Goal: Task Accomplishment & Management: Complete application form

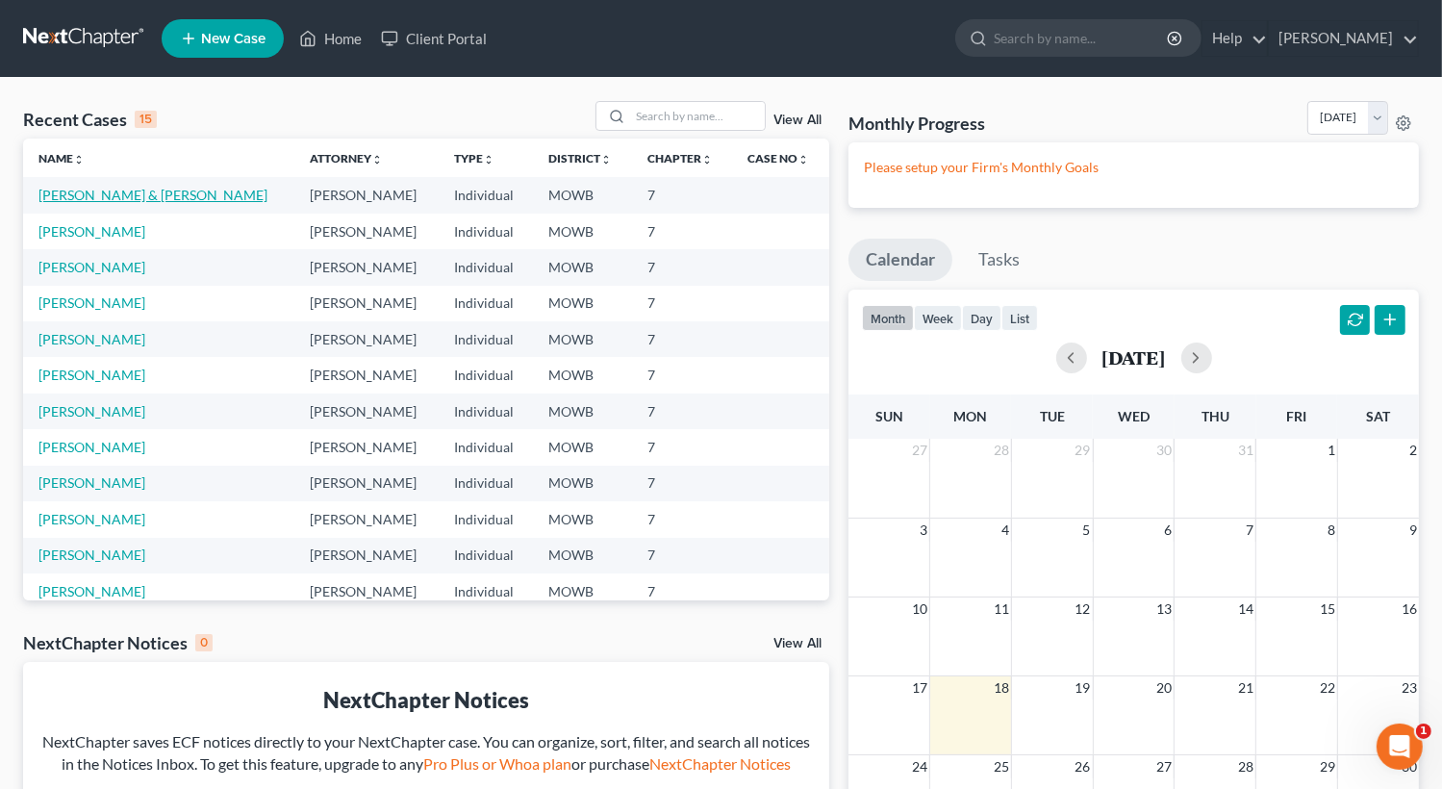
click at [157, 195] on link "[PERSON_NAME] & [PERSON_NAME]" at bounding box center [152, 195] width 229 height 16
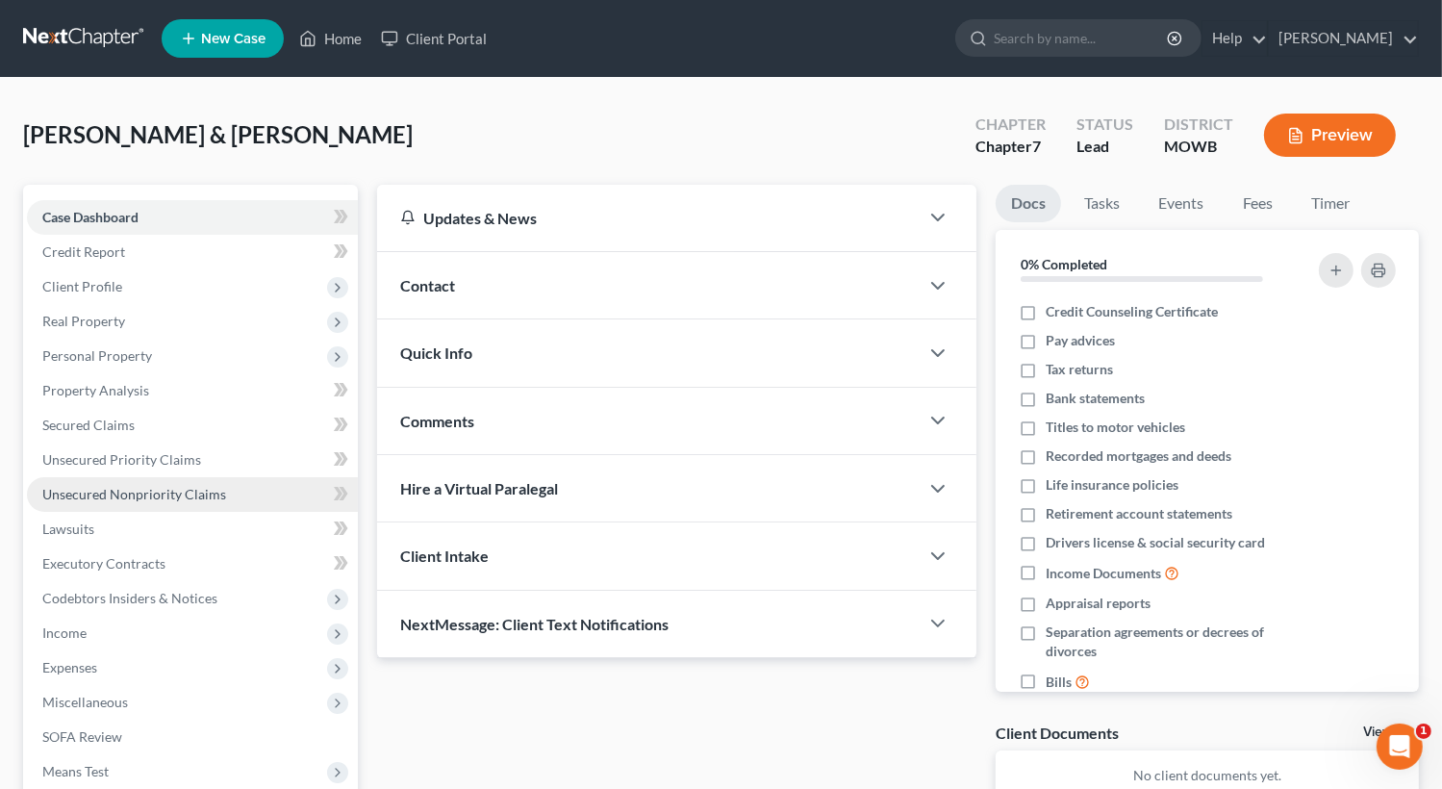
click at [154, 495] on span "Unsecured Nonpriority Claims" at bounding box center [134, 494] width 184 height 16
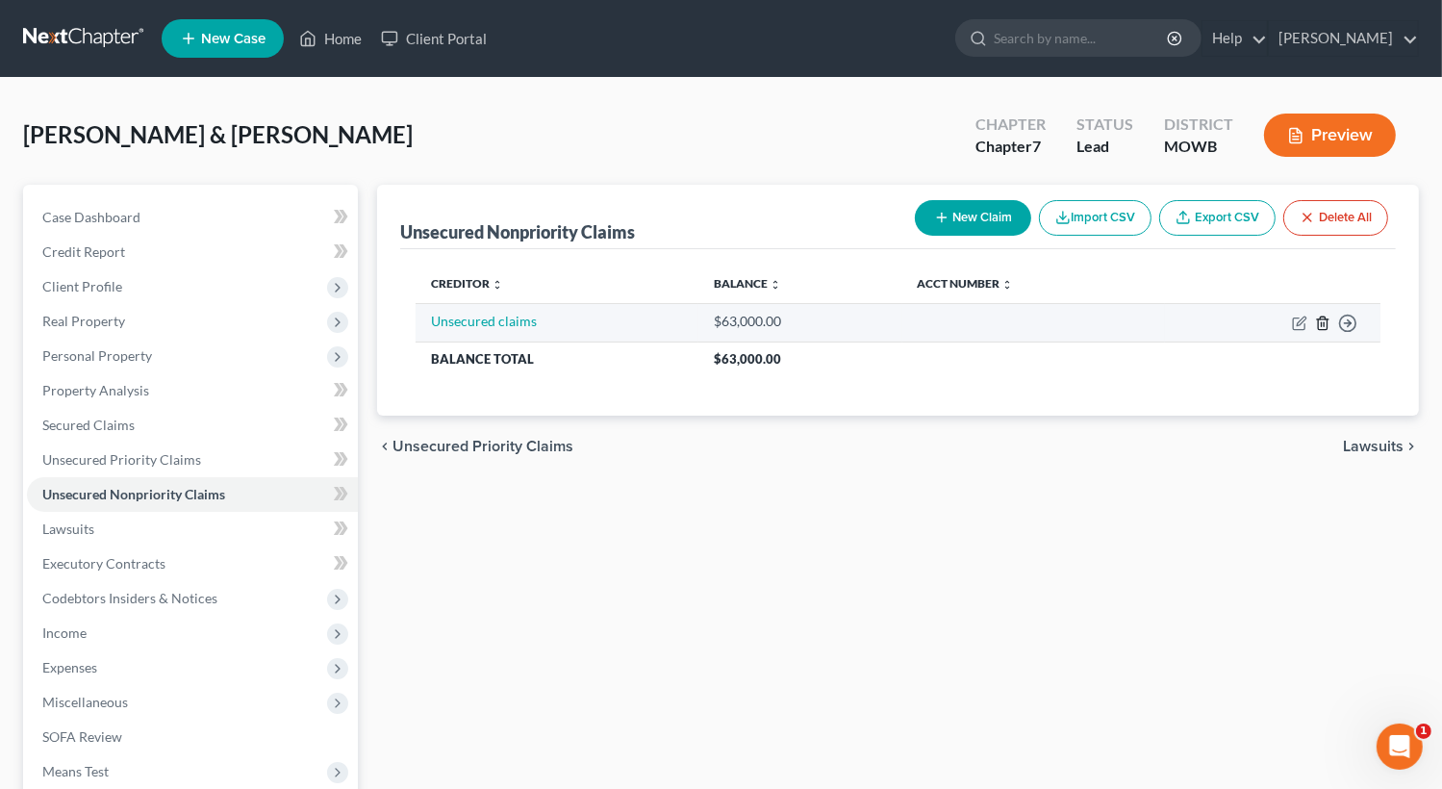
click at [1324, 320] on icon "button" at bounding box center [1322, 323] width 15 height 15
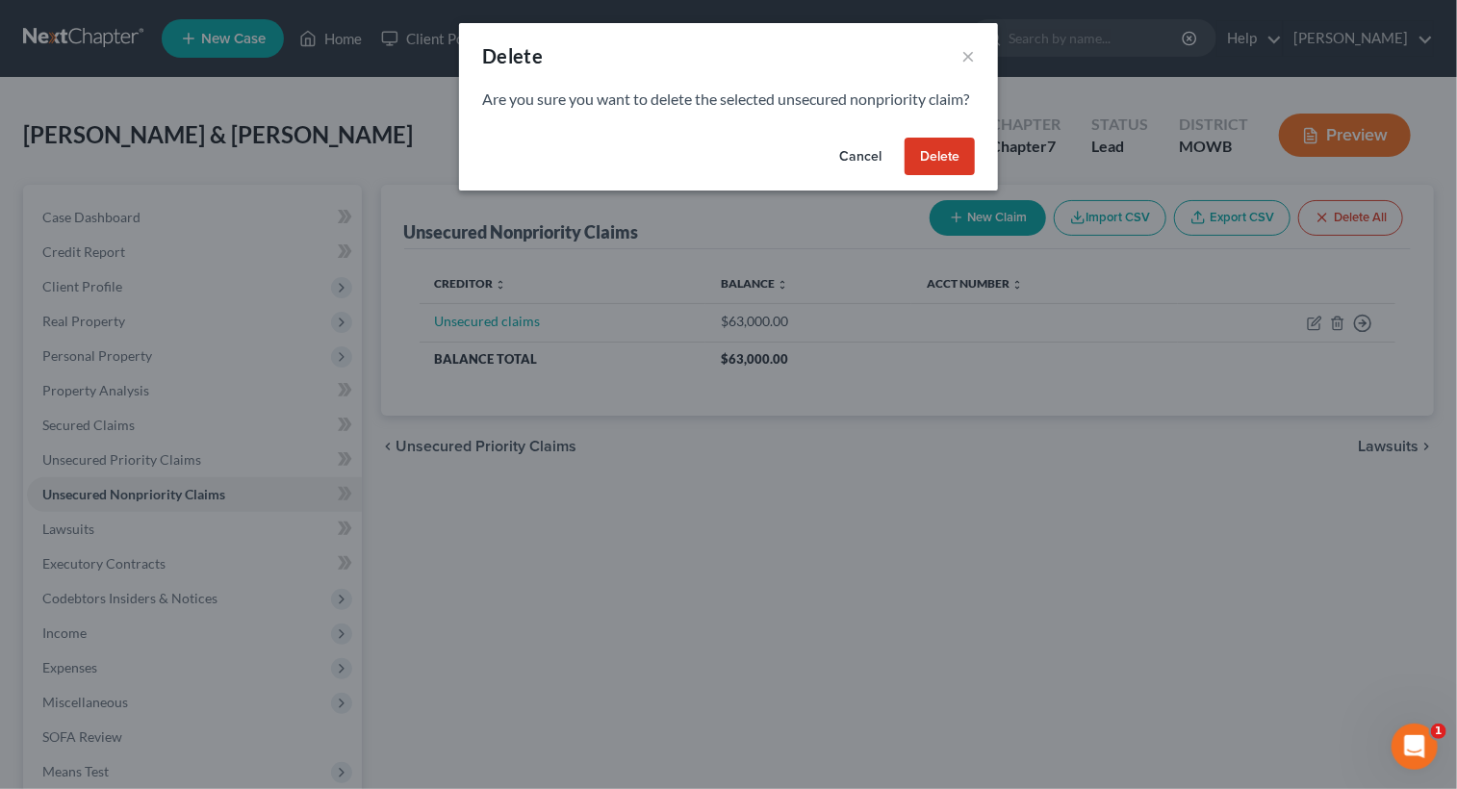
click at [939, 171] on button "Delete" at bounding box center [939, 157] width 70 height 38
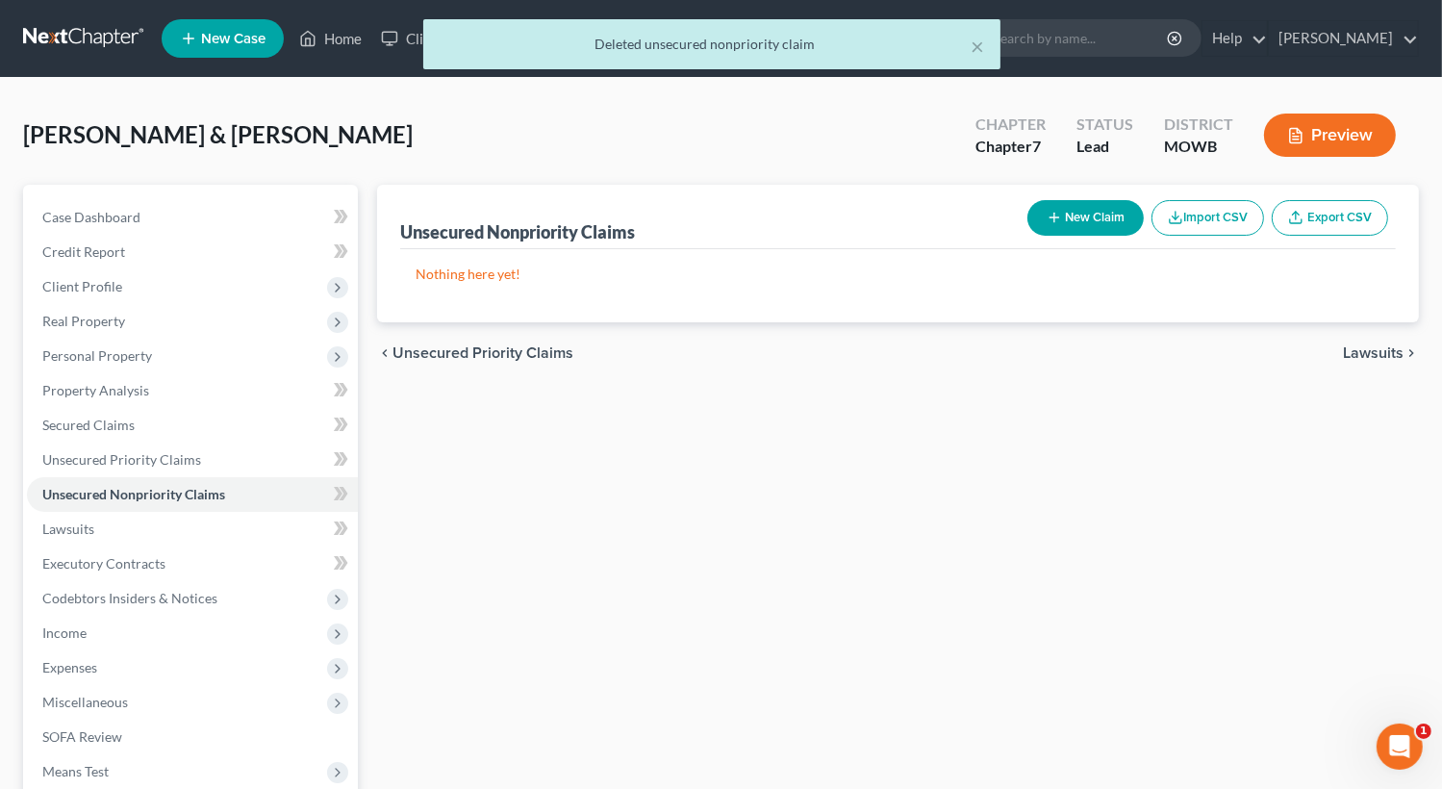
click at [1051, 230] on button "New Claim" at bounding box center [1085, 218] width 116 height 36
select select "2"
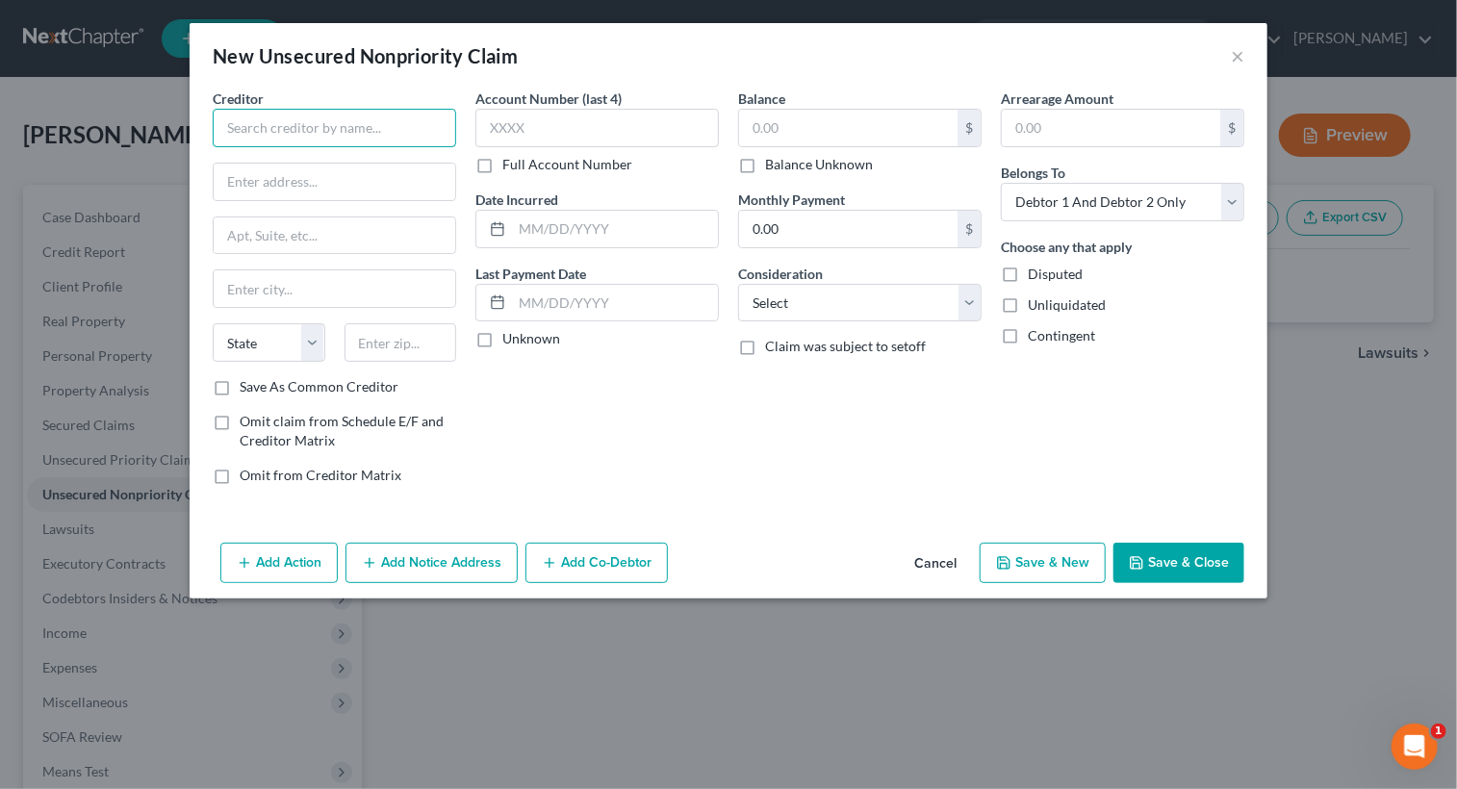
click at [280, 128] on input "text" at bounding box center [334, 128] width 243 height 38
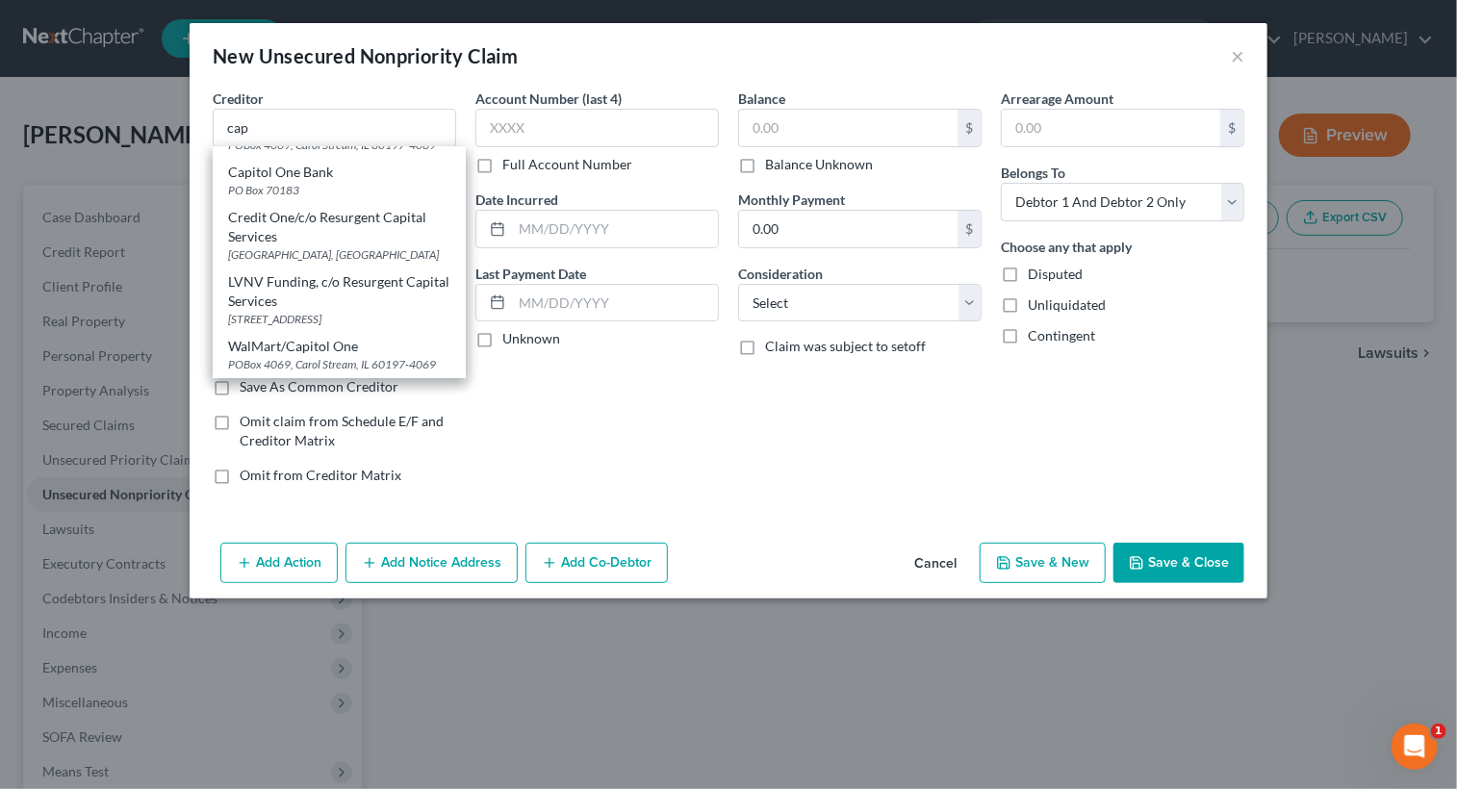
scroll to position [339, 0]
click at [559, 382] on div "Account Number (last 4) Full Account Number Date Incurred Last Payment Date Unk…" at bounding box center [597, 295] width 263 height 412
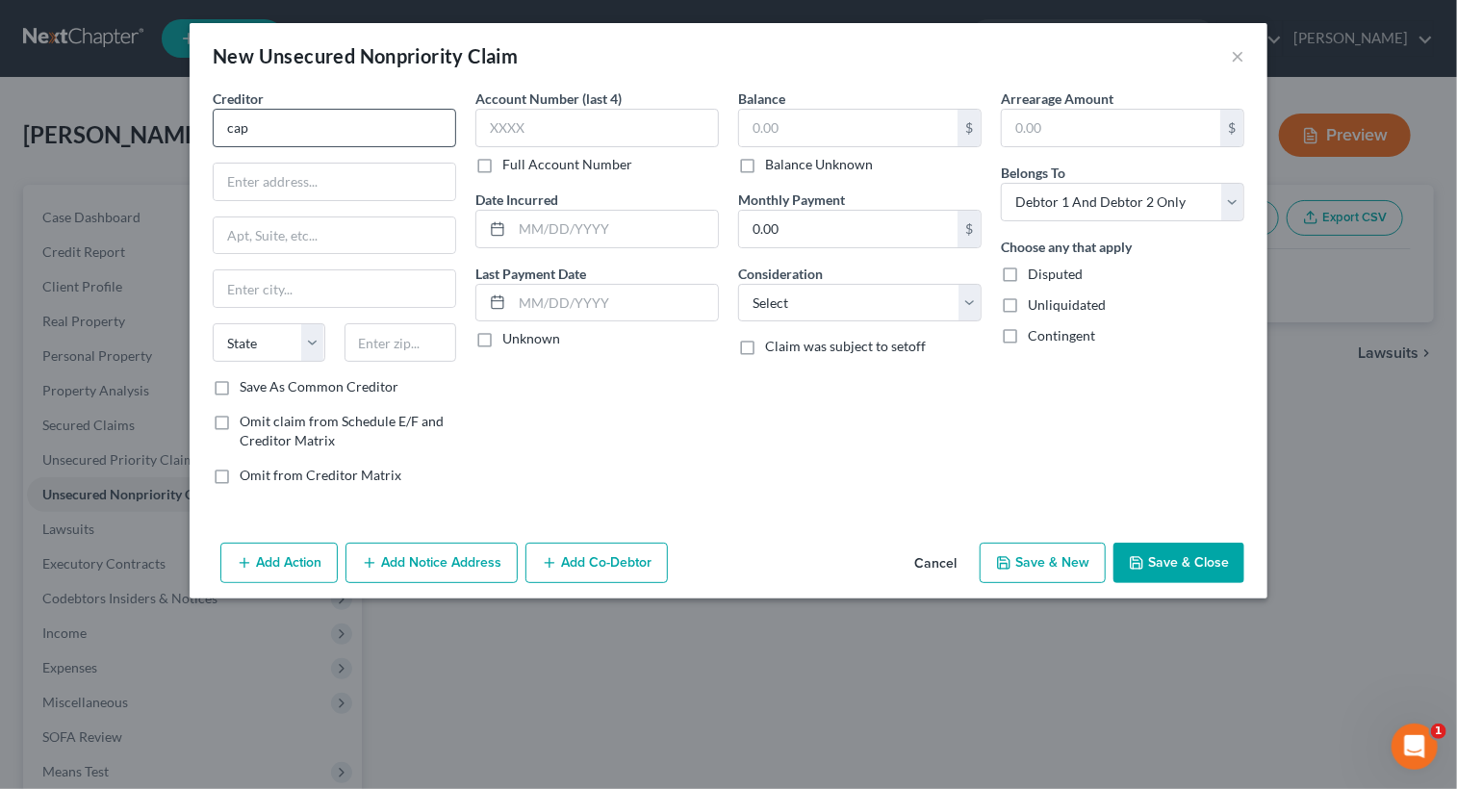
scroll to position [0, 0]
click at [262, 129] on input "cap" at bounding box center [334, 128] width 243 height 38
type input "c"
type input "Capital One"
type input "PO Box 7883"
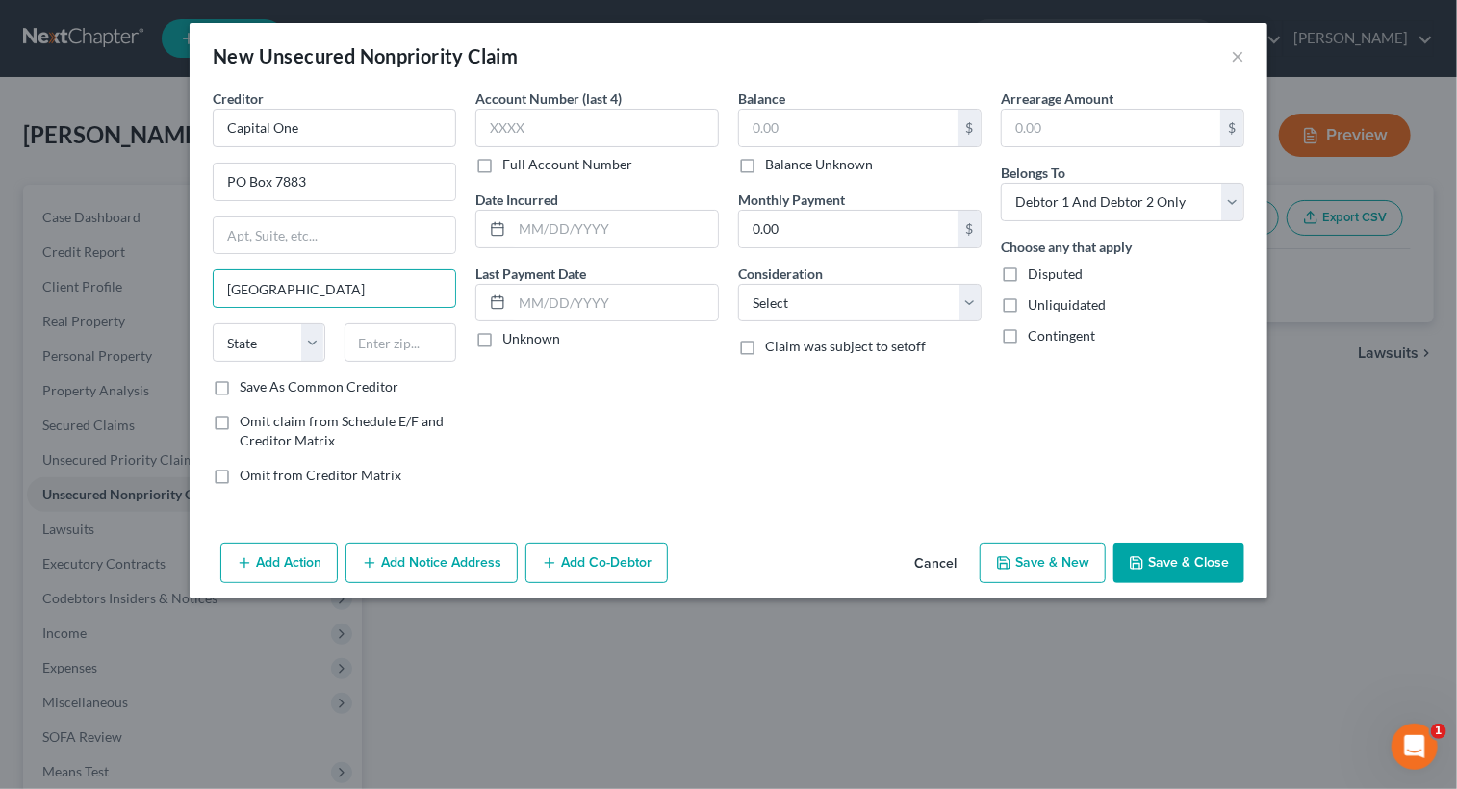
type input "[GEOGRAPHIC_DATA]"
select select "4"
click at [412, 342] on input "text" at bounding box center [400, 342] width 113 height 38
type input "94120-7883"
click at [240, 391] on label "Save As Common Creditor" at bounding box center [319, 386] width 159 height 19
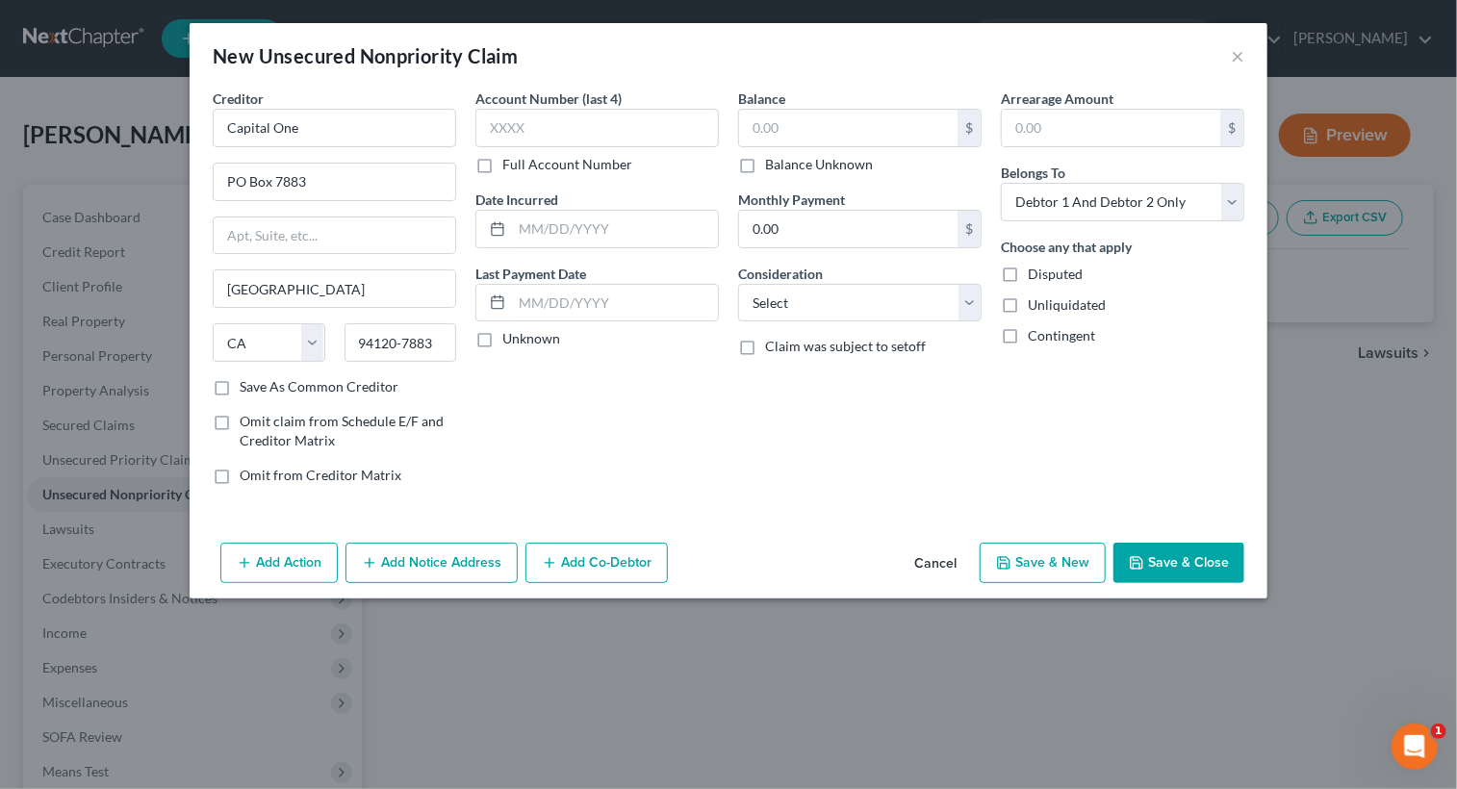
click at [247, 390] on input "Save As Common Creditor" at bounding box center [253, 383] width 13 height 13
checkbox input "true"
click at [579, 235] on input "text" at bounding box center [615, 229] width 206 height 37
click at [512, 235] on input "text" at bounding box center [615, 229] width 206 height 37
click at [500, 230] on icon at bounding box center [497, 228] width 15 height 15
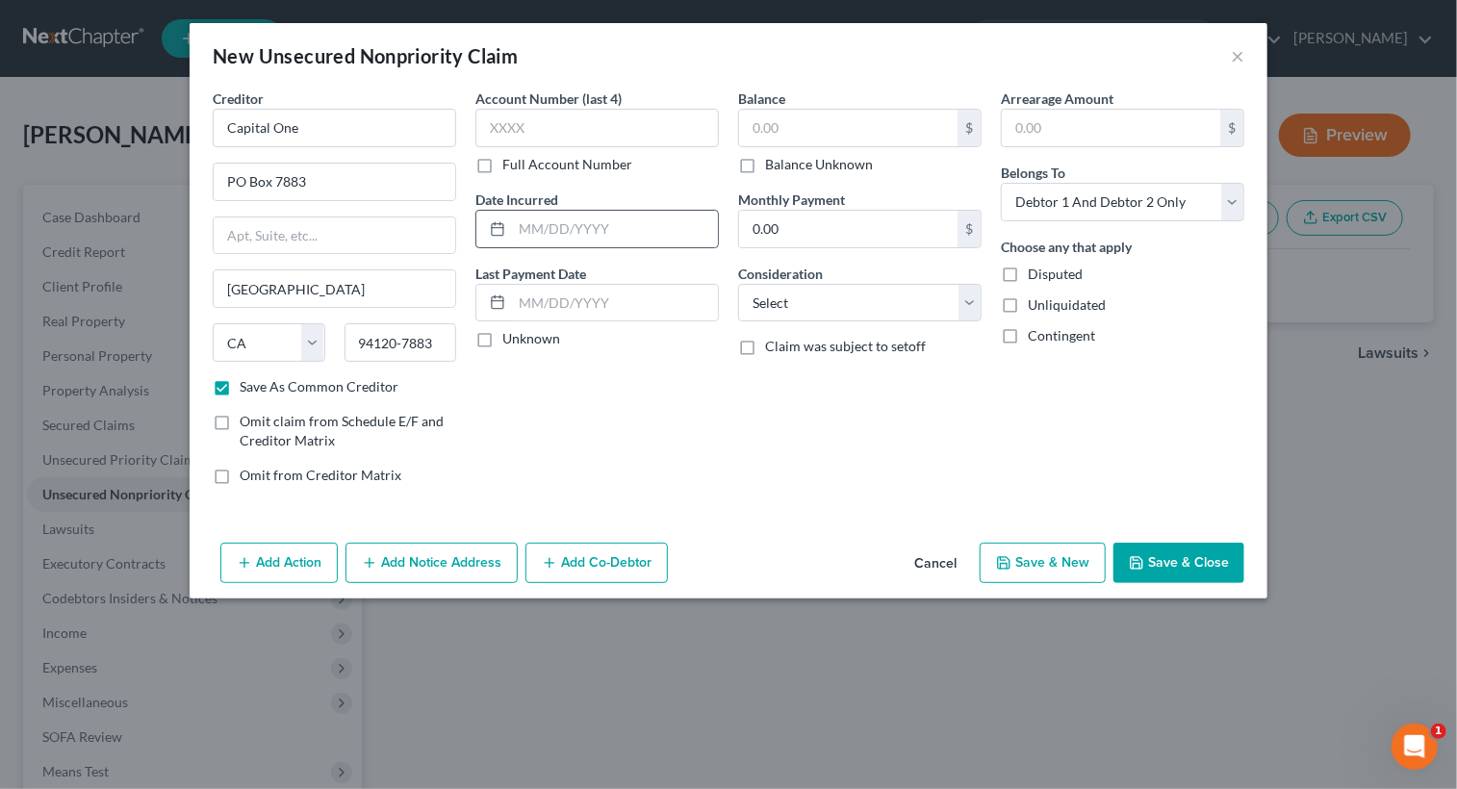
click at [500, 229] on icon at bounding box center [497, 228] width 15 height 15
click at [495, 229] on icon at bounding box center [497, 228] width 15 height 15
click at [588, 238] on input "text" at bounding box center [615, 229] width 206 height 37
type input "[DATE]"
click at [800, 127] on input "text" at bounding box center [848, 128] width 218 height 37
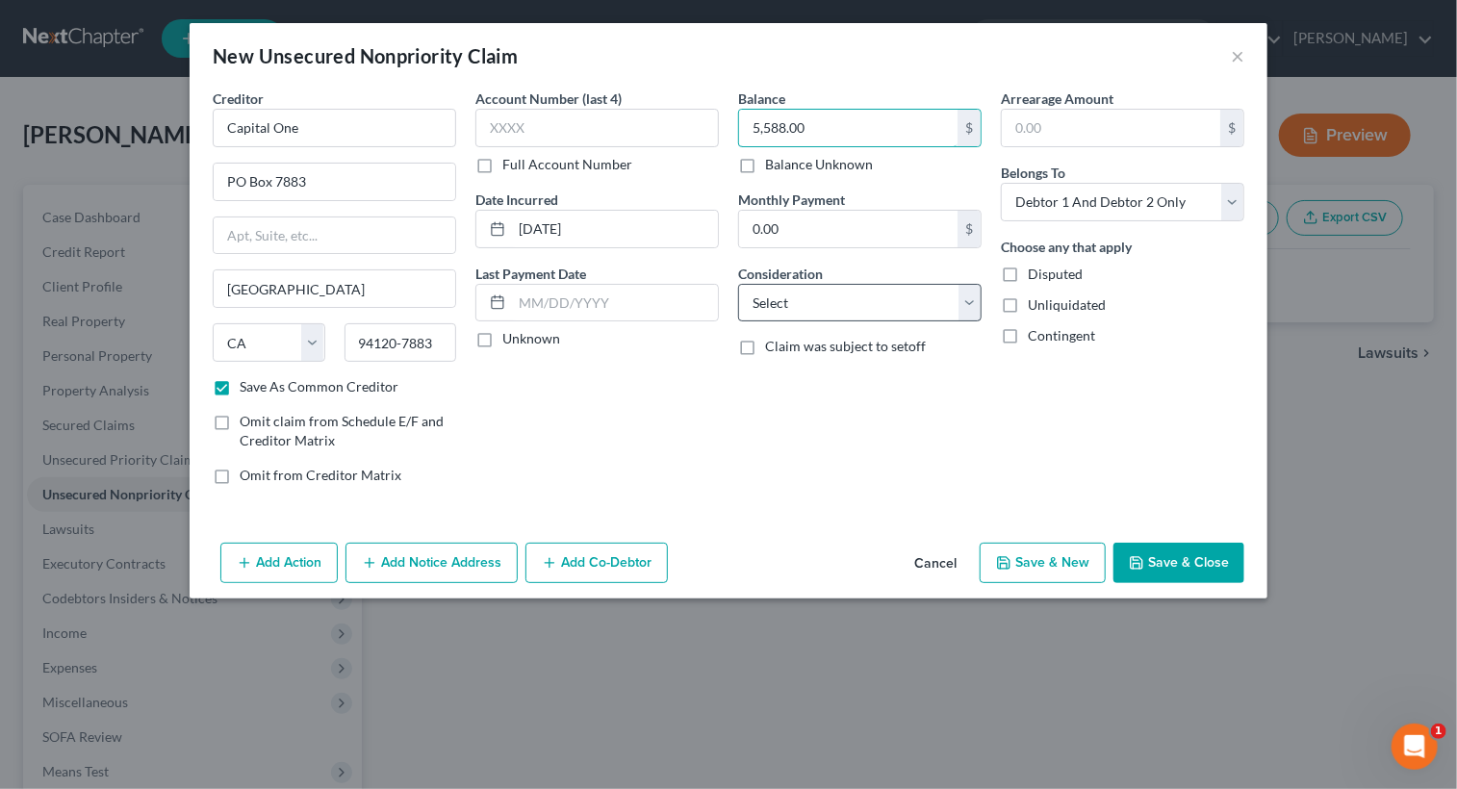
type input "5,588.00"
click at [967, 307] on select "Select Cable / Satellite Services Collection Agency Credit Card Debt Debt Couns…" at bounding box center [859, 303] width 243 height 38
select select "2"
click at [738, 284] on select "Select Cable / Satellite Services Collection Agency Credit Card Debt Debt Couns…" at bounding box center [859, 303] width 243 height 38
click at [1029, 558] on button "Save & New" at bounding box center [1042, 563] width 126 height 40
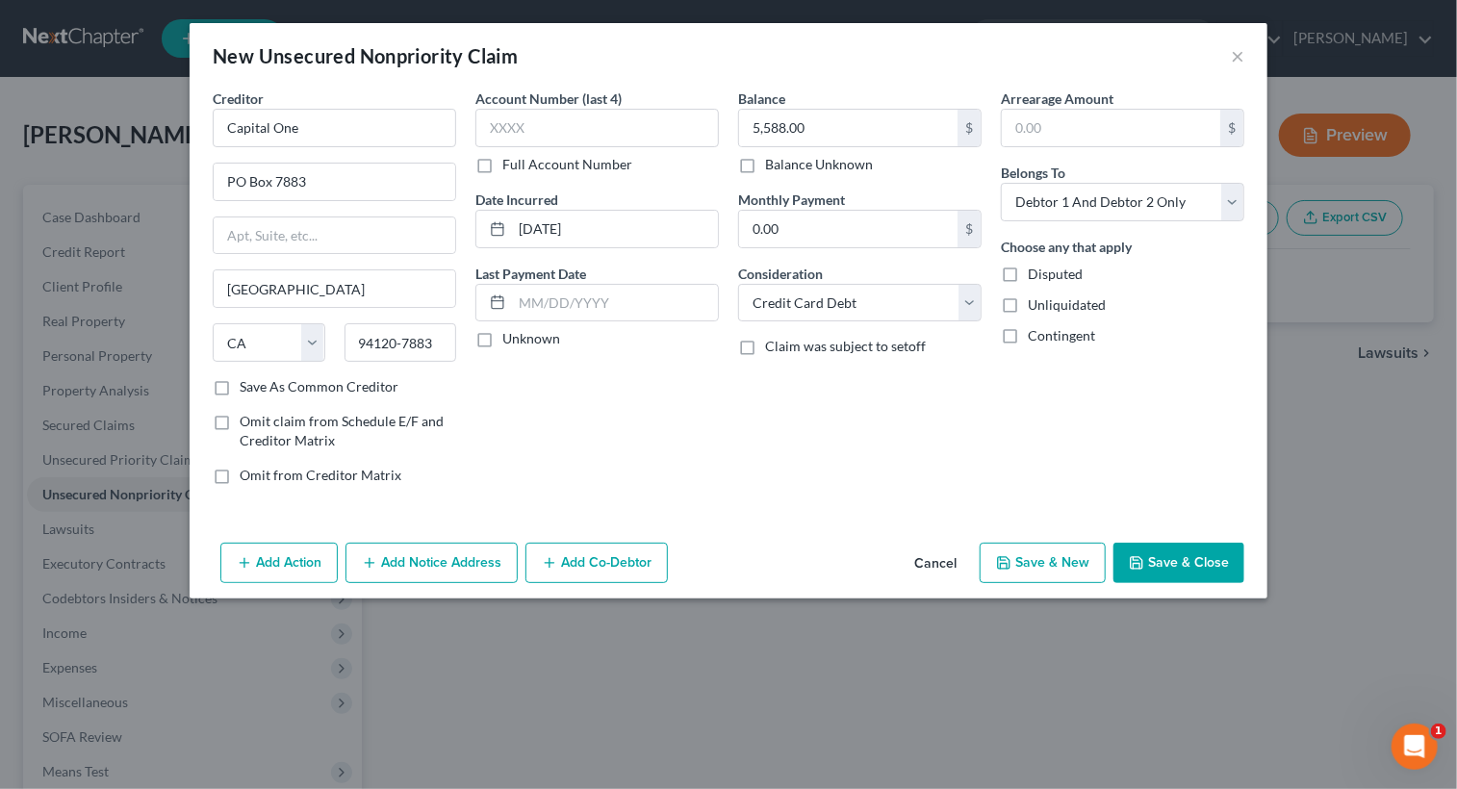
checkbox input "false"
select select "2"
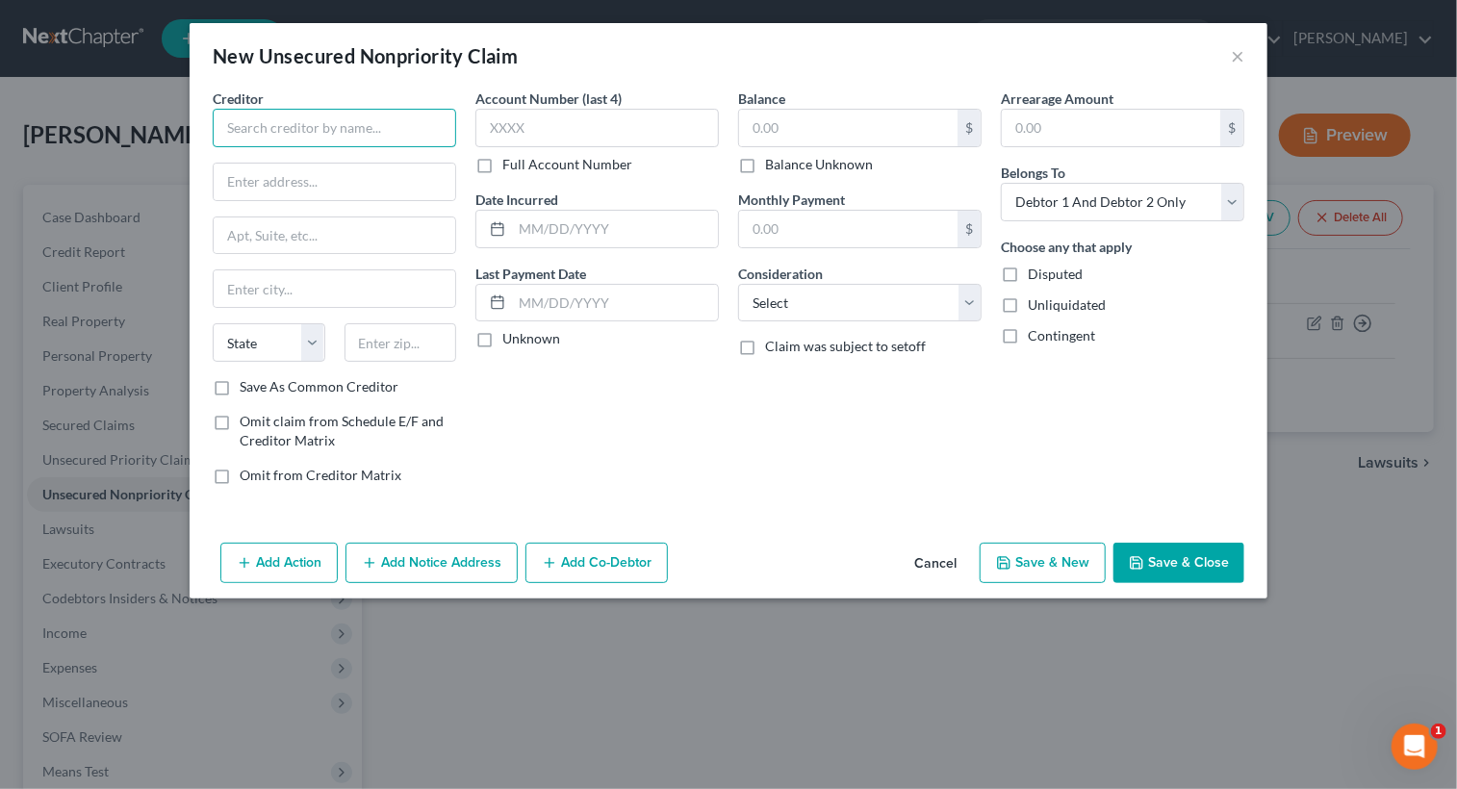
click at [385, 134] on input "text" at bounding box center [334, 128] width 243 height 38
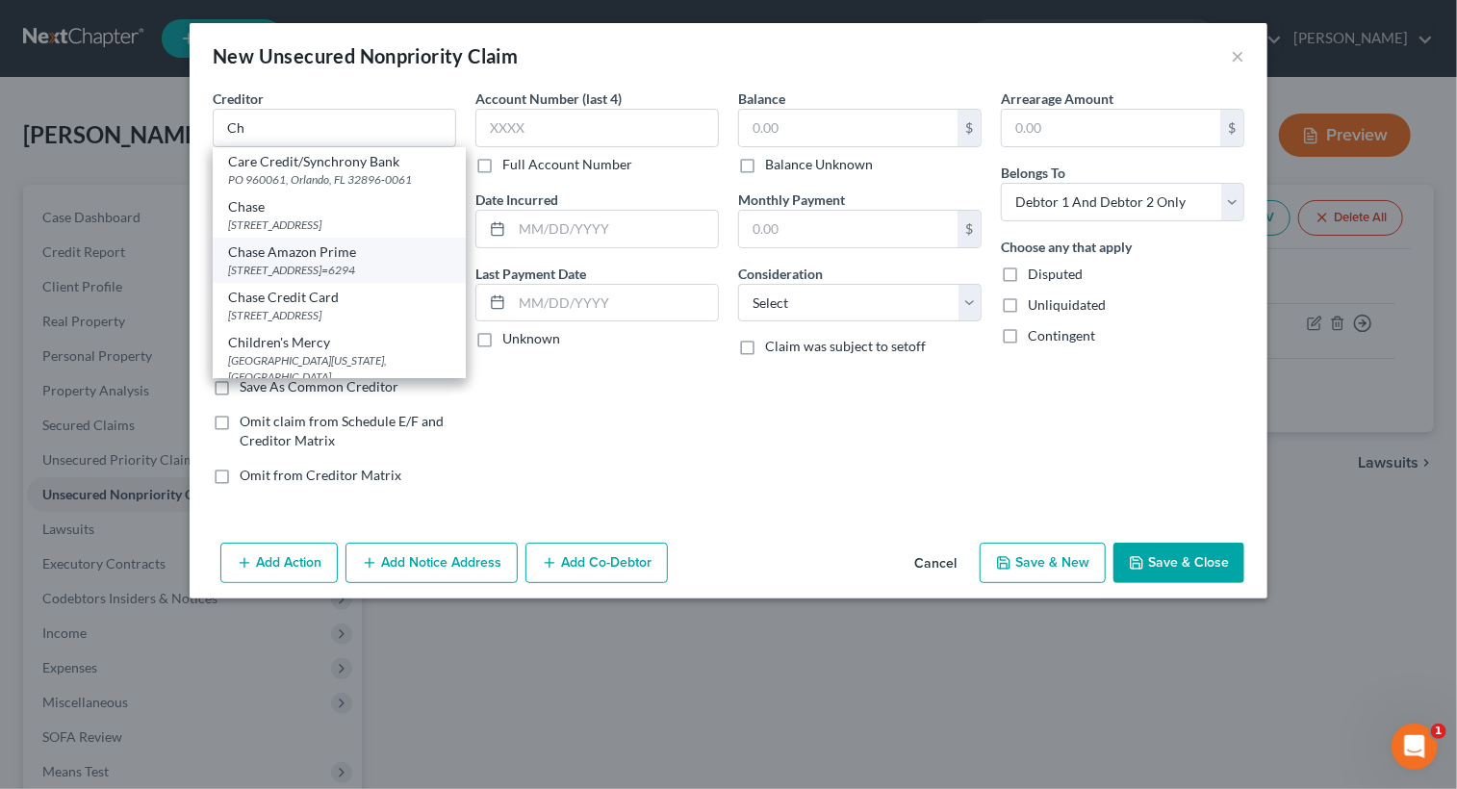
click at [302, 278] on div "[STREET_ADDRESS]=6294" at bounding box center [339, 270] width 222 height 16
type input "Chase Amazon Prime"
type input "PO Box 2335"
type input "[PERSON_NAME] Stream"
select select "14"
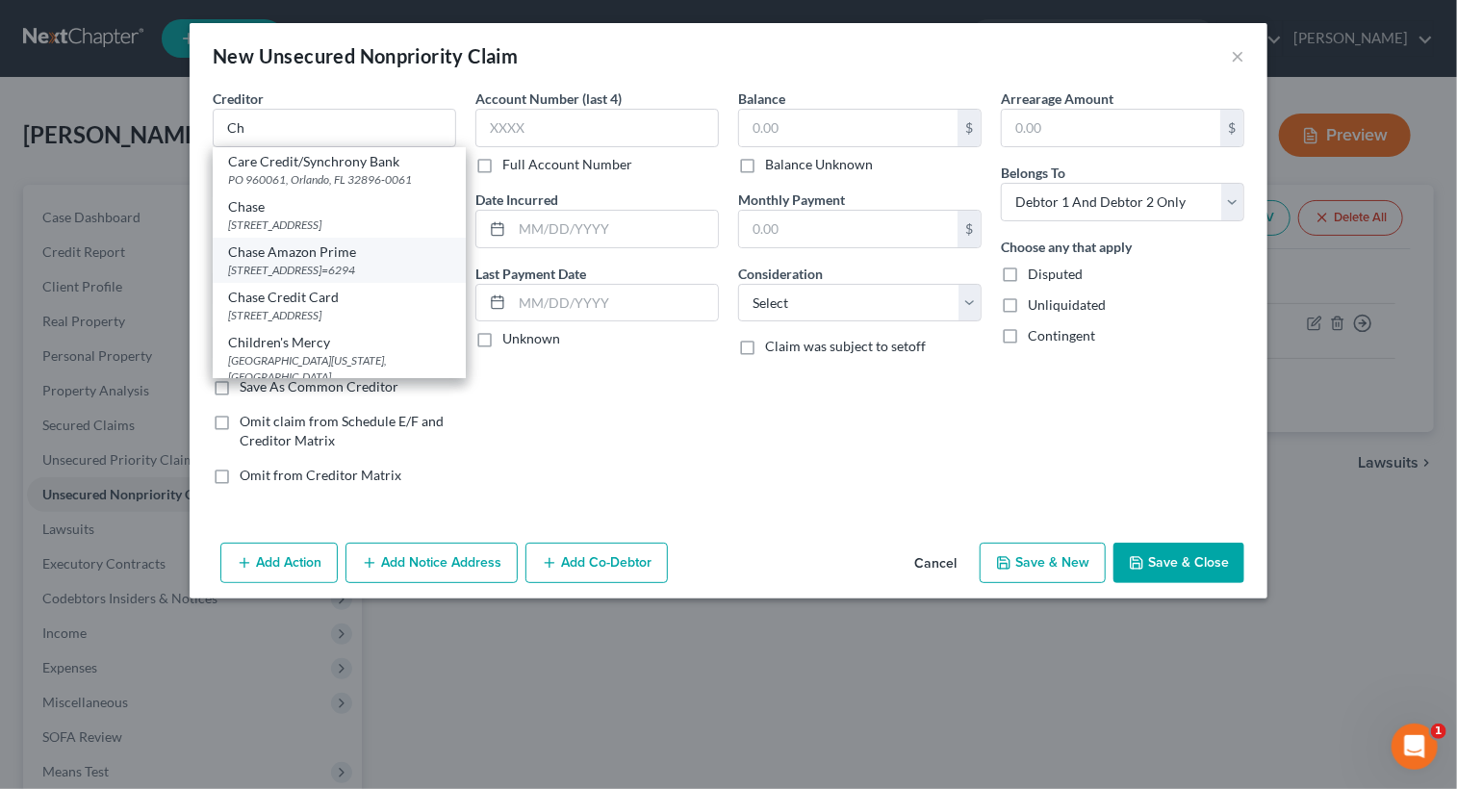
type input "60197=6294"
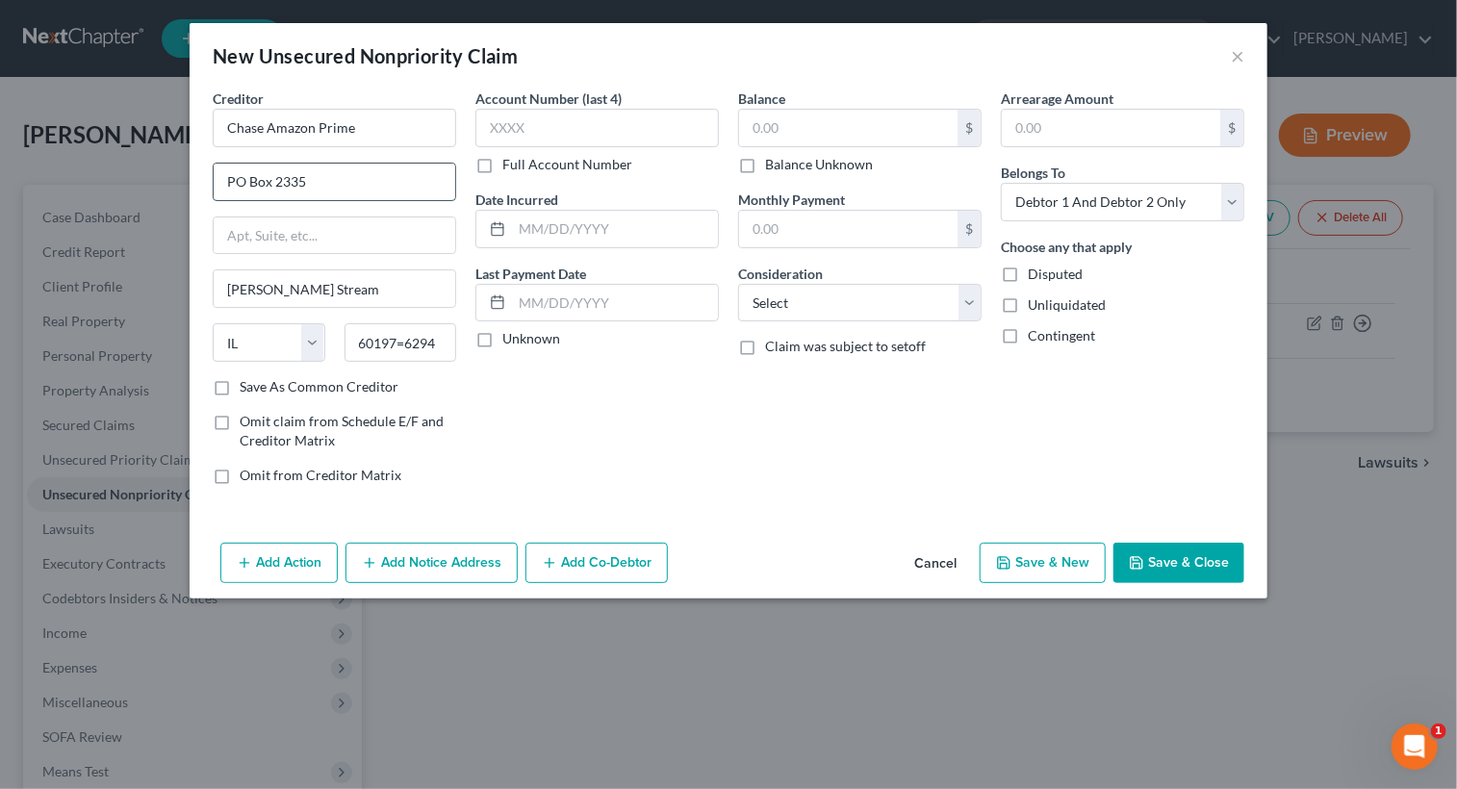
click at [312, 175] on input "PO Box 2335" at bounding box center [334, 182] width 241 height 37
type input "PO Box 6294"
click at [568, 236] on input "text" at bounding box center [615, 229] width 206 height 37
type input "[DATE]"
click at [865, 130] on input "text" at bounding box center [848, 128] width 218 height 37
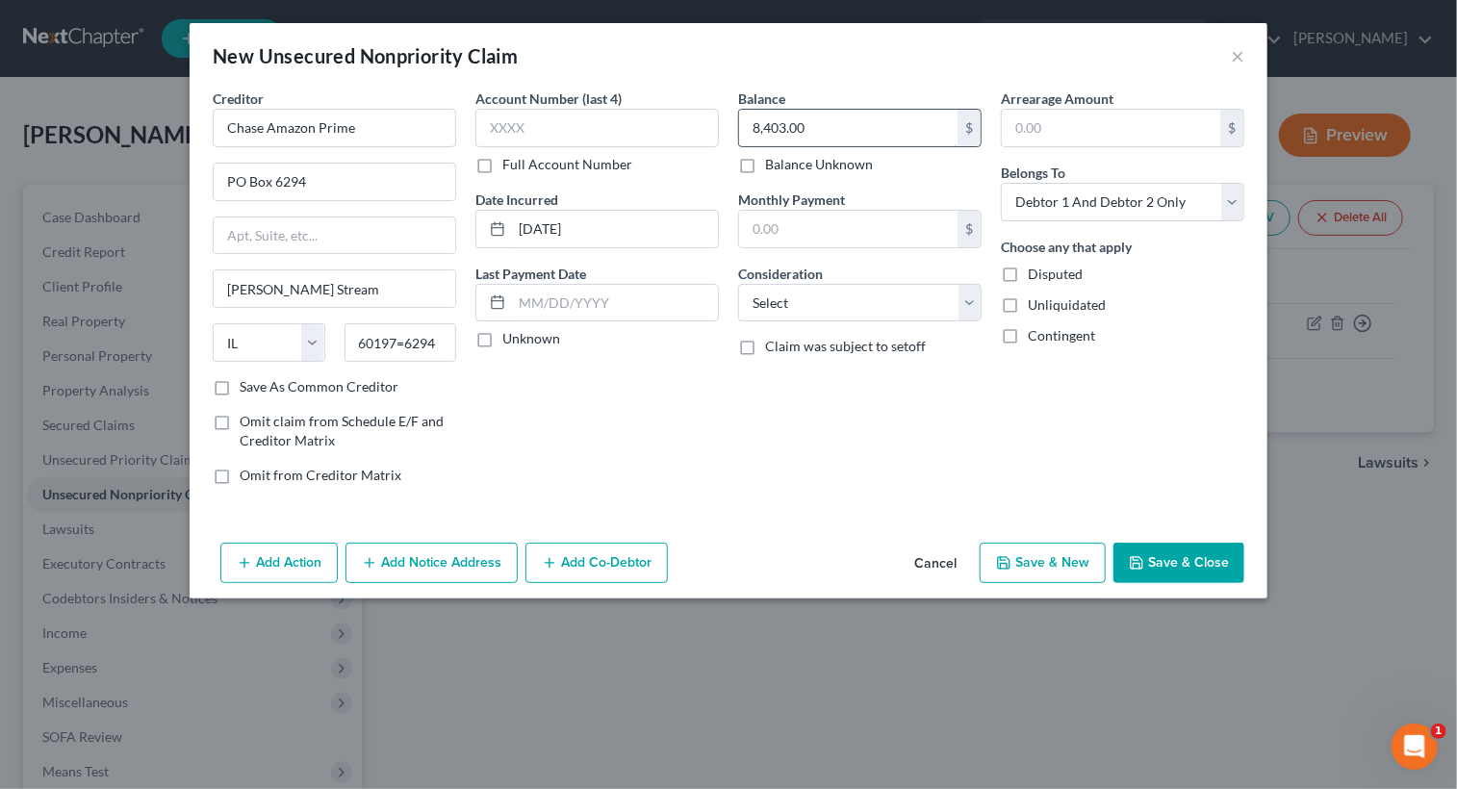
type input "8,403.00"
click at [974, 307] on select "Select Cable / Satellite Services Collection Agency Credit Card Debt Debt Couns…" at bounding box center [859, 303] width 243 height 38
select select "2"
click at [738, 284] on select "Select Cable / Satellite Services Collection Agency Credit Card Debt Debt Couns…" at bounding box center [859, 303] width 243 height 38
click at [240, 386] on label "Save As Common Creditor" at bounding box center [319, 386] width 159 height 19
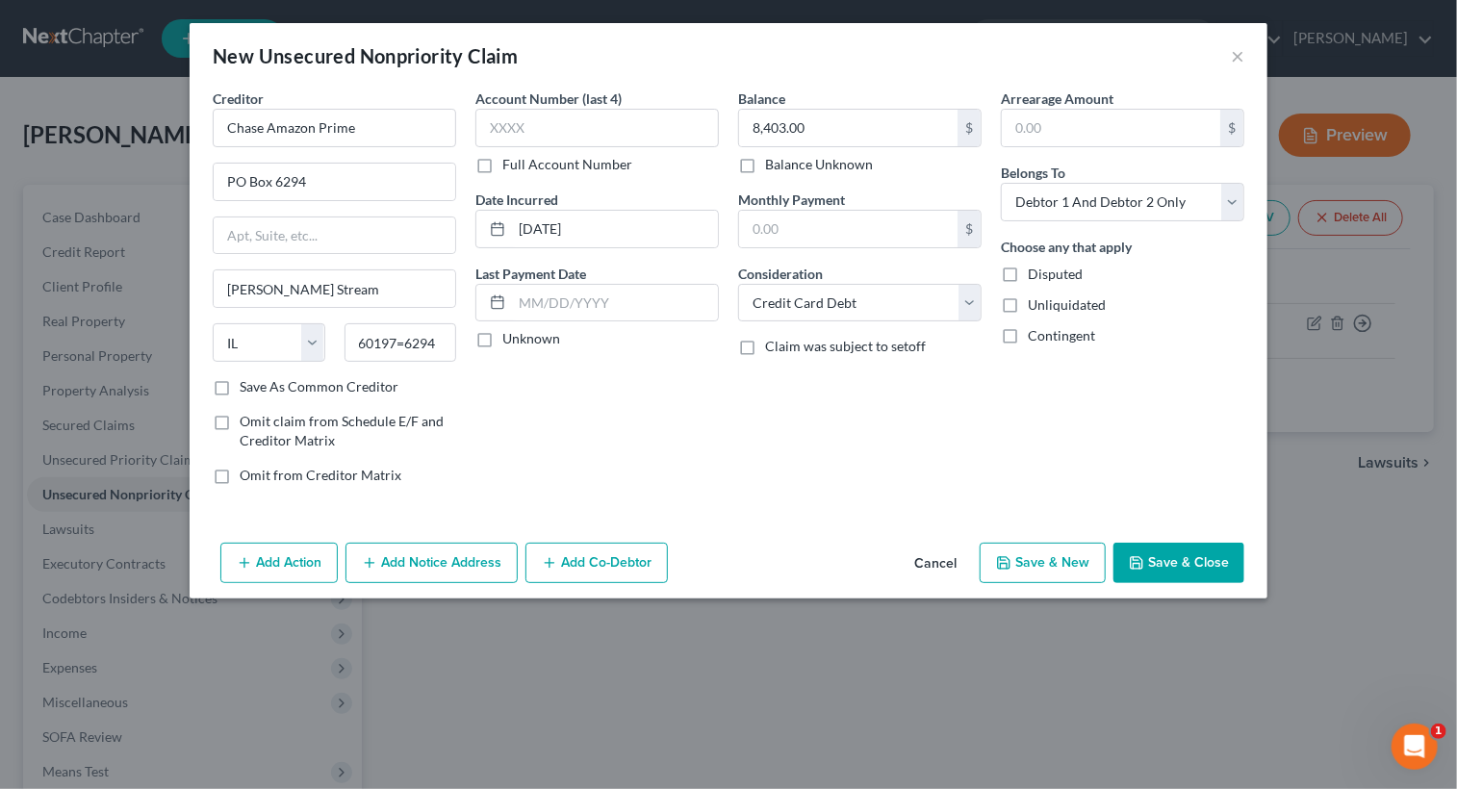
click at [247, 386] on input "Save As Common Creditor" at bounding box center [253, 383] width 13 height 13
click at [1048, 561] on button "Save & New" at bounding box center [1042, 563] width 126 height 40
checkbox input "false"
select select "2"
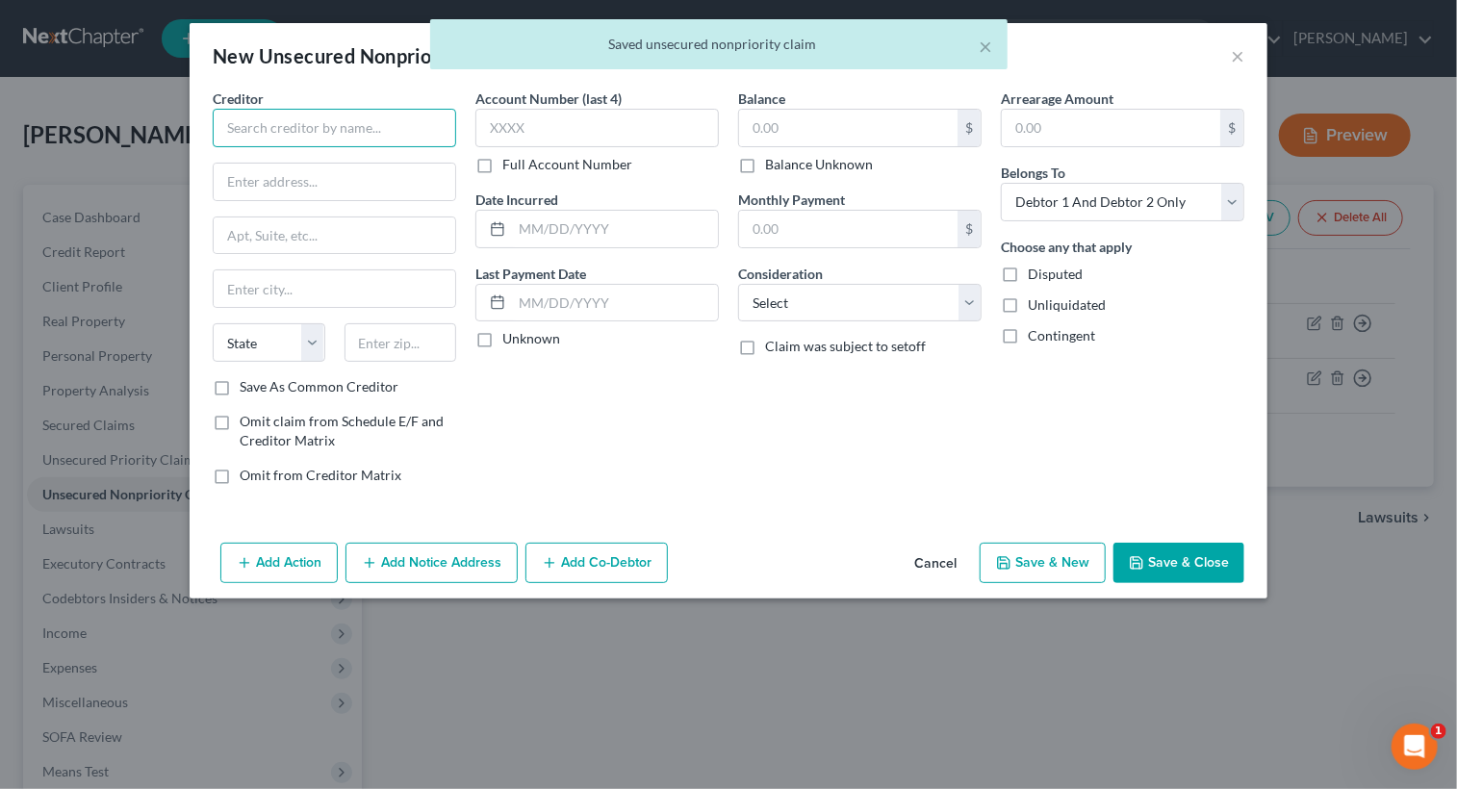
click at [316, 141] on input "text" at bounding box center [334, 128] width 243 height 38
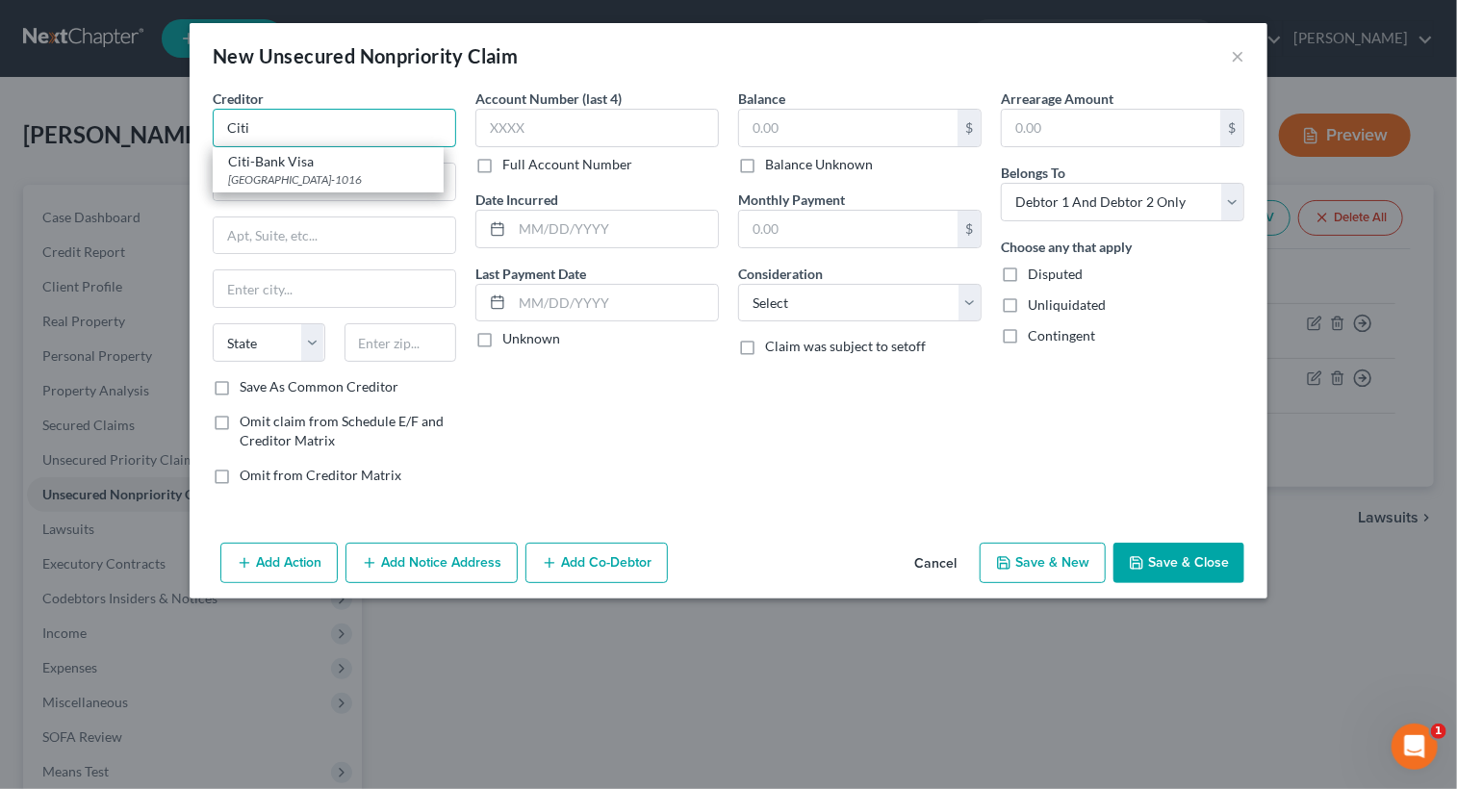
type input "Citi"
click at [654, 401] on div "Account Number (last 4) Full Account Number Date Incurred Last Payment Date Unk…" at bounding box center [597, 295] width 263 height 412
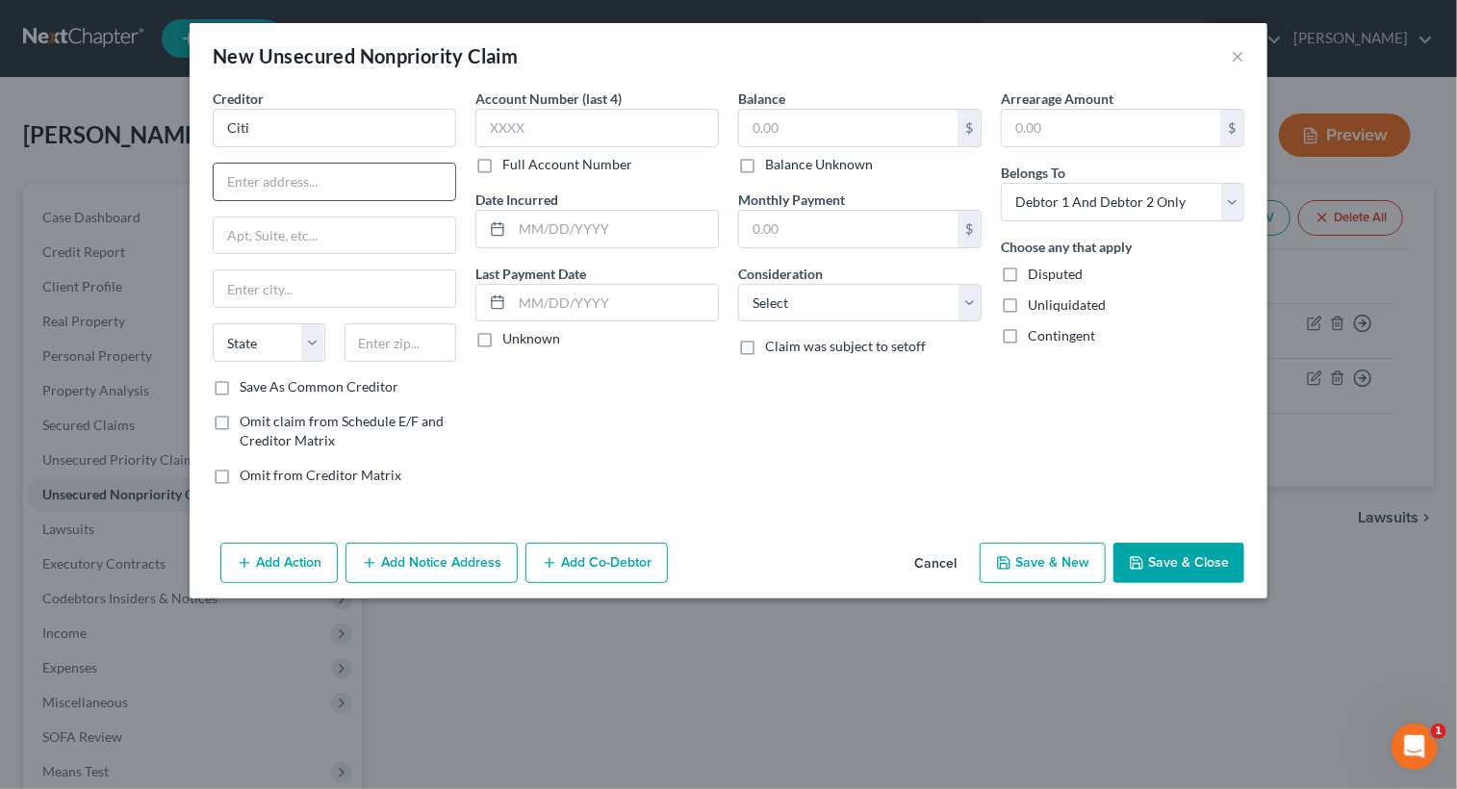
click at [281, 179] on input "text" at bounding box center [334, 182] width 241 height 37
type input "PO Box 6-052"
drag, startPoint x: 338, startPoint y: 278, endPoint x: 327, endPoint y: 288, distance: 14.3
click at [327, 288] on input "text" at bounding box center [334, 288] width 241 height 37
type input "[PERSON_NAME] Stream"
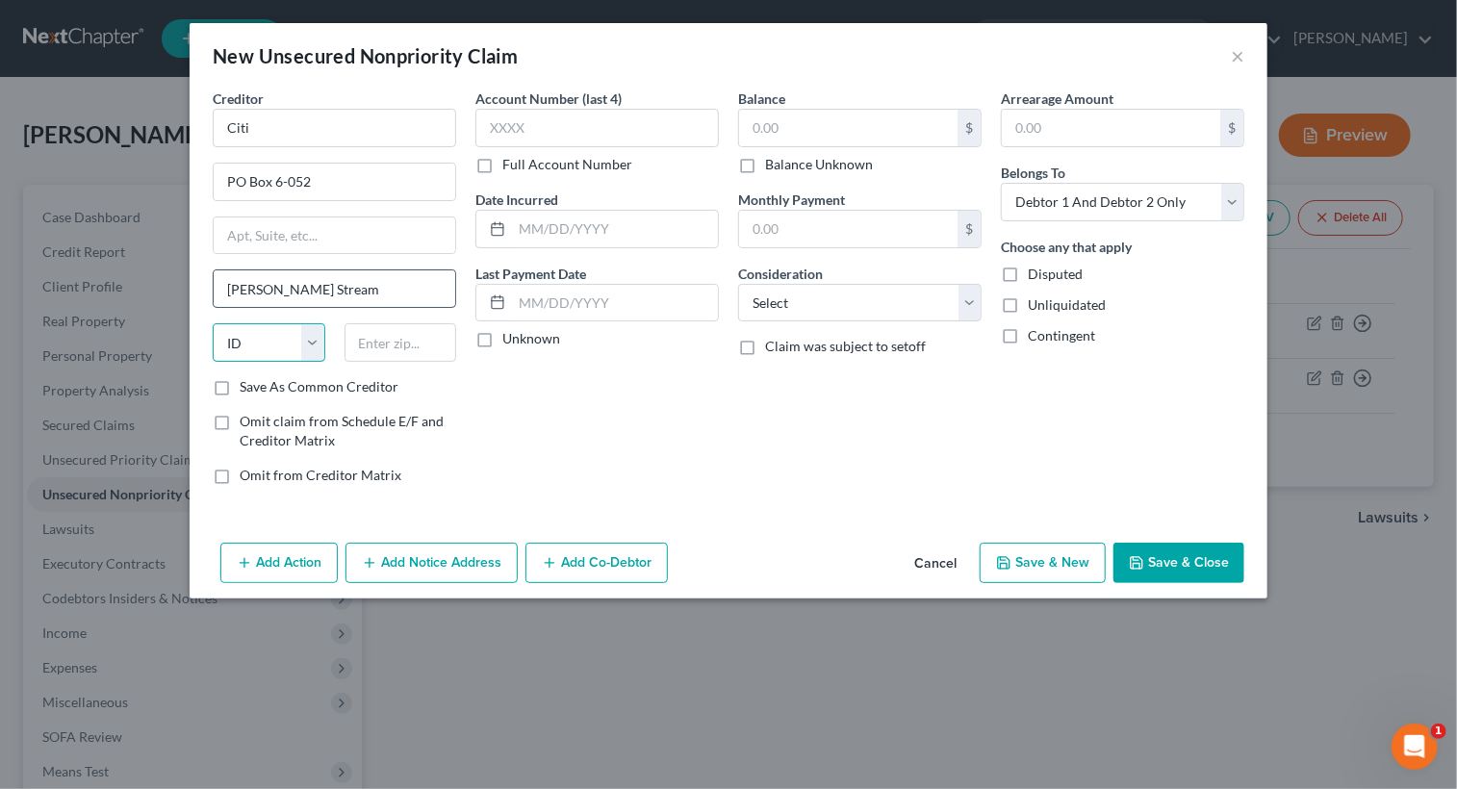
select select "14"
type input "60197-6052"
click at [331, 180] on input "PO Box 6-052" at bounding box center [334, 182] width 241 height 37
type input "PO Box 6052"
click at [1024, 562] on button "Save & New" at bounding box center [1042, 563] width 126 height 40
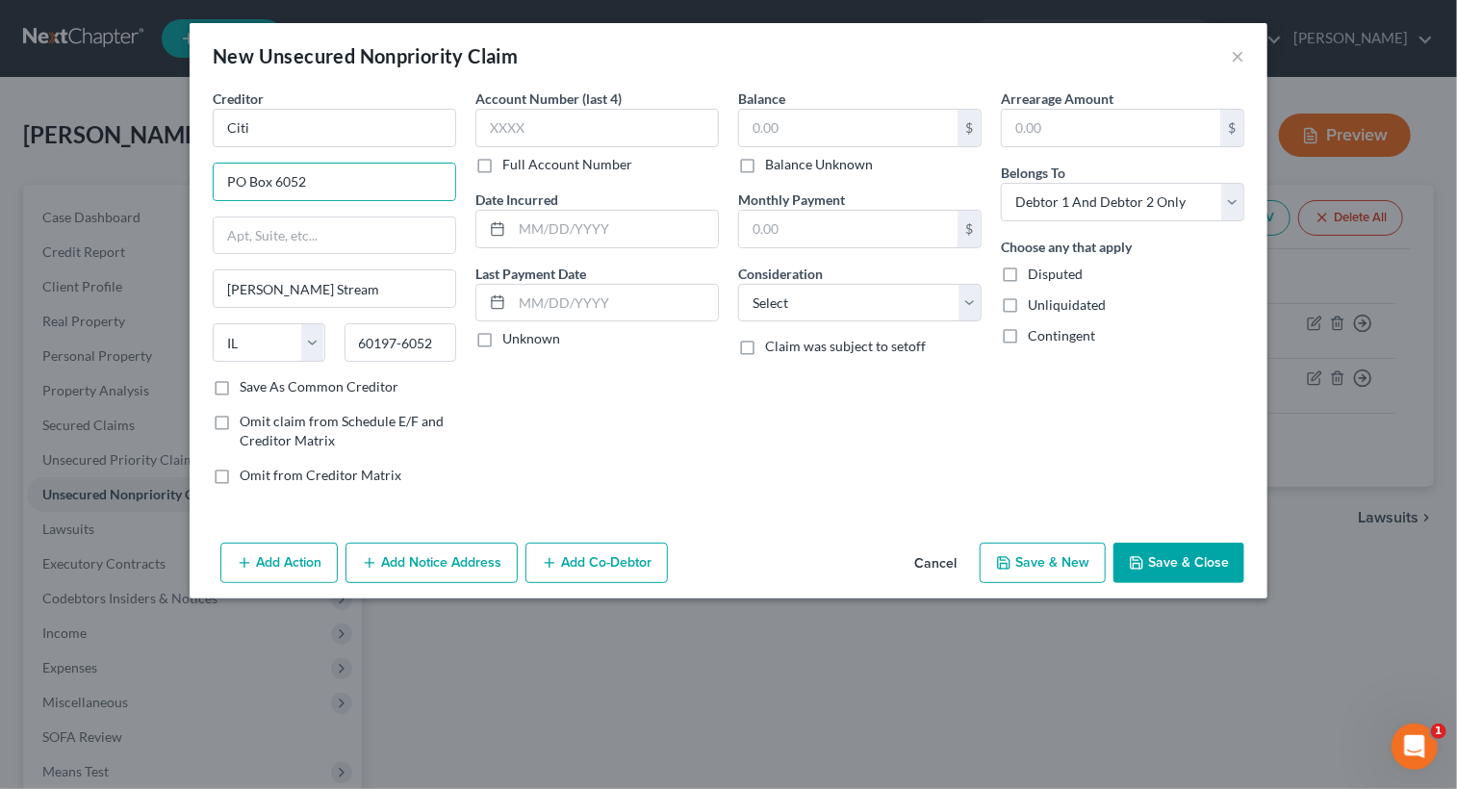
select select "2"
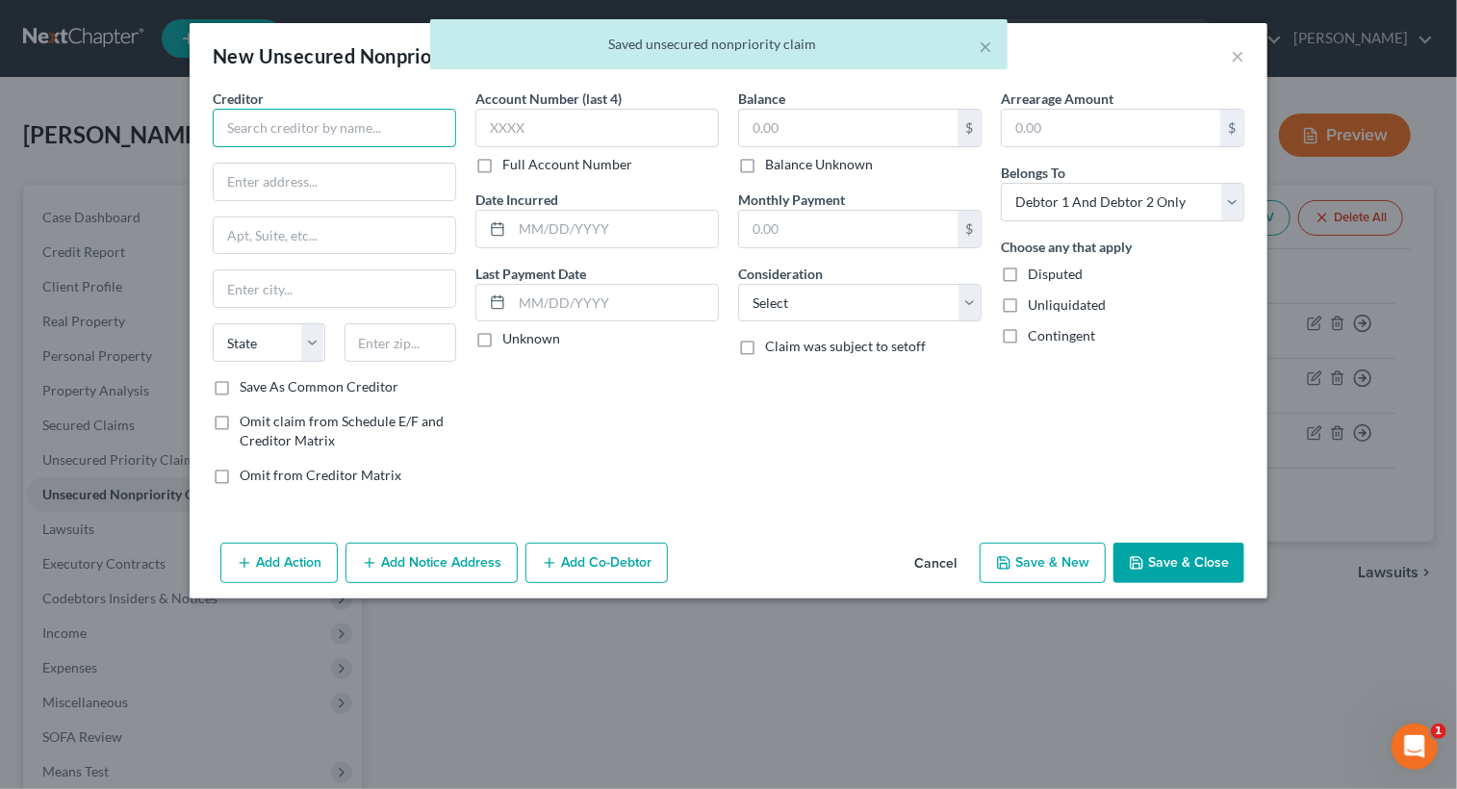
click at [415, 126] on input "text" at bounding box center [334, 128] width 243 height 38
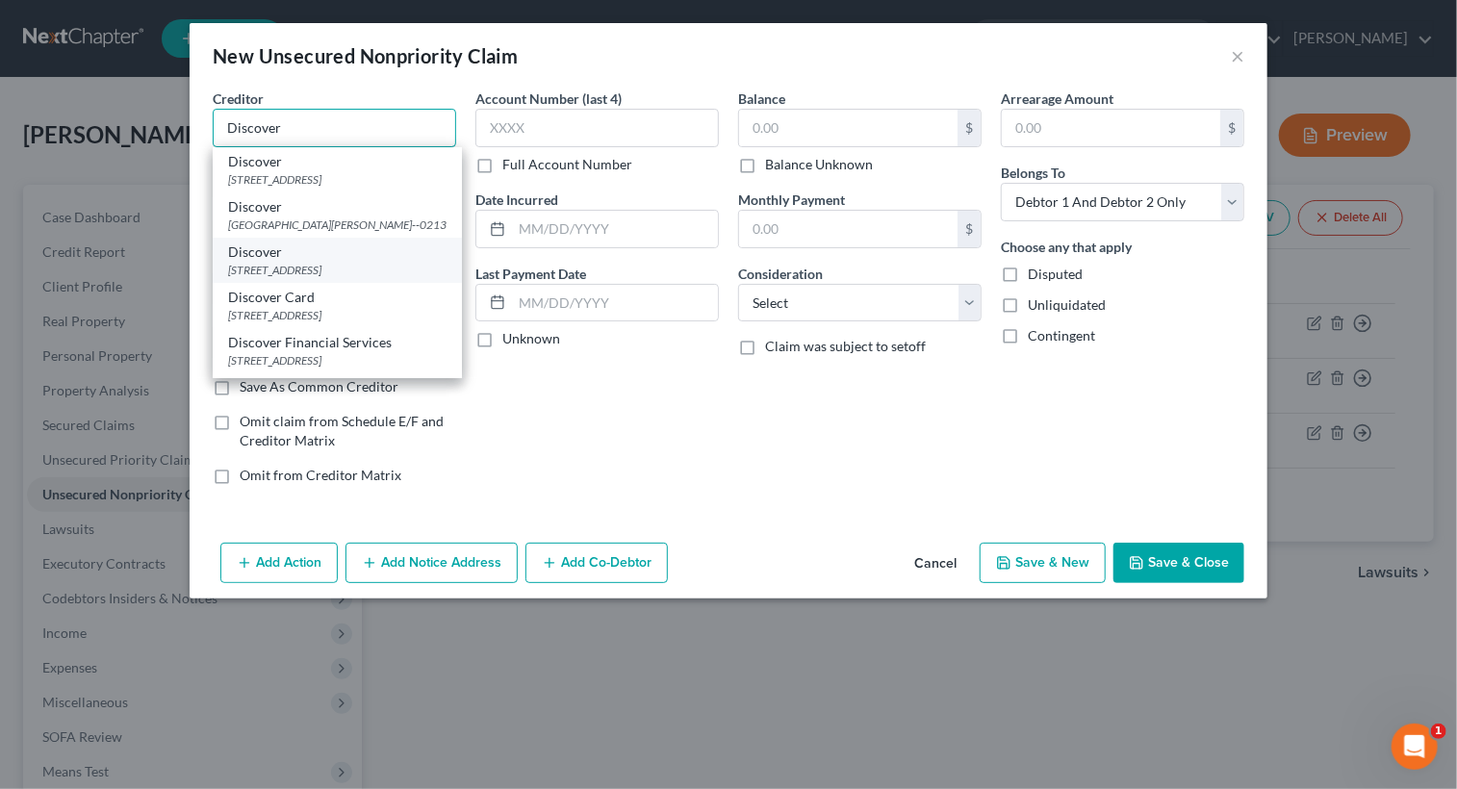
type input "Discover"
click at [297, 262] on div "Discover" at bounding box center [337, 251] width 218 height 19
type input "PO Box 6103"
type input "[PERSON_NAME] Stream"
select select "14"
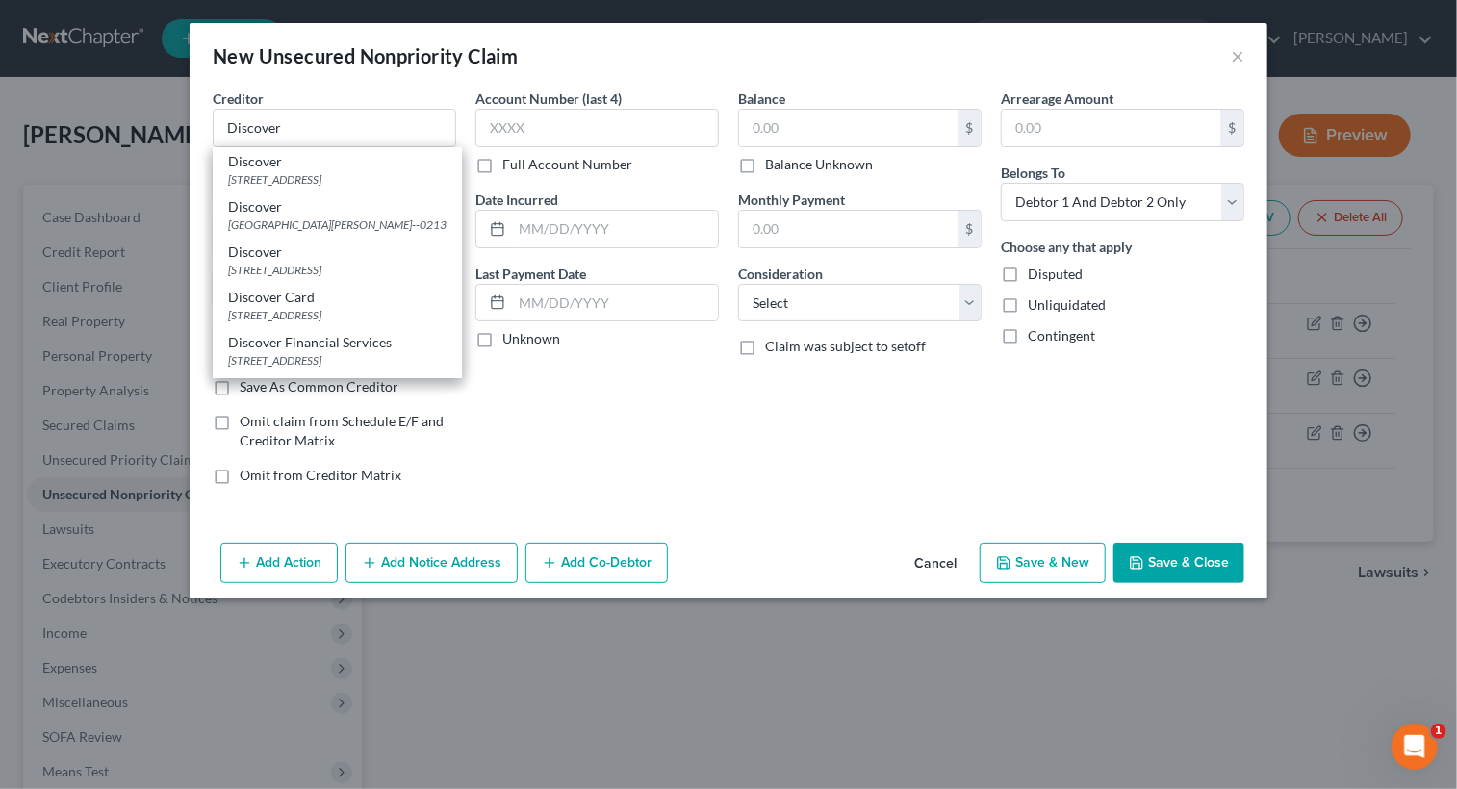
type input "60197-6812"
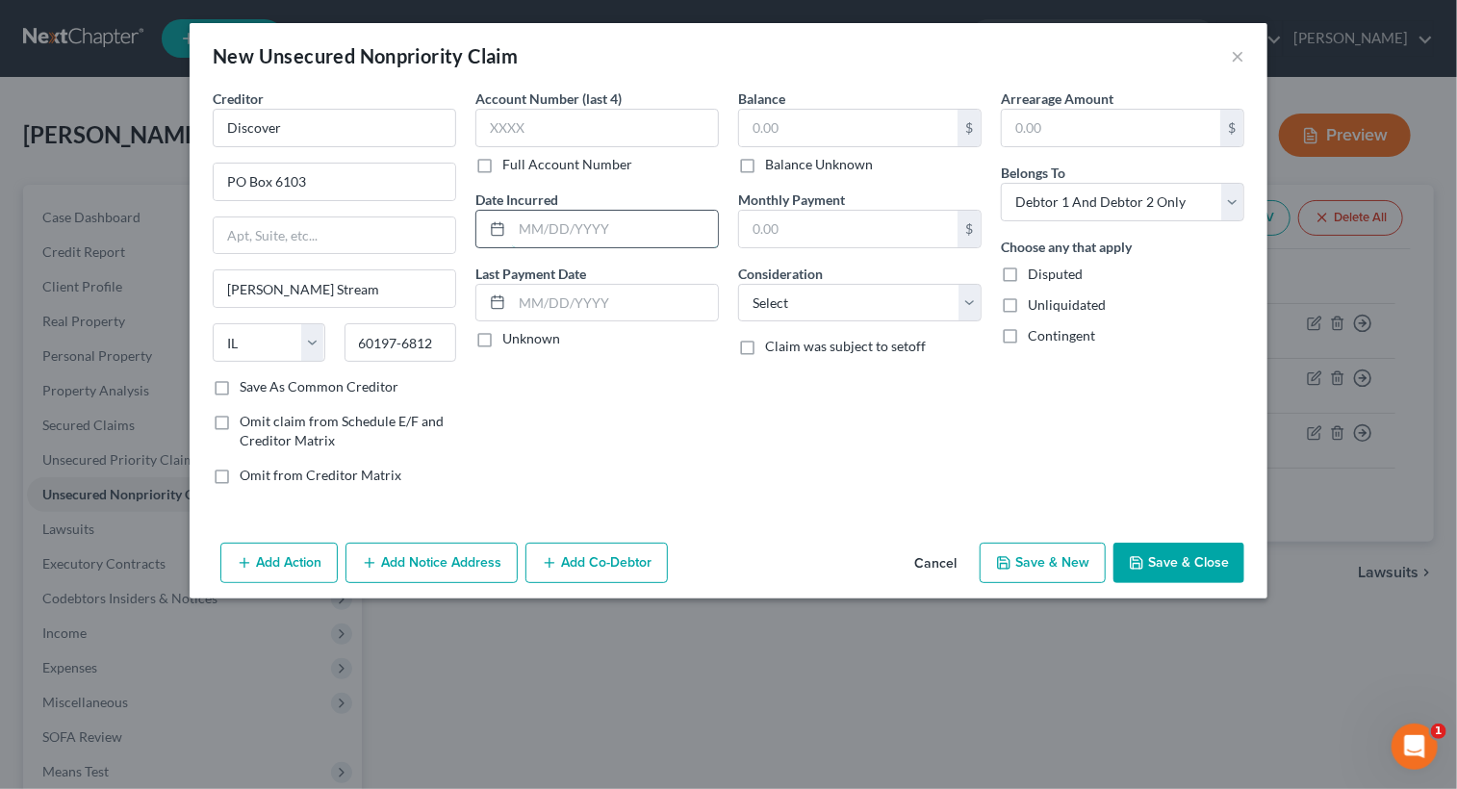
click at [585, 234] on input "text" at bounding box center [615, 229] width 206 height 37
type input "[DATE]"
click at [908, 124] on input "text" at bounding box center [848, 128] width 218 height 37
type input "11,840.00"
click at [969, 302] on select "Select Cable / Satellite Services Collection Agency Credit Card Debt Debt Couns…" at bounding box center [859, 303] width 243 height 38
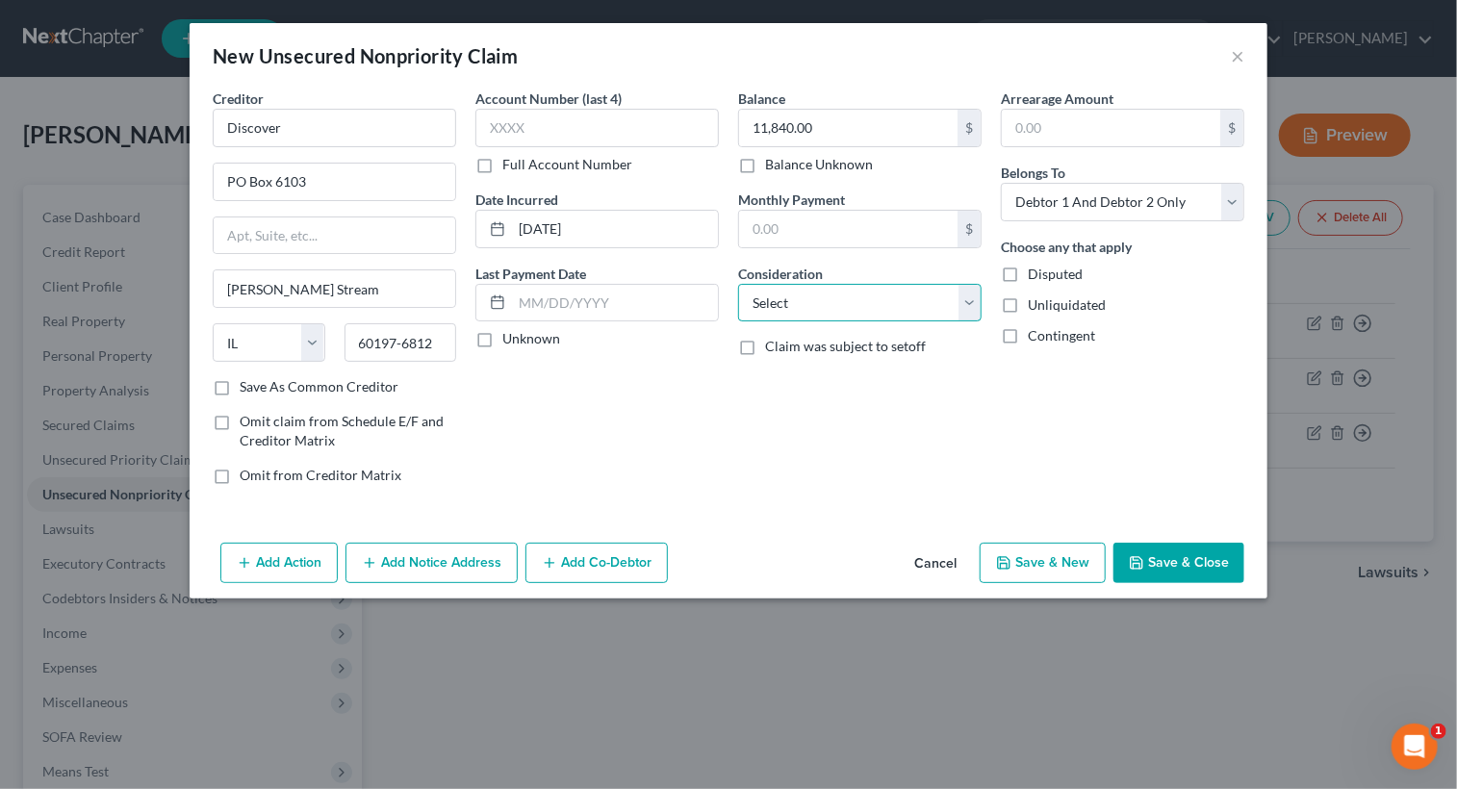
select select "2"
click at [738, 284] on select "Select Cable / Satellite Services Collection Agency Credit Card Debt Debt Couns…" at bounding box center [859, 303] width 243 height 38
click at [1053, 560] on button "Save & New" at bounding box center [1042, 563] width 126 height 40
select select "2"
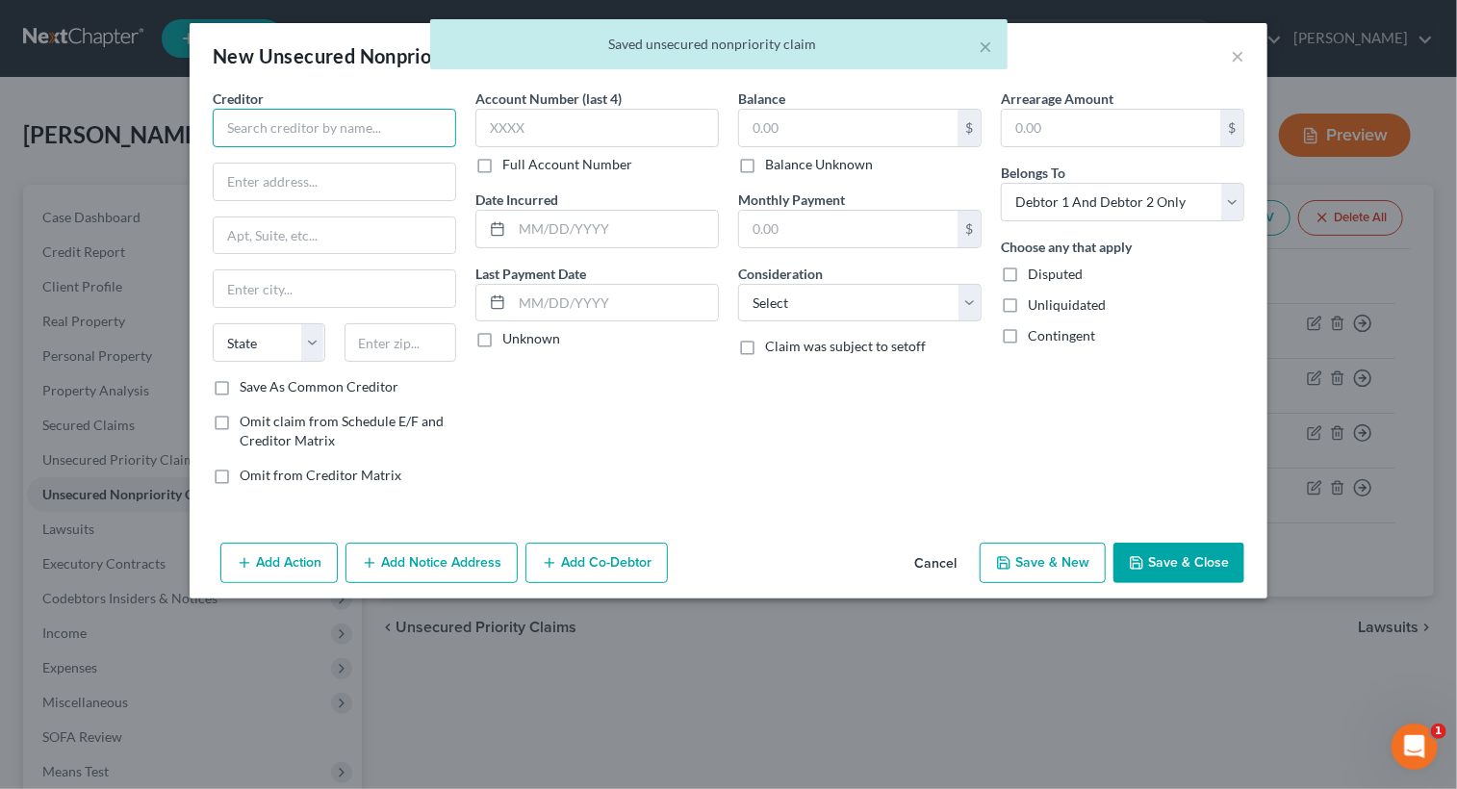
click at [322, 135] on input "text" at bounding box center [334, 128] width 243 height 38
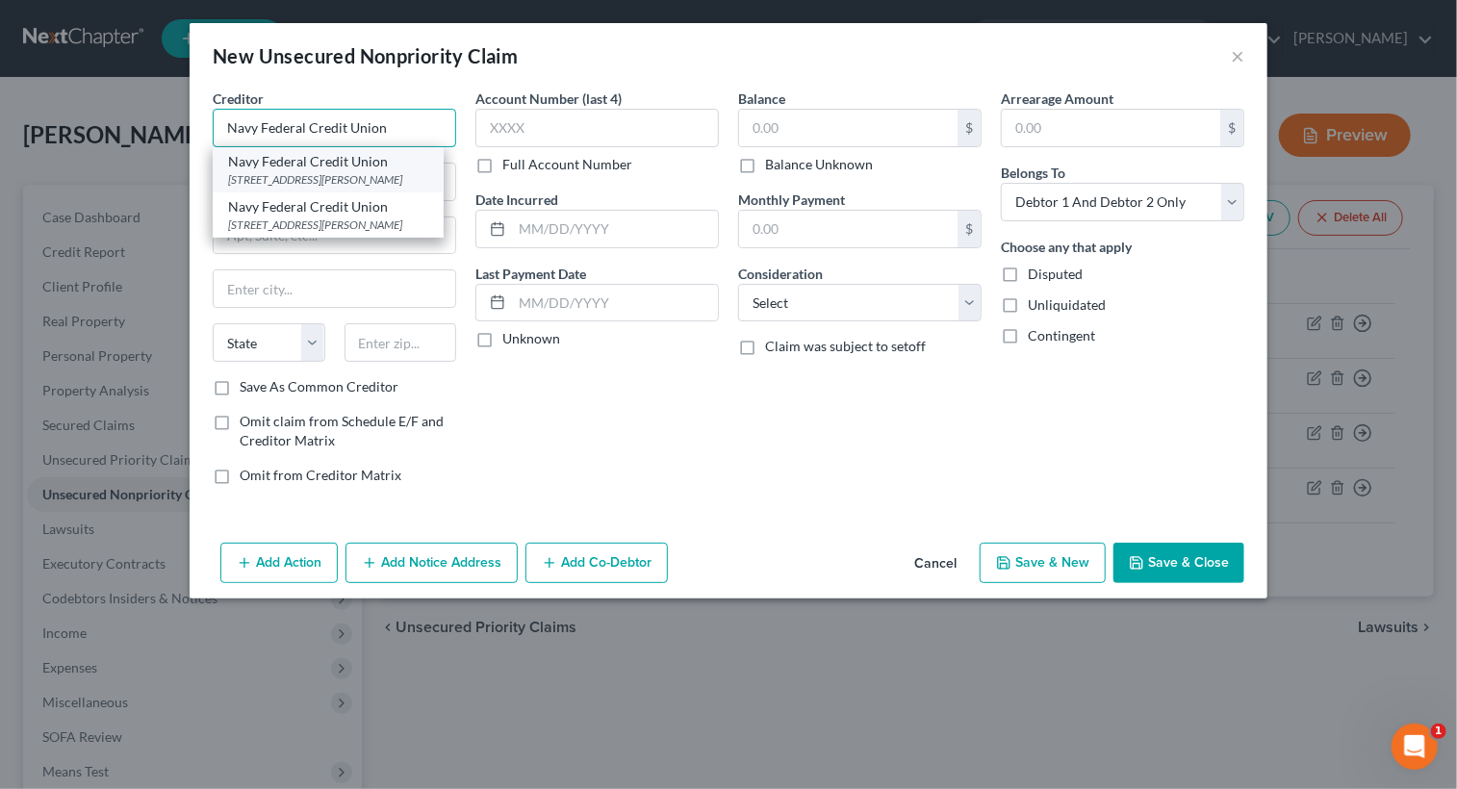
type input "Navy Federal Credit Union"
click at [373, 174] on div "[STREET_ADDRESS][PERSON_NAME]" at bounding box center [328, 179] width 200 height 16
type input "PO Box 3700"
type input "[PERSON_NAME]"
select select "48"
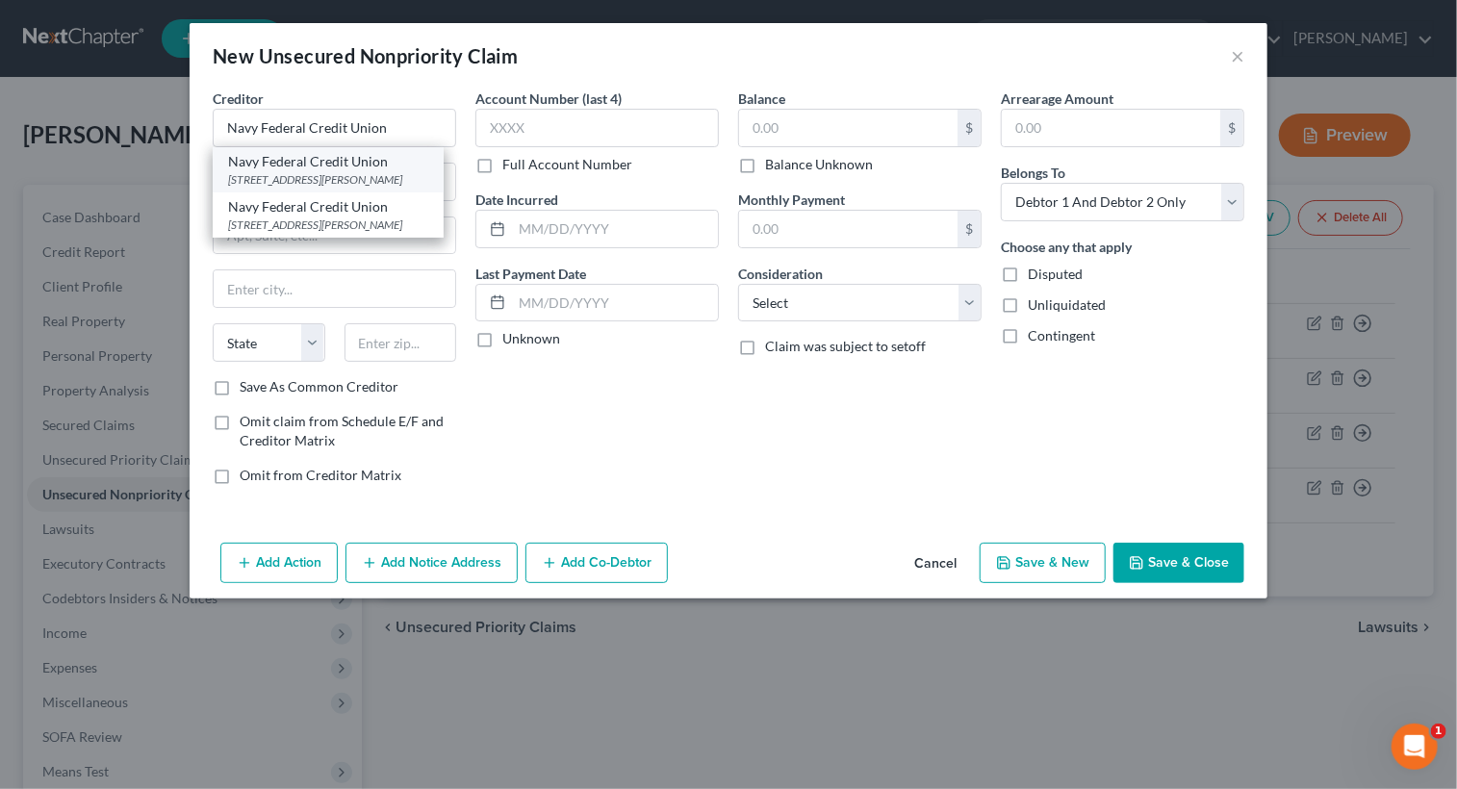
type input "22119"
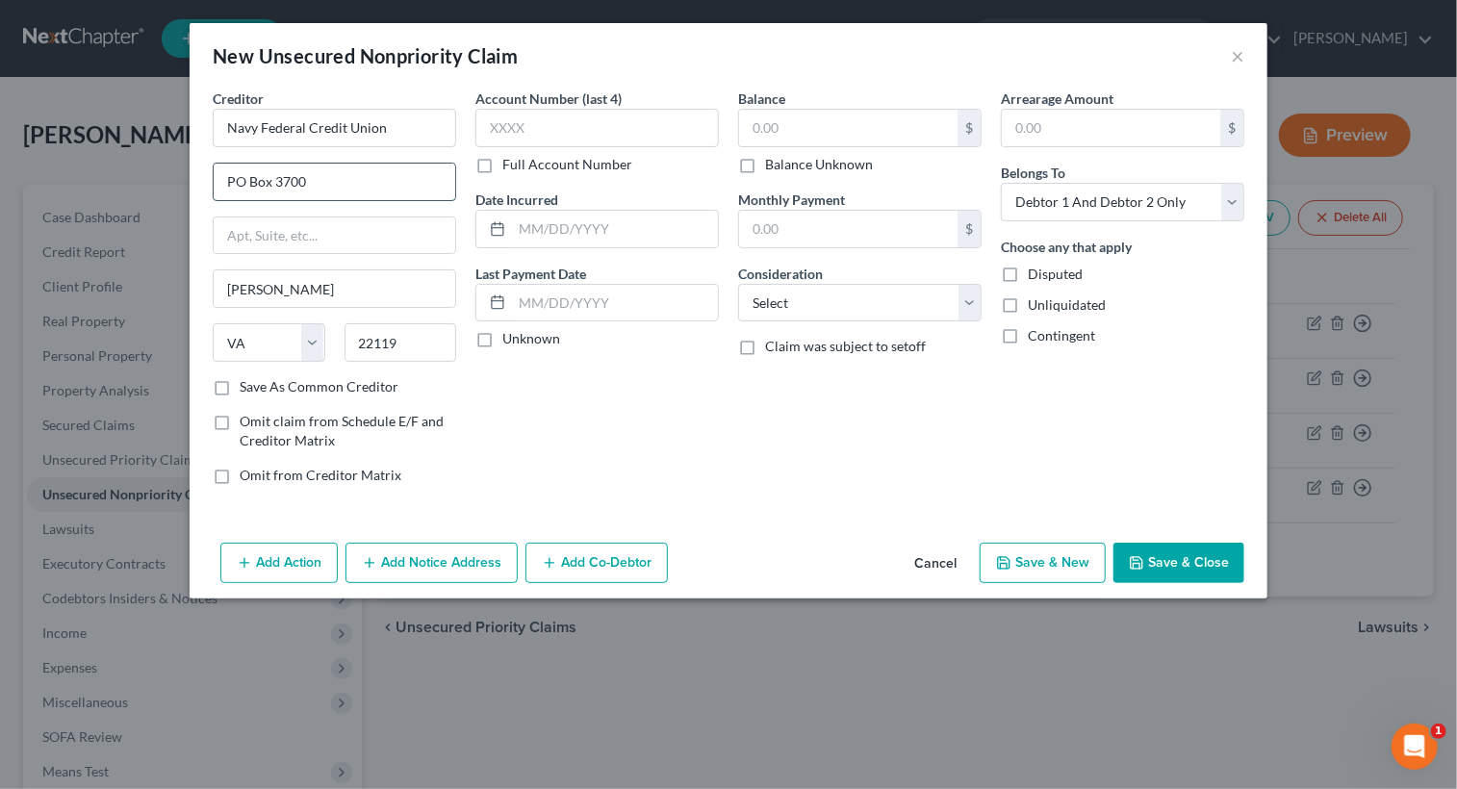
click at [384, 186] on input "PO Box 3700" at bounding box center [334, 182] width 241 height 37
type input "PO Box 3500"
click at [579, 222] on input "text" at bounding box center [615, 229] width 206 height 37
type input "[DATE]"
click at [850, 128] on input "text" at bounding box center [848, 128] width 218 height 37
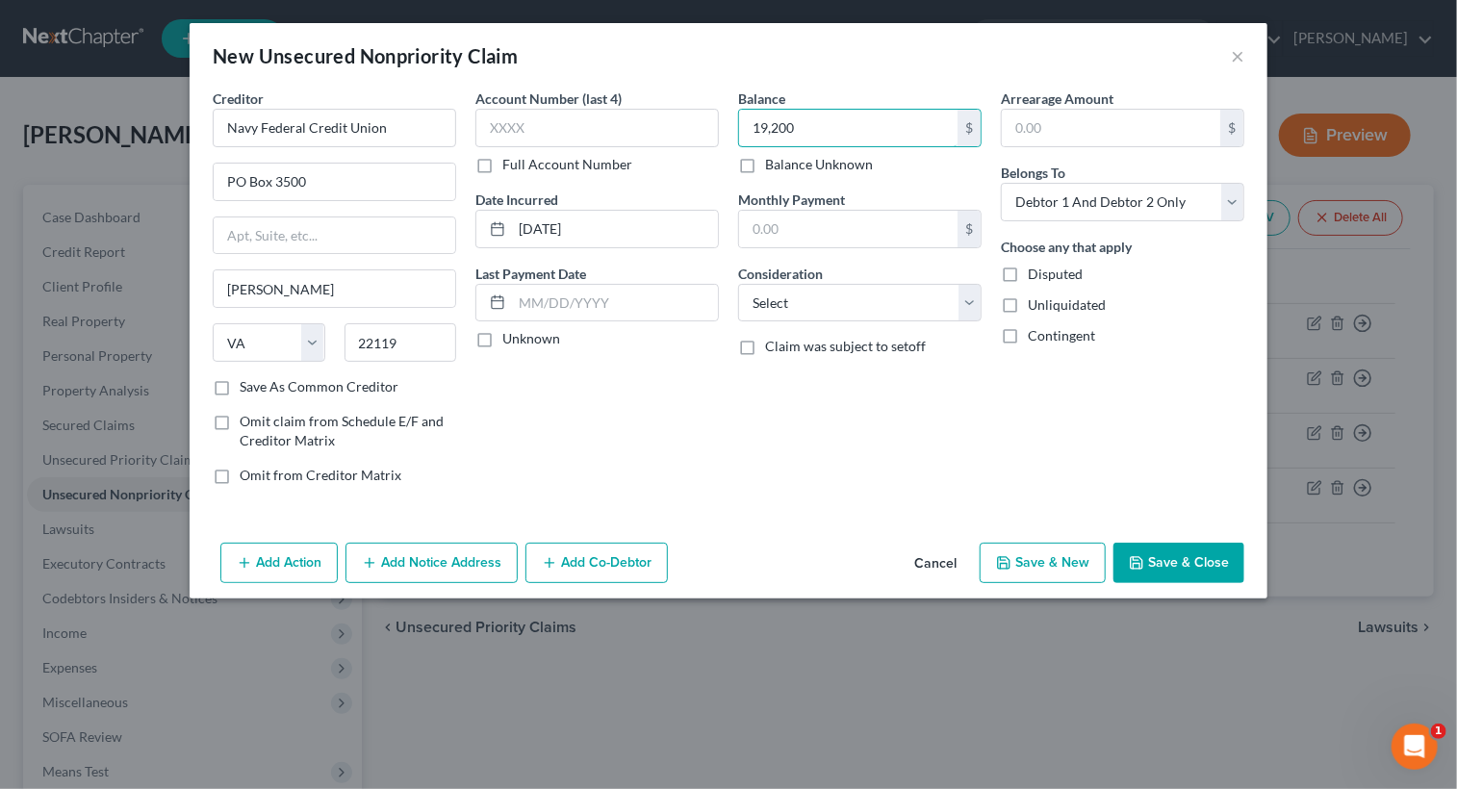
type input "19,200"
click at [843, 121] on input "19,200" at bounding box center [848, 128] width 218 height 37
type input "19,400.00"
click at [1016, 559] on button "Save & New" at bounding box center [1042, 563] width 126 height 40
select select "2"
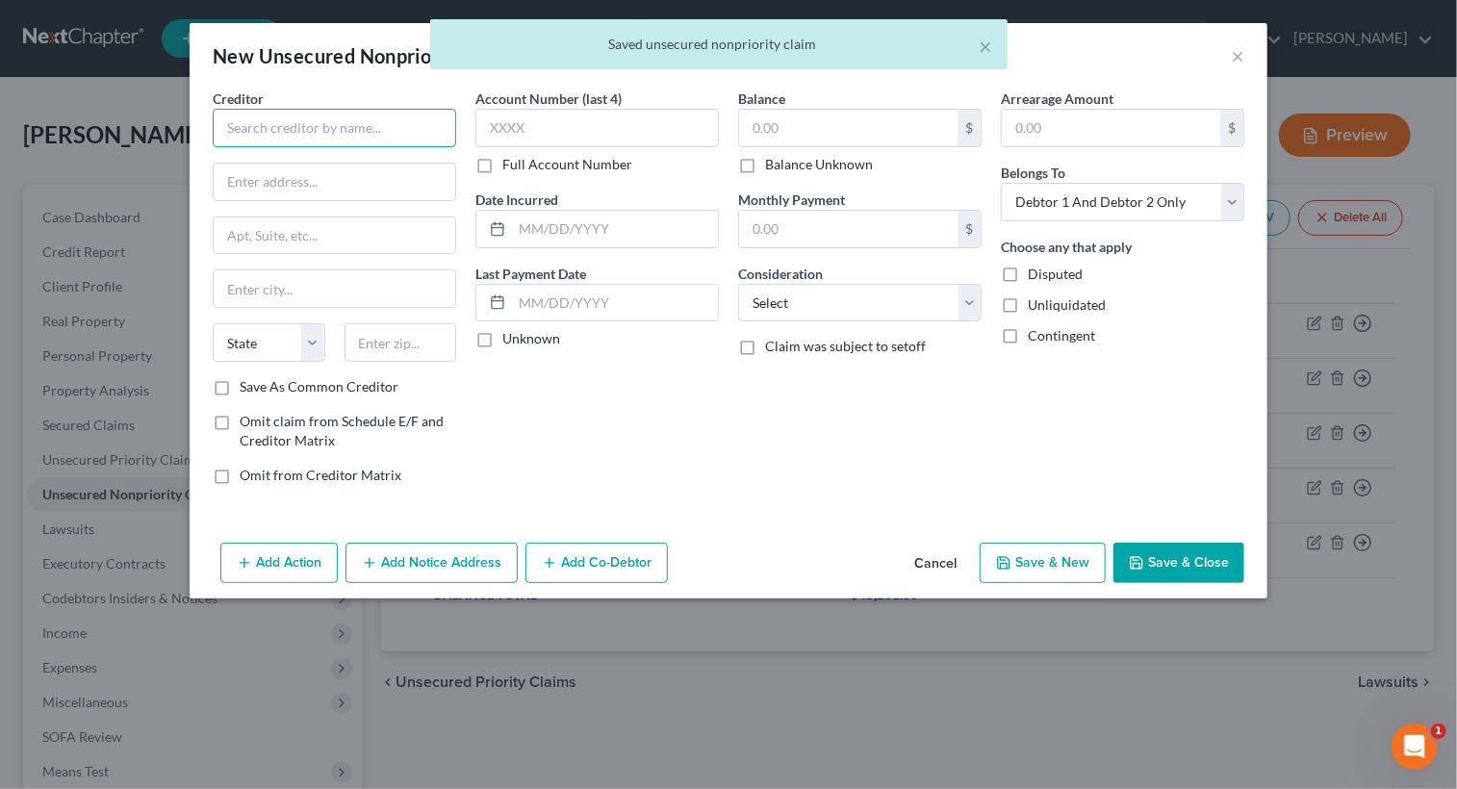
click at [313, 139] on input "text" at bounding box center [334, 128] width 243 height 38
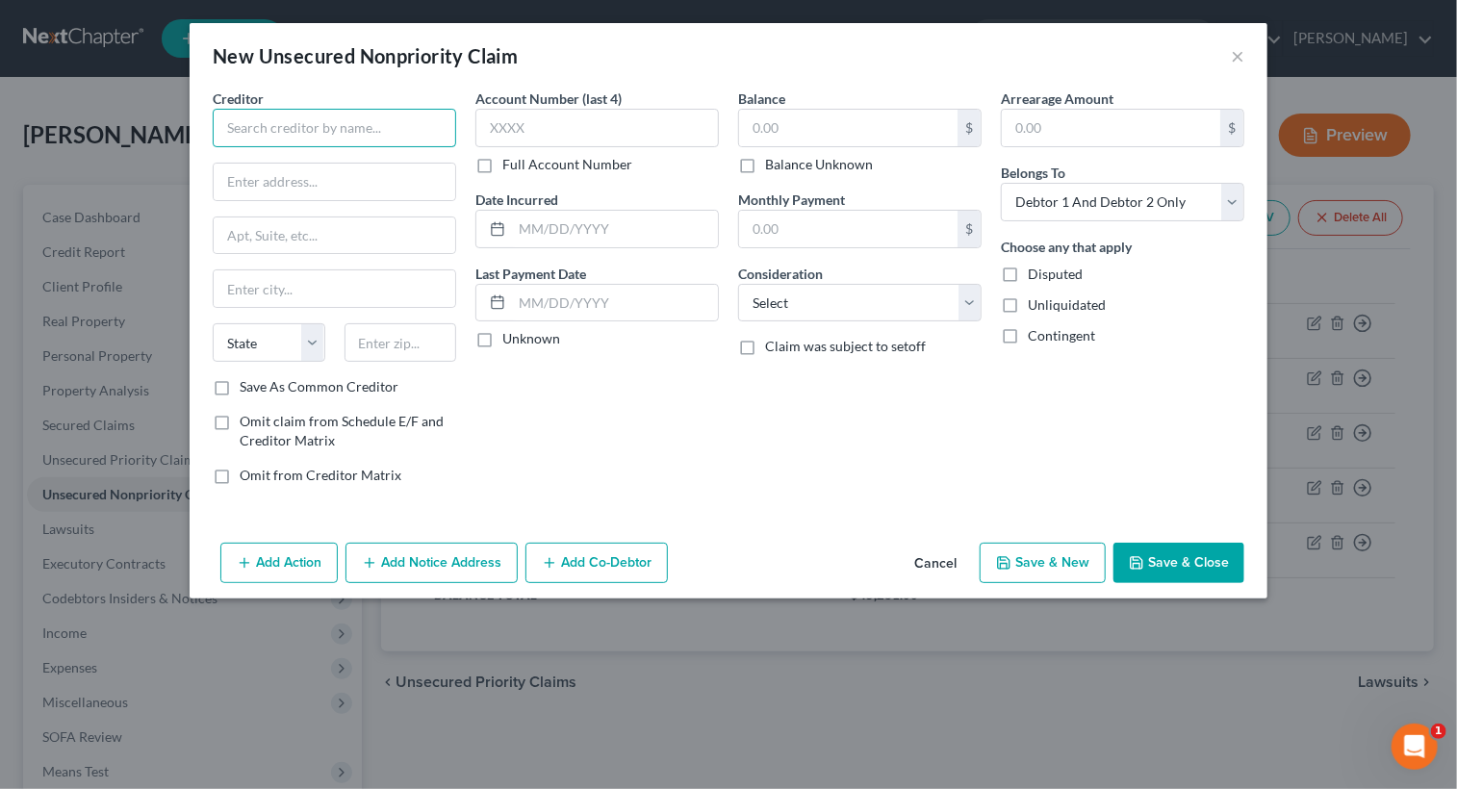
click at [332, 137] on input "text" at bounding box center [334, 128] width 243 height 38
type input "Summit Ridge Credit Union"
type input "[STREET_ADDRESS][PERSON_NAME]"
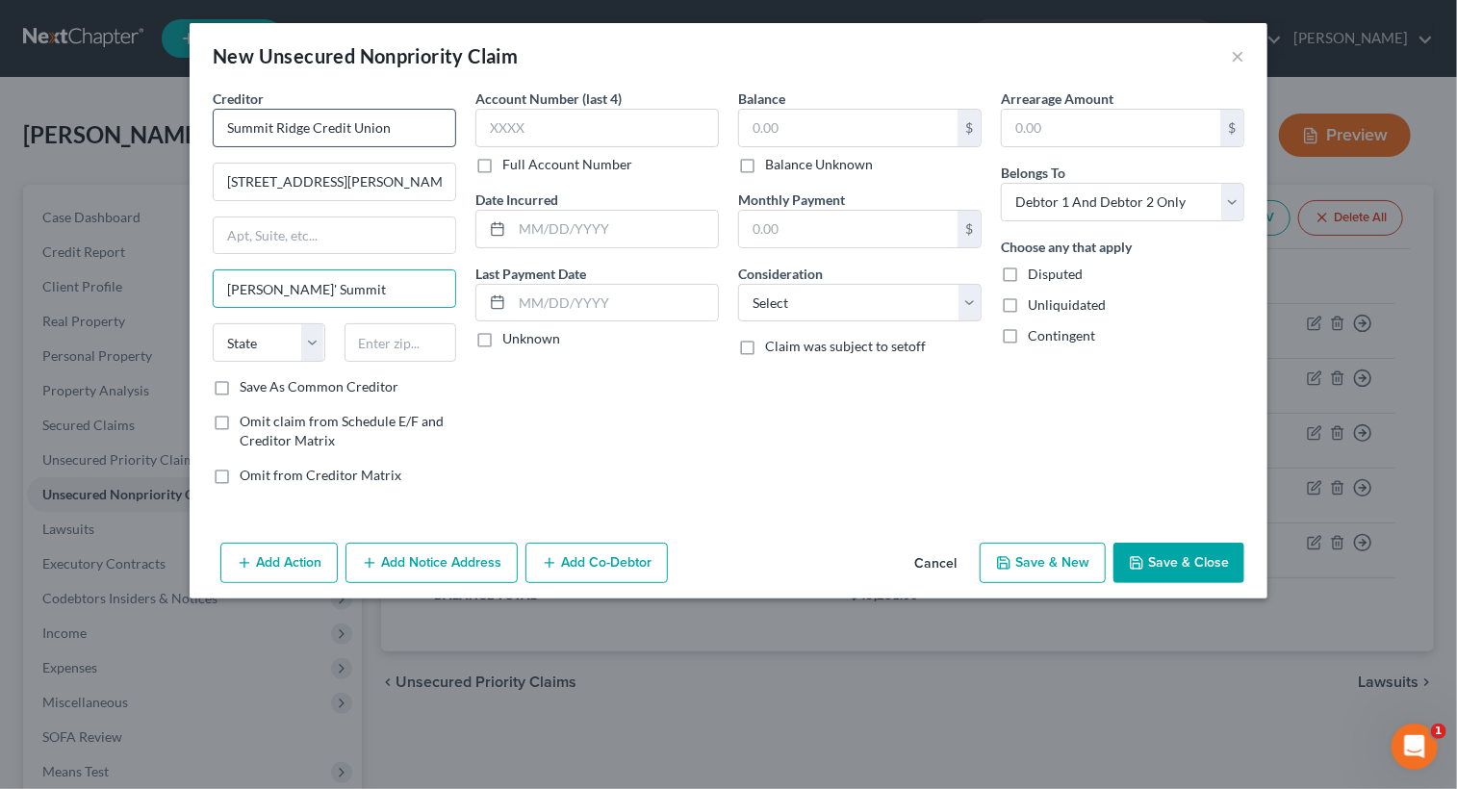
type input "[PERSON_NAME]' Summit"
select select "26"
type input "64064"
type input "Lees Summit"
click at [620, 229] on input "text" at bounding box center [615, 229] width 206 height 37
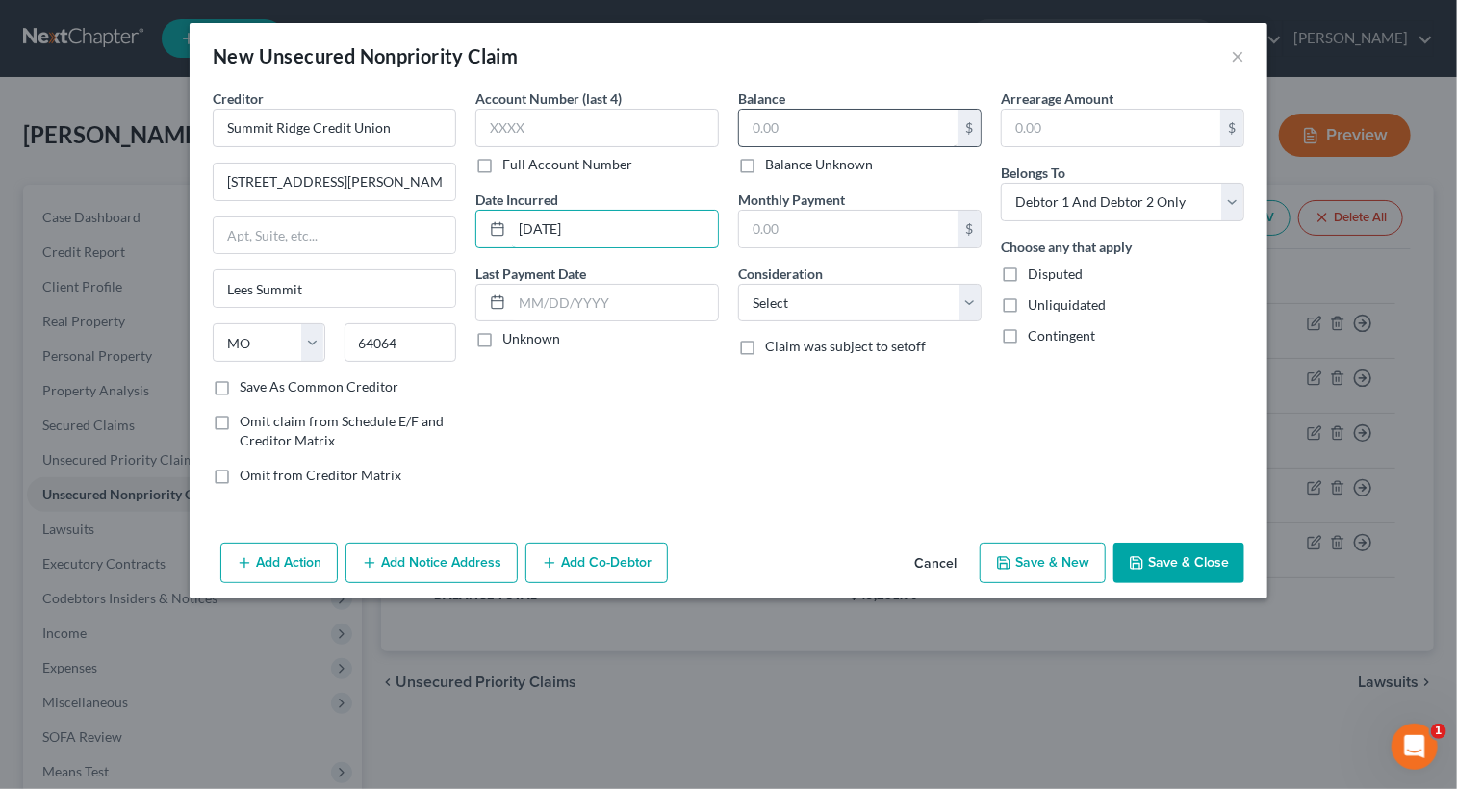
type input "[DATE]"
click at [827, 117] on input "text" at bounding box center [848, 128] width 218 height 37
type input "8,602.00"
click at [978, 297] on select "Select Cable / Satellite Services Collection Agency Credit Card Debt Debt Couns…" at bounding box center [859, 303] width 243 height 38
select select "10"
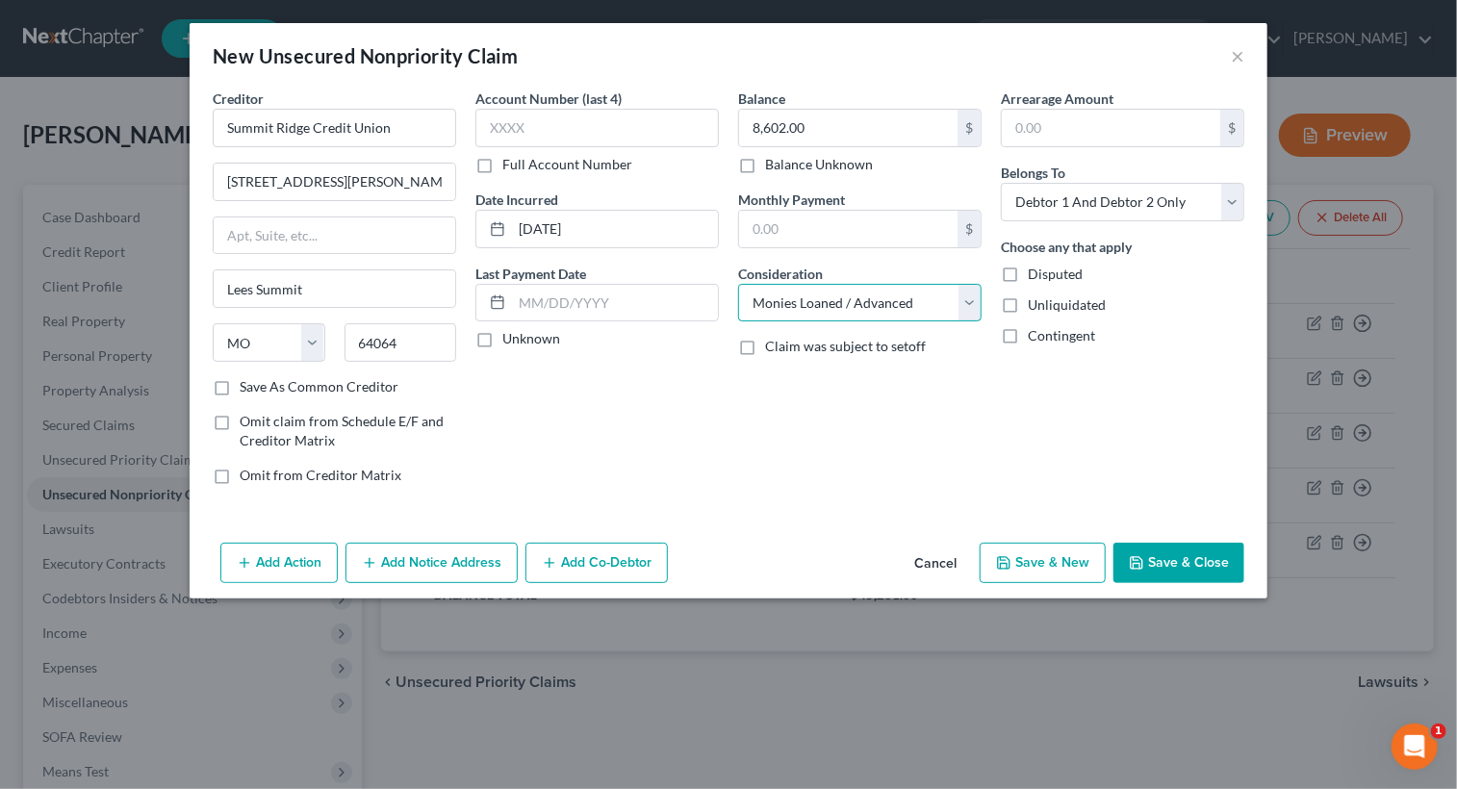
click at [738, 284] on select "Select Cable / Satellite Services Collection Agency Credit Card Debt Debt Couns…" at bounding box center [859, 303] width 243 height 38
click at [1030, 569] on button "Save & New" at bounding box center [1042, 563] width 126 height 40
select select "2"
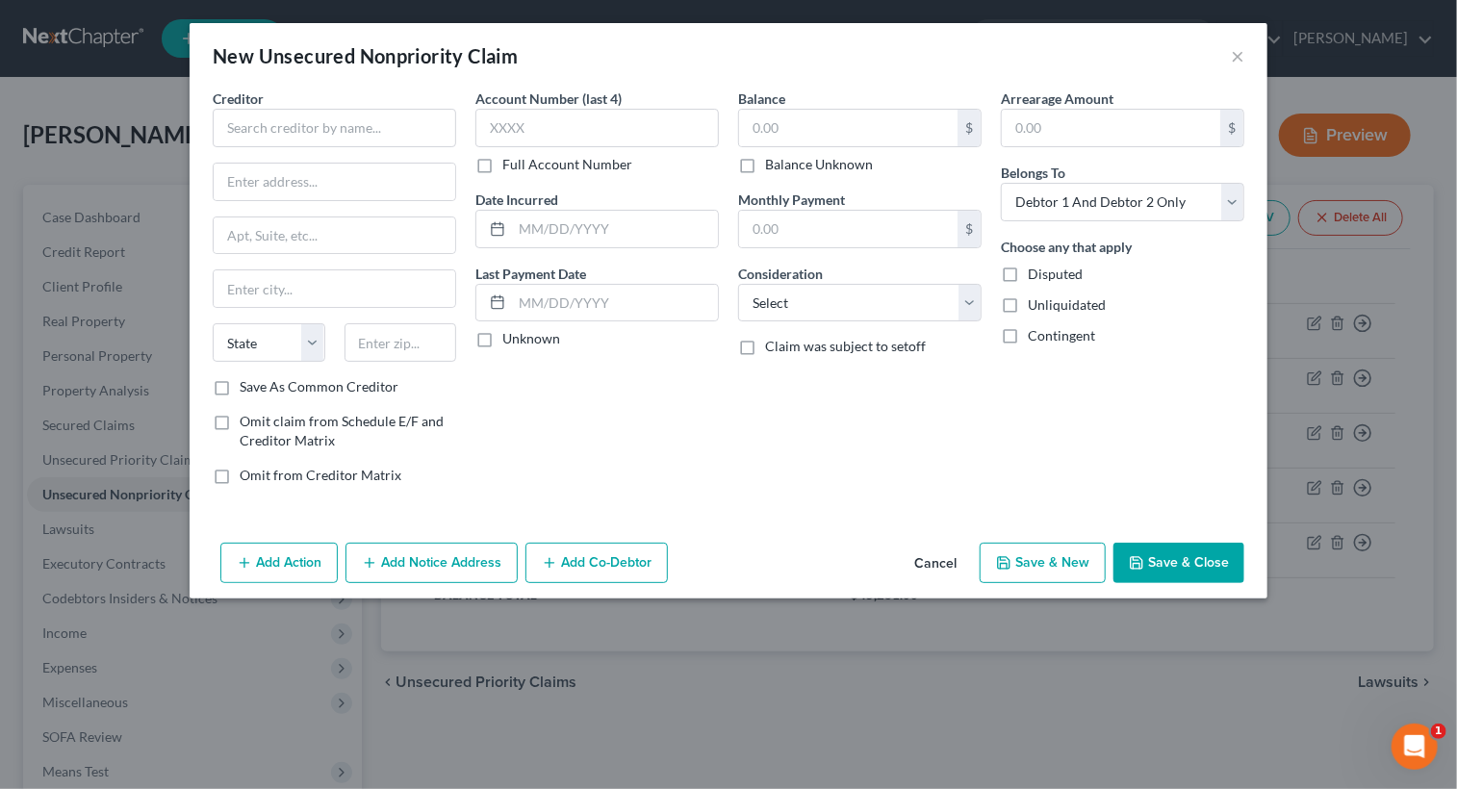
type input "0.00"
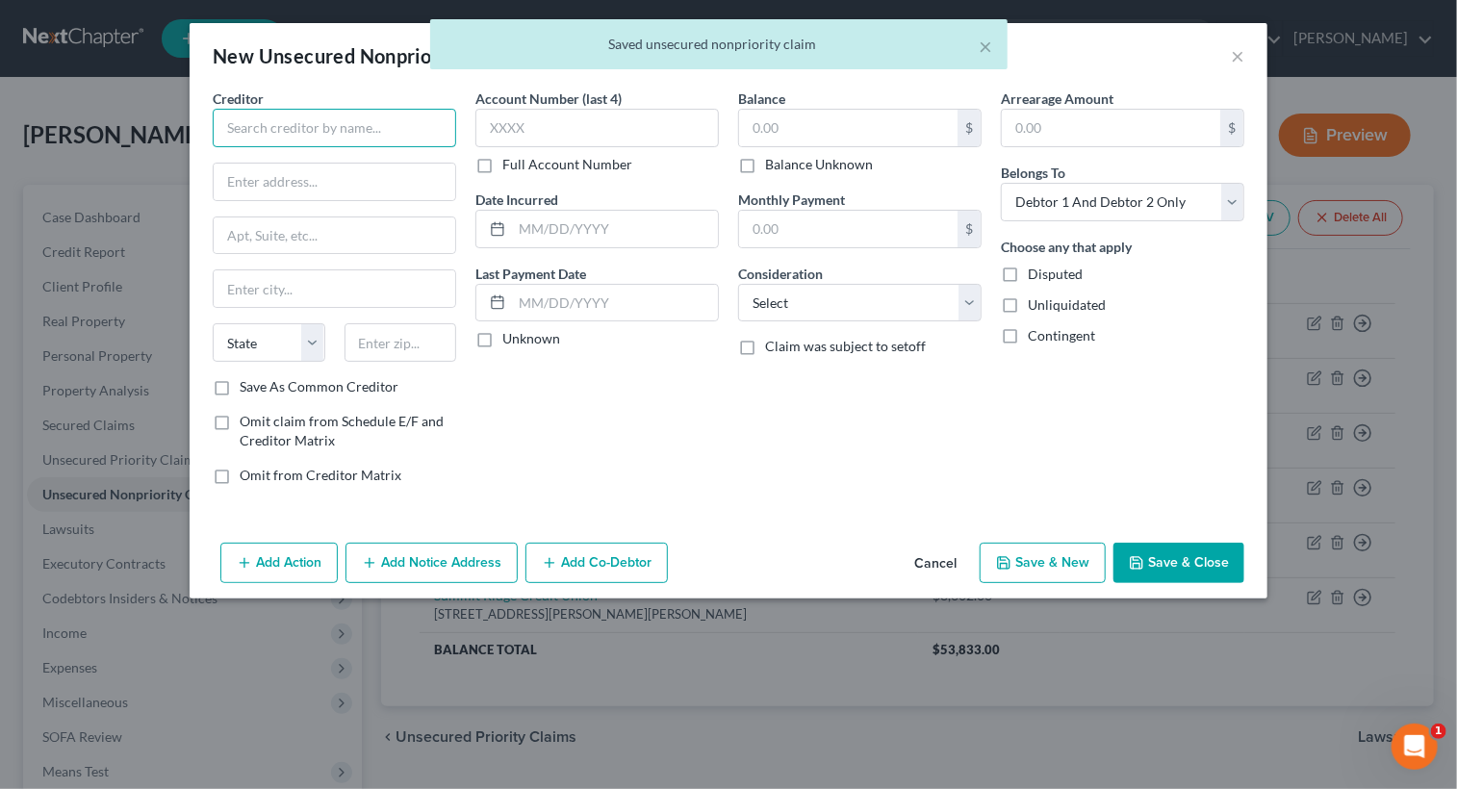
click at [362, 130] on input "text" at bounding box center [334, 128] width 243 height 38
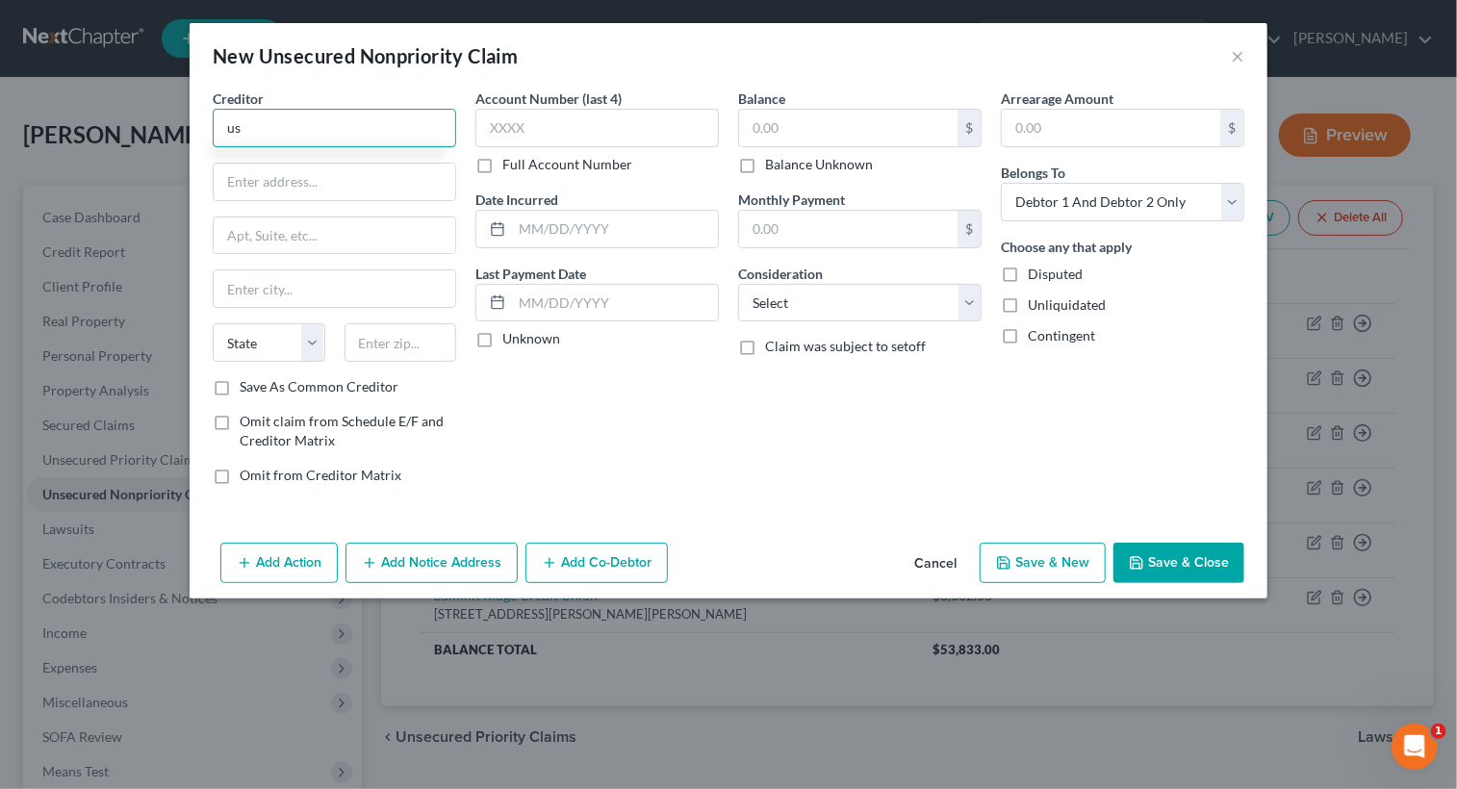
type input "u"
type input "US Bank"
type input "PO Box 790415"
click at [292, 289] on input "text" at bounding box center [334, 288] width 241 height 37
type input "[GEOGRAPHIC_DATA][PERSON_NAME]"
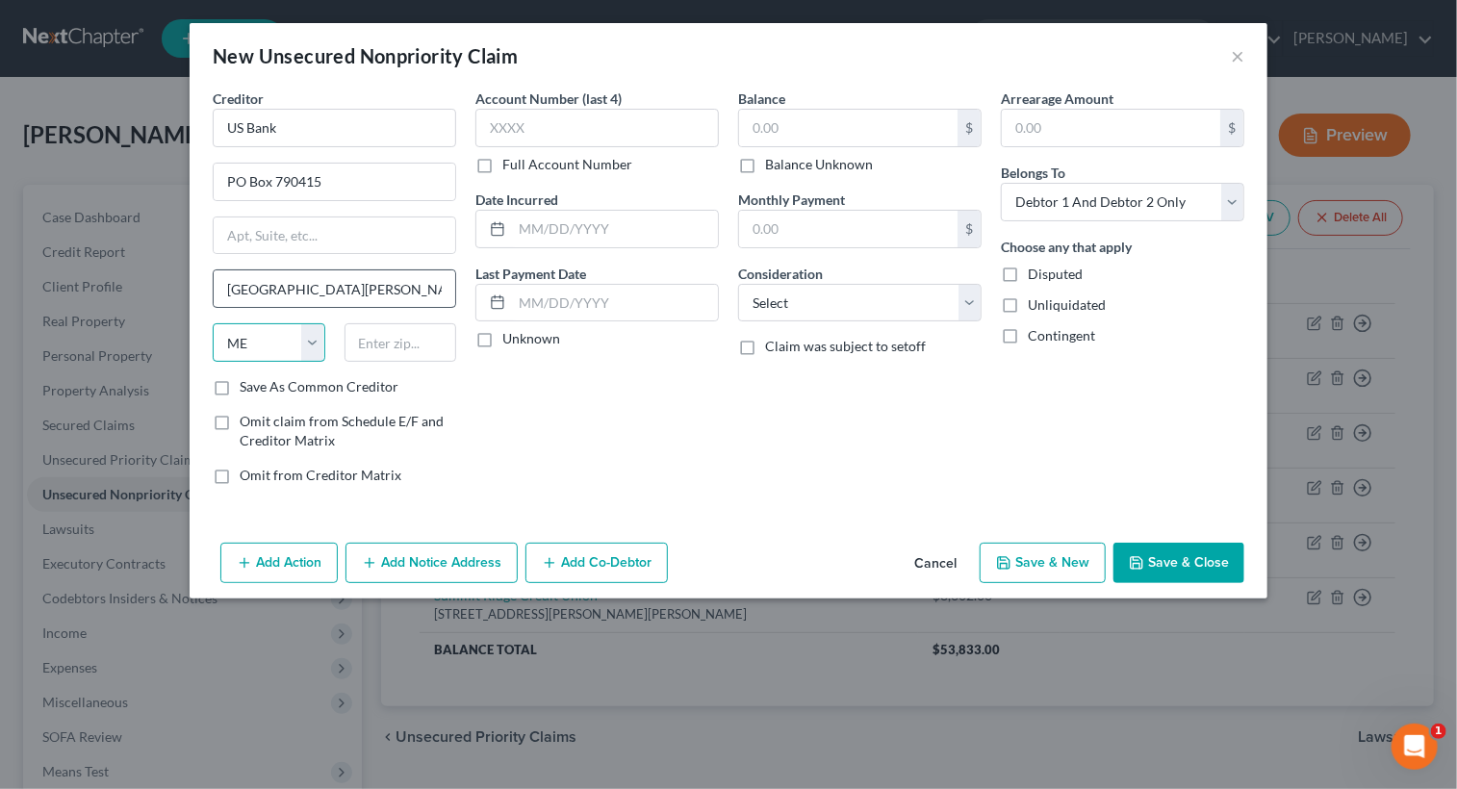
select select "26"
type input "63179-0415"
click at [240, 378] on label "Save As Common Creditor" at bounding box center [319, 386] width 159 height 19
click at [247, 378] on input "Save As Common Creditor" at bounding box center [253, 383] width 13 height 13
checkbox input "true"
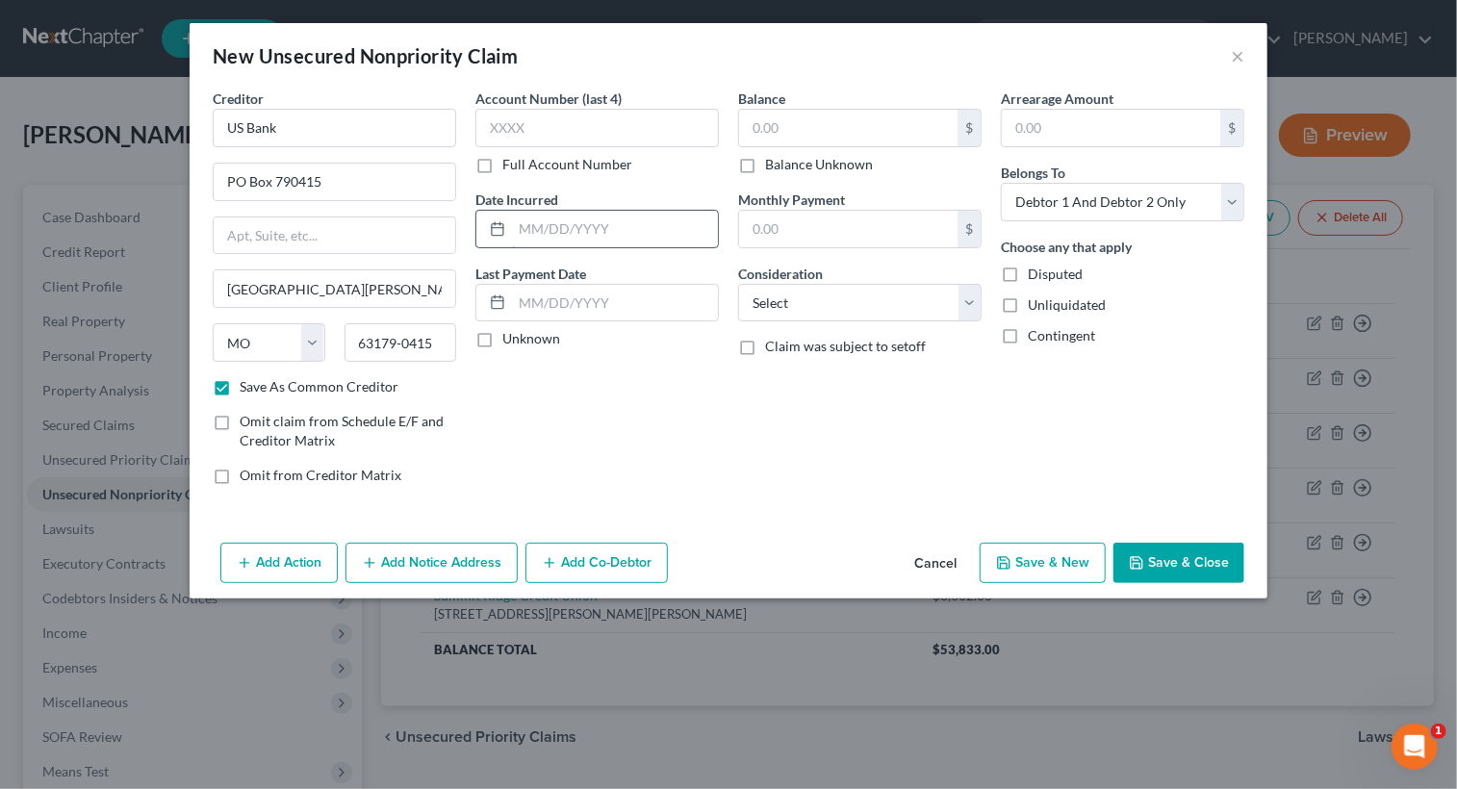
click at [574, 232] on input "text" at bounding box center [615, 229] width 206 height 37
click at [597, 229] on input "[DATE]" at bounding box center [615, 229] width 206 height 37
type input "[DATE]"
click at [781, 126] on input "text" at bounding box center [848, 128] width 218 height 37
click at [1231, 57] on button "×" at bounding box center [1236, 55] width 13 height 23
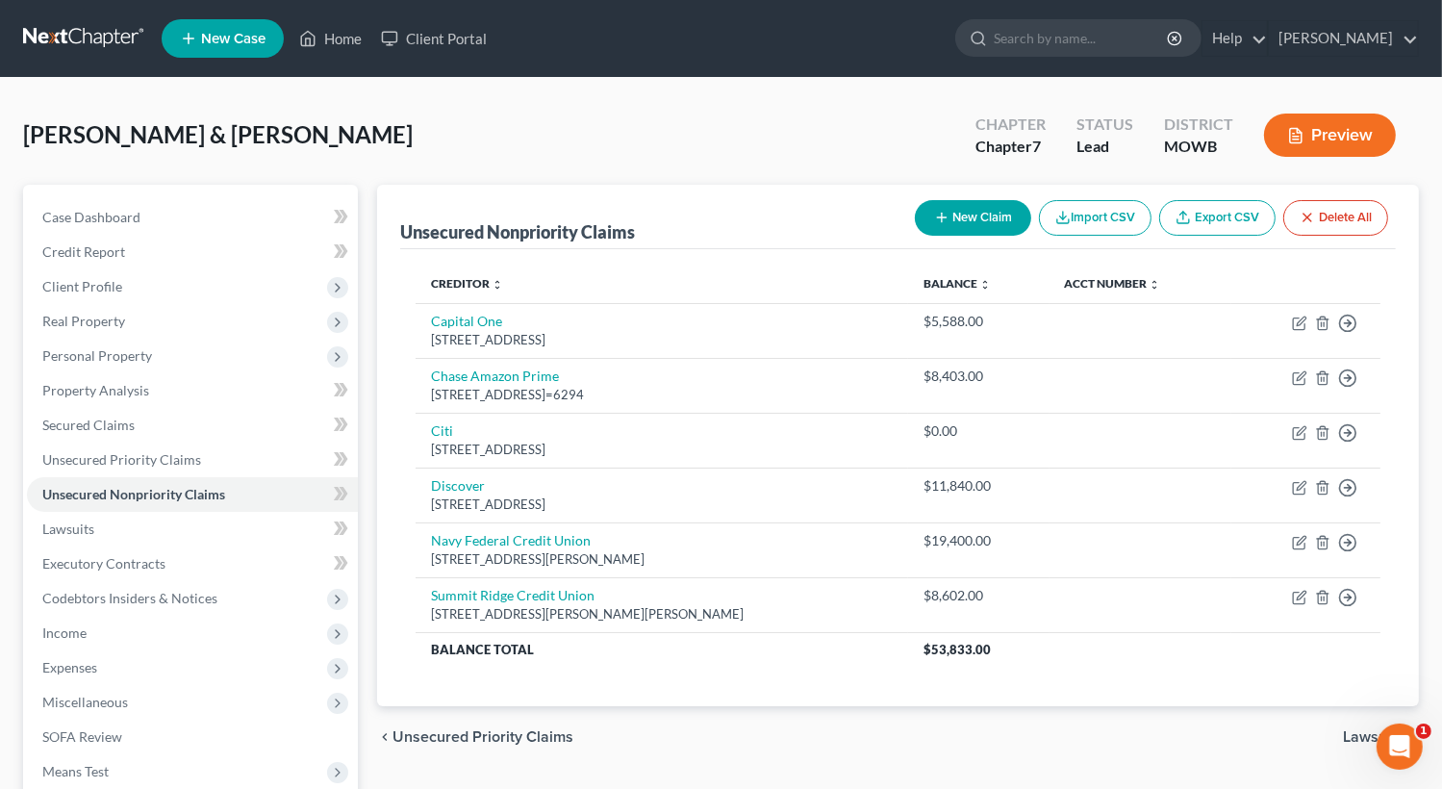
click at [948, 214] on button "New Claim" at bounding box center [973, 218] width 116 height 36
select select "2"
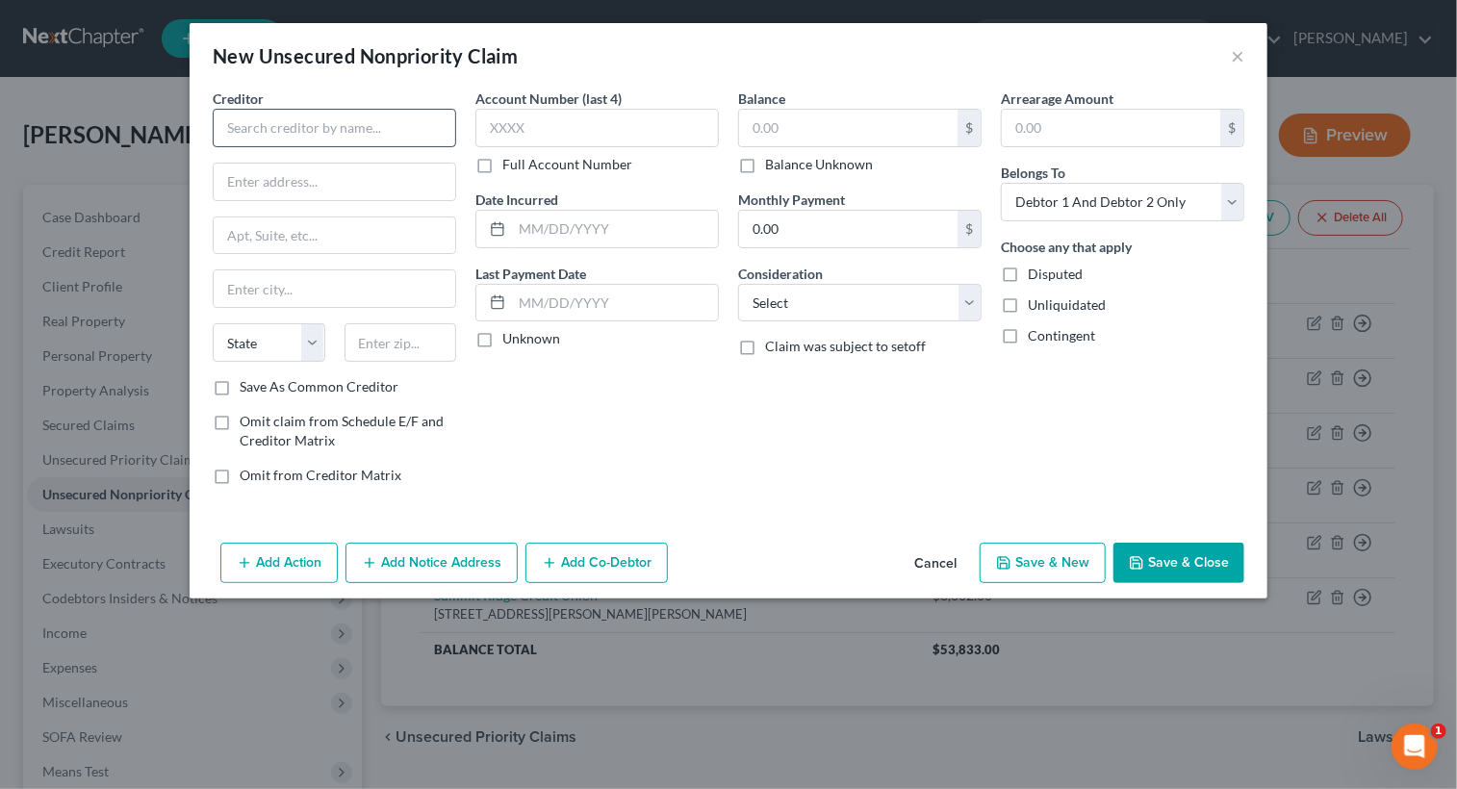
click at [371, 109] on div "Creditor *" at bounding box center [334, 118] width 243 height 59
click at [375, 138] on input "text" at bounding box center [334, 128] width 243 height 38
type input "[GEOGRAPHIC_DATA]"
type input "[STREET_ADDRESS][PERSON_NAME]"
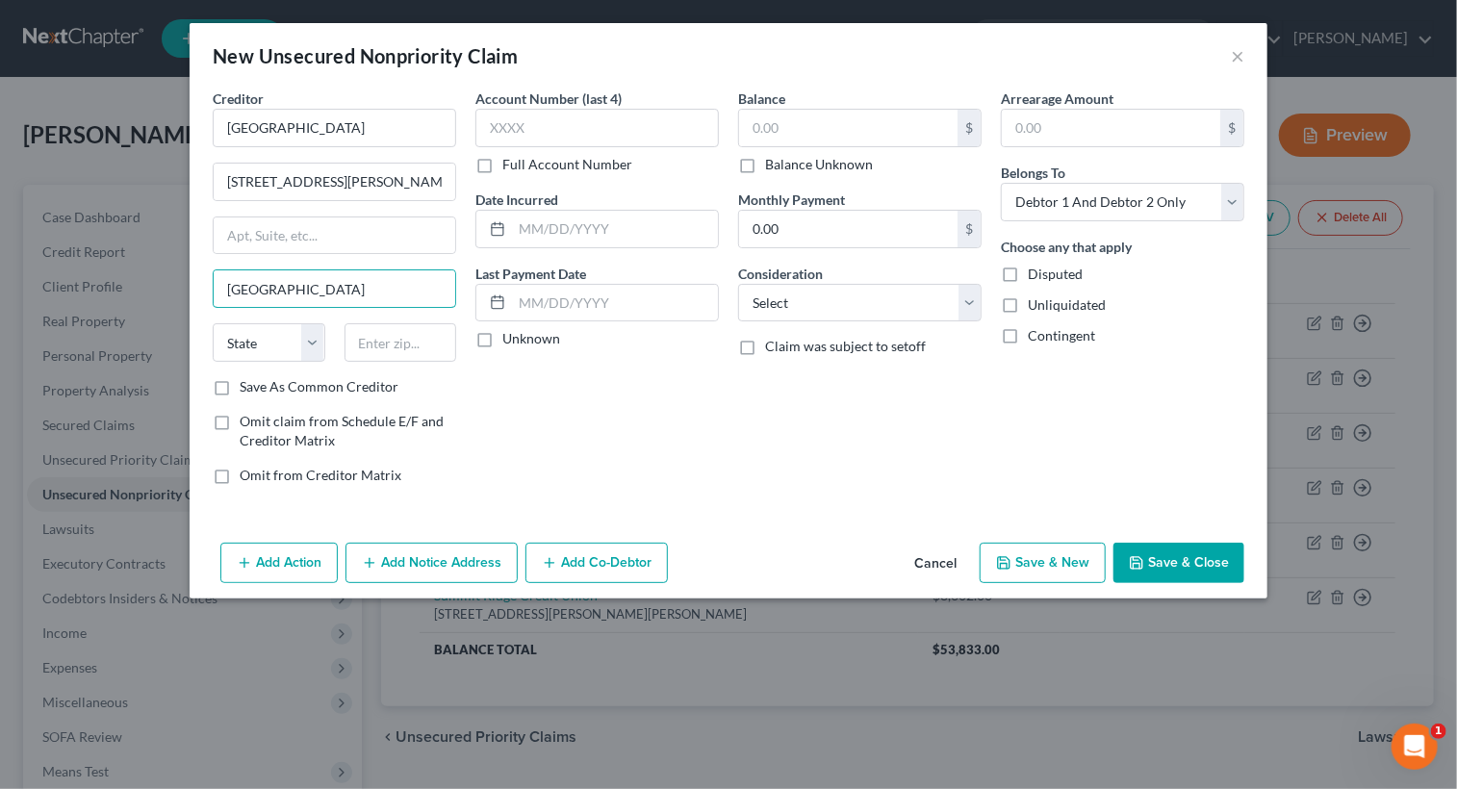
type input "[GEOGRAPHIC_DATA]"
select select "26"
type input "64014"
click at [587, 227] on input "text" at bounding box center [615, 229] width 206 height 37
type input "0"
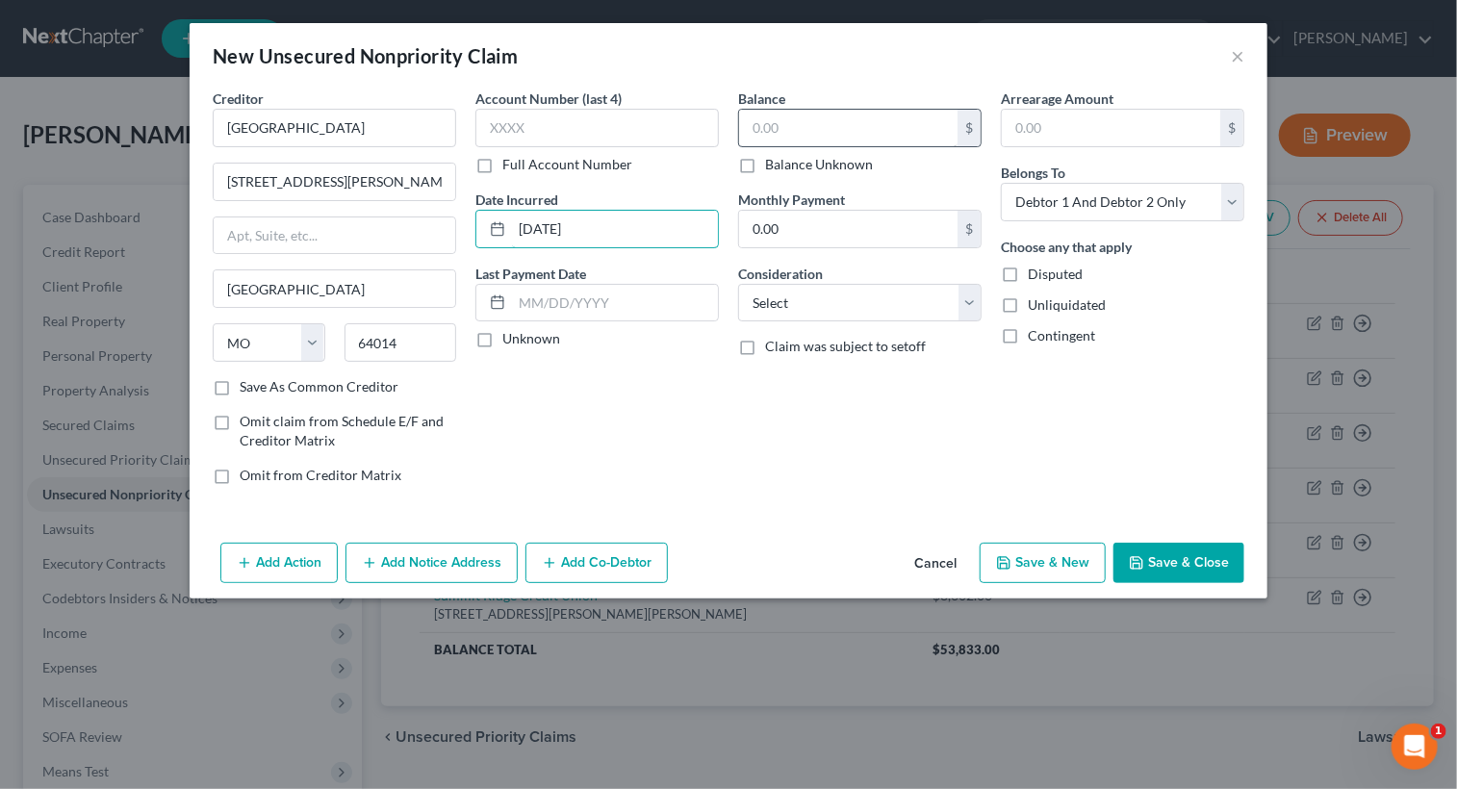
type input "[DATE]"
click at [879, 127] on input "text" at bounding box center [848, 128] width 218 height 37
type input "4,940.00"
click at [964, 305] on select "Select Cable / Satellite Services Collection Agency Credit Card Debt Debt Couns…" at bounding box center [859, 303] width 243 height 38
select select "9"
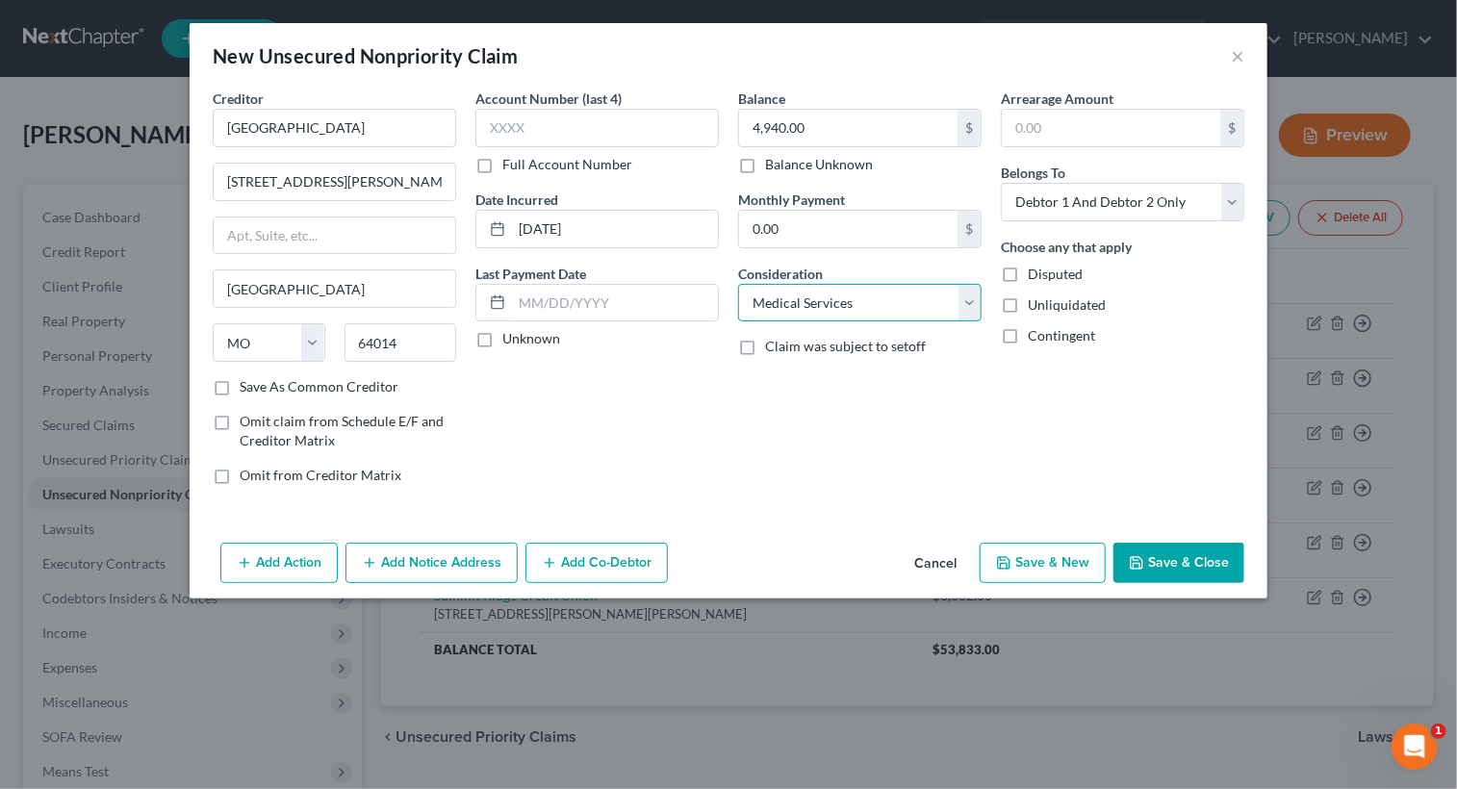
click at [738, 284] on select "Select Cable / Satellite Services Collection Agency Credit Card Debt Debt Couns…" at bounding box center [859, 303] width 243 height 38
click at [1235, 201] on select "Select Debtor 1 Only Debtor 2 Only Debtor 1 And Debtor 2 Only At Least One Of T…" at bounding box center [1122, 202] width 243 height 38
select select "1"
click at [1001, 183] on select "Select Debtor 1 Only Debtor 2 Only Debtor 1 And Debtor 2 Only At Least One Of T…" at bounding box center [1122, 202] width 243 height 38
click at [369, 176] on input "[STREET_ADDRESS][PERSON_NAME]" at bounding box center [334, 182] width 241 height 37
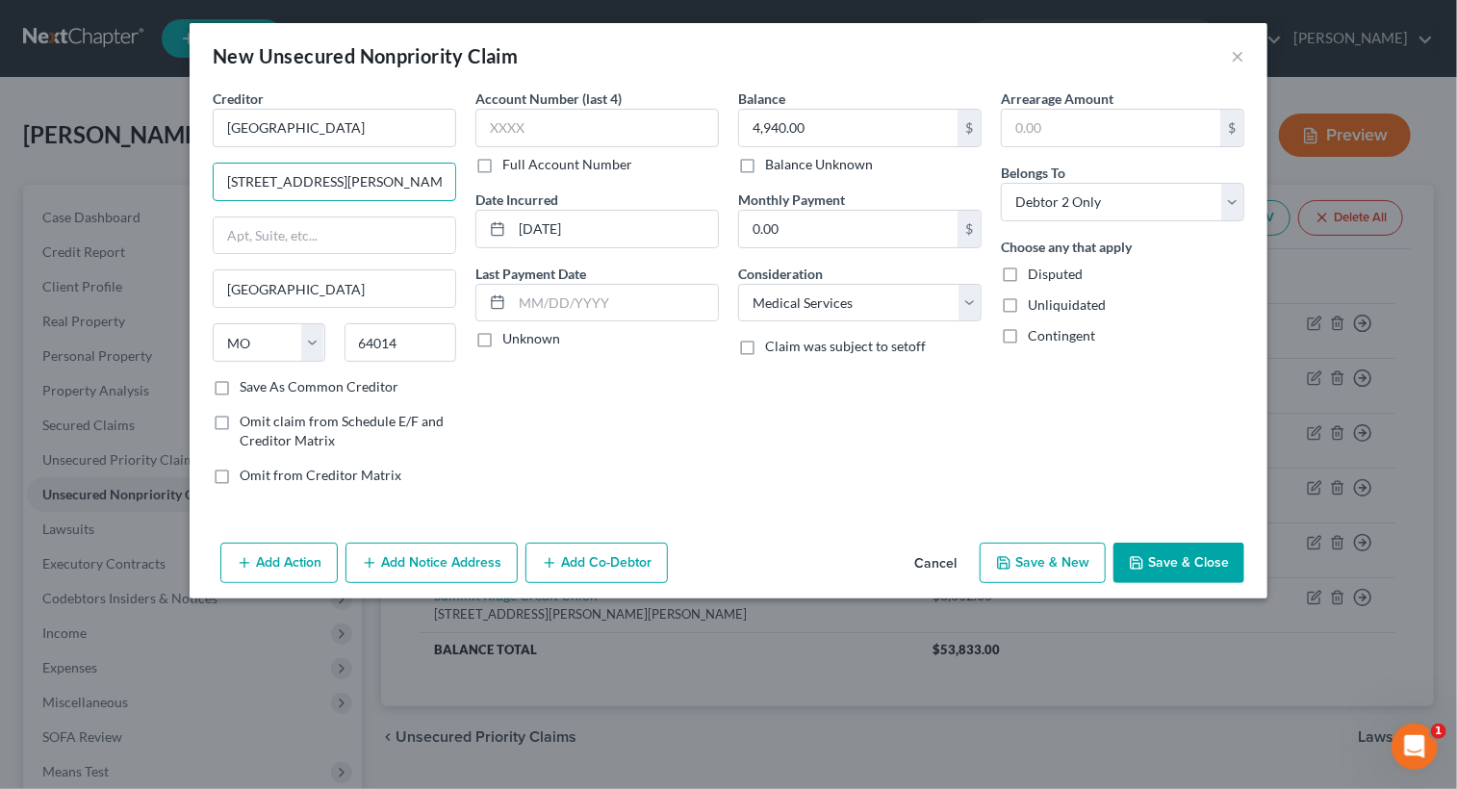
type input "[STREET_ADDRESS][PERSON_NAME]"
click at [240, 388] on label "Save As Common Creditor" at bounding box center [319, 386] width 159 height 19
click at [247, 388] on input "Save As Common Creditor" at bounding box center [253, 383] width 13 height 13
click at [1016, 566] on button "Save & New" at bounding box center [1042, 563] width 126 height 40
checkbox input "false"
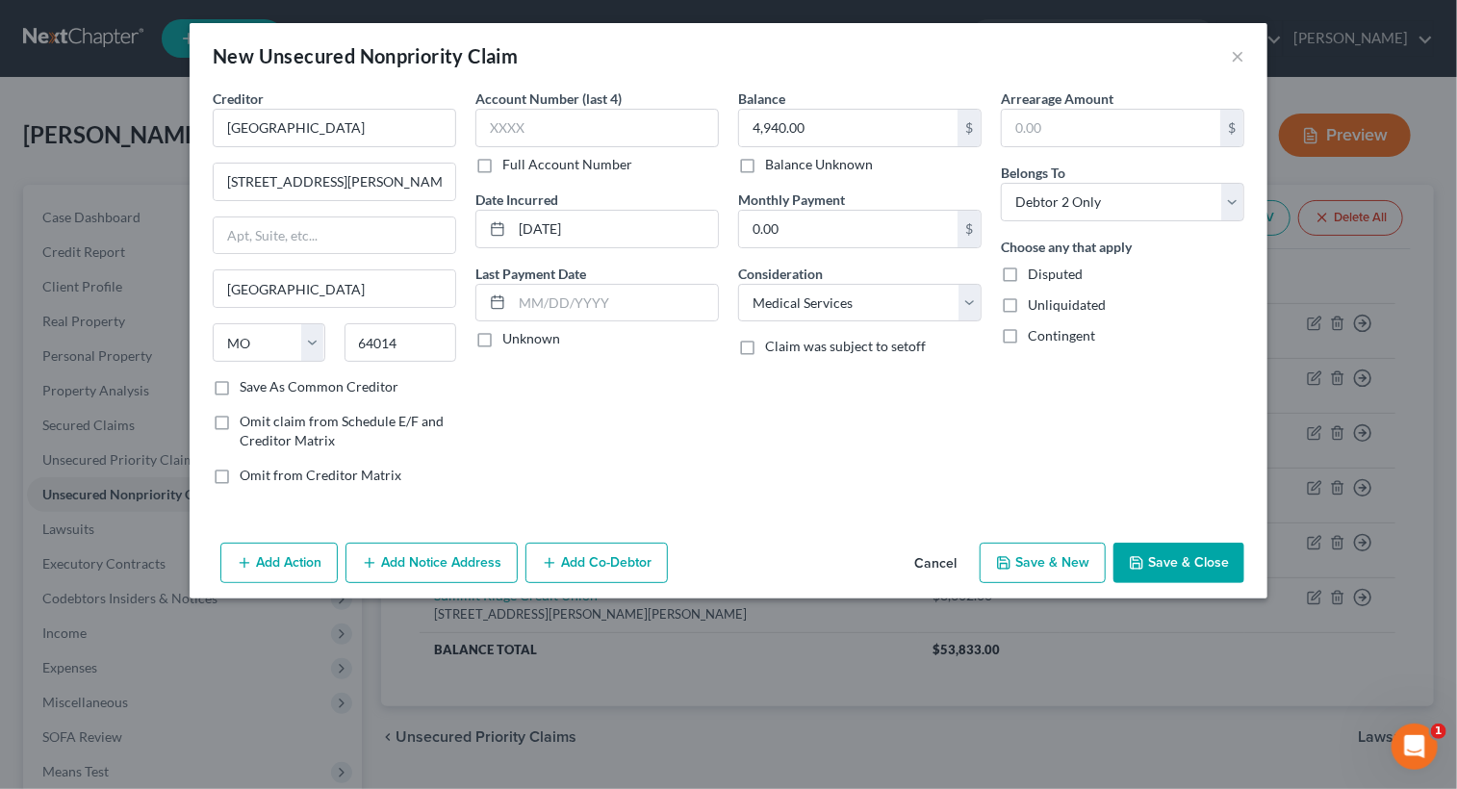
select select "2"
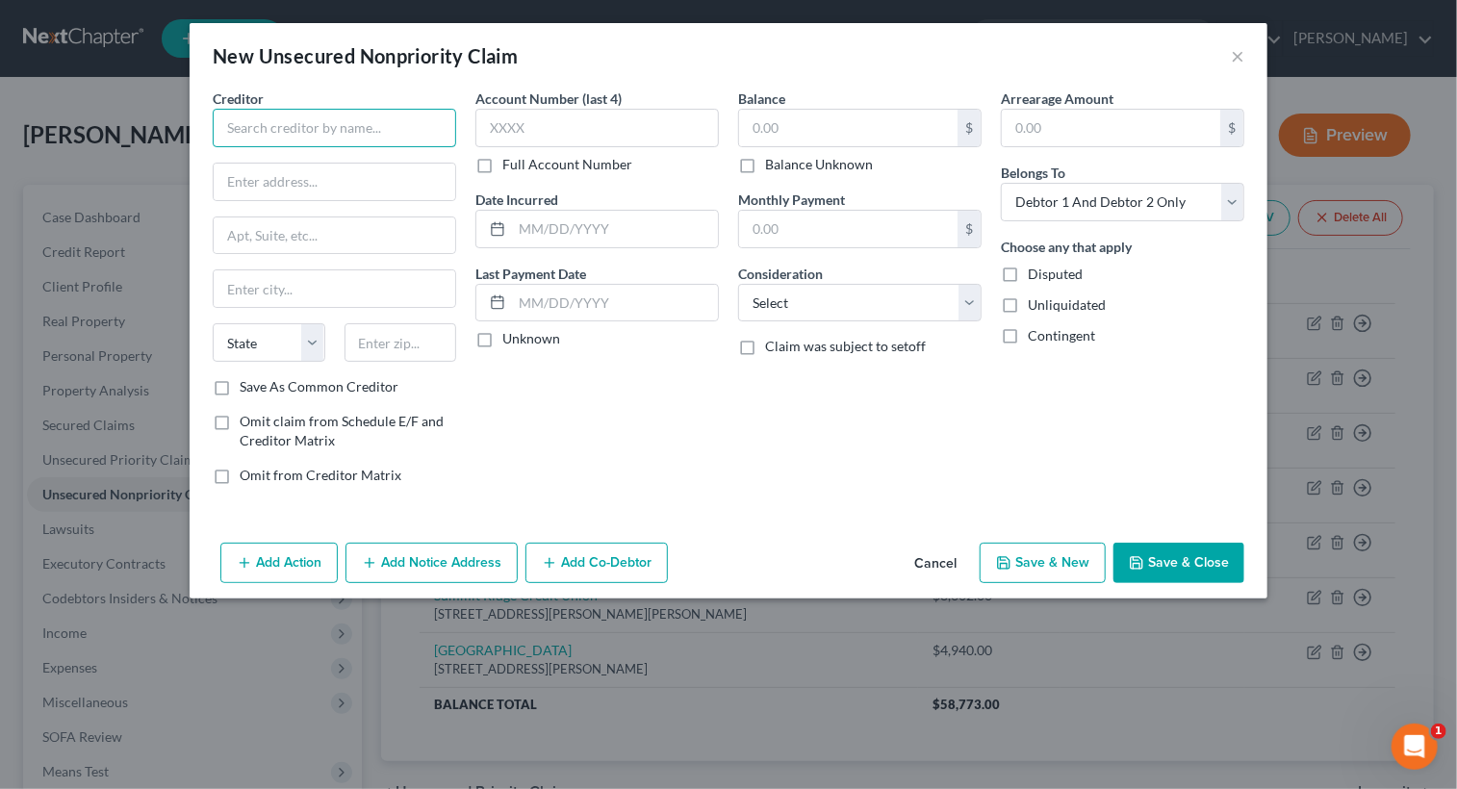
click at [398, 127] on input "text" at bounding box center [334, 128] width 243 height 38
type input "o"
type input "[GEOGRAPHIC_DATA]"
type input "[STREET_ADDRESS]"
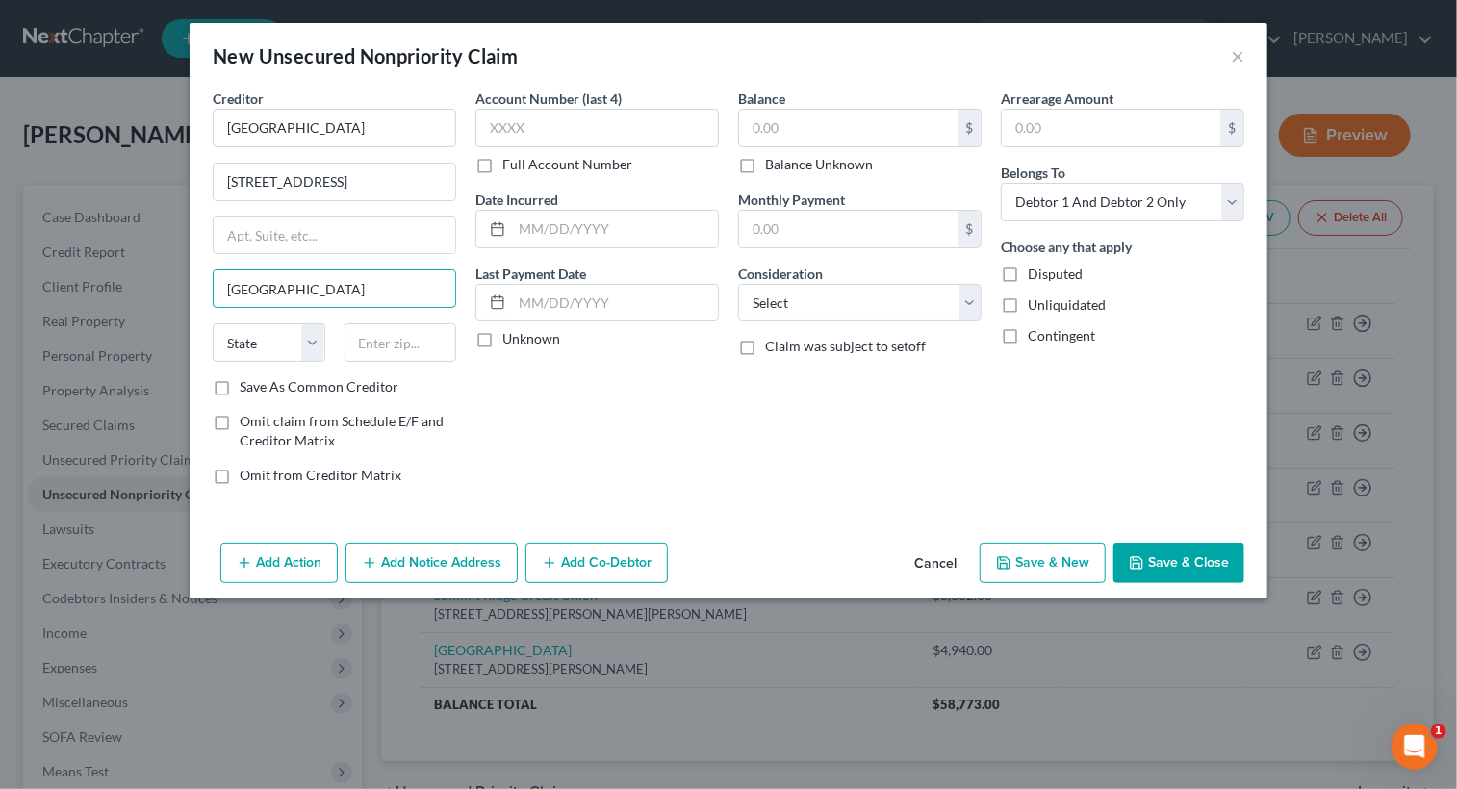
type input "[GEOGRAPHIC_DATA]"
select select "17"
type input "66215"
click at [574, 230] on input "text" at bounding box center [615, 229] width 206 height 37
type input "Shawnee Mission"
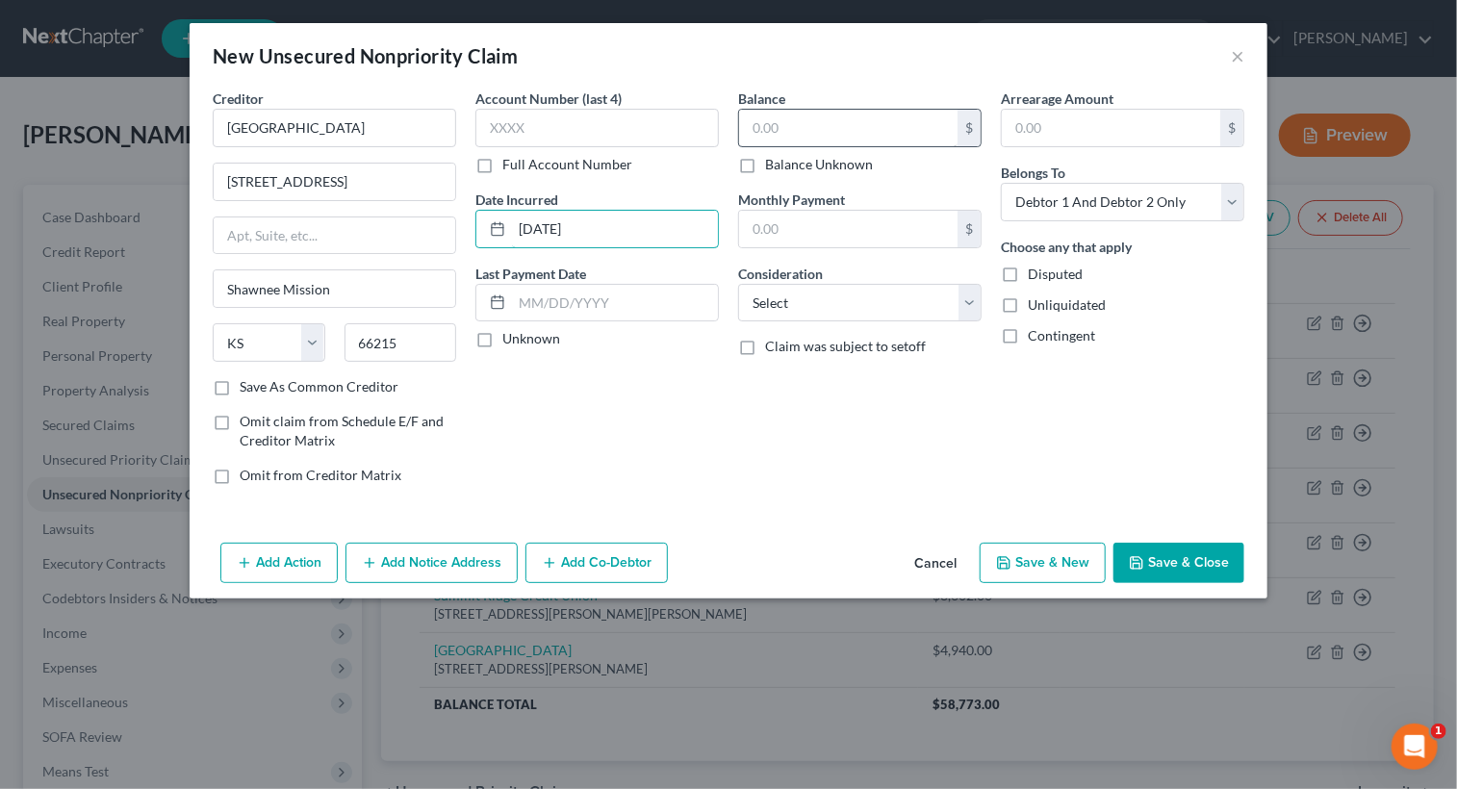
type input "[DATE]"
click at [812, 125] on input "text" at bounding box center [848, 128] width 218 height 37
type input "2,420.00"
click at [240, 391] on label "Save As Common Creditor" at bounding box center [319, 386] width 159 height 19
click at [247, 390] on input "Save As Common Creditor" at bounding box center [253, 383] width 13 height 13
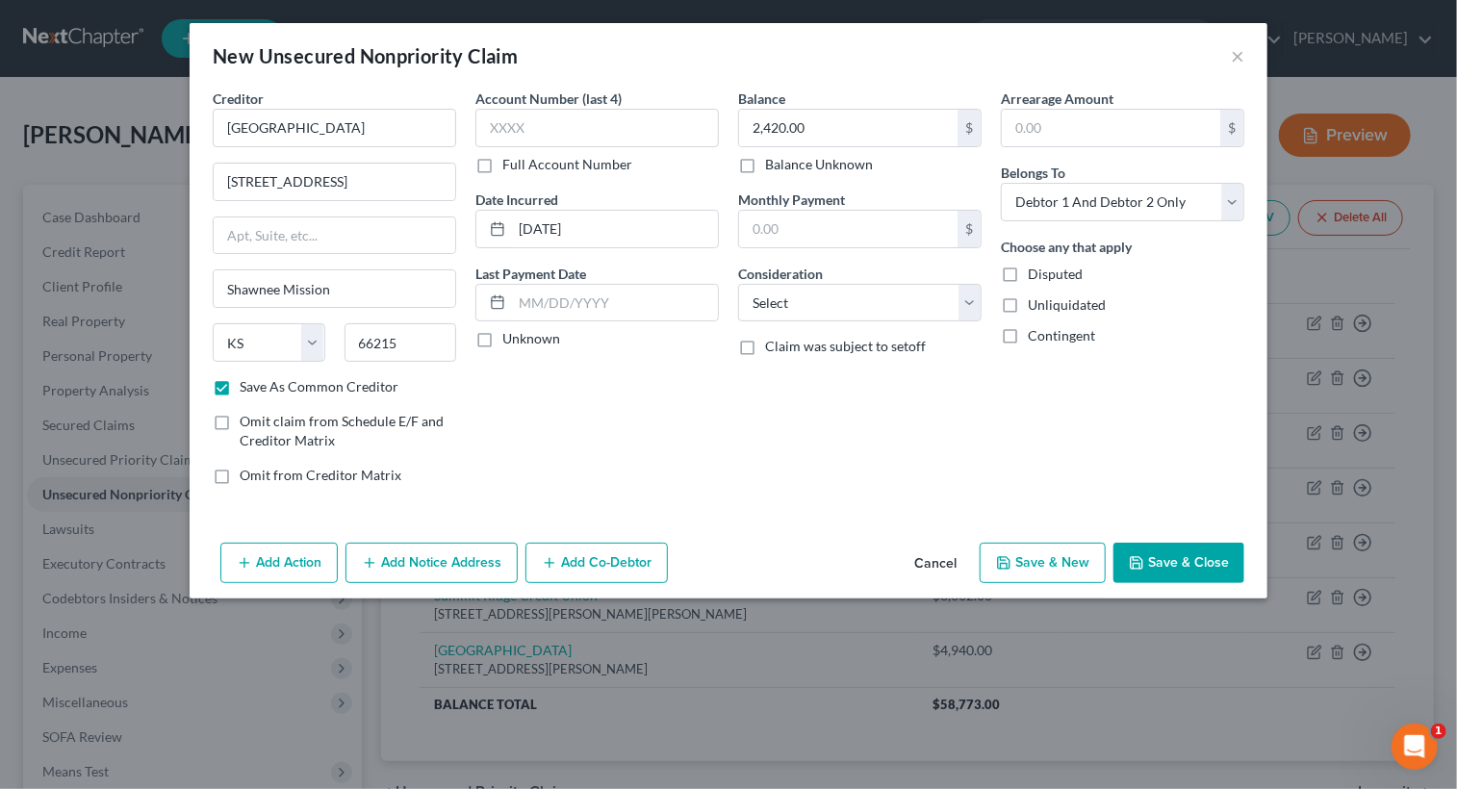
click at [1050, 556] on button "Save & New" at bounding box center [1042, 563] width 126 height 40
checkbox input "false"
select select "2"
type input "0.00"
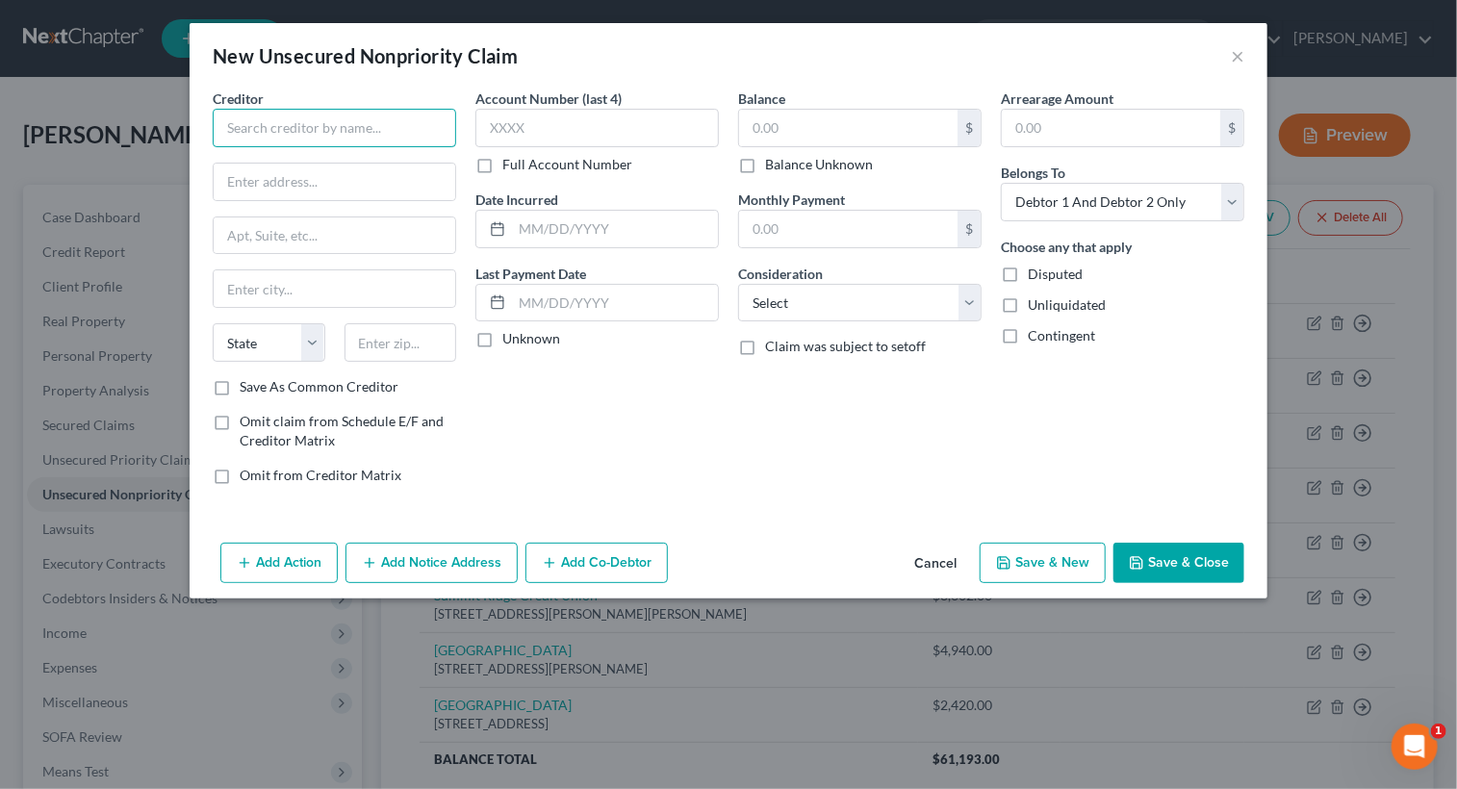
click at [366, 129] on input "text" at bounding box center [334, 128] width 243 height 38
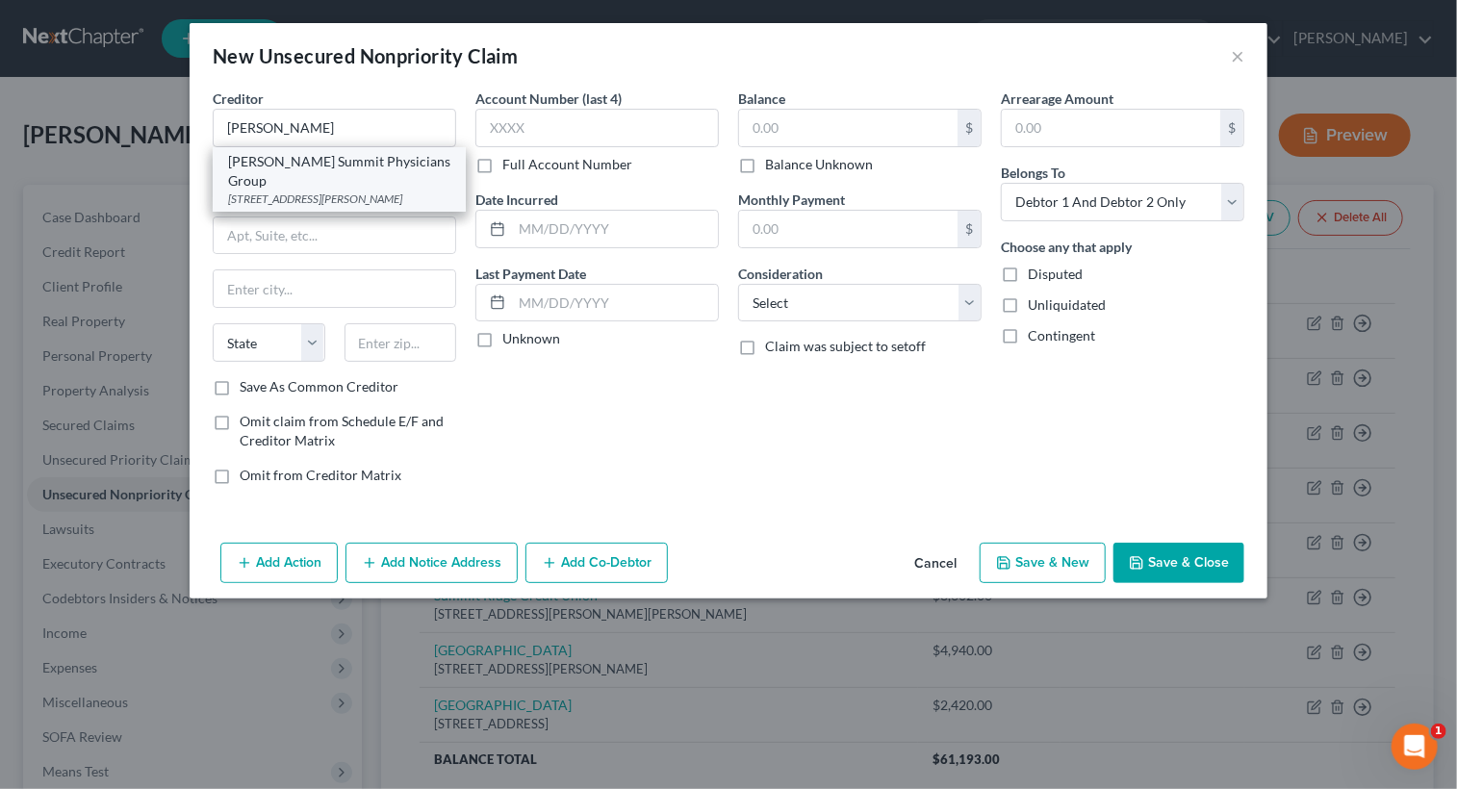
click at [312, 155] on div "[PERSON_NAME] Summit Physicians Group" at bounding box center [339, 171] width 222 height 38
type input "[PERSON_NAME] Summit Physicians Group"
type input "[STREET_ADDRESS]"
type input "[PERSON_NAME] Summit"
select select "26"
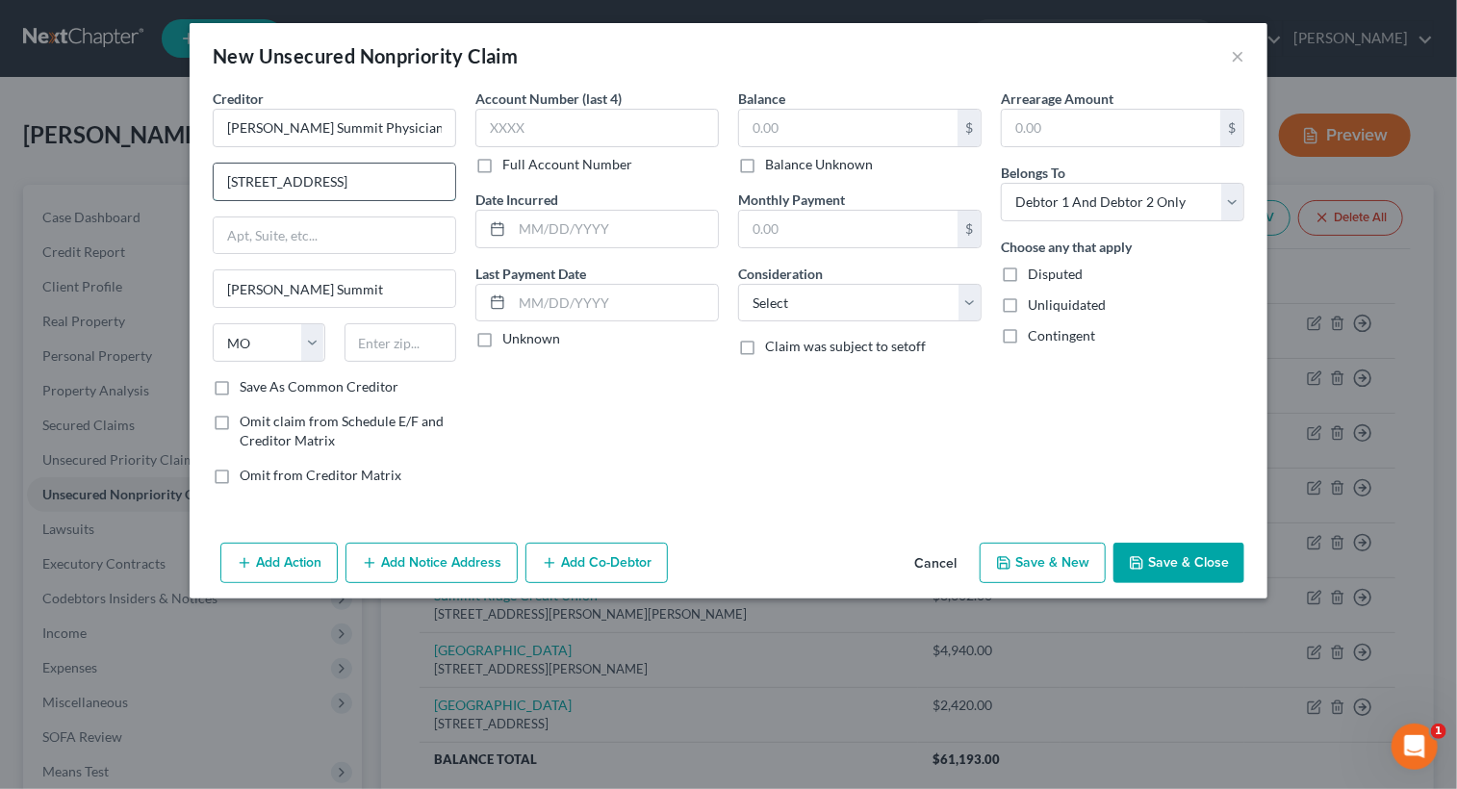
click at [252, 177] on input "[STREET_ADDRESS]" at bounding box center [334, 182] width 241 height 37
click at [259, 176] on input "[STREET_ADDRESS]" at bounding box center [334, 182] width 241 height 37
type input "[STREET_ADDRESS]"
click at [394, 345] on input "text" at bounding box center [400, 342] width 113 height 38
type input "64063"
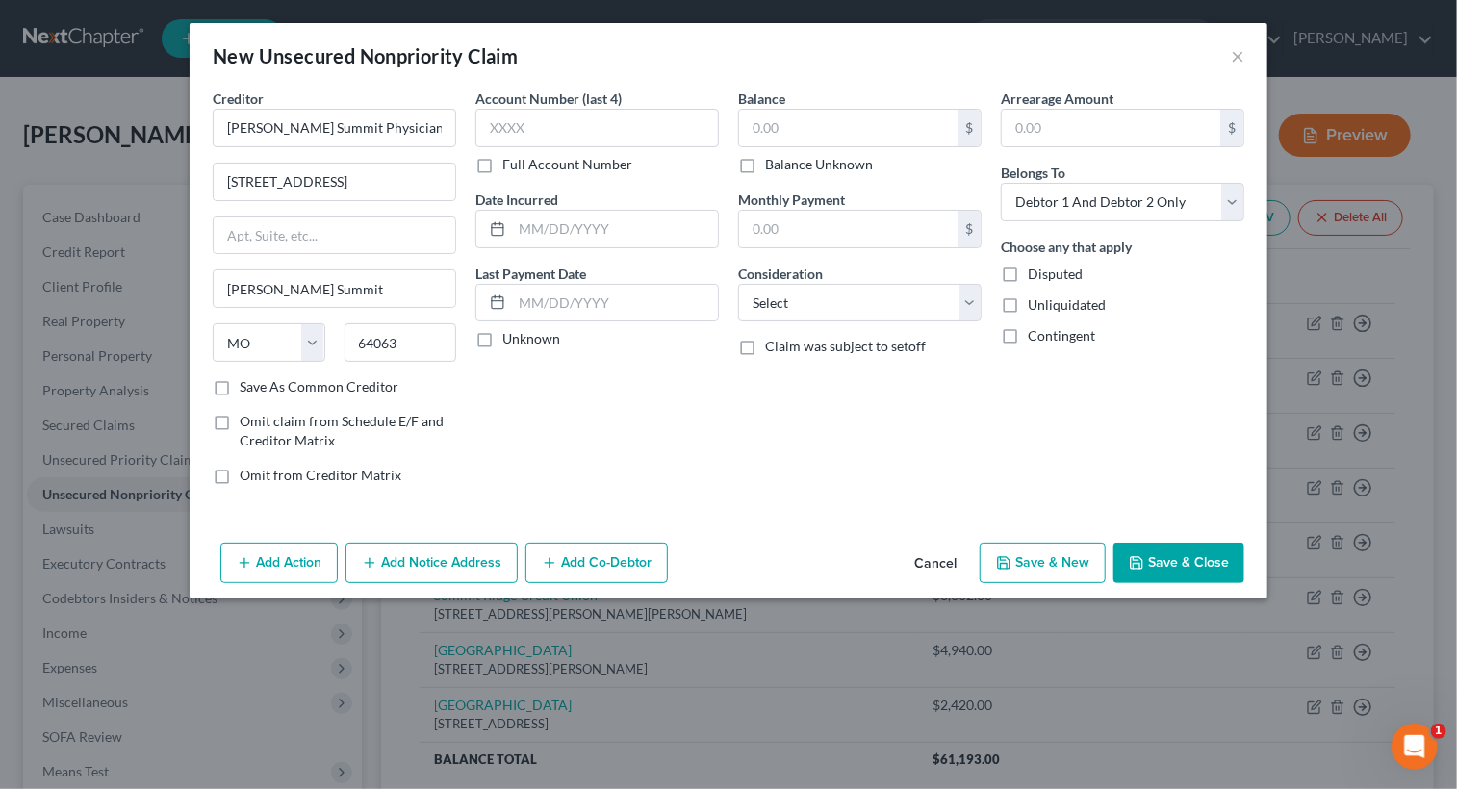
type input "Lees Summit"
click at [240, 384] on label "Save As Common Creditor" at bounding box center [319, 386] width 159 height 19
click at [247, 384] on input "Save As Common Creditor" at bounding box center [253, 383] width 13 height 13
checkbox input "true"
click at [598, 223] on input "text" at bounding box center [615, 229] width 206 height 37
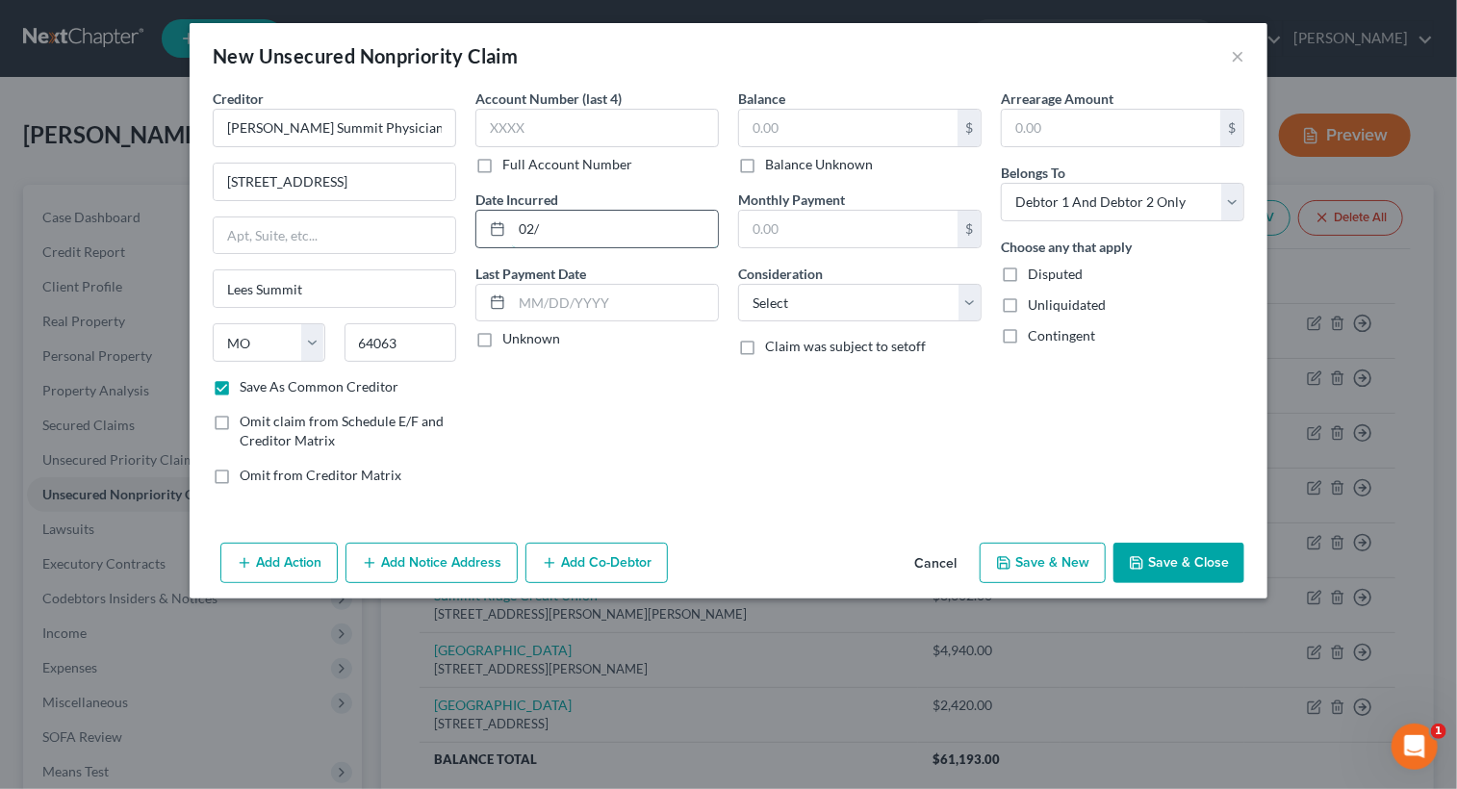
click at [685, 218] on input "02/" at bounding box center [615, 229] width 206 height 37
click at [832, 128] on input "text" at bounding box center [848, 128] width 218 height 37
click at [640, 230] on input "02/" at bounding box center [615, 229] width 206 height 37
type input "[DATE]"
click at [805, 127] on input "text" at bounding box center [848, 128] width 218 height 37
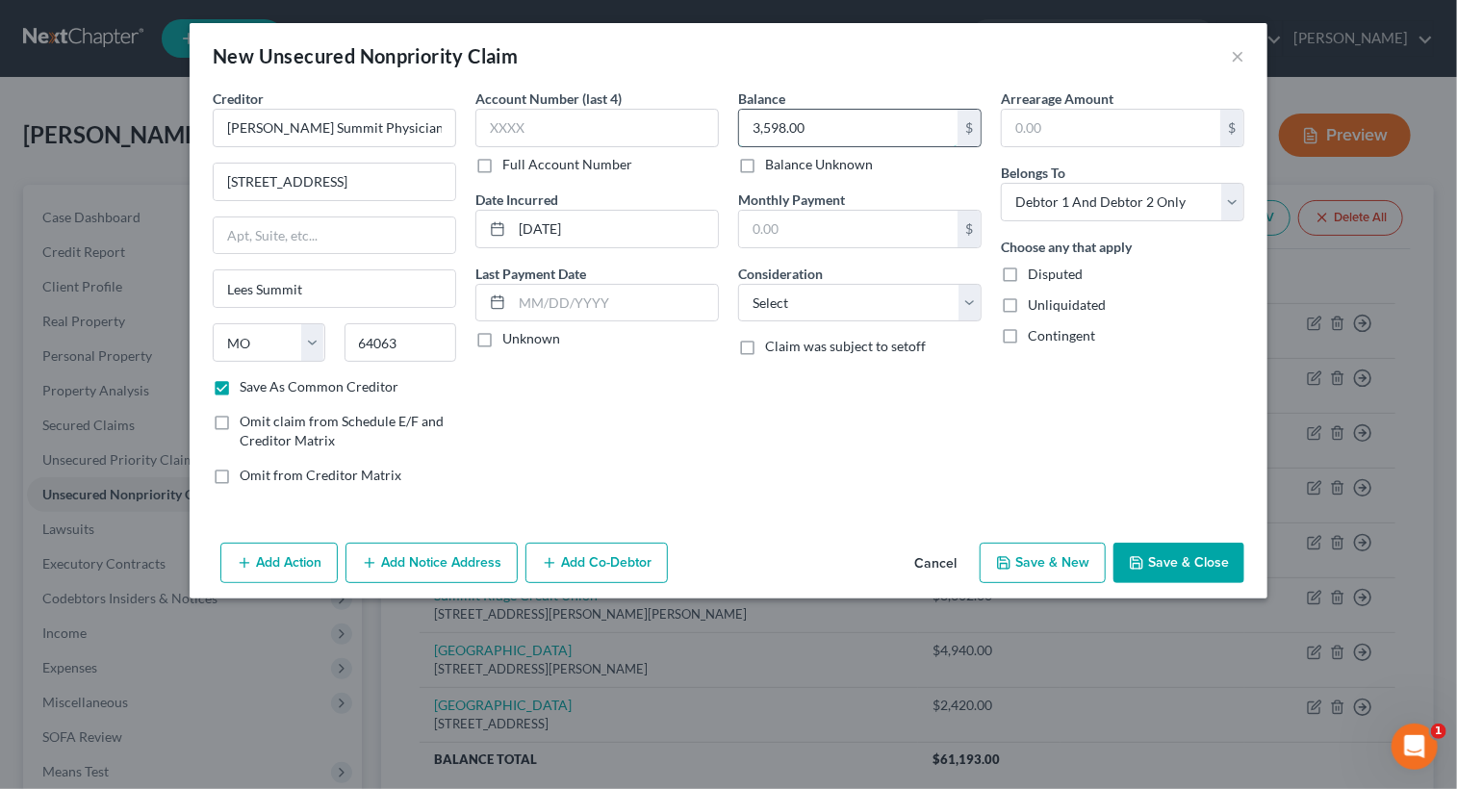
type input "3,598.00"
click at [1235, 199] on select "Select Debtor 1 Only Debtor 2 Only Debtor 1 And Debtor 2 Only At Least One Of T…" at bounding box center [1122, 202] width 243 height 38
select select "1"
click at [1001, 183] on select "Select Debtor 1 Only Debtor 2 Only Debtor 1 And Debtor 2 Only At Least One Of T…" at bounding box center [1122, 202] width 243 height 38
click at [1035, 554] on button "Save & New" at bounding box center [1042, 563] width 126 height 40
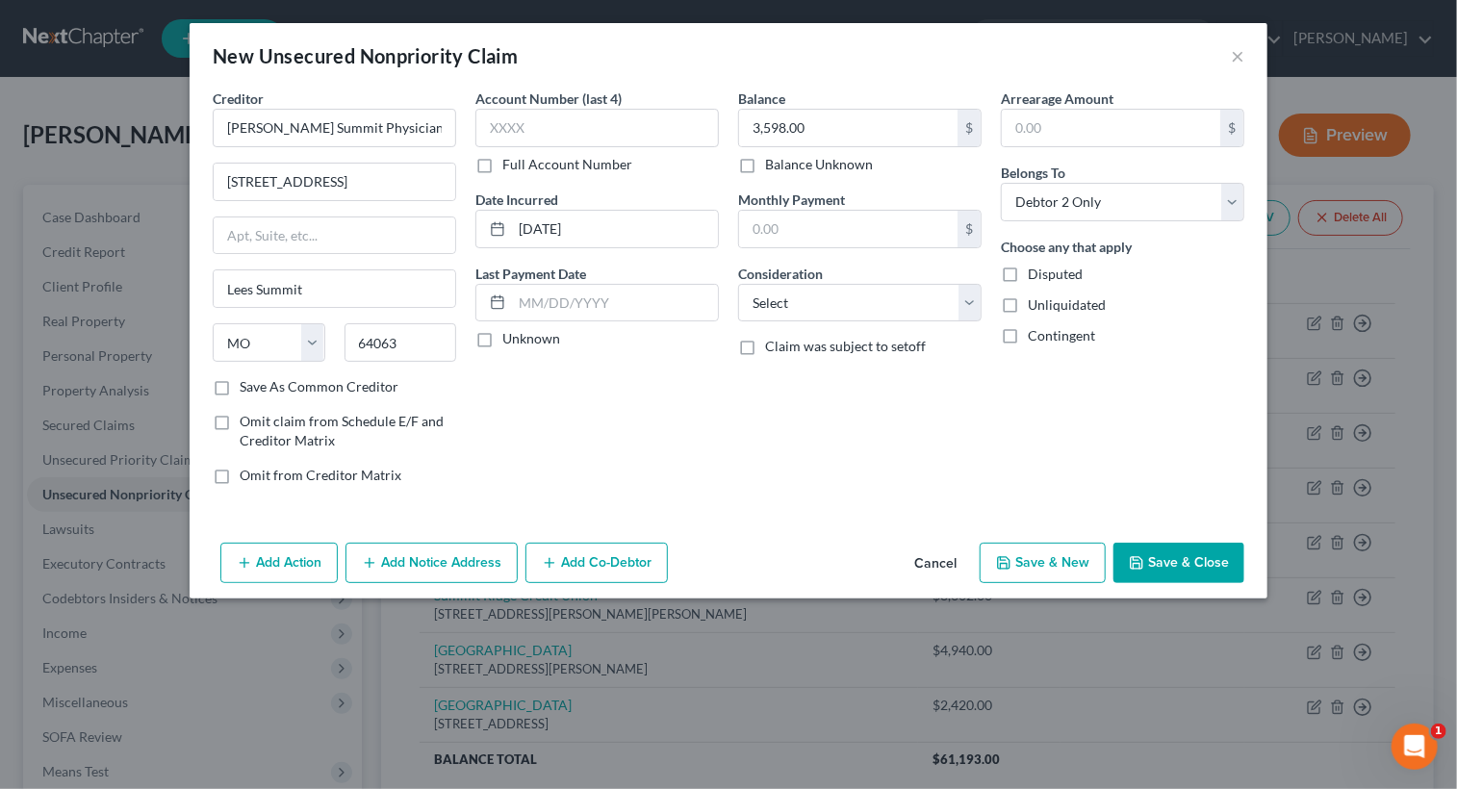
checkbox input "false"
select select "2"
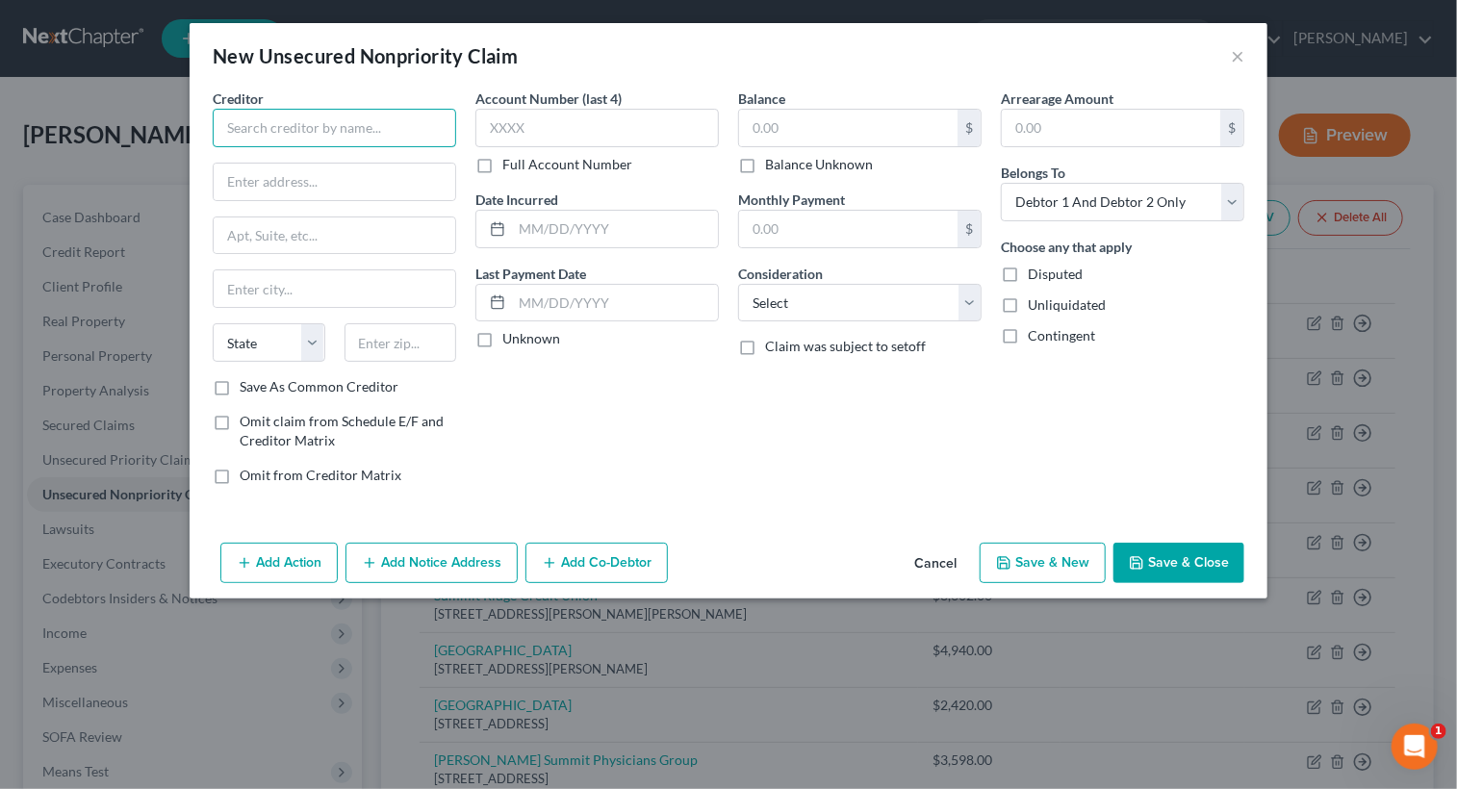
click at [314, 128] on input "text" at bounding box center [334, 128] width 243 height 38
click at [297, 130] on input "text" at bounding box center [334, 128] width 243 height 38
type input "Coast to Coast Financial"
type input "PO Box 2086"
type input "[GEOGRAPHIC_DATA]"
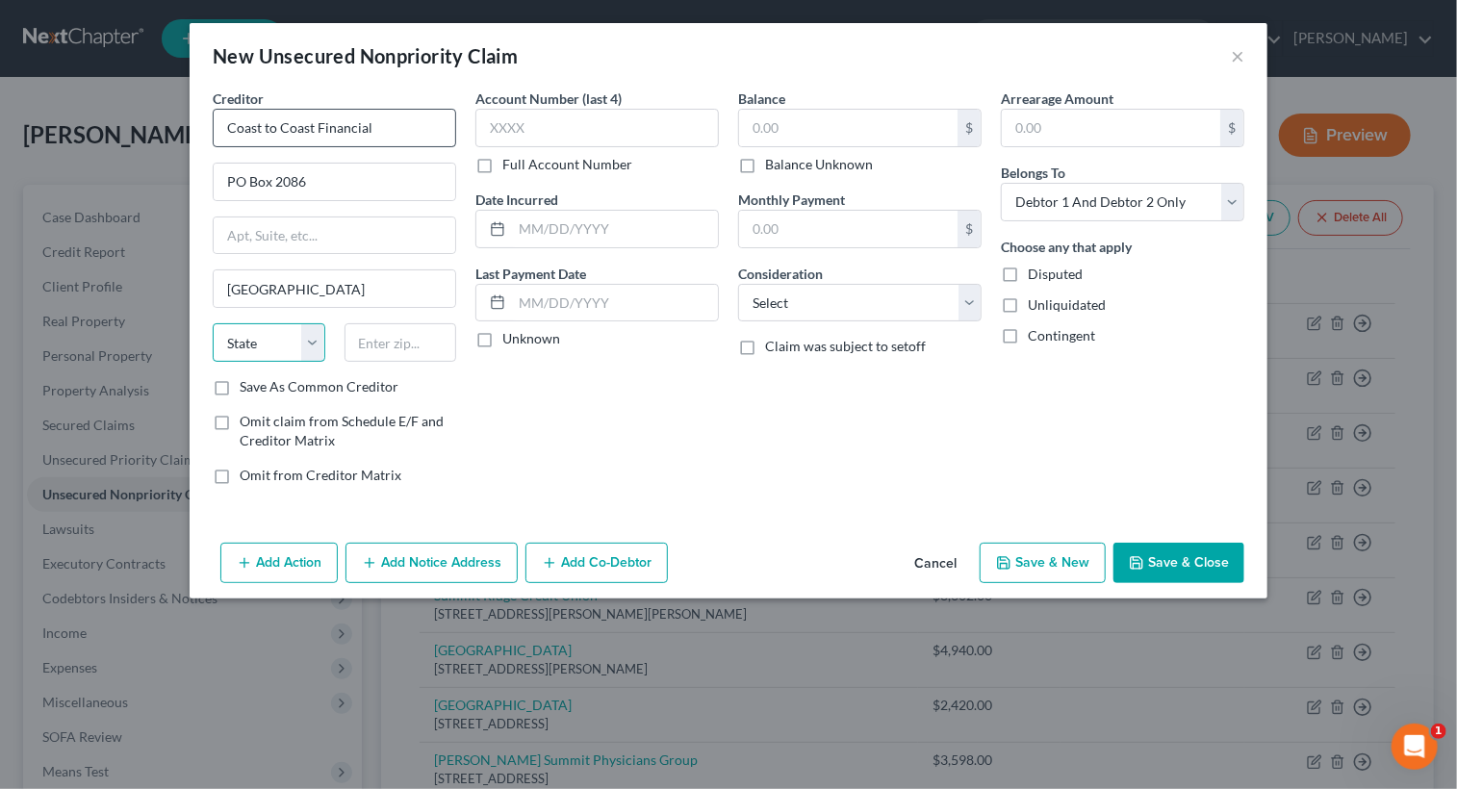
select select "4"
click at [389, 343] on input "9" at bounding box center [400, 342] width 113 height 38
type input "91358"
click at [582, 232] on input "text" at bounding box center [615, 229] width 206 height 37
type input "[DATE]"
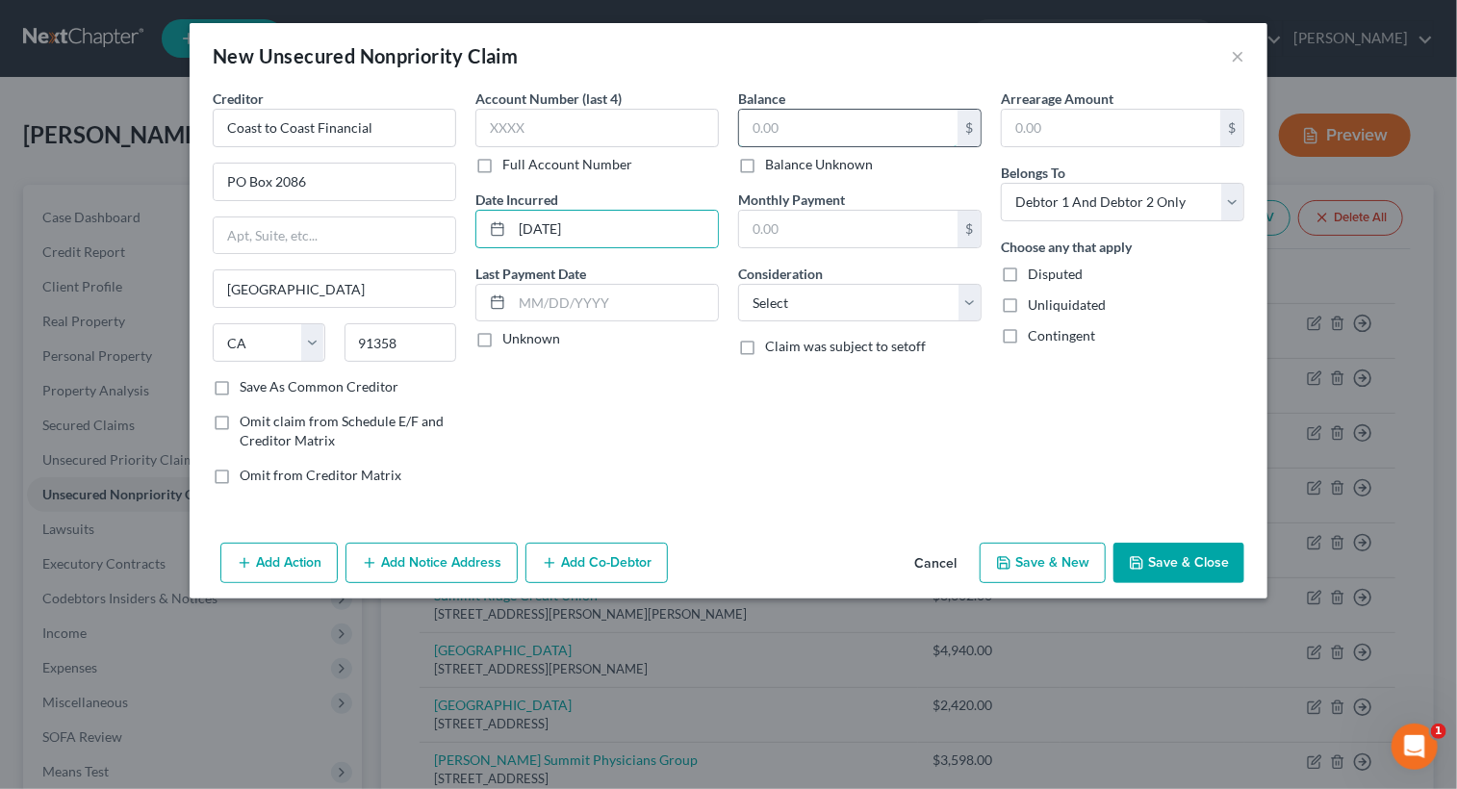
click at [912, 126] on input "text" at bounding box center [848, 128] width 218 height 37
type input "3"
type input "213.00"
drag, startPoint x: 1158, startPoint y: 558, endPoint x: 1161, endPoint y: 568, distance: 10.0
click at [1160, 566] on button "Save & Close" at bounding box center [1178, 563] width 131 height 40
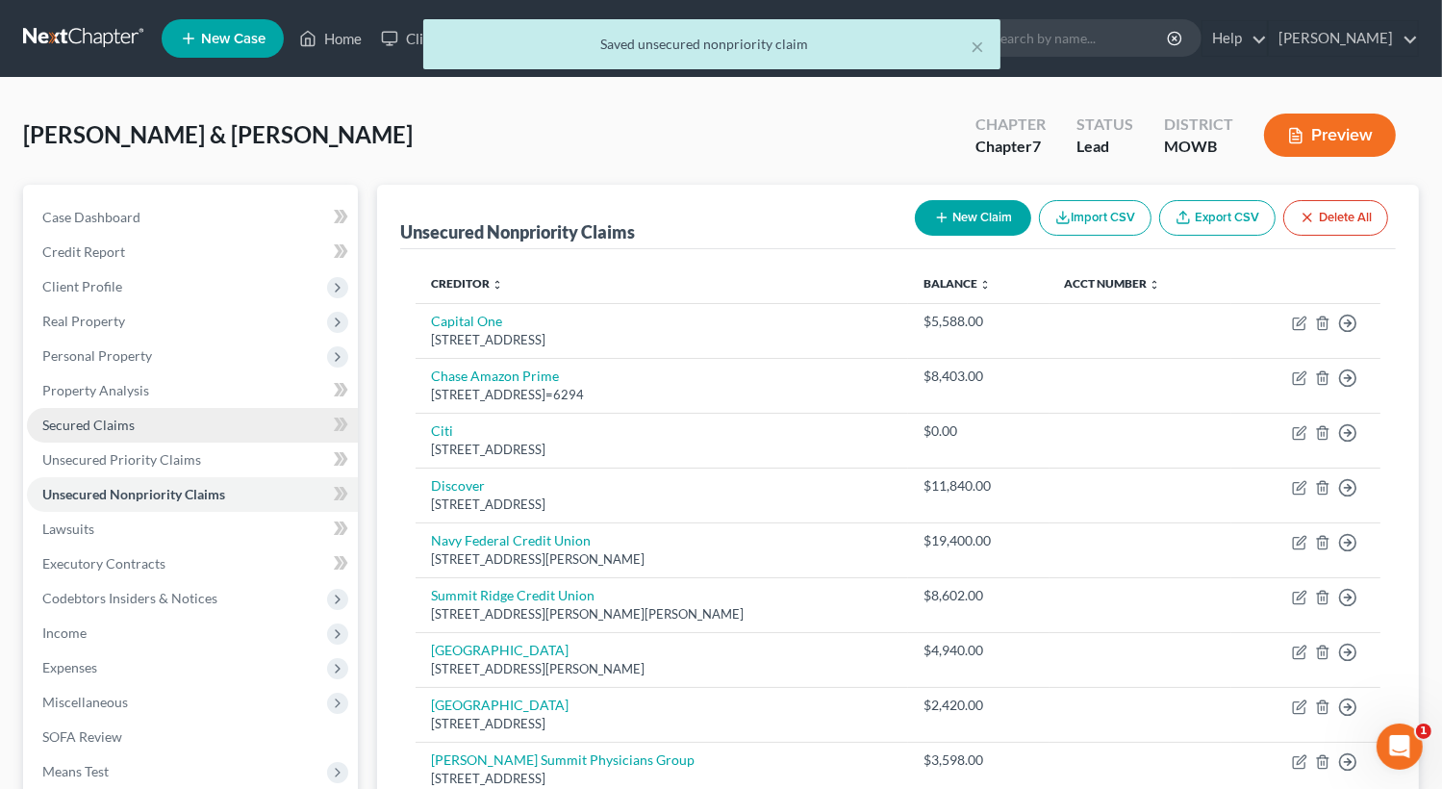
click at [123, 425] on span "Secured Claims" at bounding box center [88, 425] width 92 height 16
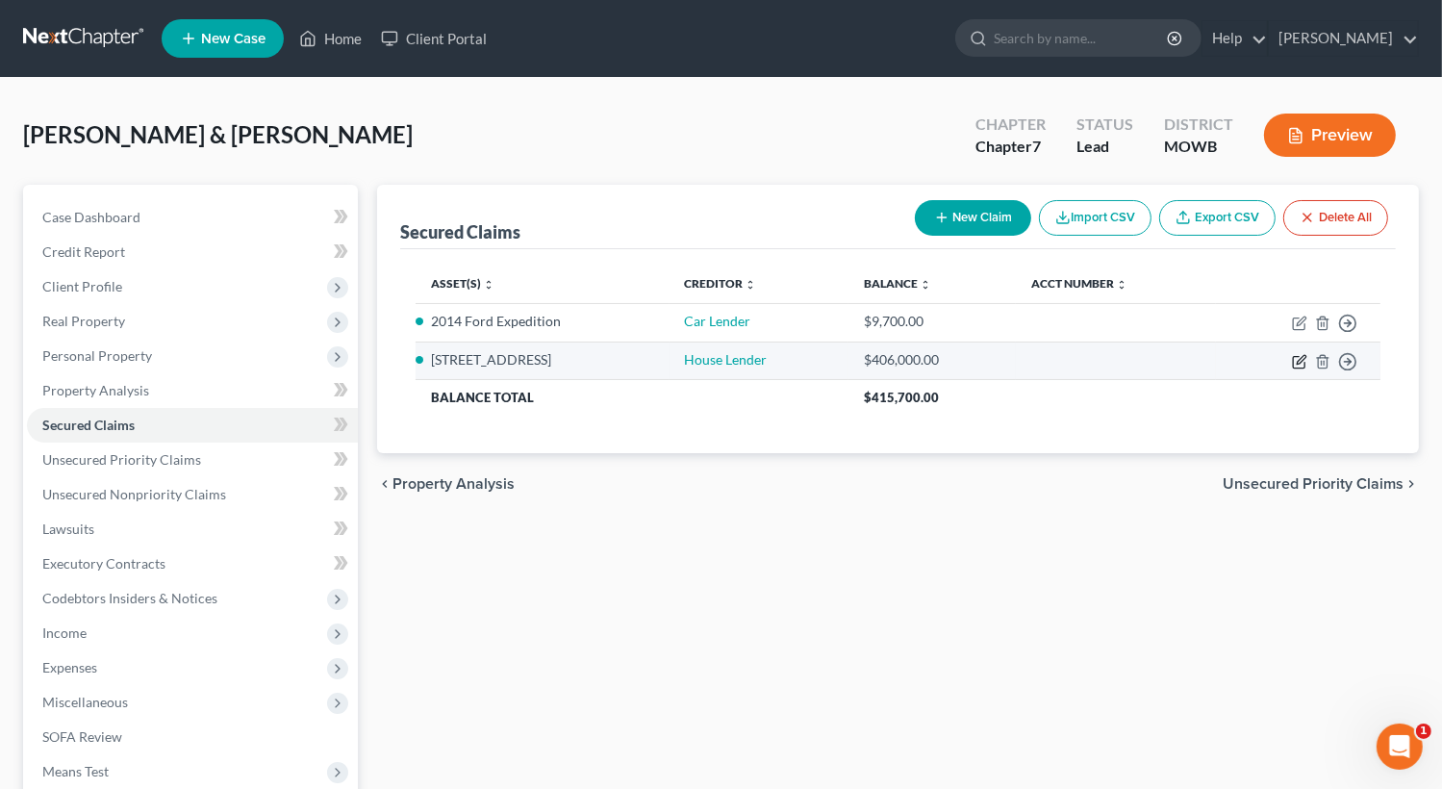
click at [1297, 361] on icon "button" at bounding box center [1301, 359] width 9 height 9
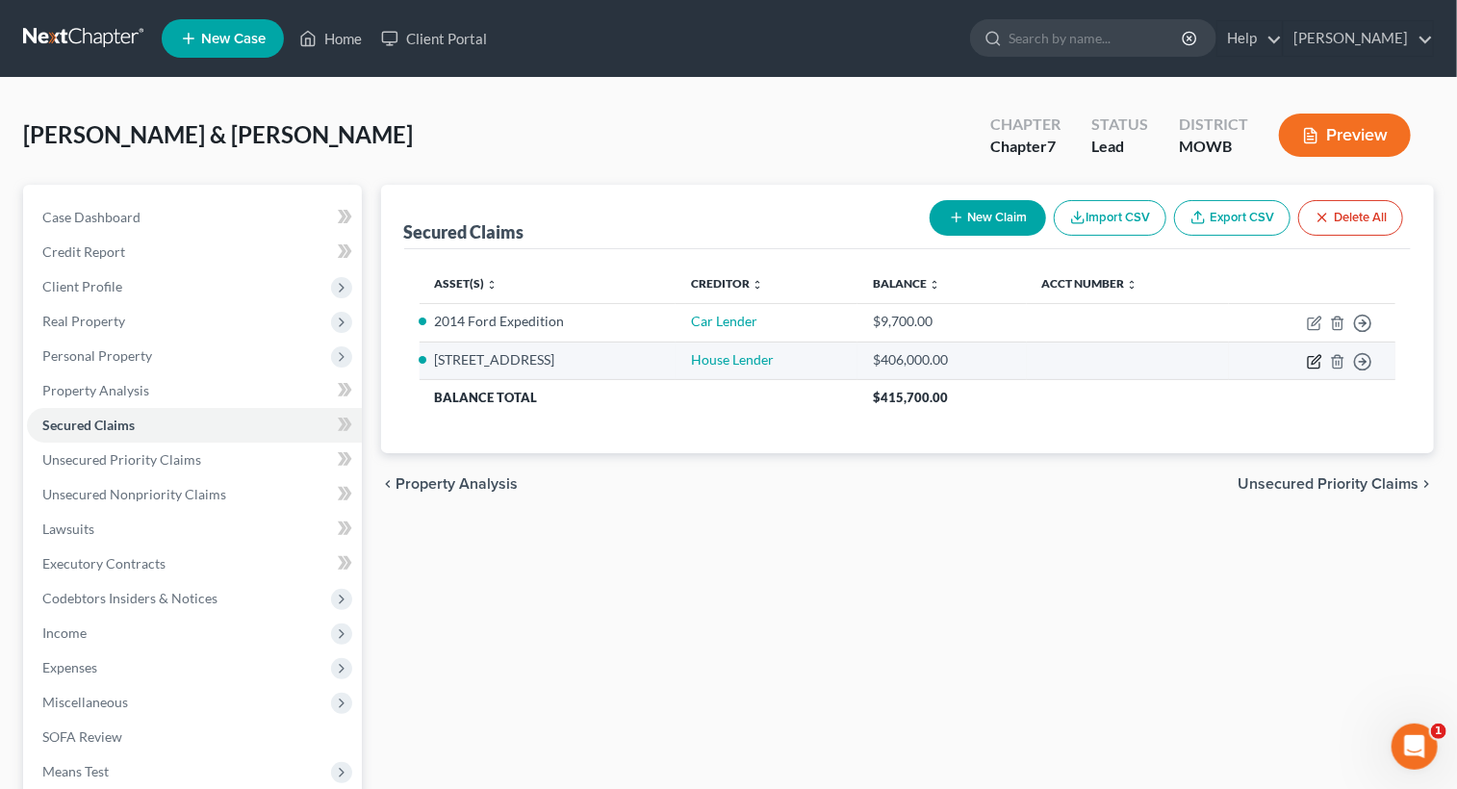
select select "2"
select select "0"
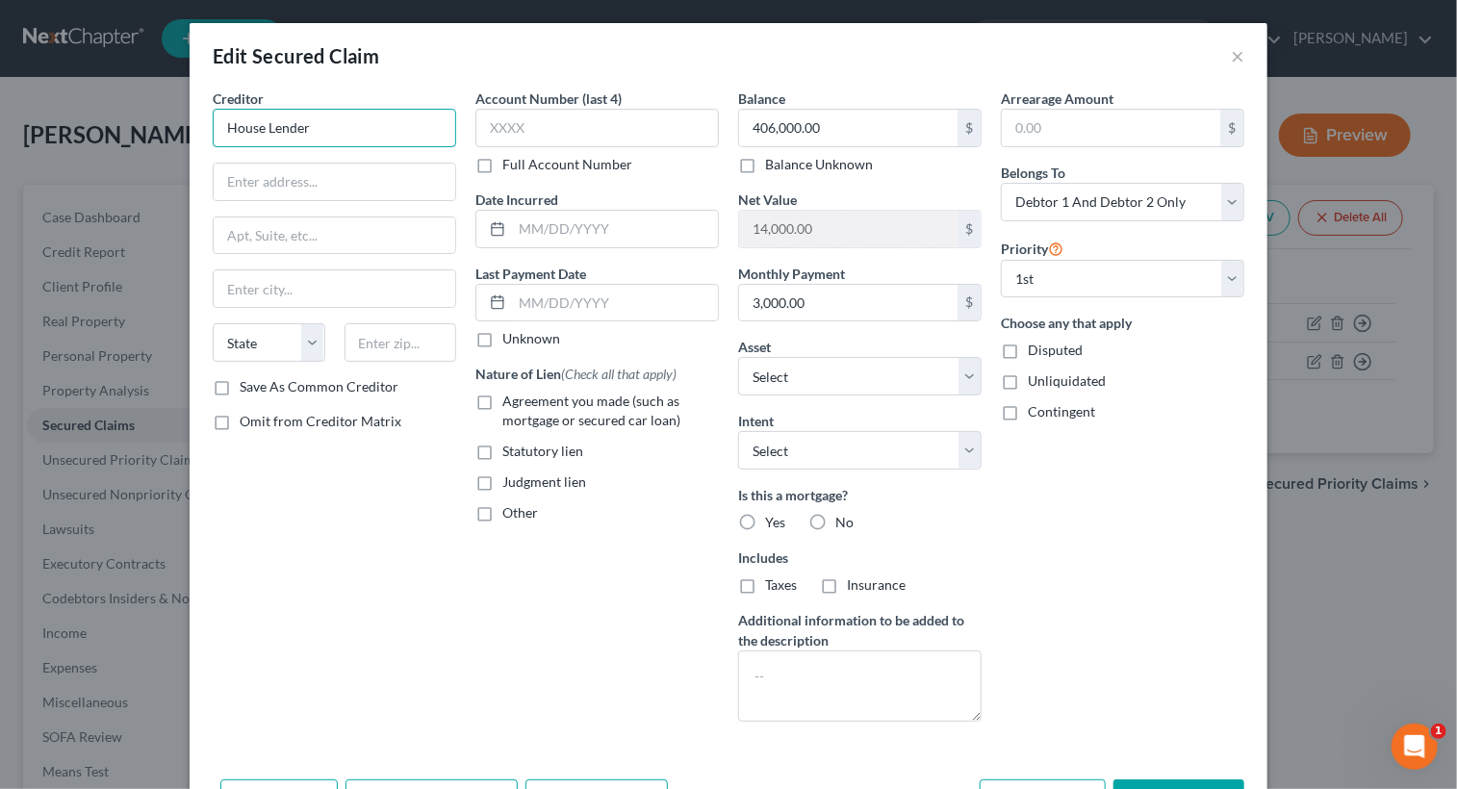
click at [370, 135] on input "House Lender" at bounding box center [334, 128] width 243 height 38
type input "H"
type input "US Bank"
type input "PO Box 790415"
type input "[GEOGRAPHIC_DATA][PERSON_NAME]"
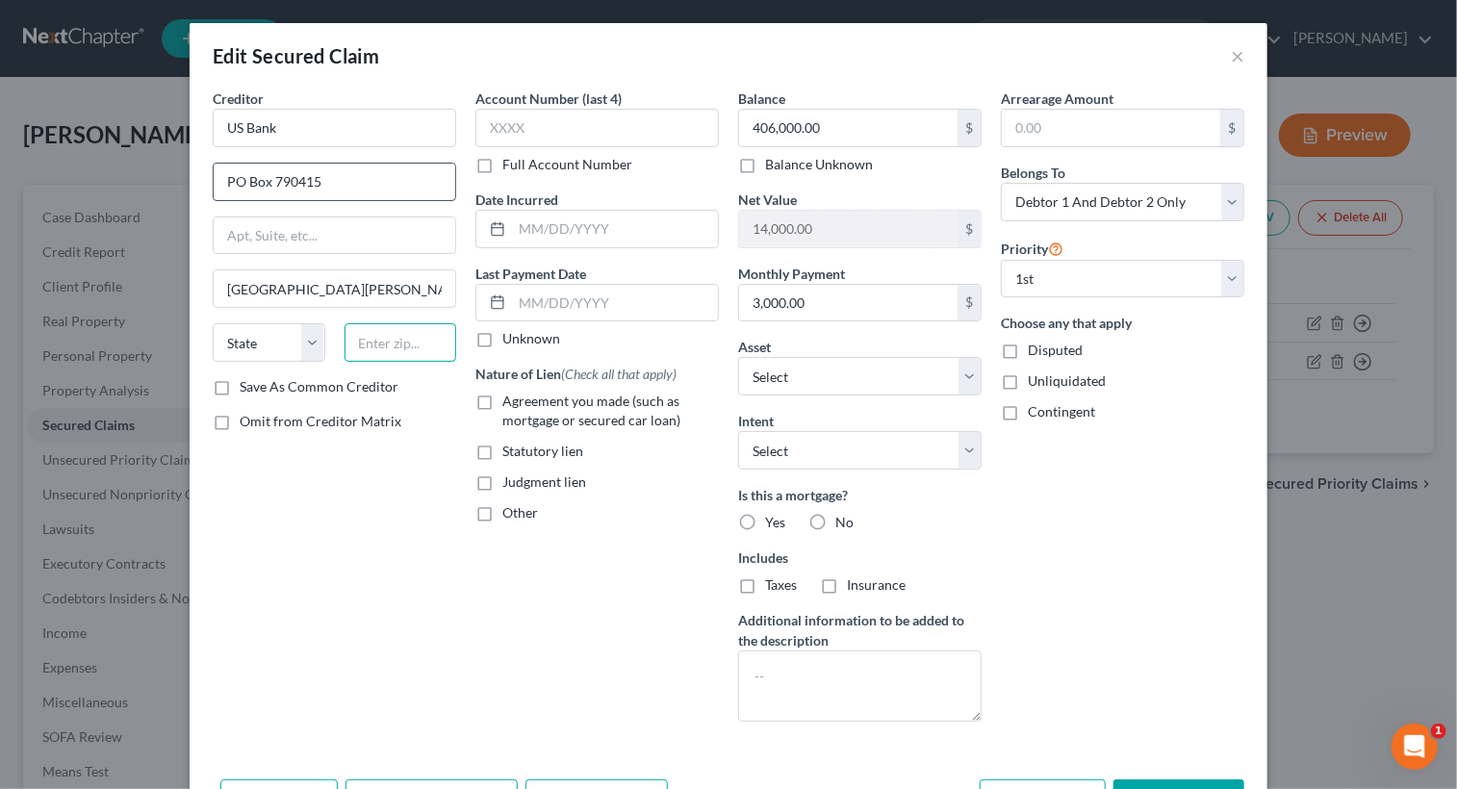
type input "63179-0415"
type input "PO Box 2086"
click at [577, 223] on input "text" at bounding box center [615, 229] width 206 height 37
type input "[DATE]"
click at [854, 228] on input "14,000.00" at bounding box center [848, 229] width 218 height 37
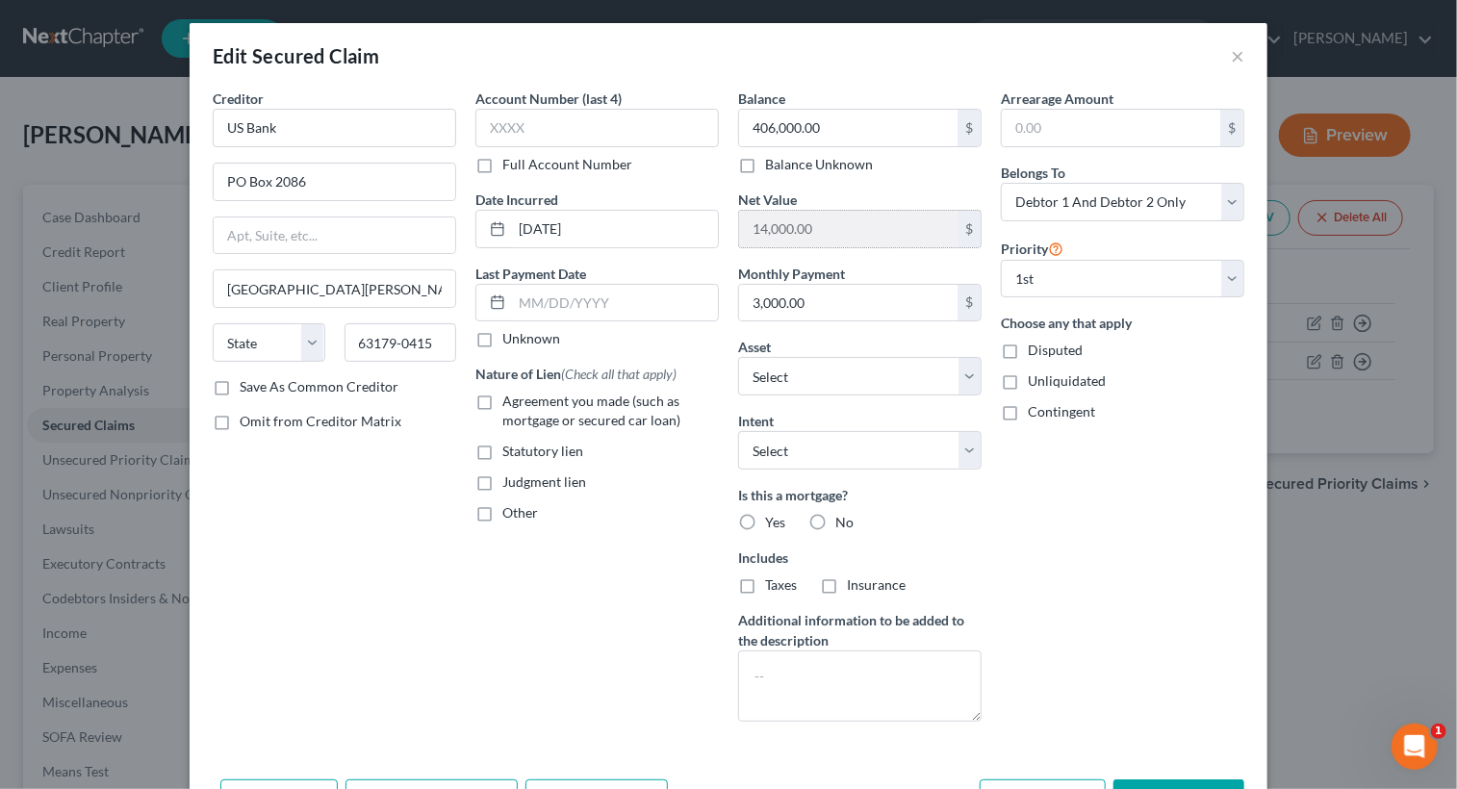
click at [856, 219] on input "14,000.00" at bounding box center [848, 229] width 218 height 37
click at [801, 225] on input "14,000.00" at bounding box center [848, 229] width 218 height 37
click at [851, 213] on input "14,000.00" at bounding box center [848, 229] width 218 height 37
click at [958, 373] on select "Select Other Multiple Assets 2014 Ford Expedition - $900.0 721 SW 1251 Rd. - $4…" at bounding box center [859, 376] width 243 height 38
click at [1136, 632] on div "Arrearage Amount $ Belongs To * Select Debtor 1 Only Debtor 2 Only Debtor 1 And…" at bounding box center [1122, 413] width 263 height 648
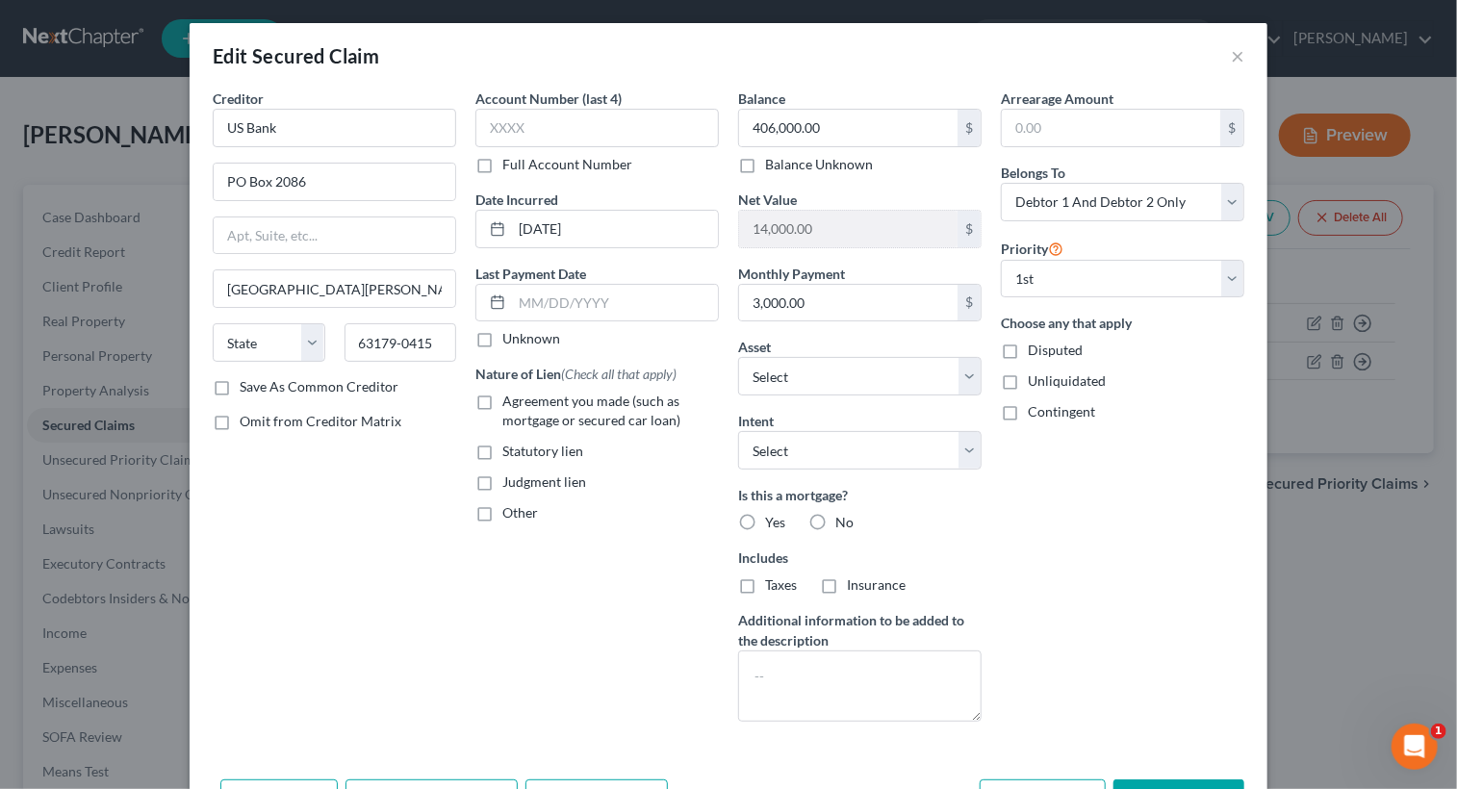
click at [765, 519] on label "Yes" at bounding box center [775, 522] width 20 height 19
click at [773, 519] on input "Yes" at bounding box center [779, 519] width 13 height 13
radio input "true"
click at [765, 584] on label "Taxes" at bounding box center [781, 584] width 32 height 19
click at [773, 584] on input "Taxes" at bounding box center [779, 581] width 13 height 13
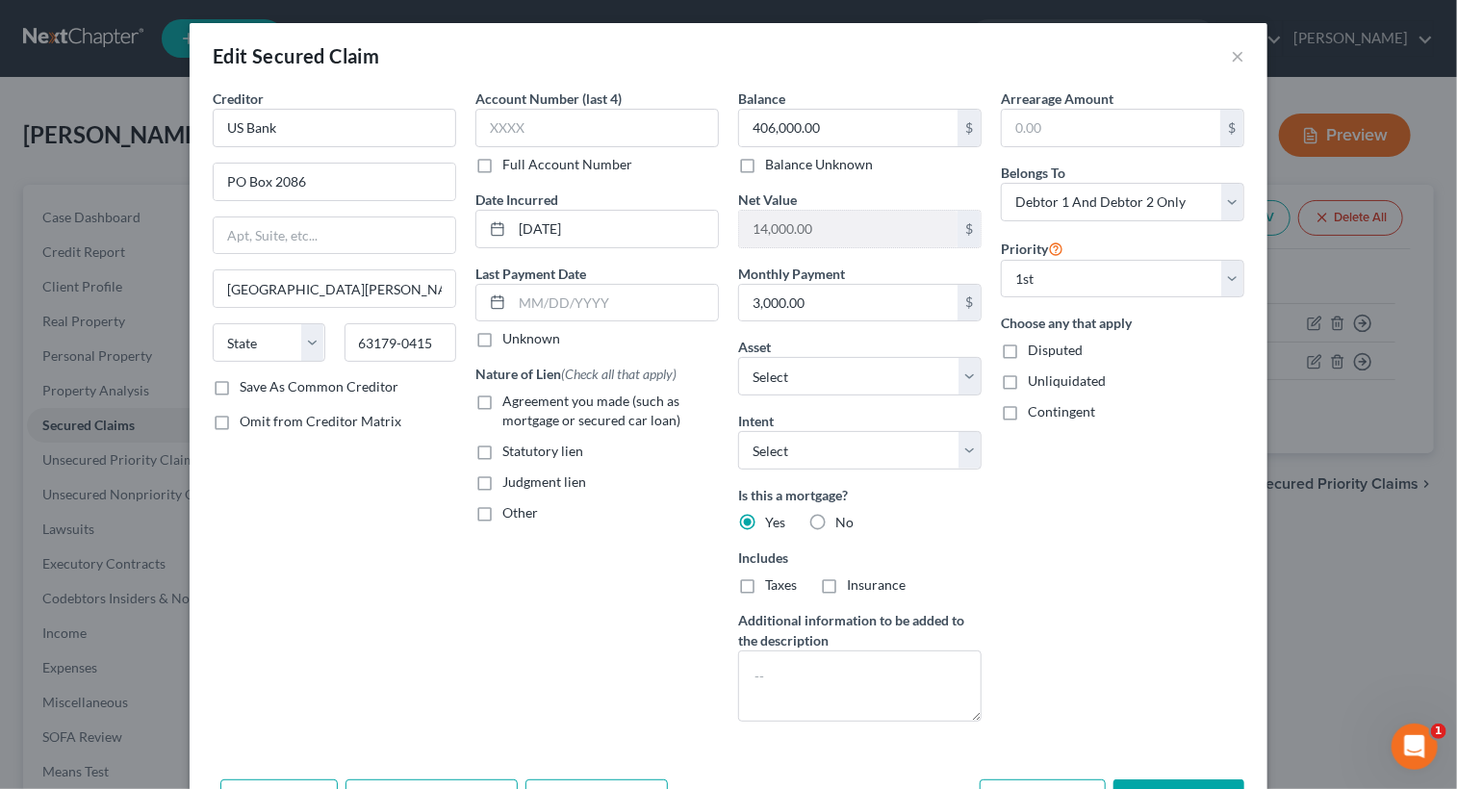
checkbox input "true"
click at [847, 588] on label "Insurance" at bounding box center [876, 584] width 59 height 19
click at [854, 588] on input "Insurance" at bounding box center [860, 581] width 13 height 13
checkbox input "true"
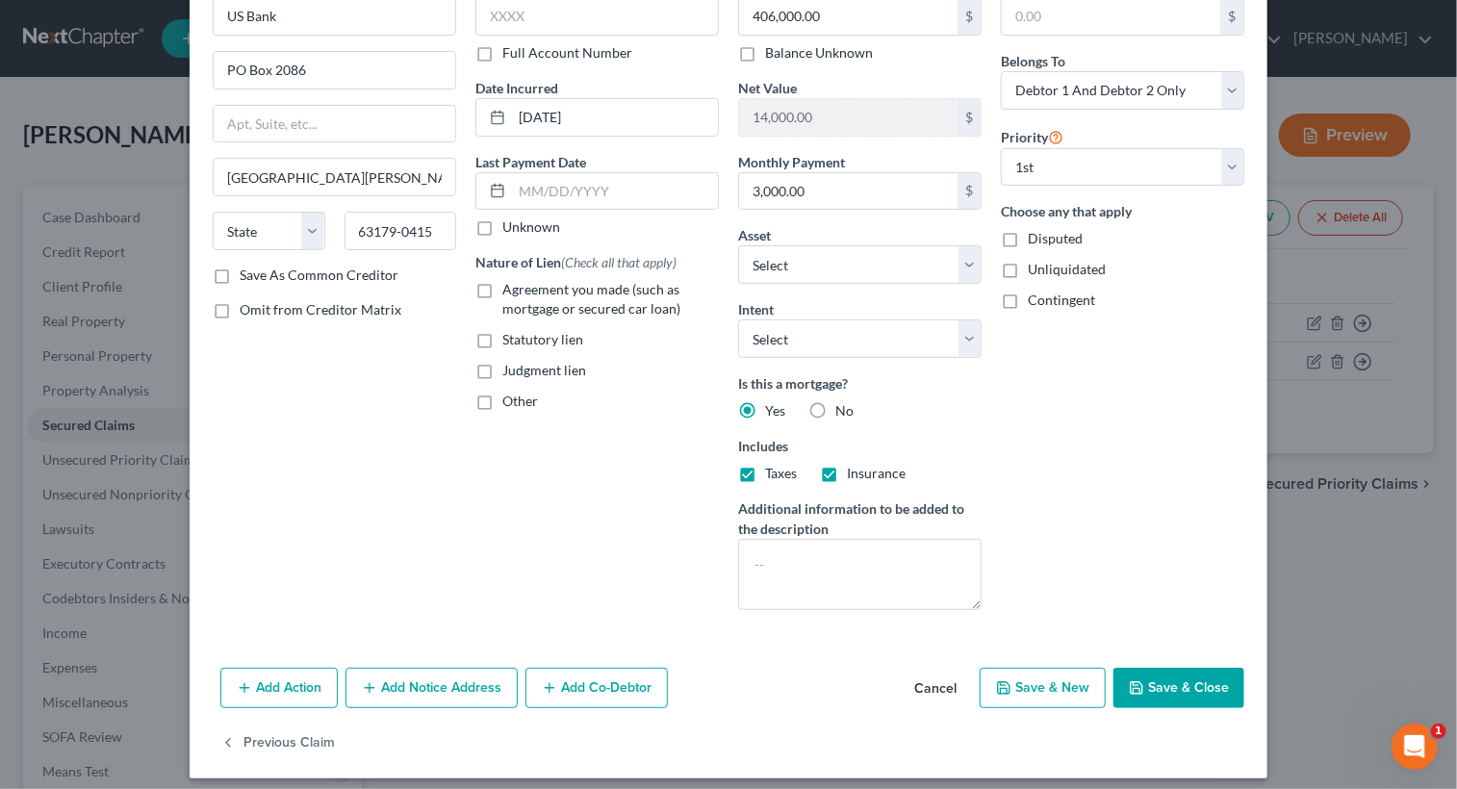
scroll to position [122, 0]
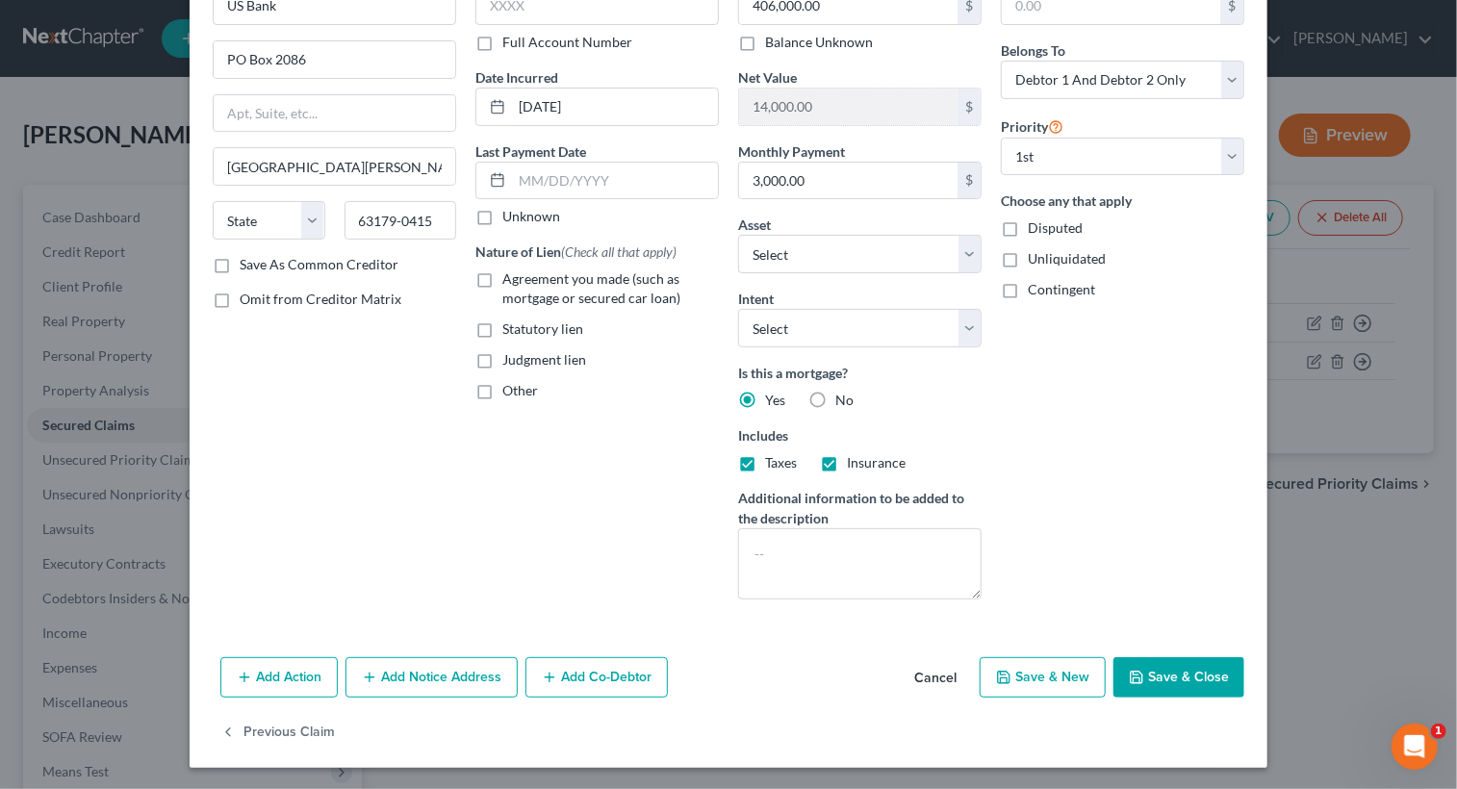
click at [1151, 671] on button "Save & Close" at bounding box center [1178, 677] width 131 height 40
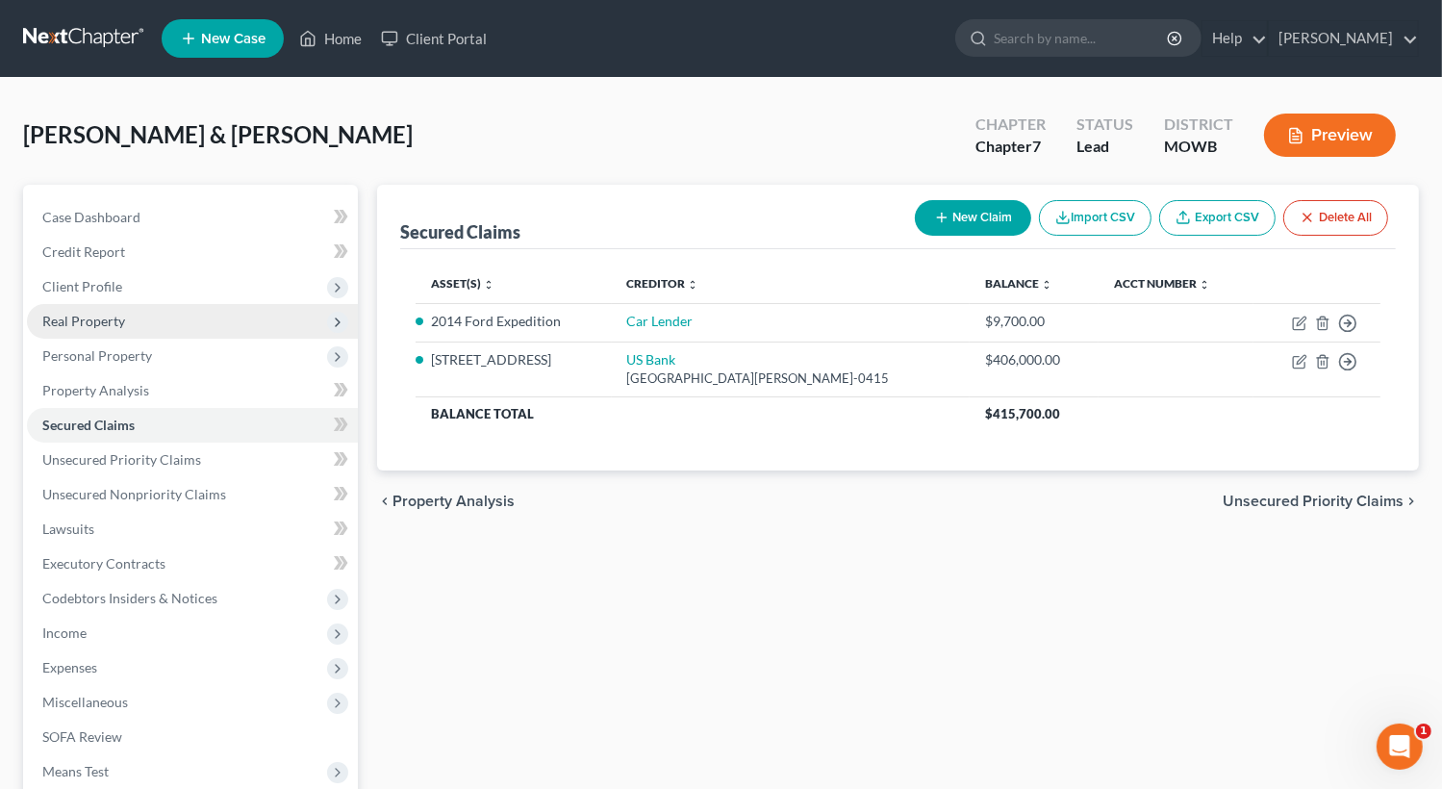
click at [118, 320] on span "Real Property" at bounding box center [83, 321] width 83 height 16
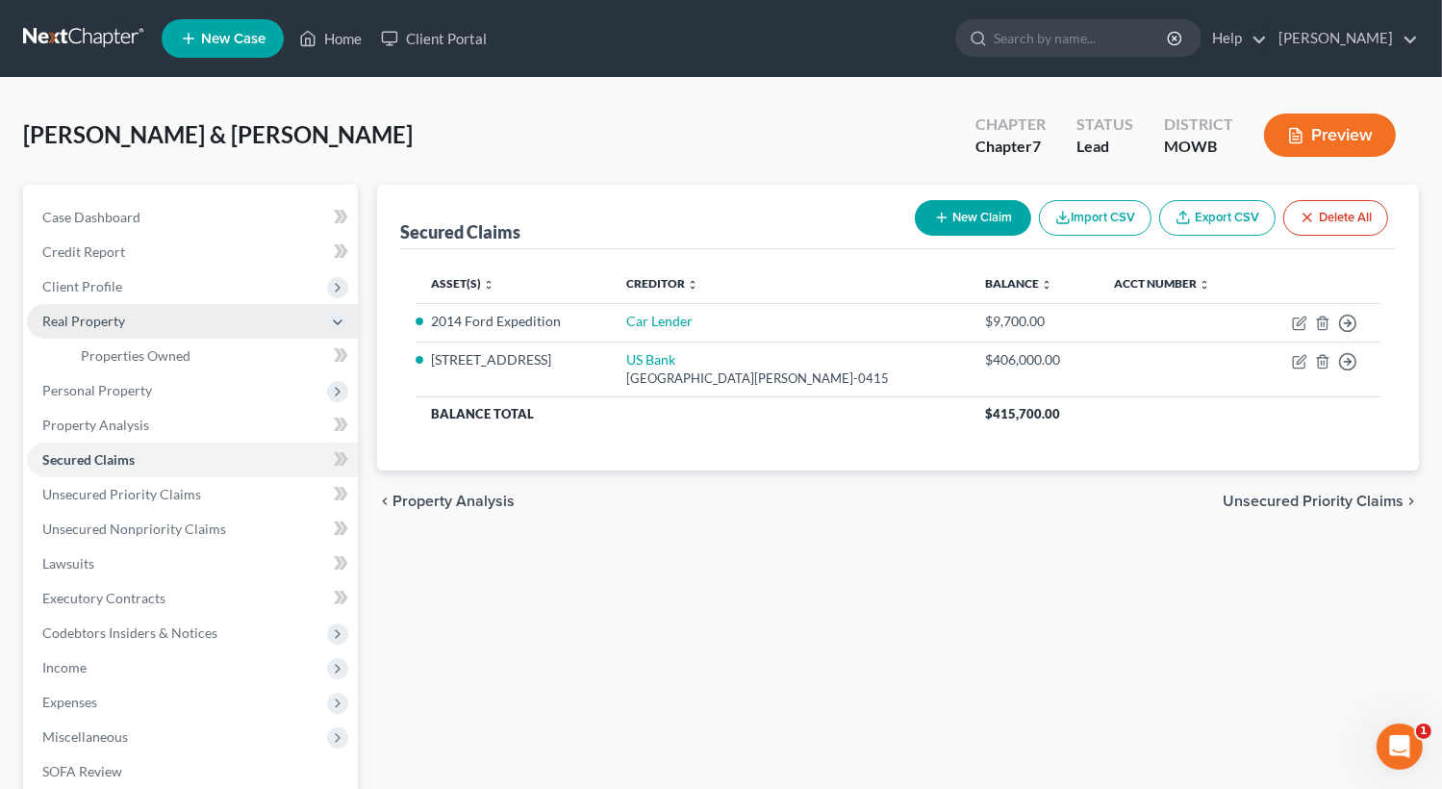
click at [112, 320] on span "Real Property" at bounding box center [83, 321] width 83 height 16
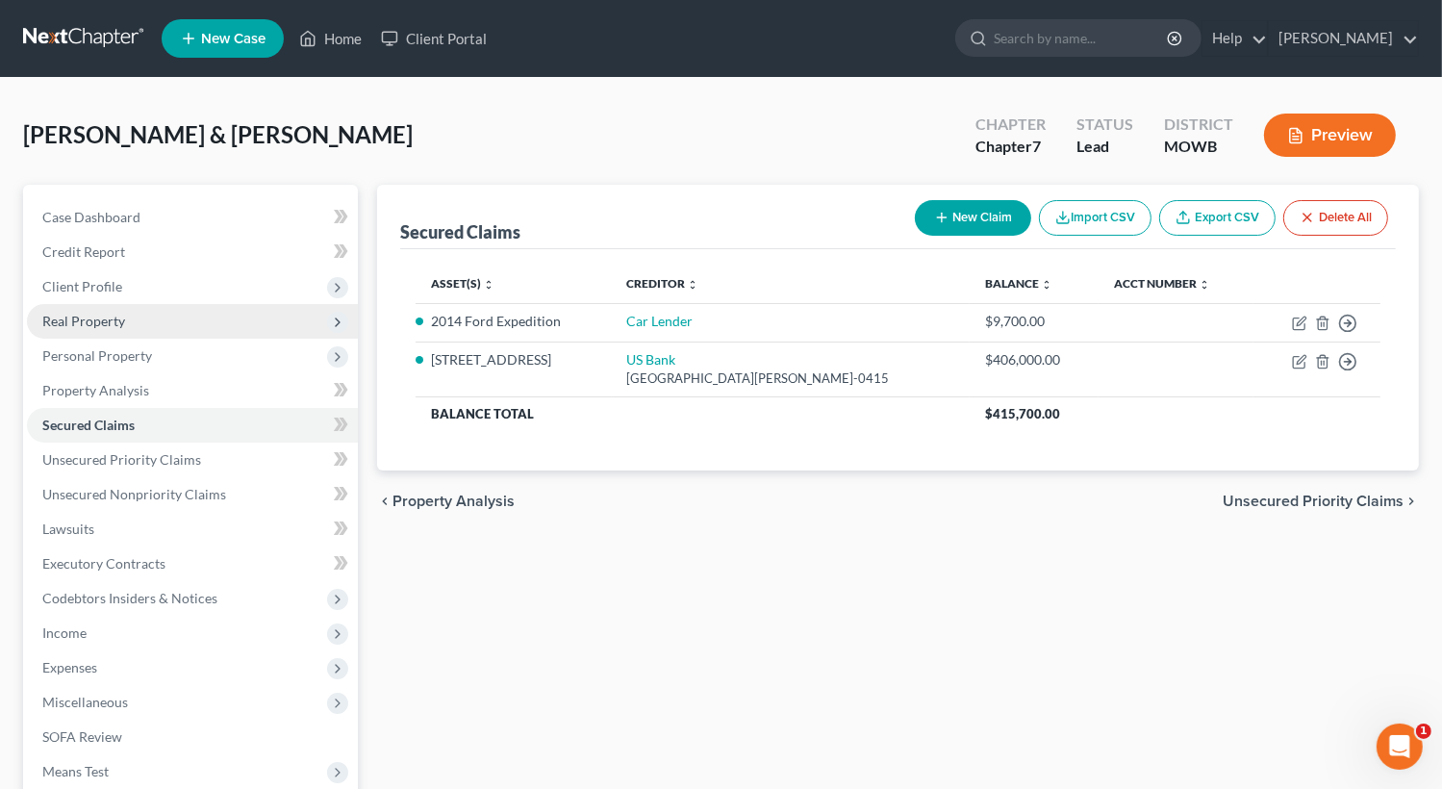
click at [341, 323] on icon at bounding box center [337, 322] width 15 height 15
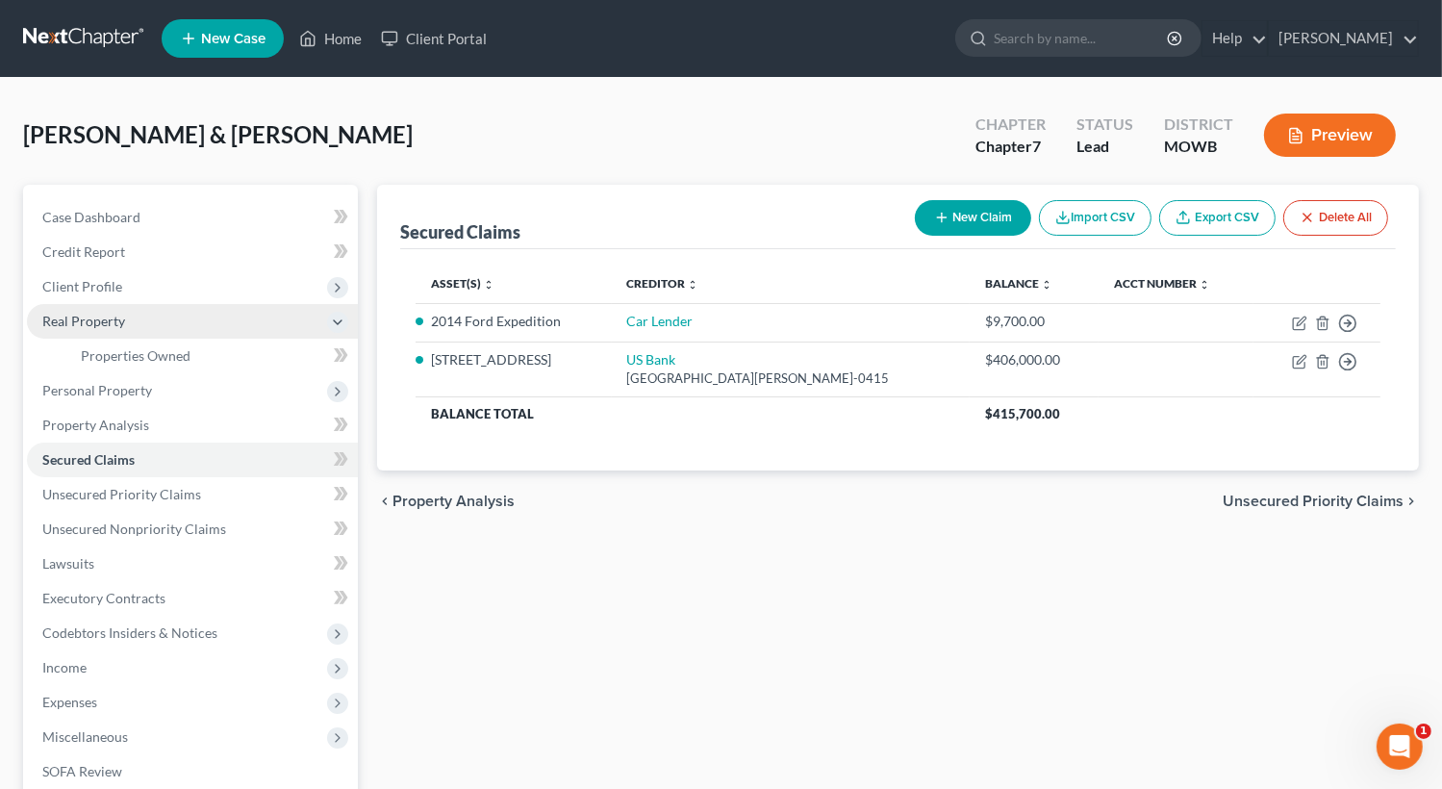
click at [342, 352] on icon at bounding box center [341, 355] width 14 height 24
click at [340, 350] on icon at bounding box center [341, 355] width 14 height 24
click at [179, 359] on span "Properties Owned" at bounding box center [136, 355] width 110 height 16
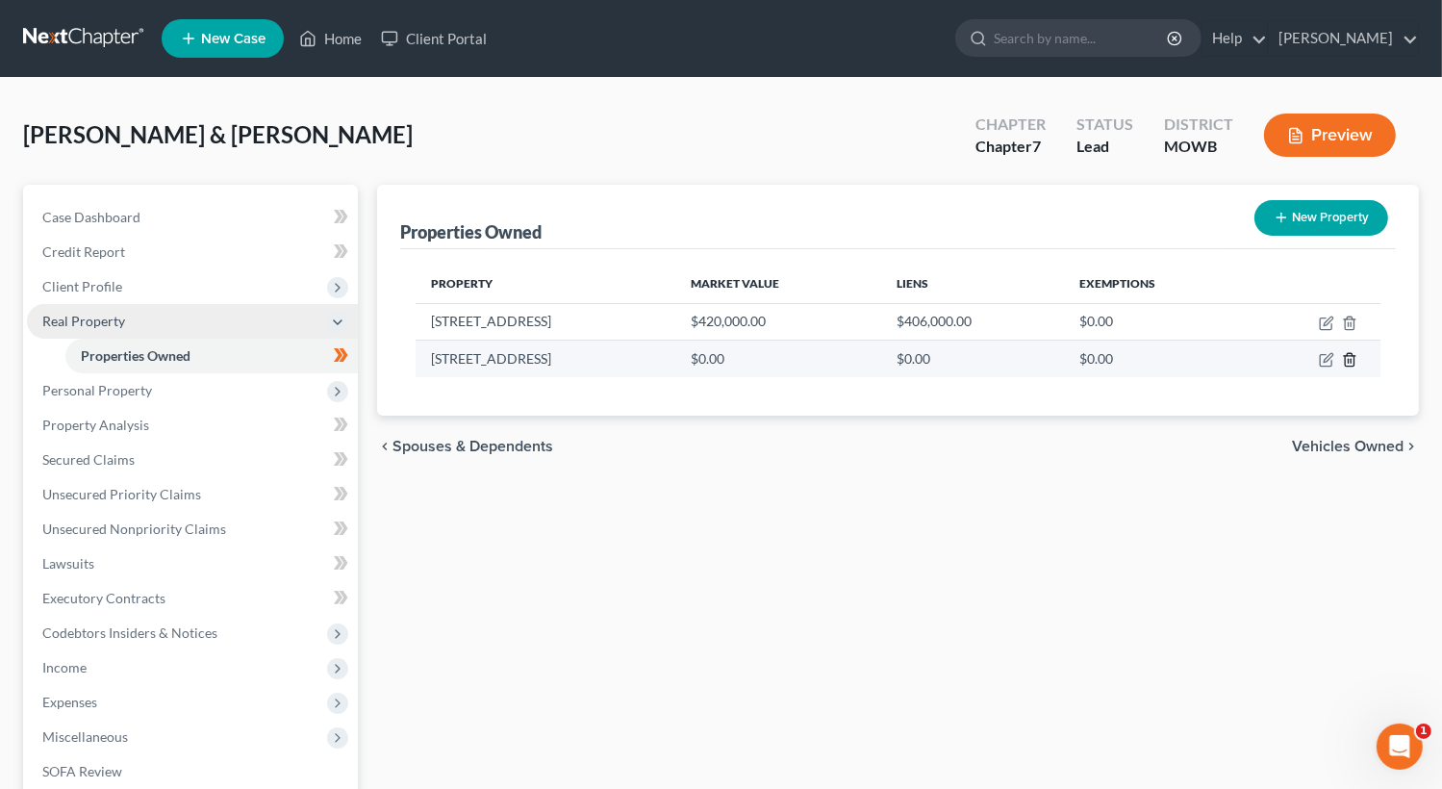
click at [1348, 353] on icon "button" at bounding box center [1349, 359] width 15 height 15
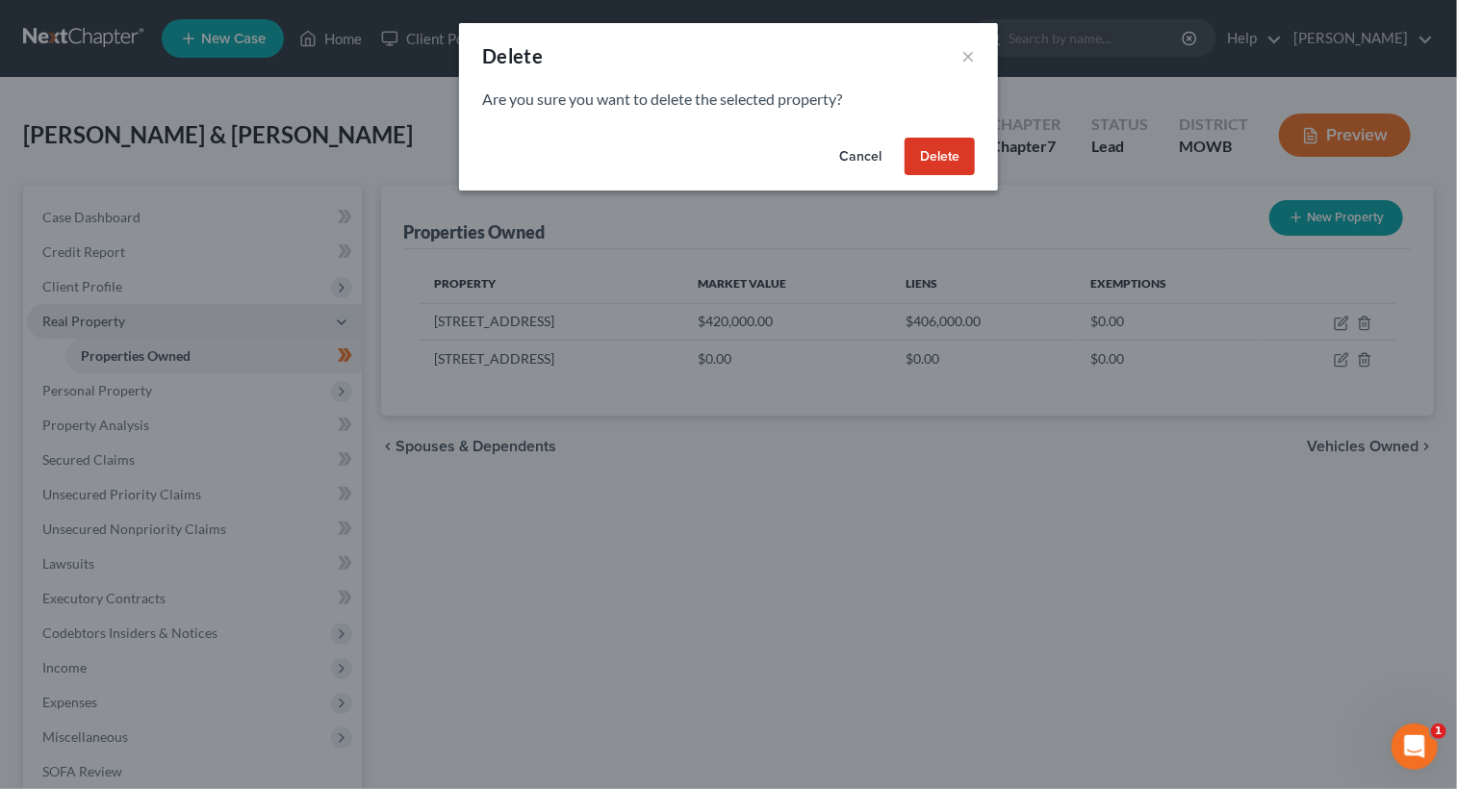
click at [938, 159] on button "Delete" at bounding box center [939, 157] width 70 height 38
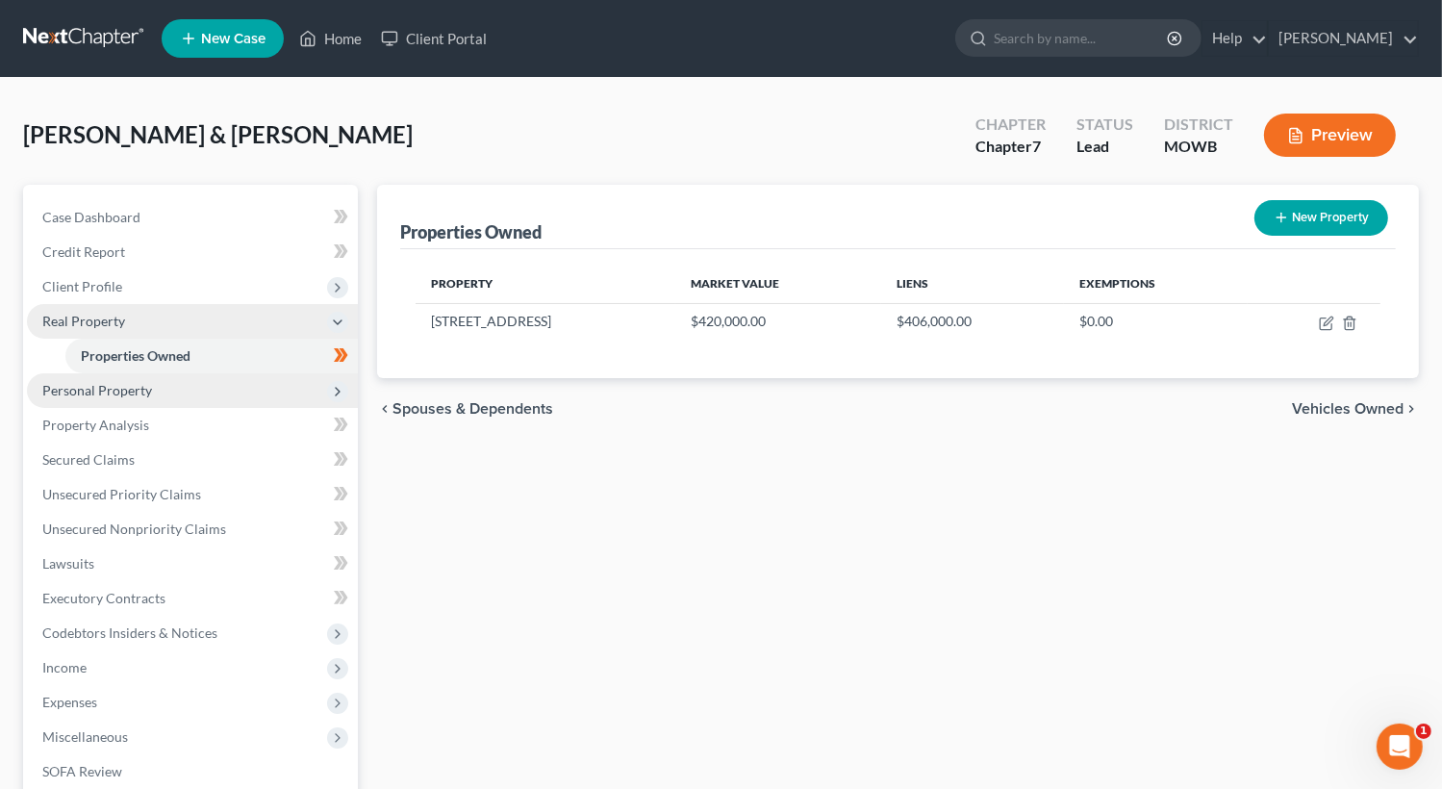
click at [106, 376] on span "Personal Property" at bounding box center [192, 390] width 331 height 35
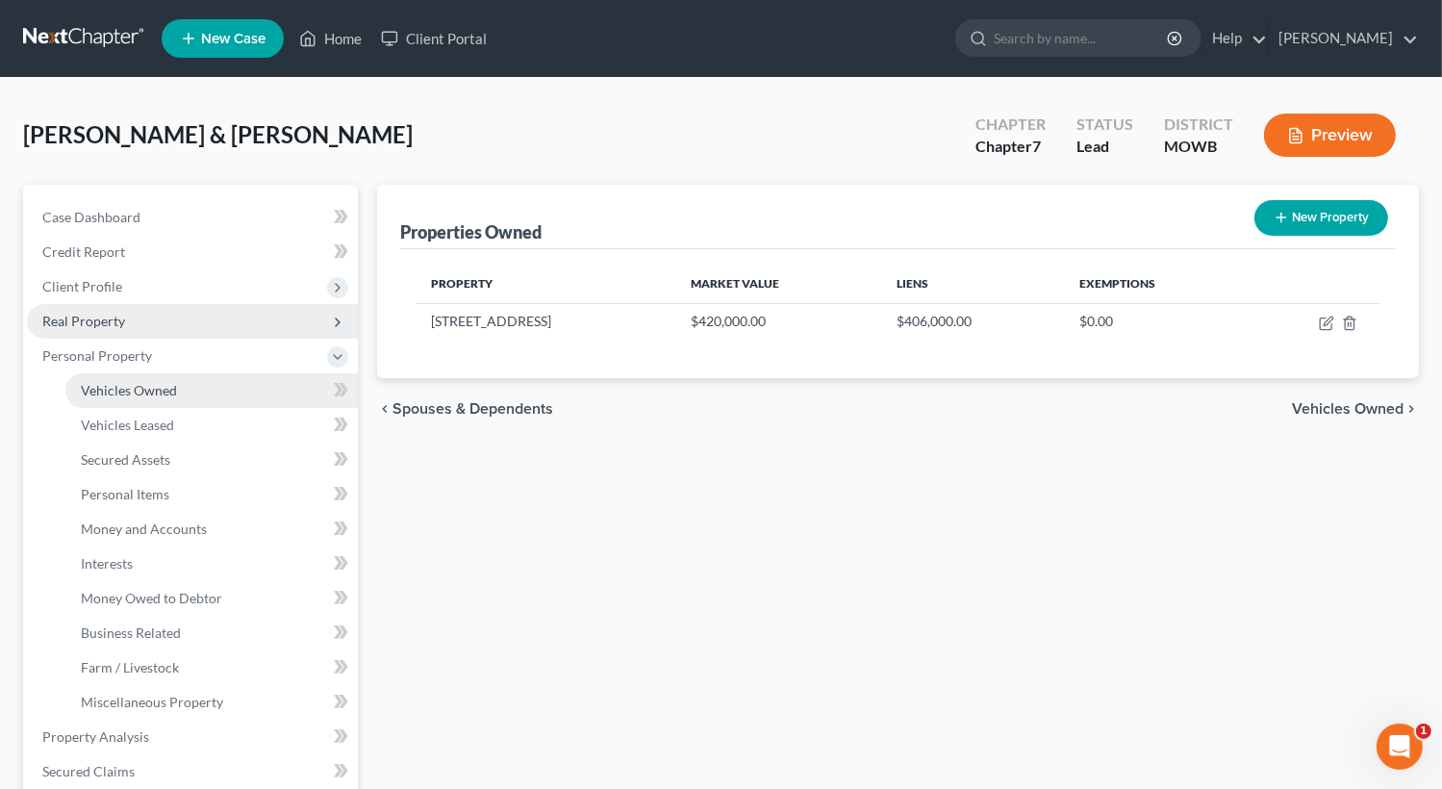
click at [176, 397] on link "Vehicles Owned" at bounding box center [211, 390] width 292 height 35
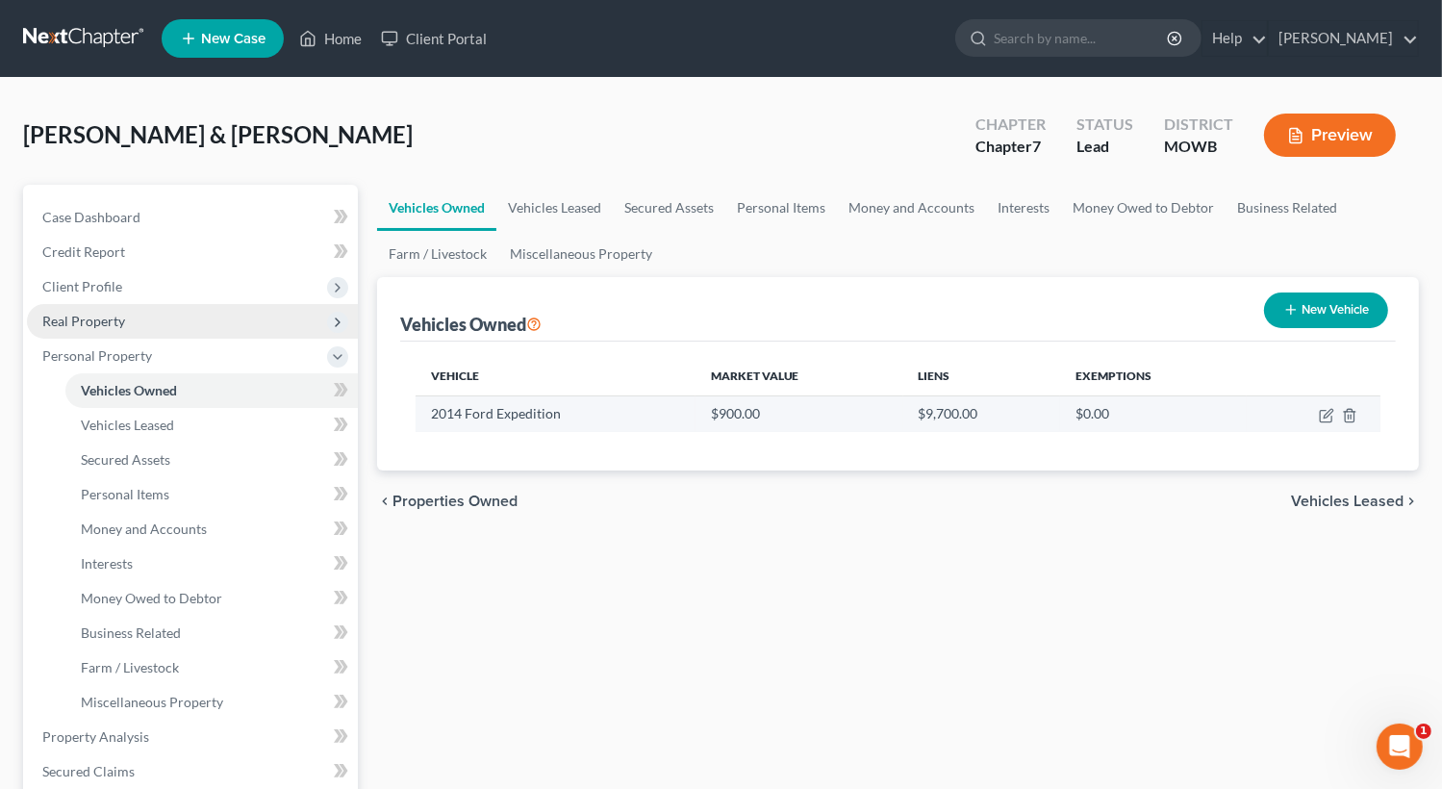
click at [793, 402] on td "$900.00" at bounding box center [800, 413] width 208 height 37
click at [740, 417] on td "$900.00" at bounding box center [800, 413] width 208 height 37
click at [1319, 416] on icon "button" at bounding box center [1326, 415] width 15 height 15
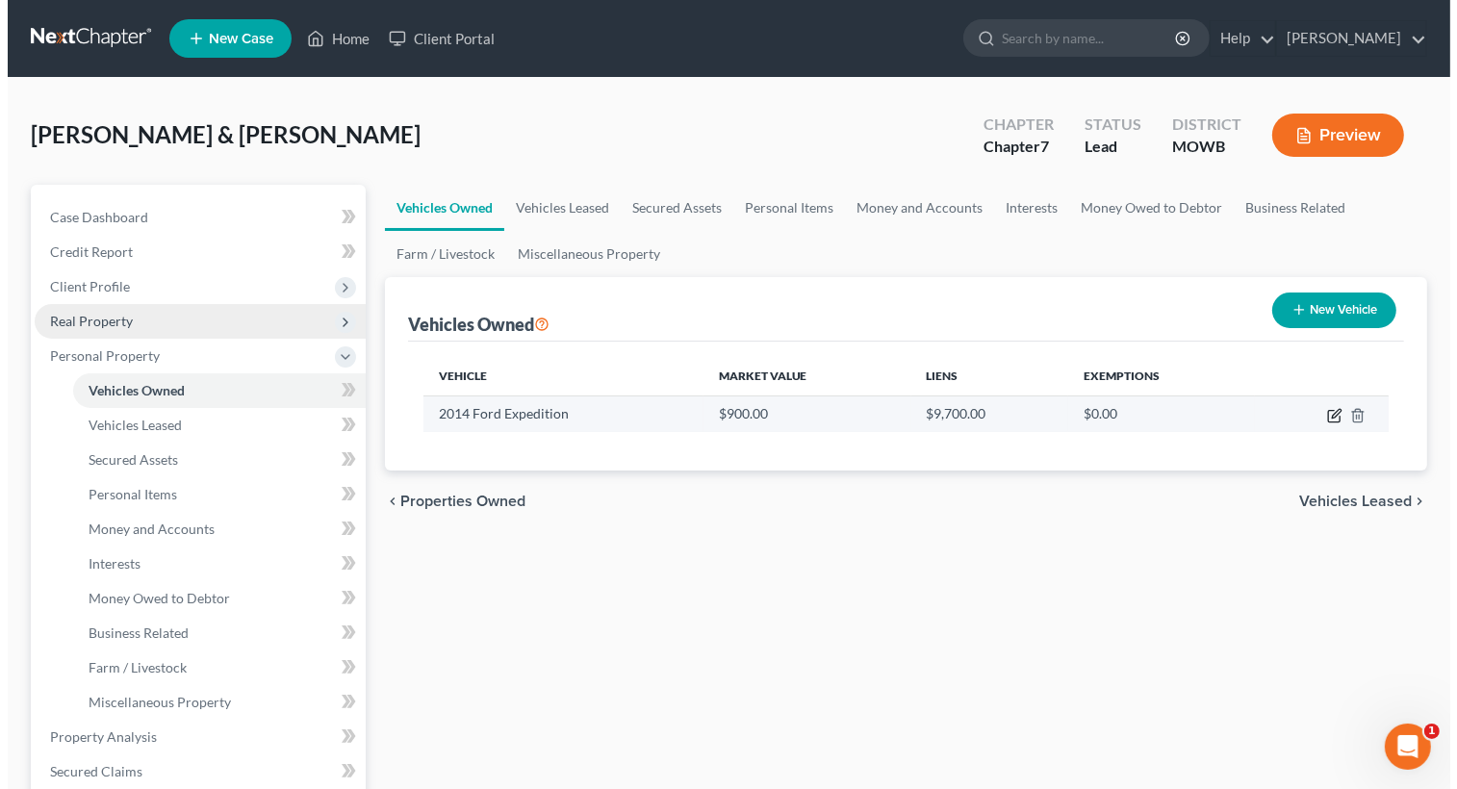
select select "0"
select select "12"
select select "2"
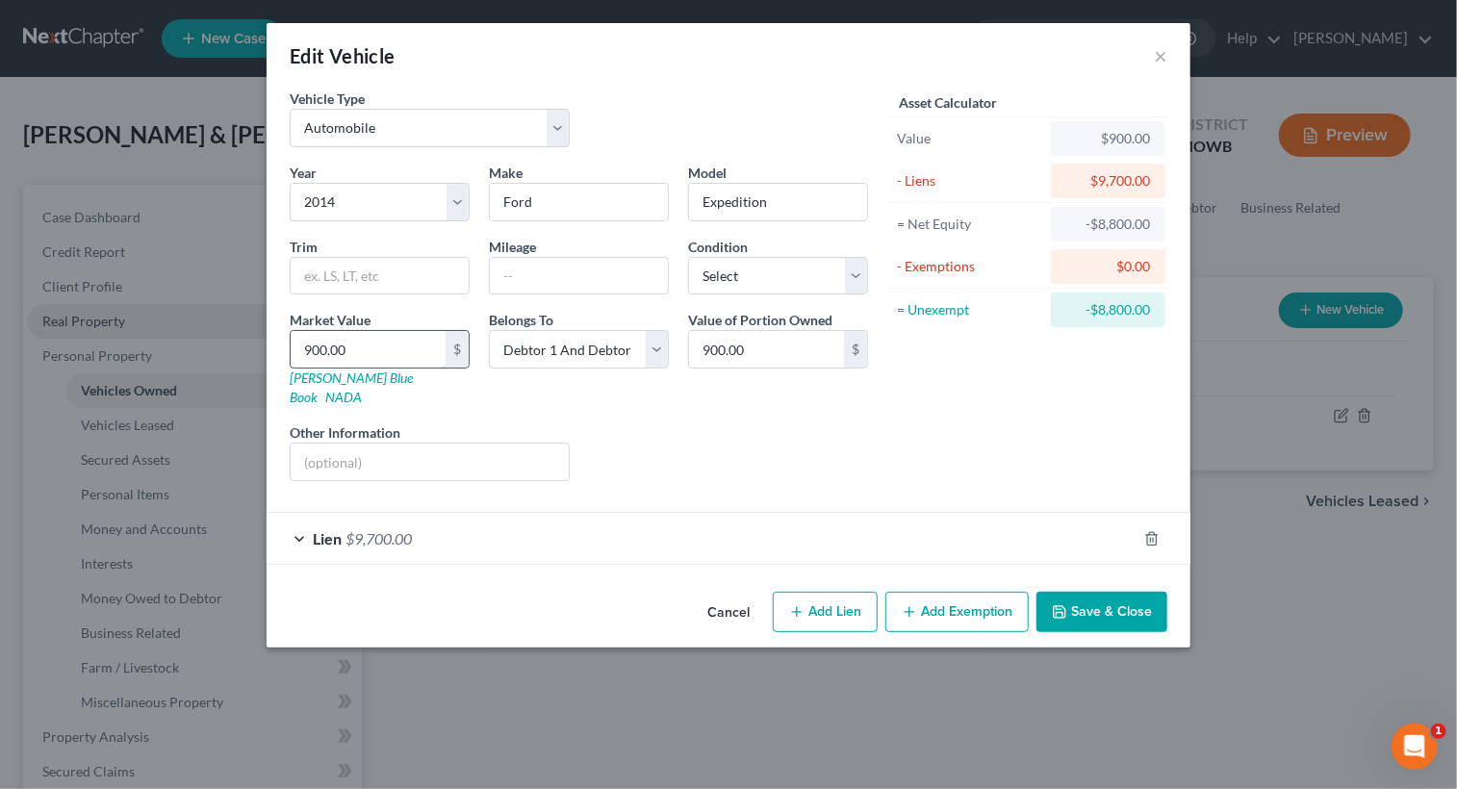
click at [360, 348] on input "900.00" at bounding box center [368, 349] width 155 height 37
type input "9000.00"
type input "9,000.00"
click at [854, 273] on select "Select Excellent Very Good Good Fair Poor" at bounding box center [778, 276] width 180 height 38
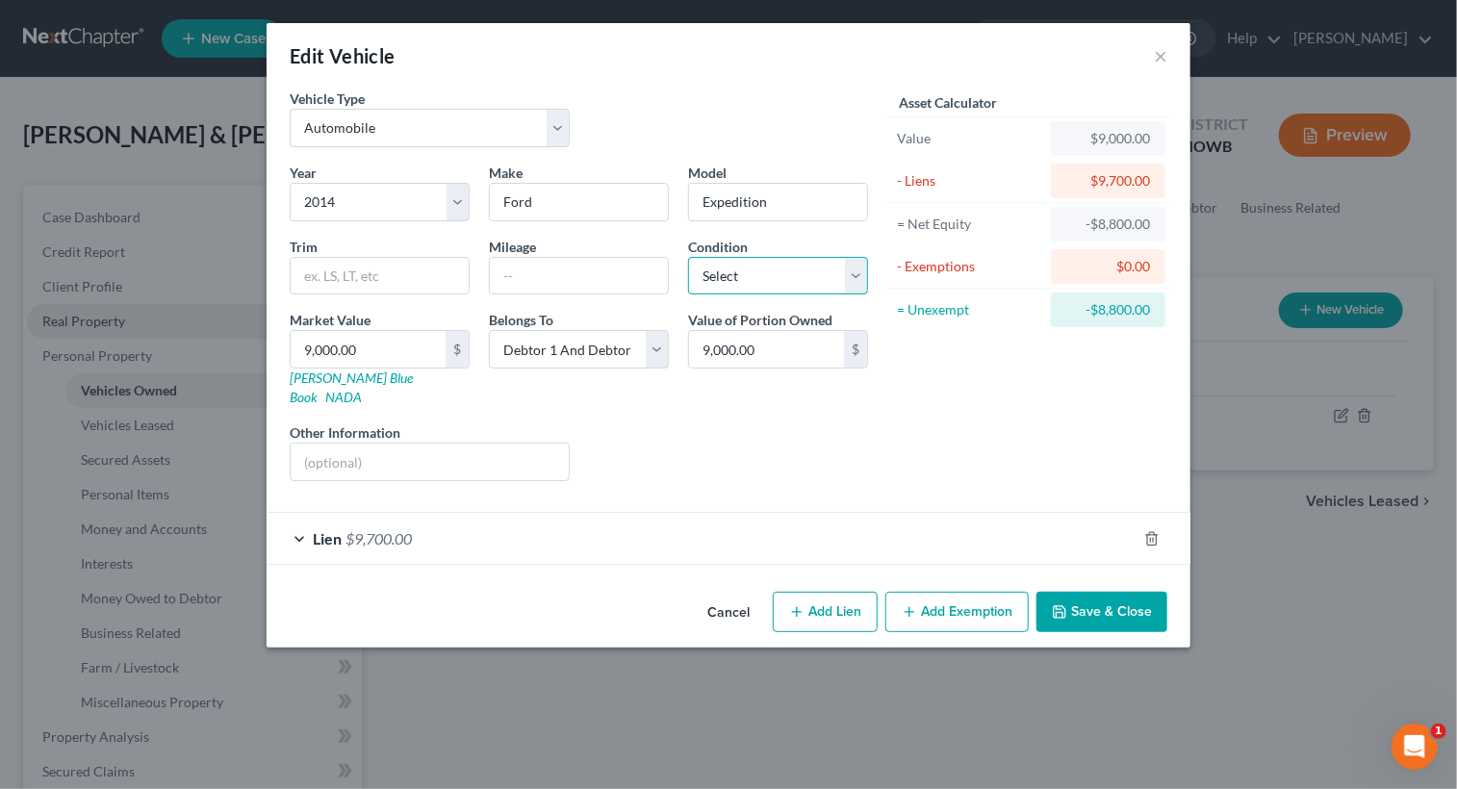
select select "2"
click at [688, 257] on select "Select Excellent Very Good Good Fair Poor" at bounding box center [778, 276] width 180 height 38
click at [1065, 606] on icon "button" at bounding box center [1059, 612] width 12 height 12
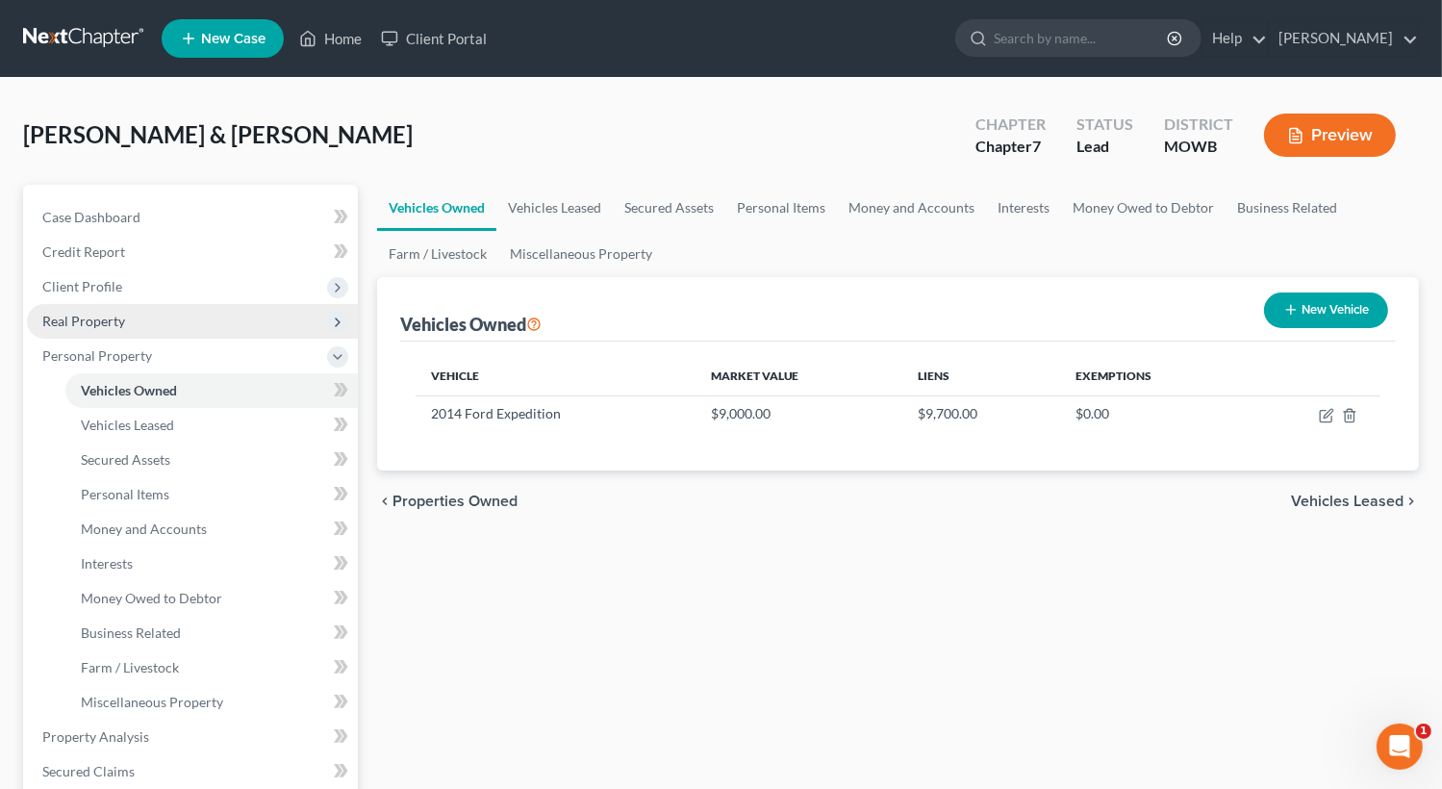
click at [1279, 305] on button "New Vehicle" at bounding box center [1326, 310] width 124 height 36
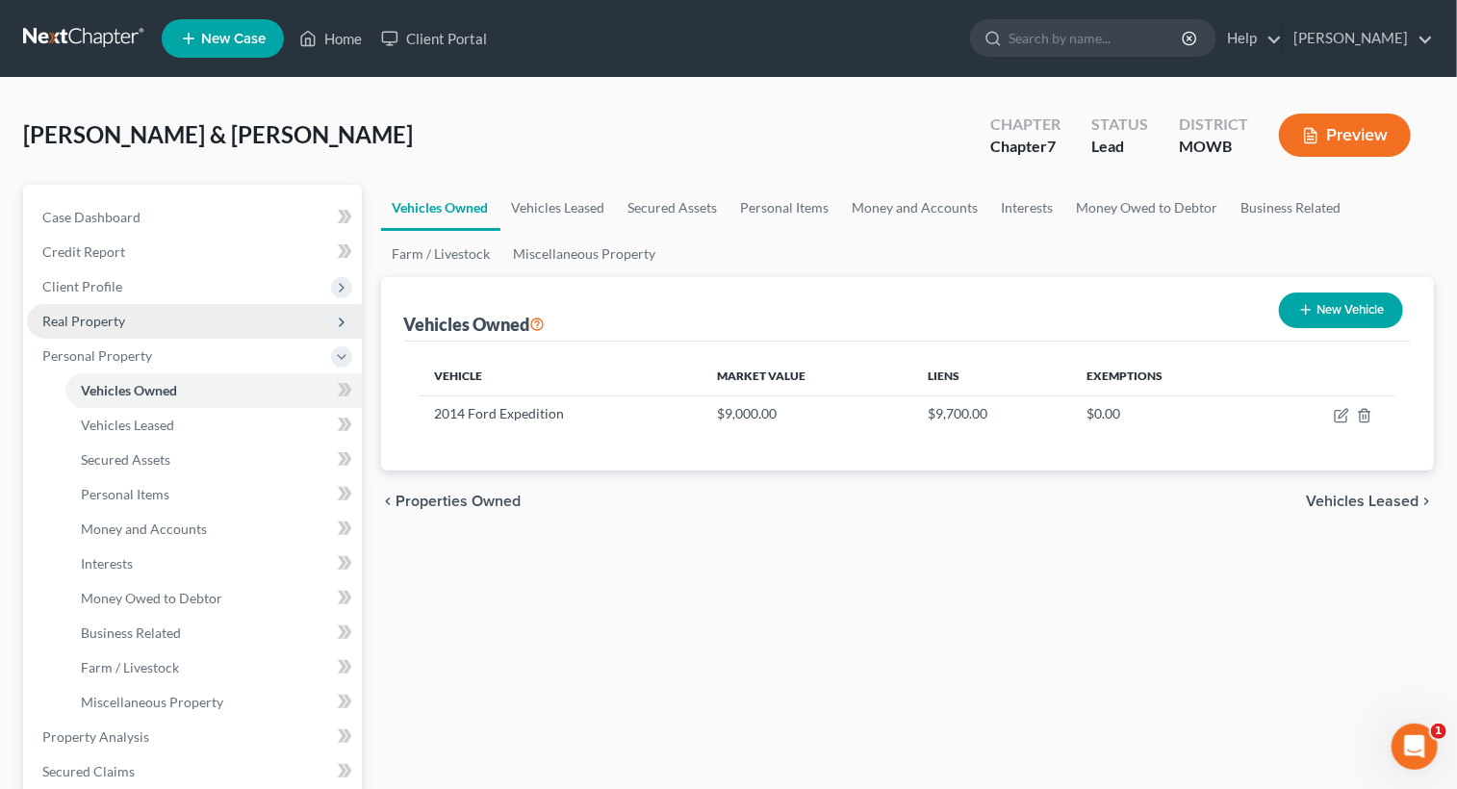
select select "0"
select select "2"
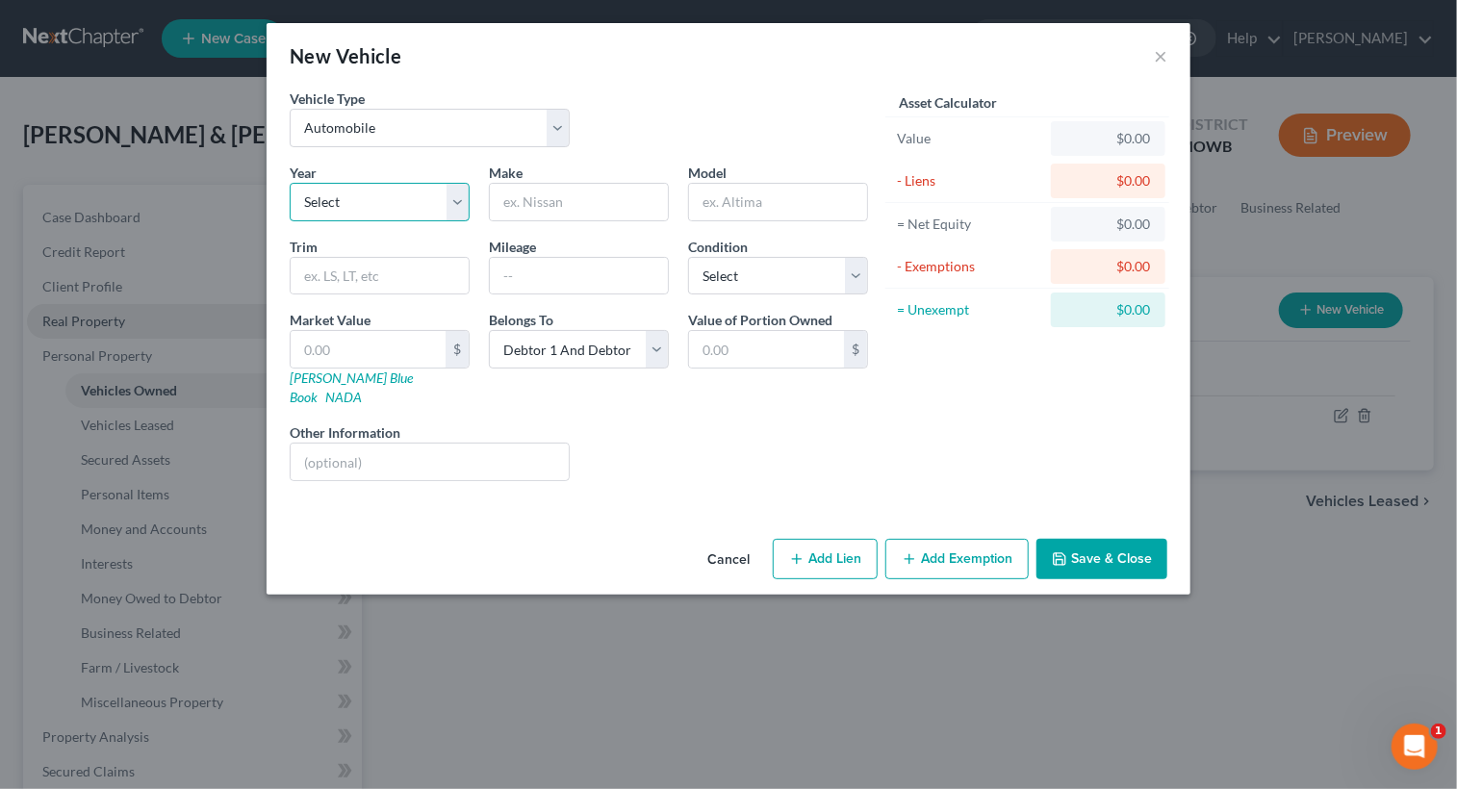
click at [408, 202] on select "Select 2026 2025 2024 2023 2022 2021 2020 2019 2018 2017 2016 2015 2014 2013 20…" at bounding box center [380, 202] width 180 height 38
select select "14"
click at [290, 183] on select "Select 2026 2025 2024 2023 2022 2021 2020 2019 2018 2017 2016 2015 2014 2013 20…" at bounding box center [380, 202] width 180 height 38
click at [387, 273] on input "text" at bounding box center [380, 276] width 178 height 37
type input "Ford"
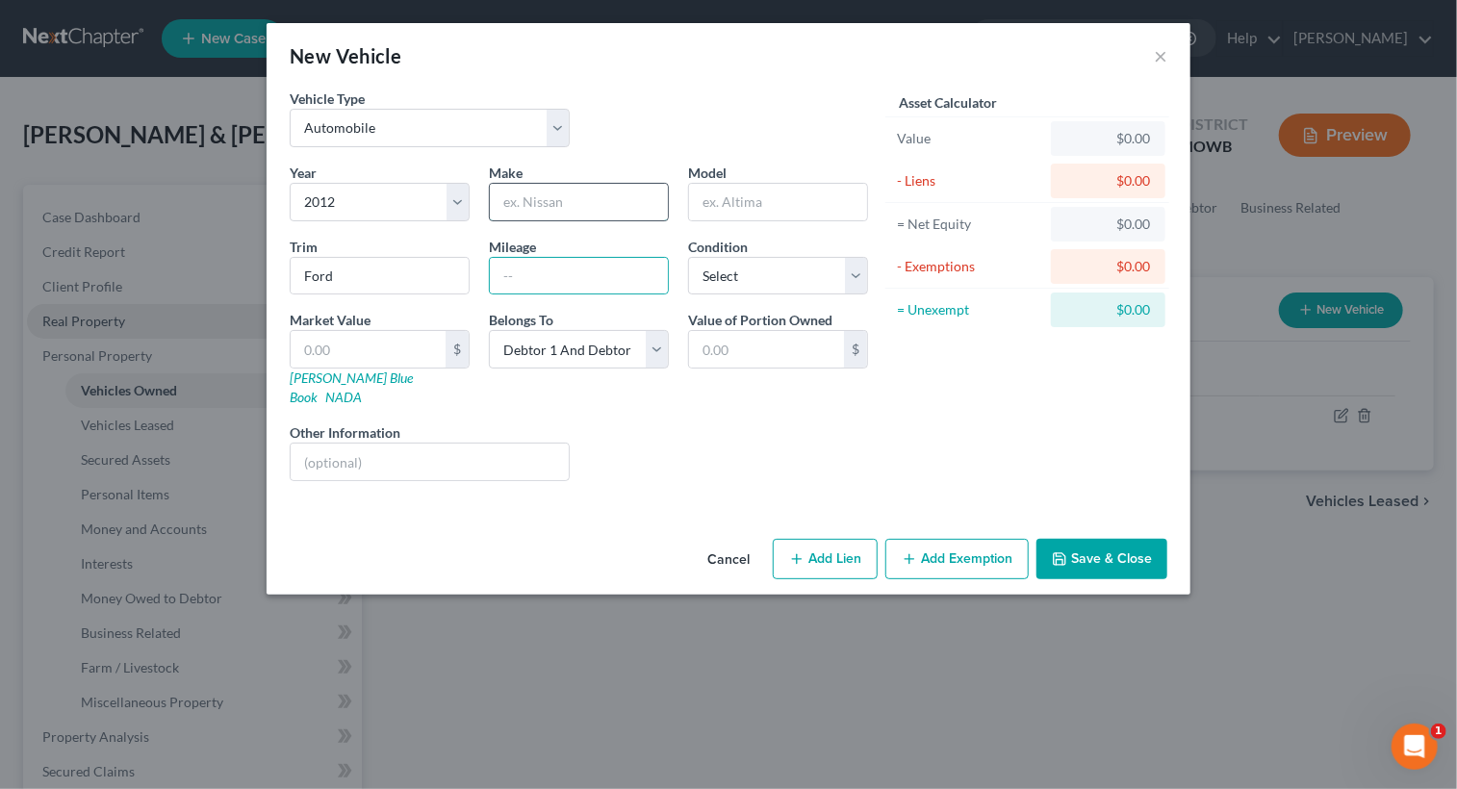
click at [585, 198] on input "text" at bounding box center [579, 202] width 178 height 37
type input "Fusion"
click at [854, 276] on select "Select Excellent Very Good Good Fair Poor" at bounding box center [778, 276] width 180 height 38
select select "4"
click at [688, 257] on select "Select Excellent Very Good Good Fair Poor" at bounding box center [778, 276] width 180 height 38
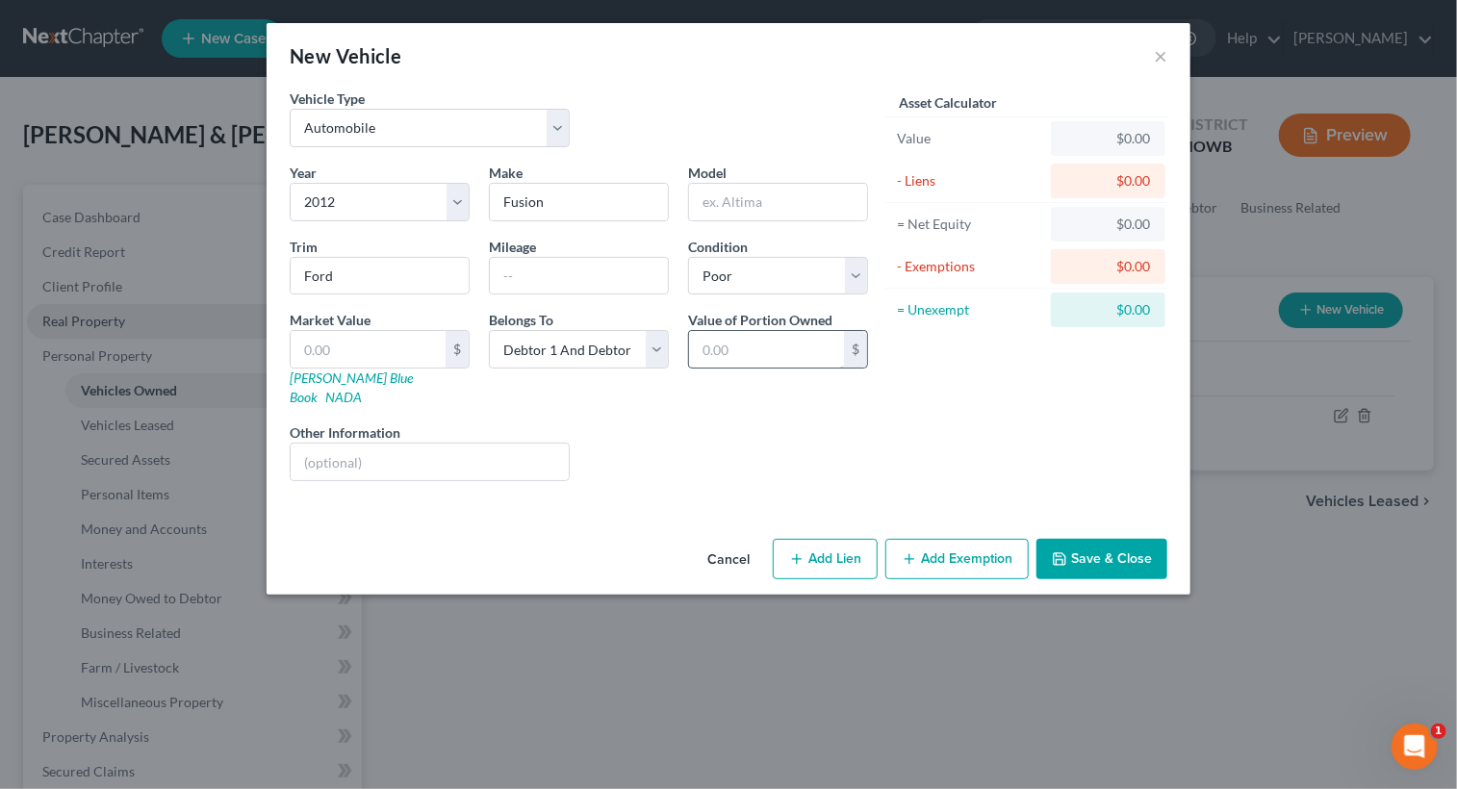
click at [785, 361] on input "text" at bounding box center [766, 349] width 155 height 37
type input "1,000.00"
paste input "1,000.00"
type input "1,000.00"
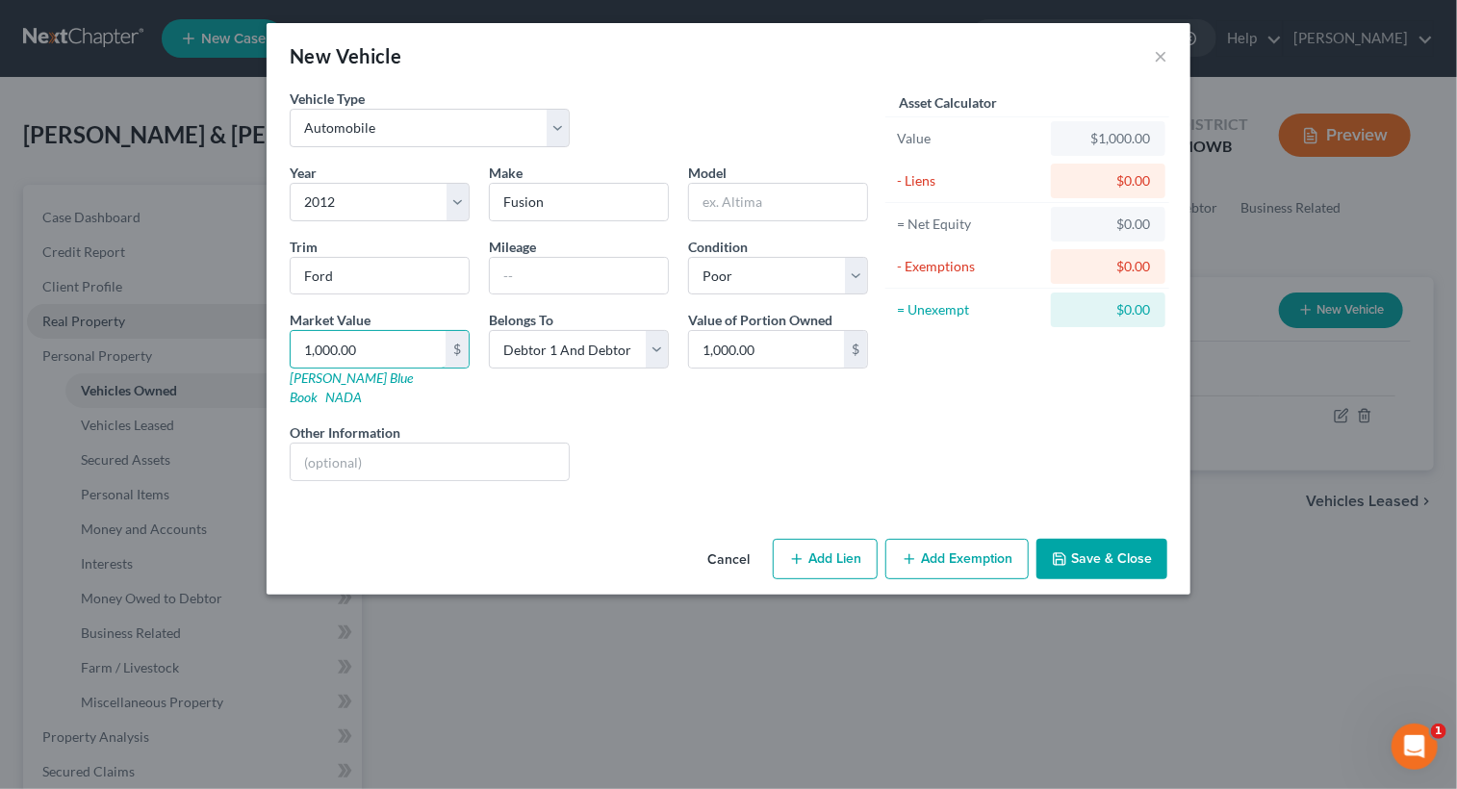
type input "1,000.00"
drag, startPoint x: 937, startPoint y: 539, endPoint x: 931, endPoint y: 511, distance: 28.5
click at [932, 531] on div "Cancel Add Lien Add Lease Add Exemption Save & Close" at bounding box center [728, 562] width 924 height 63
click at [927, 539] on button "Add Exemption" at bounding box center [956, 559] width 143 height 40
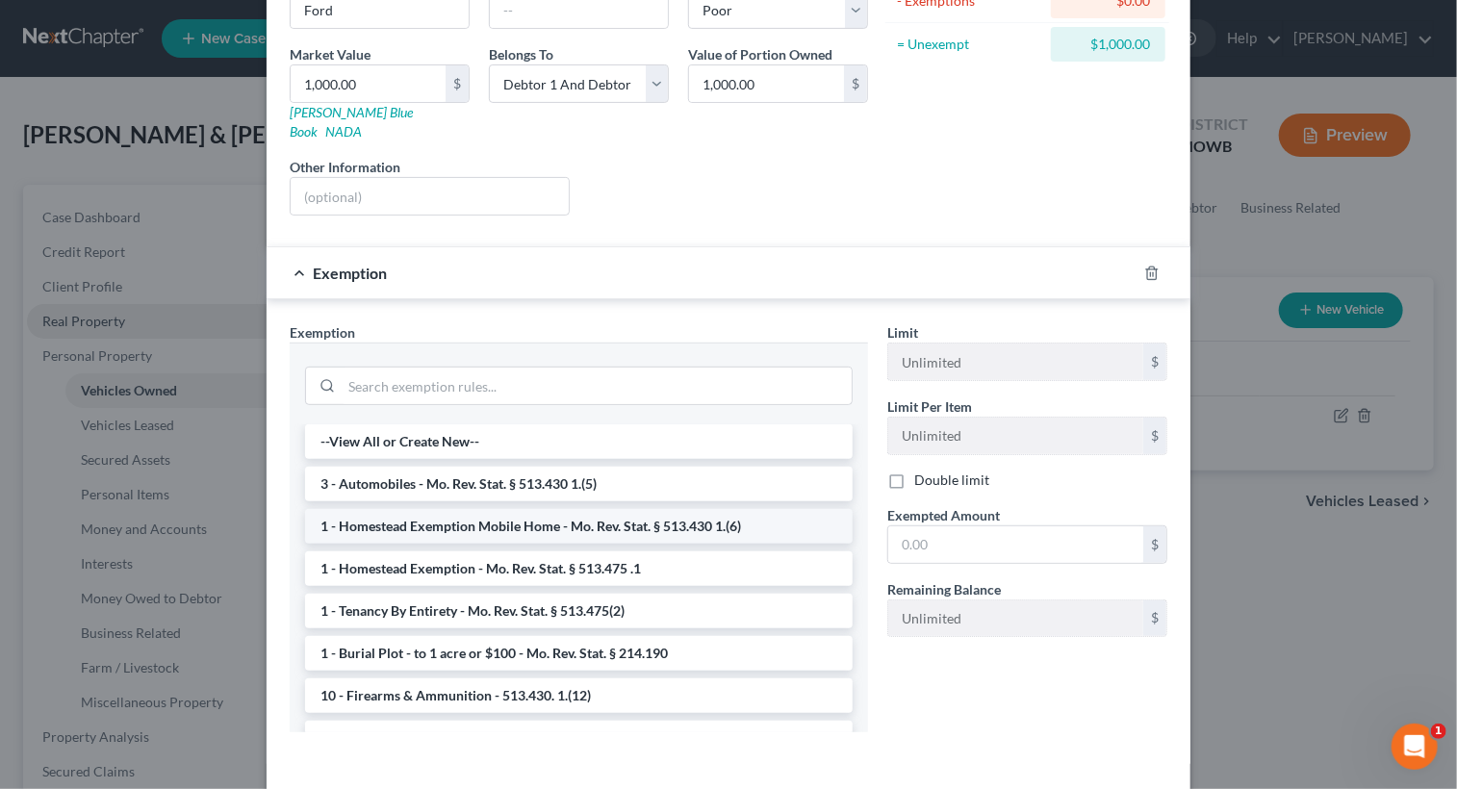
scroll to position [289, 0]
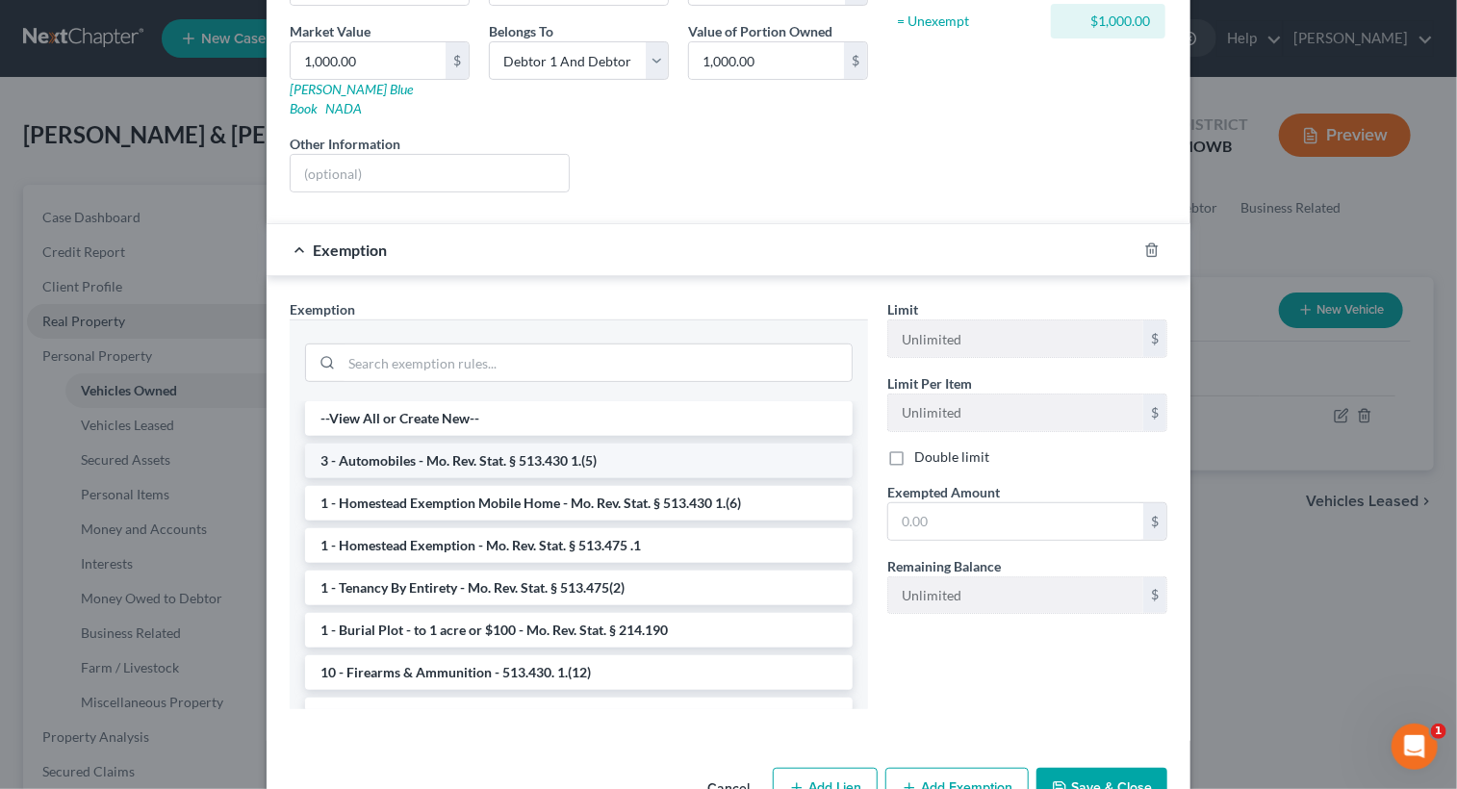
click at [440, 444] on li "3 - Automobiles - Mo. Rev. Stat. § 513.430 1.(5)" at bounding box center [578, 461] width 547 height 35
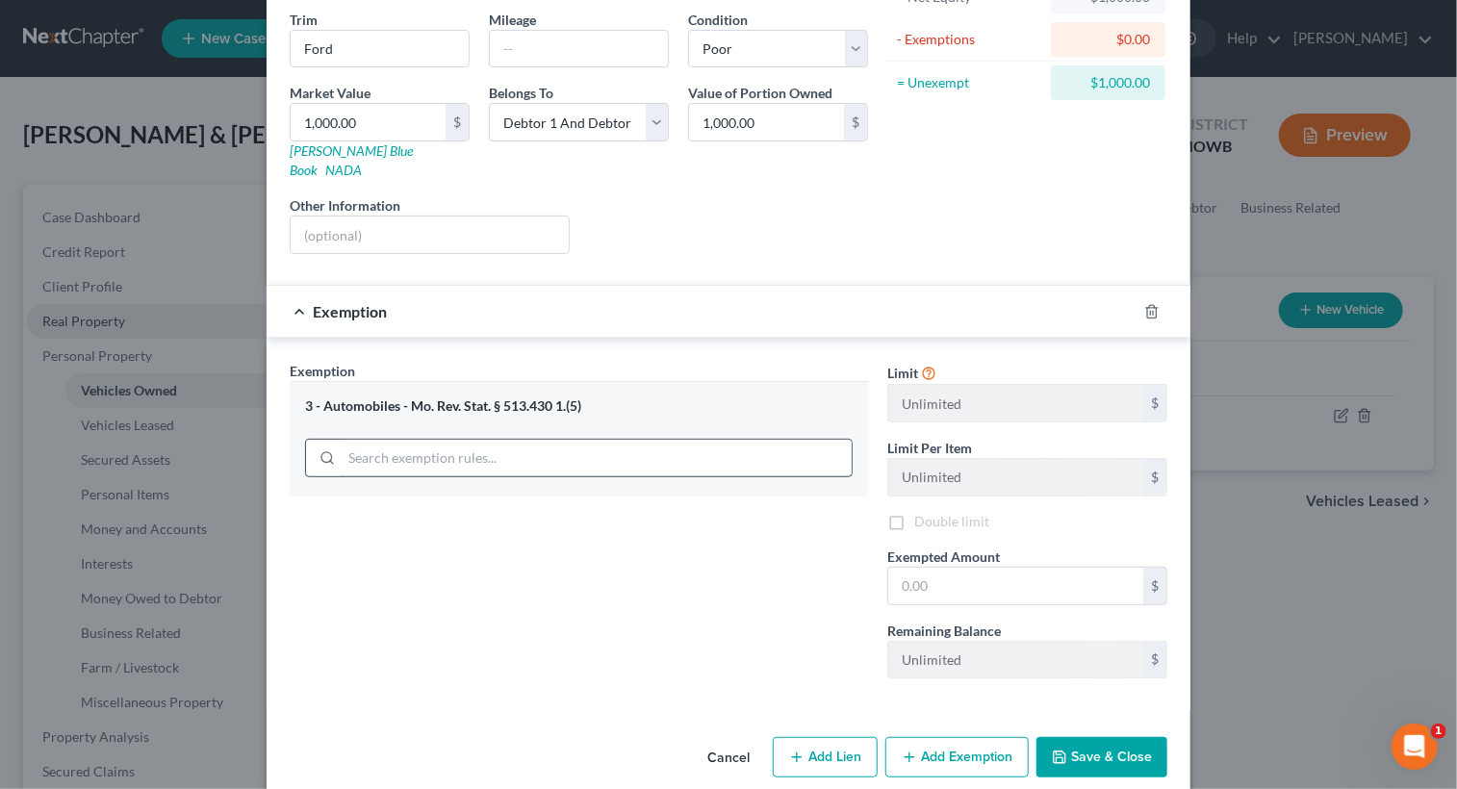
scroll to position [231, 0]
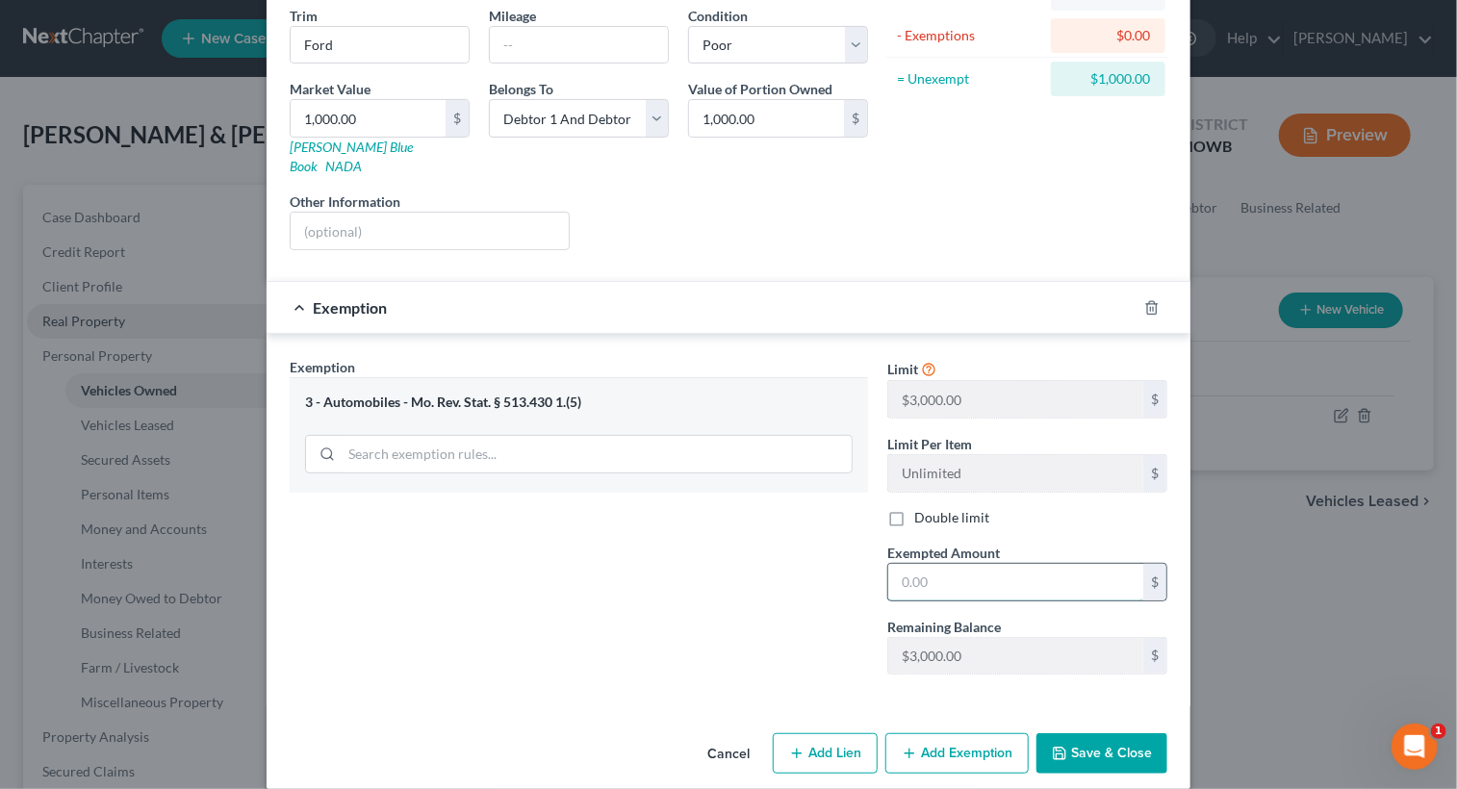
click at [940, 565] on input "text" at bounding box center [1015, 582] width 255 height 37
type input "1,000.00"
click at [1074, 733] on button "Save & Close" at bounding box center [1101, 753] width 131 height 40
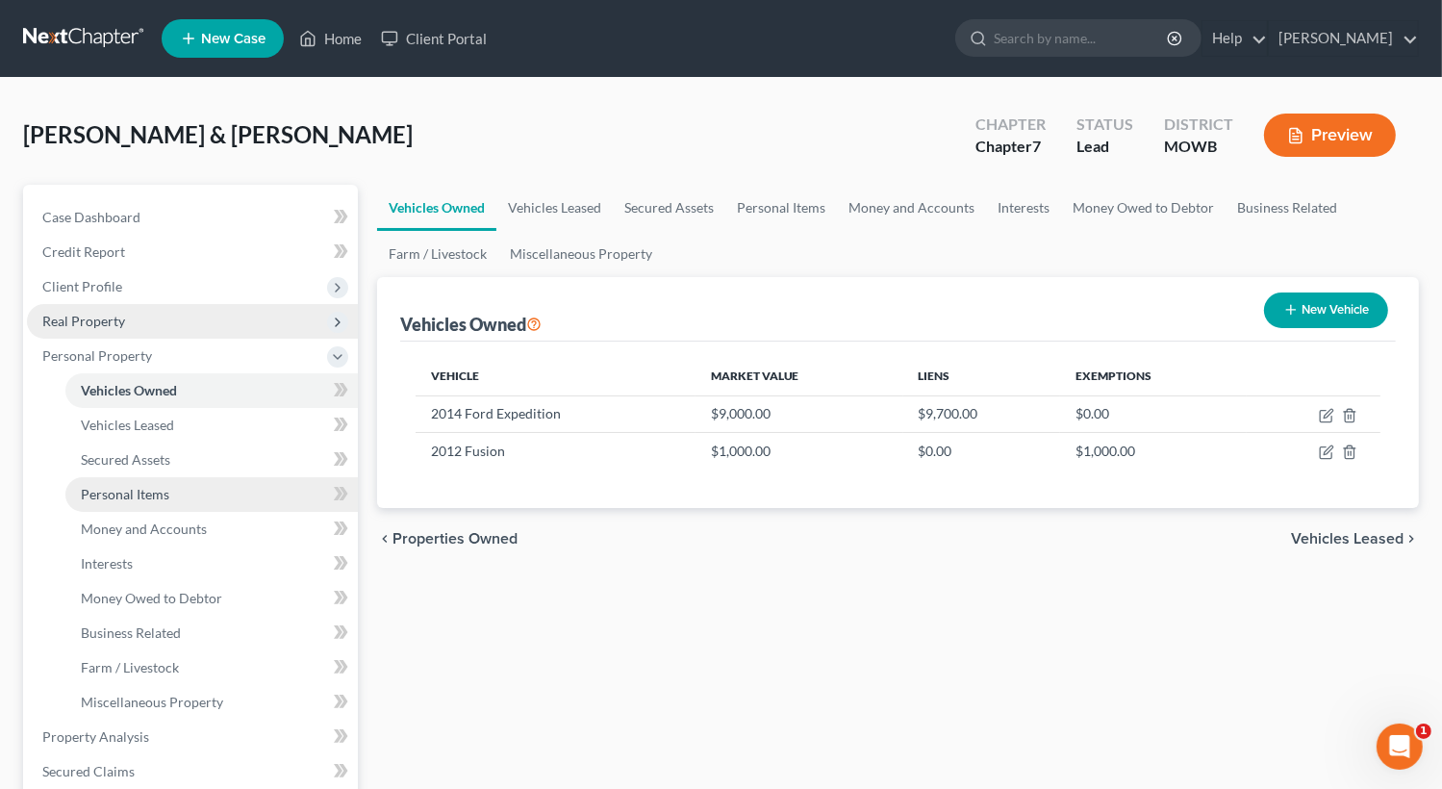
click at [142, 490] on span "Personal Items" at bounding box center [125, 494] width 89 height 16
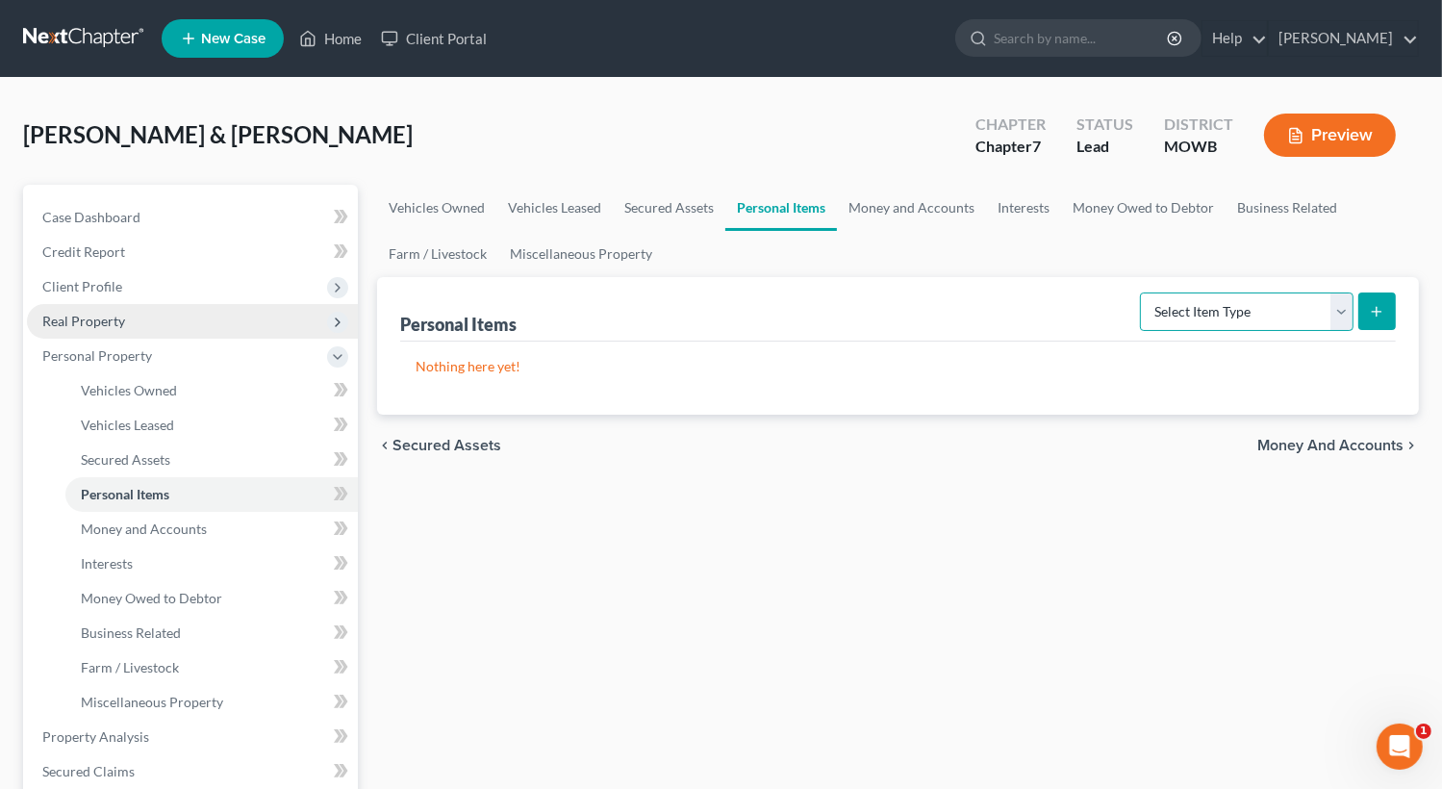
click at [1341, 314] on select "Select Item Type Clothing Collectibles Of Value Electronics Firearms Household …" at bounding box center [1247, 311] width 214 height 38
click at [1142, 292] on select "Select Item Type Clothing Collectibles Of Value Electronics Firearms Household …" at bounding box center [1247, 311] width 214 height 38
click at [1381, 316] on icon "submit" at bounding box center [1376, 311] width 15 height 15
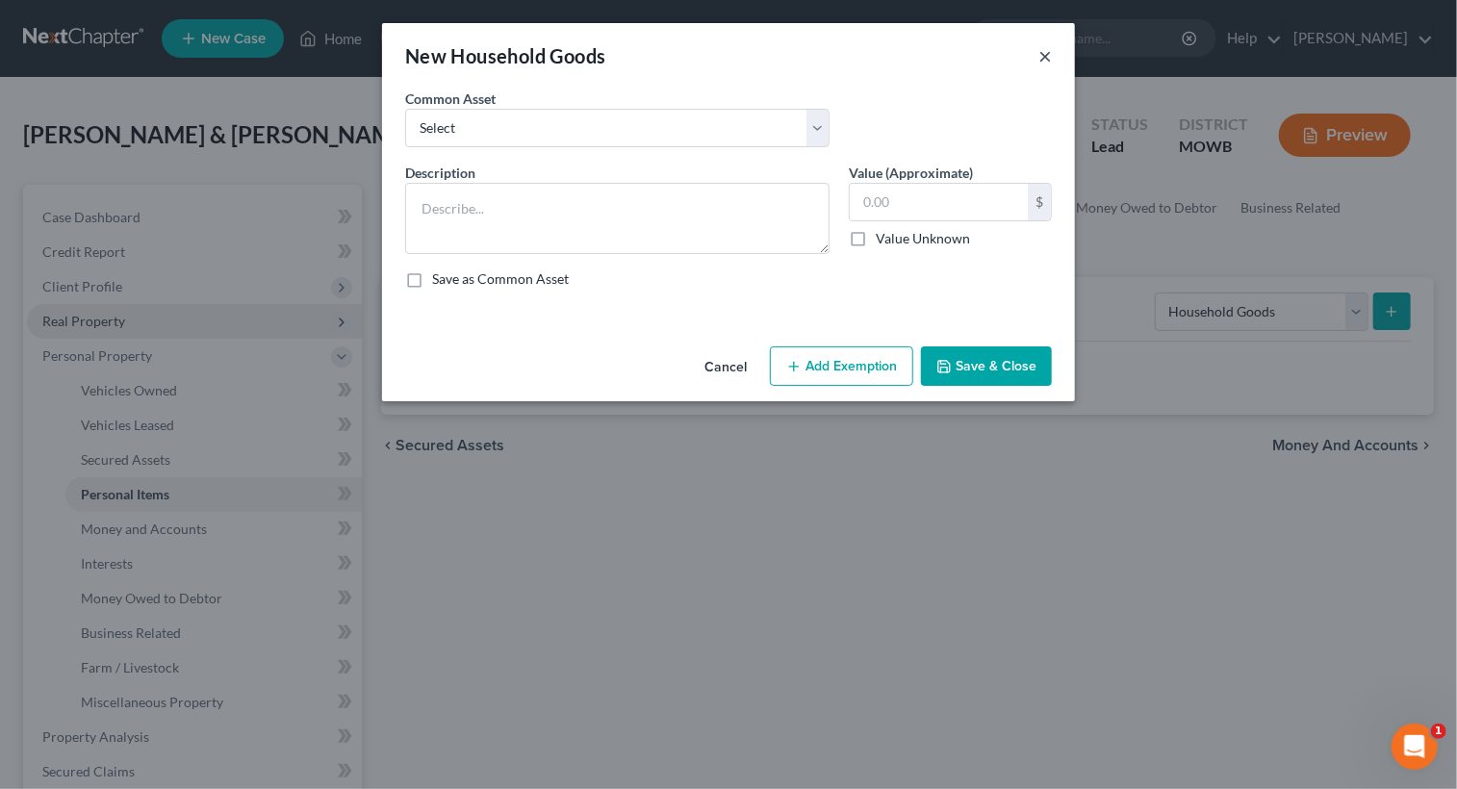
click at [1046, 60] on button "×" at bounding box center [1044, 55] width 13 height 23
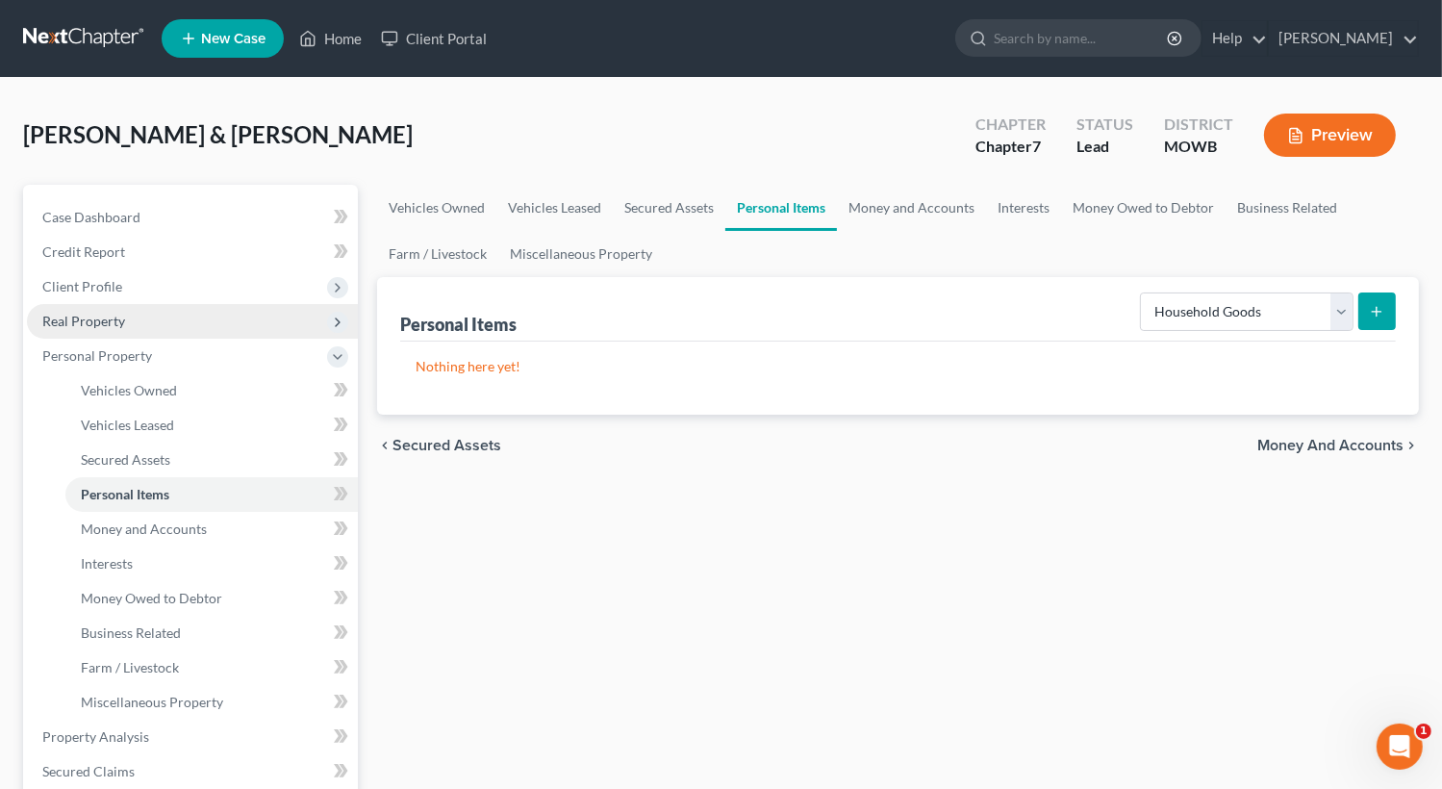
drag, startPoint x: 943, startPoint y: 430, endPoint x: 623, endPoint y: 527, distance: 333.9
click at [656, 519] on div "Vehicles Owned Vehicles Leased Secured Assets Personal Items Money and Accounts…" at bounding box center [898, 740] width 1061 height 1111
click at [1339, 311] on select "Select Item Type Clothing Collectibles Of Value Electronics Firearms Household …" at bounding box center [1247, 311] width 214 height 38
select select "other"
click at [1142, 292] on select "Select Item Type Clothing Collectibles Of Value Electronics Firearms Household …" at bounding box center [1247, 311] width 214 height 38
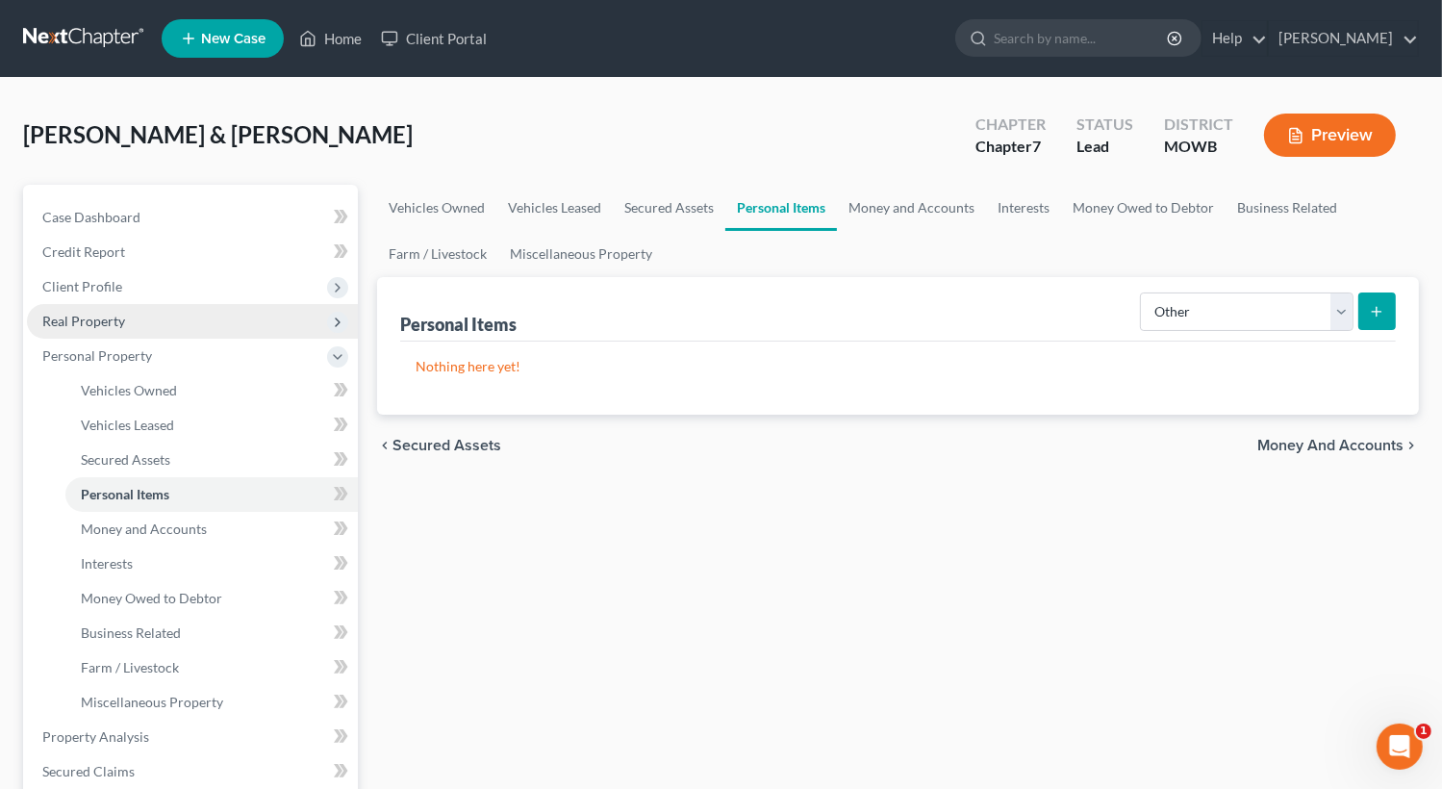
click at [1369, 315] on icon "submit" at bounding box center [1376, 311] width 15 height 15
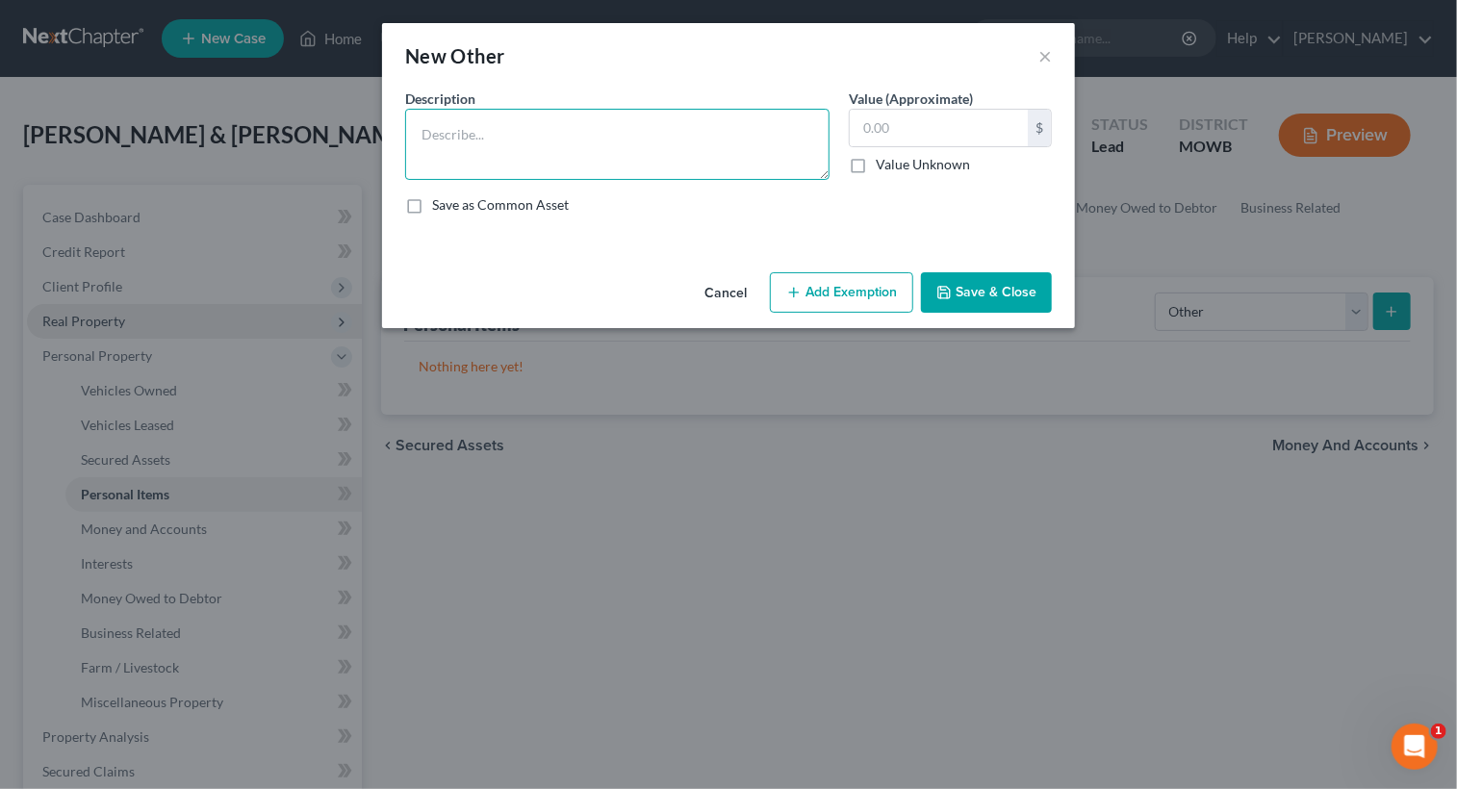
click at [577, 143] on textarea at bounding box center [617, 144] width 424 height 71
type textarea "Furniture"
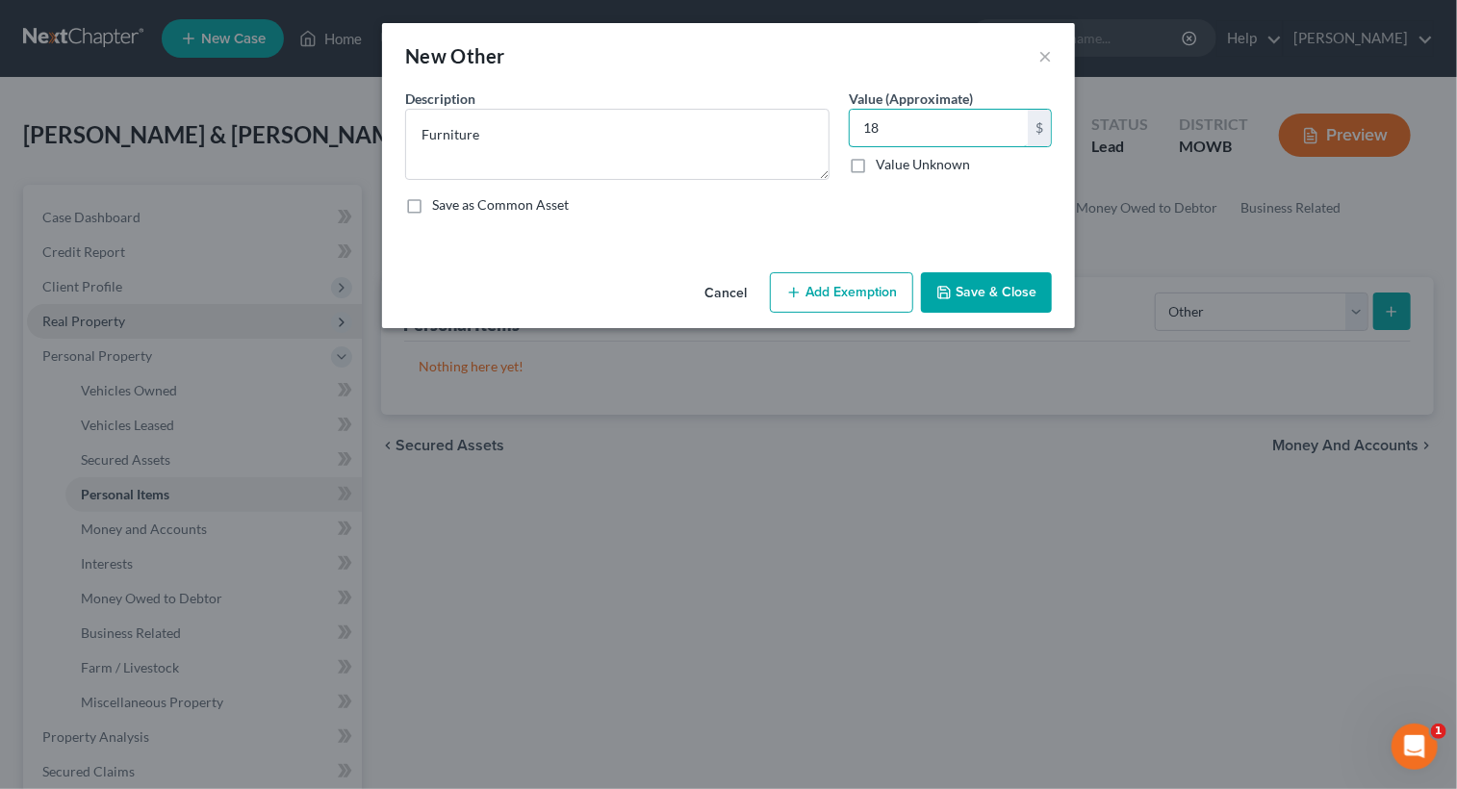
type input "1"
type input "800.00"
click at [978, 286] on button "Save & Close" at bounding box center [986, 292] width 131 height 40
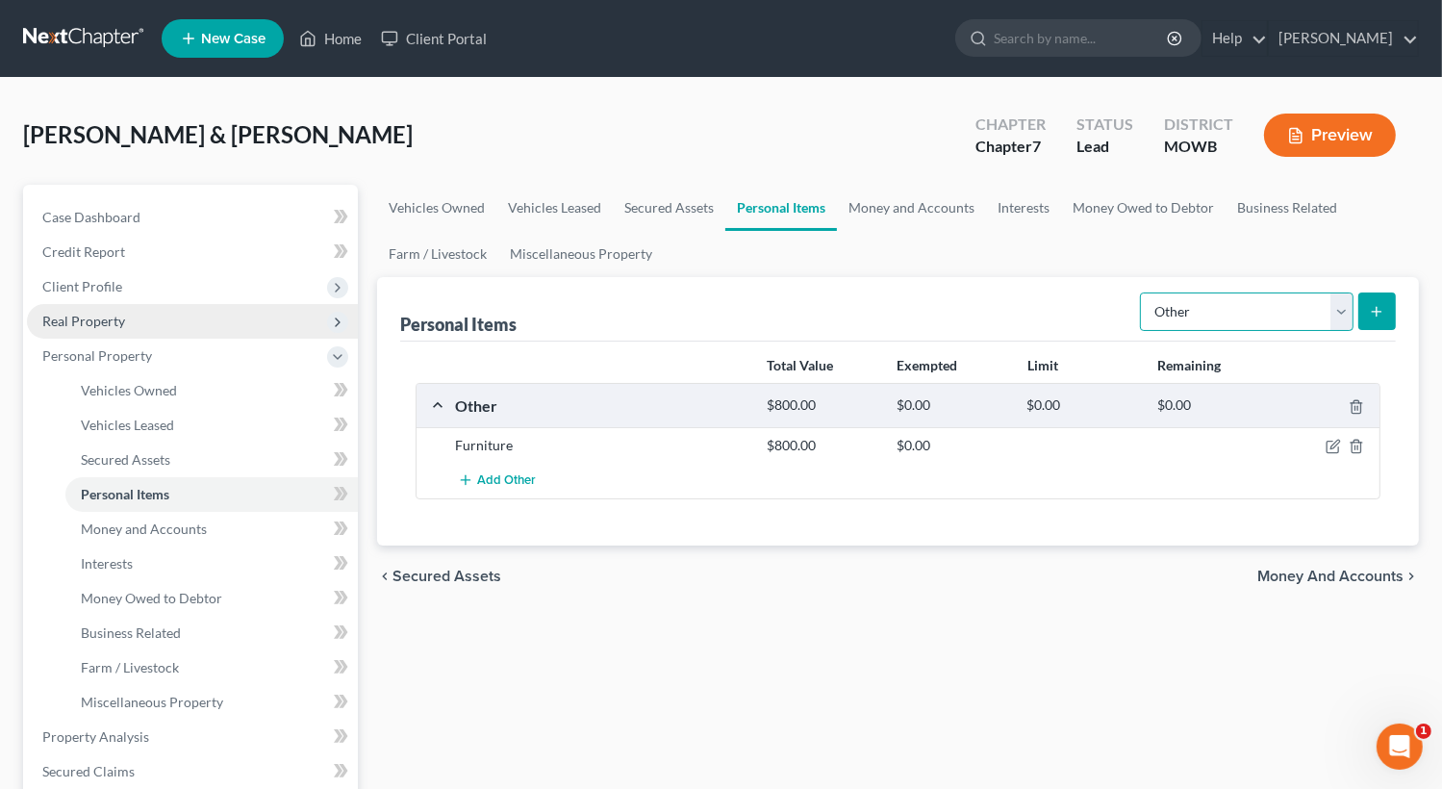
click at [1335, 315] on select "Select Item Type Clothing Collectibles Of Value Electronics Firearms Household …" at bounding box center [1247, 311] width 214 height 38
select select "household_goods"
click at [1142, 292] on select "Select Item Type Clothing Collectibles Of Value Electronics Firearms Household …" at bounding box center [1247, 311] width 214 height 38
click at [1375, 313] on icon "submit" at bounding box center [1376, 311] width 15 height 15
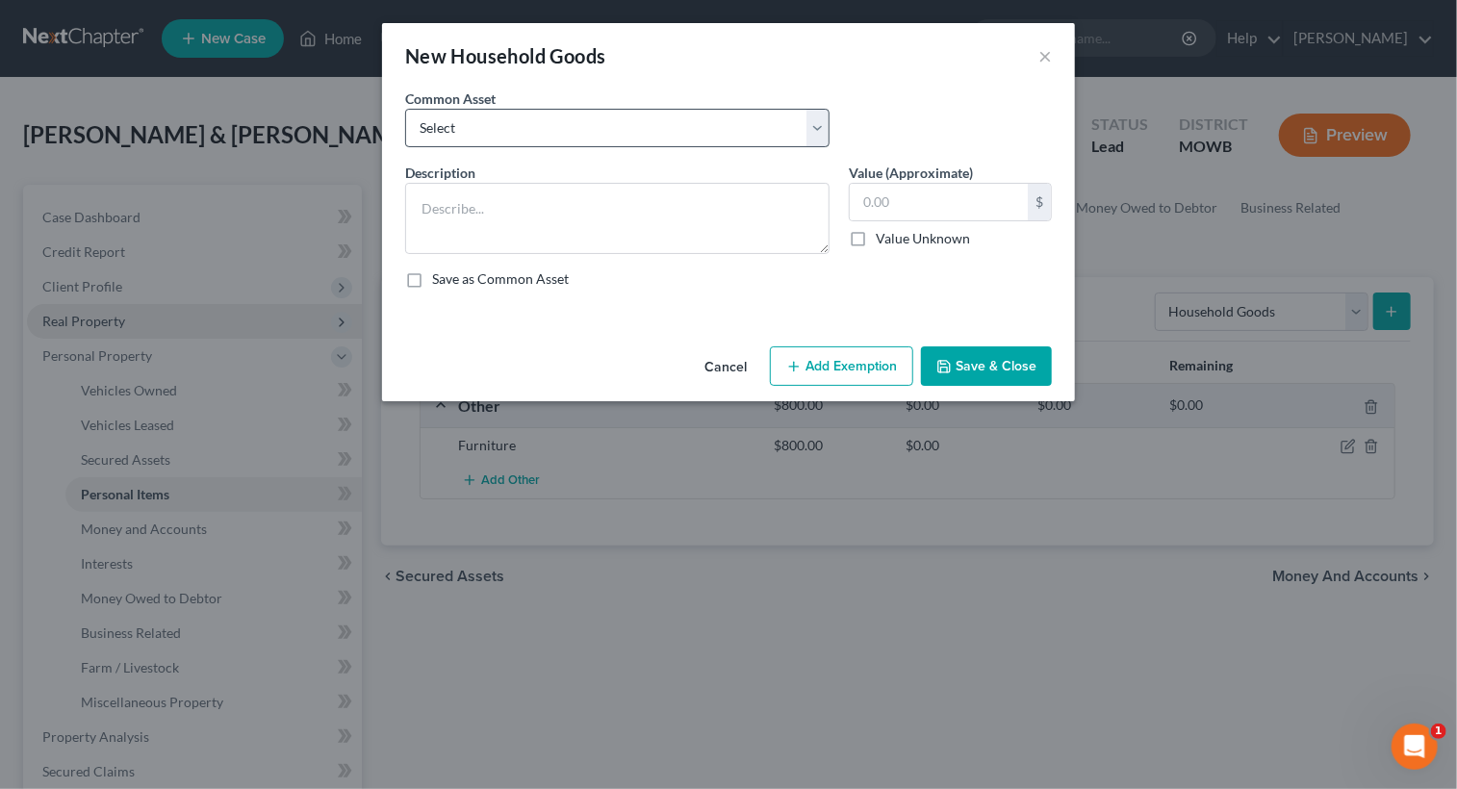
drag, startPoint x: 820, startPoint y: 148, endPoint x: 798, endPoint y: 136, distance: 25.4
click at [811, 141] on div "Common Asset Select living room and bedroom furniture, tables, chairs, etc livi…" at bounding box center [728, 126] width 666 height 74
click at [560, 121] on select "Select living room and bedroom furniture, tables, chairs, etc living room and b…" at bounding box center [617, 128] width 424 height 38
select select "0"
click at [405, 109] on select "Select living room and bedroom furniture, tables, chairs, etc living room and b…" at bounding box center [617, 128] width 424 height 38
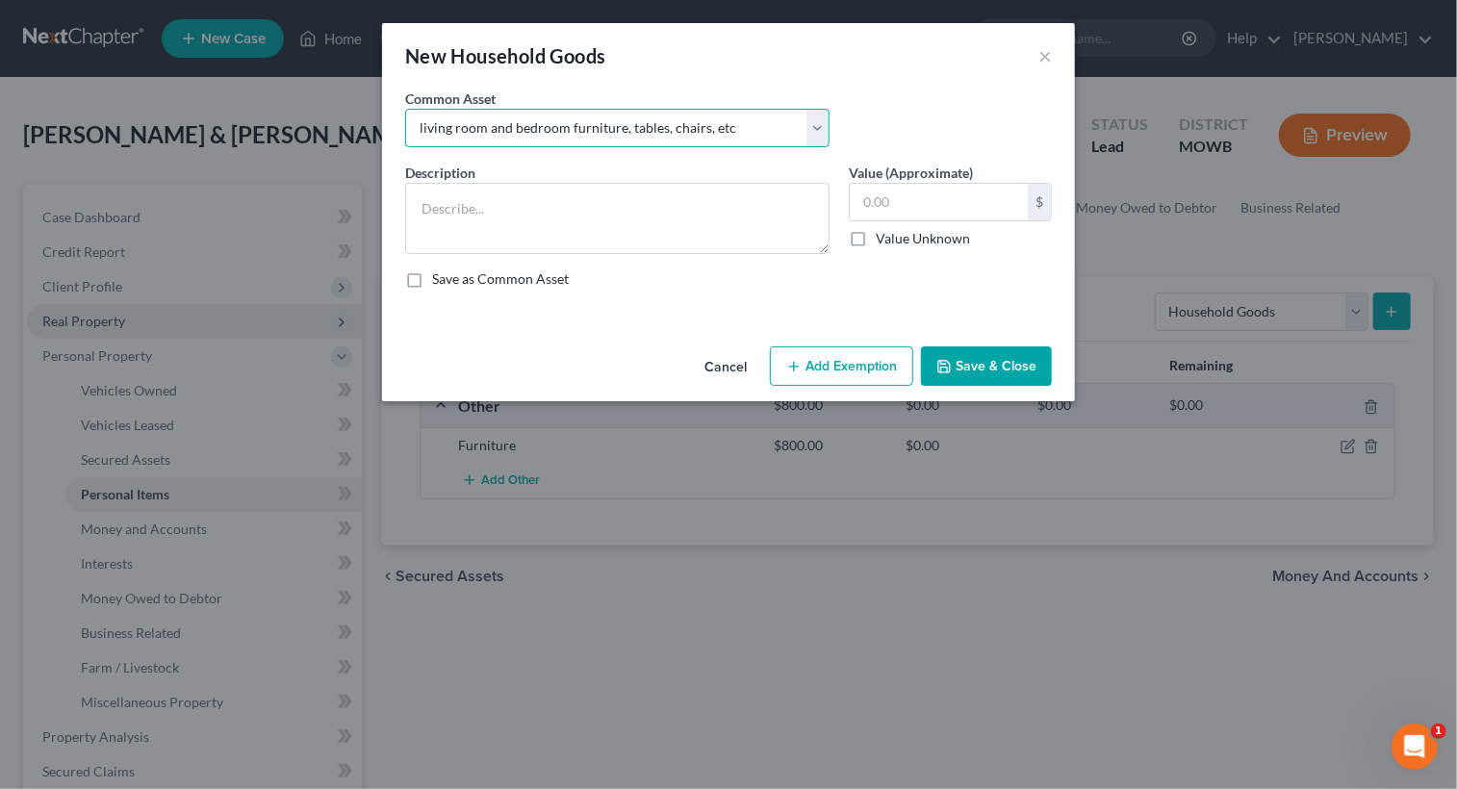
type textarea "living room and bedroom furniture, tables, chairs, etc"
type input "2,000.00"
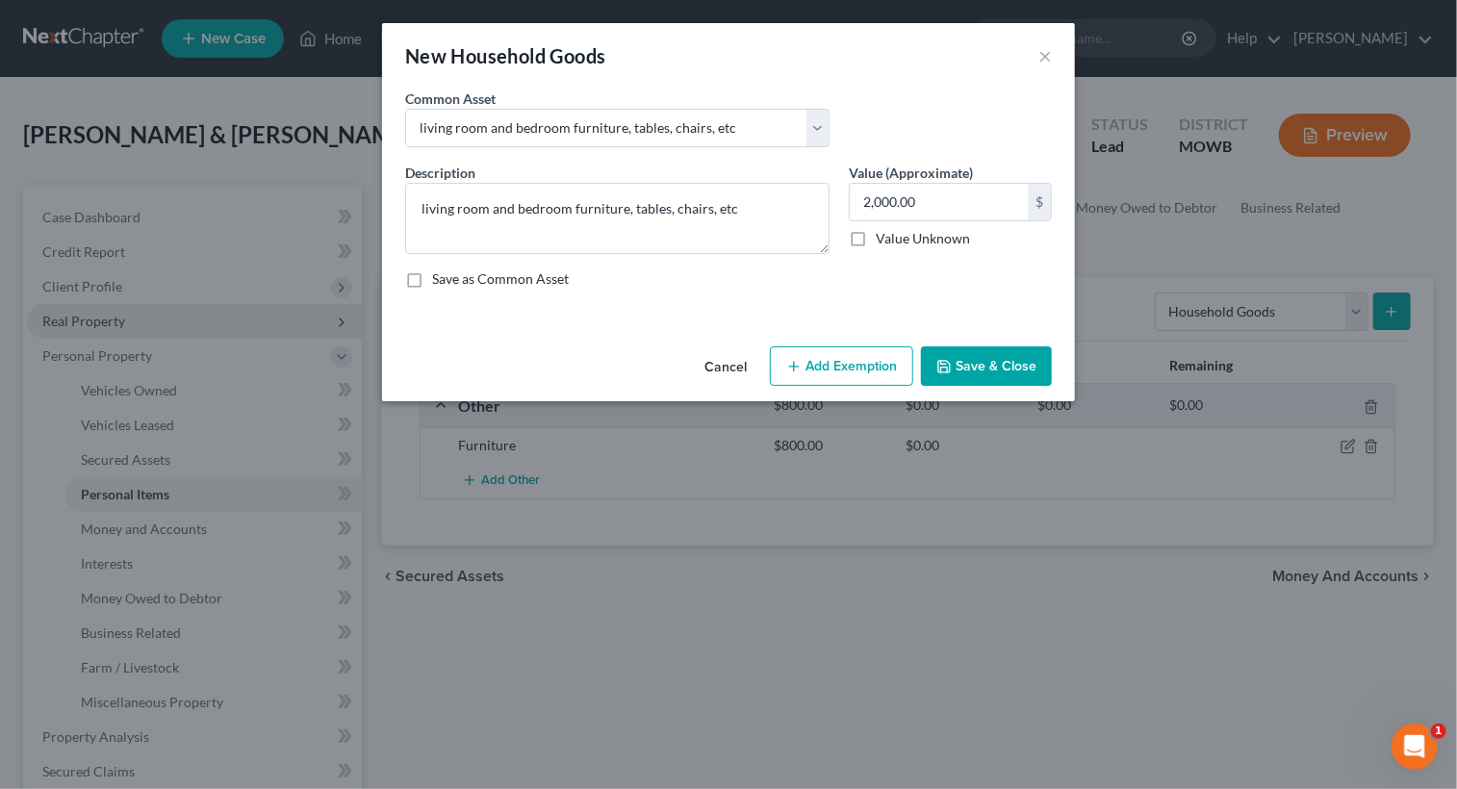
click at [432, 286] on label "Save as Common Asset" at bounding box center [500, 278] width 137 height 19
click at [440, 282] on input "Save as Common Asset" at bounding box center [446, 275] width 13 height 13
checkbox input "true"
click at [980, 199] on input "2,000.00" at bounding box center [938, 202] width 178 height 37
type input "4"
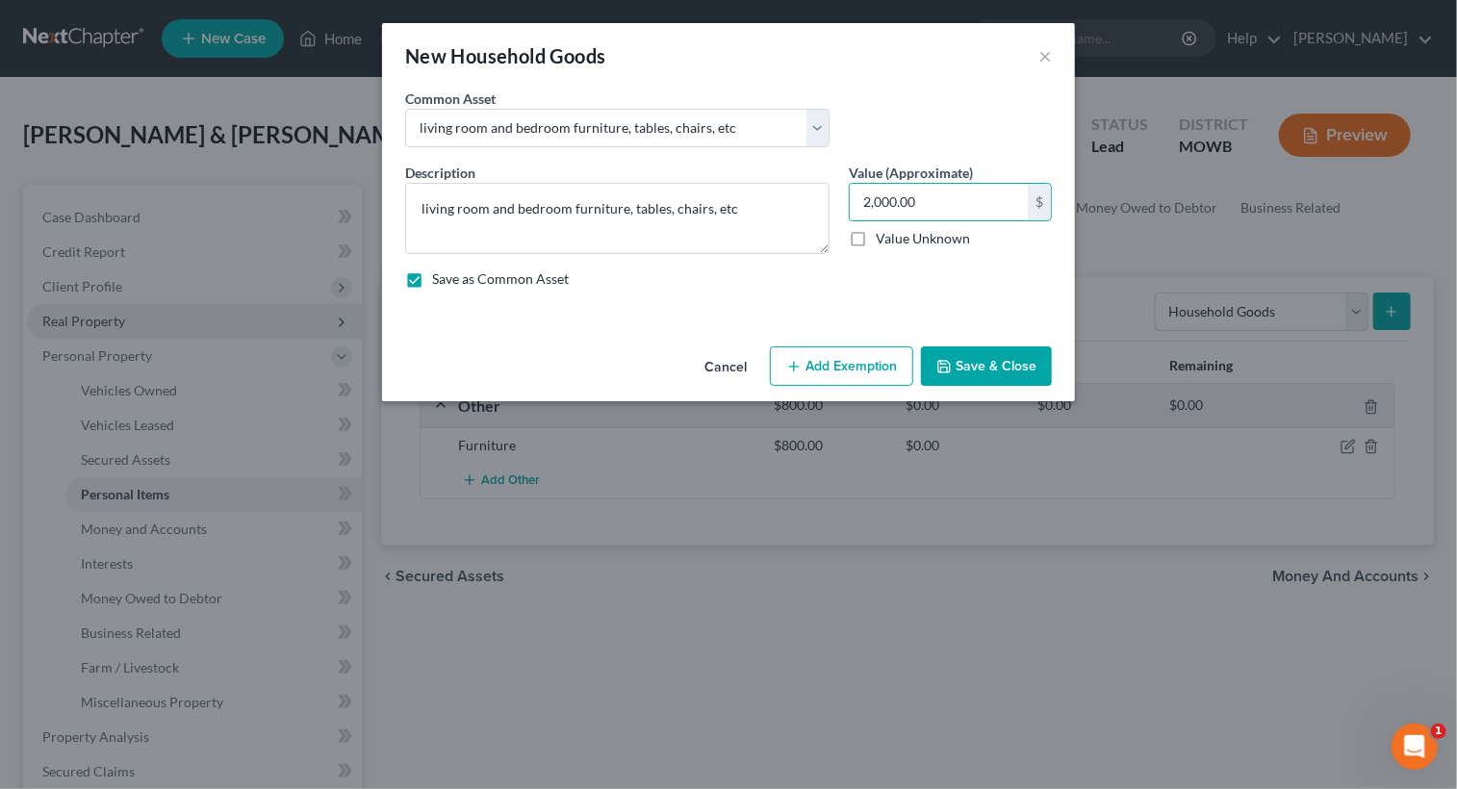
click at [874, 364] on button "Add Exemption" at bounding box center [841, 366] width 143 height 40
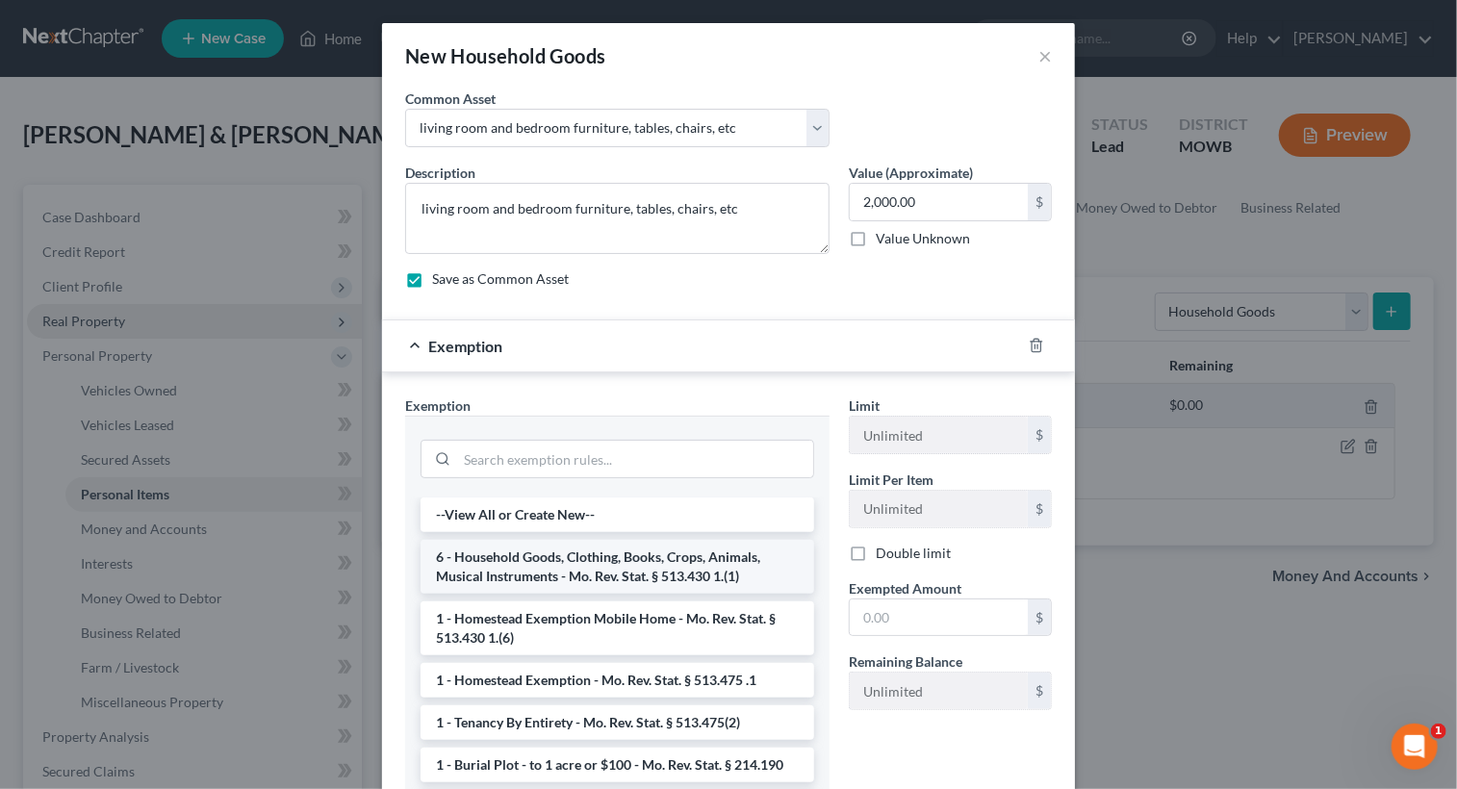
click at [648, 562] on li "6 - Household Goods, Clothing, Books, Crops, Animals, Musical Instruments - Mo.…" at bounding box center [616, 567] width 393 height 54
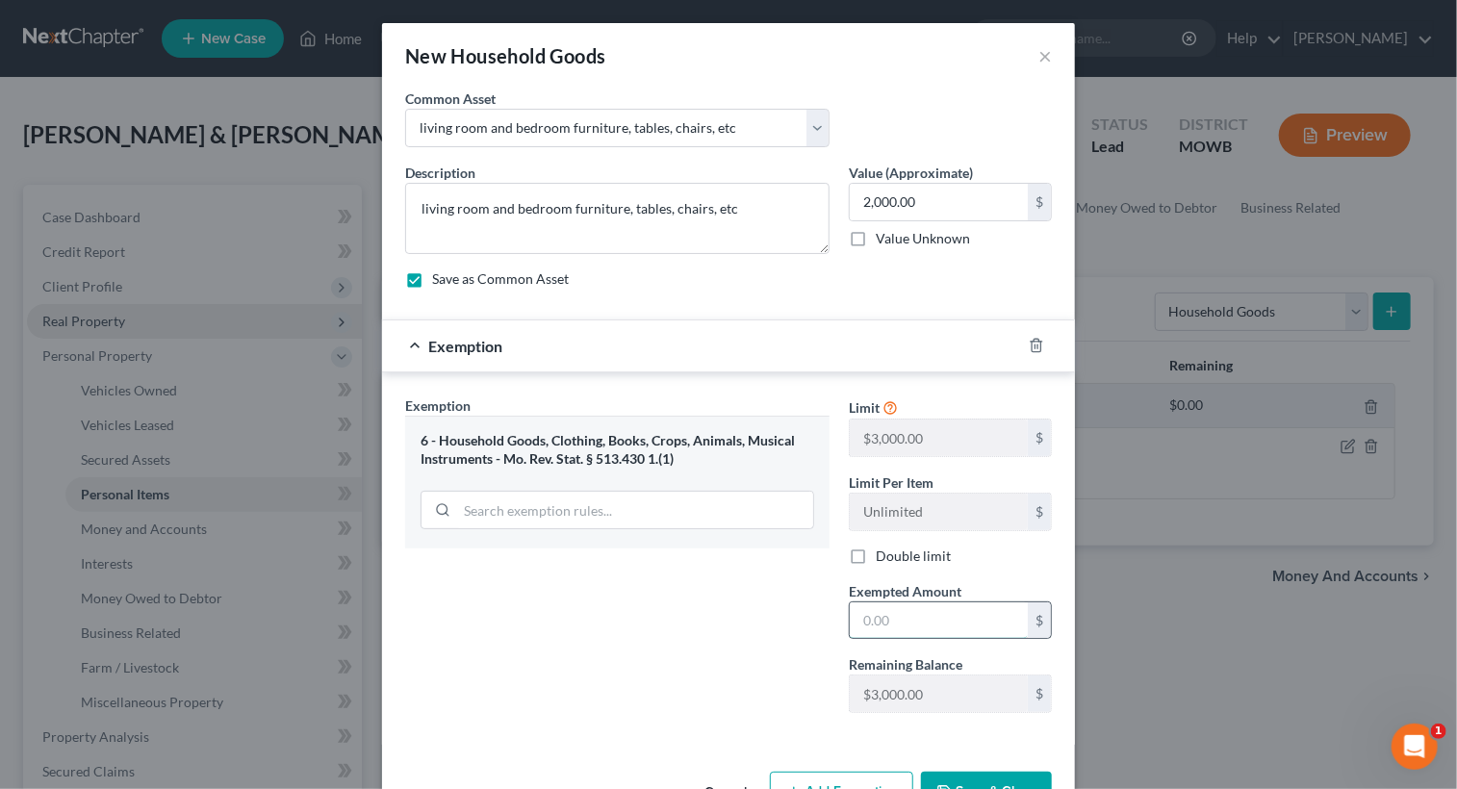
click at [943, 623] on input "text" at bounding box center [938, 620] width 178 height 37
click at [931, 199] on input "2,000.00" at bounding box center [938, 202] width 178 height 37
type input "0"
type input "4,000.00"
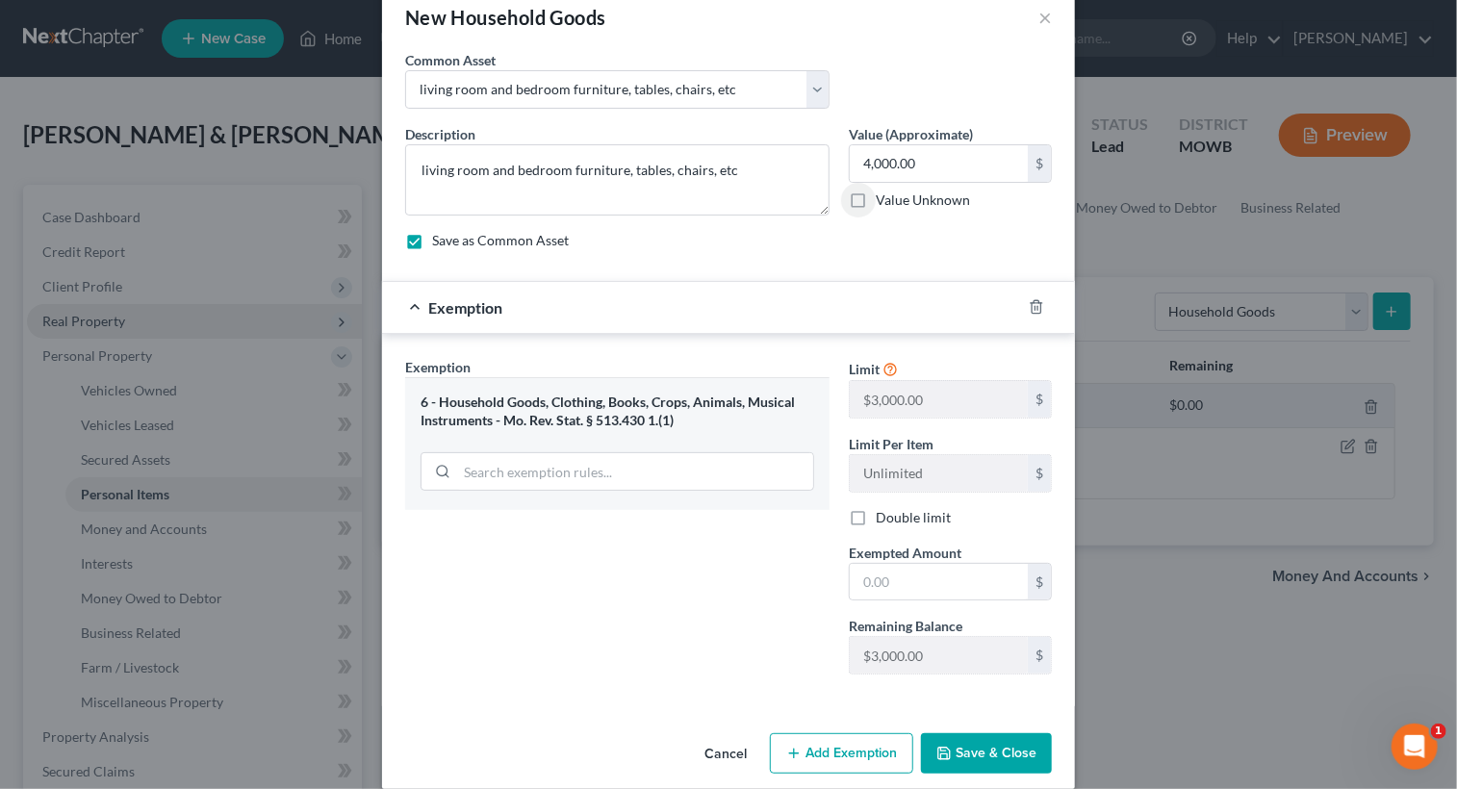
scroll to position [59, 0]
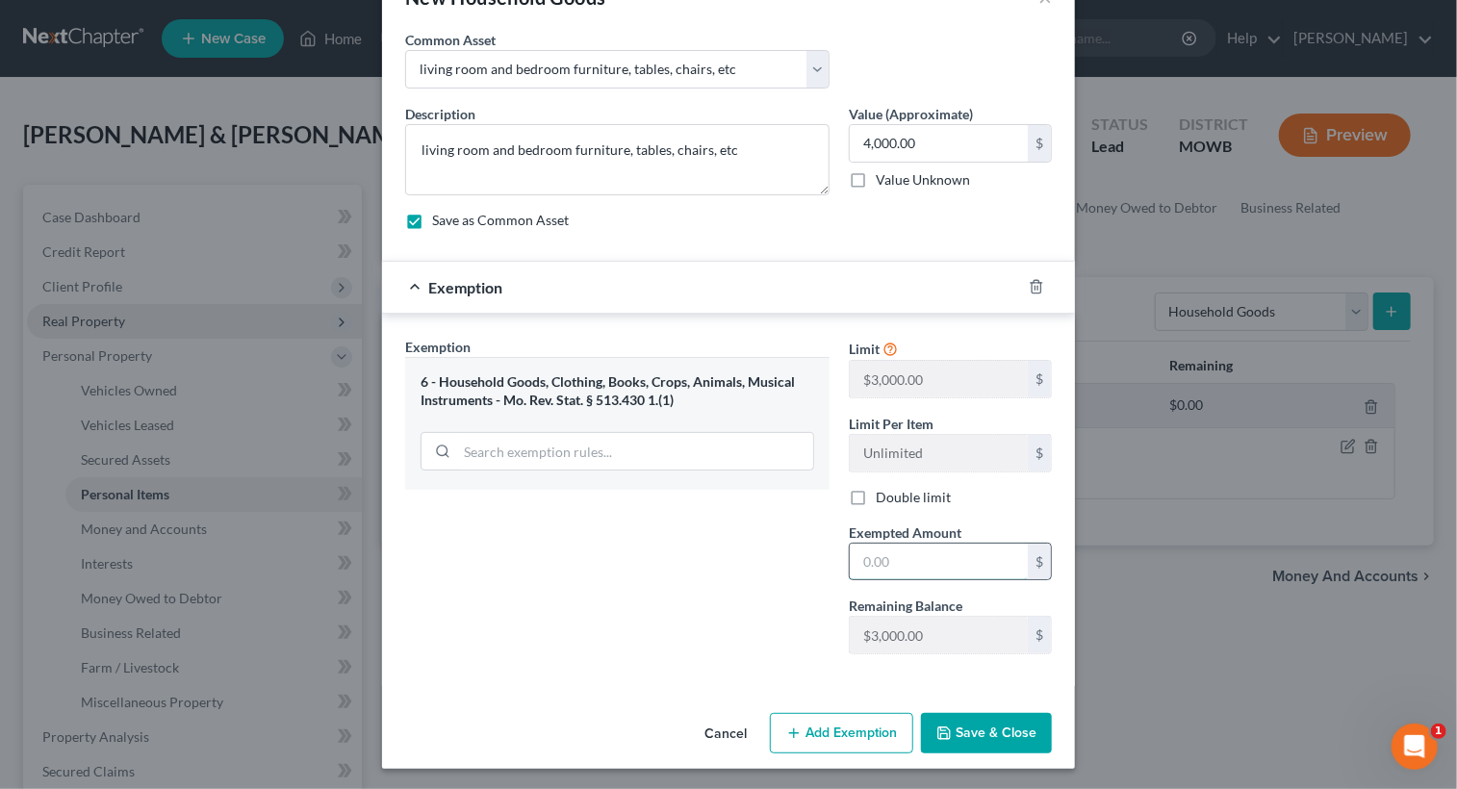
click at [923, 563] on input "text" at bounding box center [938, 562] width 178 height 37
type input "4,000.00"
click at [975, 735] on button "Save & Close" at bounding box center [986, 733] width 131 height 40
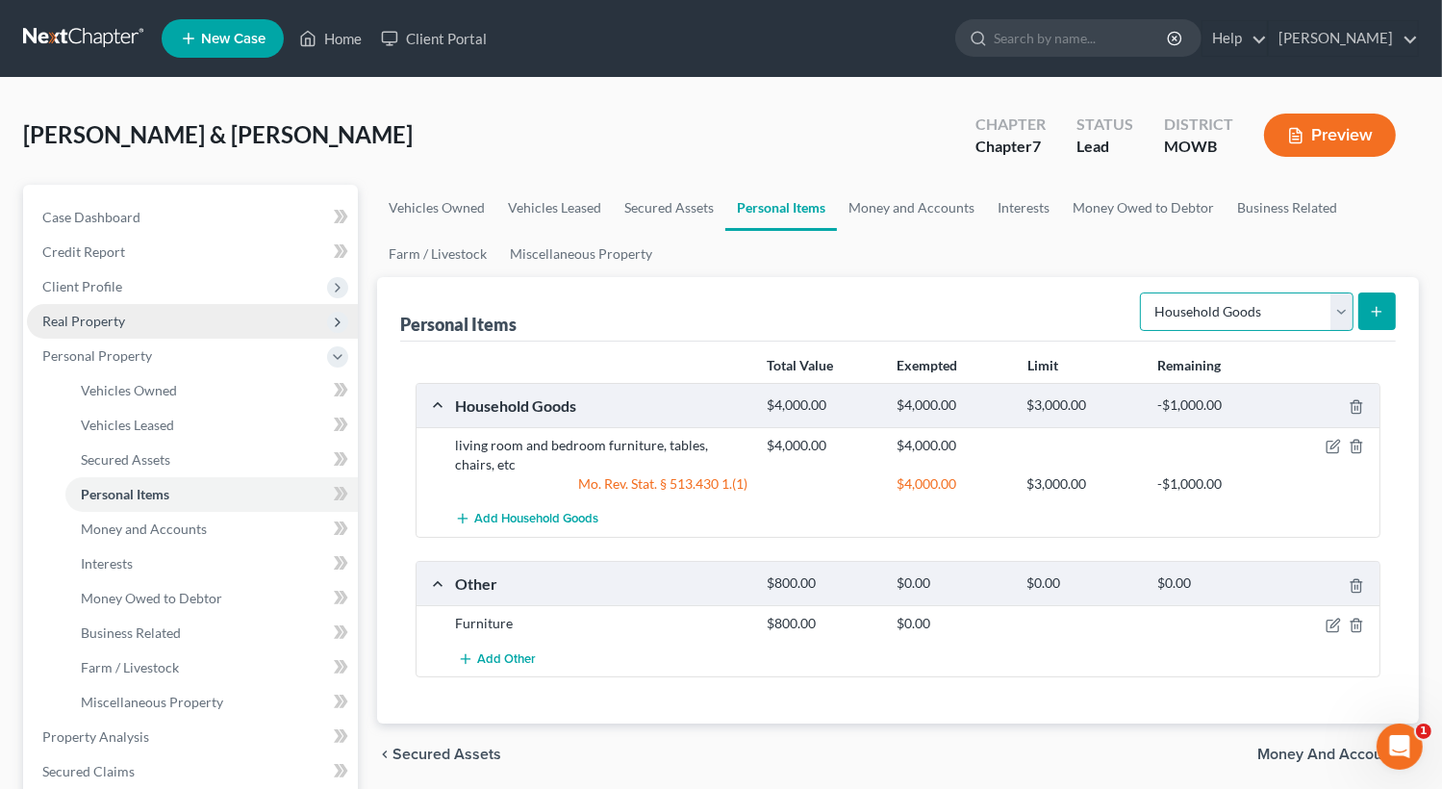
click at [1338, 308] on select "Select Item Type Clothing Collectibles Of Value Electronics Firearms Household …" at bounding box center [1247, 311] width 214 height 38
select select "clothing"
click at [1142, 292] on select "Select Item Type Clothing Collectibles Of Value Electronics Firearms Household …" at bounding box center [1247, 311] width 214 height 38
click at [1377, 315] on line "submit" at bounding box center [1377, 311] width 0 height 9
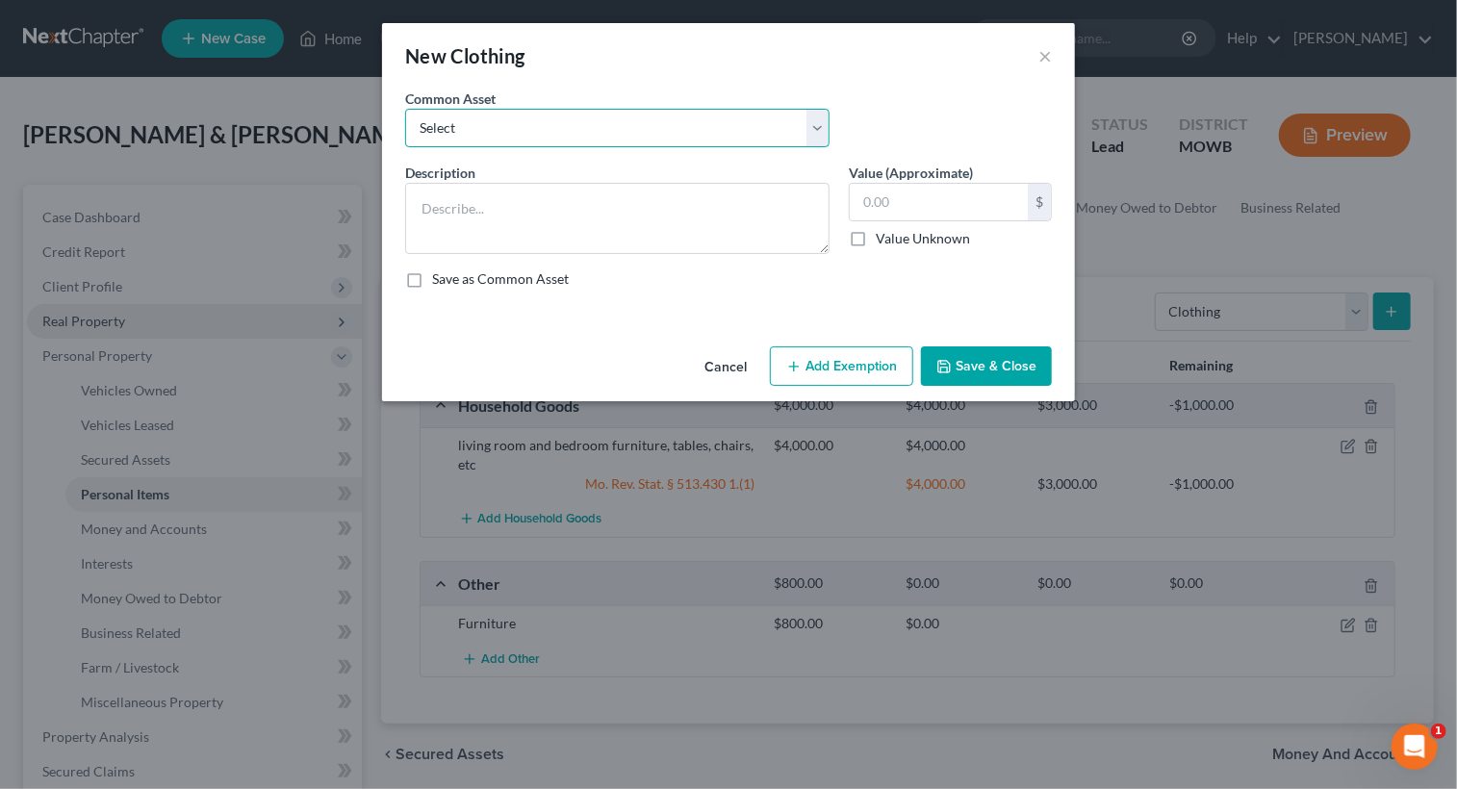
click at [570, 128] on select "Select clothing" at bounding box center [617, 128] width 424 height 38
select select "0"
click at [405, 109] on select "Select clothing" at bounding box center [617, 128] width 424 height 38
type textarea "clothing"
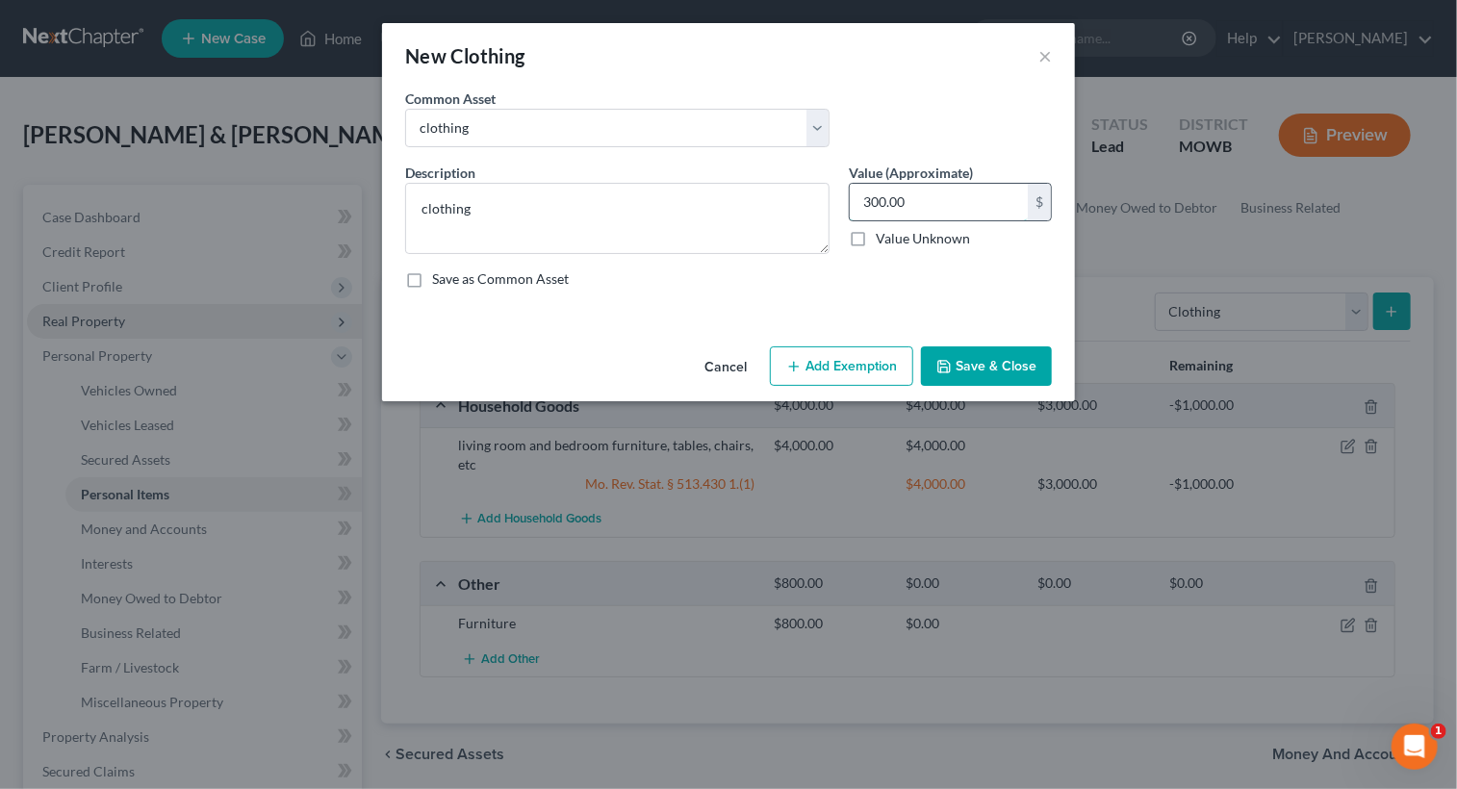
click at [953, 212] on input "300.00" at bounding box center [938, 202] width 178 height 37
type input "800.00"
click at [838, 372] on button "Add Exemption" at bounding box center [841, 366] width 143 height 40
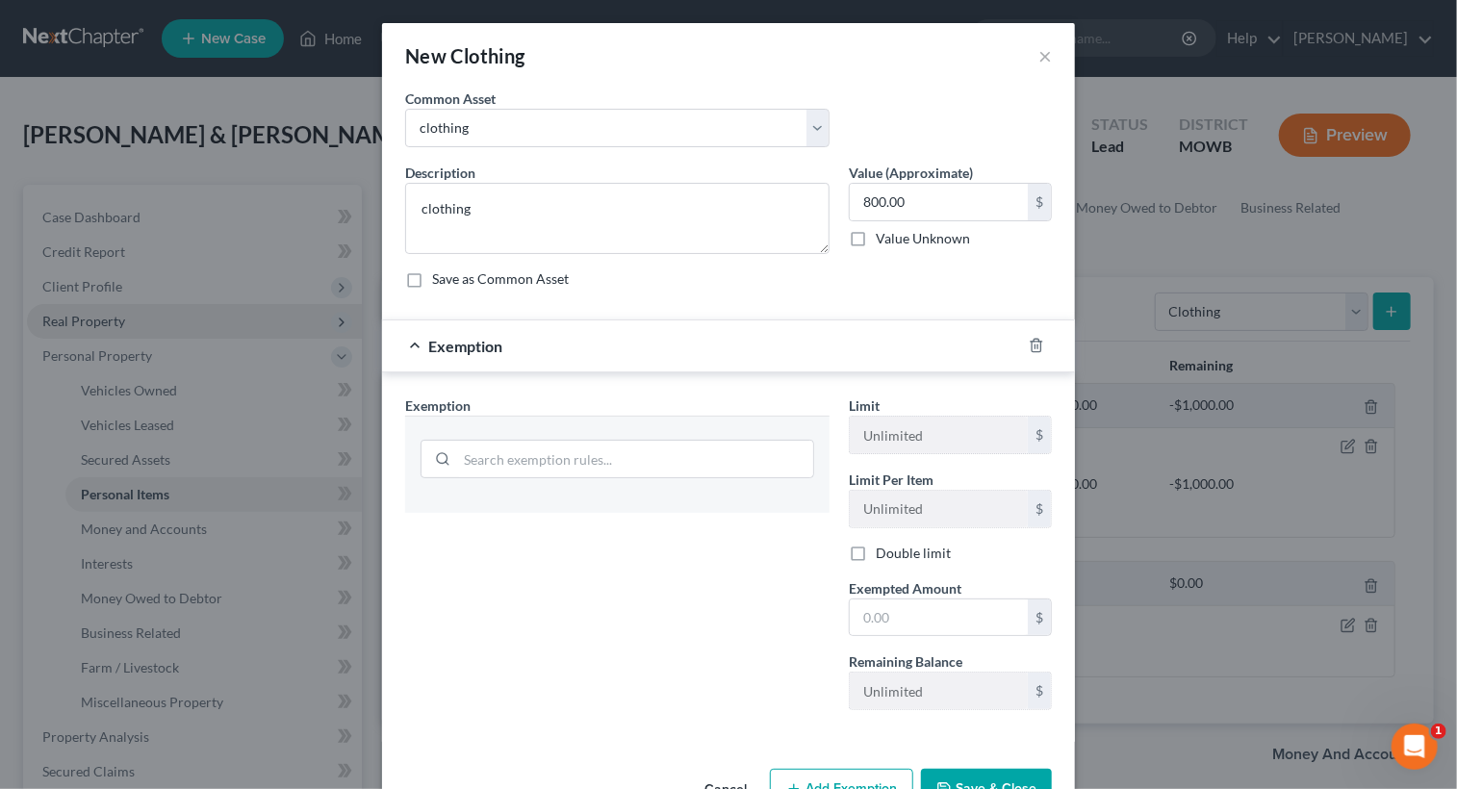
scroll to position [56, 0]
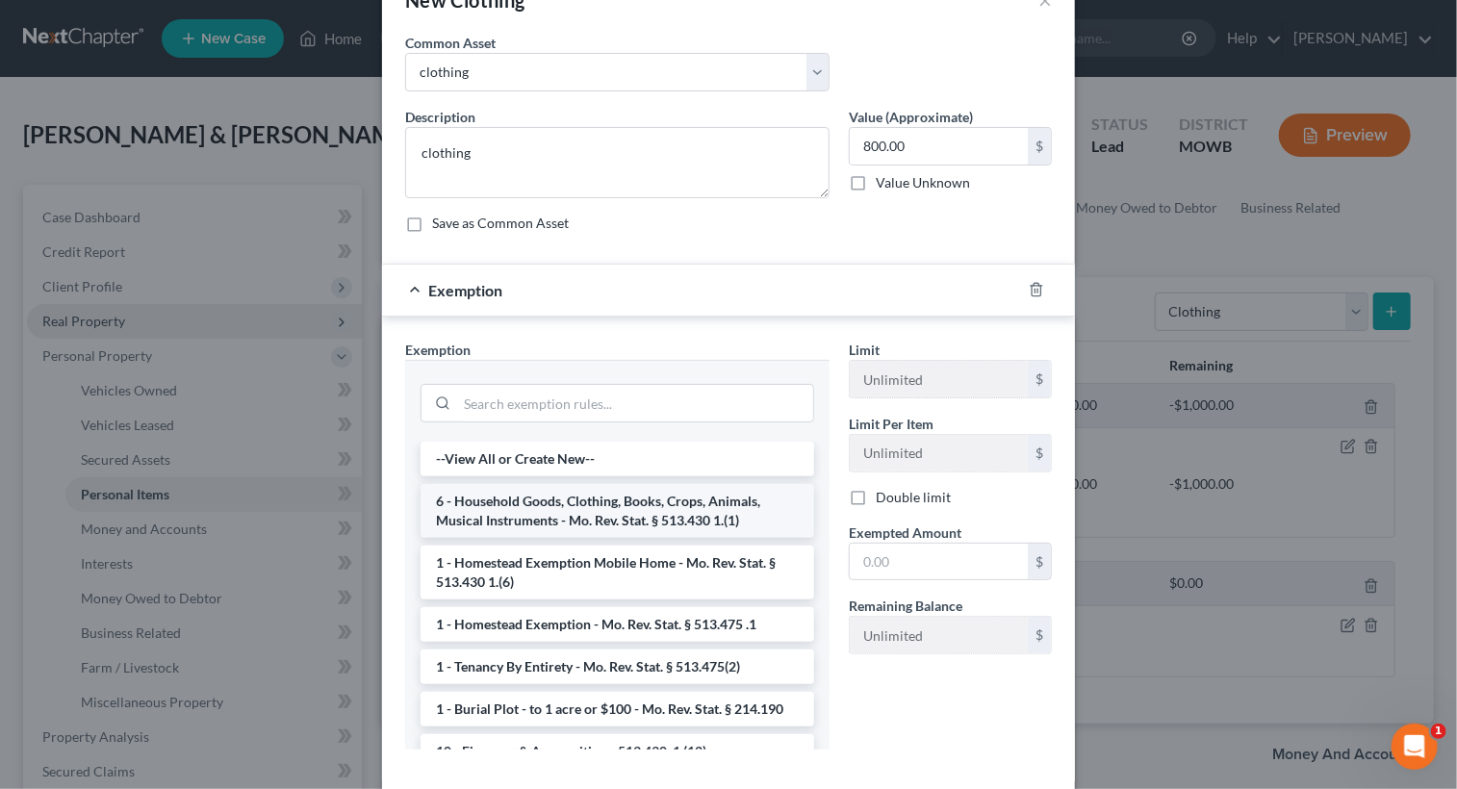
click at [588, 517] on li "6 - Household Goods, Clothing, Books, Crops, Animals, Musical Instruments - Mo.…" at bounding box center [616, 511] width 393 height 54
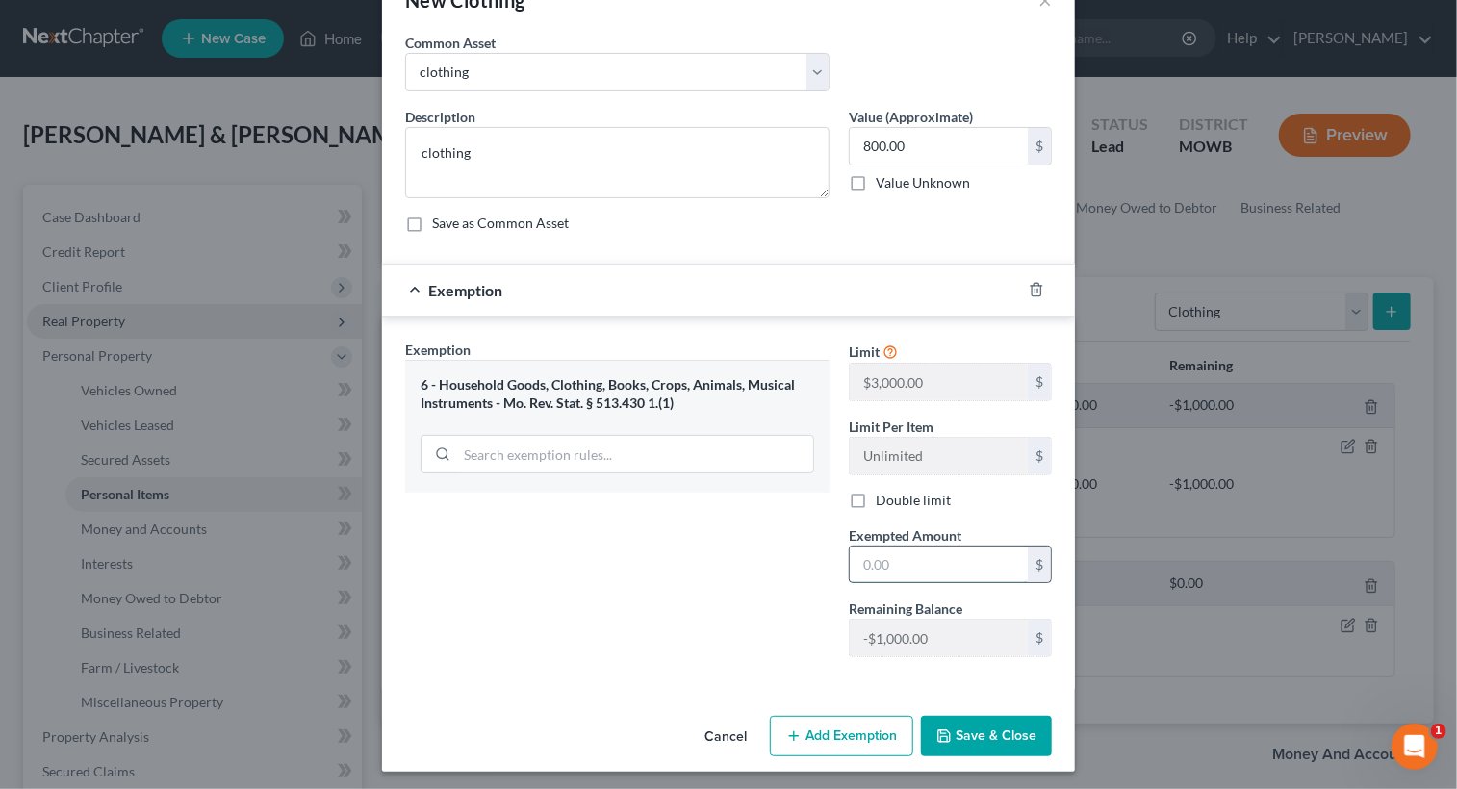
click at [923, 574] on input "text" at bounding box center [938, 564] width 178 height 37
type input "800.00"
click at [963, 739] on button "Save & Close" at bounding box center [986, 736] width 131 height 40
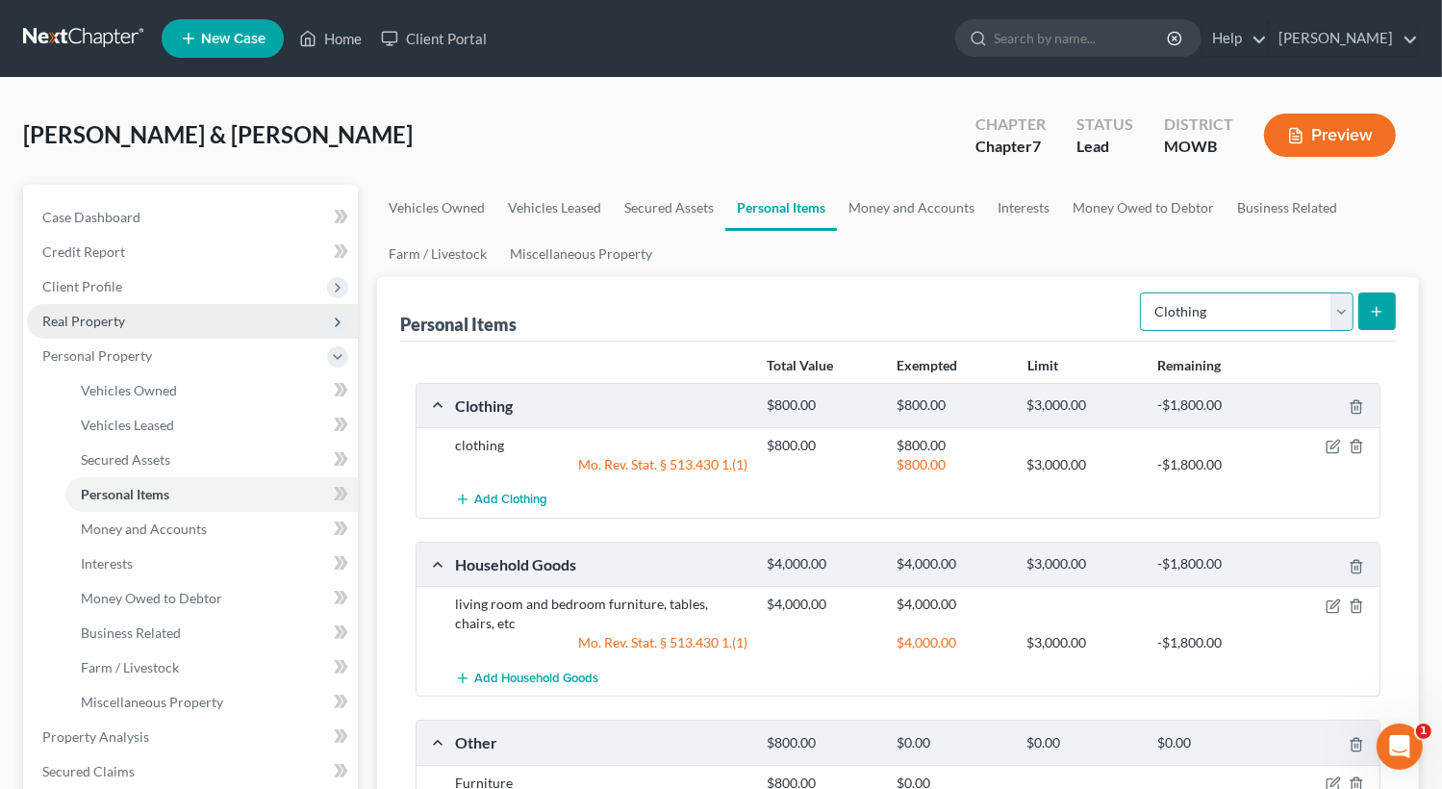
click at [1340, 311] on select "Select Item Type Clothing Collectibles Of Value Electronics Firearms Household …" at bounding box center [1247, 311] width 214 height 38
select select "electronics"
click at [1142, 292] on select "Select Item Type Clothing Collectibles Of Value Electronics Firearms Household …" at bounding box center [1247, 311] width 214 height 38
click at [1382, 310] on icon "submit" at bounding box center [1376, 311] width 15 height 15
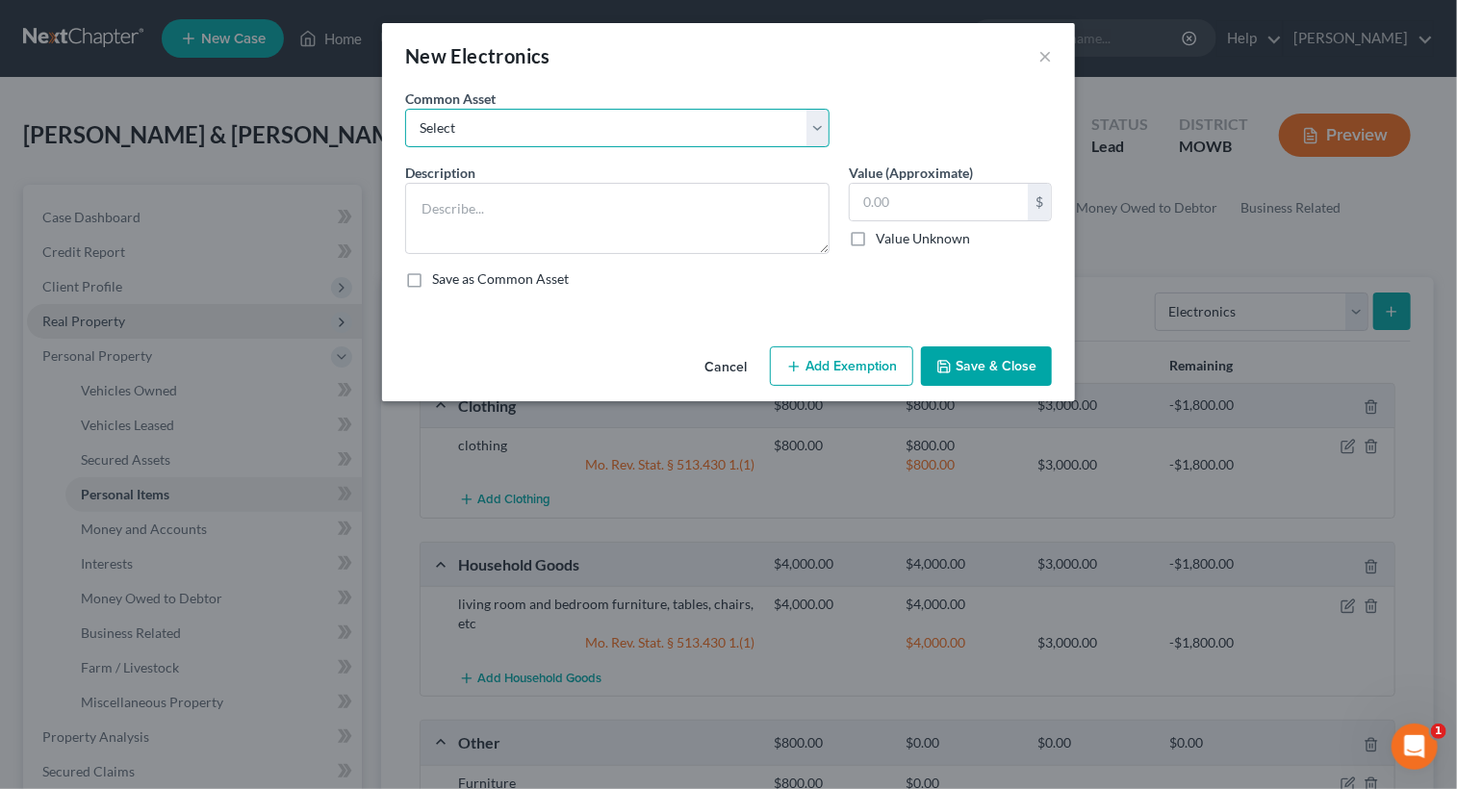
click at [568, 122] on select "Select TV, stereo, radio, cell phone, etc. TV, stereo, radio, cell phone, etc. …" at bounding box center [617, 128] width 424 height 38
select select "0"
click at [405, 109] on select "Select TV, stereo, radio, cell phone, etc. TV, stereo, radio, cell phone, etc. …" at bounding box center [617, 128] width 424 height 38
type textarea "TV, stereo, radio, cell phone, etc."
type input "750.00"
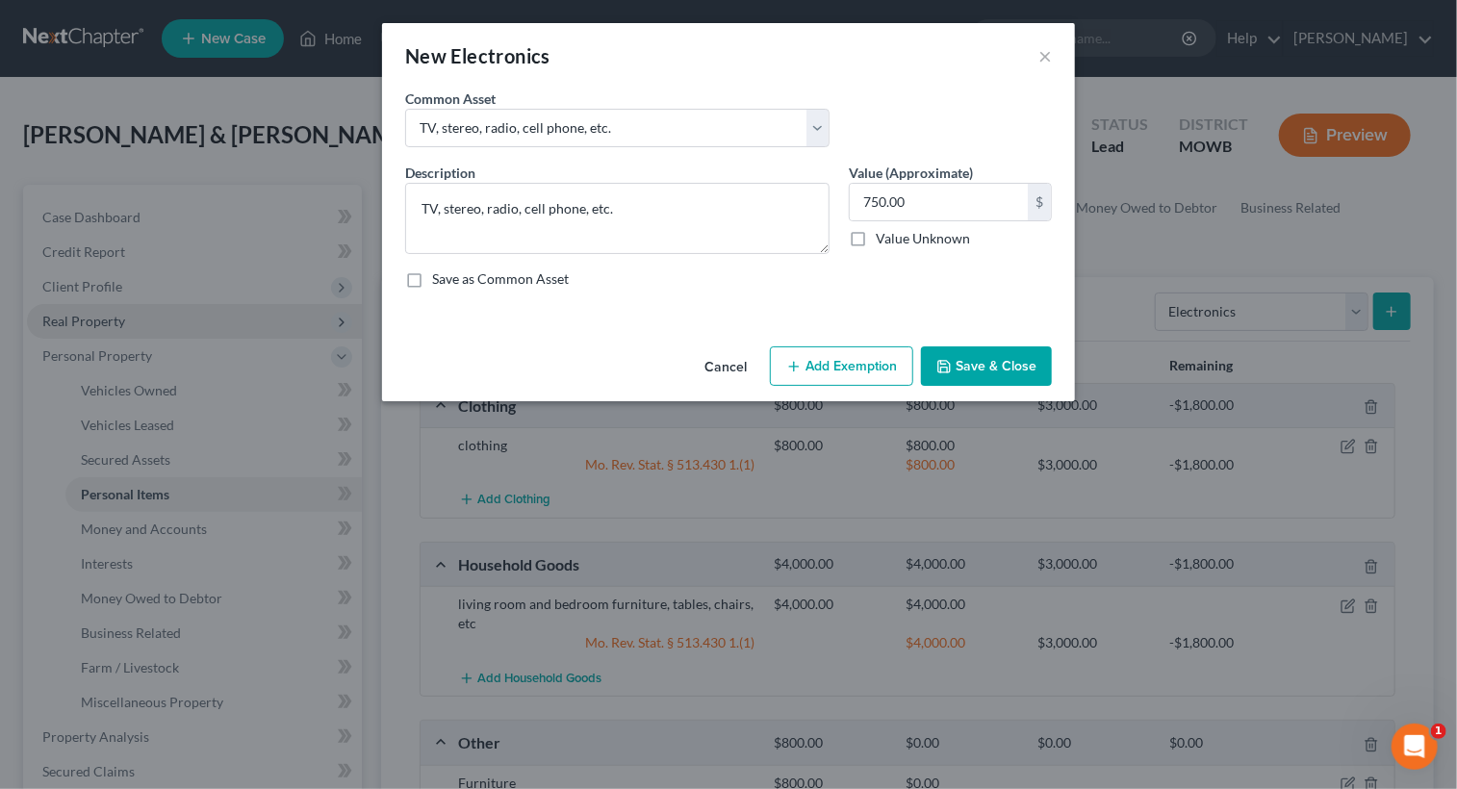
click at [432, 284] on label "Save as Common Asset" at bounding box center [500, 278] width 137 height 19
click at [440, 282] on input "Save as Common Asset" at bounding box center [446, 275] width 13 height 13
checkbox input "true"
click at [958, 200] on input "750.00" at bounding box center [938, 202] width 178 height 37
type input "1,500.00"
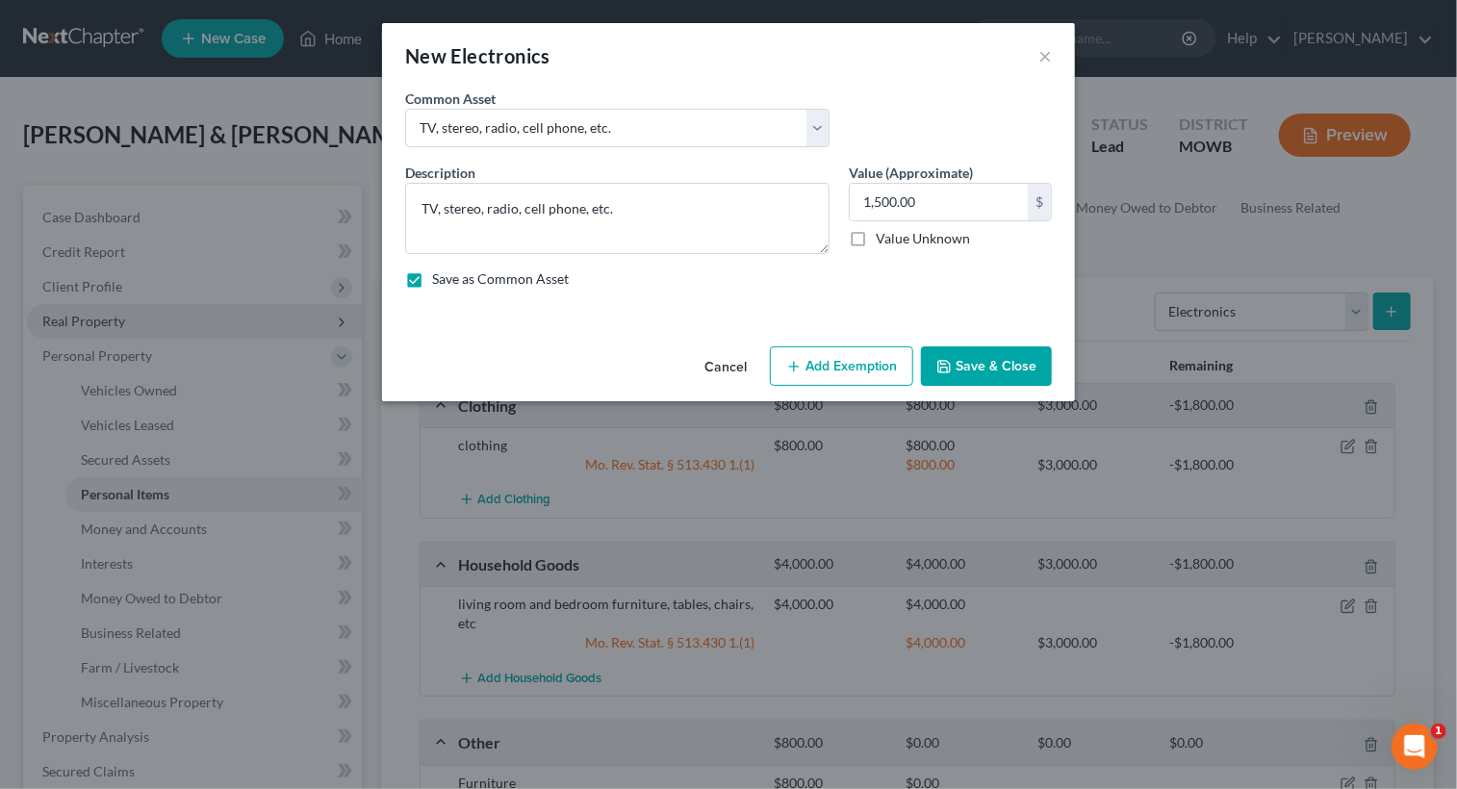
click at [824, 365] on button "Add Exemption" at bounding box center [841, 366] width 143 height 40
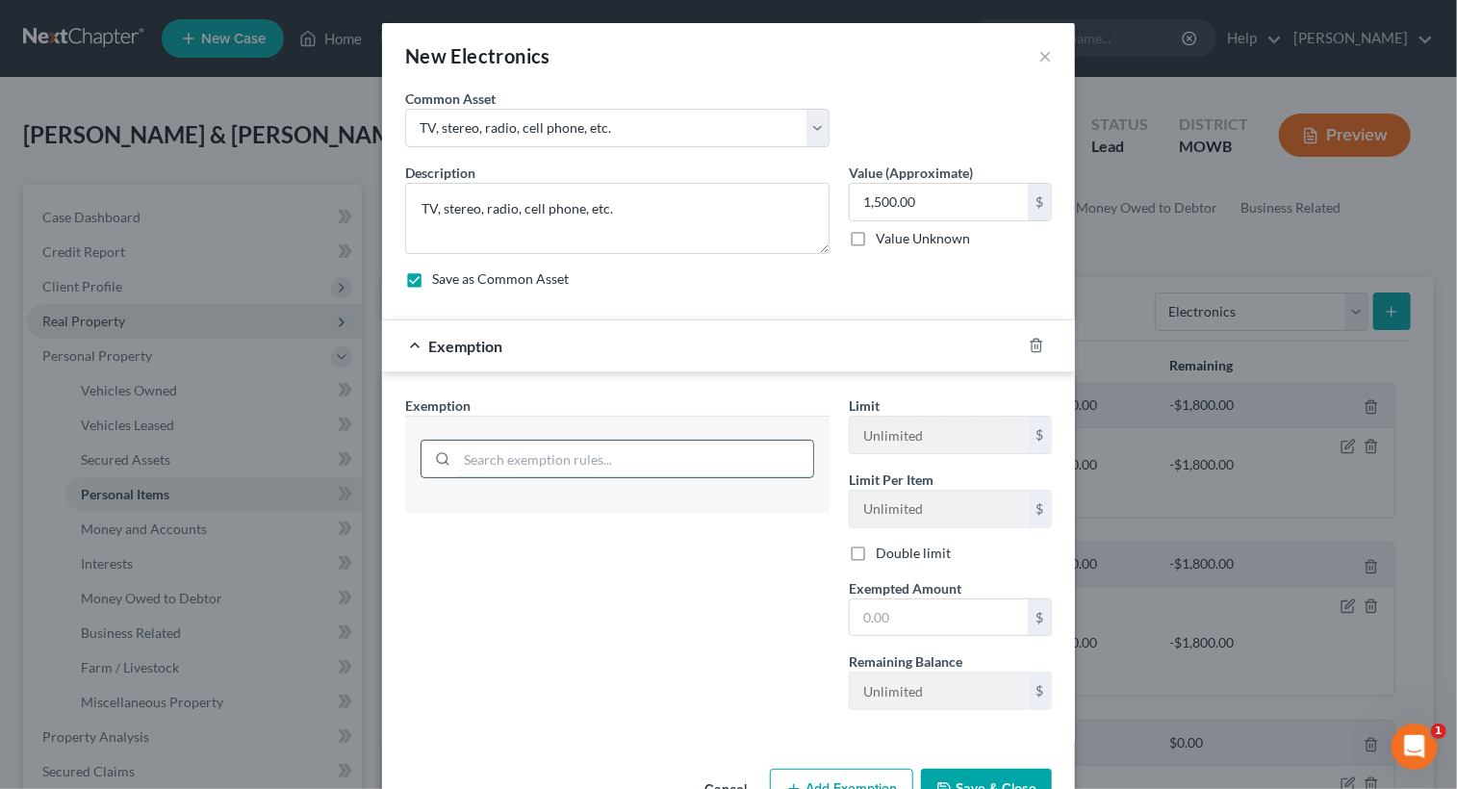
click at [578, 459] on input "search" at bounding box center [635, 459] width 356 height 37
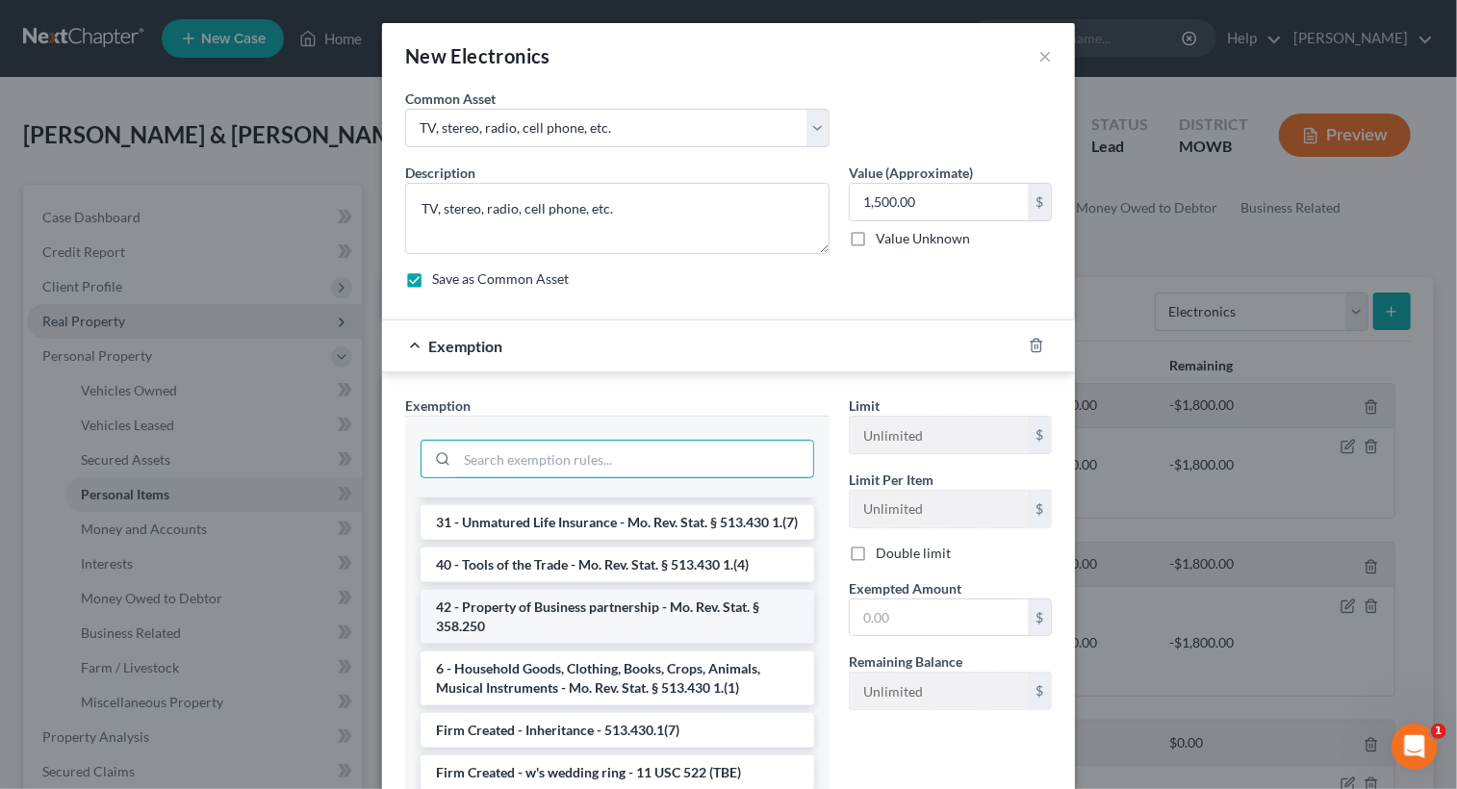
scroll to position [2047, 0]
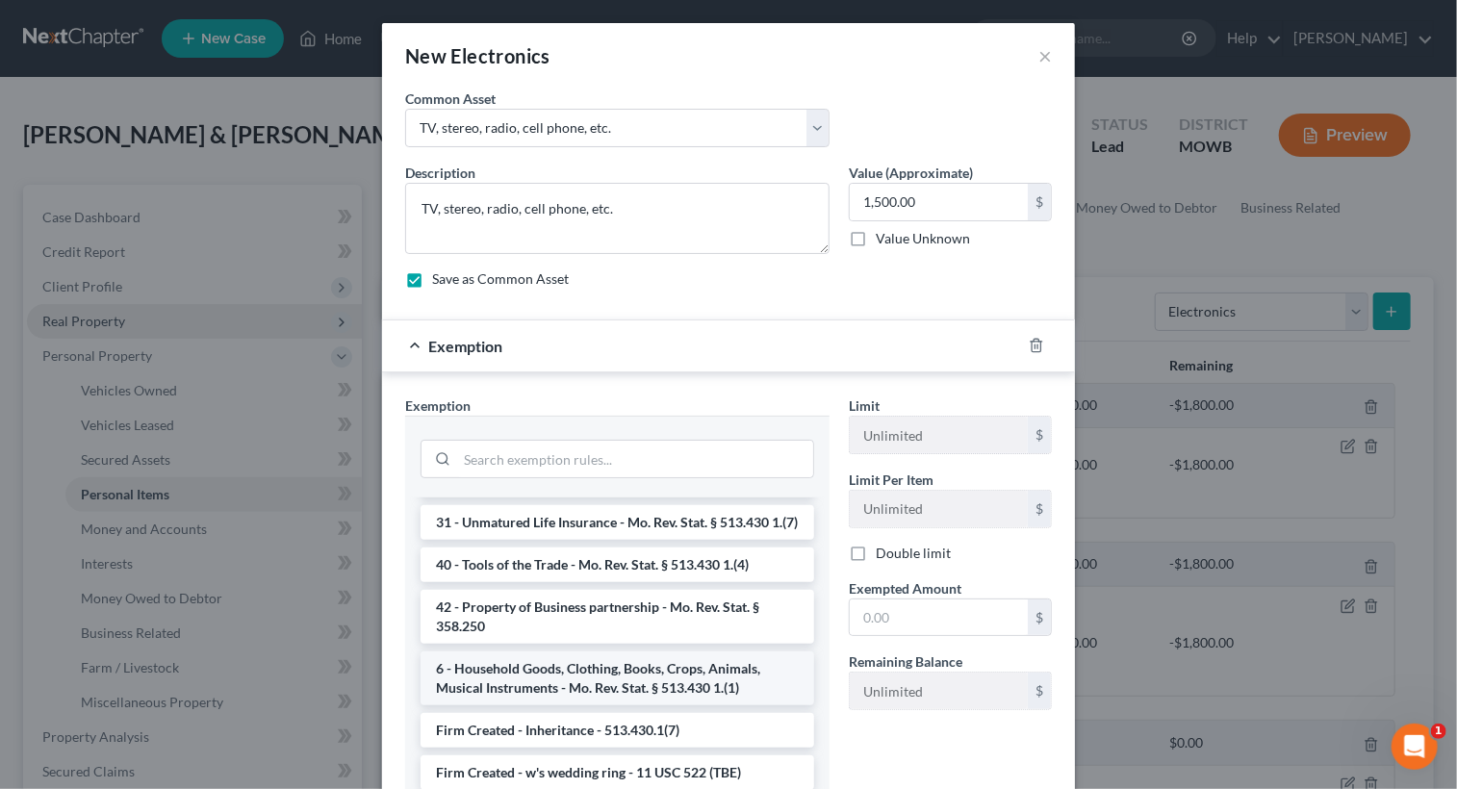
click at [600, 669] on li "6 - Household Goods, Clothing, Books, Crops, Animals, Musical Instruments - Mo.…" at bounding box center [616, 678] width 393 height 54
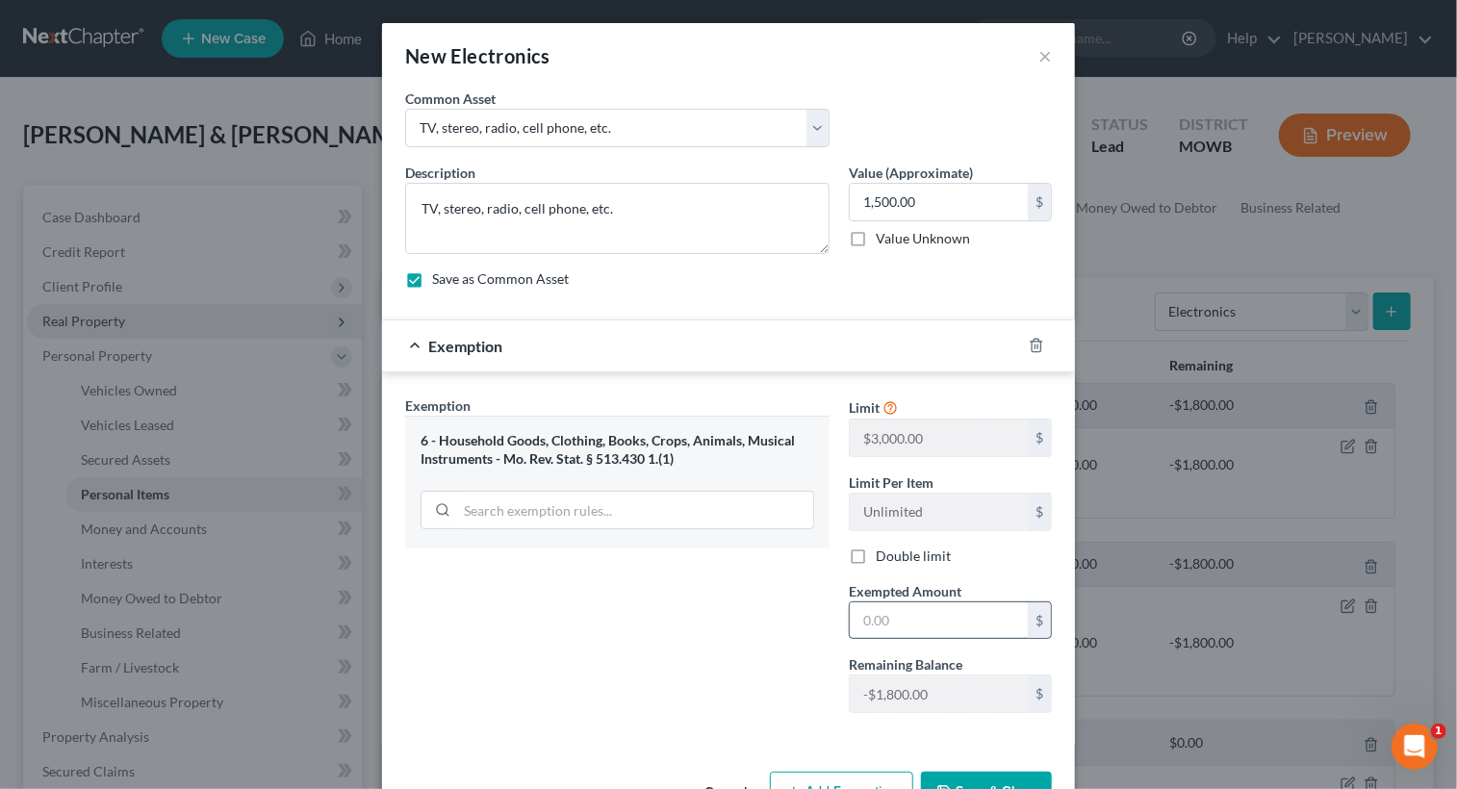
drag, startPoint x: 909, startPoint y: 618, endPoint x: 936, endPoint y: 608, distance: 28.6
click at [909, 616] on input "text" at bounding box center [938, 620] width 178 height 37
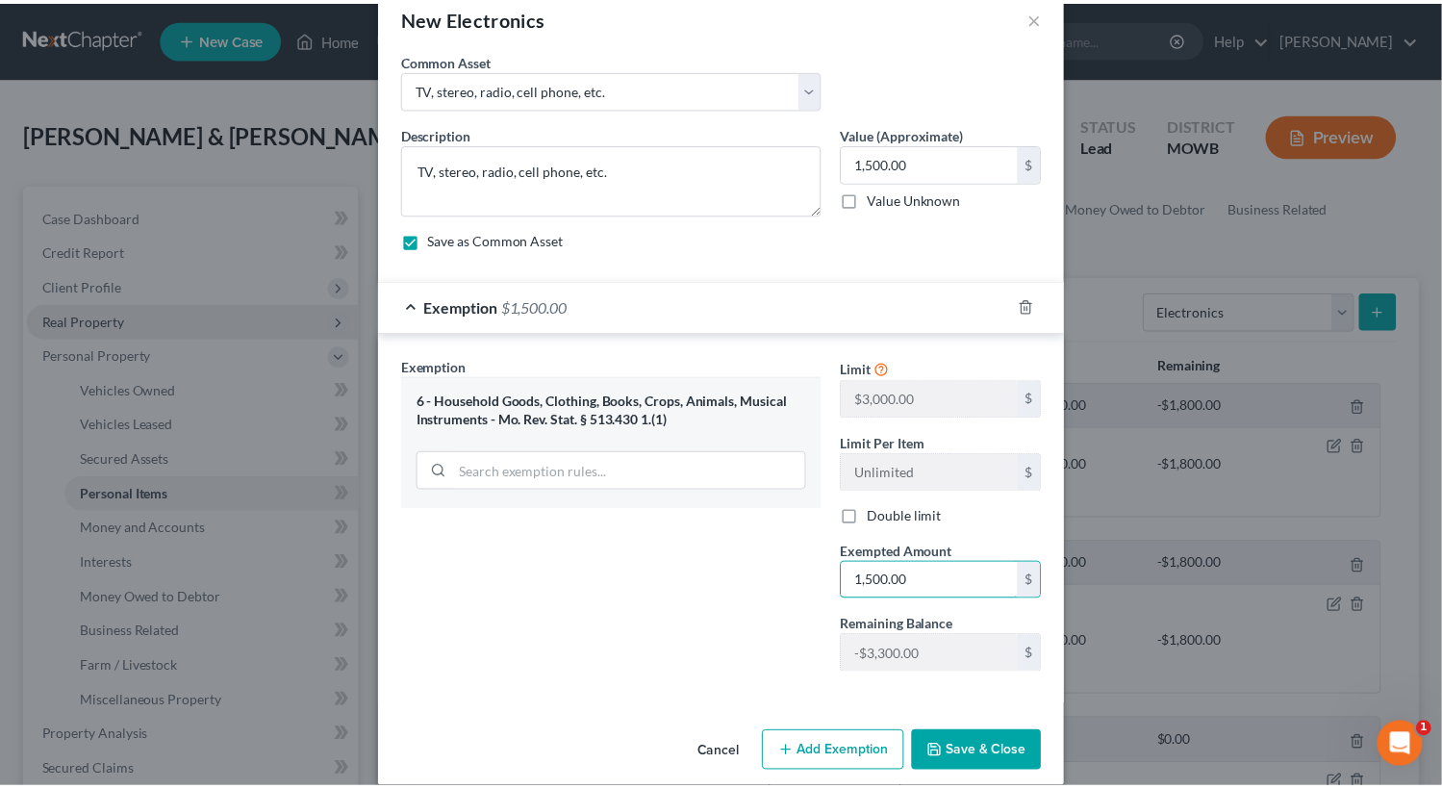
scroll to position [59, 0]
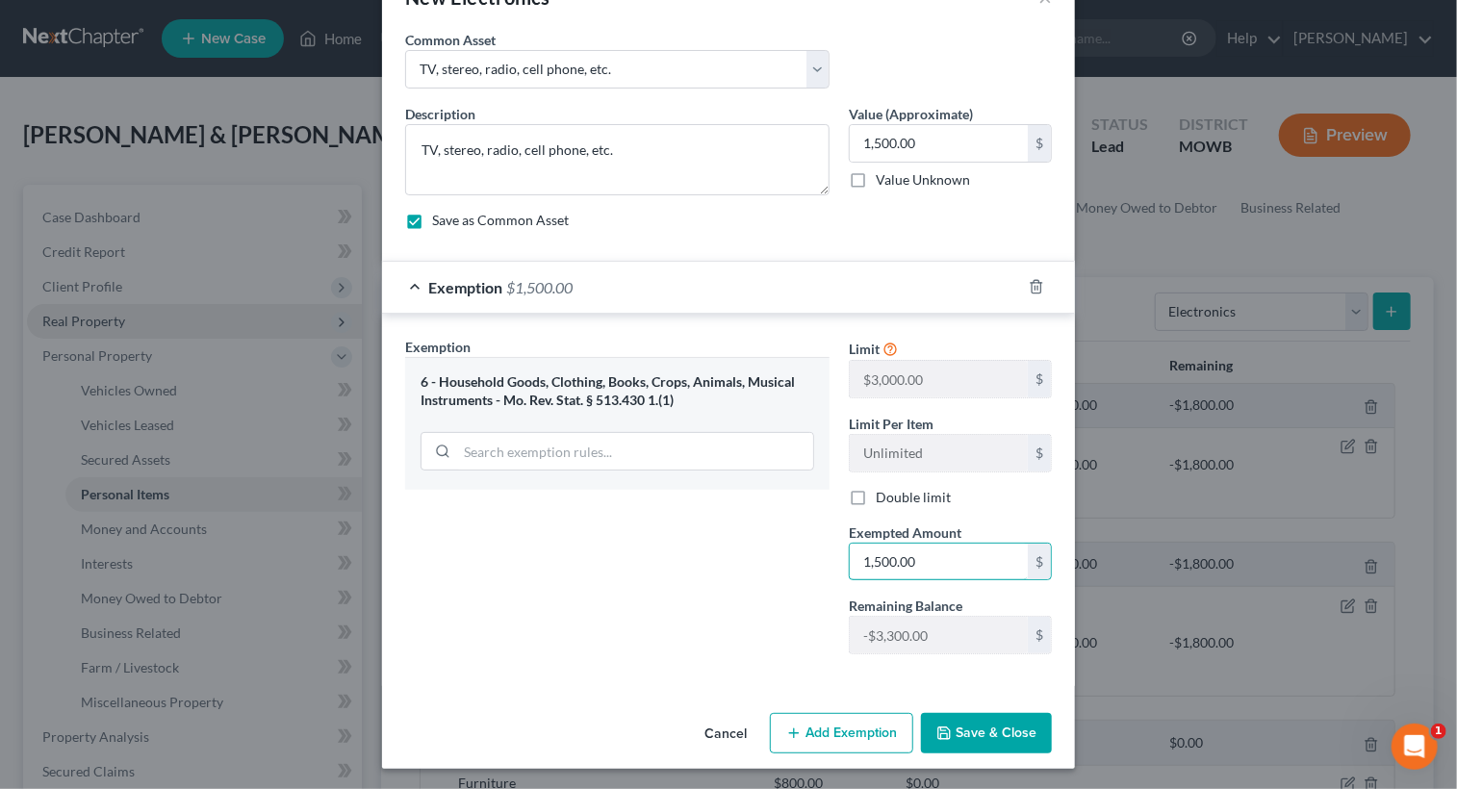
type input "1,500.00"
click at [970, 732] on button "Save & Close" at bounding box center [986, 733] width 131 height 40
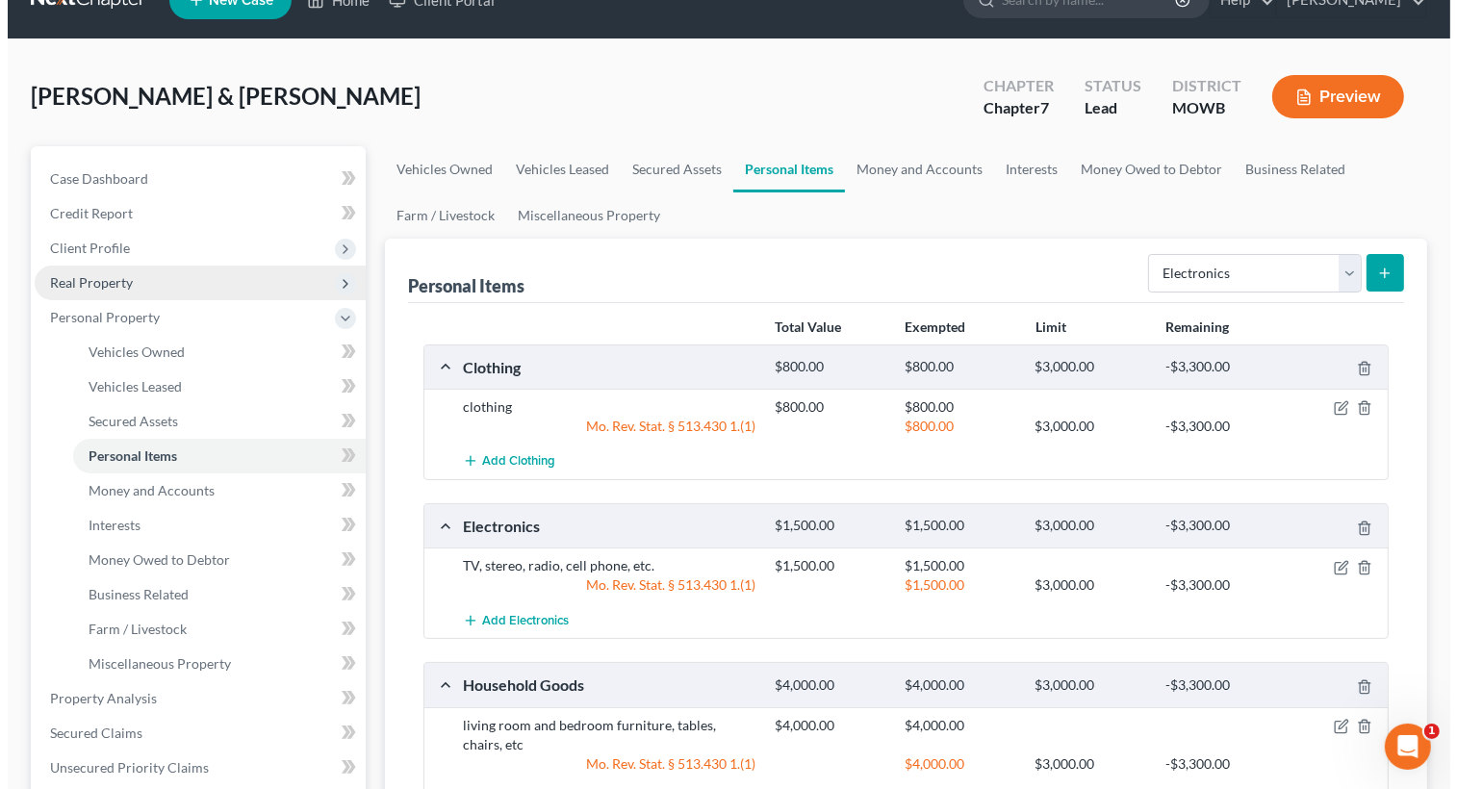
scroll to position [96, 0]
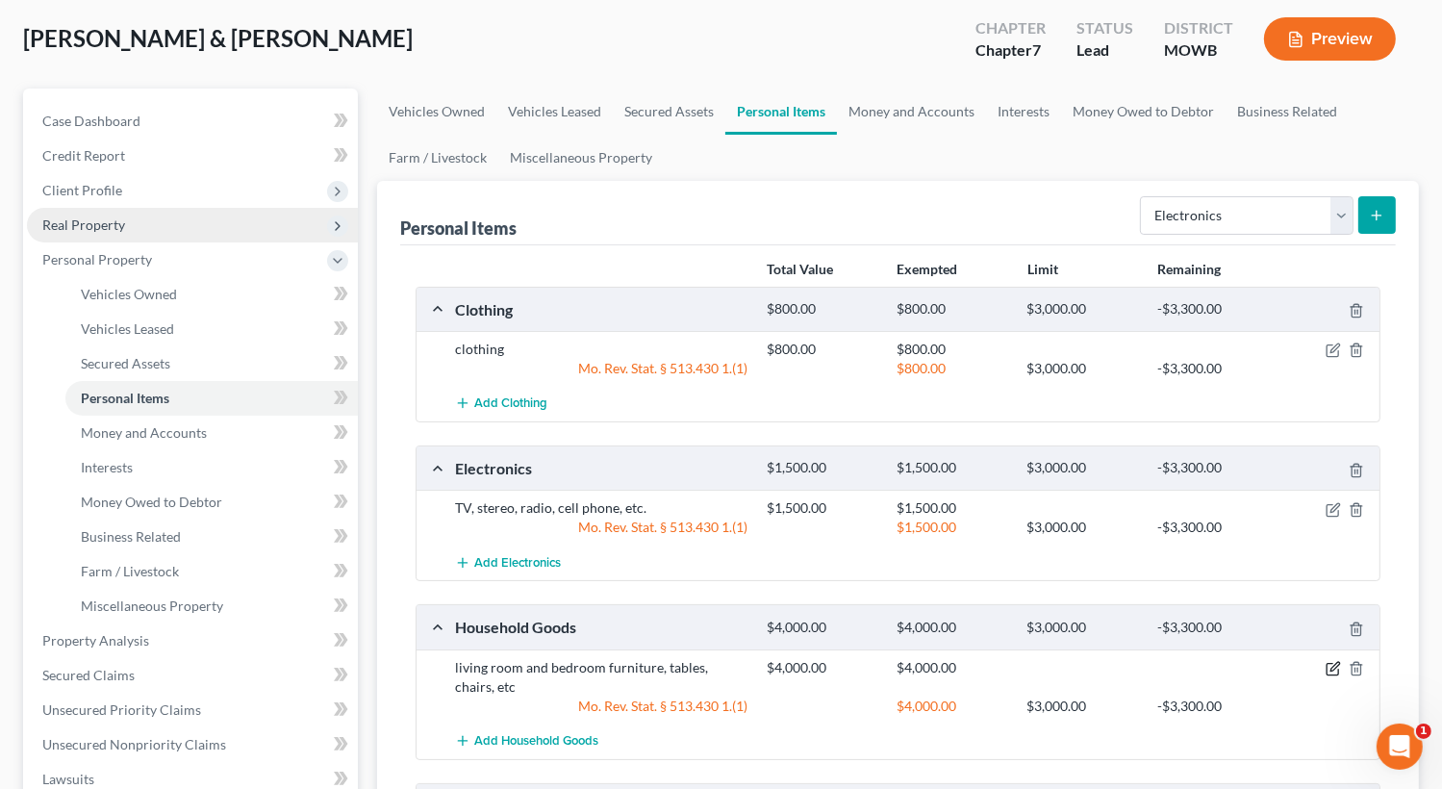
click at [1336, 666] on icon "button" at bounding box center [1333, 668] width 15 height 15
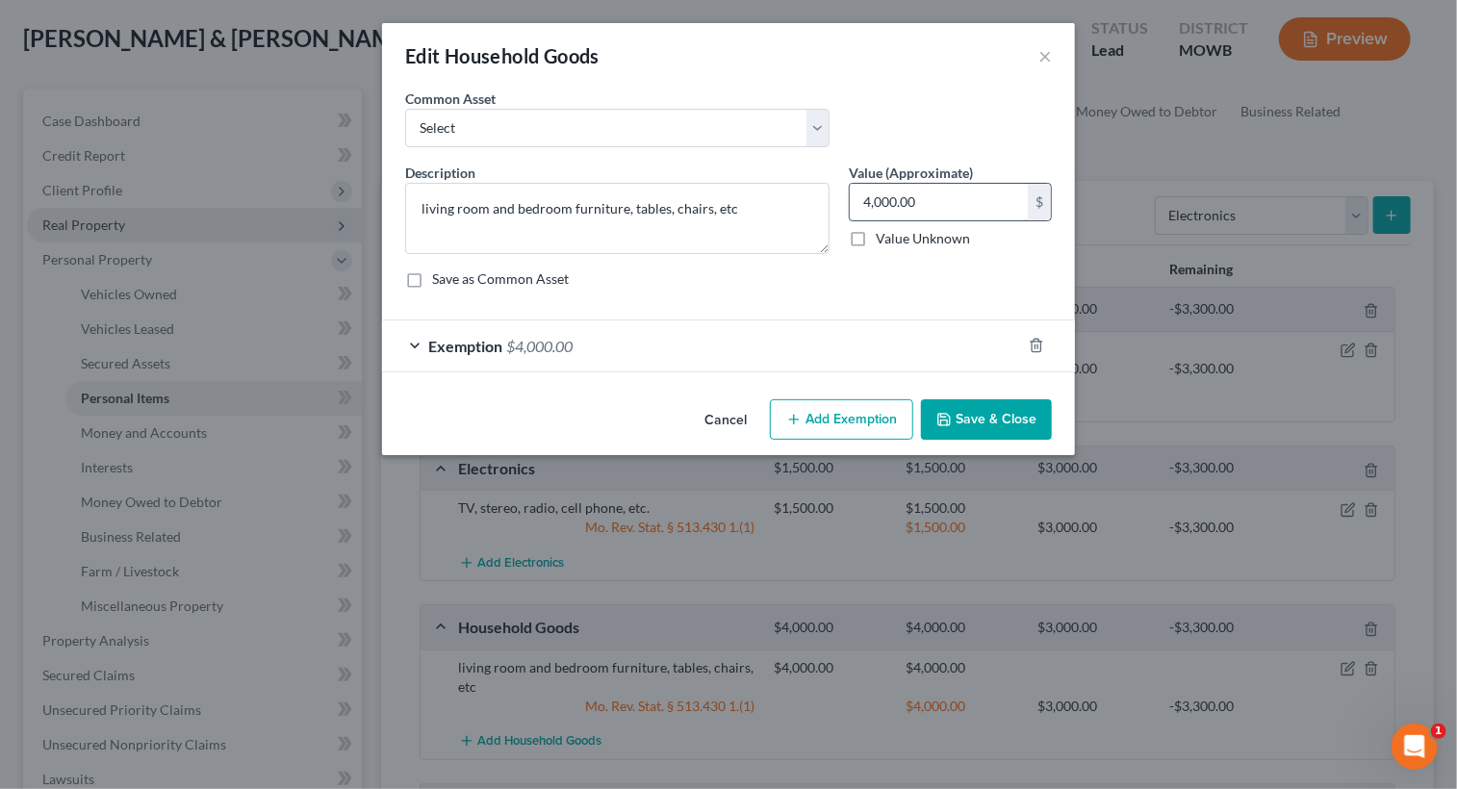
click at [962, 195] on input "4,000.00" at bounding box center [938, 202] width 178 height 37
type input "0"
type input "3,000.00"
click at [421, 342] on div "Exemption $4,000.00" at bounding box center [701, 345] width 639 height 51
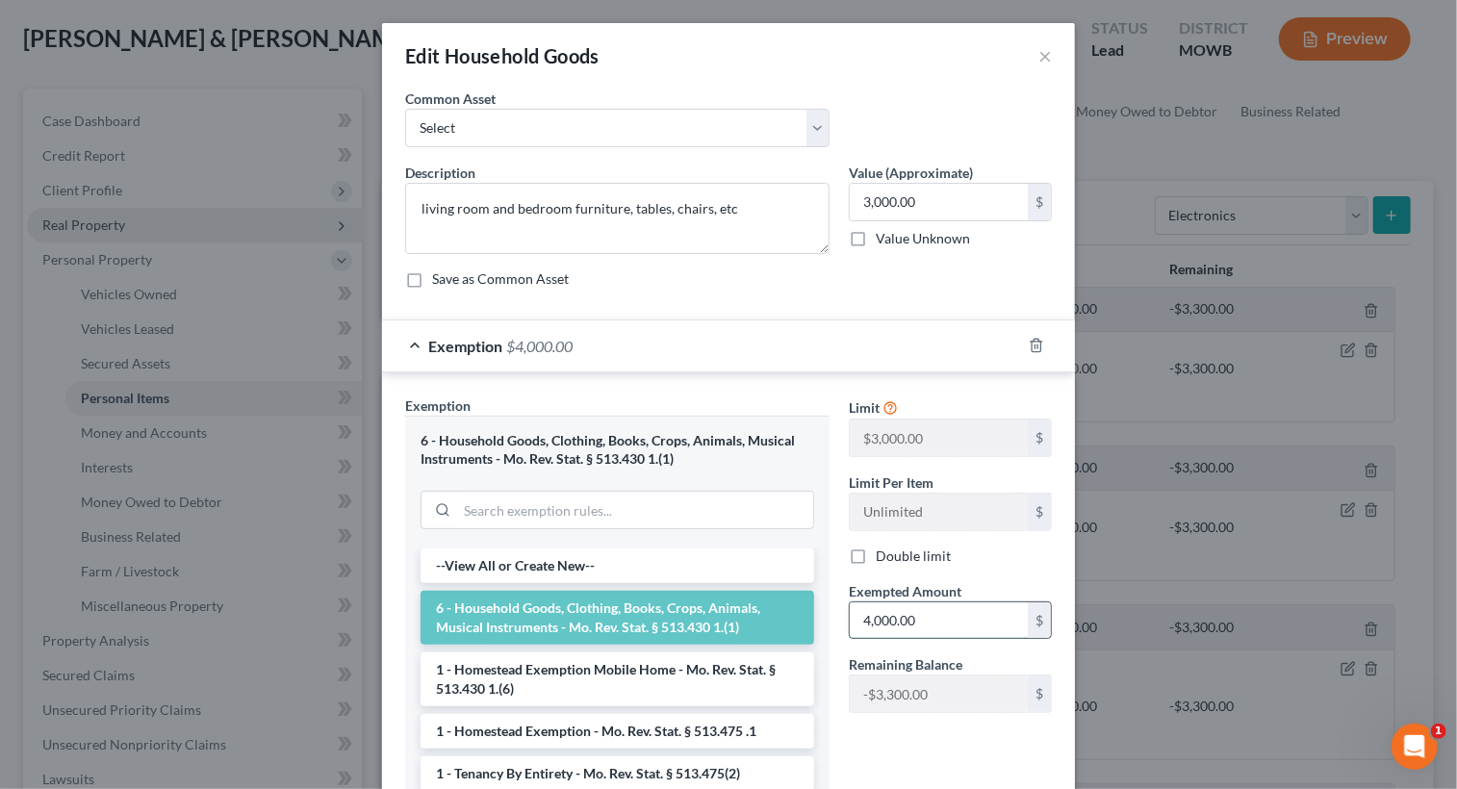
click at [939, 627] on input "4,000.00" at bounding box center [938, 620] width 178 height 37
type input "0"
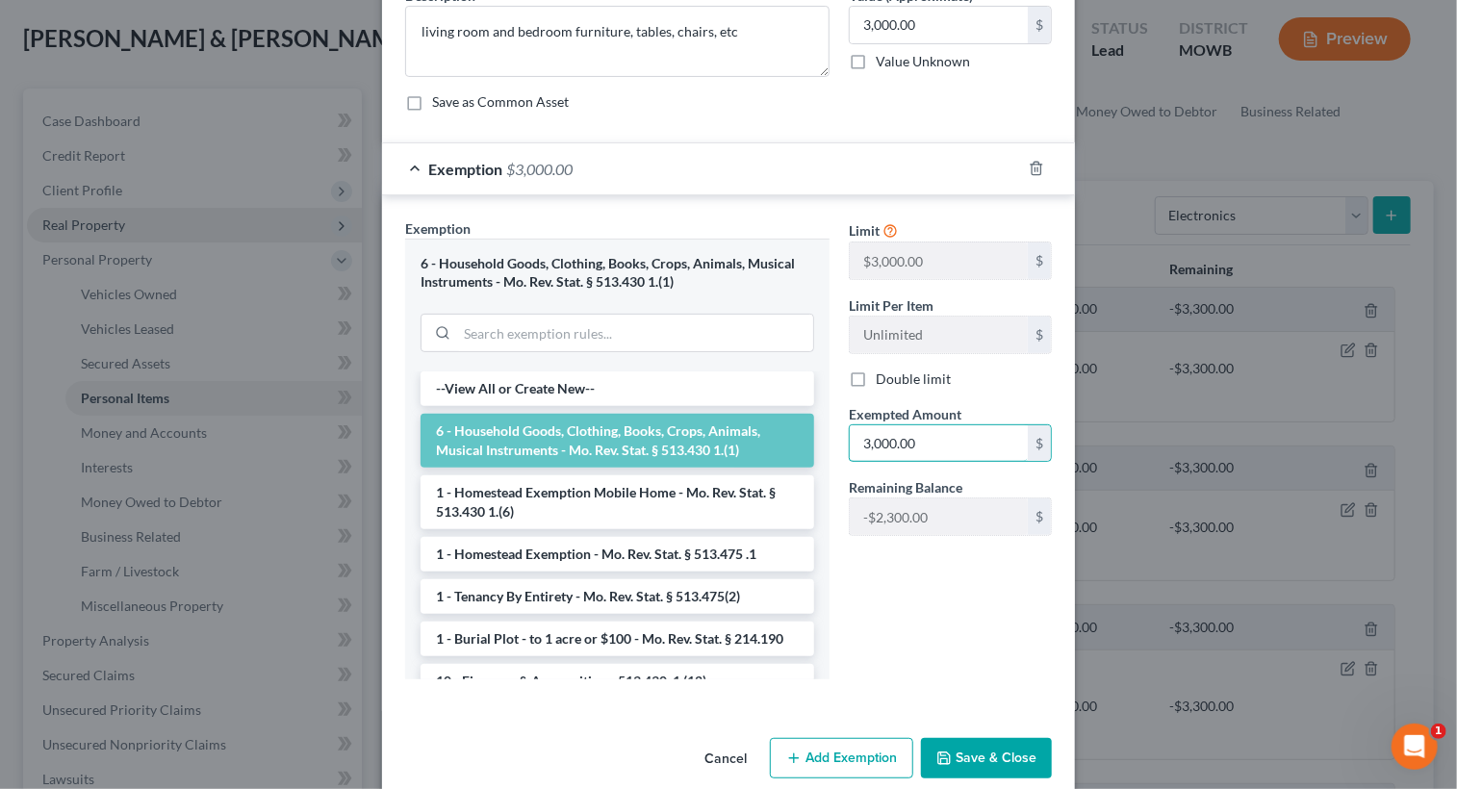
scroll to position [203, 0]
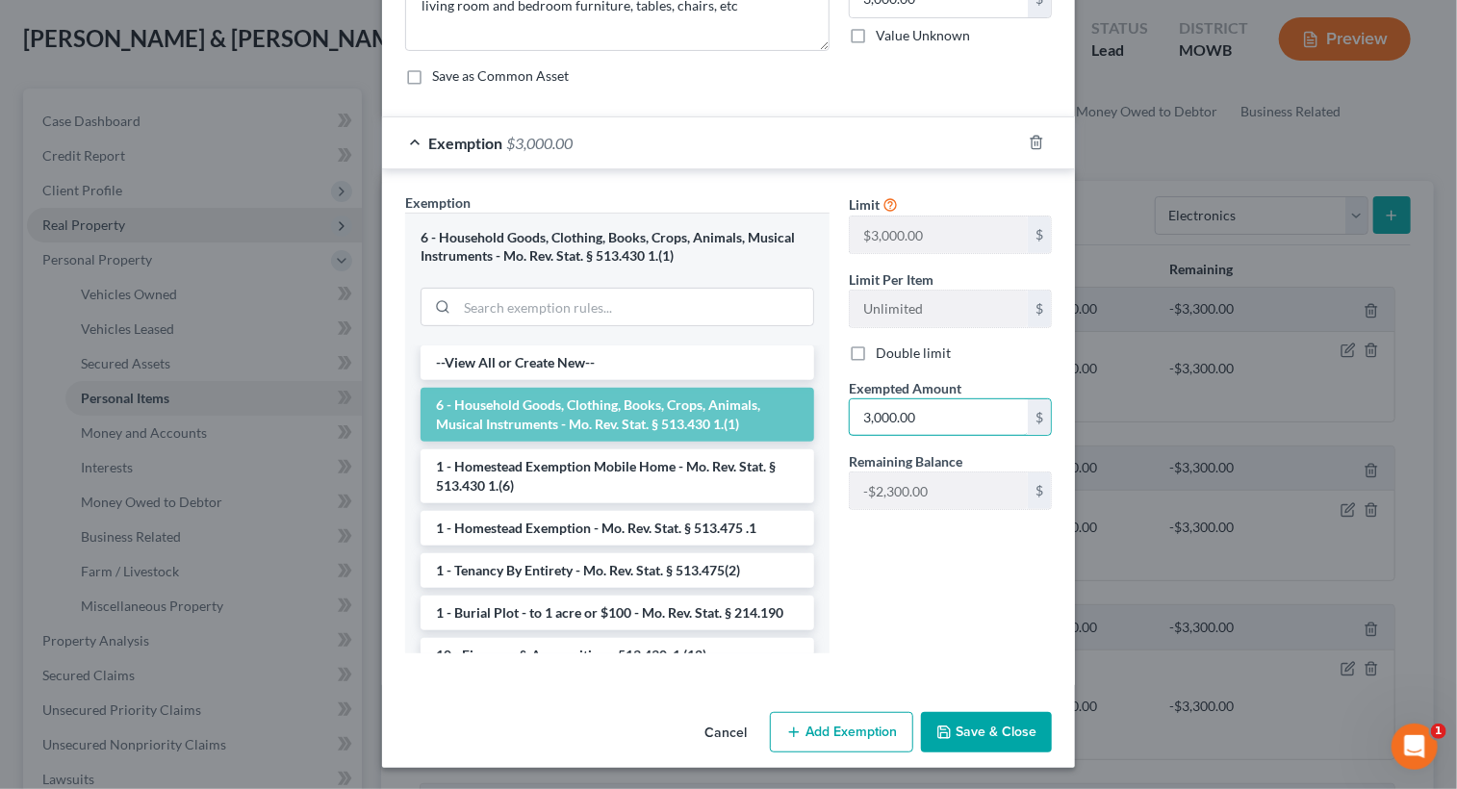
type input "3,000.00"
click at [962, 736] on button "Save & Close" at bounding box center [986, 732] width 131 height 40
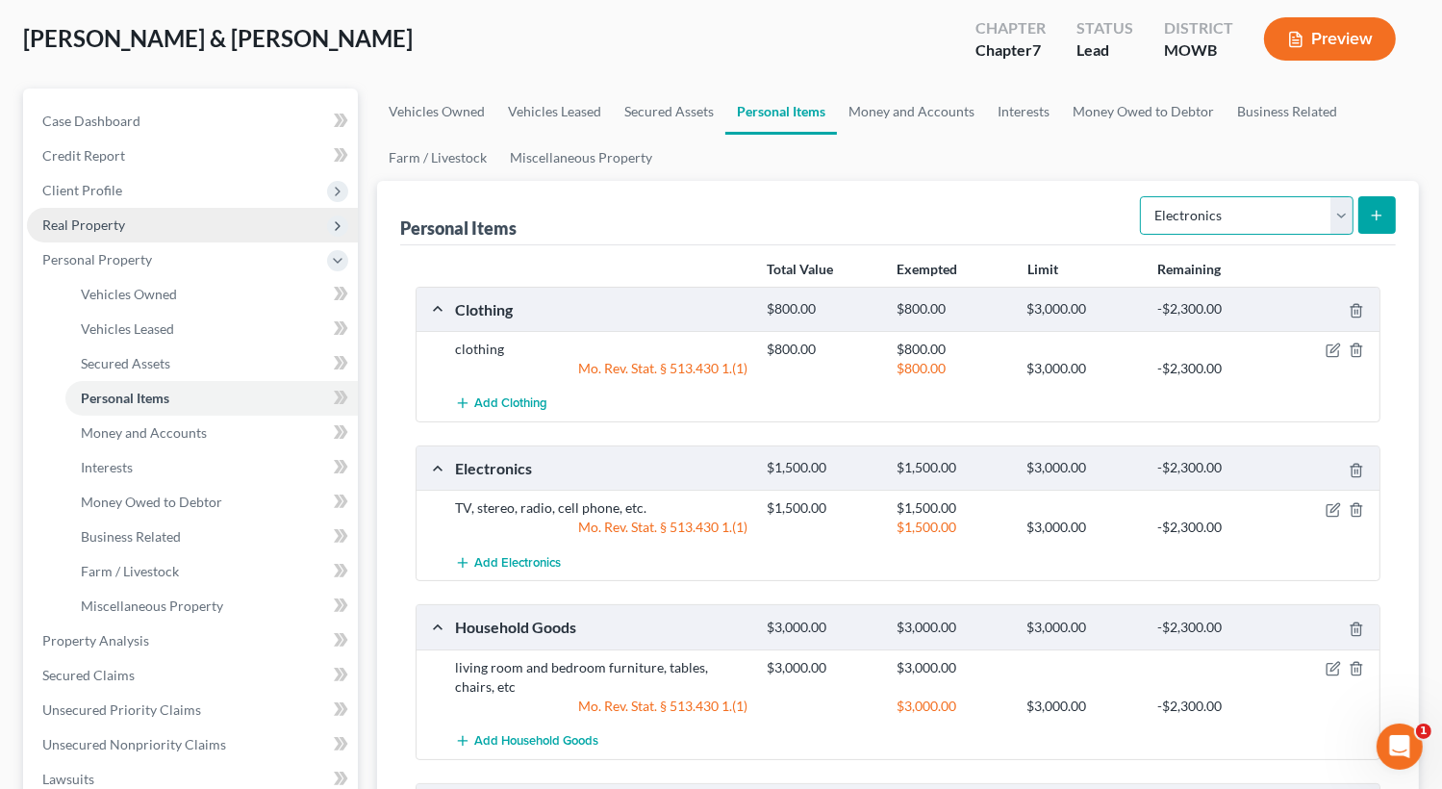
click at [1341, 221] on select "Select Item Type Clothing Collectibles Of Value Electronics Firearms Household …" at bounding box center [1247, 215] width 214 height 38
select select "jewelry"
click at [1142, 196] on select "Select Item Type Clothing Collectibles Of Value Electronics Firearms Household …" at bounding box center [1247, 215] width 214 height 38
click at [1339, 207] on select "Select Item Type Clothing Collectibles Of Value Electronics Firearms Household …" at bounding box center [1247, 215] width 214 height 38
click at [1142, 196] on select "Select Item Type Clothing Collectibles Of Value Electronics Firearms Household …" at bounding box center [1247, 215] width 214 height 38
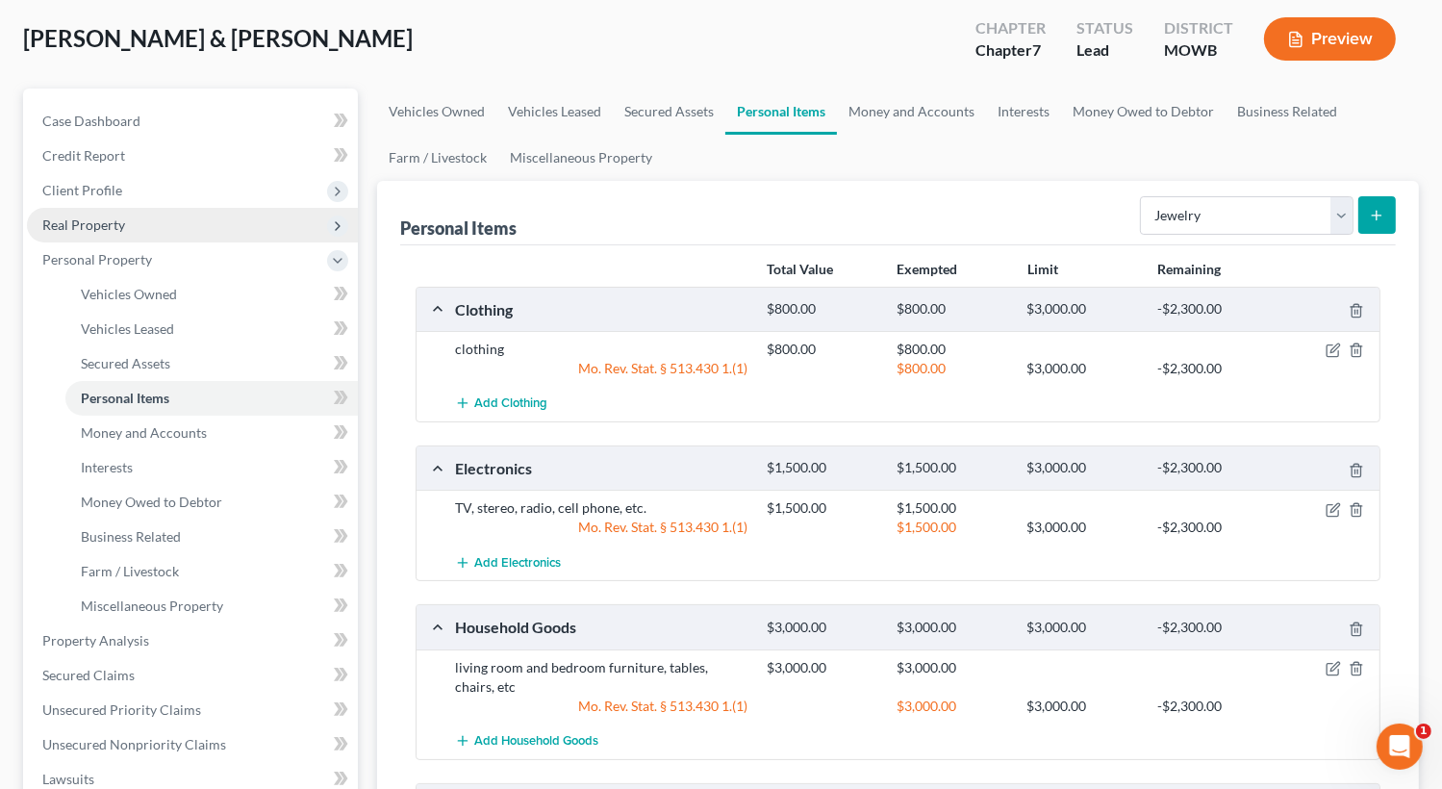
click at [1374, 219] on icon "submit" at bounding box center [1376, 215] width 15 height 15
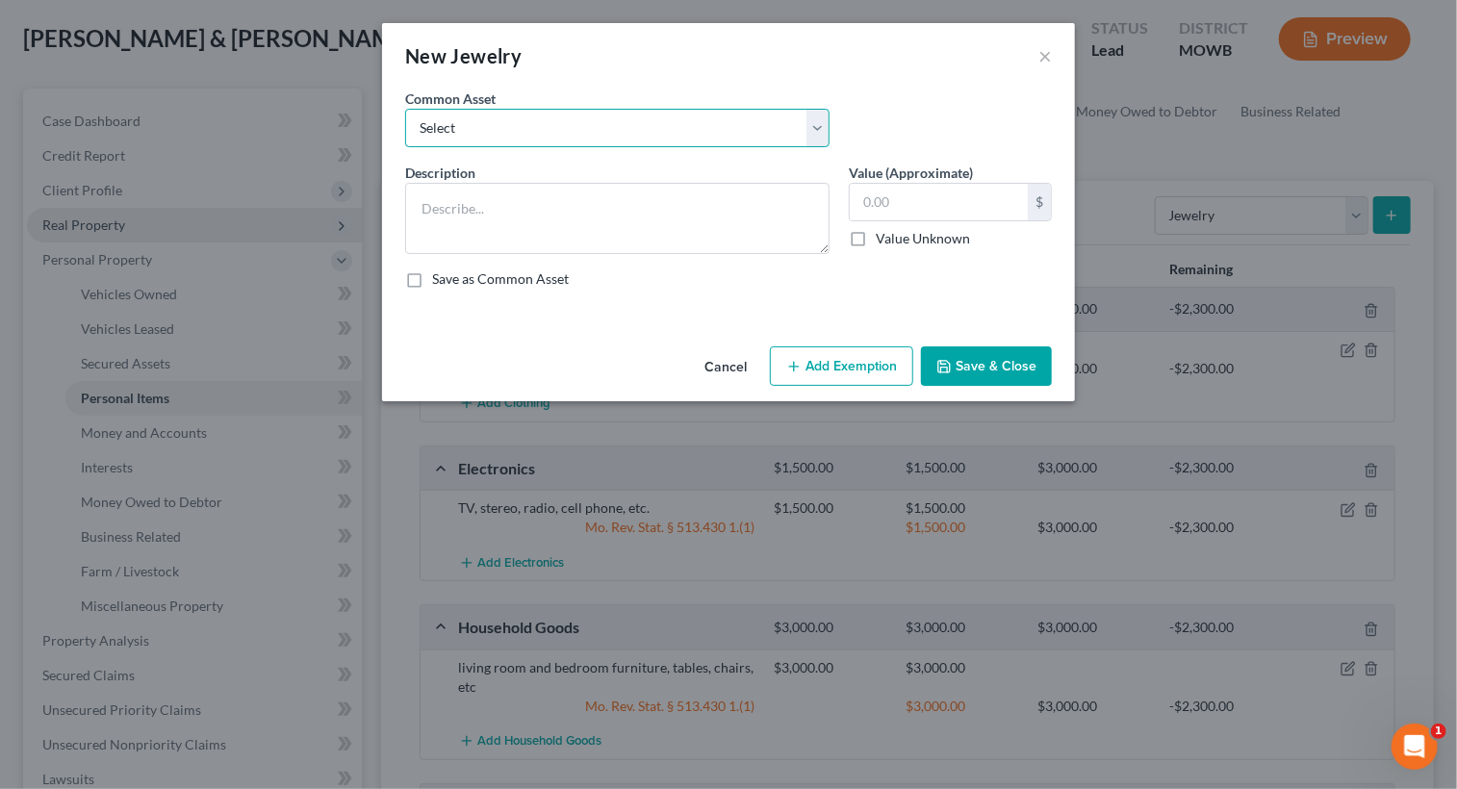
click at [551, 126] on select "Select Misc. personal jewelry engagement ring" at bounding box center [617, 128] width 424 height 38
select select "0"
click at [405, 109] on select "Select Misc. personal jewelry engagement ring" at bounding box center [617, 128] width 424 height 38
type textarea "Misc. personal jewelry"
type input "500.00"
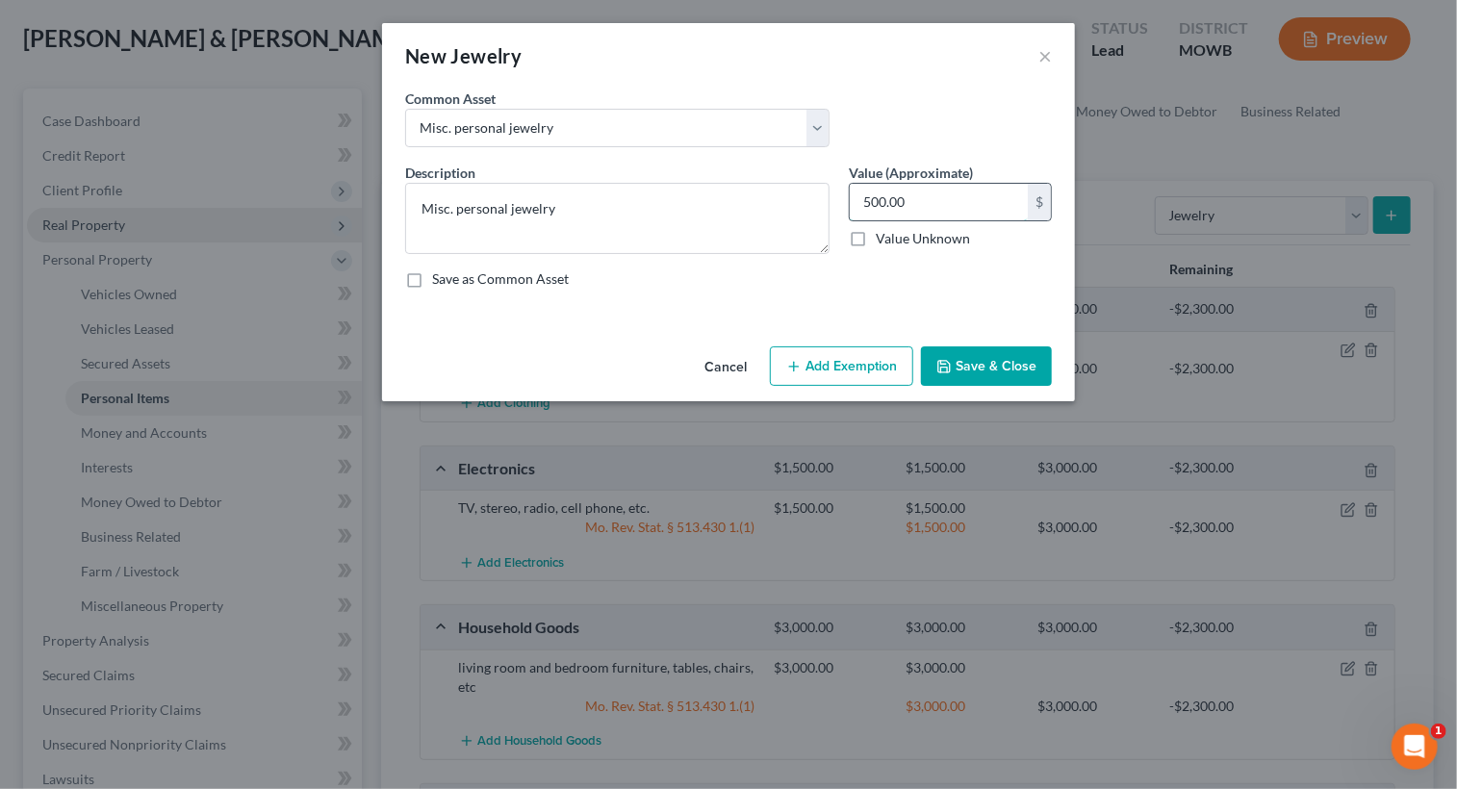
click at [948, 204] on input "500.00" at bounding box center [938, 202] width 178 height 37
type input "0"
type input "800.00"
click at [784, 367] on button "Add Exemption" at bounding box center [841, 366] width 143 height 40
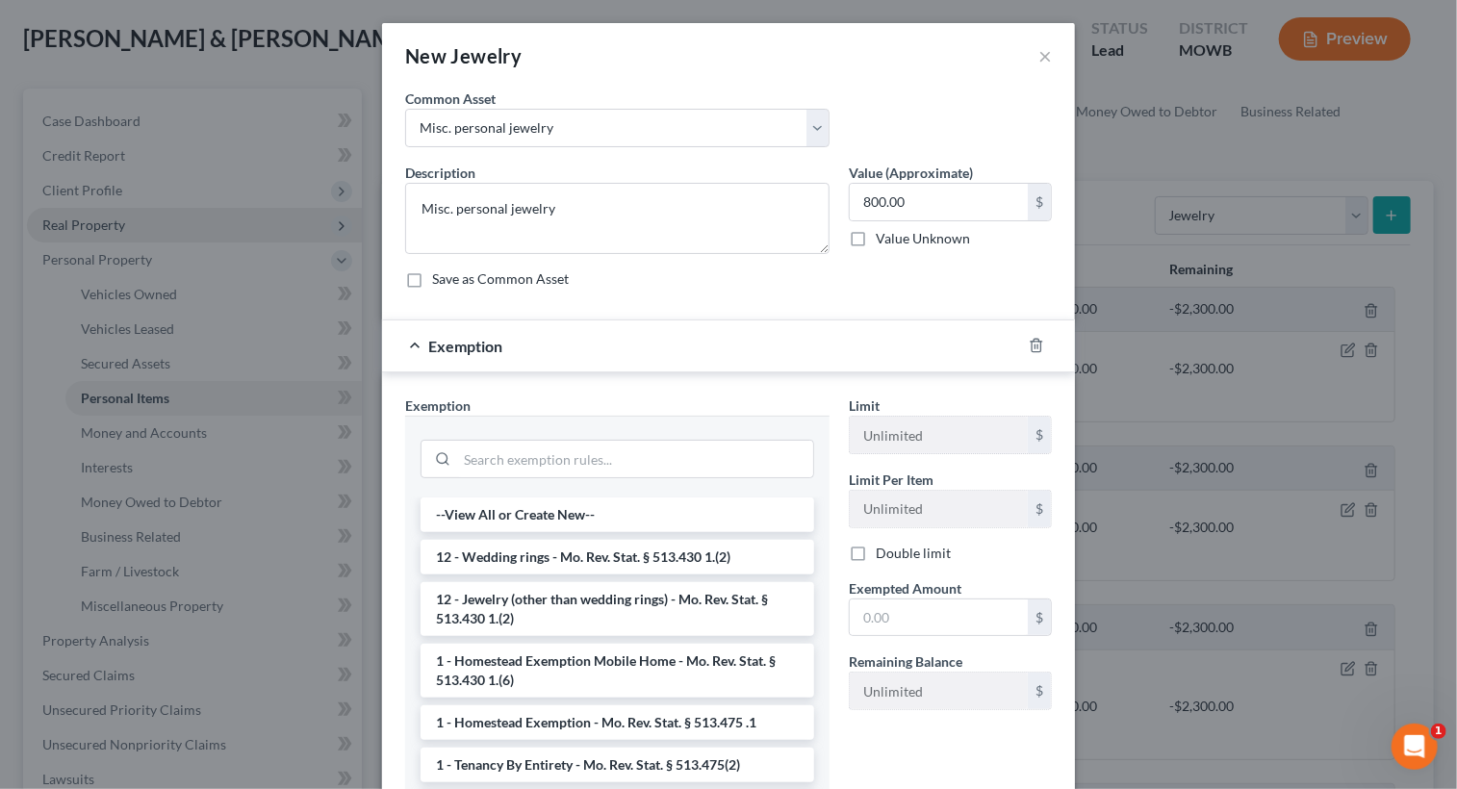
click at [582, 603] on li "12 - Jewelry (other than wedding rings) - Mo. Rev. Stat. § 513.430 1.(2)" at bounding box center [616, 609] width 393 height 54
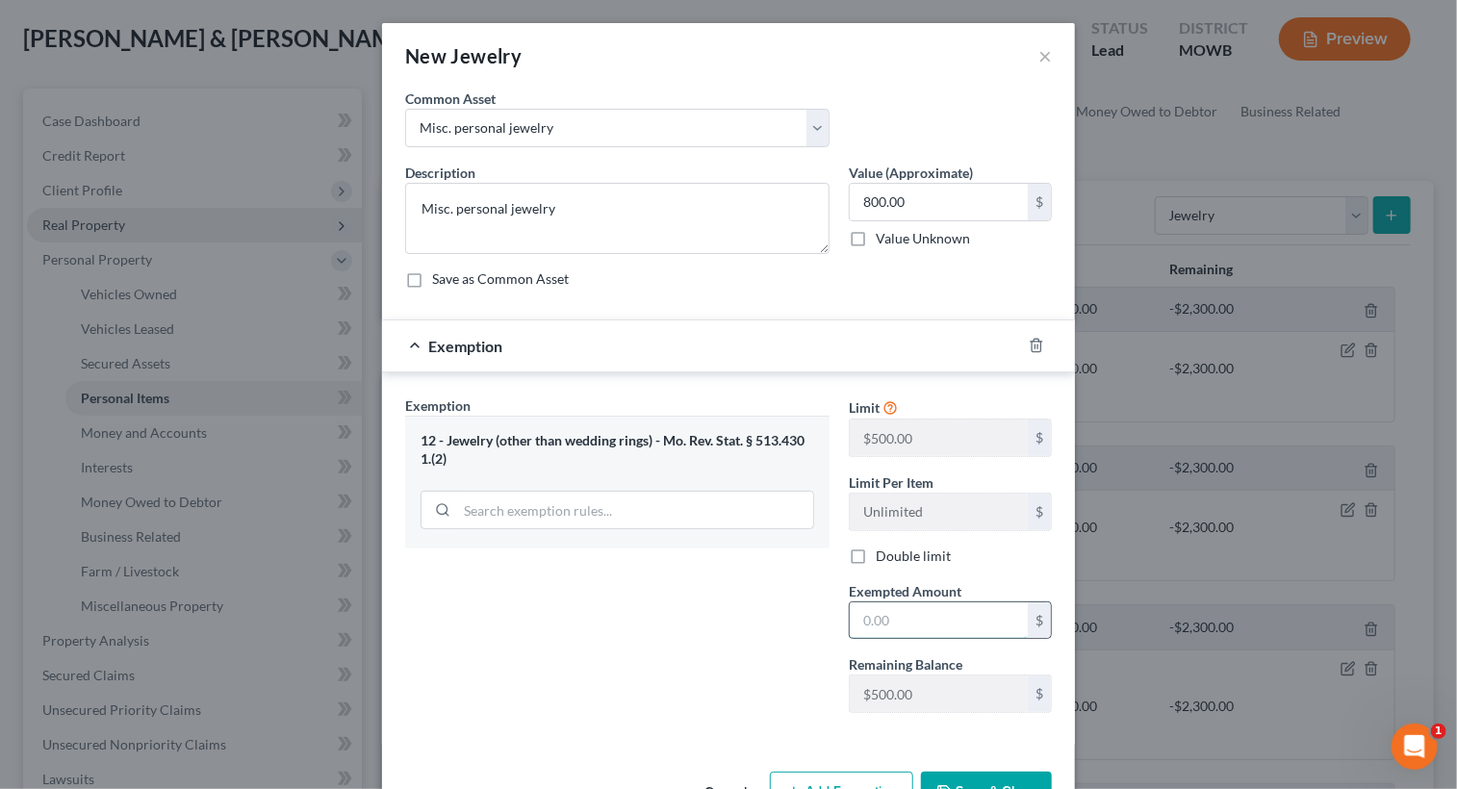
click at [908, 617] on input "text" at bounding box center [938, 620] width 178 height 37
click at [910, 602] on input "text" at bounding box center [938, 620] width 178 height 37
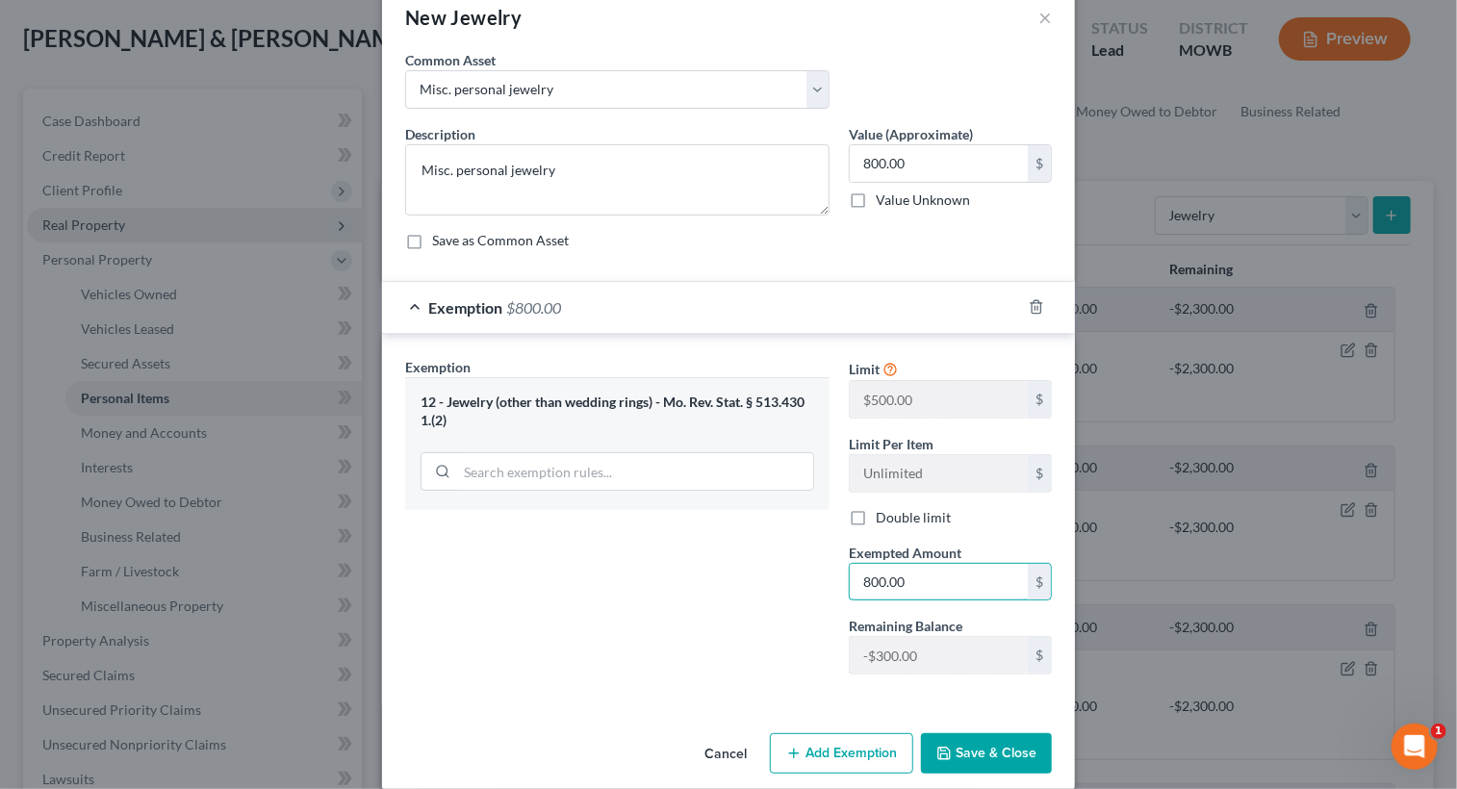
scroll to position [59, 0]
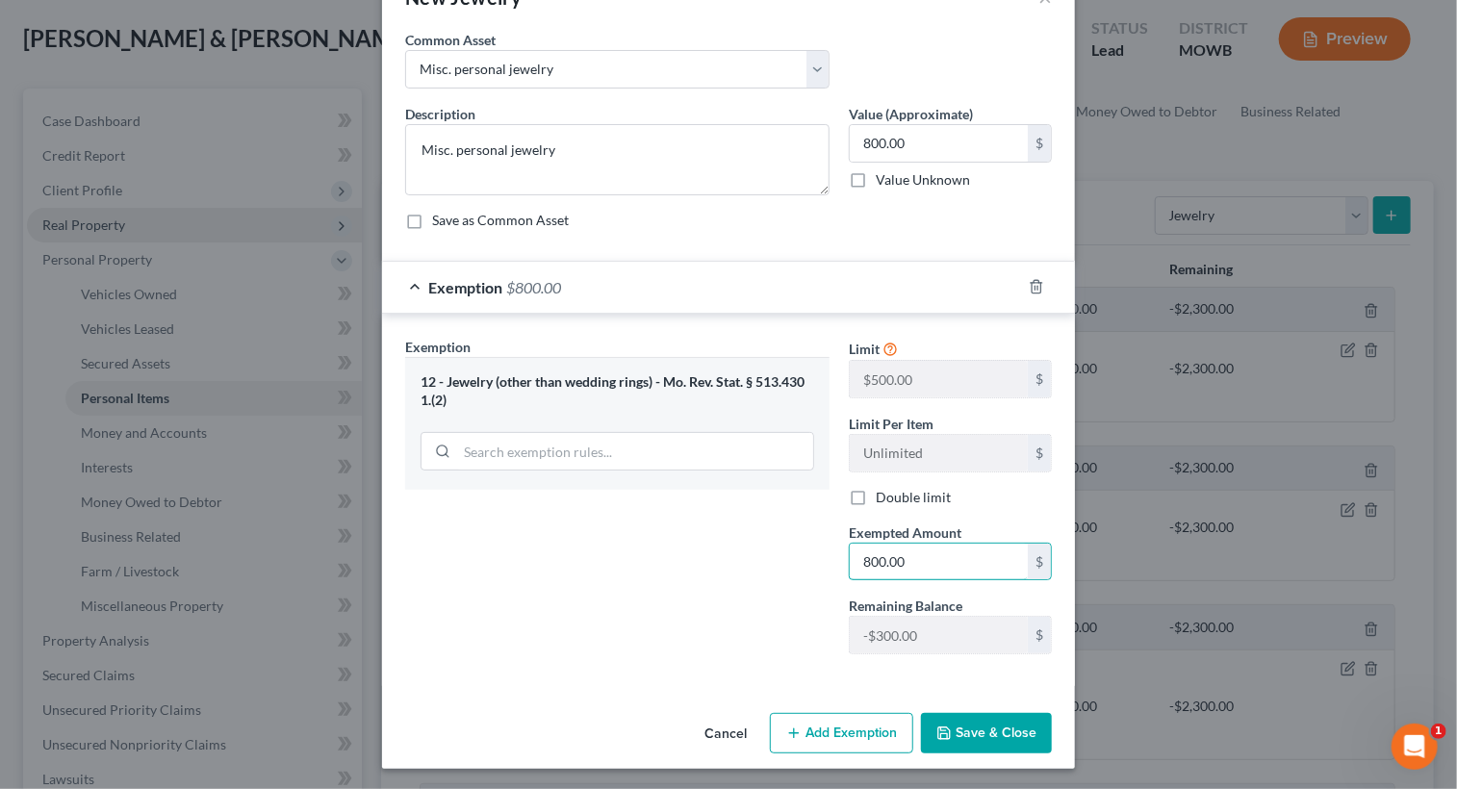
type input "800.00"
click at [965, 738] on button "Save & Close" at bounding box center [986, 733] width 131 height 40
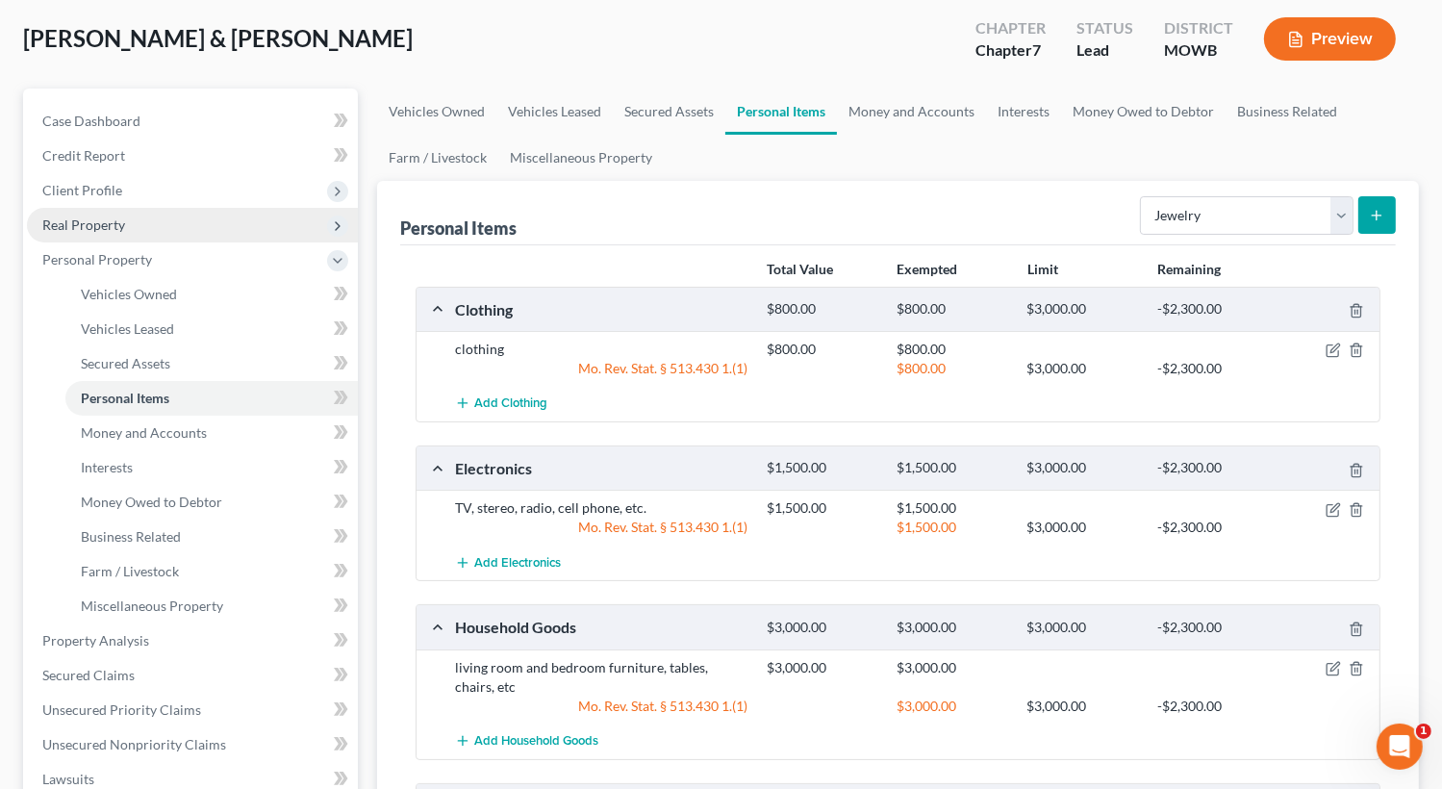
click at [1375, 219] on icon "submit" at bounding box center [1376, 215] width 15 height 15
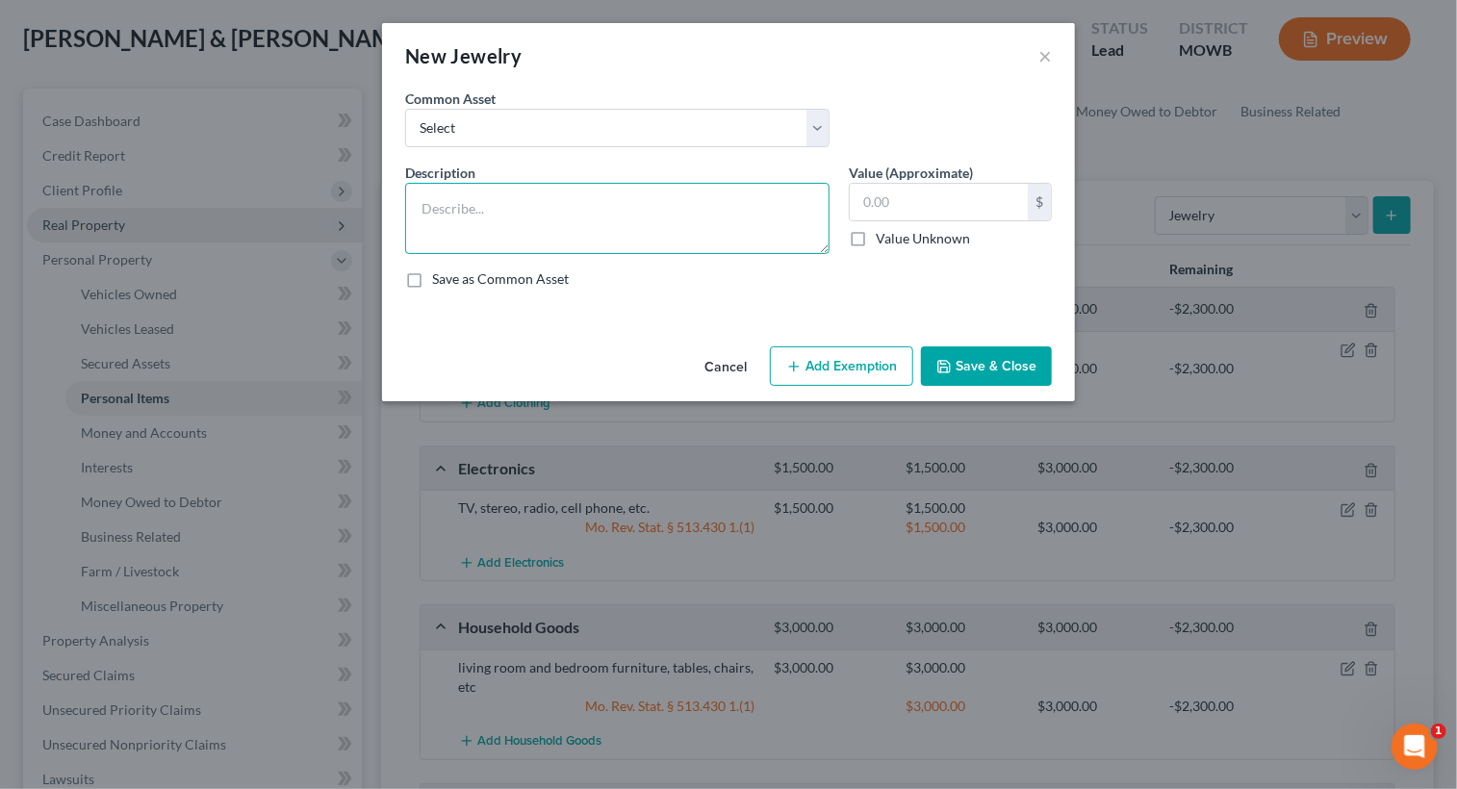
click at [615, 138] on div "Common Asset Select Misc. personal jewelry engagement ring Description * Value …" at bounding box center [728, 197] width 647 height 216
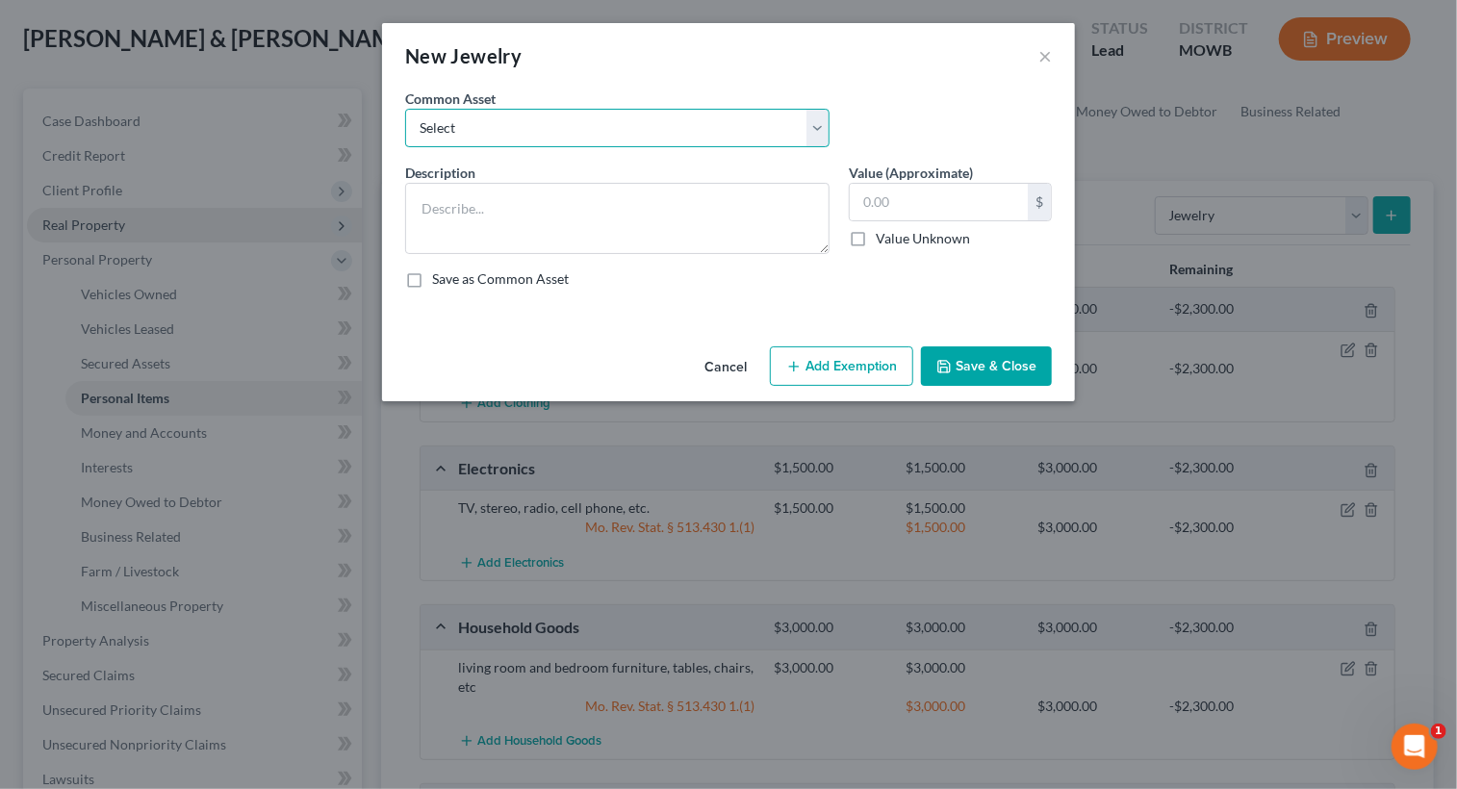
click at [820, 128] on select "Select Misc. personal jewelry engagement ring" at bounding box center [617, 128] width 424 height 38
click at [405, 109] on select "Select Misc. personal jewelry engagement ring" at bounding box center [617, 128] width 424 height 38
click at [558, 128] on select "Select Misc. personal jewelry engagement ring" at bounding box center [617, 128] width 424 height 38
click at [551, 113] on select "Select Misc. personal jewelry engagement ring" at bounding box center [617, 128] width 424 height 38
click at [539, 129] on select "Select Misc. personal jewelry engagement ring" at bounding box center [617, 128] width 424 height 38
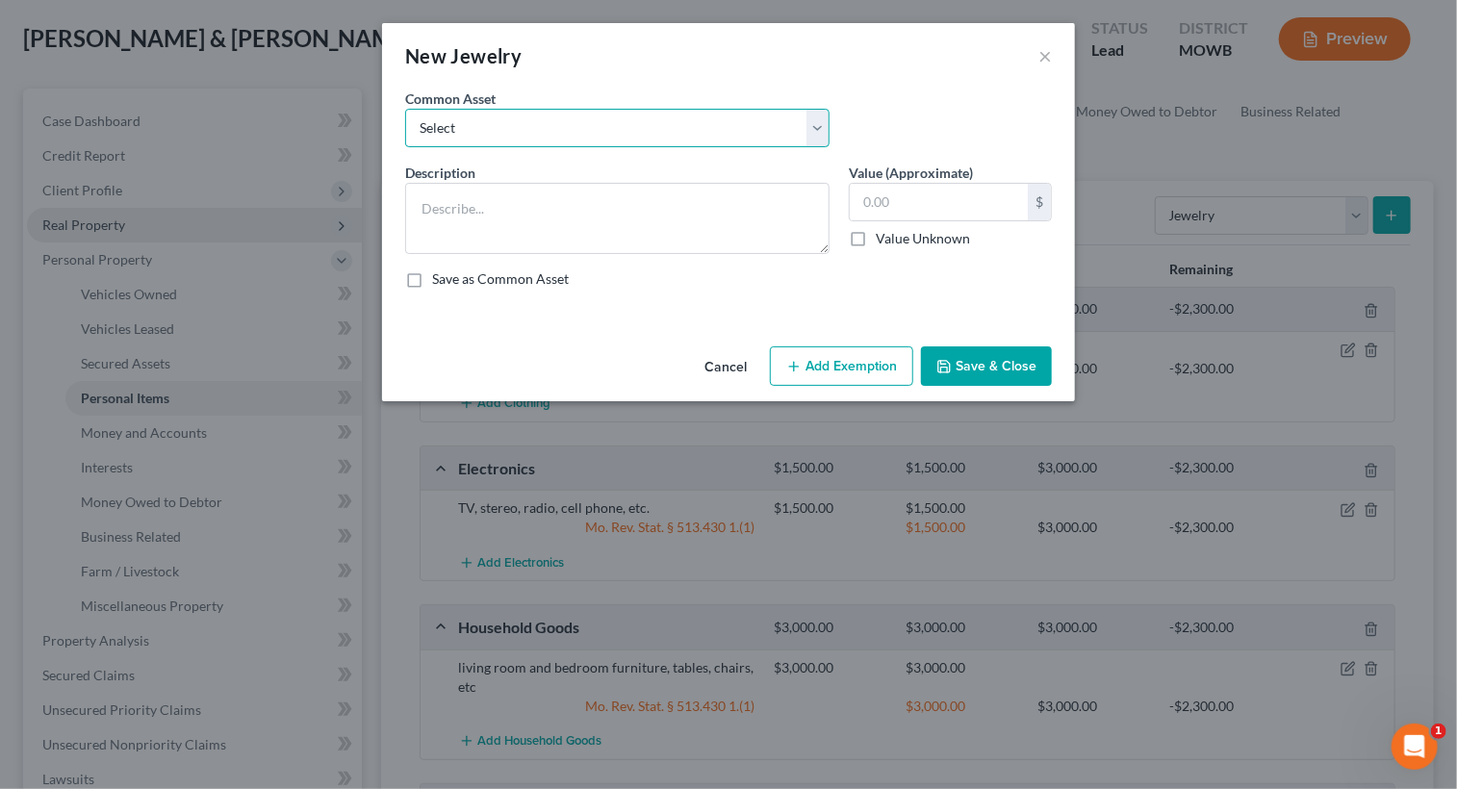
click at [405, 109] on select "Select Misc. personal jewelry engagement ring" at bounding box center [617, 128] width 424 height 38
click at [545, 133] on select "Select Misc. personal jewelry engagement ring" at bounding box center [617, 128] width 424 height 38
select select "0"
click at [405, 109] on select "Select Misc. personal jewelry engagement ring" at bounding box center [617, 128] width 424 height 38
type textarea "Misc. personal jewelry"
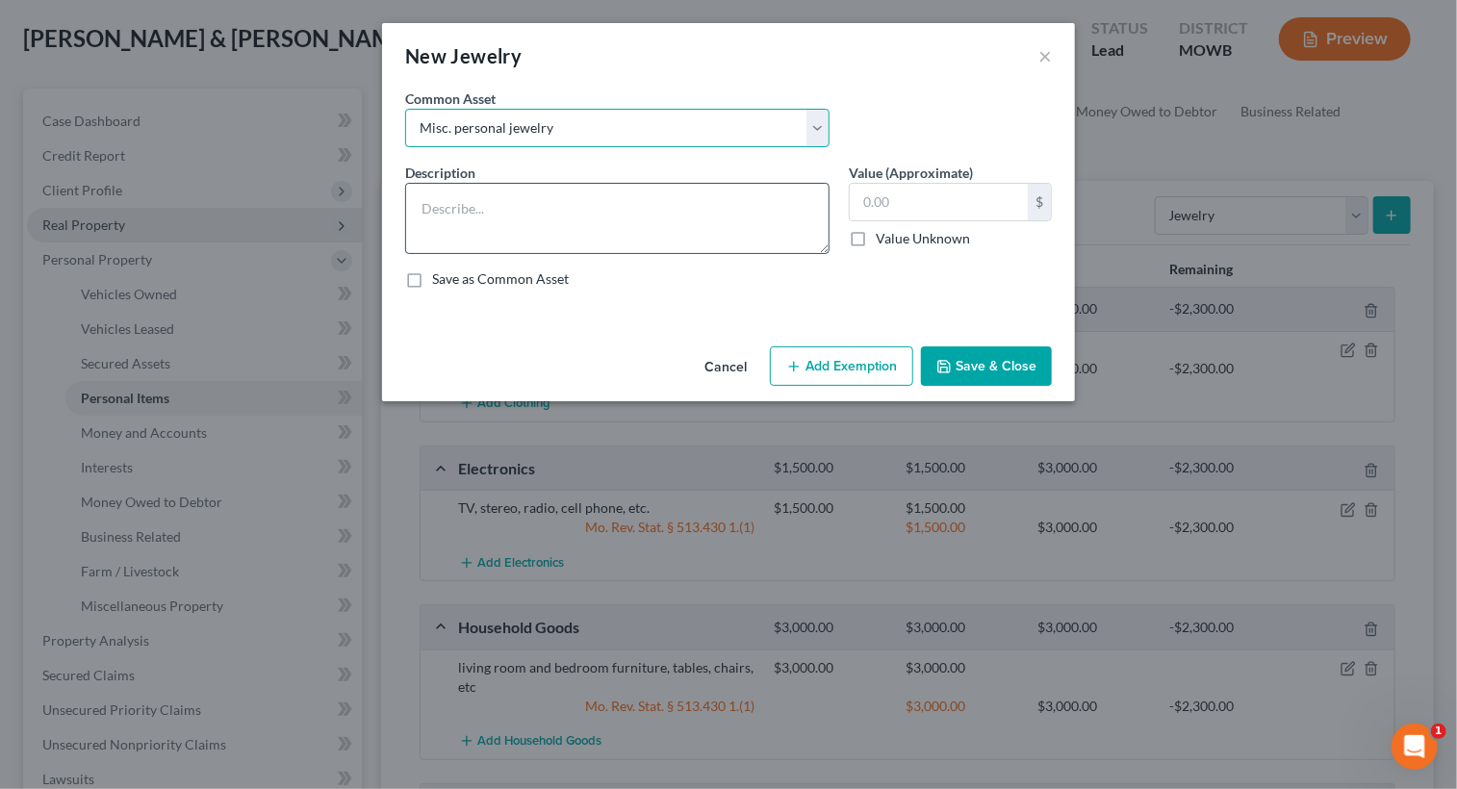
type input "500.00"
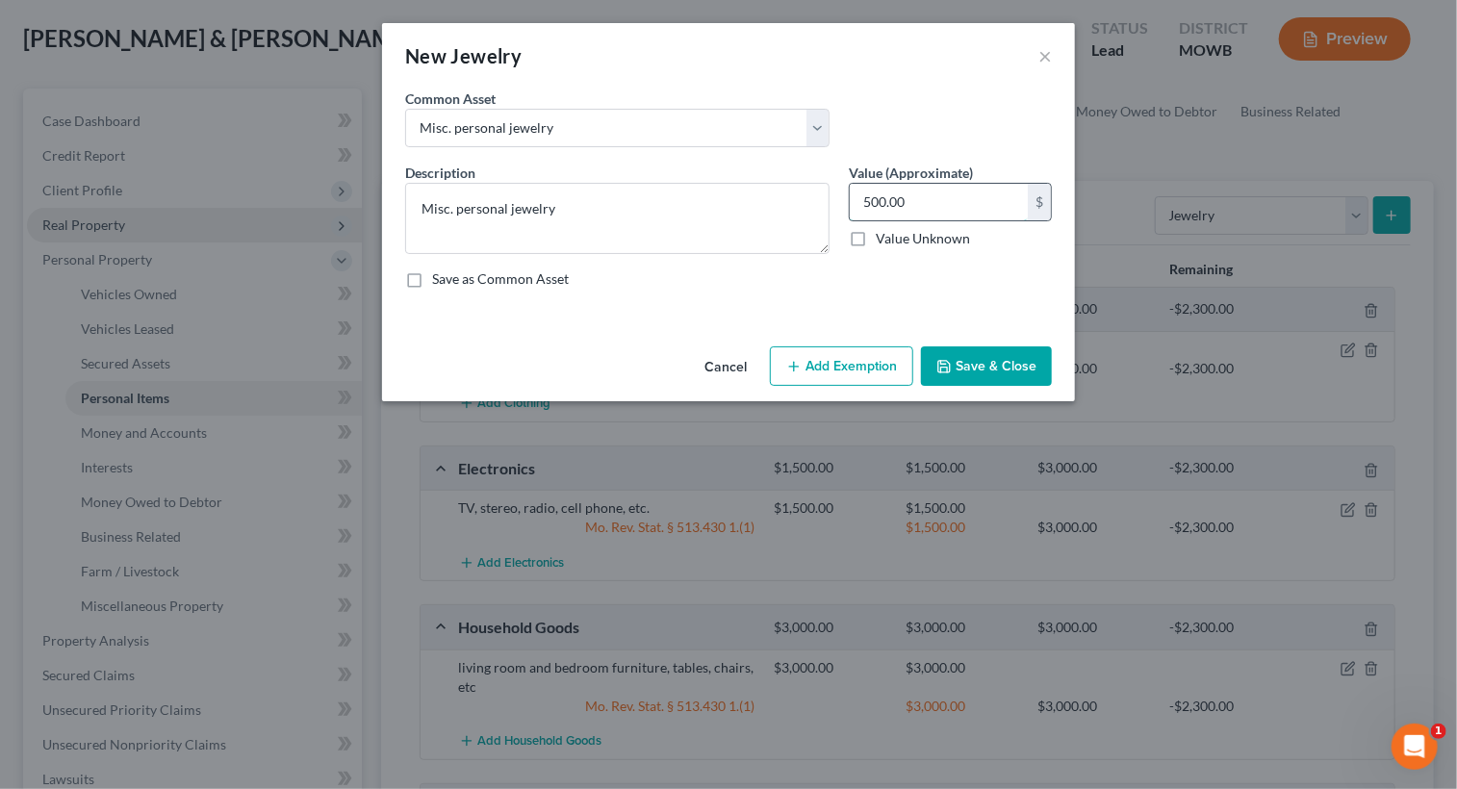
click at [912, 200] on input "500.00" at bounding box center [938, 202] width 178 height 37
type input "0"
type input "1,000.00"
click at [837, 359] on button "Add Exemption" at bounding box center [841, 366] width 143 height 40
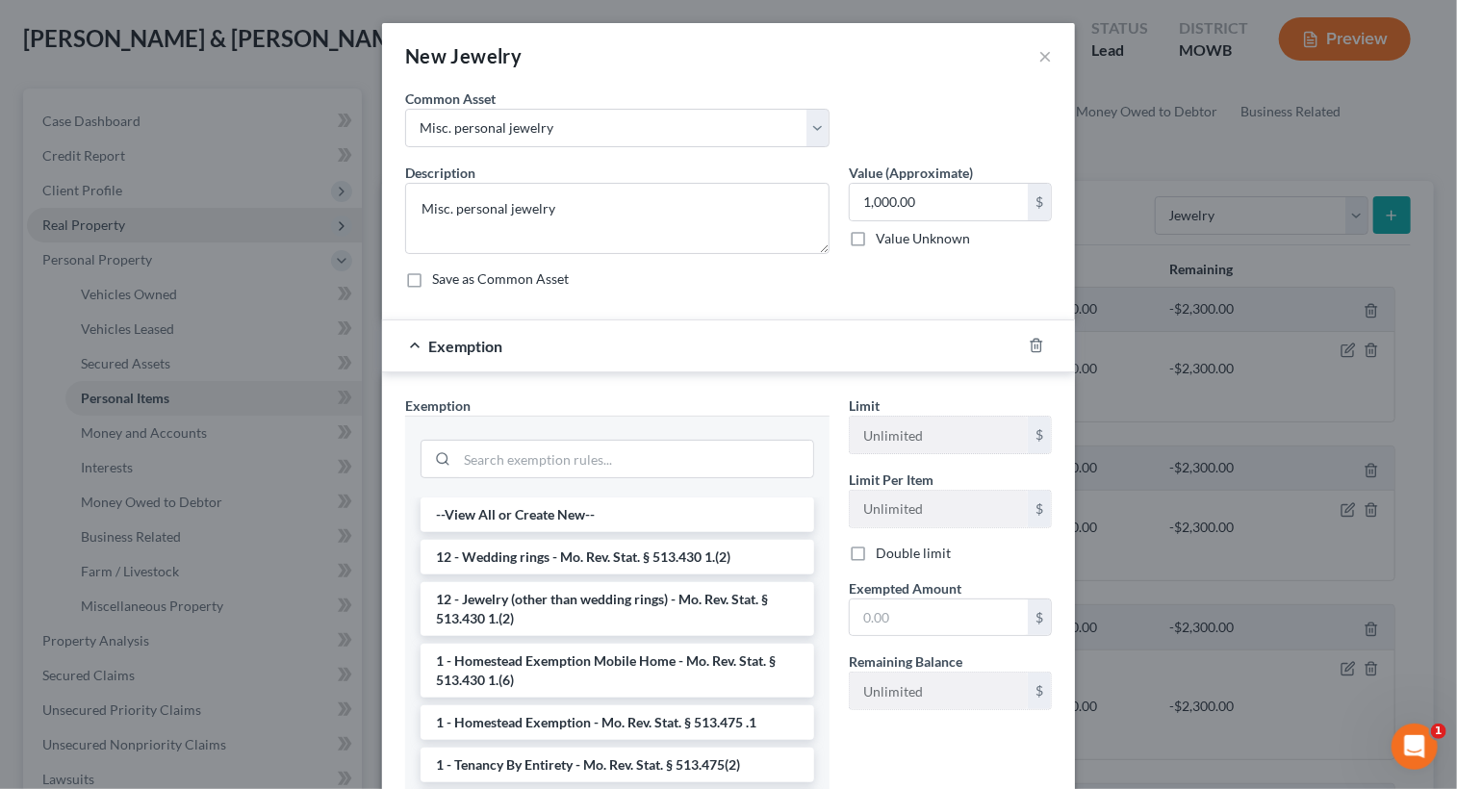
click at [562, 553] on li "12 - Wedding rings - Mo. Rev. Stat. § 513.430 1.(2)" at bounding box center [616, 557] width 393 height 35
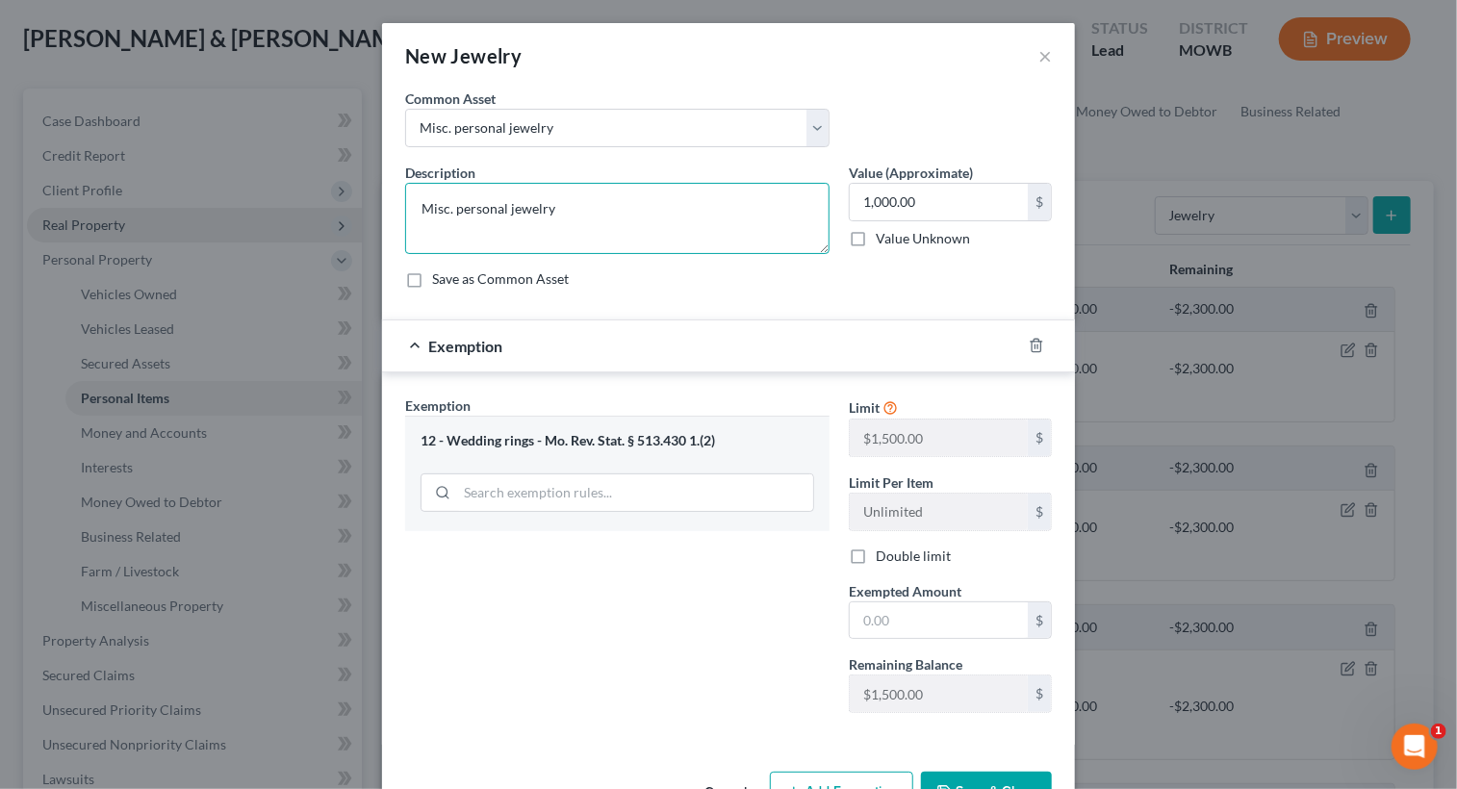
click at [589, 211] on textarea "Misc. personal jewelry" at bounding box center [617, 218] width 424 height 71
type textarea "M"
type textarea "Wedding Rings"
click at [918, 630] on input "text" at bounding box center [938, 620] width 178 height 37
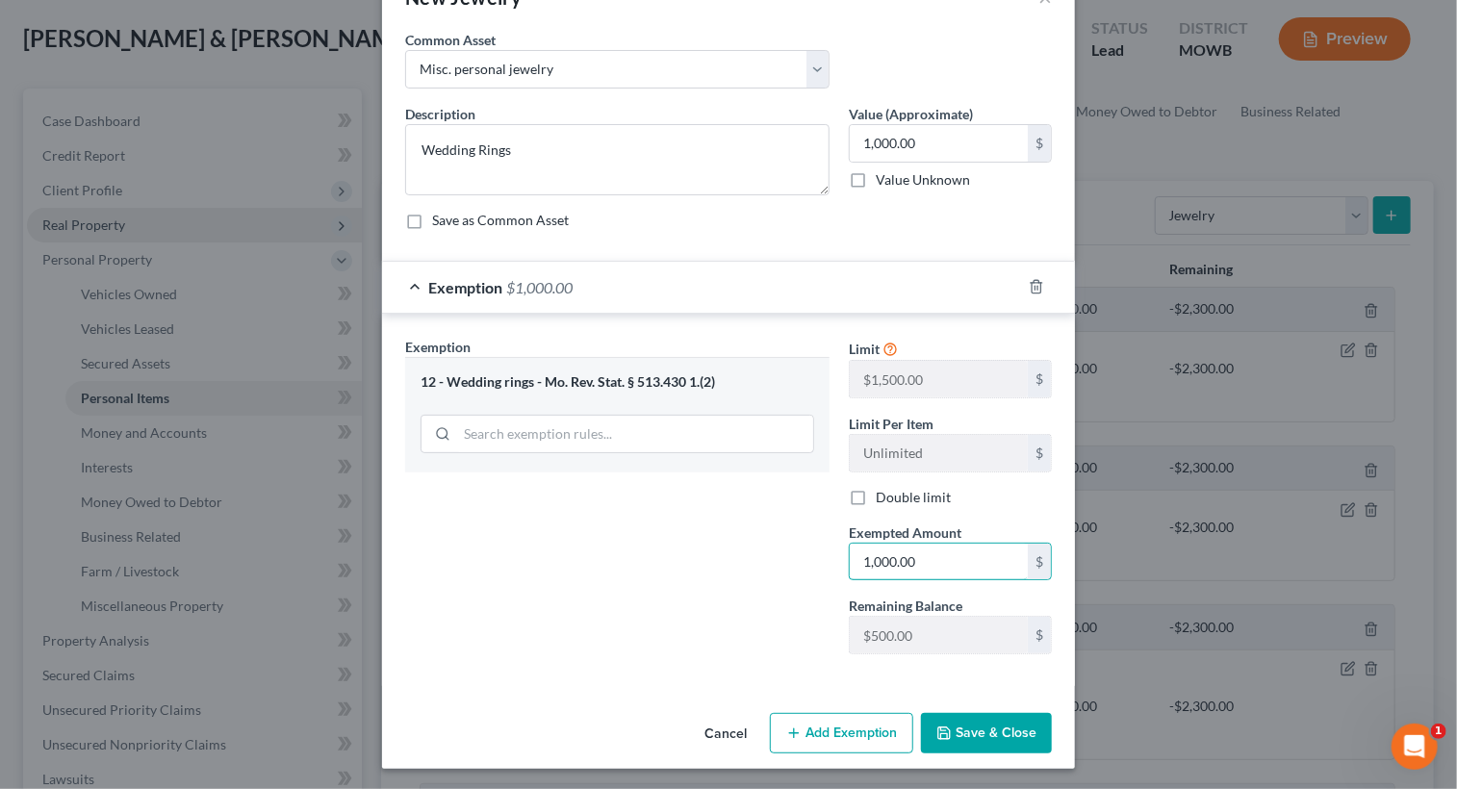
type input "1,000.00"
click at [970, 729] on button "Save & Close" at bounding box center [986, 733] width 131 height 40
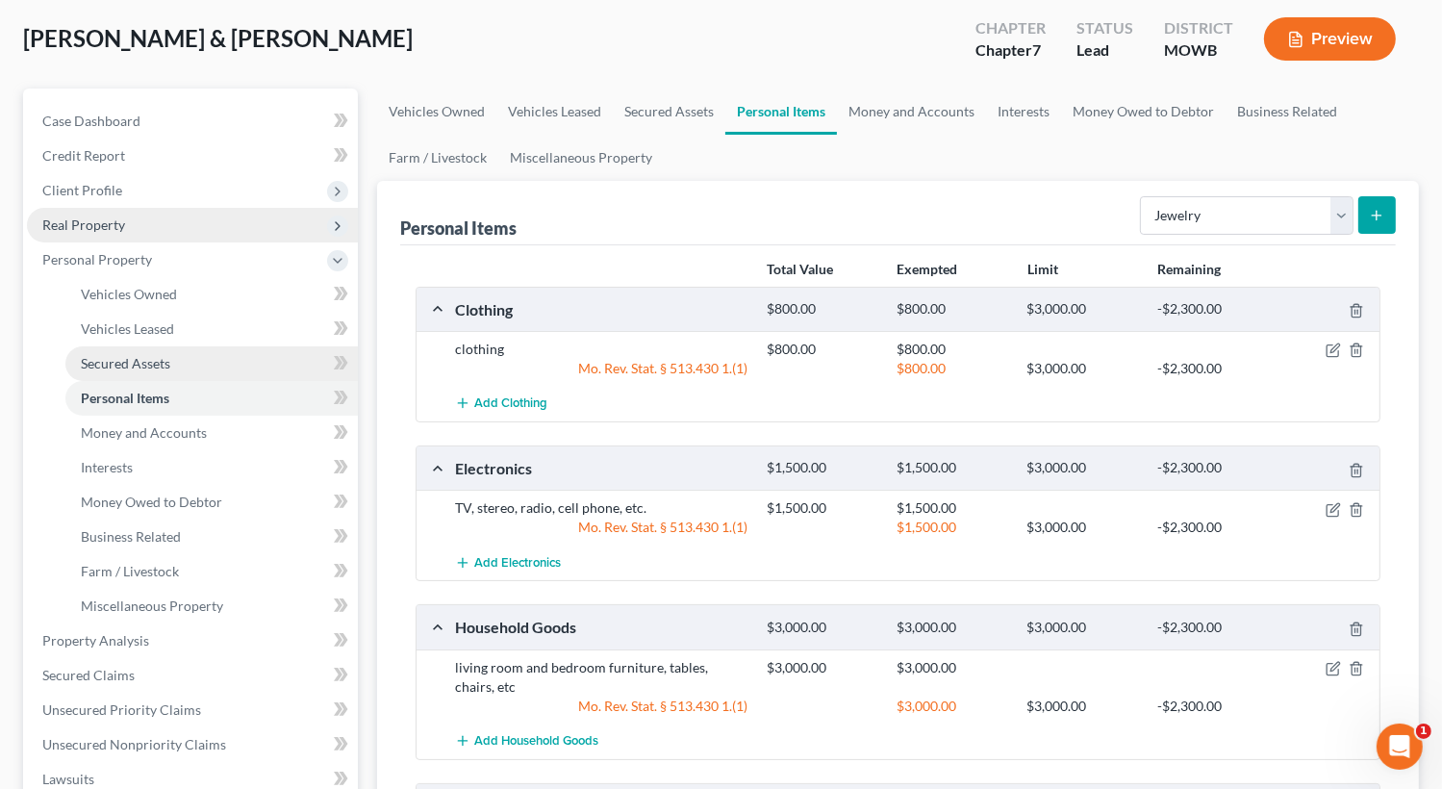
click at [148, 366] on span "Secured Assets" at bounding box center [125, 363] width 89 height 16
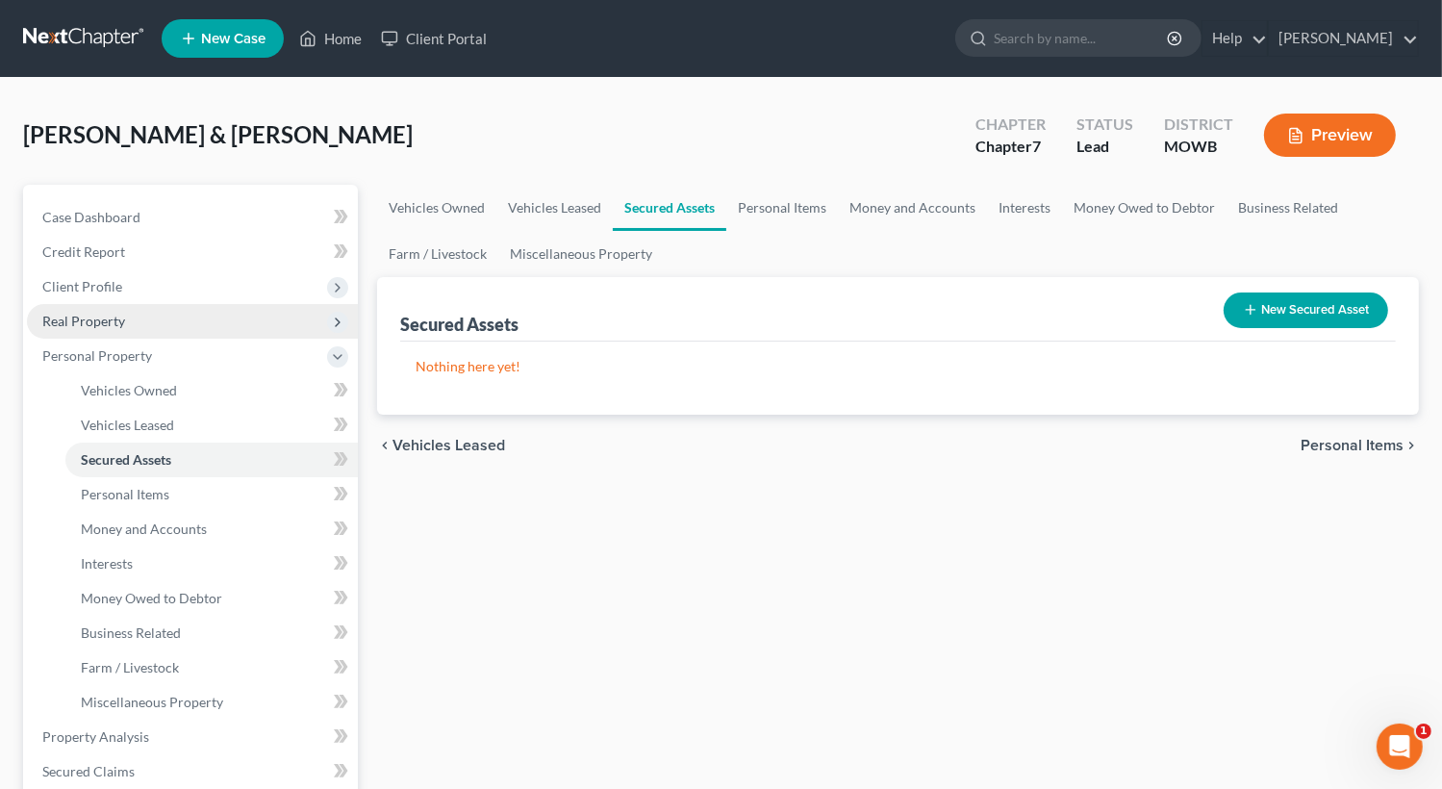
click at [1258, 308] on button "New Secured Asset" at bounding box center [1306, 310] width 165 height 36
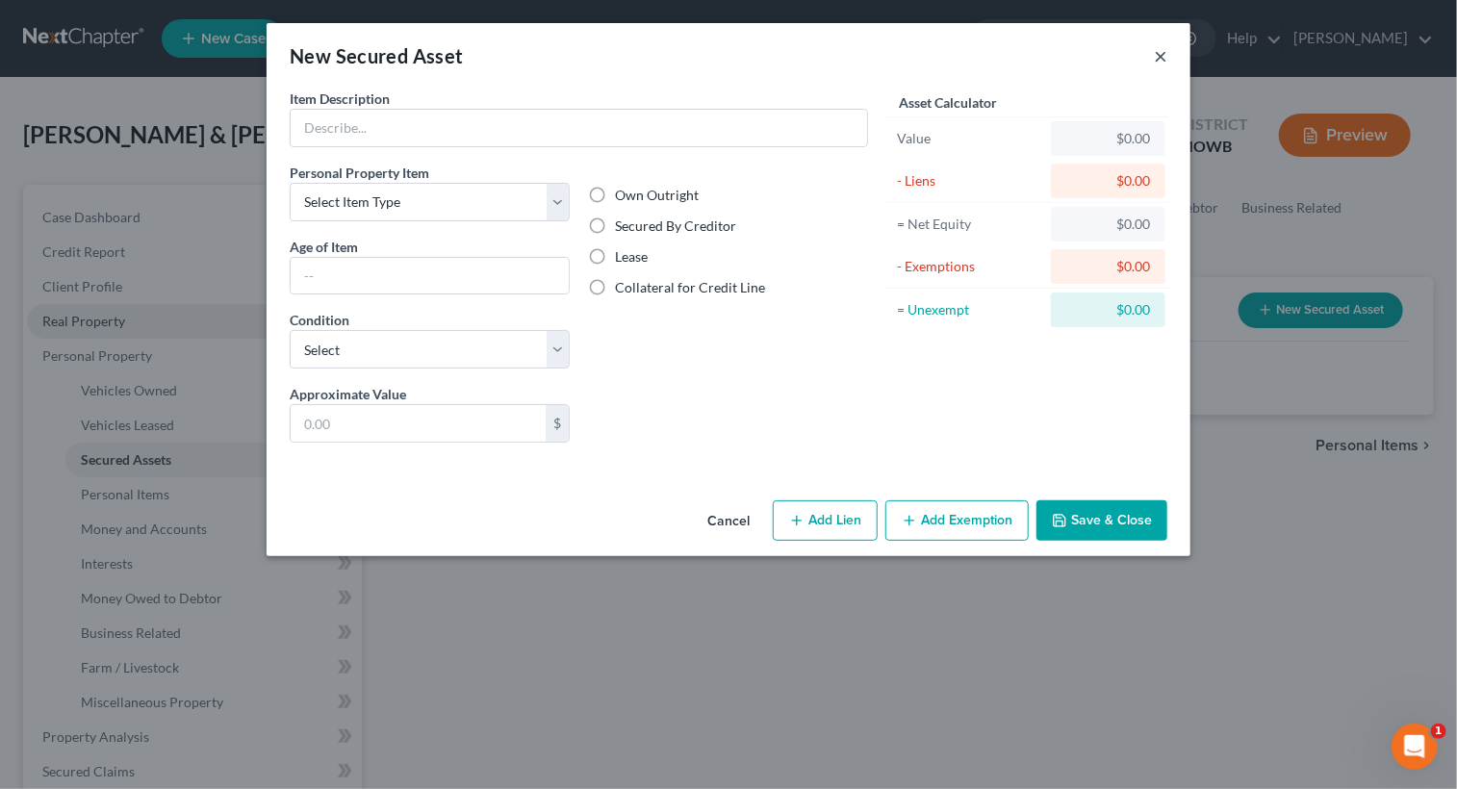
click at [1158, 51] on button "×" at bounding box center [1160, 55] width 13 height 23
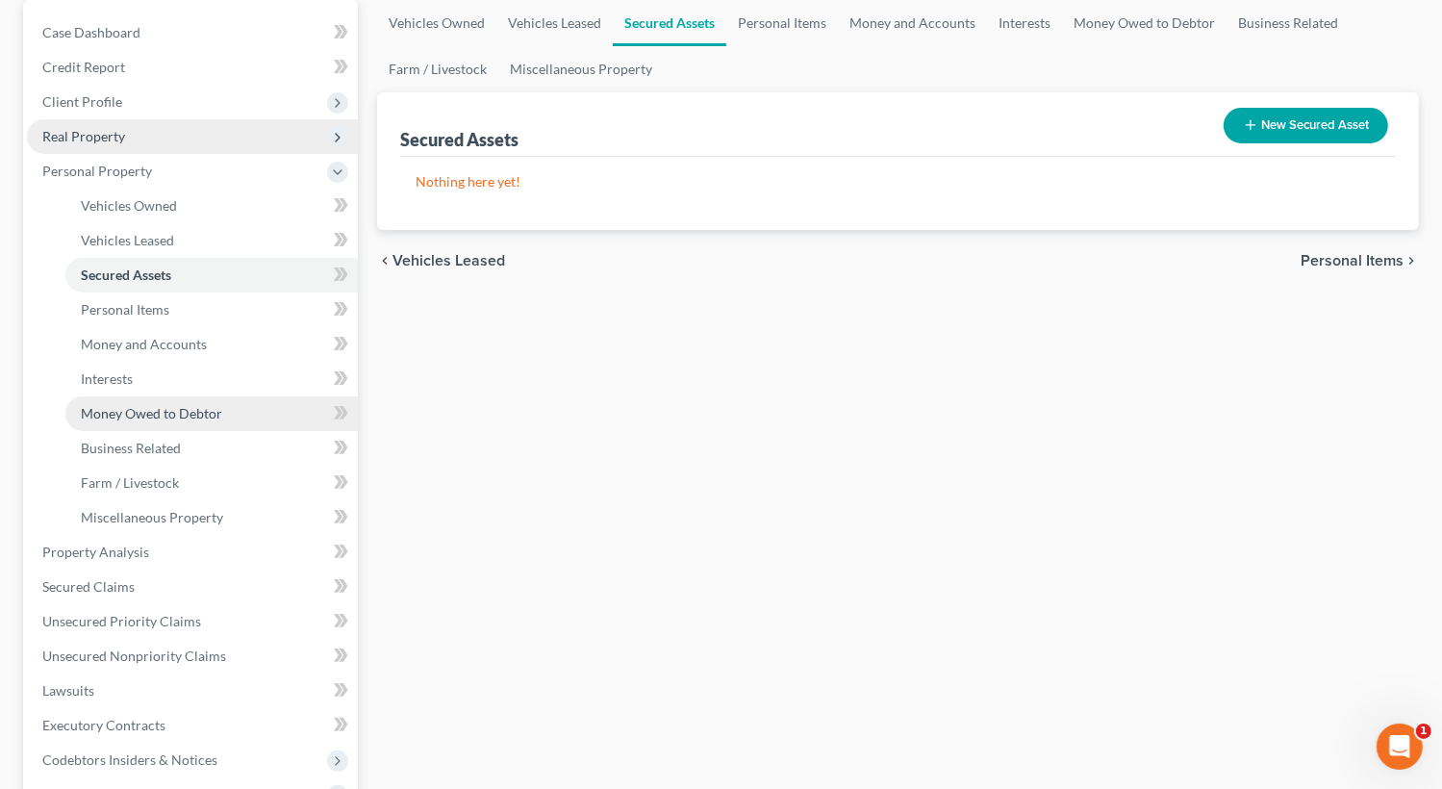
scroll to position [289, 0]
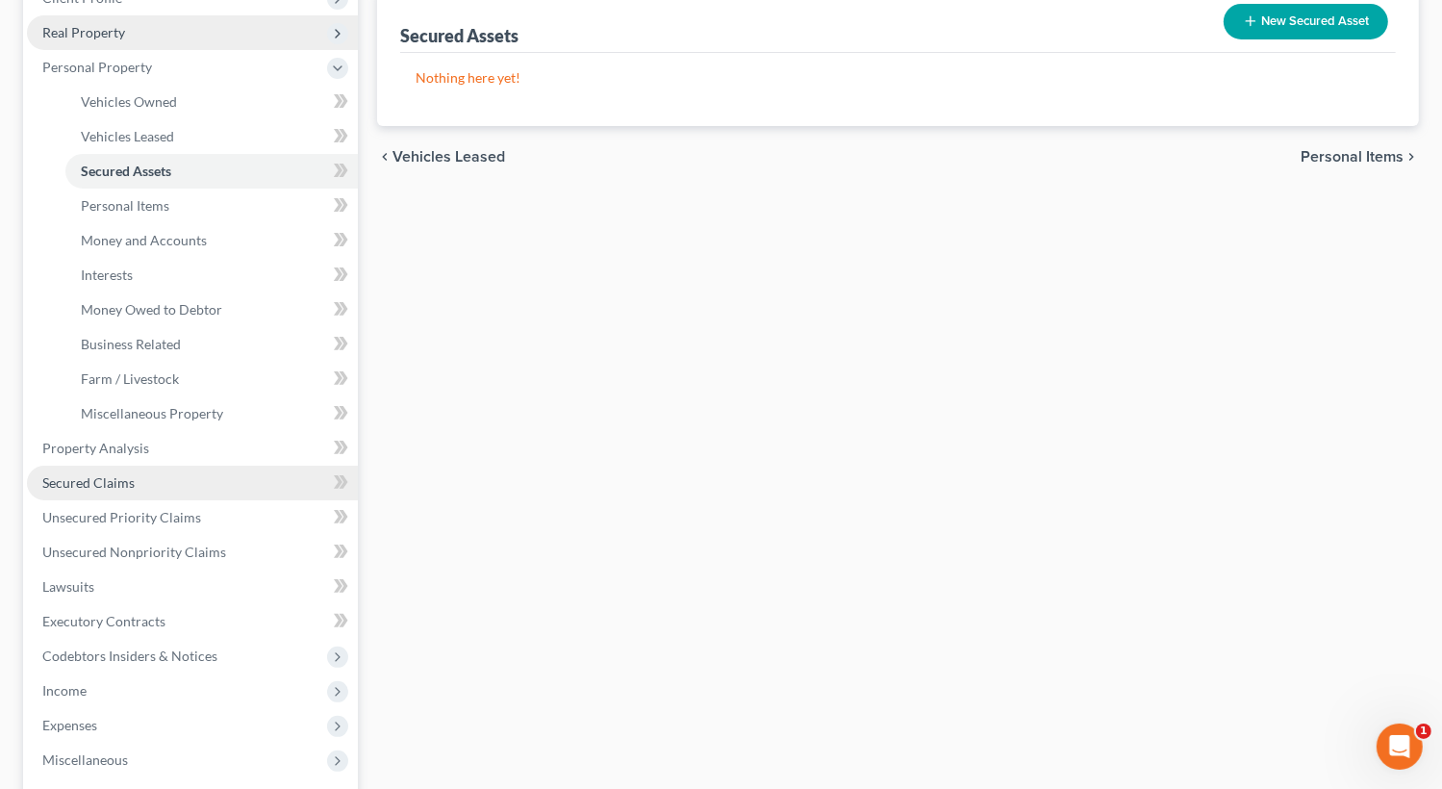
click at [164, 481] on link "Secured Claims" at bounding box center [192, 483] width 331 height 35
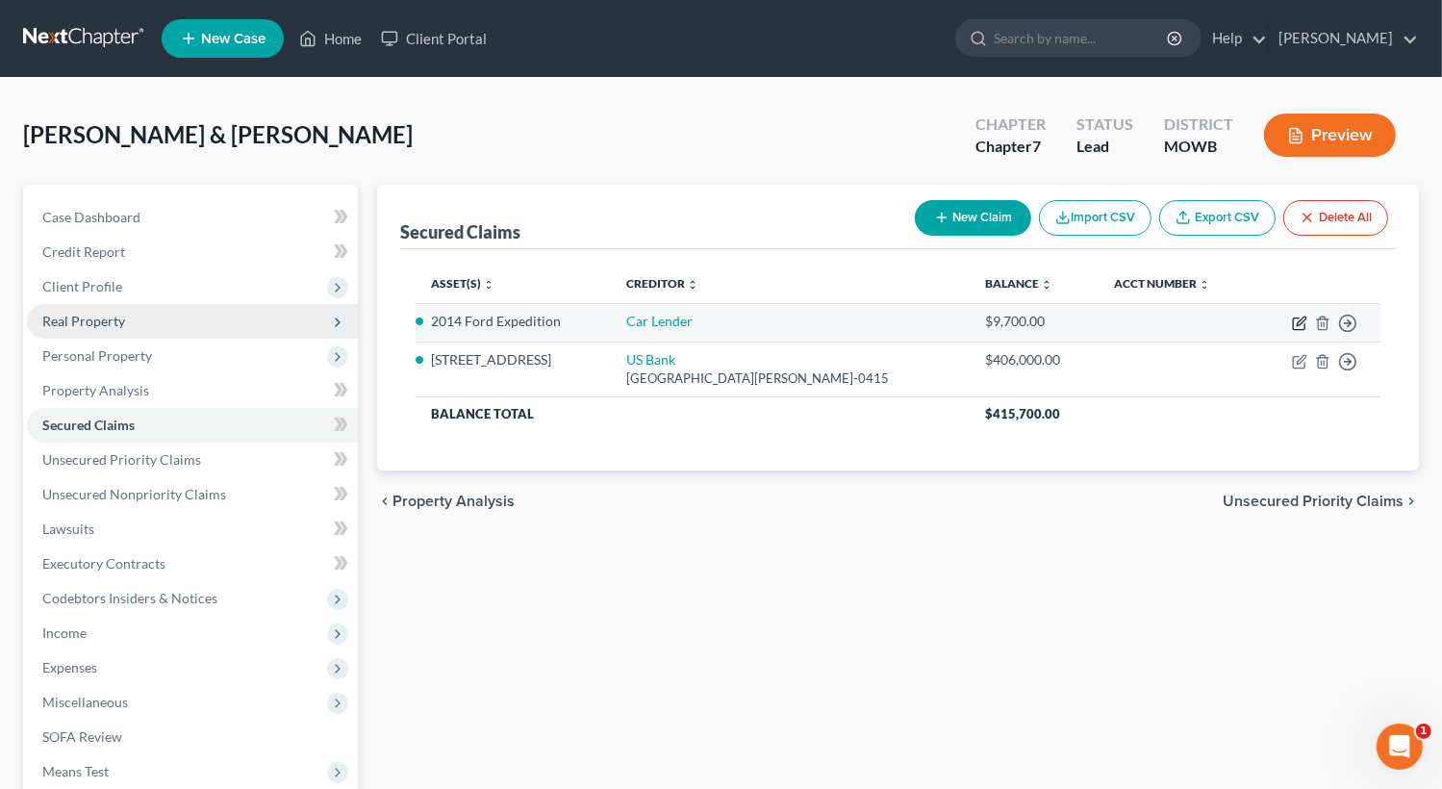
click at [1302, 322] on icon "button" at bounding box center [1301, 321] width 9 height 9
select select "2"
select select "0"
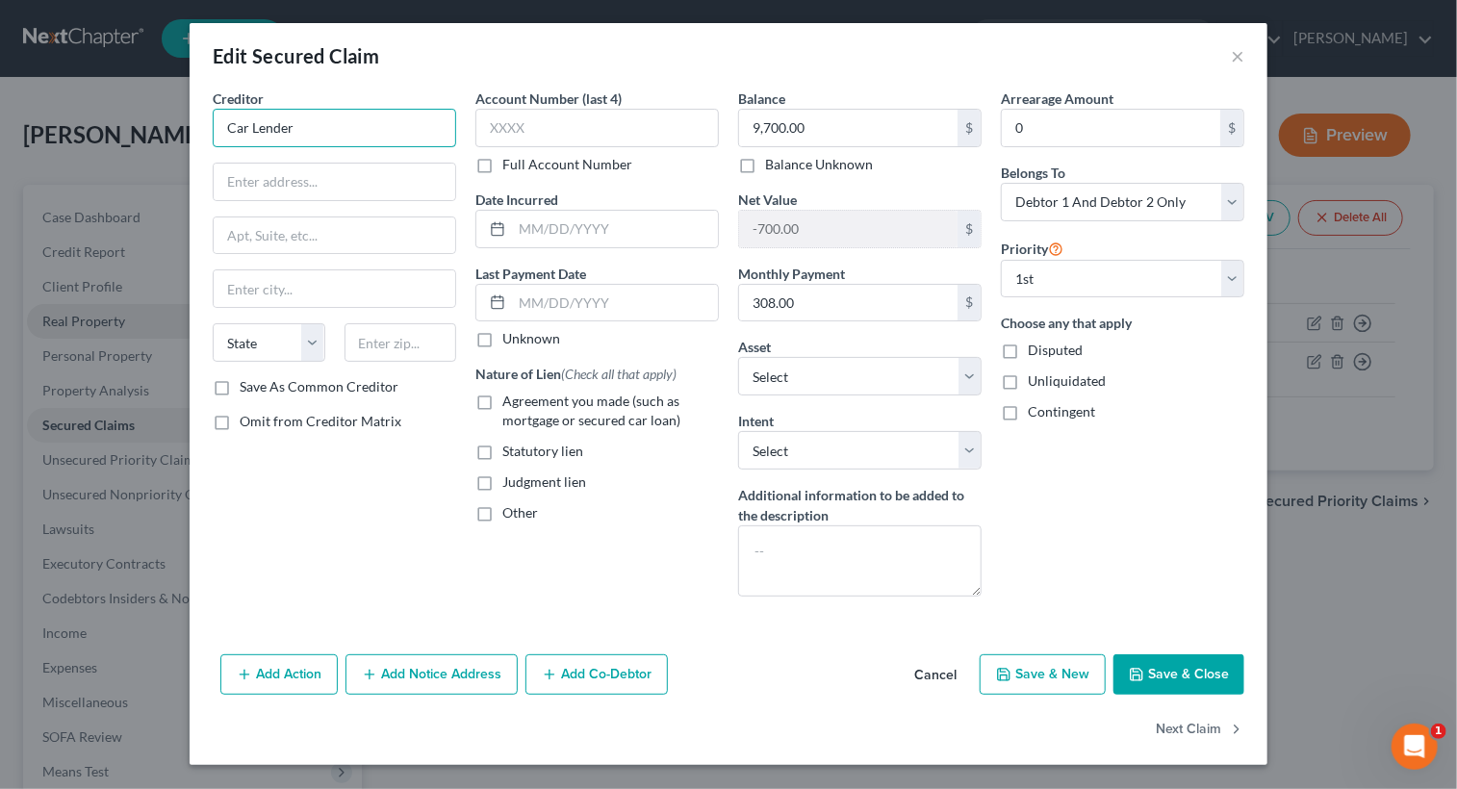
click at [356, 135] on input "Car Lender" at bounding box center [334, 128] width 243 height 38
type input "C"
type input "Summit Ridge Credit Union"
click at [274, 189] on input "3485" at bounding box center [334, 182] width 241 height 37
click at [273, 195] on input "34" at bounding box center [334, 182] width 241 height 37
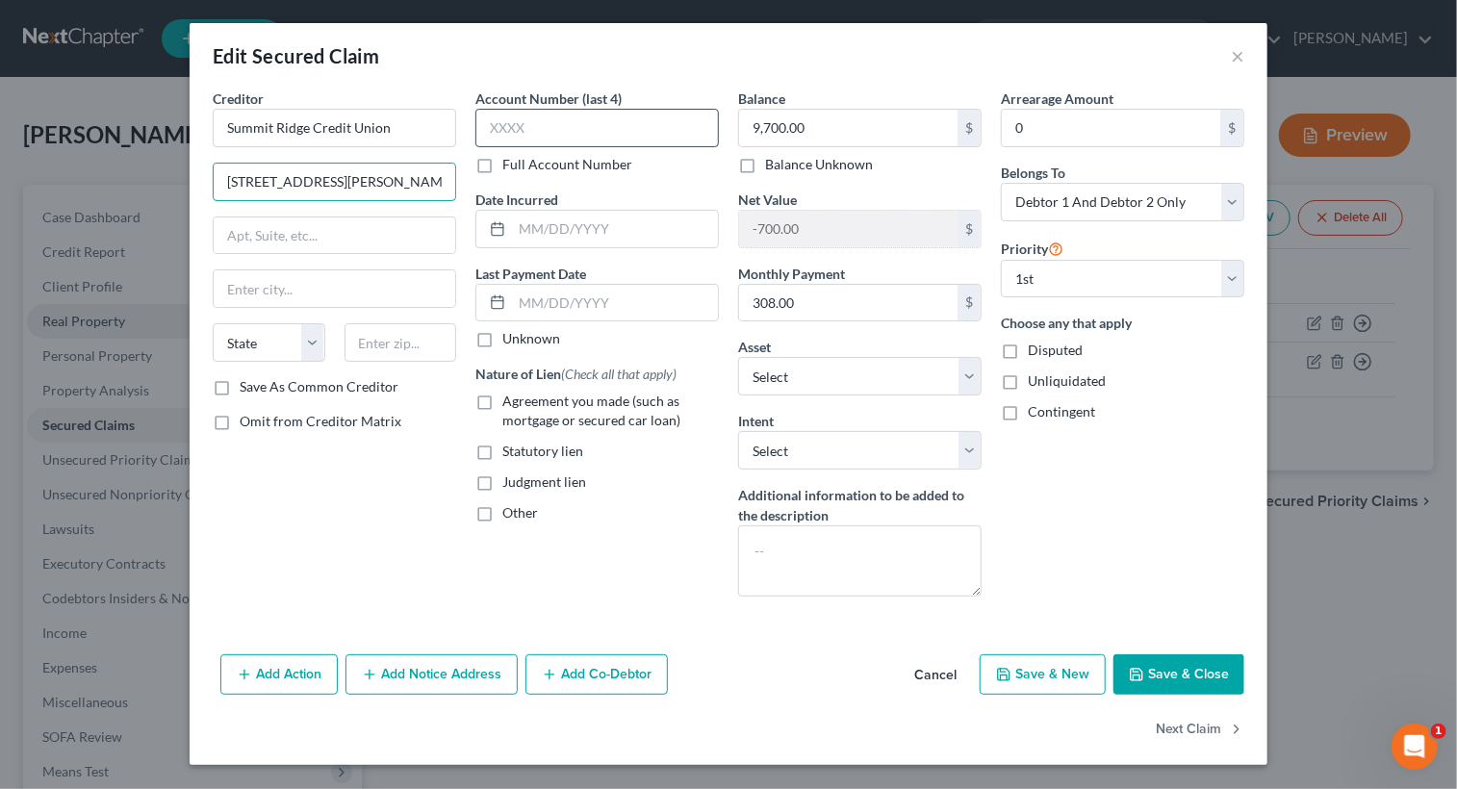
type input "[STREET_ADDRESS][PERSON_NAME]"
type input "[PERSON_NAME] Summit"
select select "26"
type input "64064"
type input "Lees Summit"
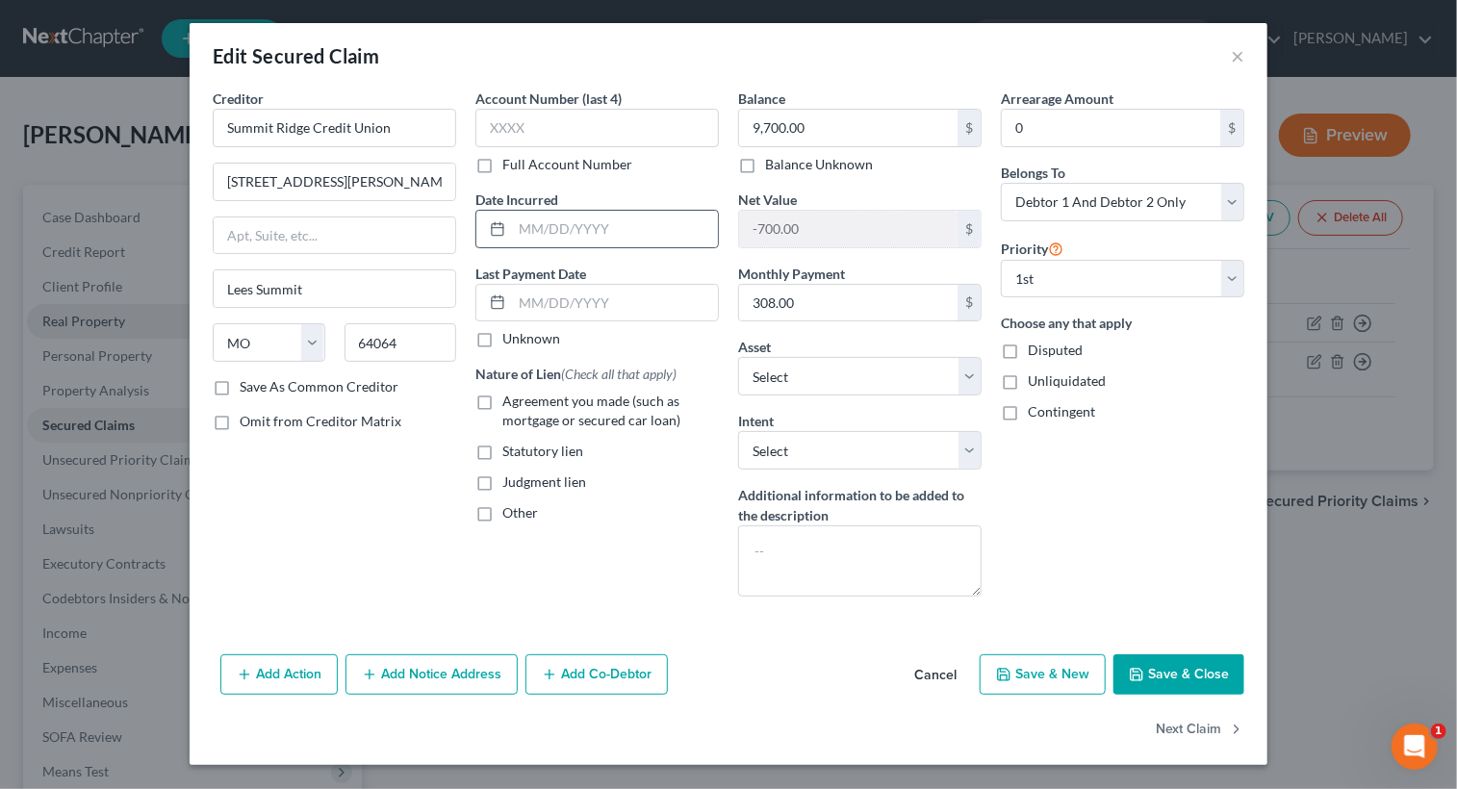
click at [504, 244] on div at bounding box center [494, 229] width 36 height 37
click at [601, 215] on input "text" at bounding box center [615, 229] width 206 height 37
click at [968, 368] on select "Select Other Multiple Assets Household Goods - living room and bedroom furnitur…" at bounding box center [859, 376] width 243 height 38
click at [677, 526] on div "Account Number (last 4) Full Account Number Date Incurred [DATE] Last Payment D…" at bounding box center [597, 350] width 263 height 523
click at [963, 447] on select "Select Surrender Redeem Reaffirm Avoid Other" at bounding box center [859, 450] width 243 height 38
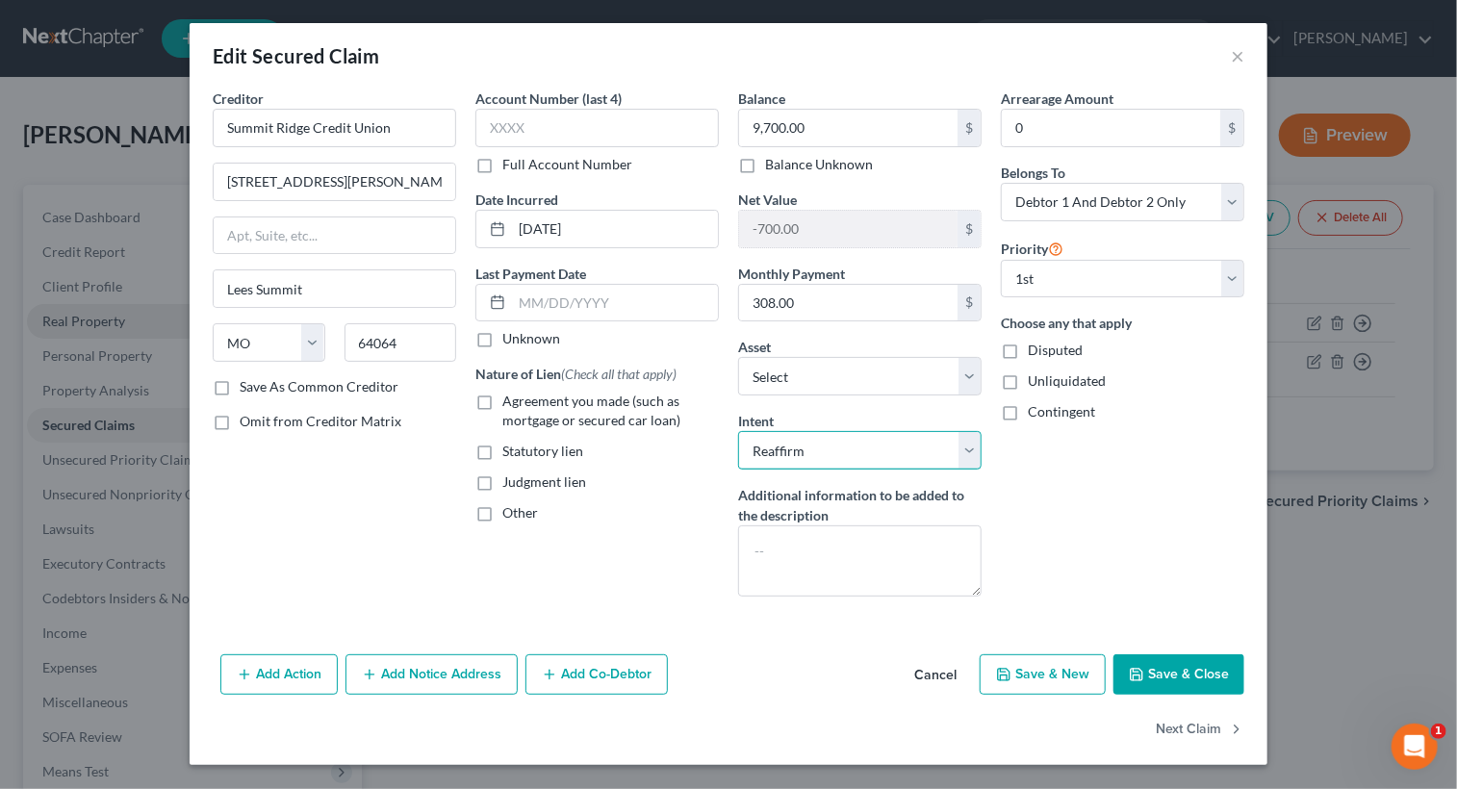
click at [738, 431] on select "Select Surrender Redeem Reaffirm Avoid Other" at bounding box center [859, 450] width 243 height 38
click at [1058, 678] on button "Save & New" at bounding box center [1042, 674] width 126 height 40
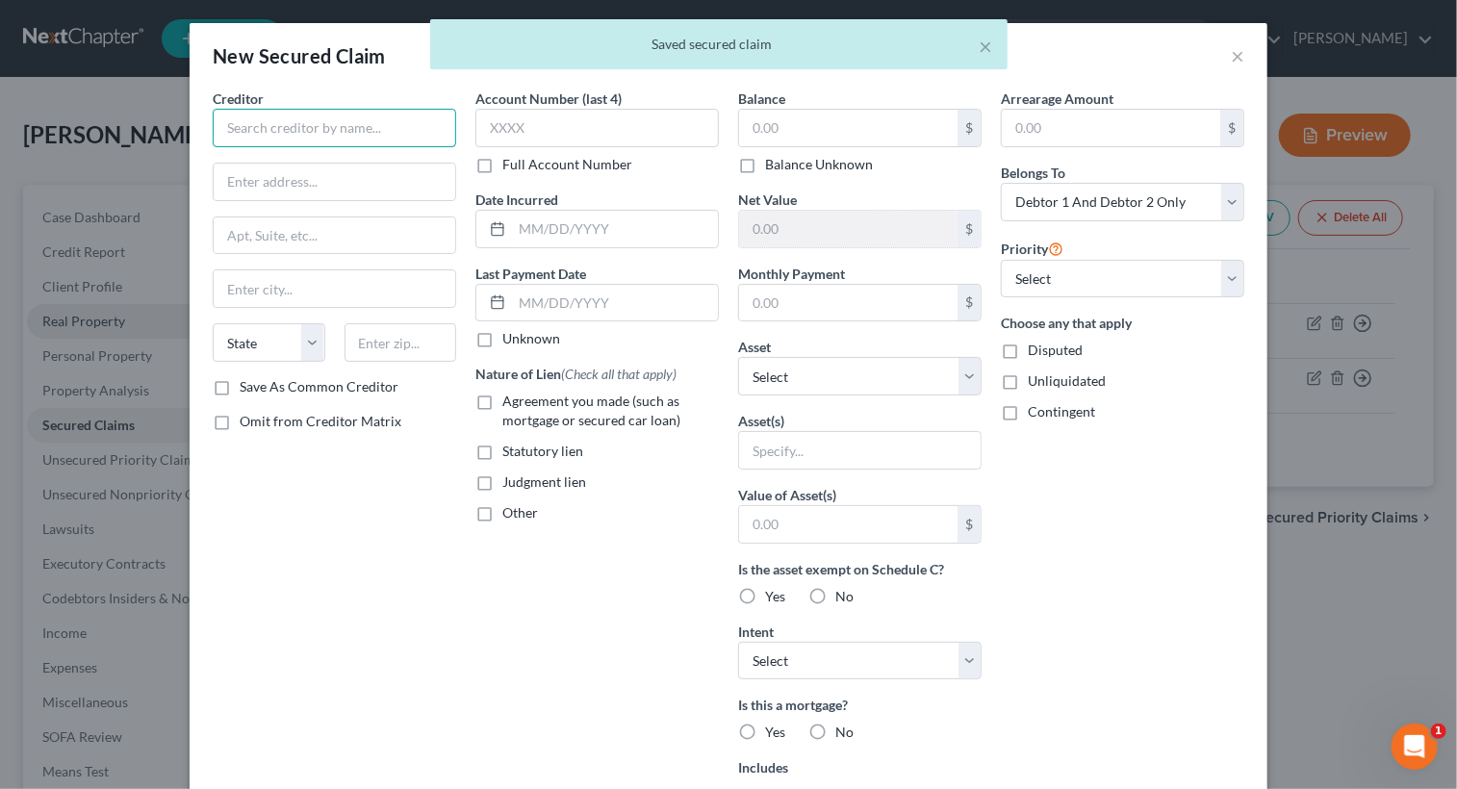
click at [424, 125] on input "text" at bounding box center [334, 128] width 243 height 38
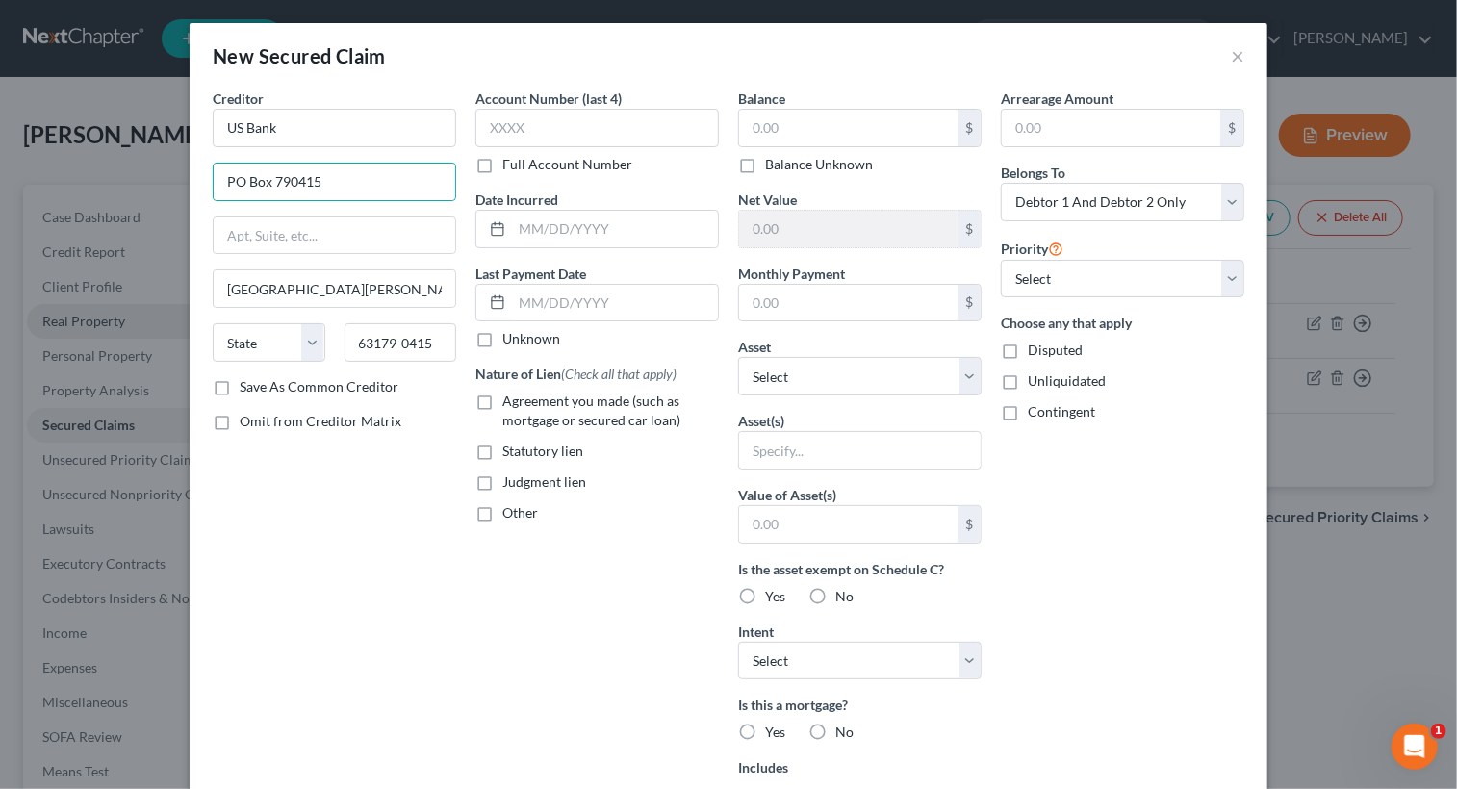
click at [240, 388] on label "Save As Common Creditor" at bounding box center [319, 386] width 159 height 19
click at [247, 388] on input "Save As Common Creditor" at bounding box center [253, 383] width 13 height 13
click at [600, 233] on input "text" at bounding box center [615, 229] width 206 height 37
click at [792, 125] on input "text" at bounding box center [848, 128] width 218 height 37
click at [866, 223] on input "text" at bounding box center [848, 229] width 218 height 37
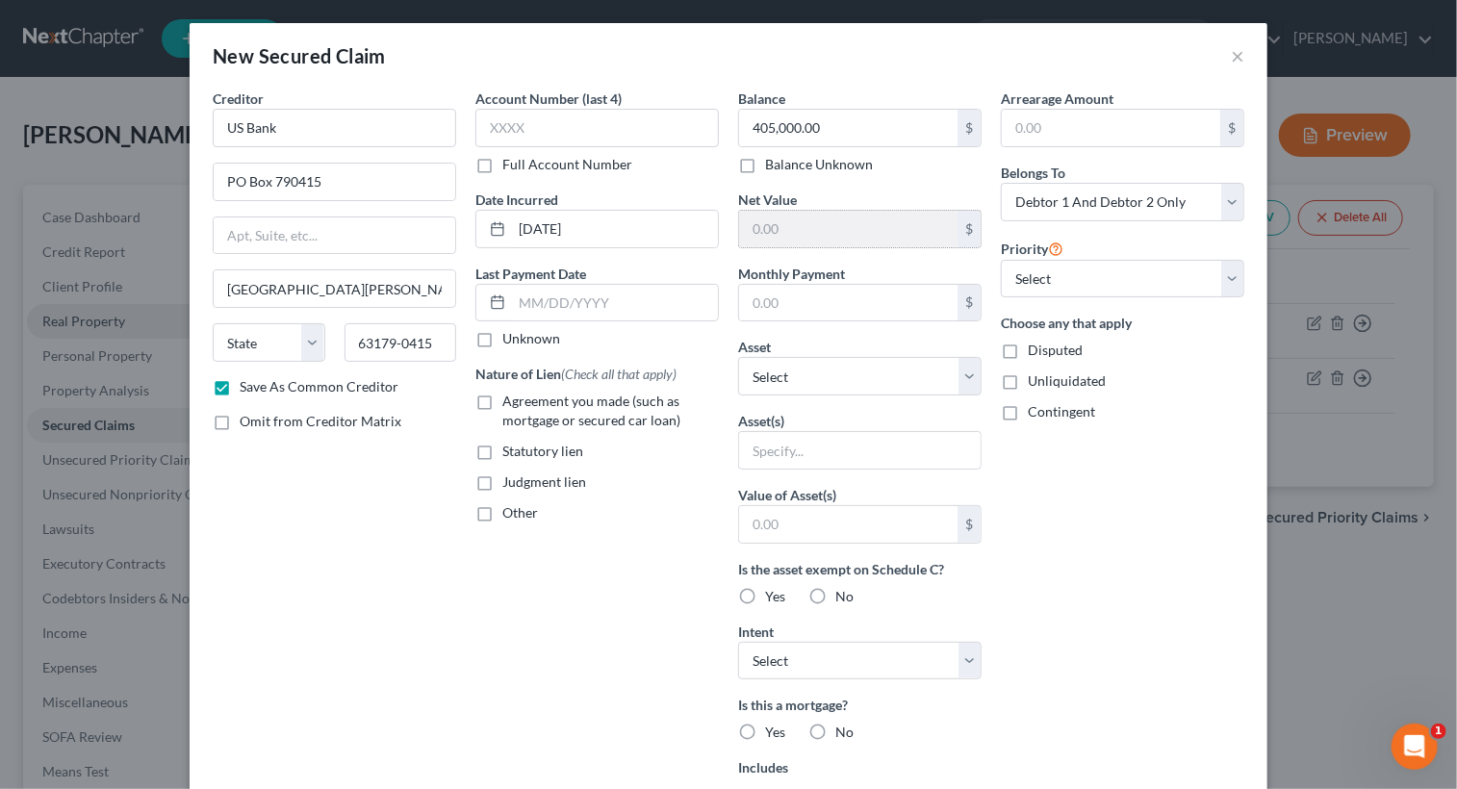
click at [785, 231] on input "text" at bounding box center [848, 229] width 218 height 37
click at [839, 221] on input "text" at bounding box center [848, 229] width 218 height 37
click at [962, 373] on select "Select Other Multiple Assets Household Goods - living room and bedroom furnitur…" at bounding box center [859, 376] width 243 height 38
click at [738, 357] on select "Select Other Multiple Assets Household Goods - living room and bedroom furnitur…" at bounding box center [859, 376] width 243 height 38
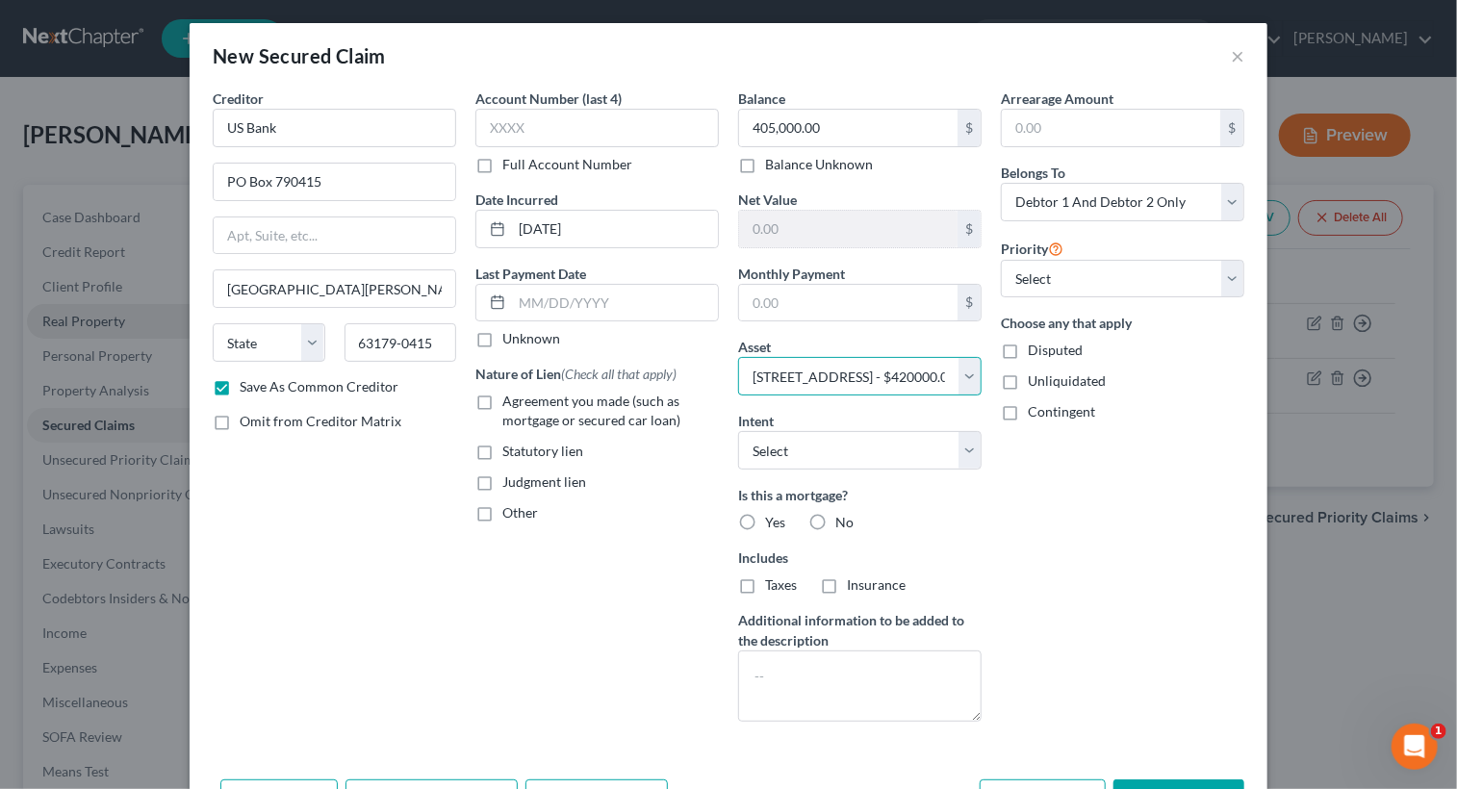
click at [929, 376] on select "Select Other Multiple Assets Household Goods - living room and bedroom furnitur…" at bounding box center [859, 376] width 243 height 38
click at [924, 366] on select "Select Other Multiple Assets Household Goods - living room and bedroom furnitur…" at bounding box center [859, 376] width 243 height 38
click at [929, 374] on select "Select Other Multiple Assets Household Goods - living room and bedroom furnitur…" at bounding box center [859, 376] width 243 height 38
click at [926, 373] on select "Select Other Multiple Assets Household Goods - living room and bedroom furnitur…" at bounding box center [859, 376] width 243 height 38
click at [799, 224] on input "text" at bounding box center [848, 229] width 218 height 37
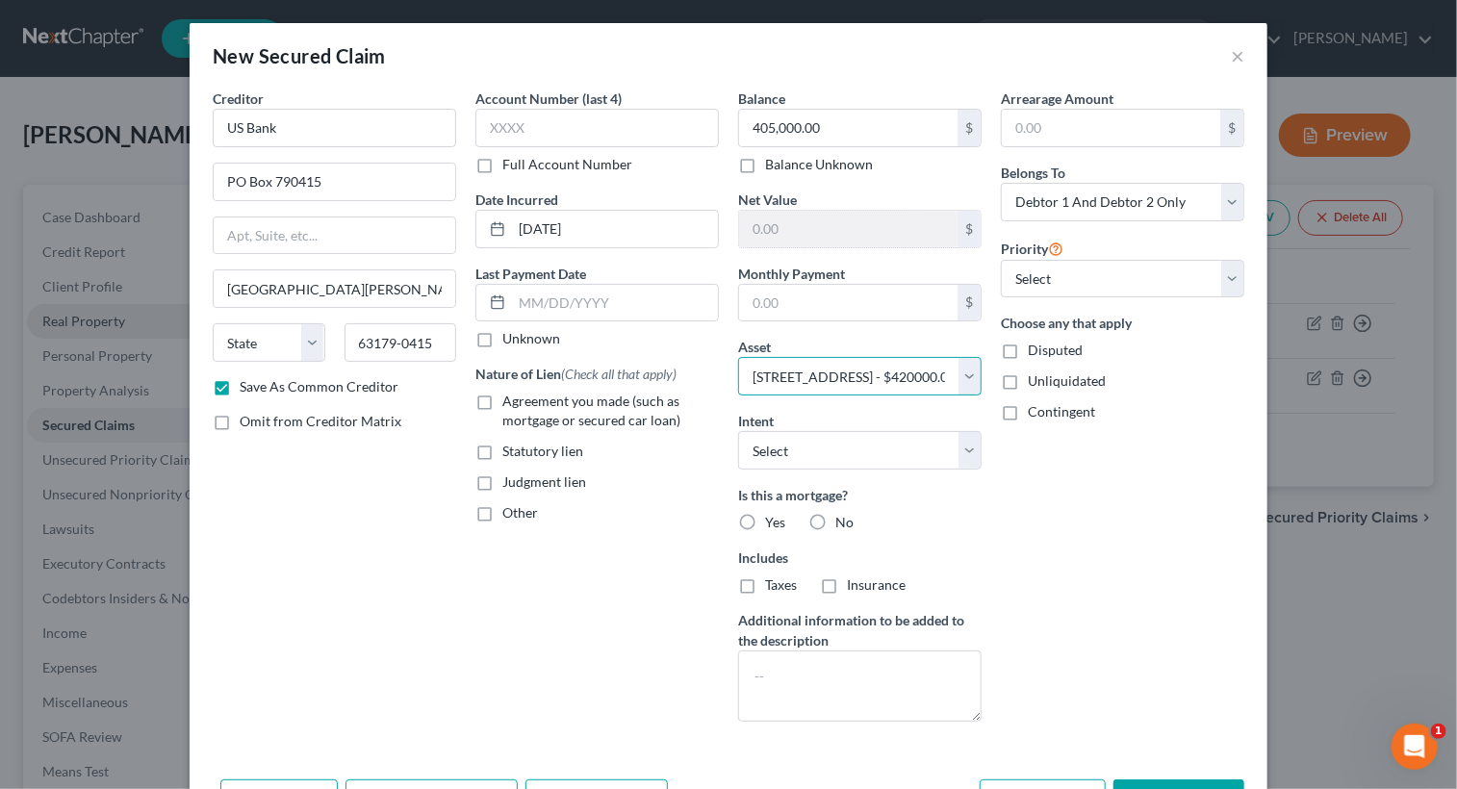
click at [954, 381] on select "Select Other Multiple Assets Household Goods - living room and bedroom furnitur…" at bounding box center [859, 376] width 243 height 38
drag, startPoint x: 1024, startPoint y: 739, endPoint x: 1018, endPoint y: 720, distance: 20.1
click at [1024, 738] on div "Creditor * US [GEOGRAPHIC_DATA] [US_STATE] AK AR AZ CA CO CT DE DC [GEOGRAPHIC_…" at bounding box center [729, 430] width 1078 height 683
click at [1231, 53] on button "×" at bounding box center [1236, 55] width 13 height 23
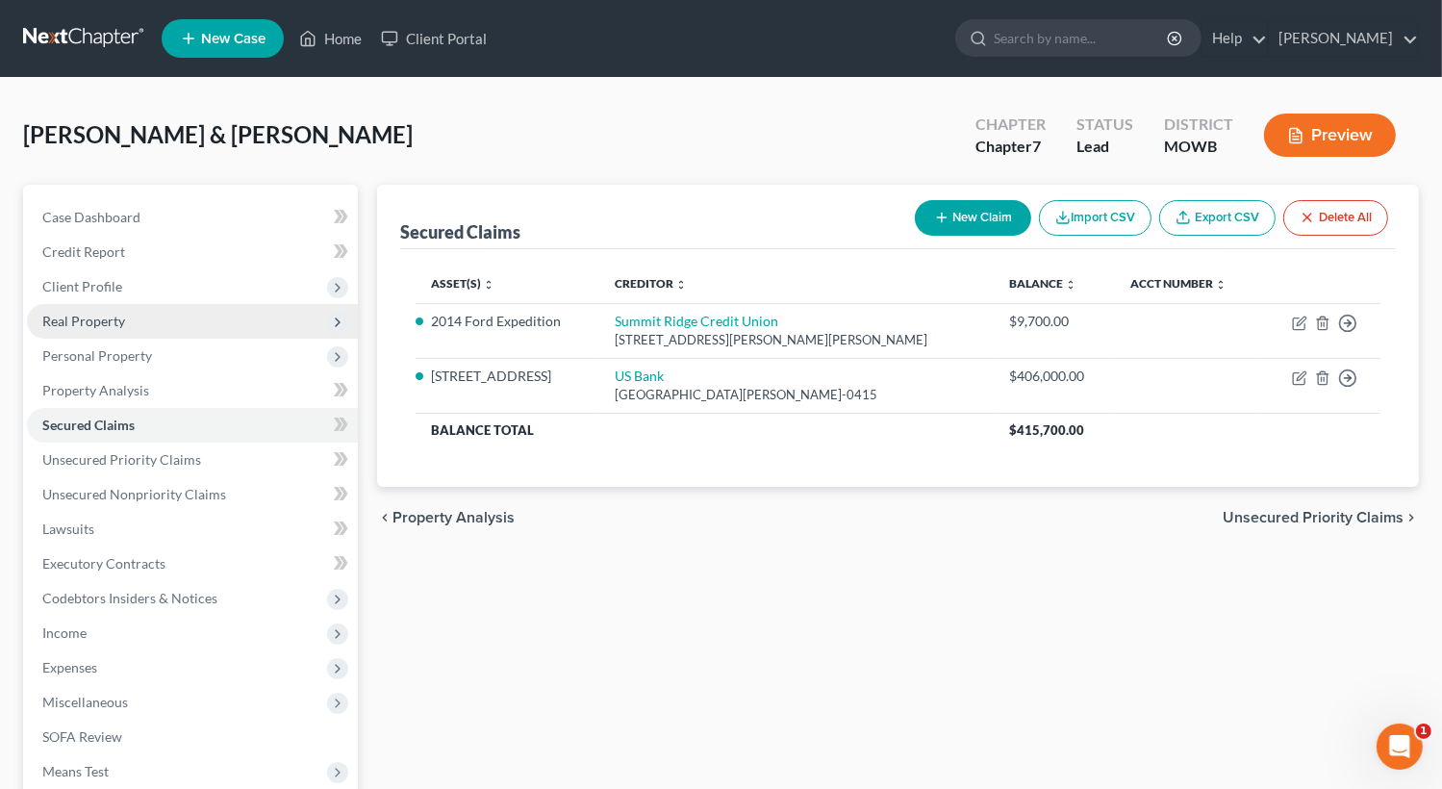
click at [108, 329] on span "Real Property" at bounding box center [192, 321] width 331 height 35
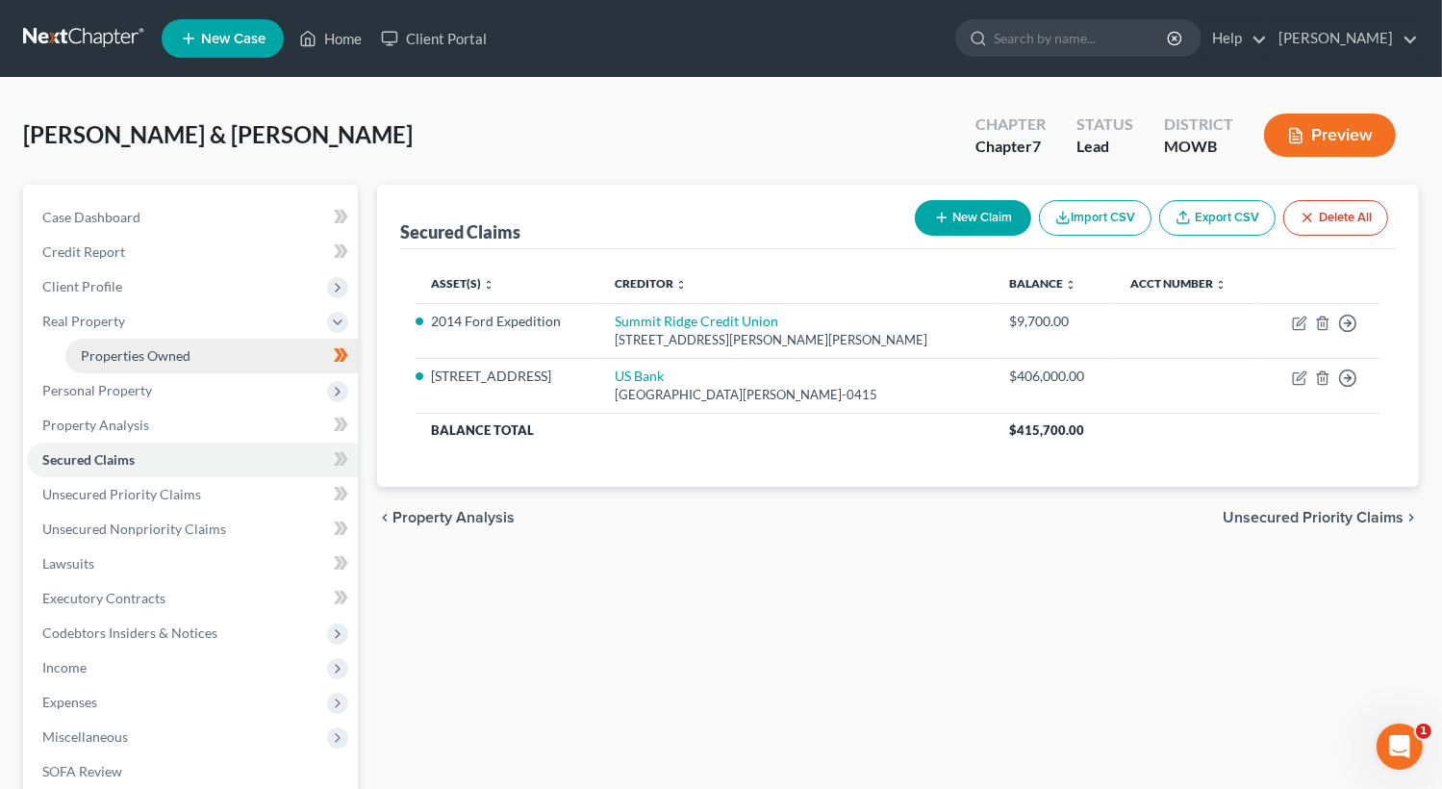
click at [119, 359] on span "Properties Owned" at bounding box center [136, 355] width 110 height 16
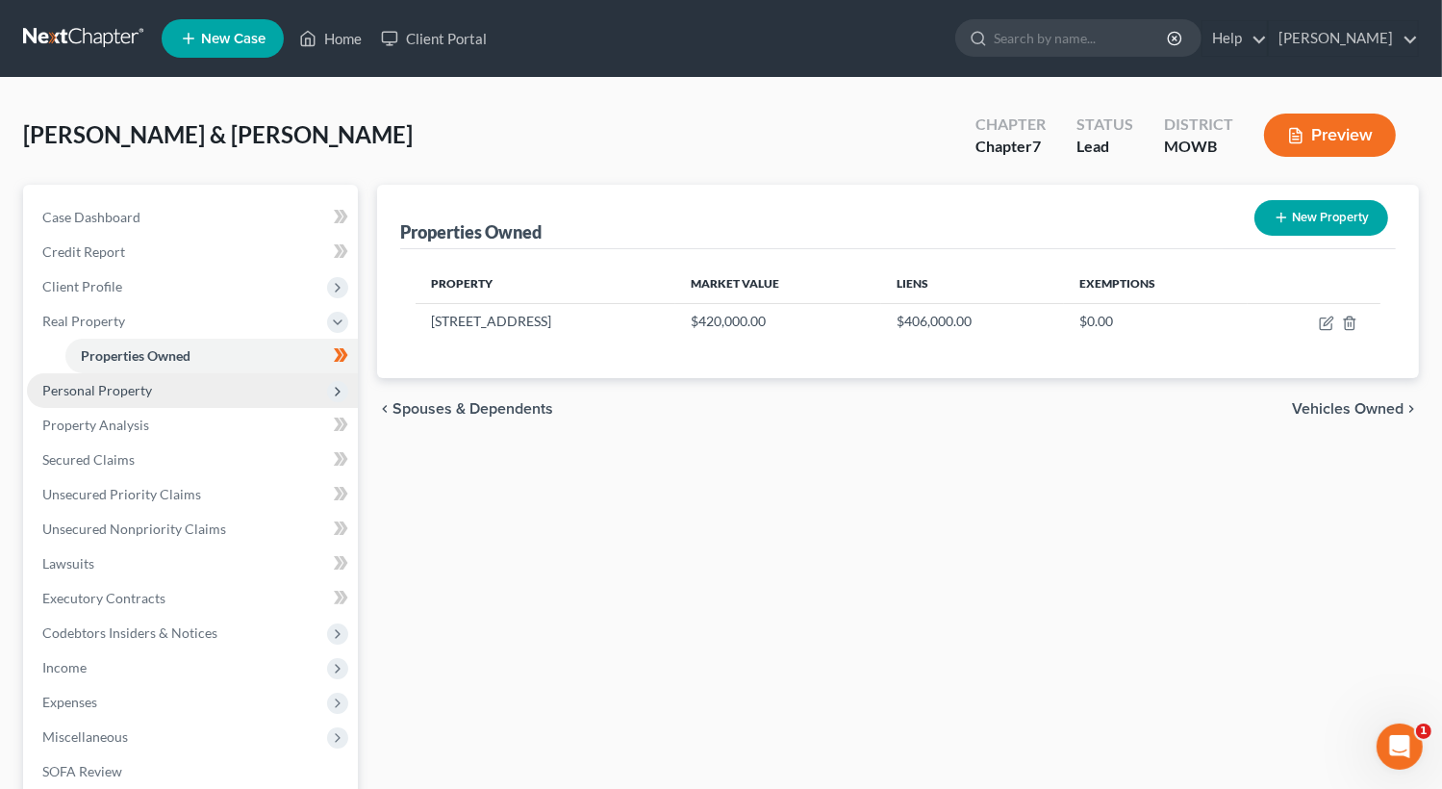
click at [172, 393] on span "Personal Property" at bounding box center [192, 390] width 331 height 35
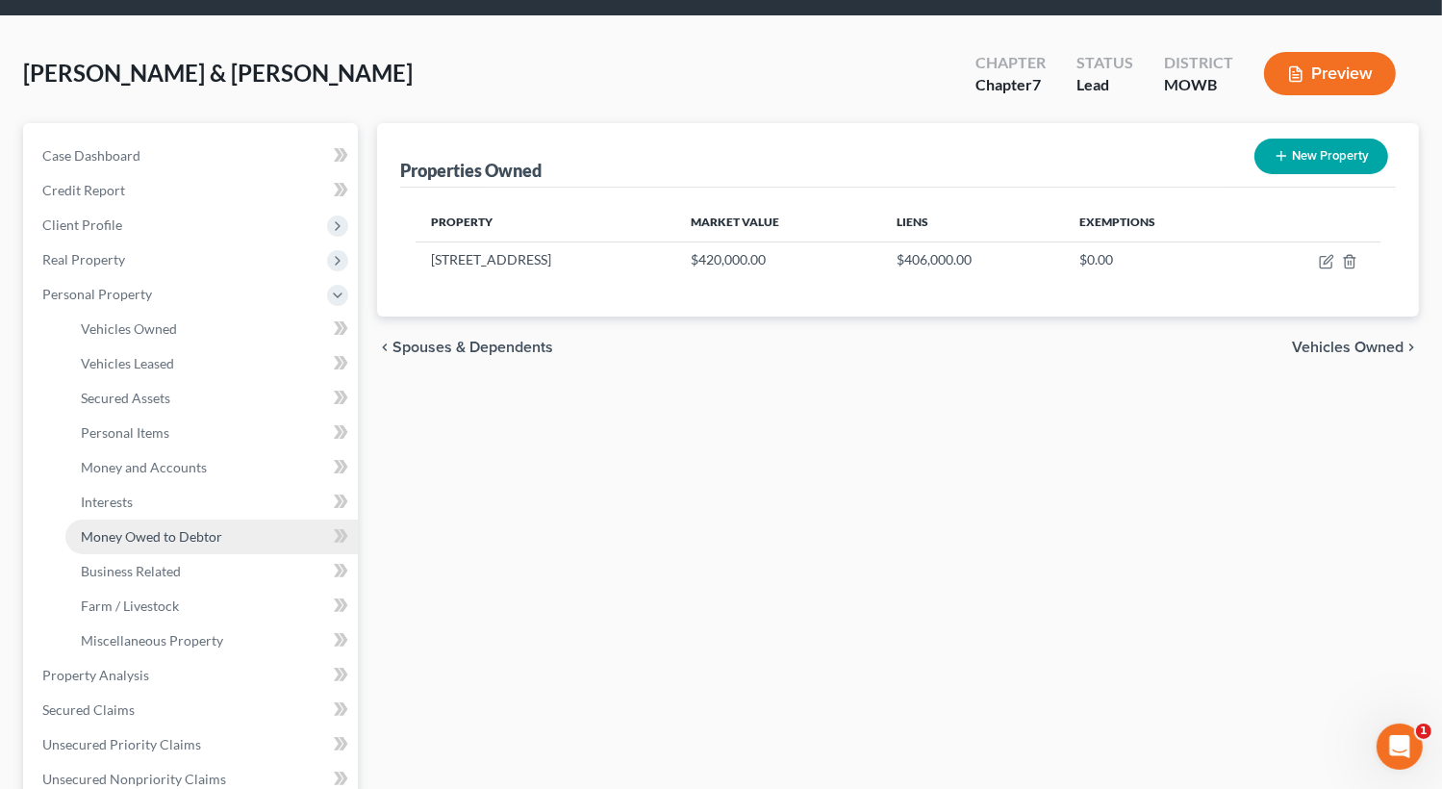
scroll to position [96, 0]
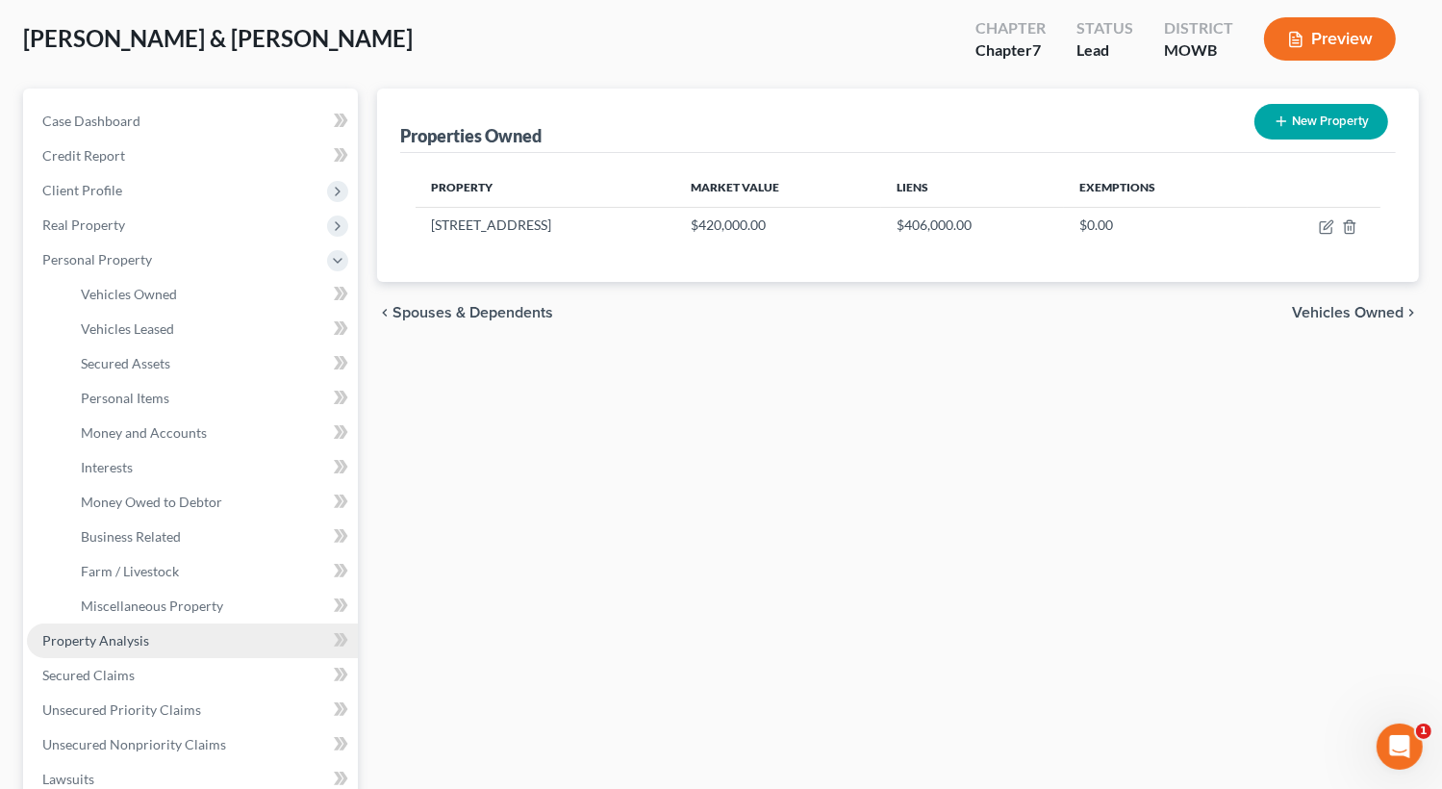
click at [129, 645] on span "Property Analysis" at bounding box center [95, 640] width 107 height 16
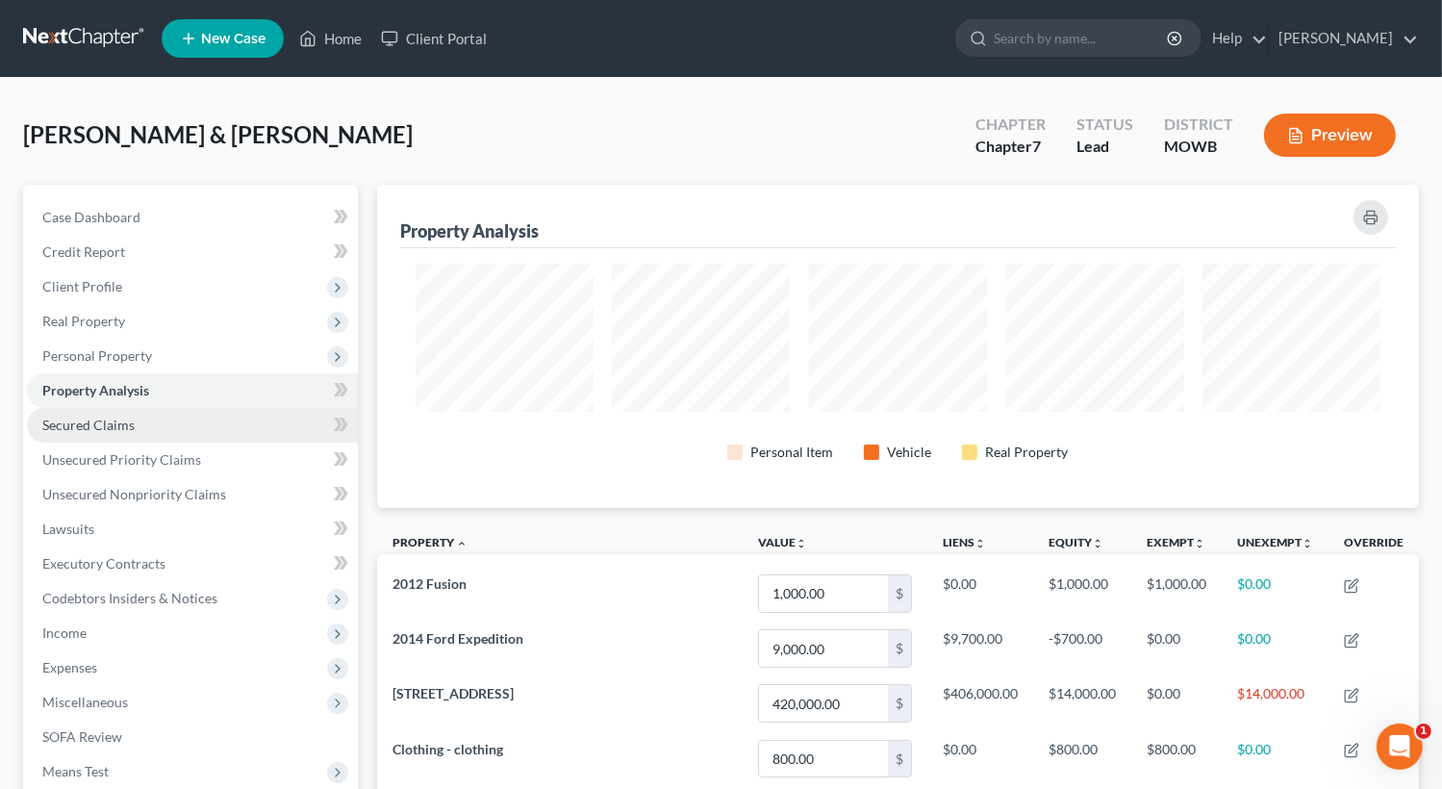
click at [125, 430] on span "Secured Claims" at bounding box center [88, 425] width 92 height 16
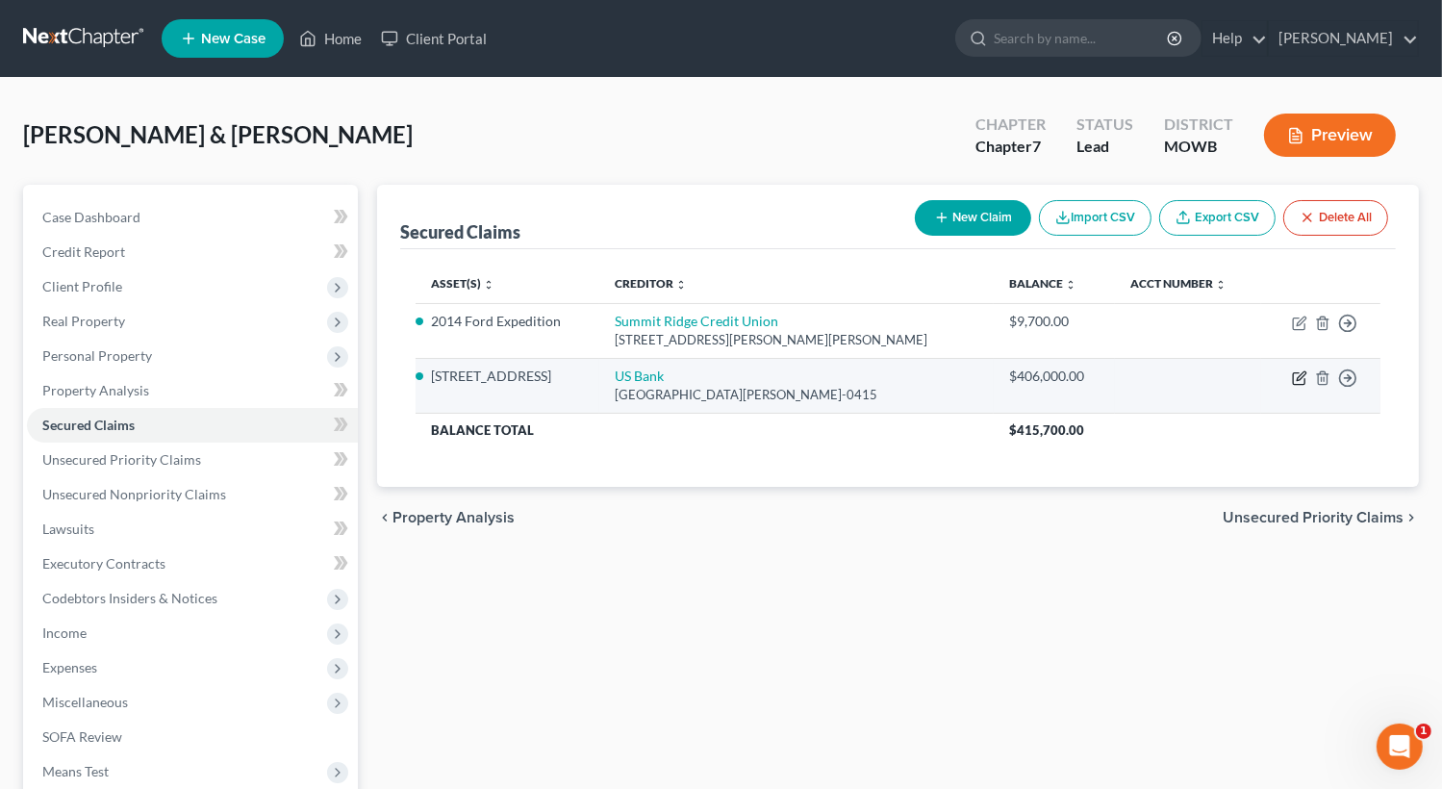
click at [1297, 376] on icon "button" at bounding box center [1299, 377] width 15 height 15
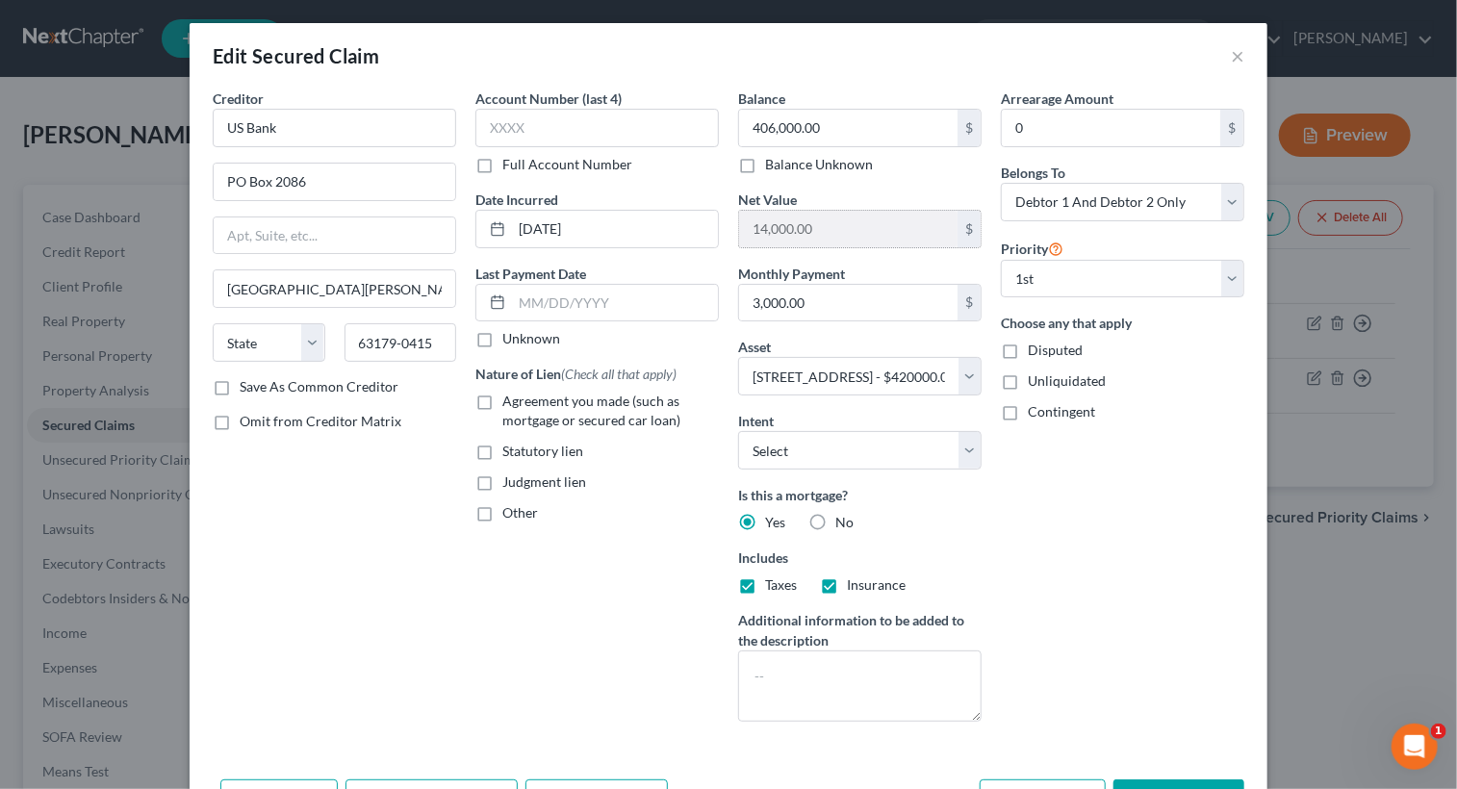
click at [835, 238] on input "14,000.00" at bounding box center [848, 229] width 218 height 37
click at [1233, 57] on button "×" at bounding box center [1236, 55] width 13 height 23
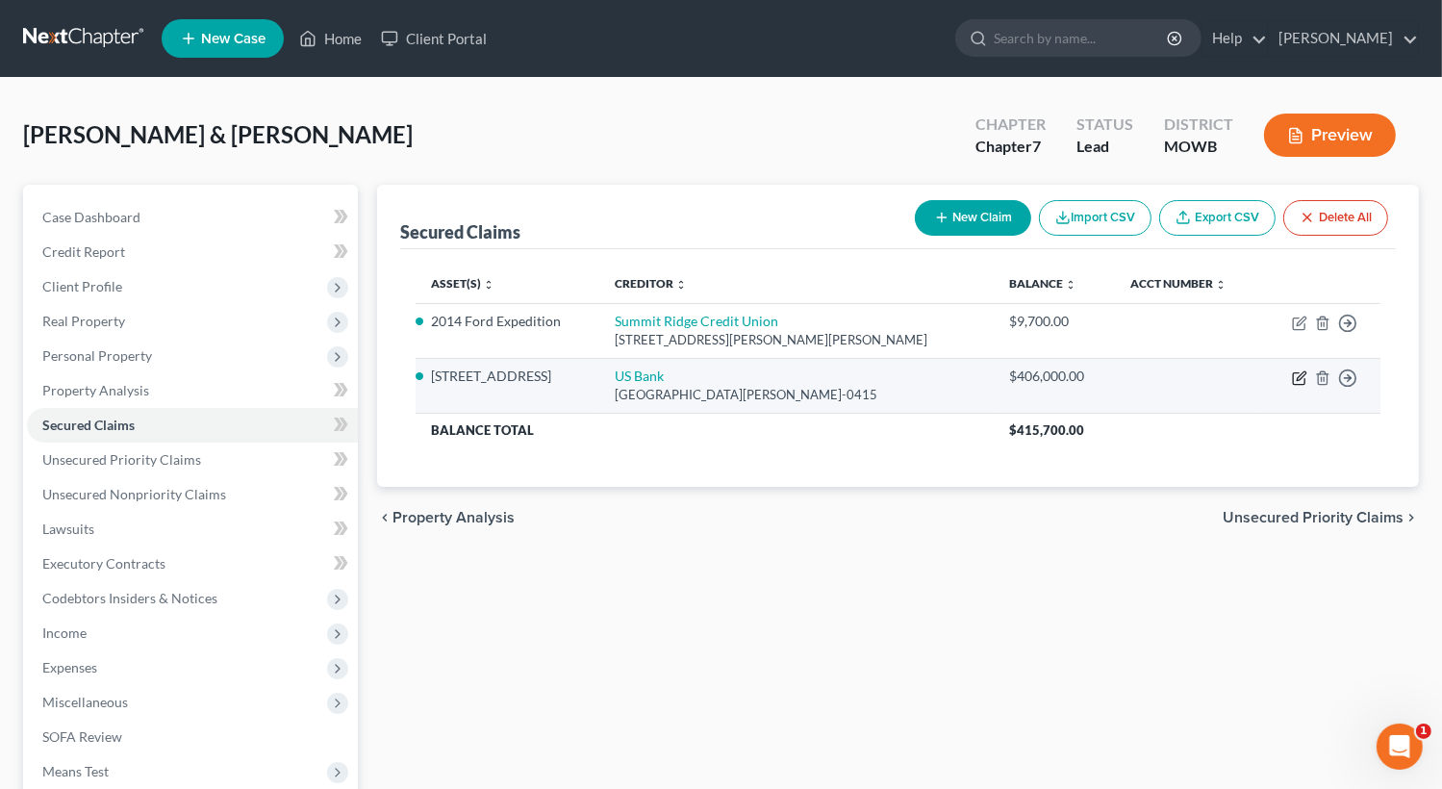
click at [1299, 374] on icon "button" at bounding box center [1299, 377] width 15 height 15
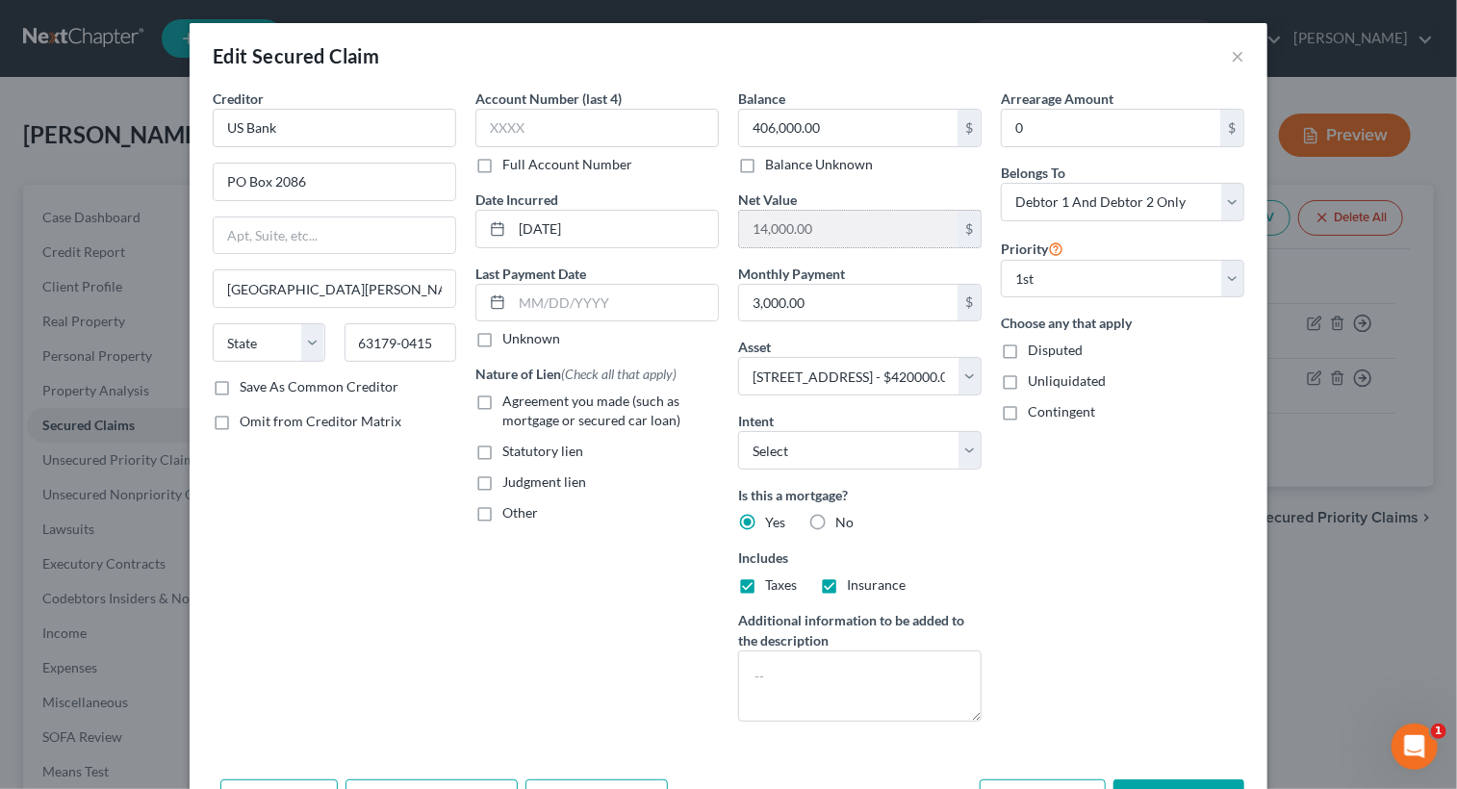
click at [862, 222] on input "14,000.00" at bounding box center [848, 229] width 218 height 37
click at [839, 226] on input "14,000.00" at bounding box center [848, 229] width 218 height 37
click at [958, 448] on select "Select Surrender Redeem Reaffirm Avoid Other" at bounding box center [859, 450] width 243 height 38
click at [738, 431] on select "Select Surrender Redeem Reaffirm Avoid Other" at bounding box center [859, 450] width 243 height 38
drag, startPoint x: 854, startPoint y: 253, endPoint x: 847, endPoint y: 241, distance: 13.9
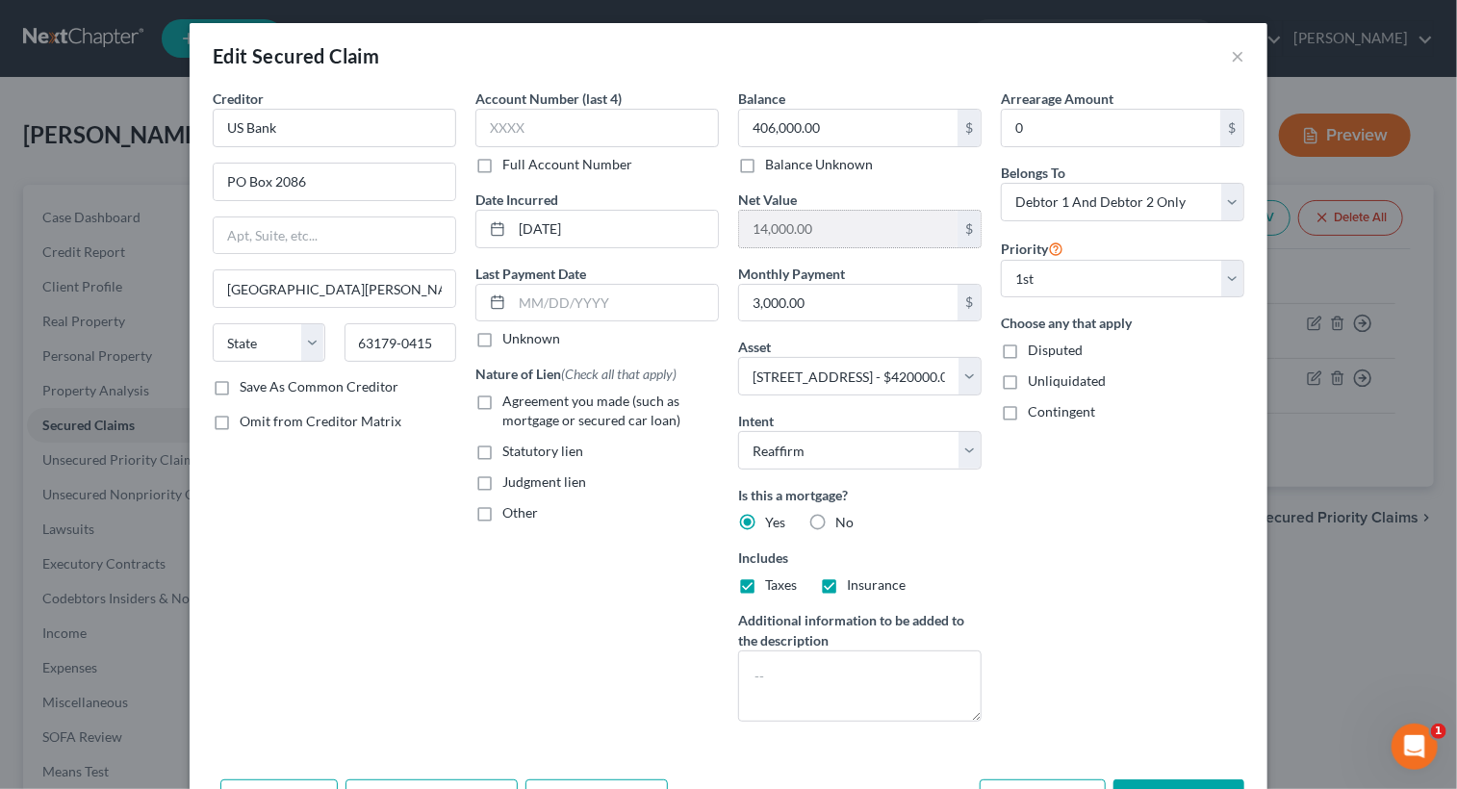
click at [850, 249] on div "Balance 406,000.00 $ Balance Unknown Balance Undetermined 406,000.00 $ Balance …" at bounding box center [859, 413] width 263 height 648
click at [845, 226] on input "14,000.00" at bounding box center [848, 229] width 218 height 37
click at [958, 234] on div "$" at bounding box center [968, 229] width 23 height 37
drag, startPoint x: 951, startPoint y: 226, endPoint x: 917, endPoint y: 230, distance: 33.9
click at [917, 230] on input "14,000.00" at bounding box center [848, 229] width 218 height 37
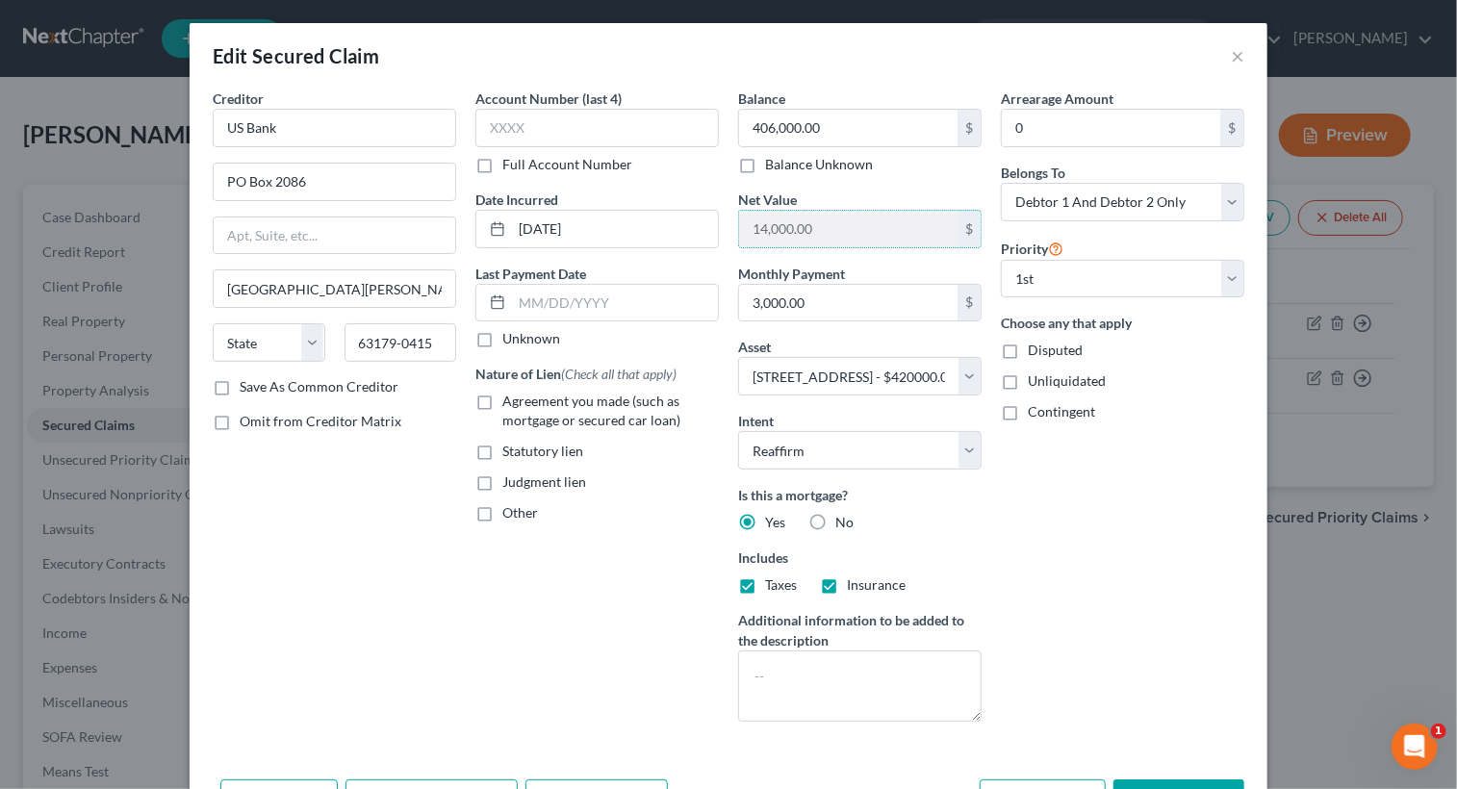
drag, startPoint x: 219, startPoint y: 382, endPoint x: 235, endPoint y: 382, distance: 15.4
click at [240, 382] on label "Save As Common Creditor" at bounding box center [319, 386] width 159 height 19
click at [247, 382] on input "Save As Common Creditor" at bounding box center [253, 383] width 13 height 13
click at [924, 220] on input "14,000.00" at bounding box center [848, 229] width 218 height 37
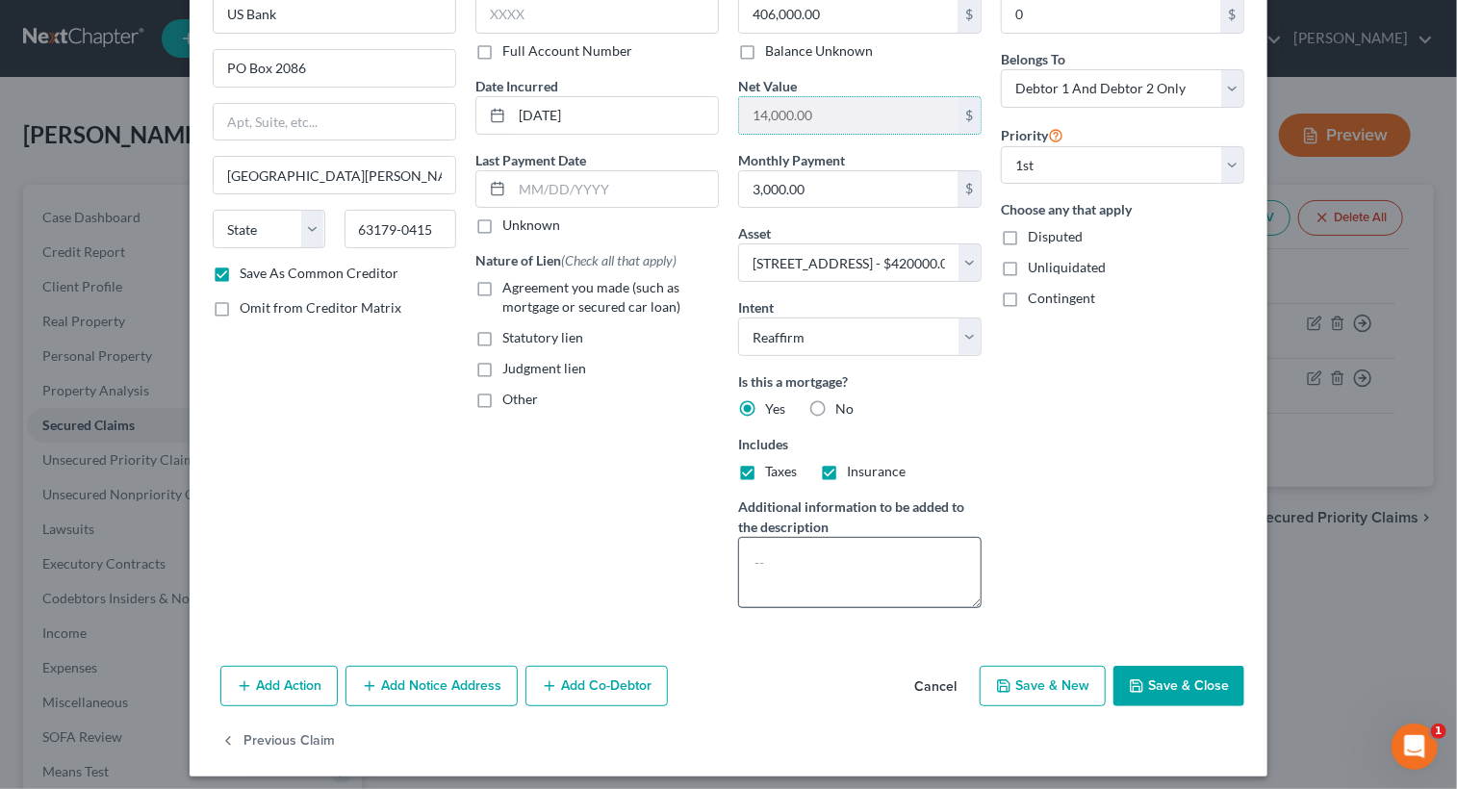
scroll to position [122, 0]
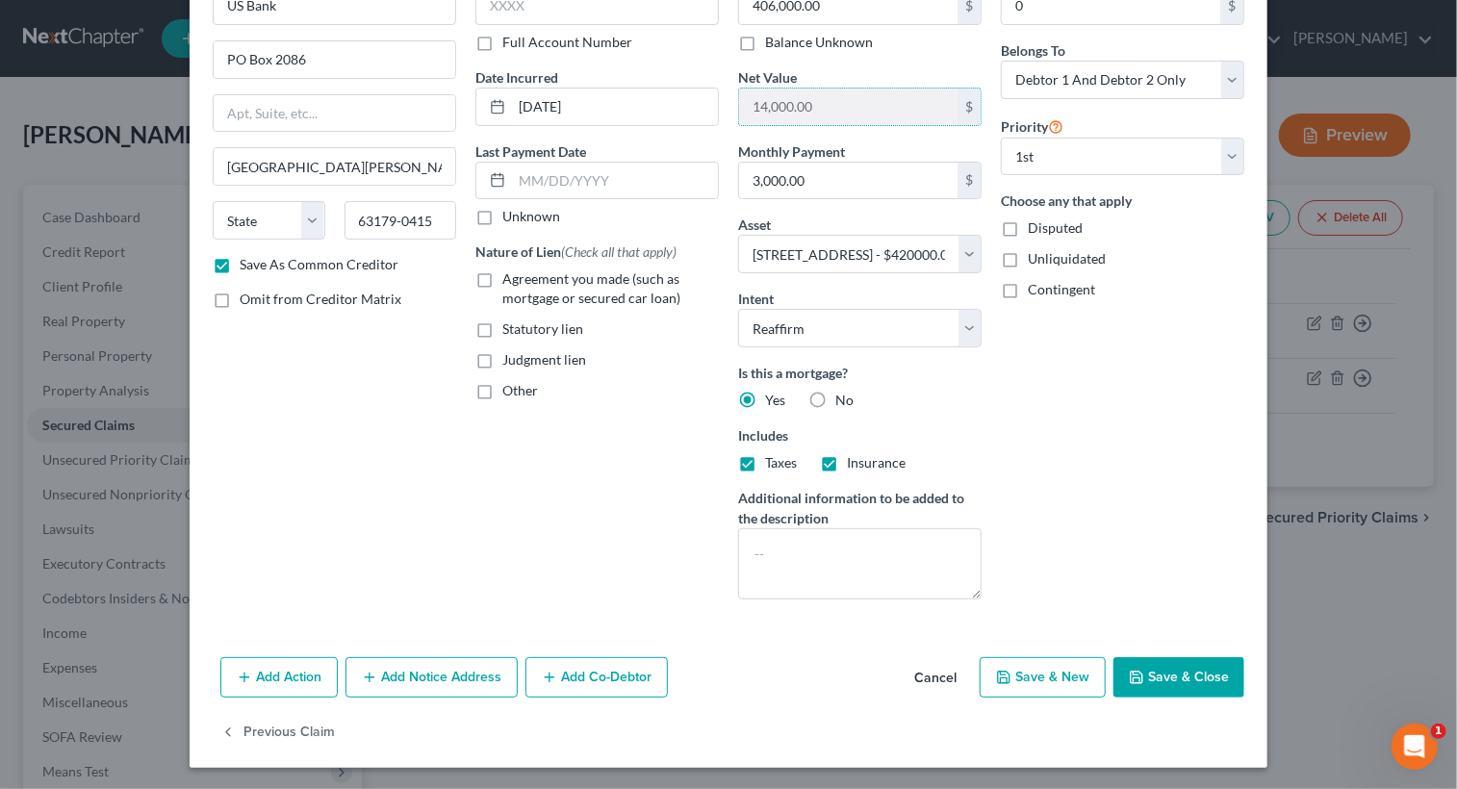
click at [1152, 678] on button "Save & Close" at bounding box center [1178, 677] width 131 height 40
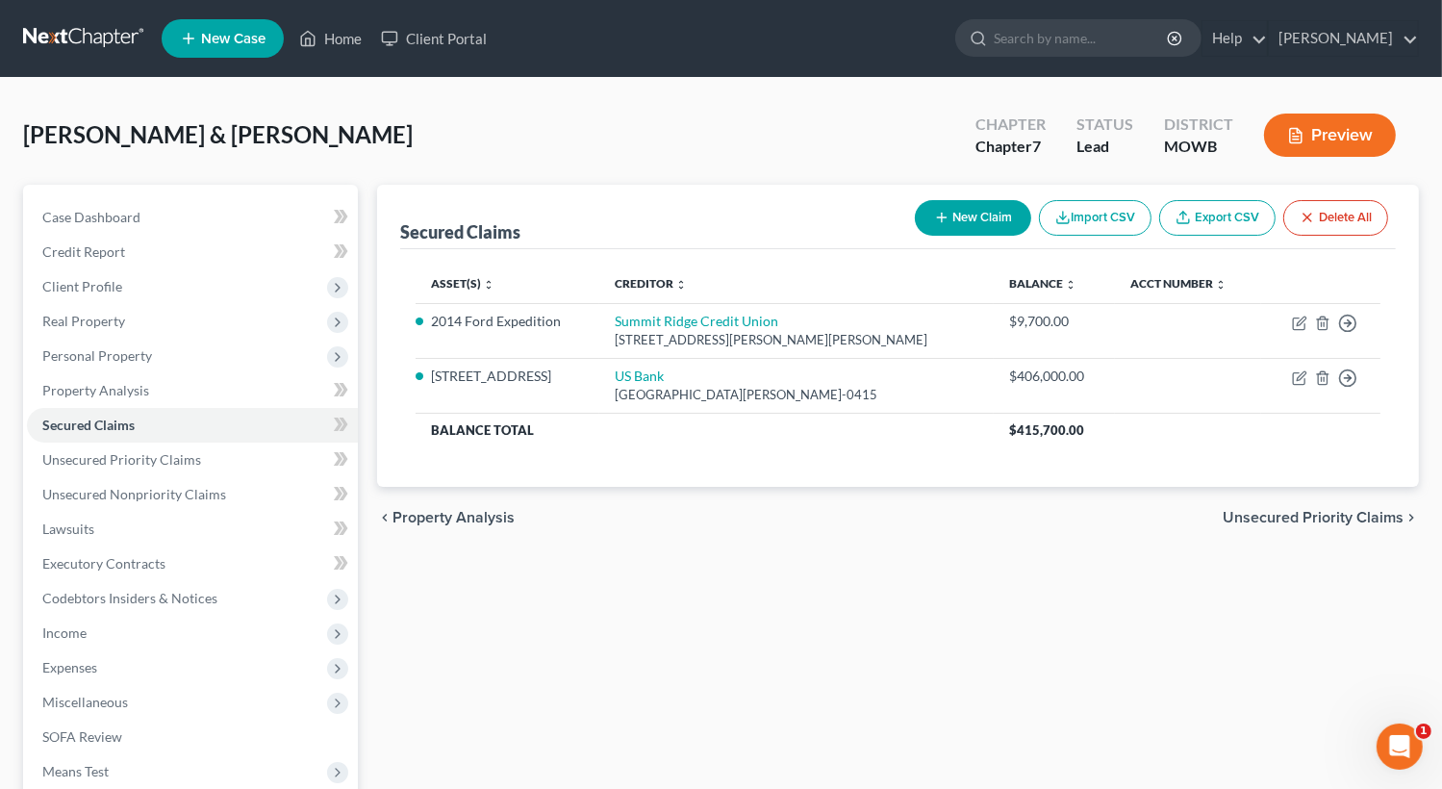
click at [953, 221] on button "New Claim" at bounding box center [973, 218] width 116 height 36
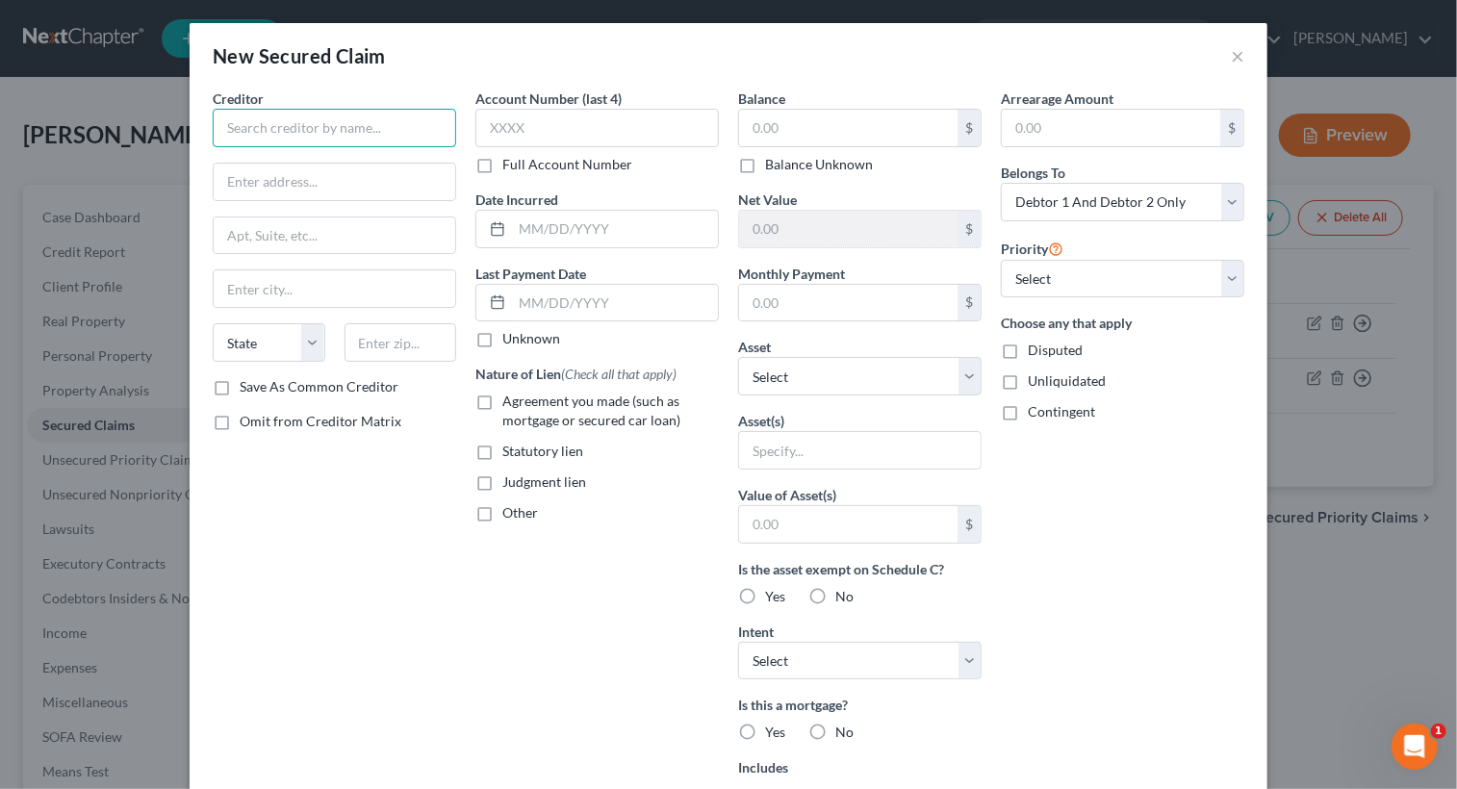
click at [407, 133] on input "text" at bounding box center [334, 128] width 243 height 38
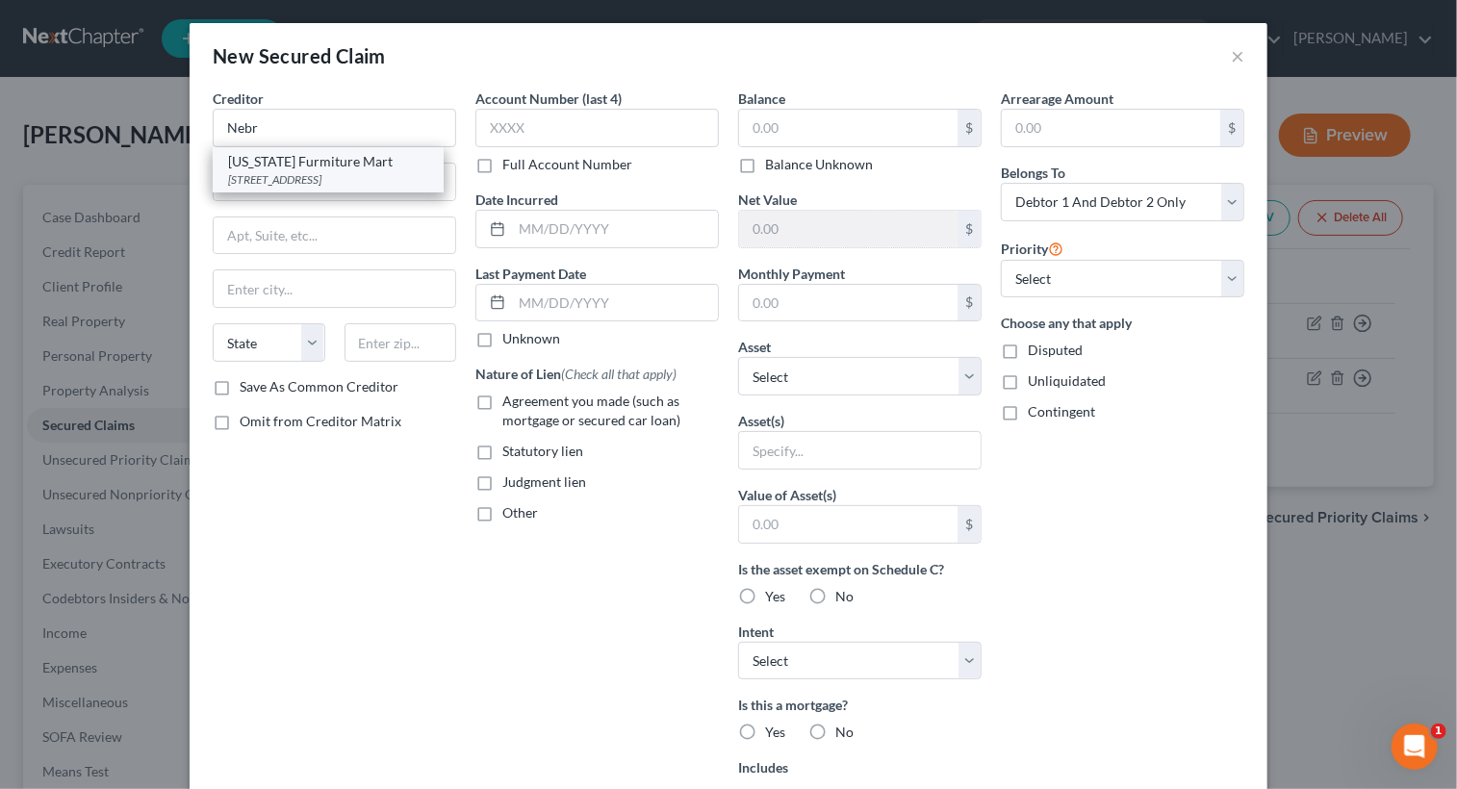
click at [324, 167] on div "[US_STATE] Furmiture Mart" at bounding box center [328, 161] width 200 height 19
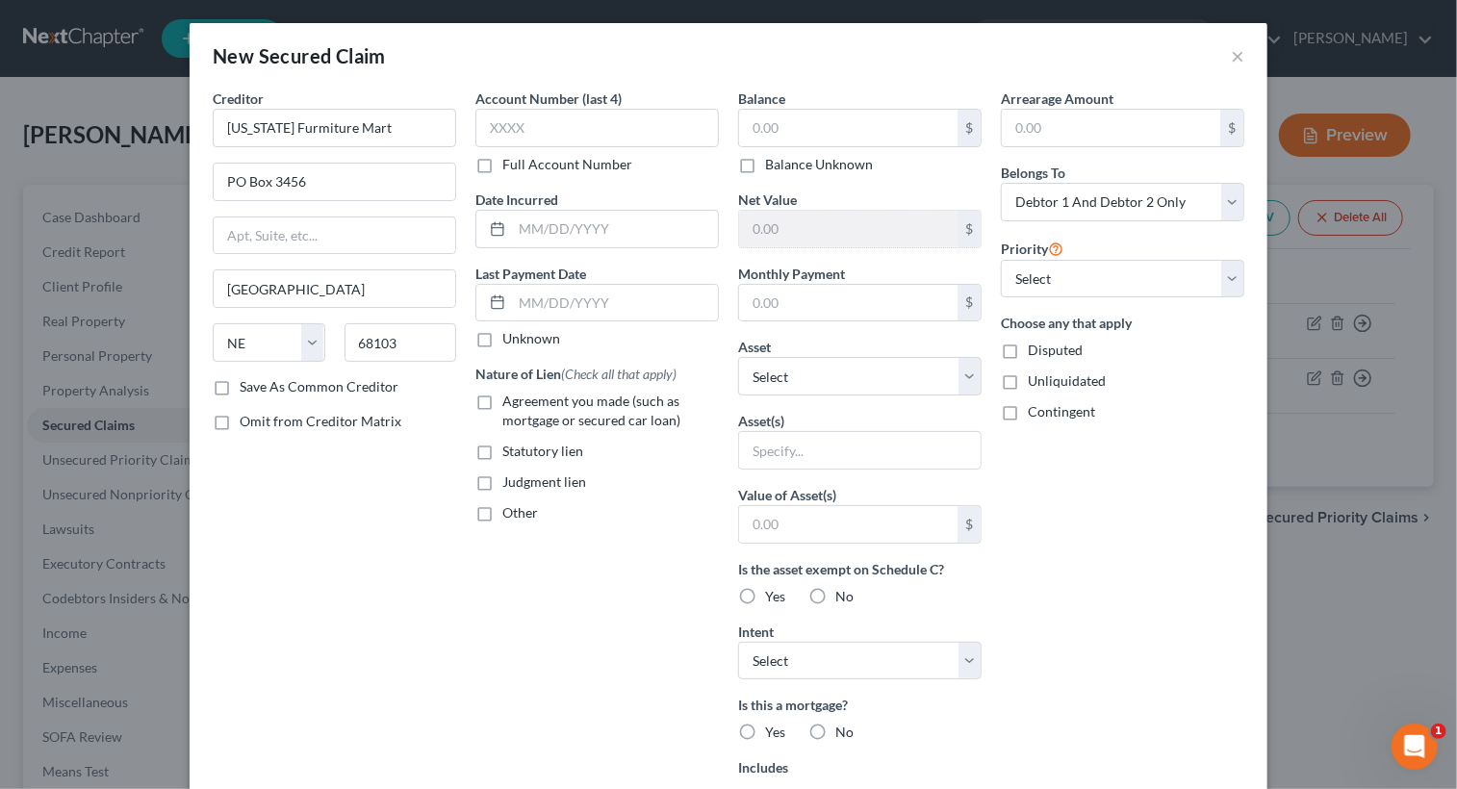
click at [240, 392] on label "Save As Common Creditor" at bounding box center [319, 386] width 159 height 19
click at [247, 390] on input "Save As Common Creditor" at bounding box center [253, 383] width 13 height 13
click at [622, 232] on input "text" at bounding box center [615, 229] width 206 height 37
click at [620, 230] on input "text" at bounding box center [615, 229] width 206 height 37
click at [848, 132] on input "text" at bounding box center [848, 128] width 218 height 37
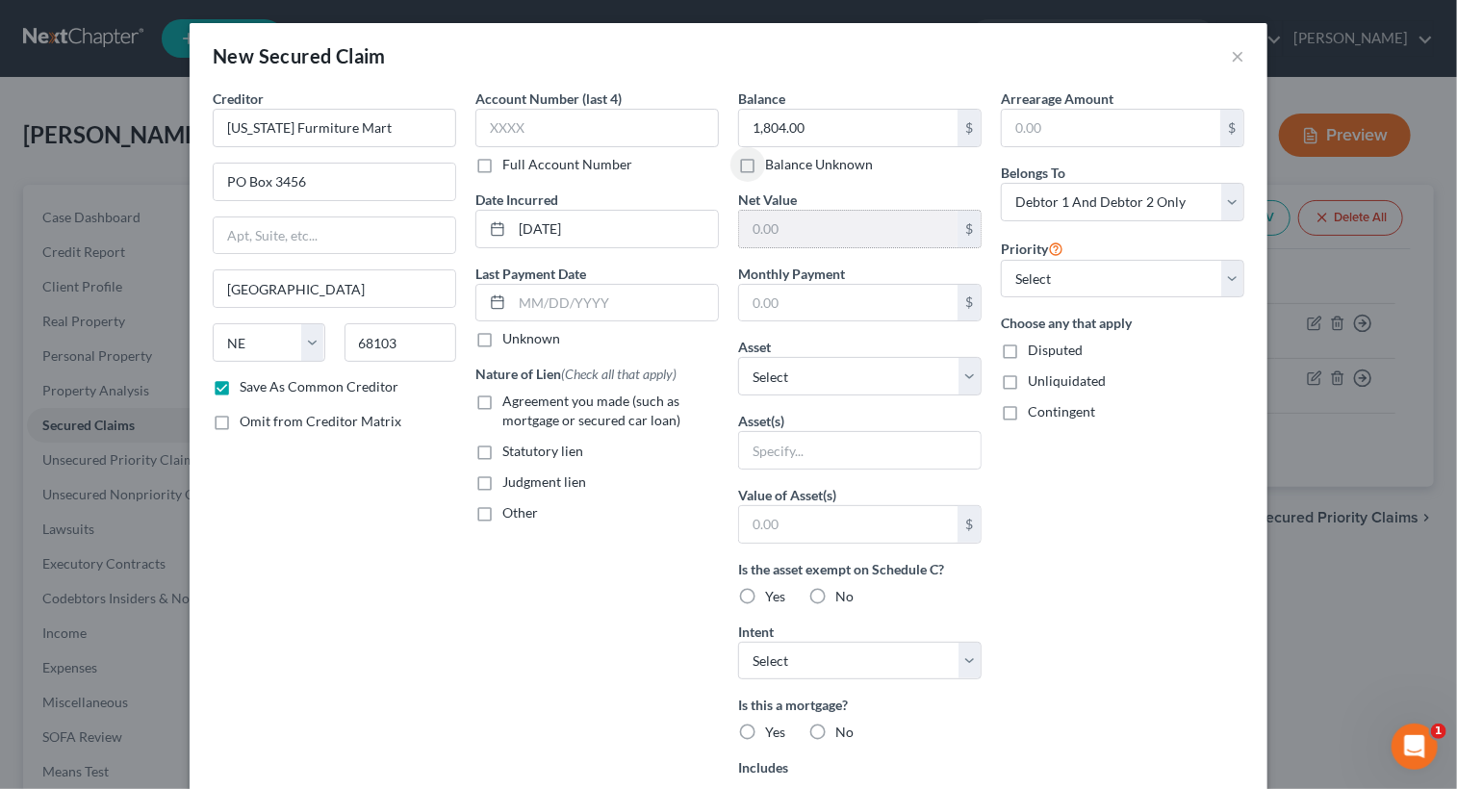
click at [879, 241] on input "text" at bounding box center [848, 229] width 218 height 37
click at [970, 377] on select "Select Other Multiple Assets Household Goods - living room and bedroom furnitur…" at bounding box center [859, 376] width 243 height 38
click at [738, 357] on select "Select Other Multiple Assets Household Goods - living room and bedroom furnitur…" at bounding box center [859, 376] width 243 height 38
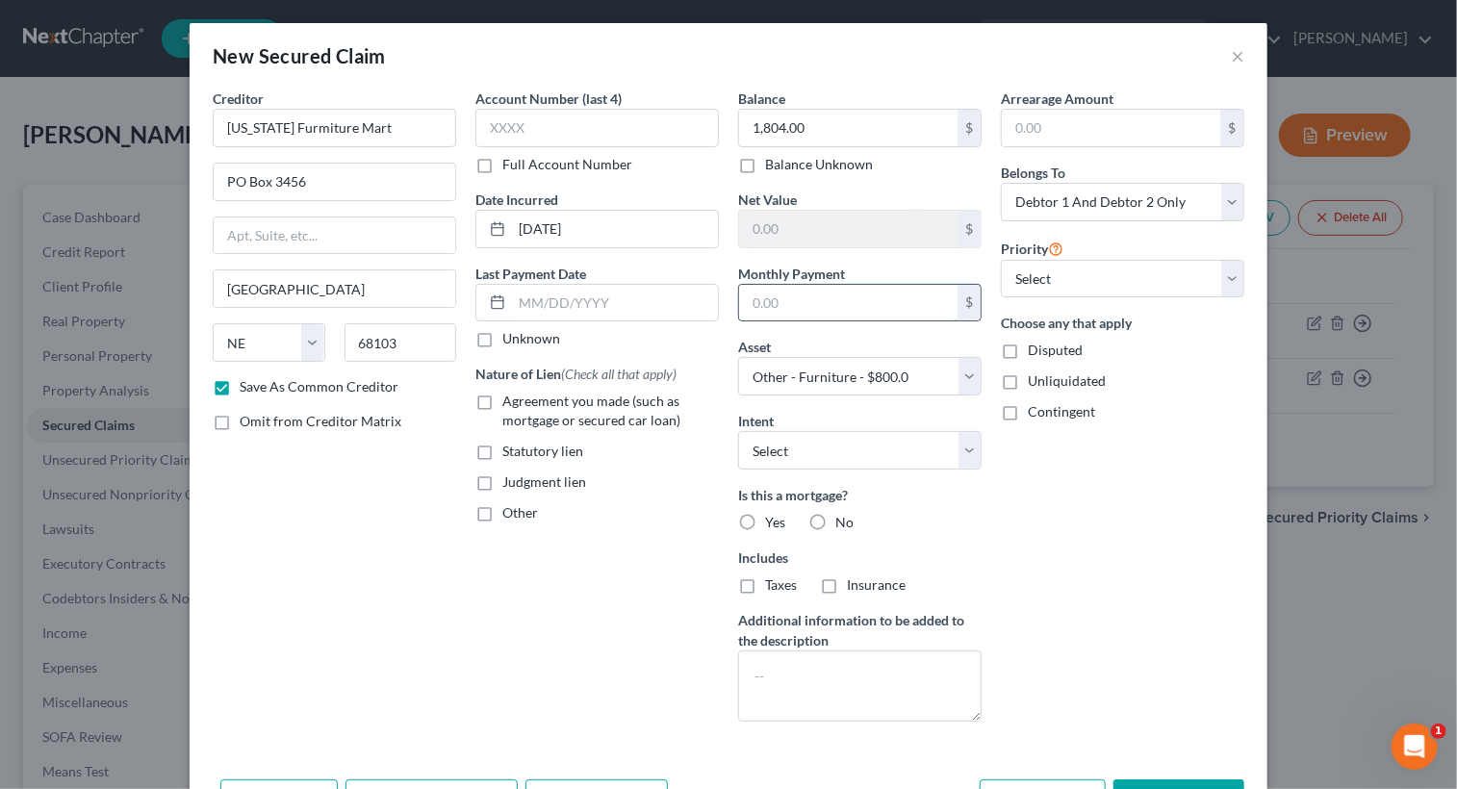
click at [839, 294] on input "text" at bounding box center [848, 303] width 218 height 37
click at [811, 230] on input "text" at bounding box center [848, 229] width 218 height 37
click at [811, 222] on input "text" at bounding box center [848, 229] width 218 height 37
click at [967, 451] on select "Select Surrender Redeem Reaffirm Avoid Other" at bounding box center [859, 450] width 243 height 38
click at [738, 431] on select "Select Surrender Redeem Reaffirm Avoid Other" at bounding box center [859, 450] width 243 height 38
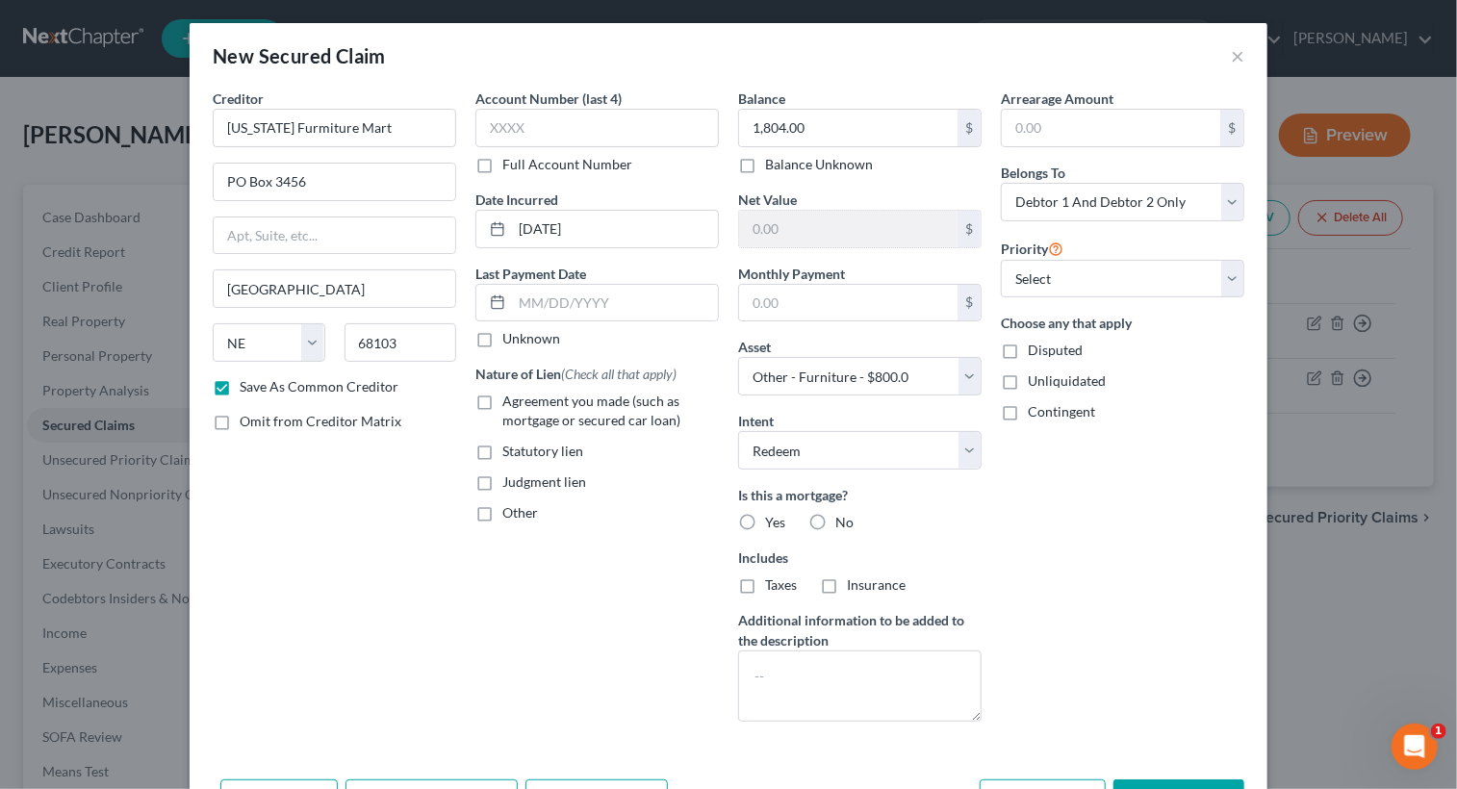
click at [835, 519] on label "No" at bounding box center [844, 522] width 18 height 19
click at [843, 519] on input "No" at bounding box center [849, 519] width 13 height 13
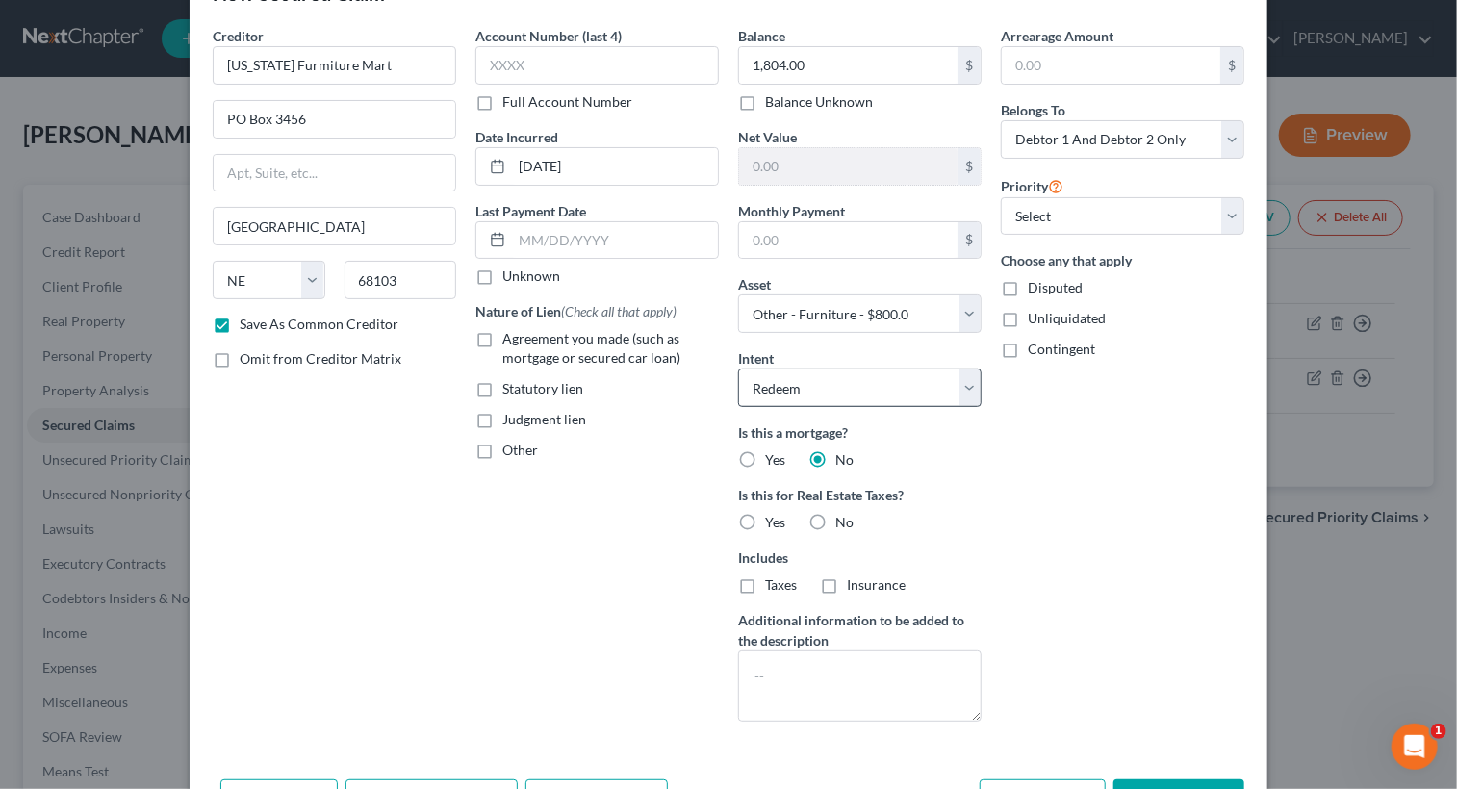
scroll to position [96, 0]
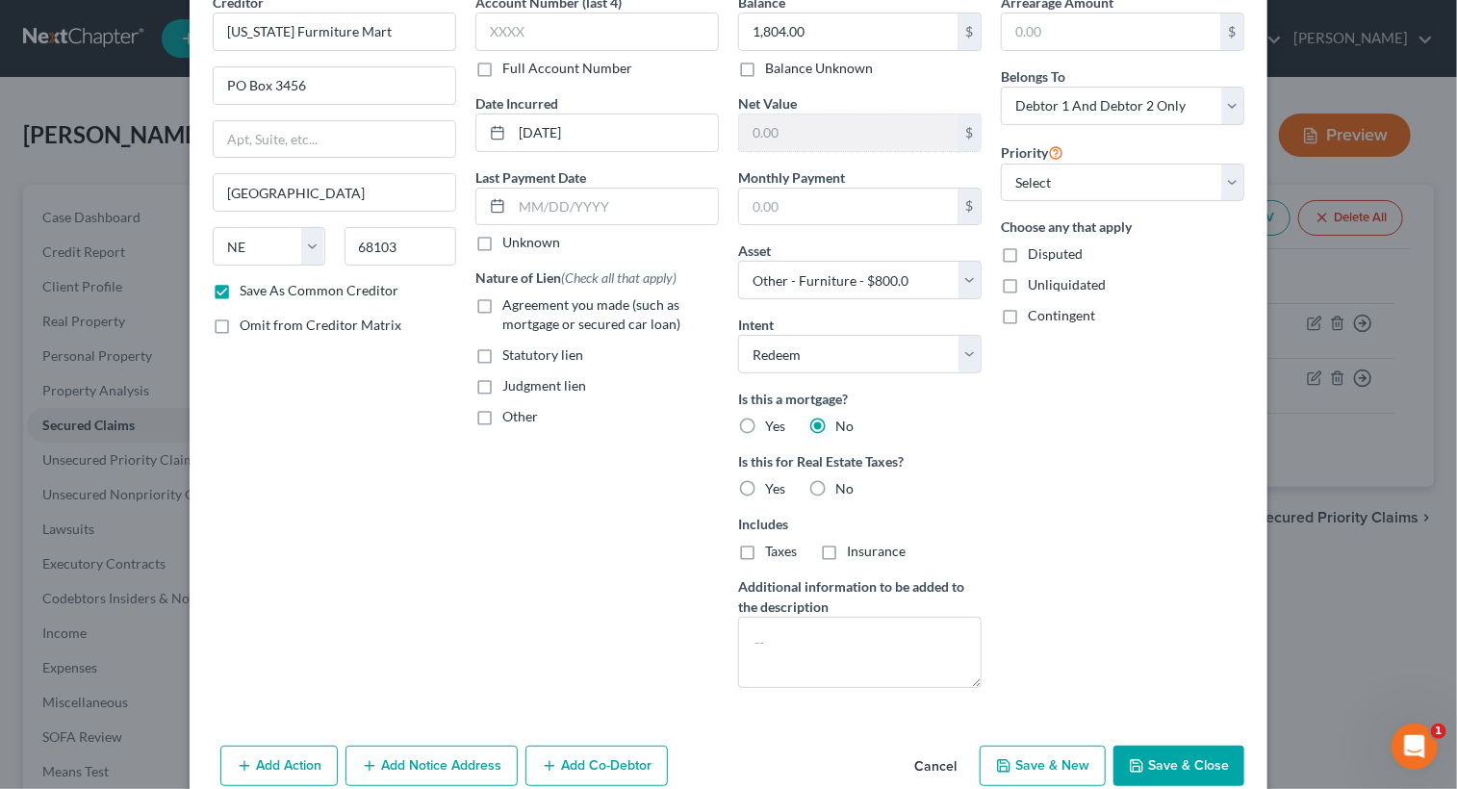
click at [835, 492] on label "No" at bounding box center [844, 488] width 18 height 19
click at [843, 492] on input "No" at bounding box center [849, 485] width 13 height 13
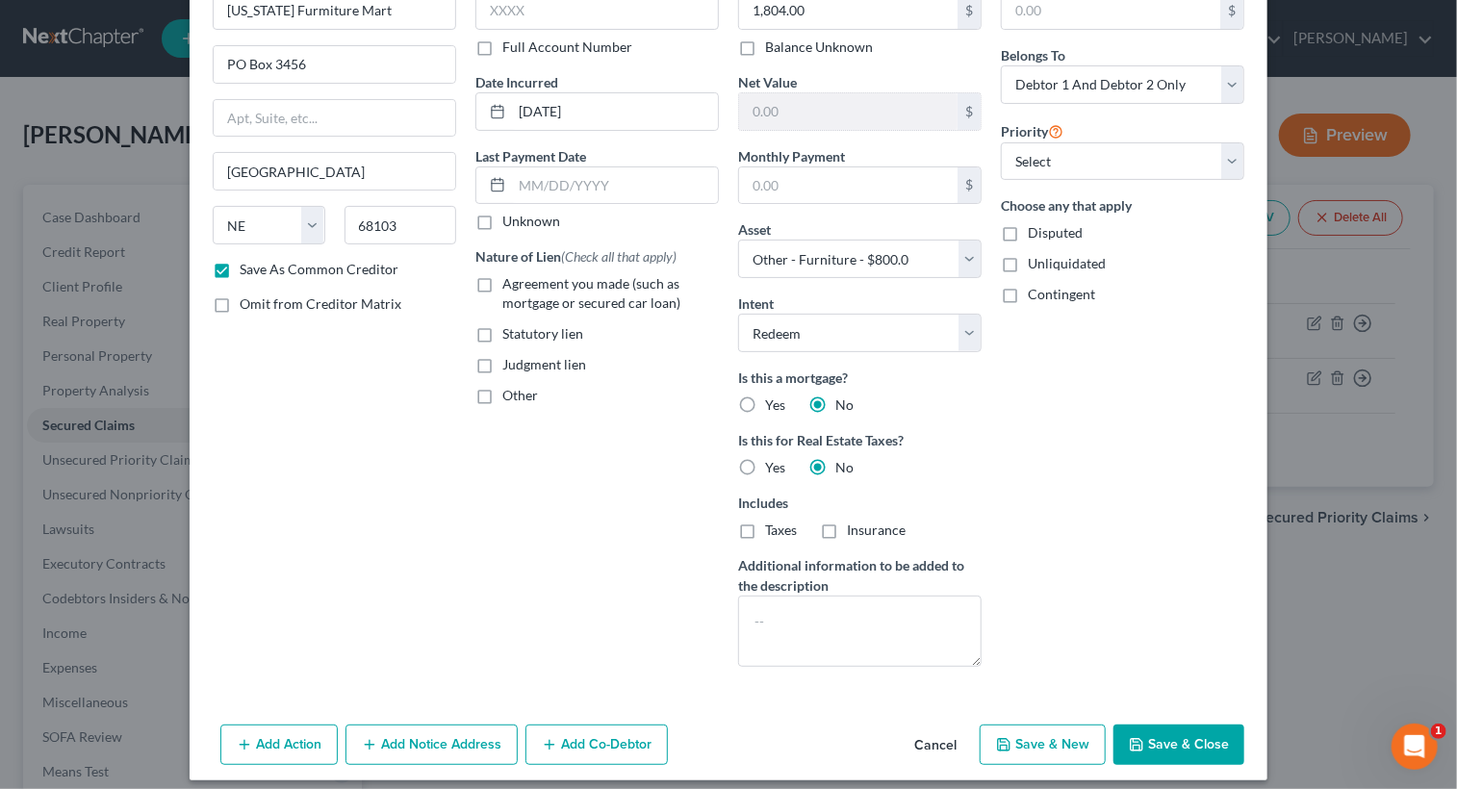
scroll to position [129, 0]
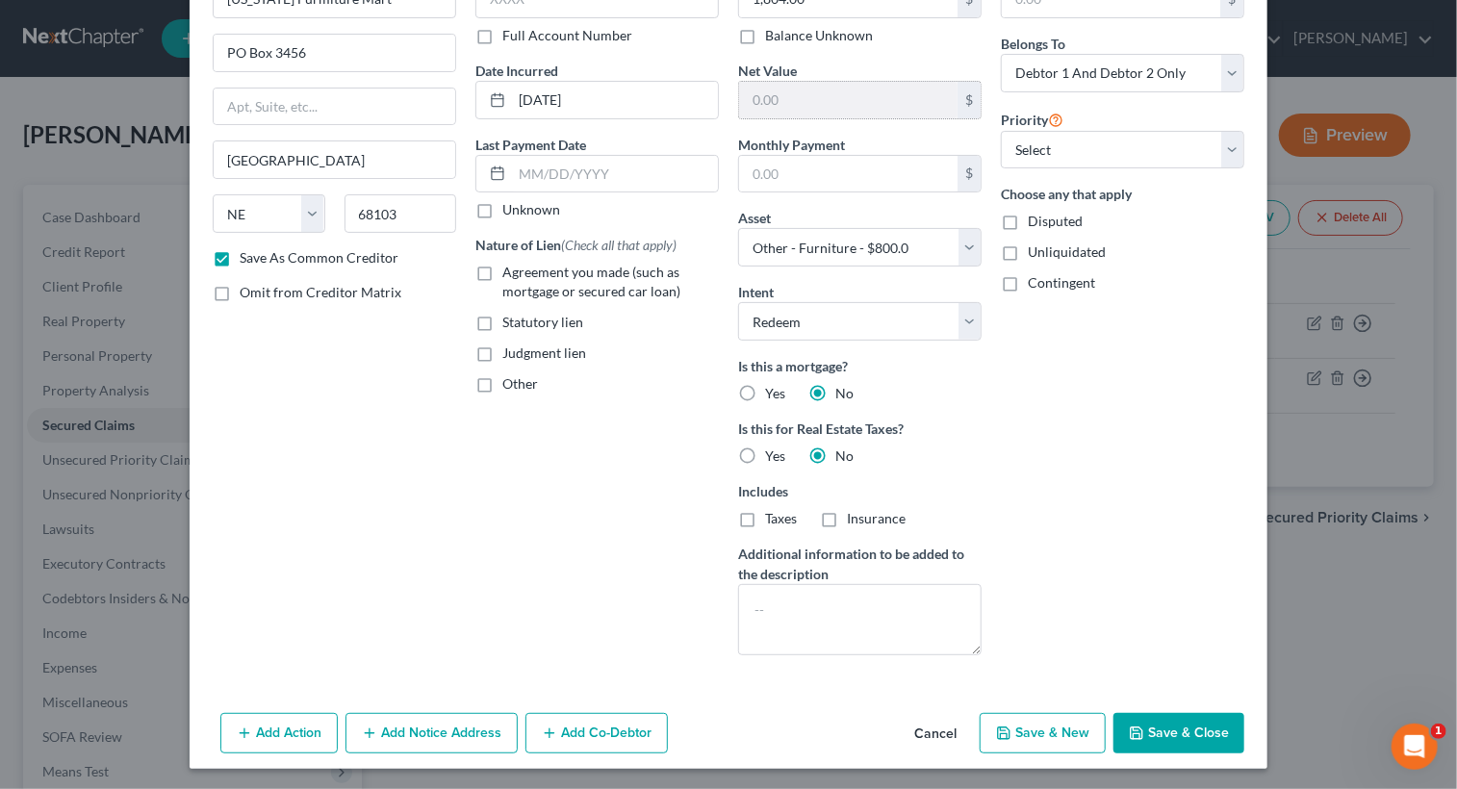
click at [834, 91] on input "text" at bounding box center [848, 100] width 218 height 37
click at [833, 94] on input "text" at bounding box center [848, 100] width 218 height 37
click at [1149, 729] on button "Save & Close" at bounding box center [1178, 733] width 131 height 40
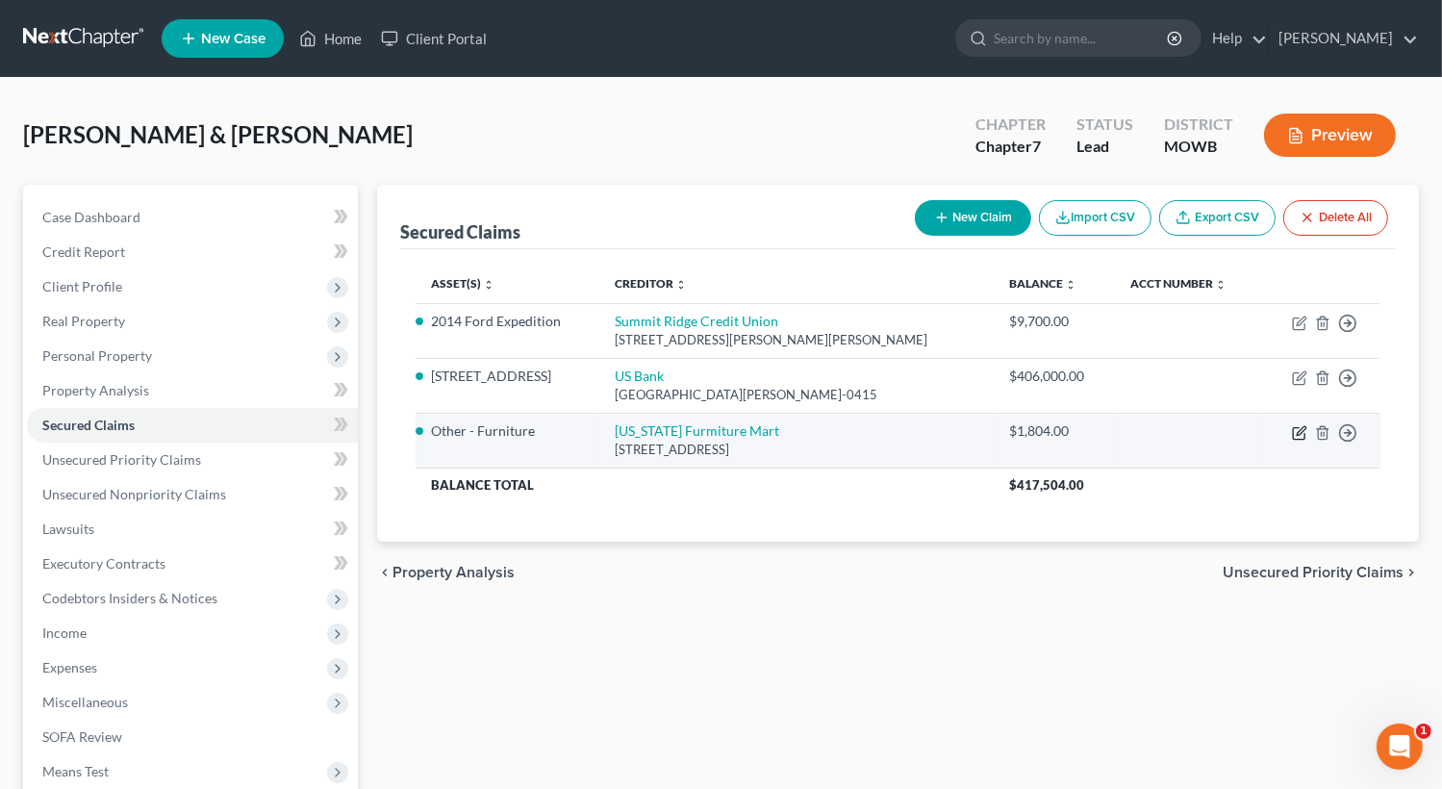
click at [1300, 438] on icon "button" at bounding box center [1299, 432] width 15 height 15
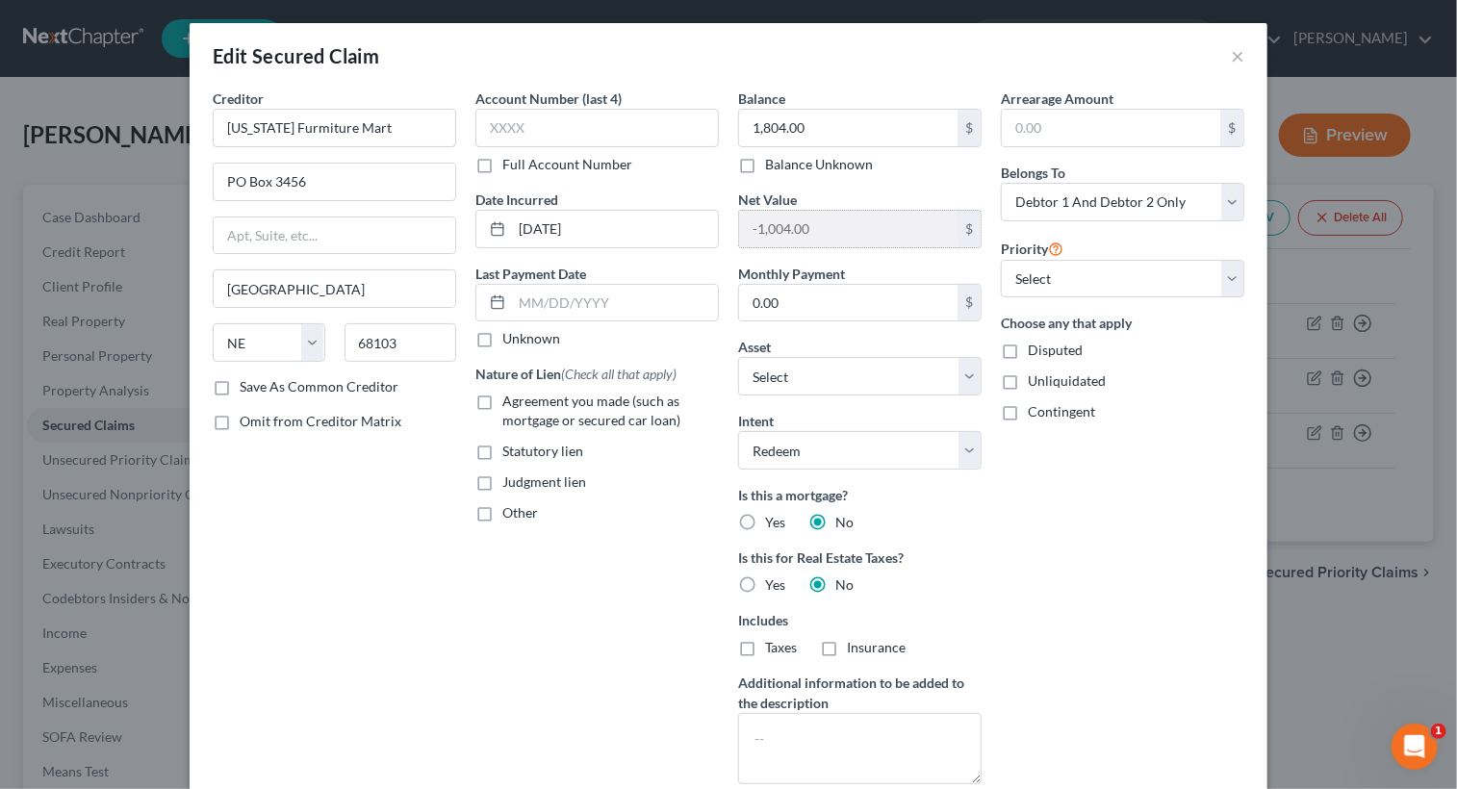
click at [843, 217] on input "-1,004.00" at bounding box center [848, 229] width 218 height 37
click at [1230, 55] on button "×" at bounding box center [1236, 55] width 13 height 23
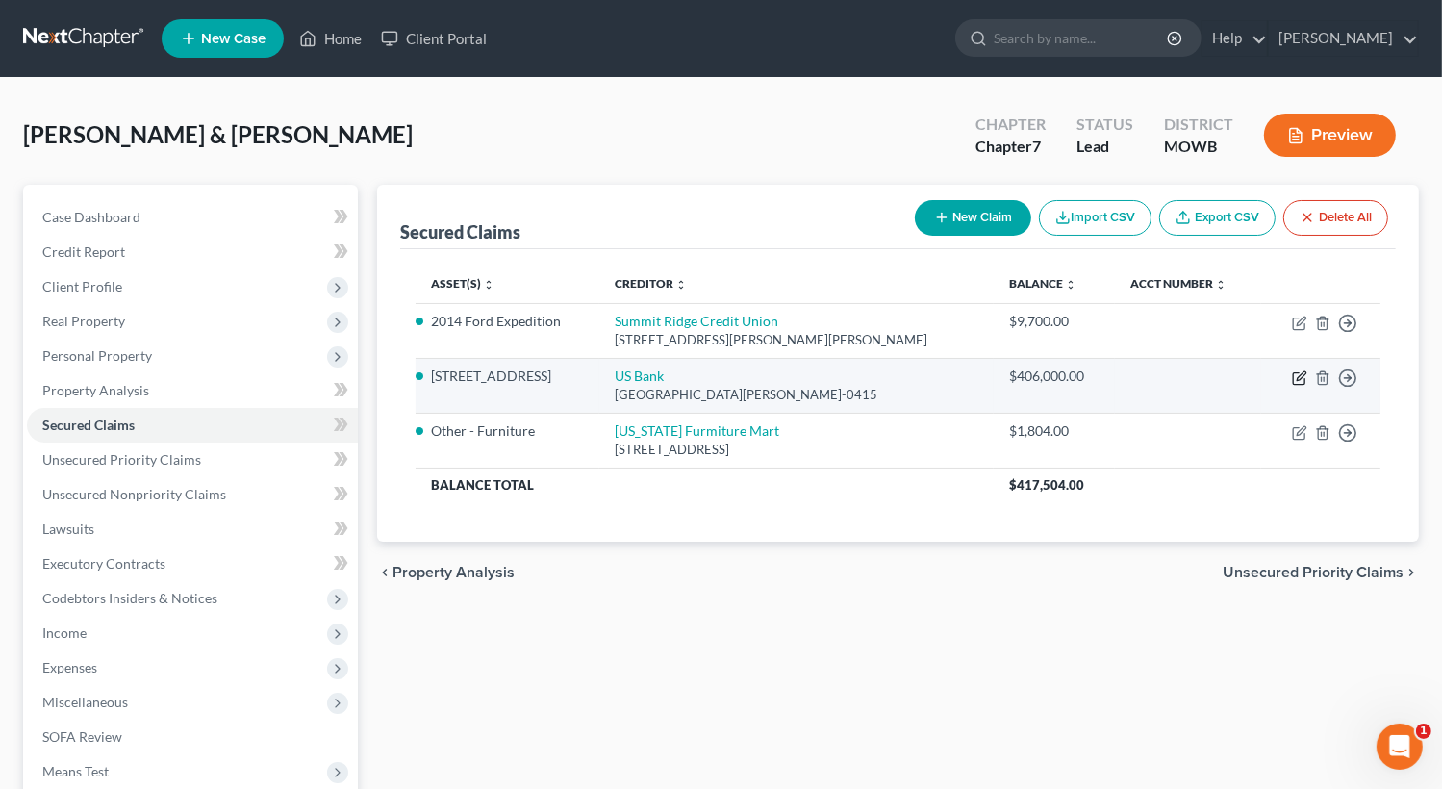
click at [1301, 376] on icon "button" at bounding box center [1299, 377] width 15 height 15
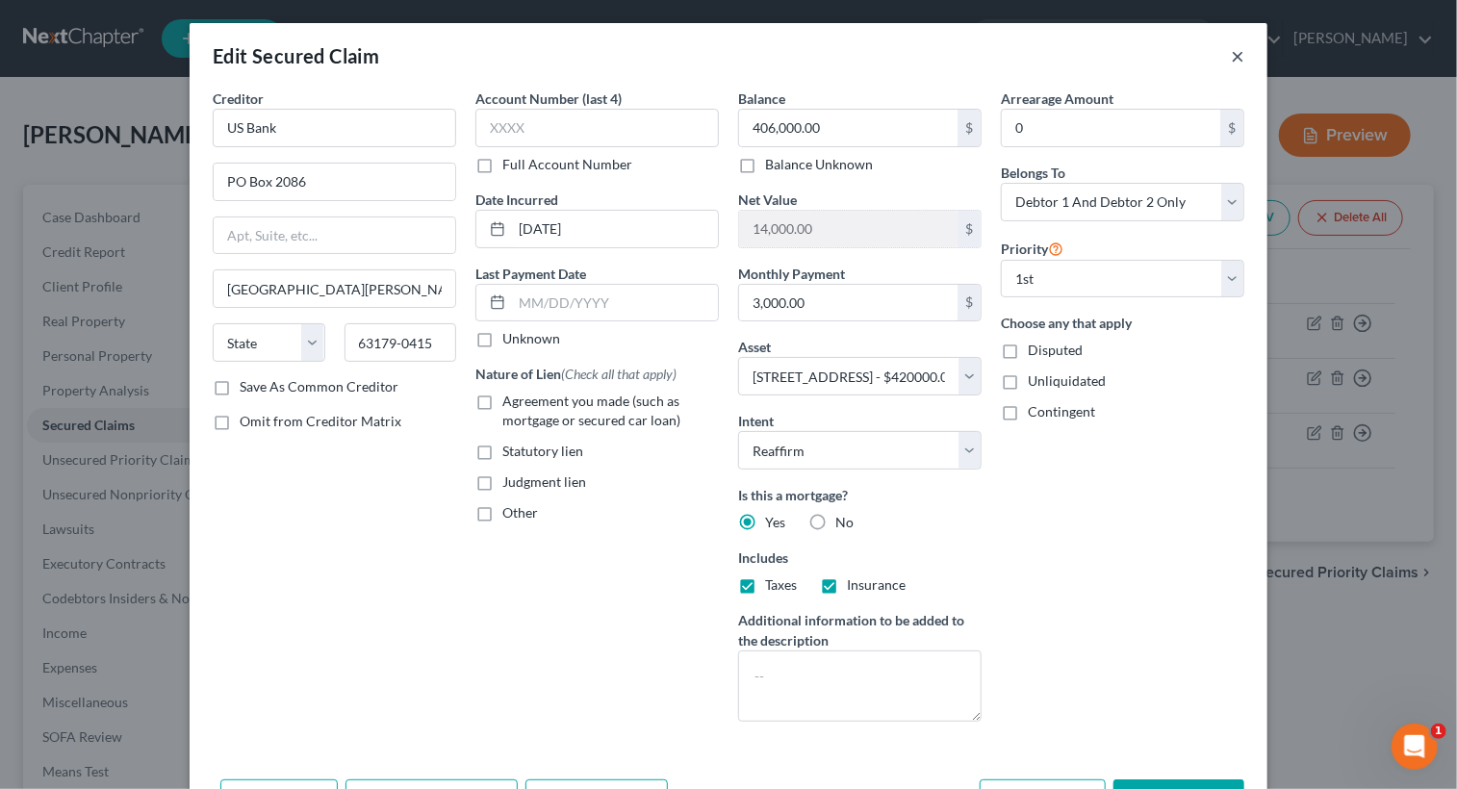
click at [1230, 53] on button "×" at bounding box center [1236, 55] width 13 height 23
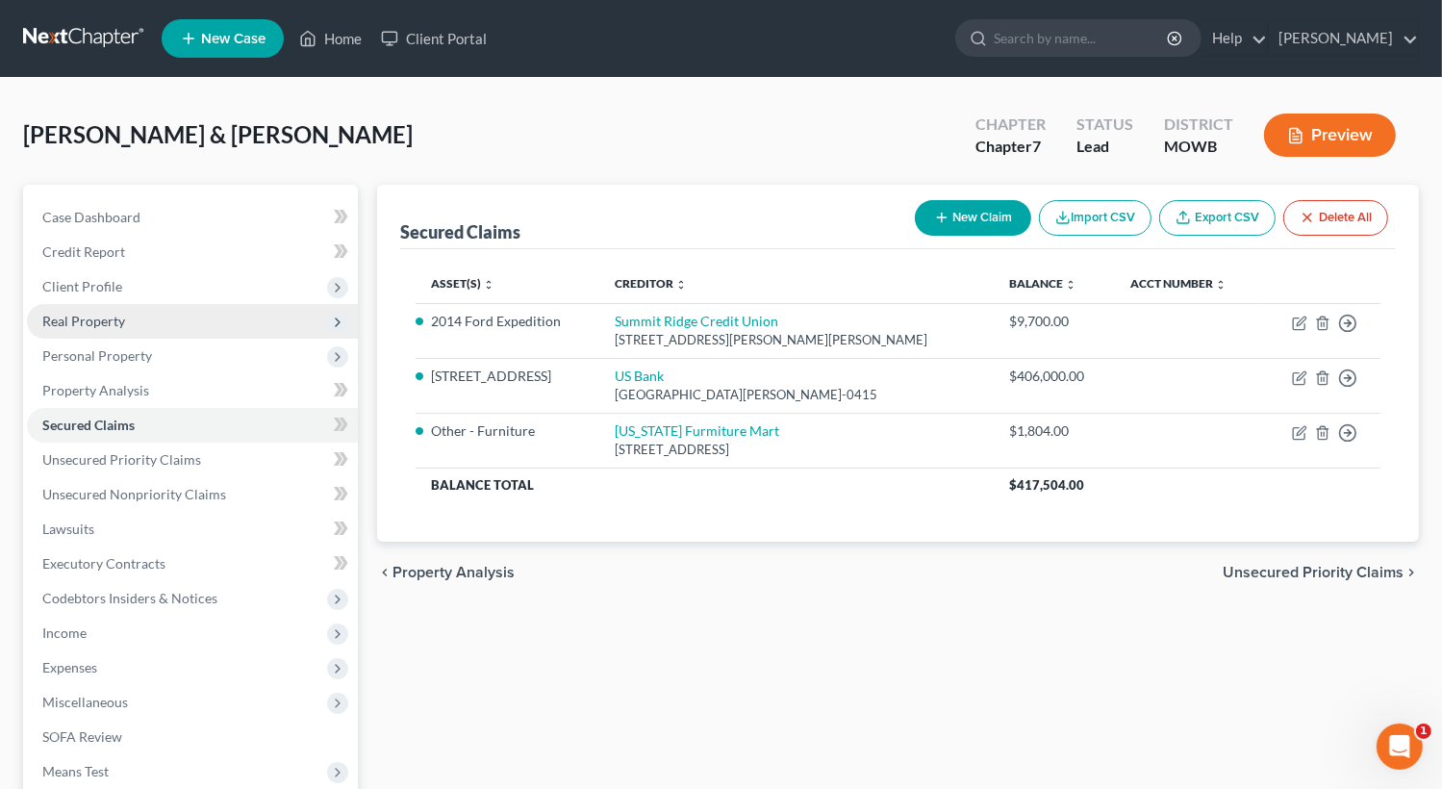
click at [153, 313] on span "Real Property" at bounding box center [192, 321] width 331 height 35
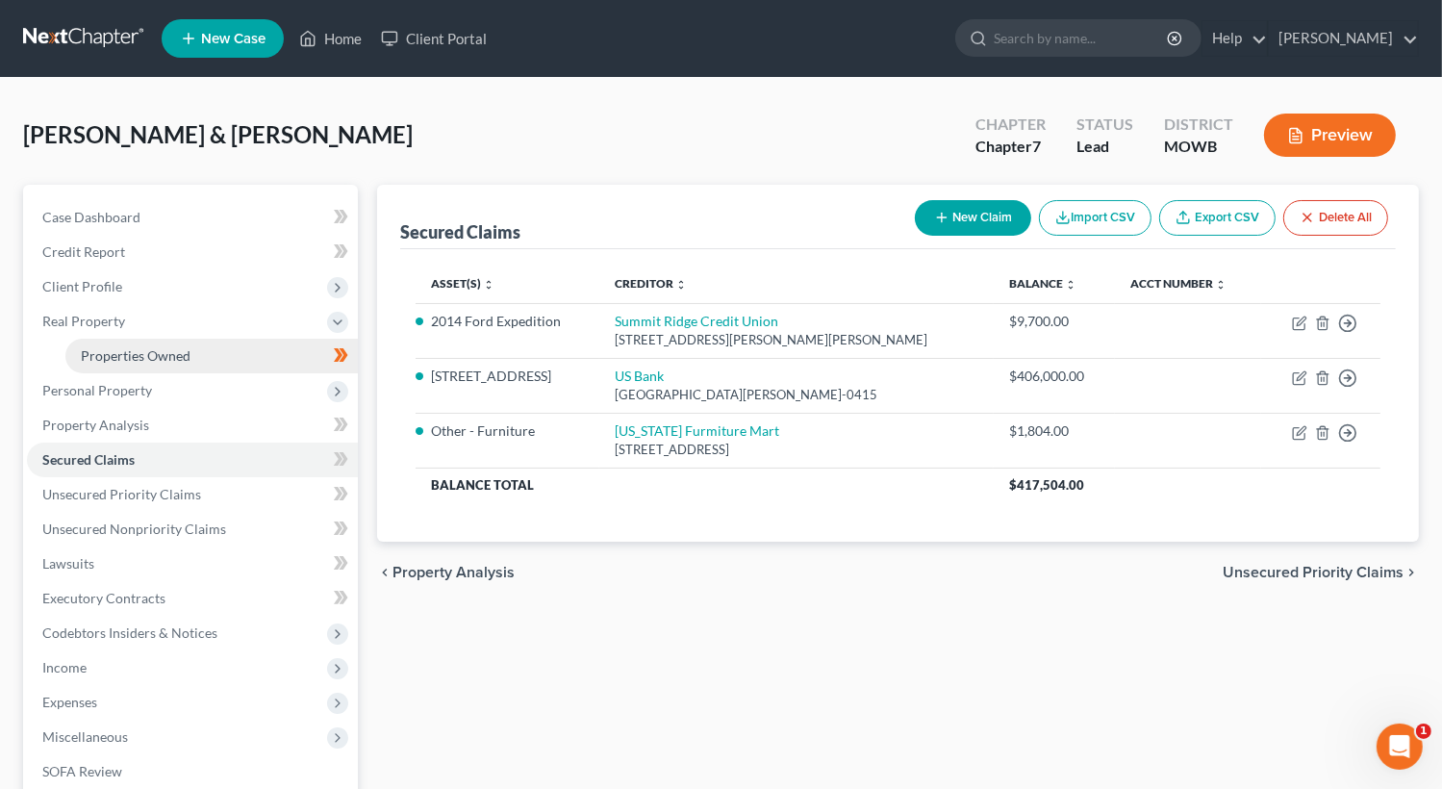
click at [154, 355] on span "Properties Owned" at bounding box center [136, 355] width 110 height 16
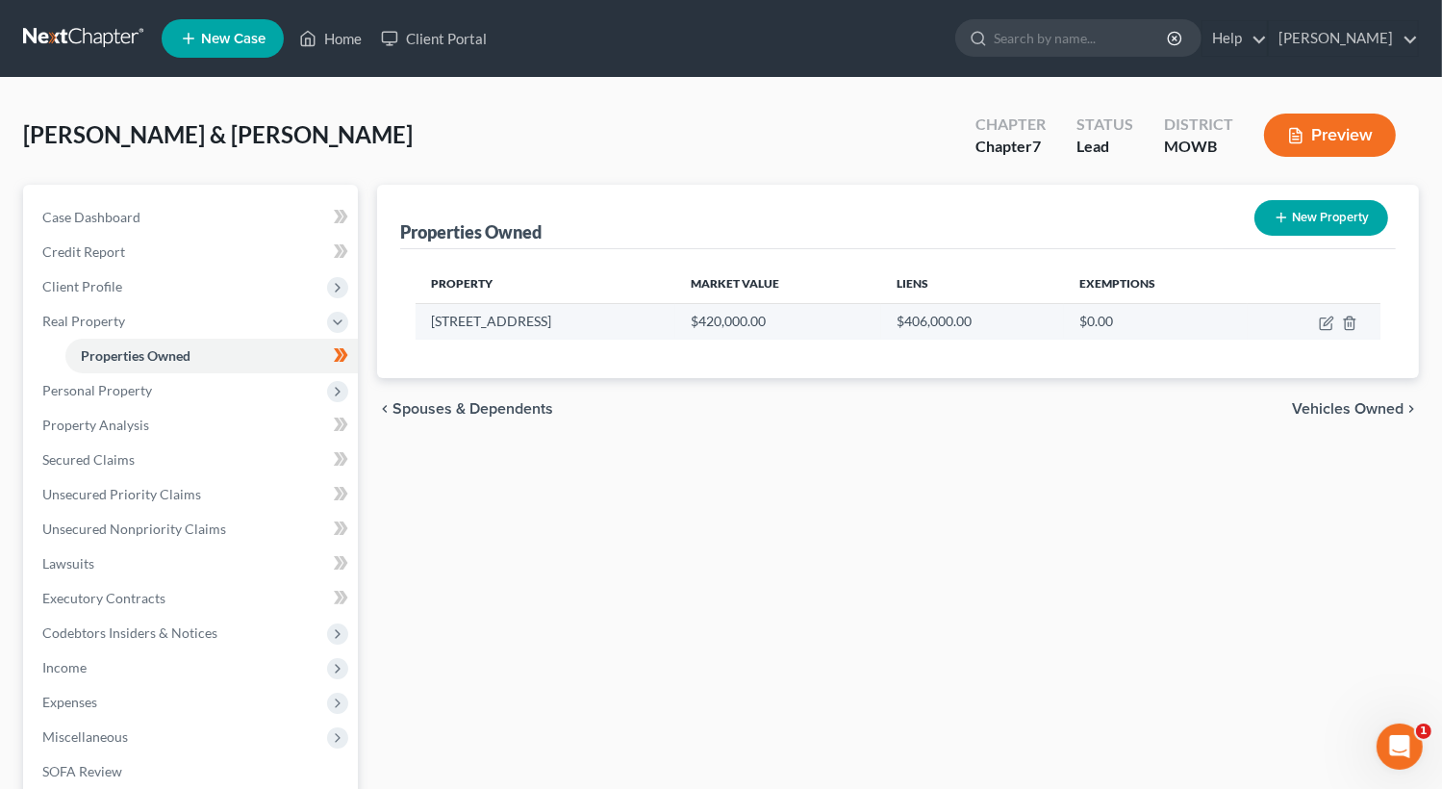
click at [1315, 324] on td at bounding box center [1314, 321] width 133 height 37
click at [1324, 322] on icon "button" at bounding box center [1328, 321] width 9 height 9
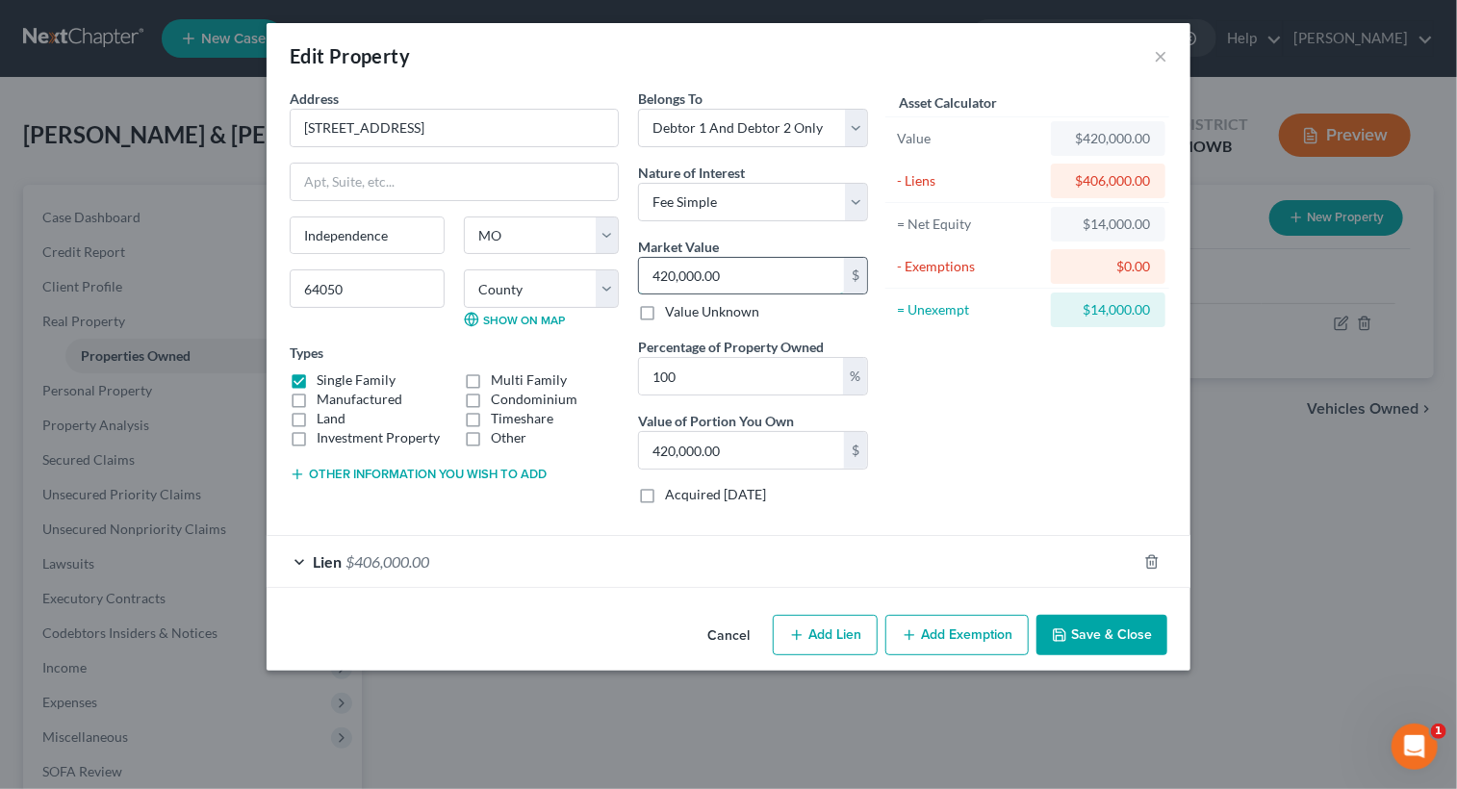
click at [793, 286] on input "420,000.00" at bounding box center [741, 276] width 205 height 37
click at [825, 637] on button "Add Lien" at bounding box center [825, 635] width 105 height 40
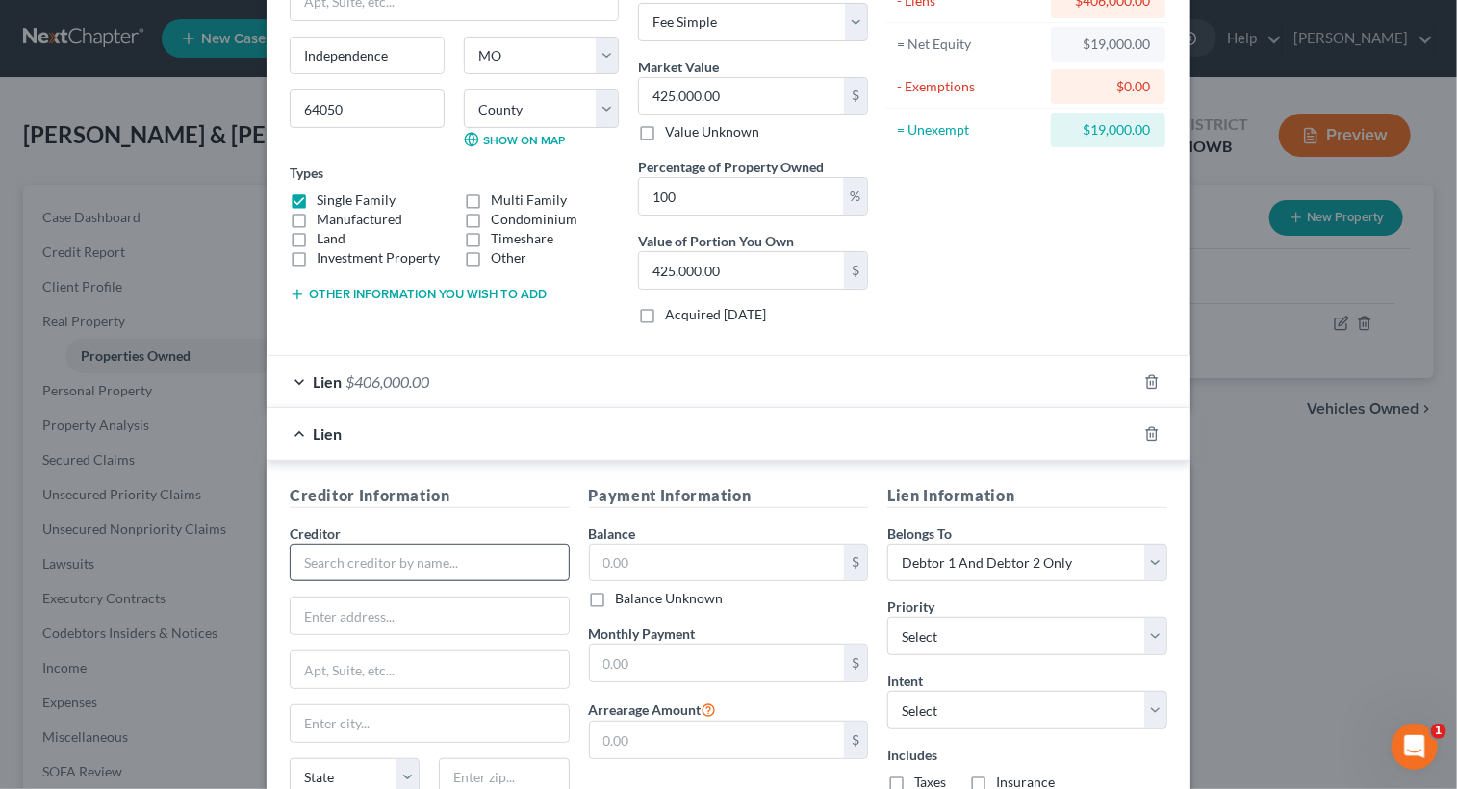
scroll to position [192, 0]
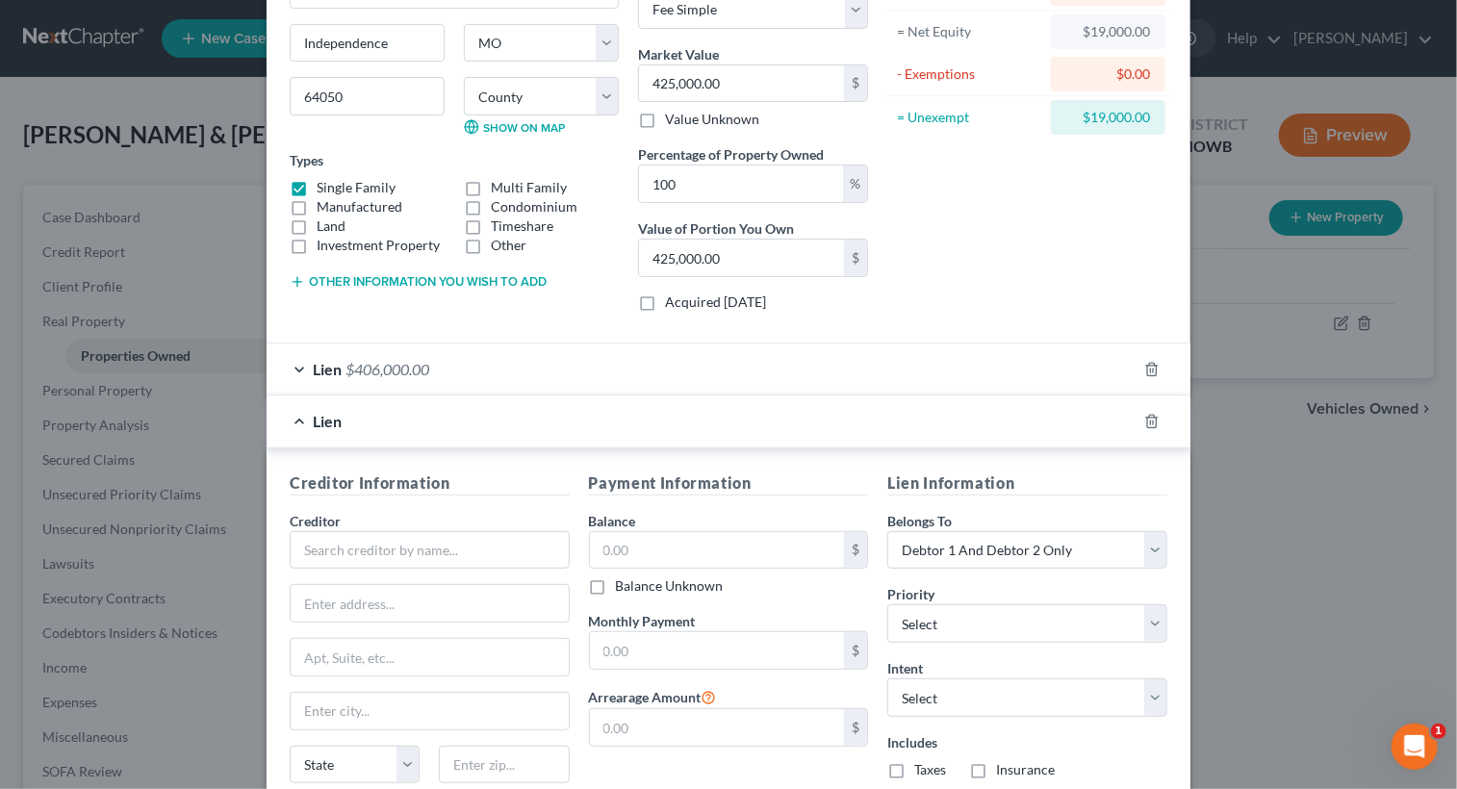
click at [293, 369] on div "Lien $406,000.00" at bounding box center [701, 368] width 870 height 51
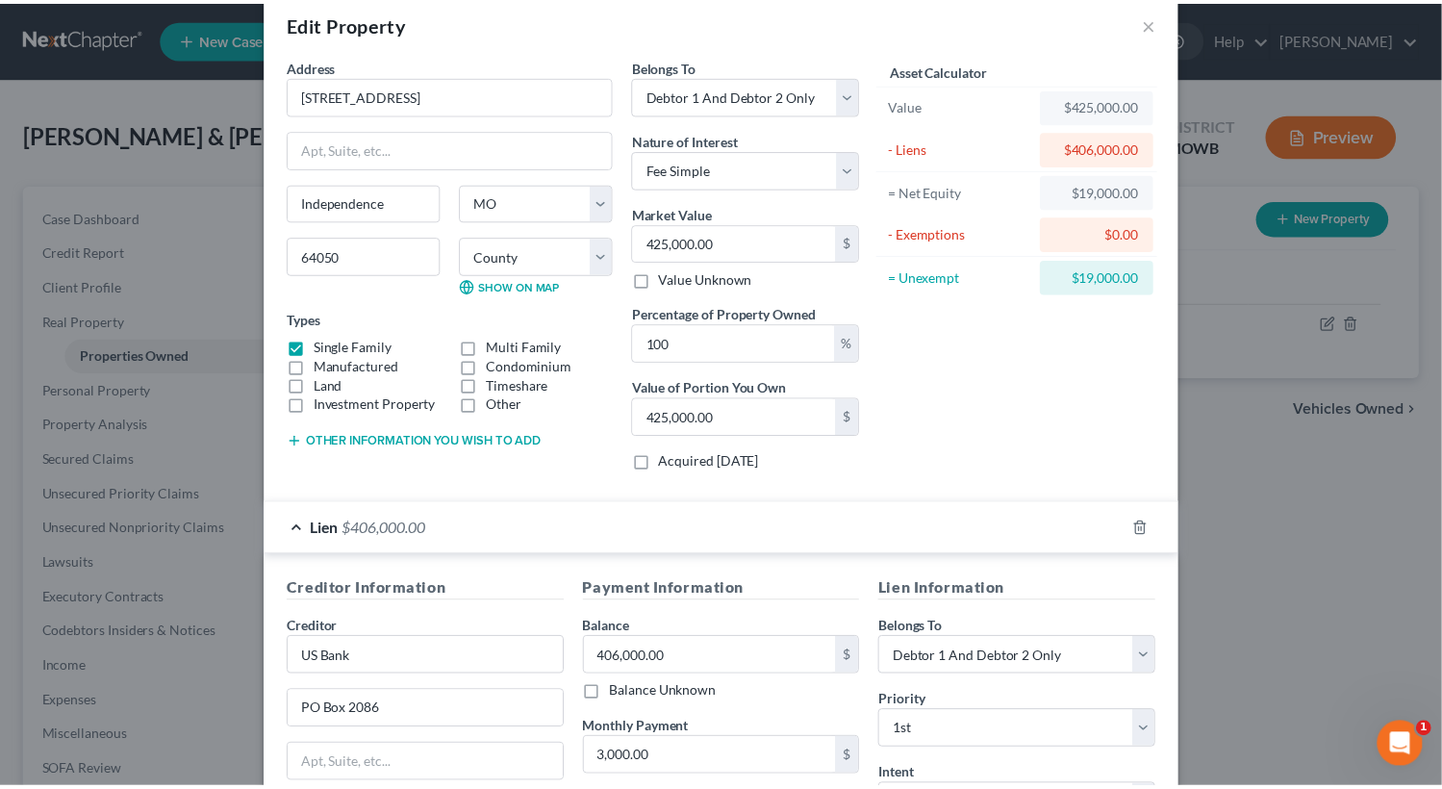
scroll to position [0, 0]
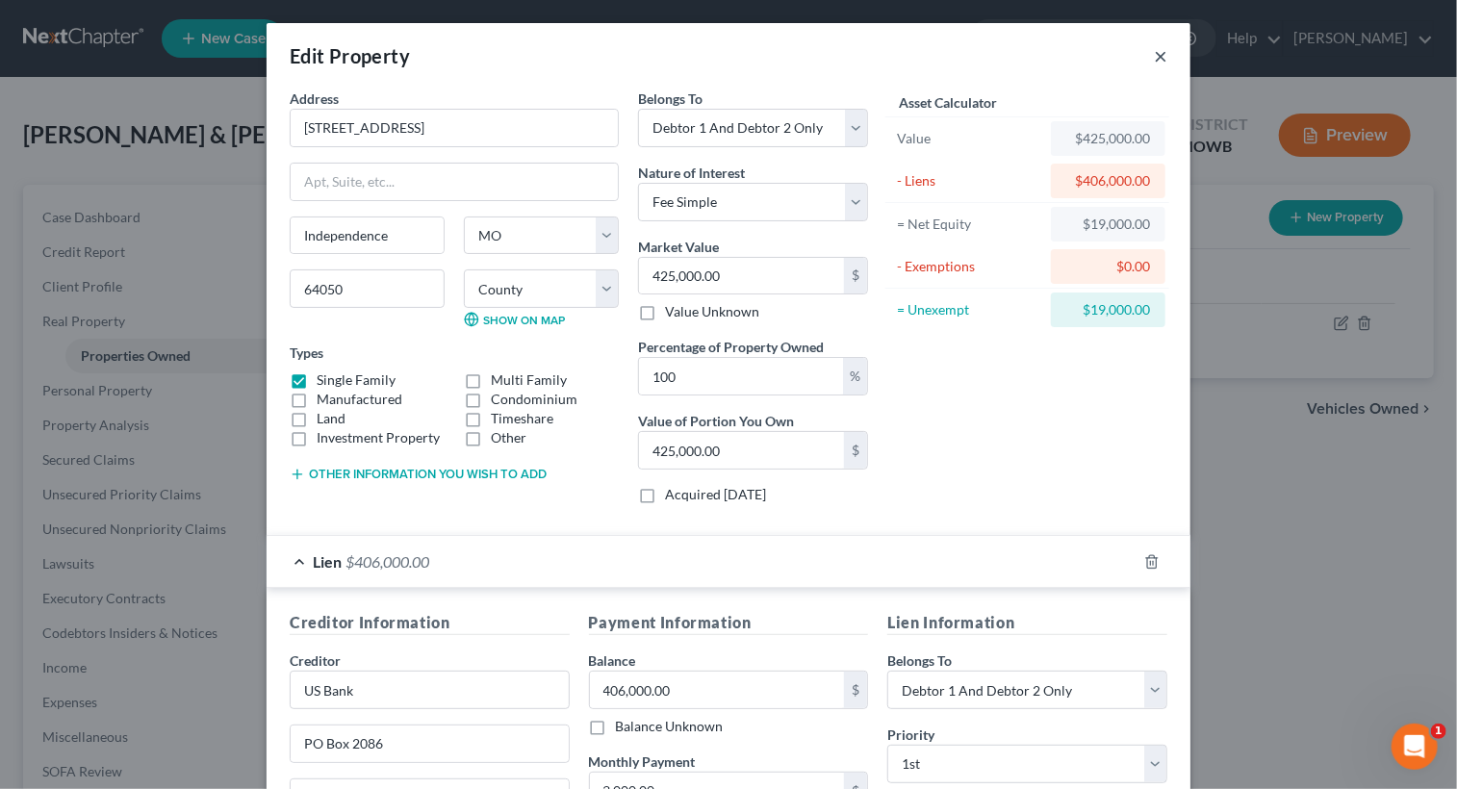
click at [1154, 57] on button "×" at bounding box center [1160, 55] width 13 height 23
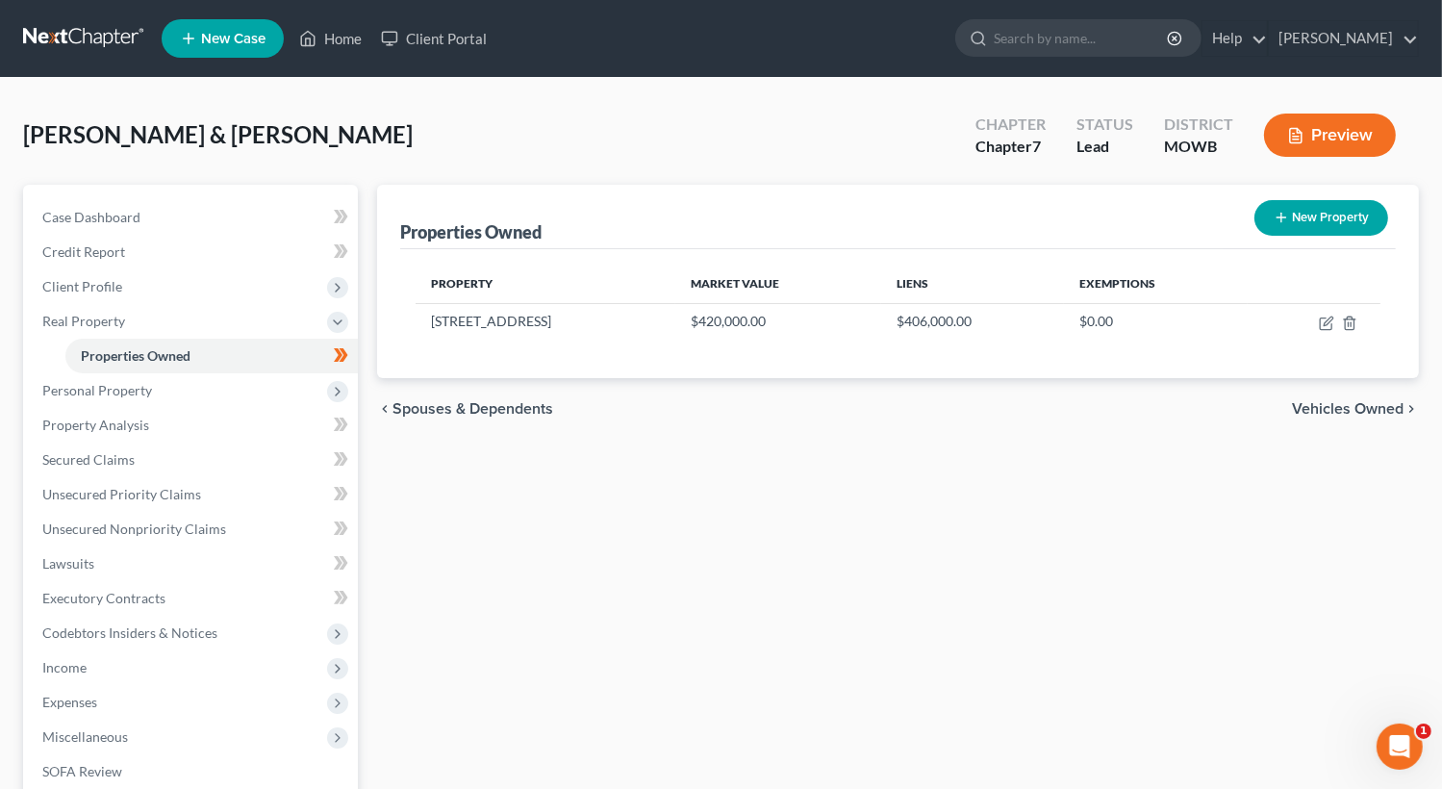
click at [452, 409] on span "Spouses & Dependents" at bounding box center [473, 408] width 161 height 15
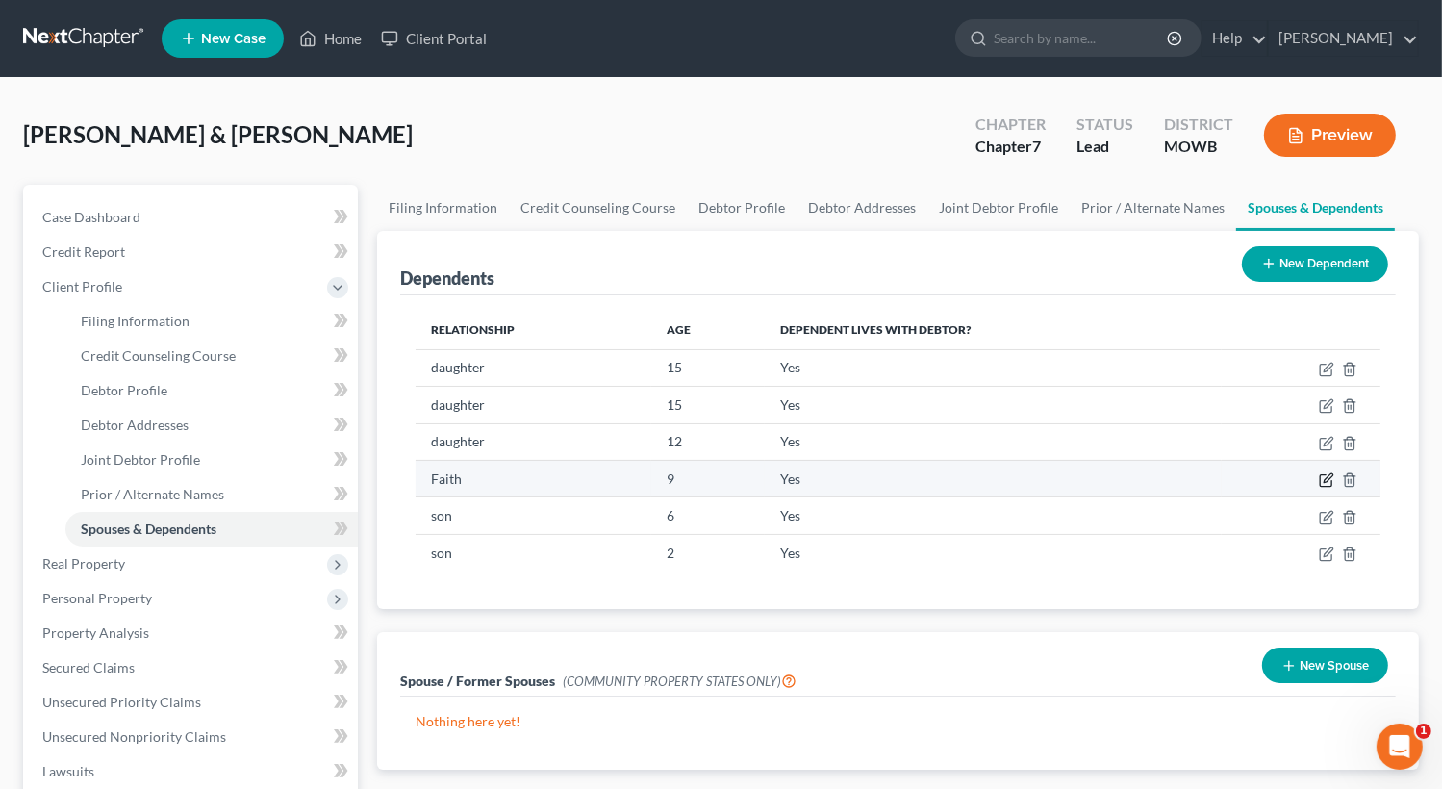
click at [1328, 477] on icon "button" at bounding box center [1326, 479] width 15 height 15
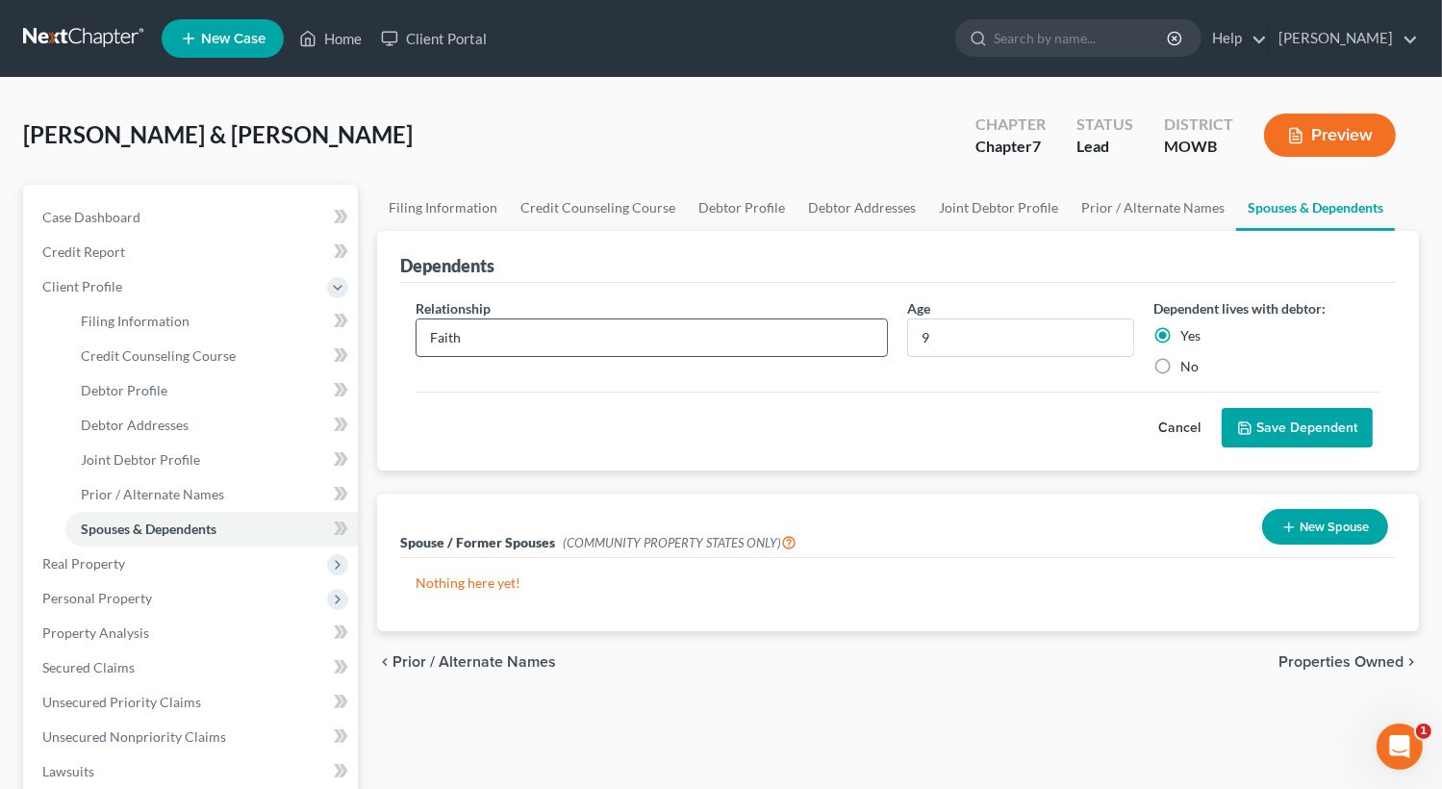
drag, startPoint x: 504, startPoint y: 324, endPoint x: 481, endPoint y: 342, distance: 28.9
click at [502, 326] on input "Faith" at bounding box center [652, 337] width 471 height 37
click at [1264, 431] on button "Save Dependent" at bounding box center [1297, 428] width 151 height 40
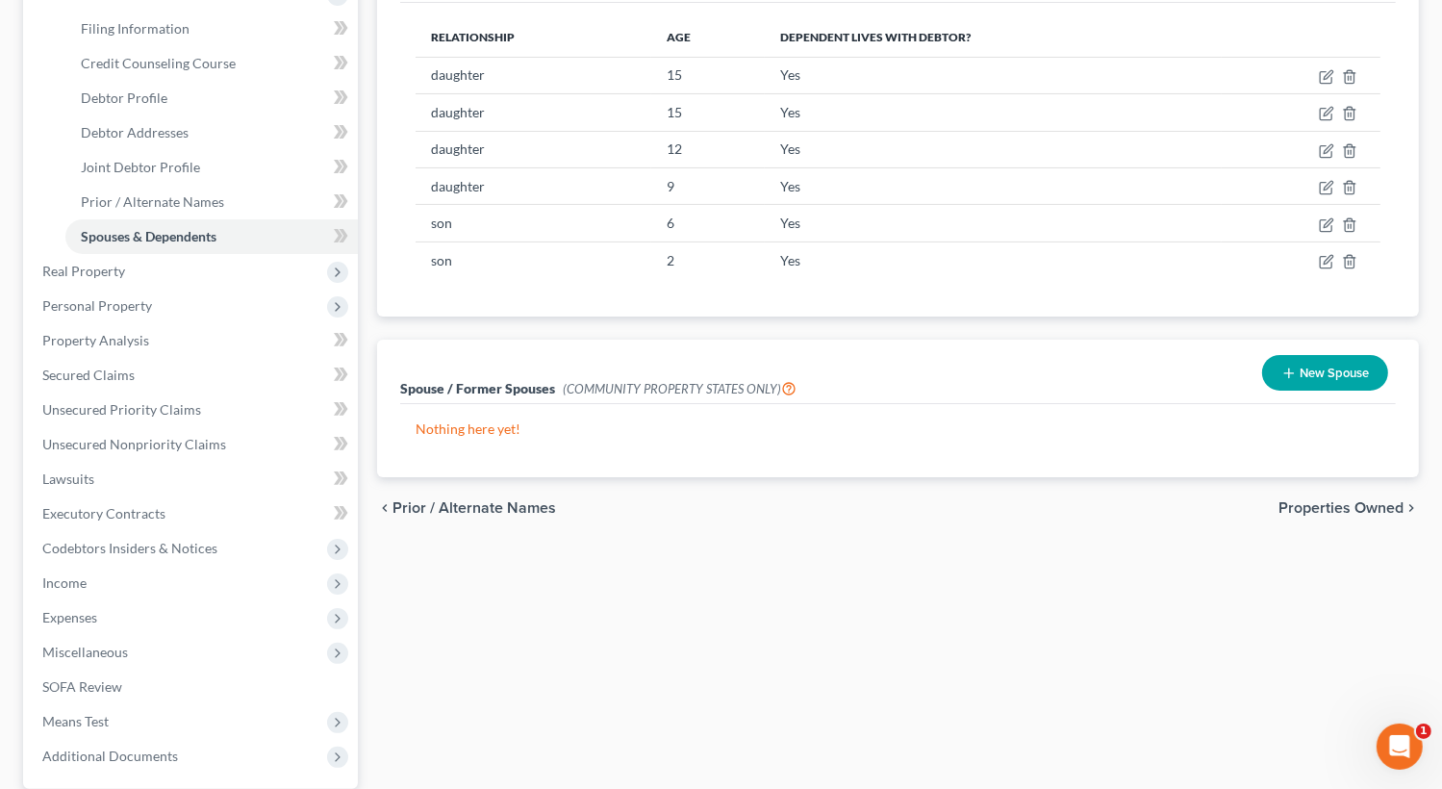
scroll to position [192, 0]
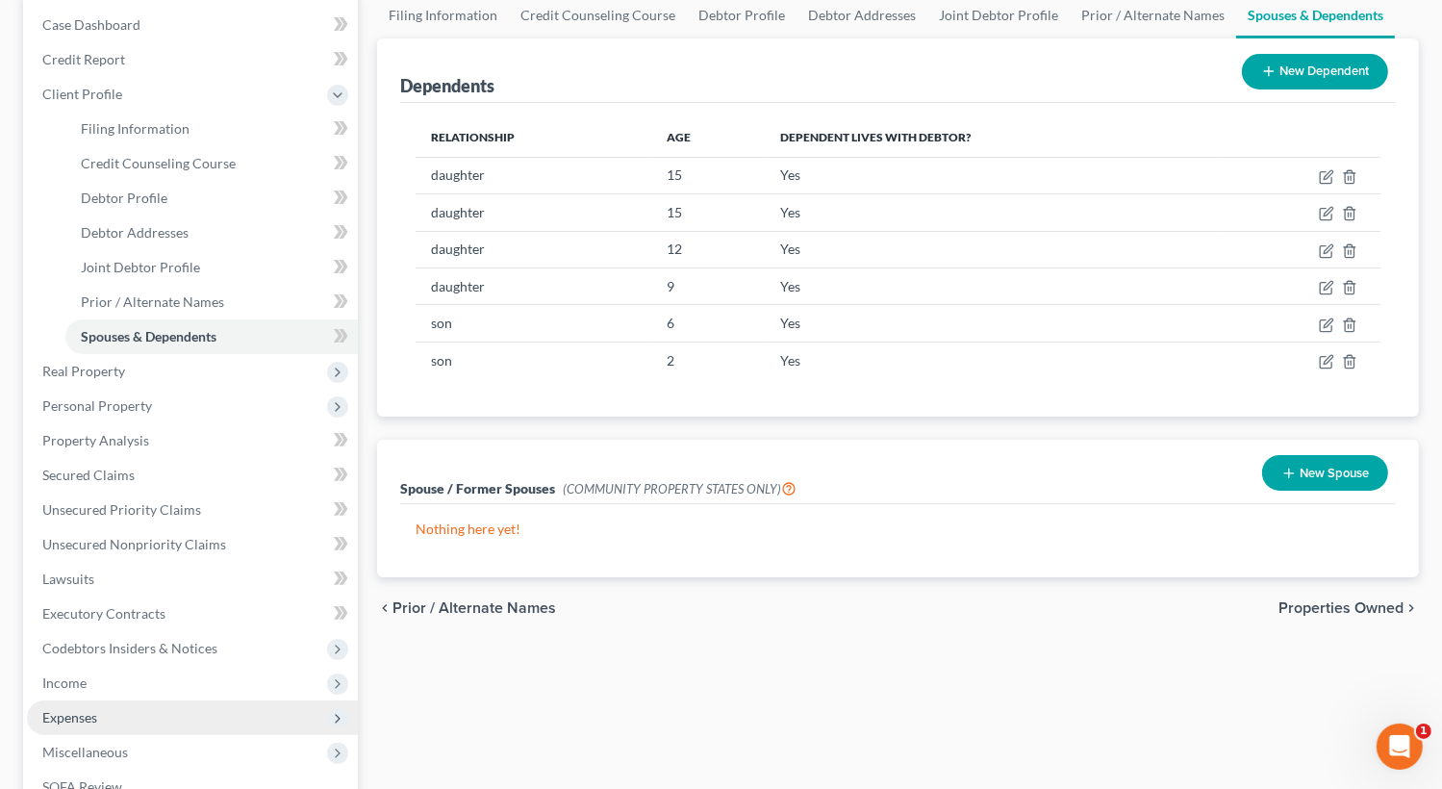
drag, startPoint x: 103, startPoint y: 722, endPoint x: 162, endPoint y: 706, distance: 60.7
click at [103, 721] on span "Expenses" at bounding box center [192, 717] width 331 height 35
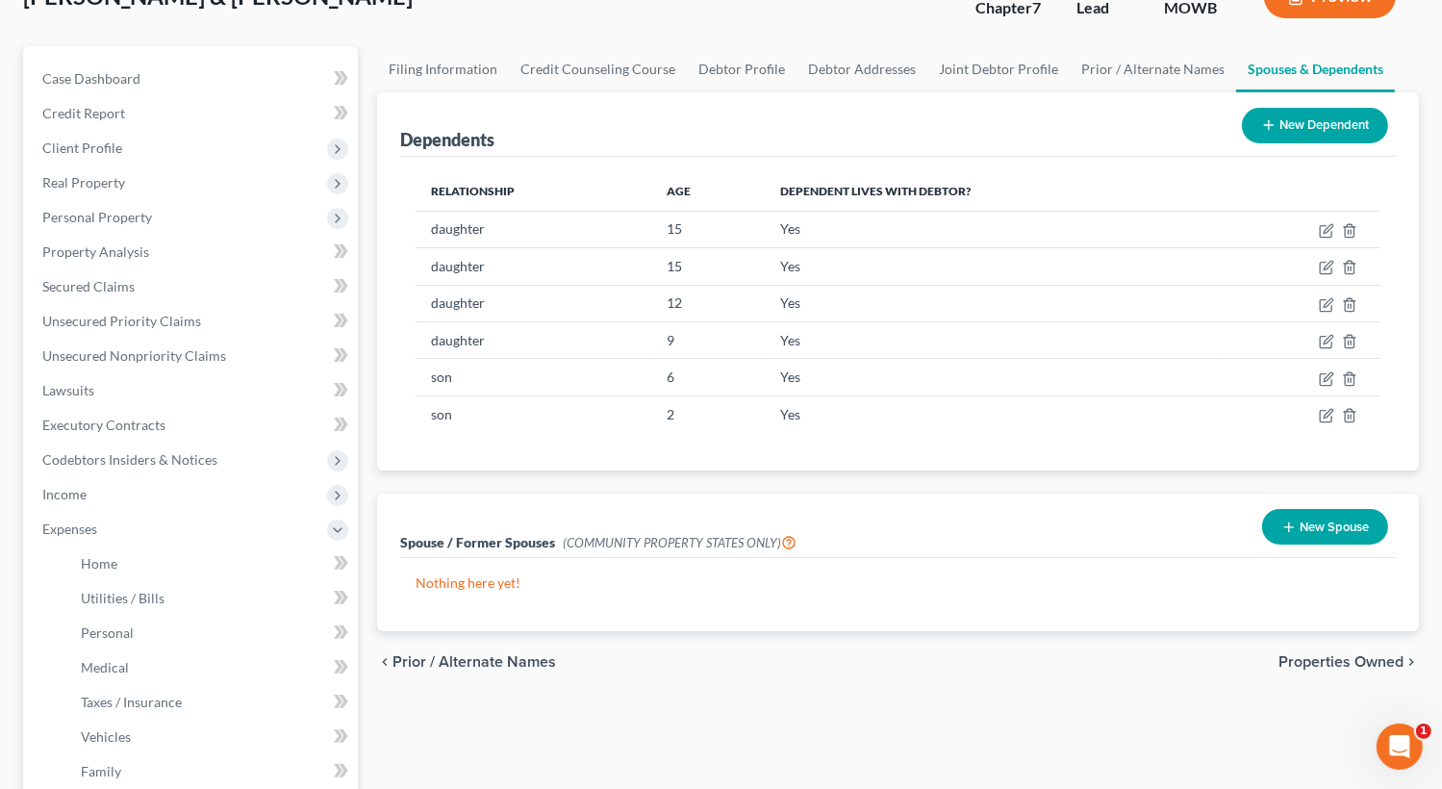
scroll to position [96, 0]
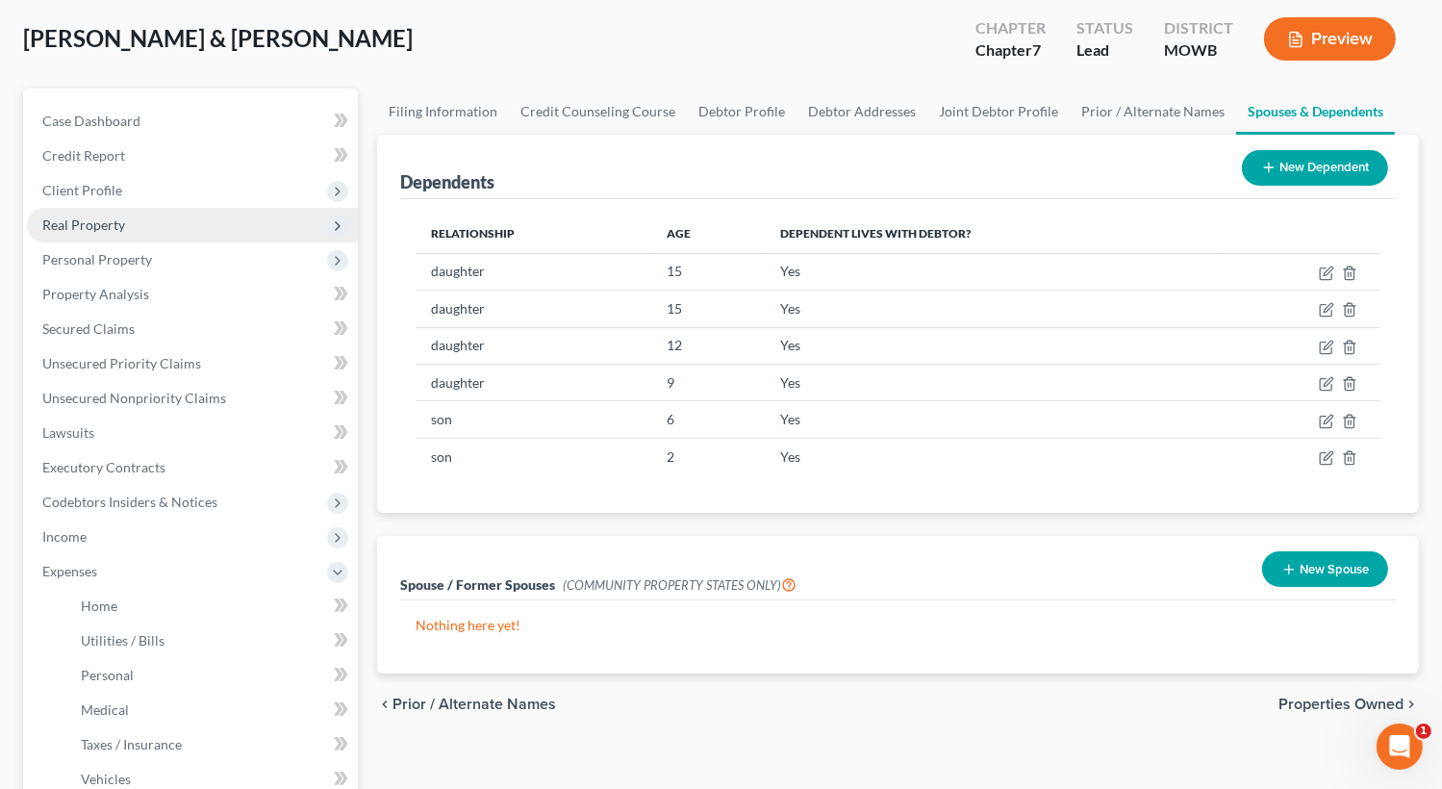
click at [112, 220] on span "Real Property" at bounding box center [83, 224] width 83 height 16
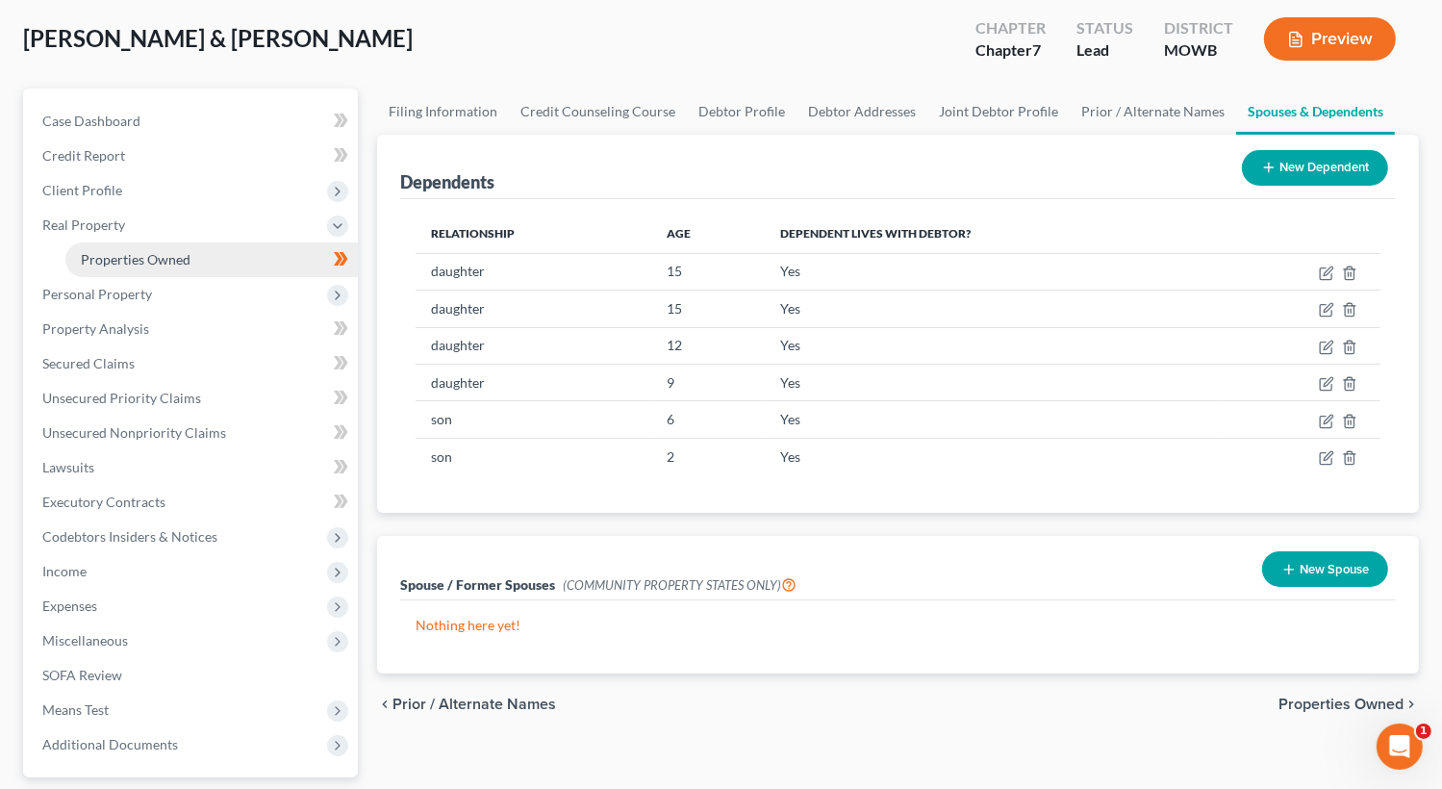
click at [139, 258] on span "Properties Owned" at bounding box center [136, 259] width 110 height 16
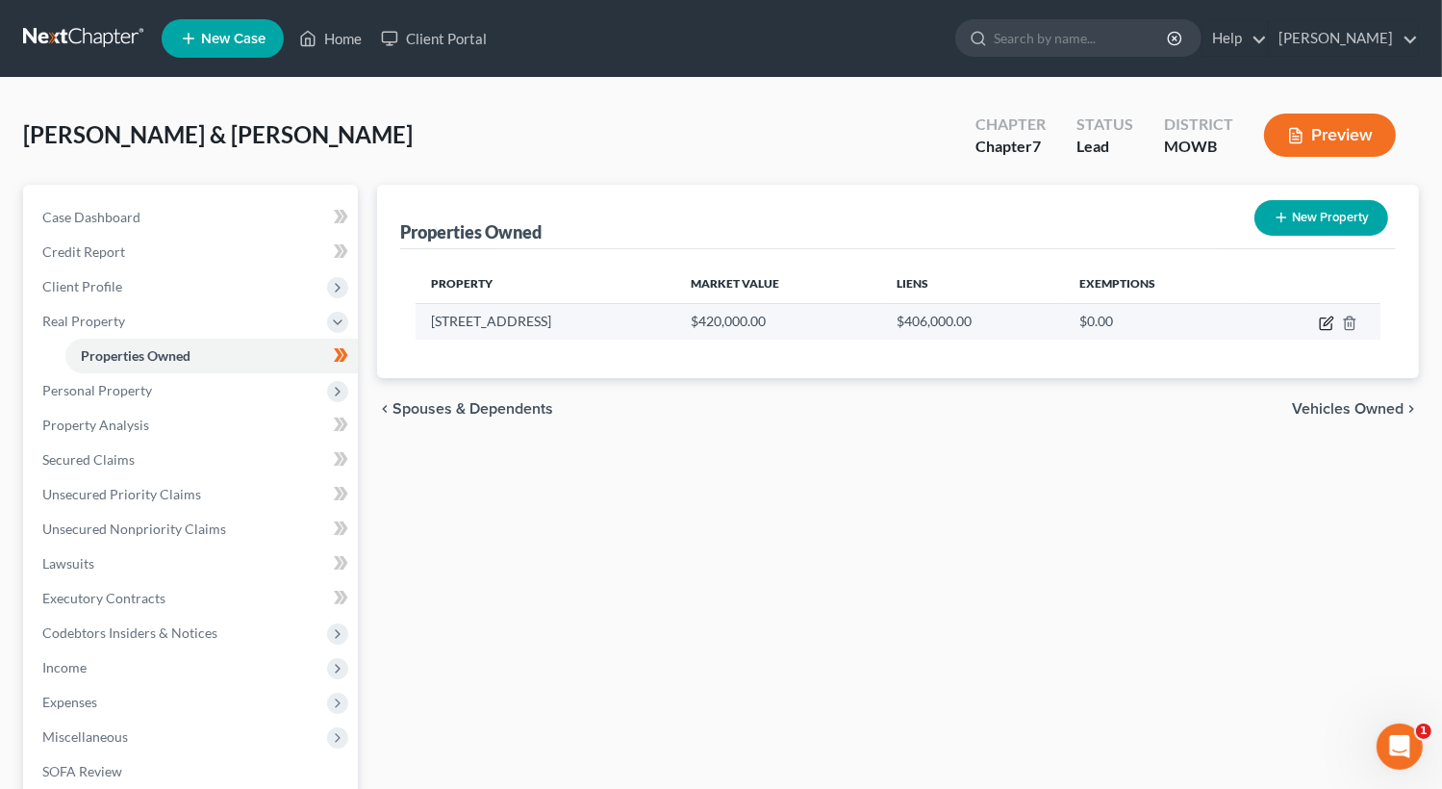
click at [1324, 323] on icon "button" at bounding box center [1328, 321] width 9 height 9
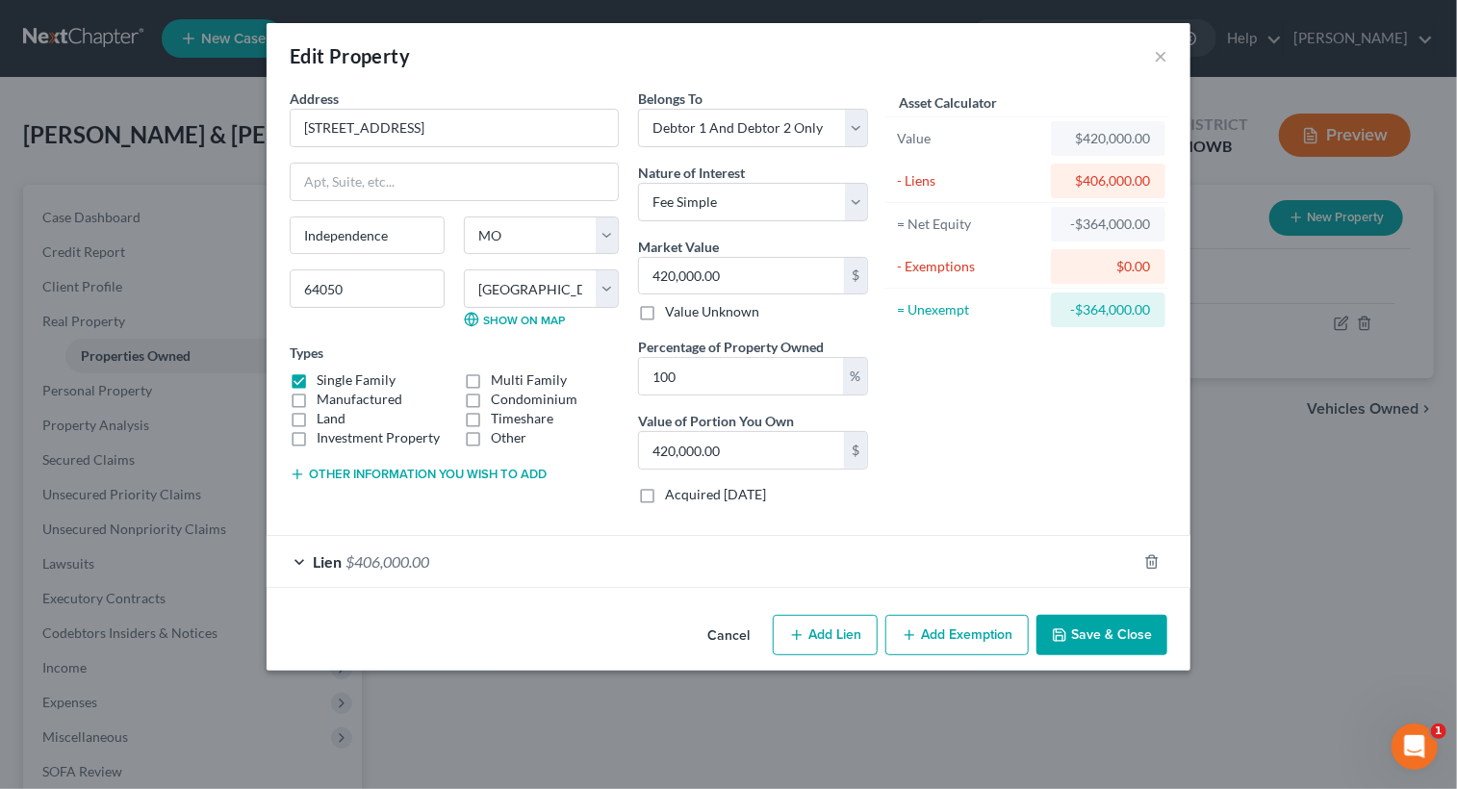
click at [922, 634] on button "Add Exemption" at bounding box center [956, 635] width 143 height 40
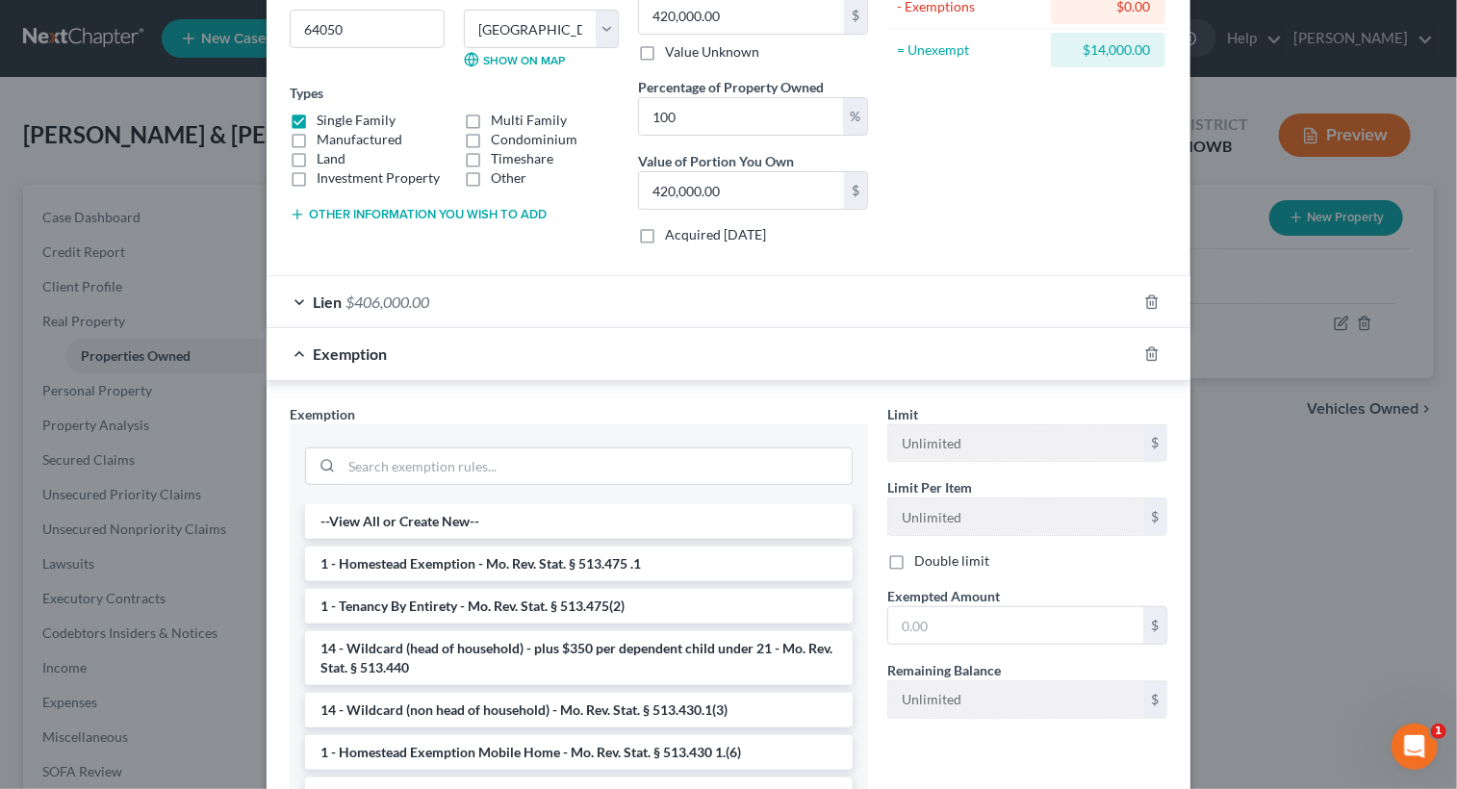
scroll to position [289, 0]
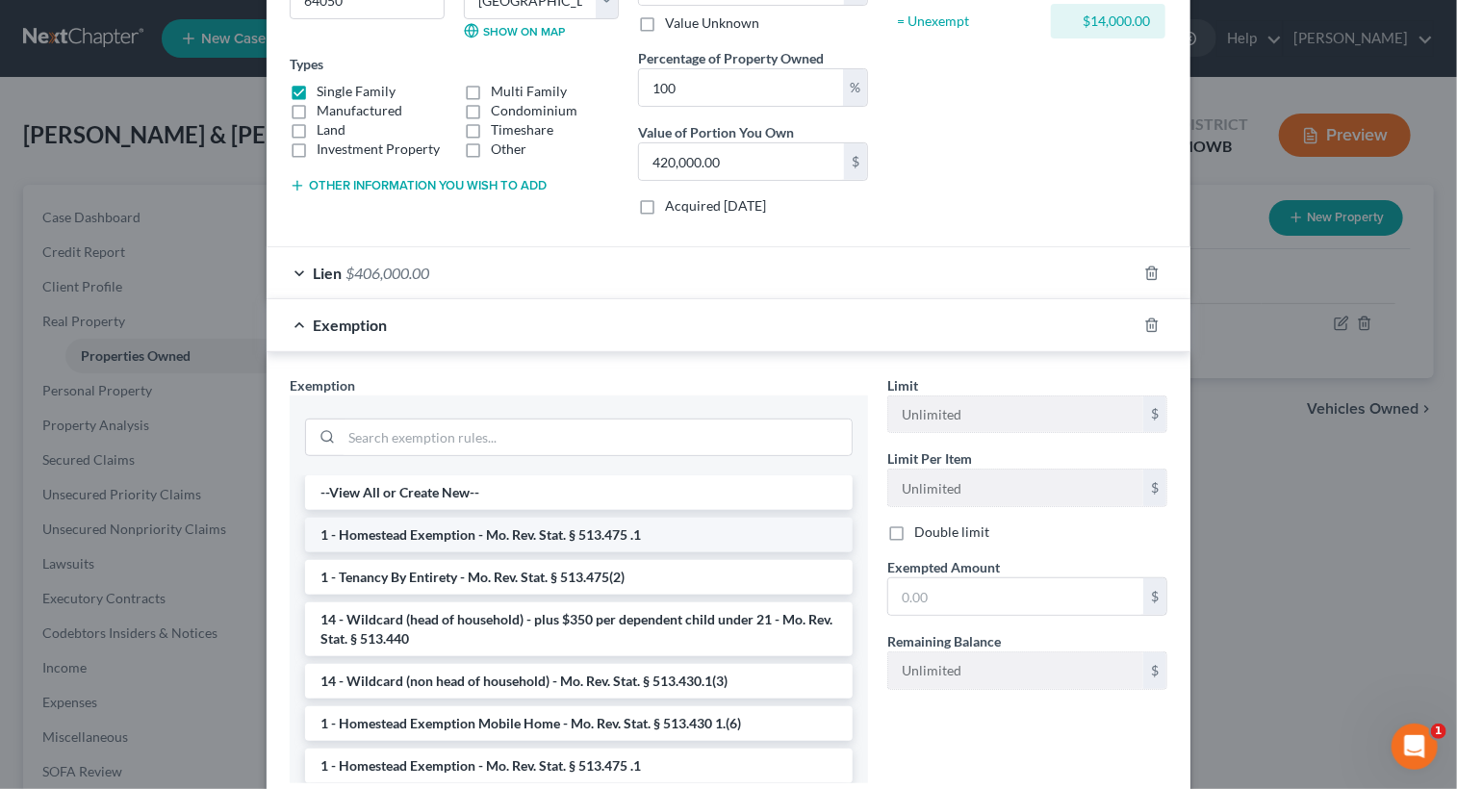
click at [481, 538] on li "1 - Homestead Exemption - Mo. Rev. Stat. § 513.475 .1" at bounding box center [578, 535] width 547 height 35
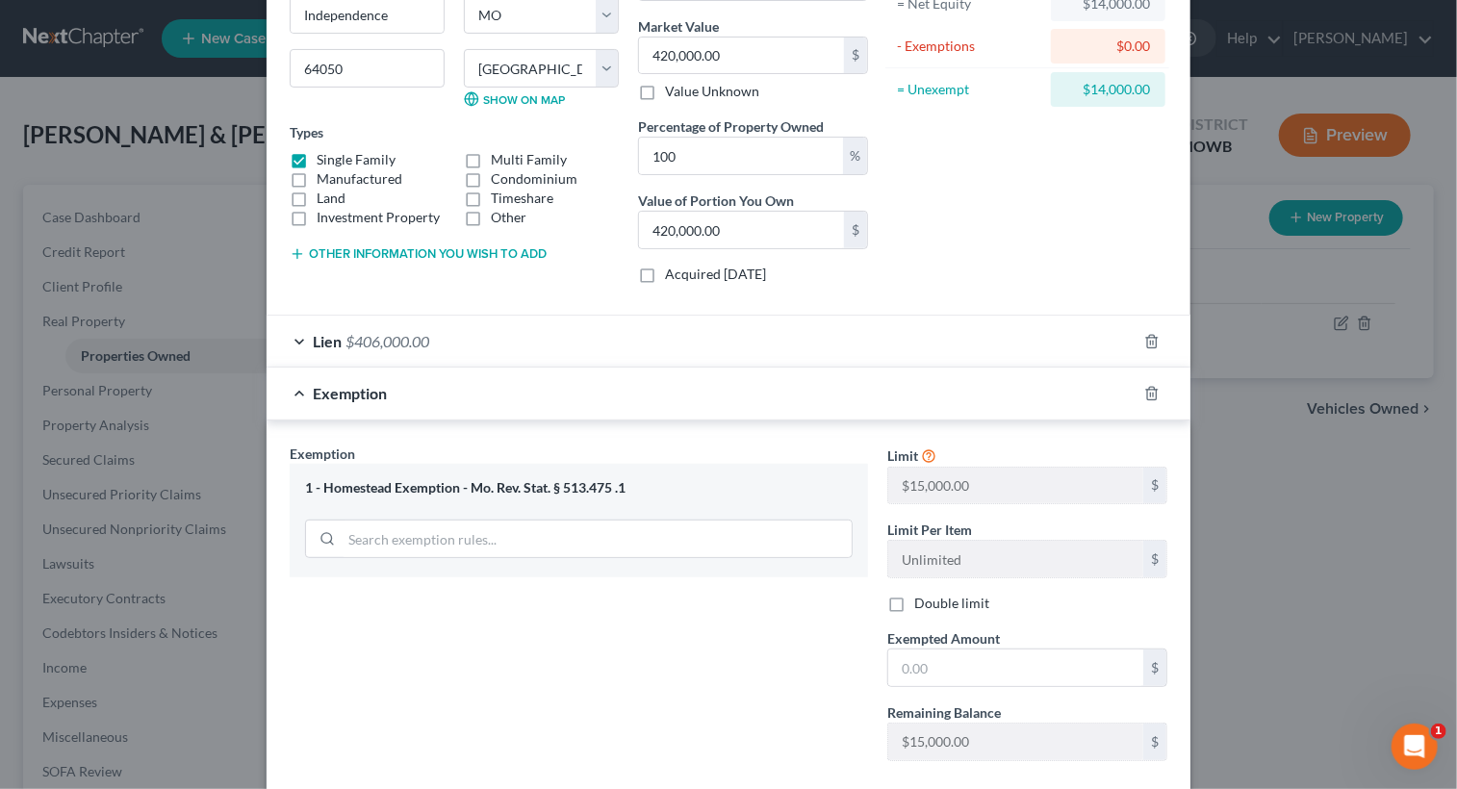
scroll to position [229, 0]
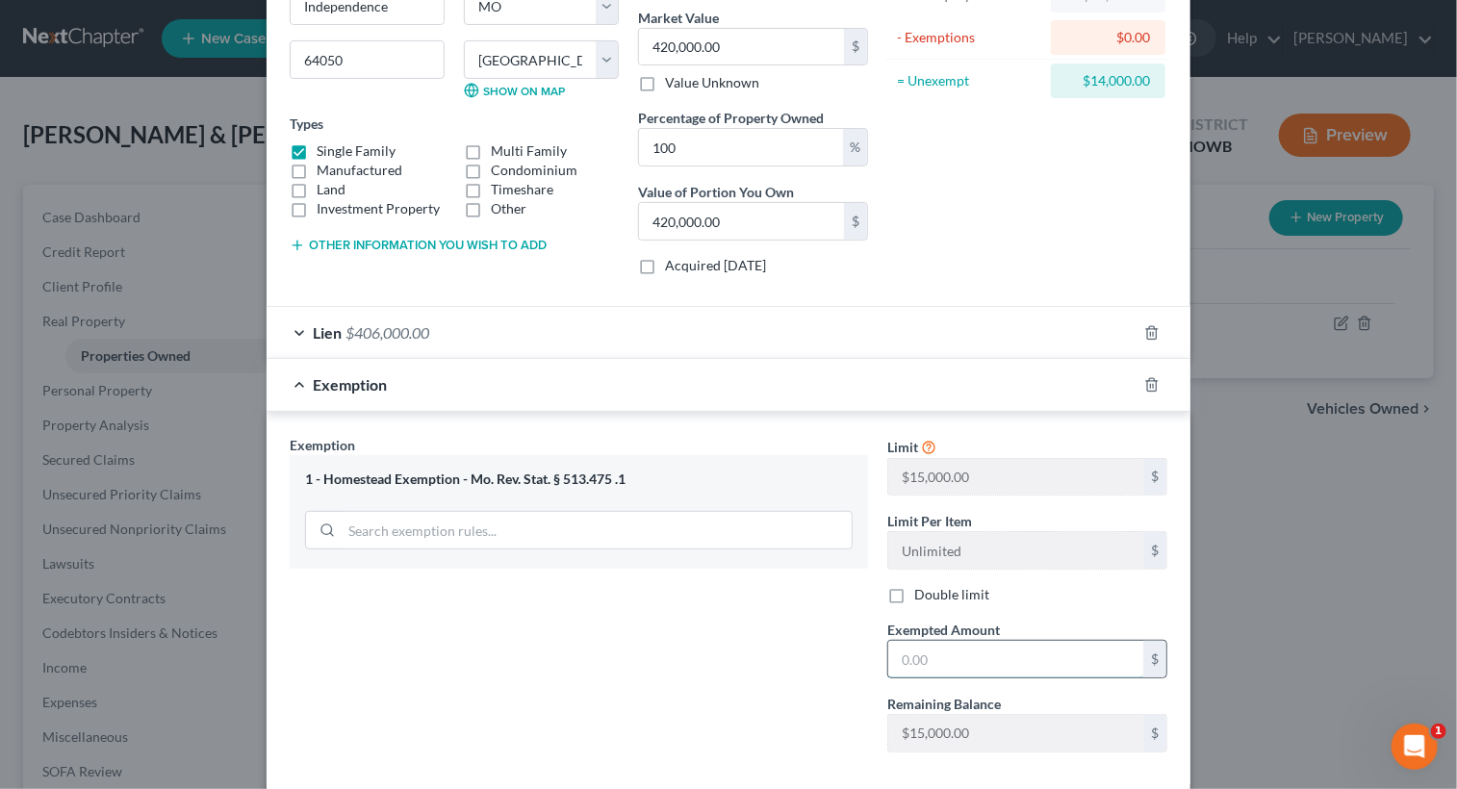
click at [942, 642] on input "text" at bounding box center [1015, 659] width 255 height 37
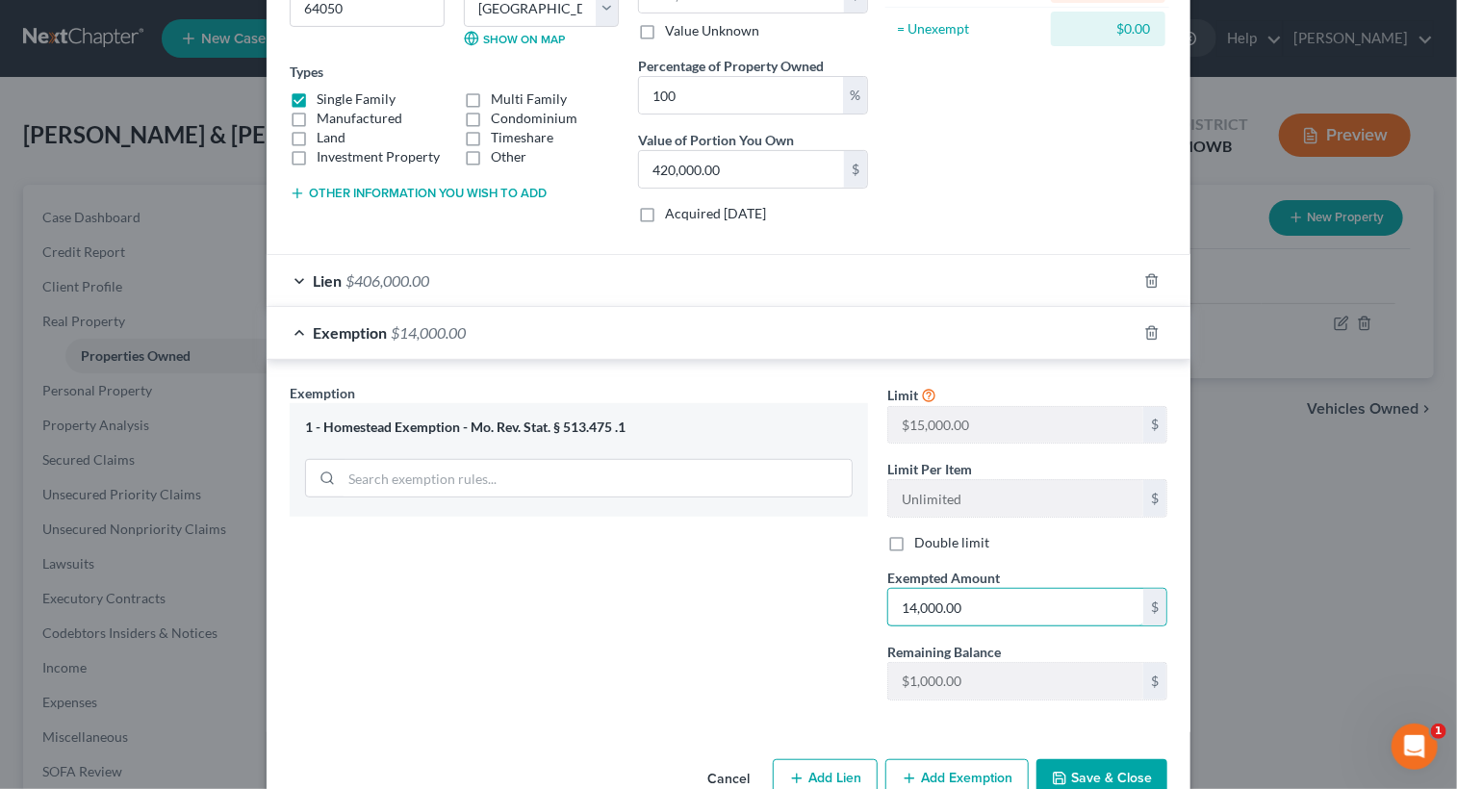
scroll to position [325, 0]
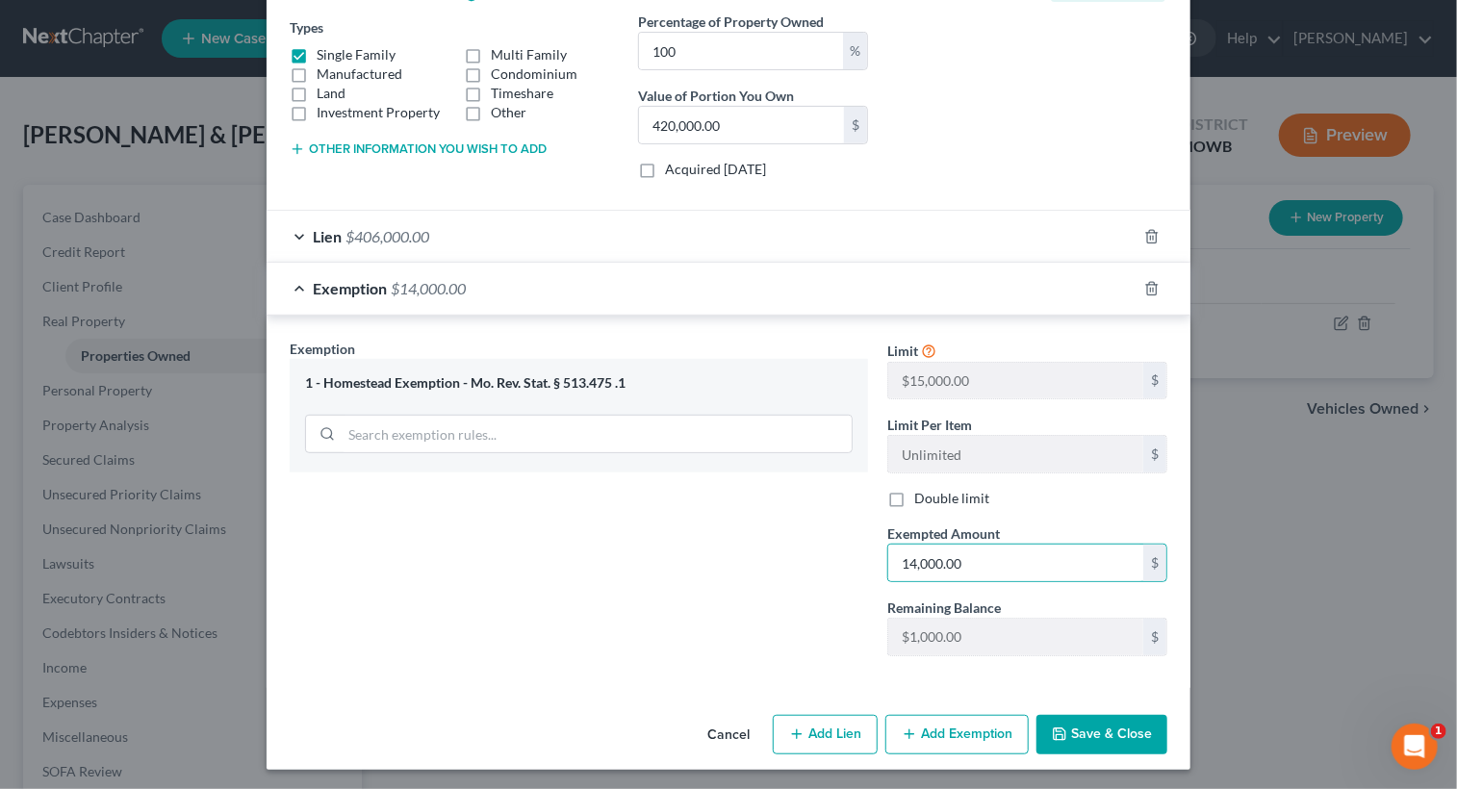
click at [1072, 734] on button "Save & Close" at bounding box center [1101, 735] width 131 height 40
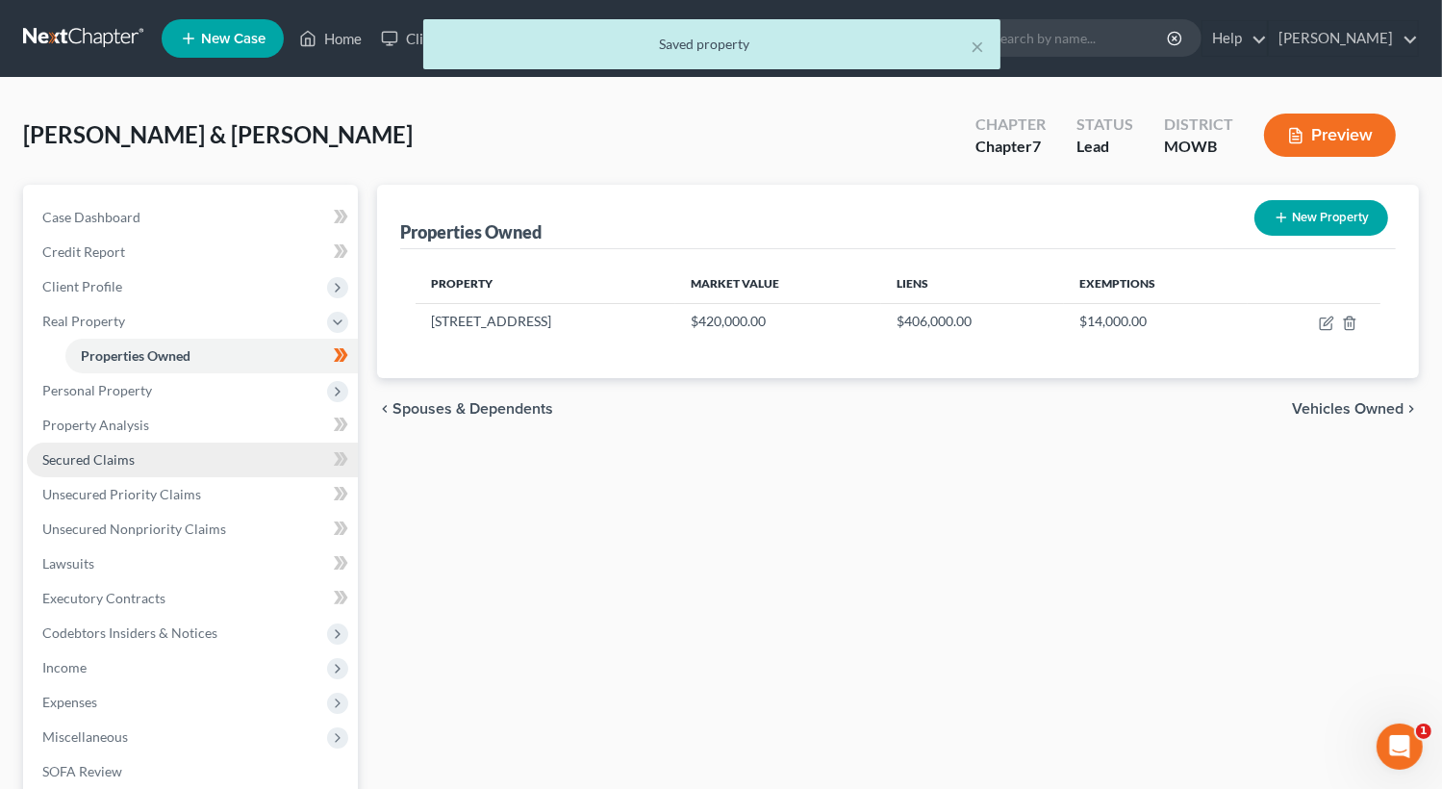
click at [120, 458] on span "Secured Claims" at bounding box center [88, 459] width 92 height 16
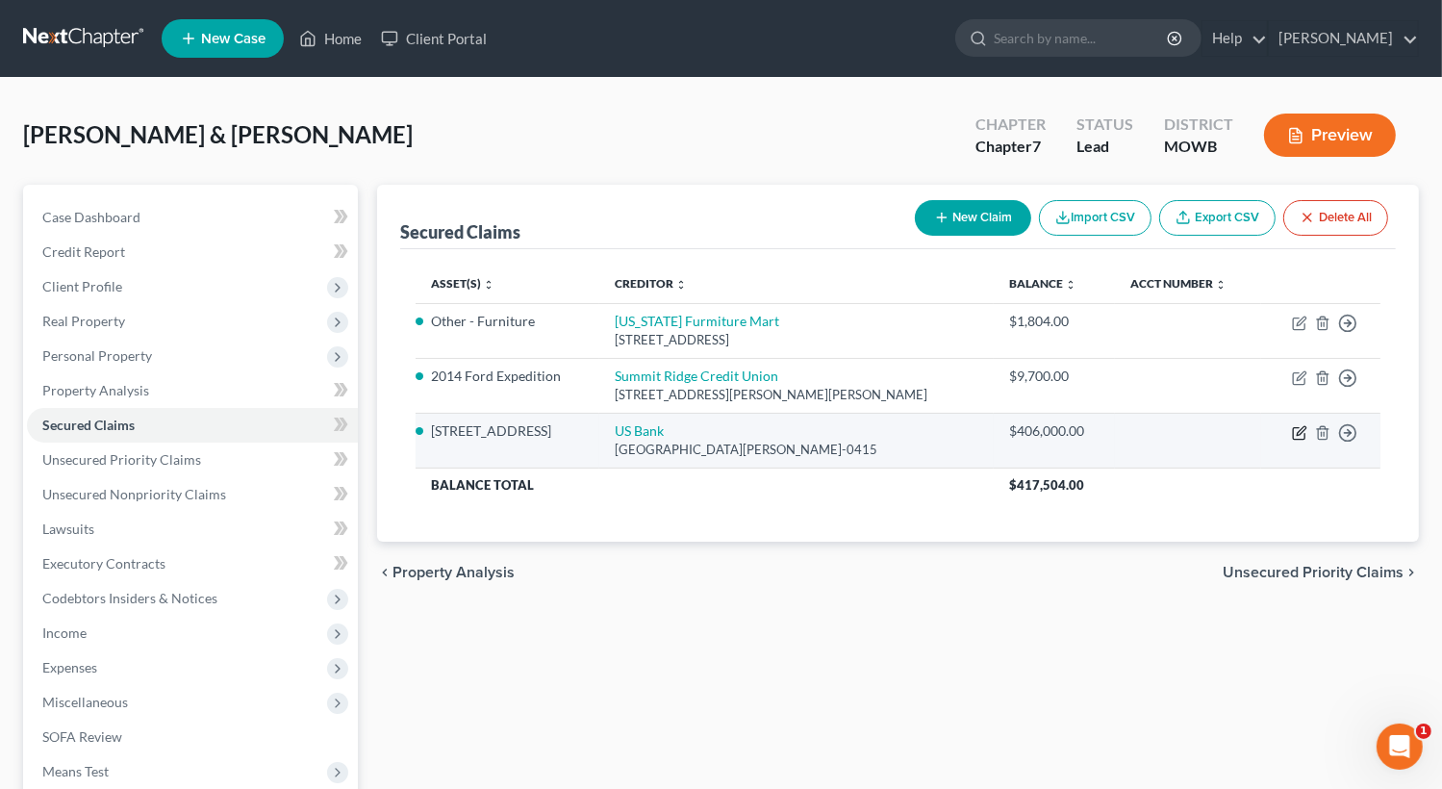
click at [1300, 435] on icon "button" at bounding box center [1299, 432] width 15 height 15
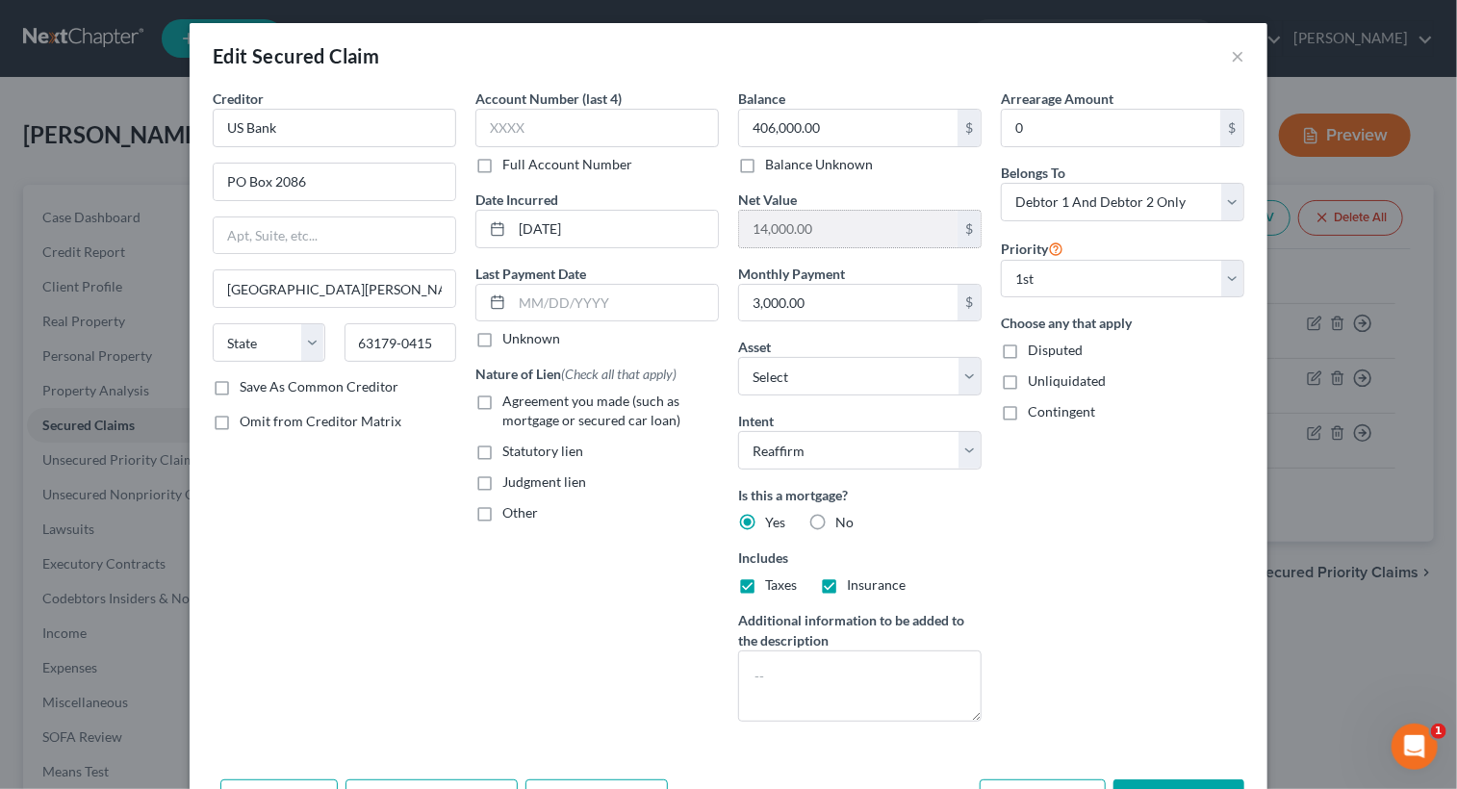
click at [959, 215] on div "$" at bounding box center [968, 229] width 23 height 37
click at [960, 225] on div "$" at bounding box center [968, 229] width 23 height 37
drag, startPoint x: 889, startPoint y: 231, endPoint x: 809, endPoint y: 238, distance: 80.1
click at [809, 238] on input "14,000.00" at bounding box center [848, 229] width 218 height 37
drag, startPoint x: 808, startPoint y: 237, endPoint x: 714, endPoint y: 241, distance: 94.4
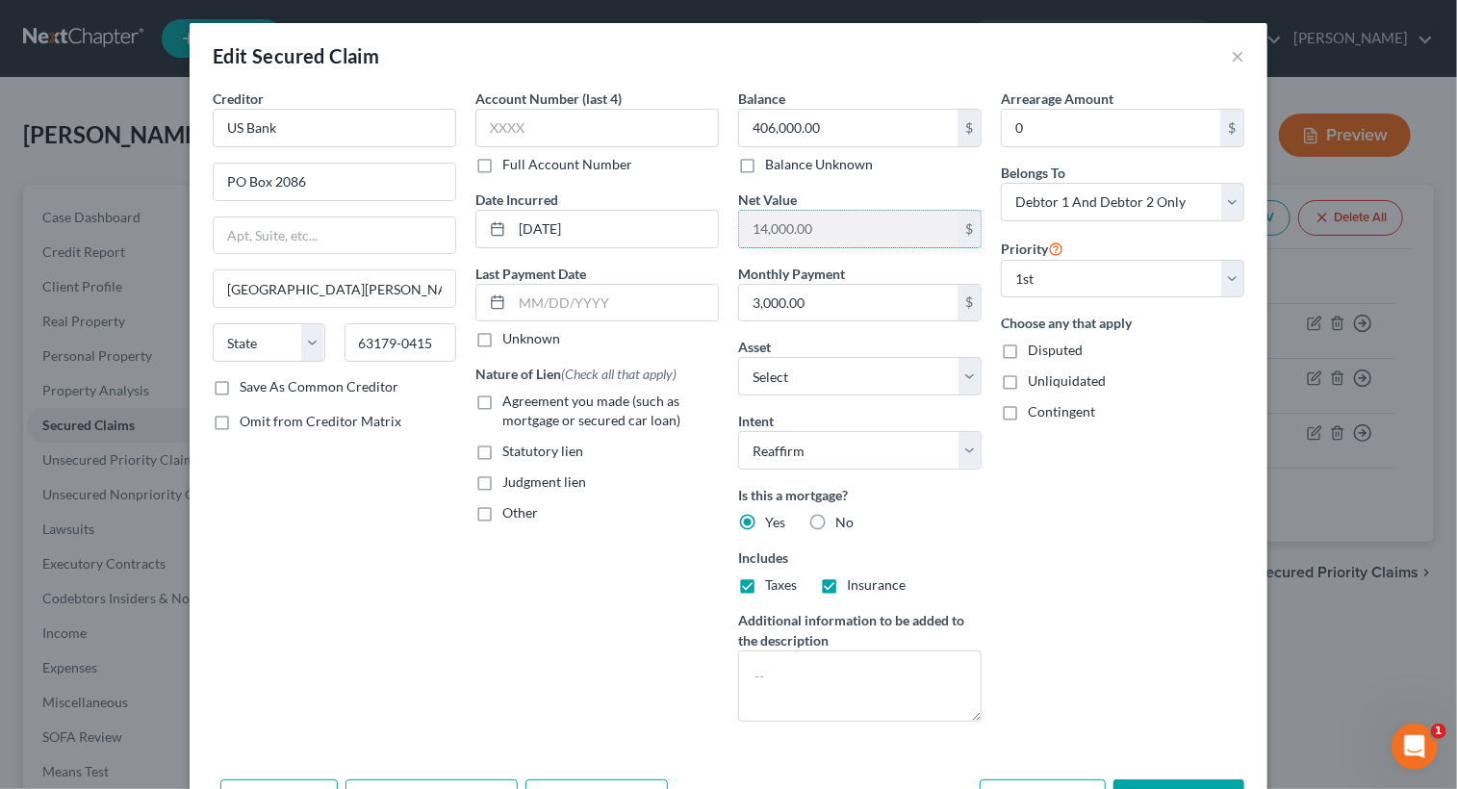
click at [714, 241] on div "Creditor * US [GEOGRAPHIC_DATA] [US_STATE] AK AR AZ CA CO [GEOGRAPHIC_DATA] DE …" at bounding box center [728, 413] width 1051 height 648
drag, startPoint x: 714, startPoint y: 241, endPoint x: 831, endPoint y: 222, distance: 118.9
click at [831, 222] on input "14,000.00" at bounding box center [848, 229] width 218 height 37
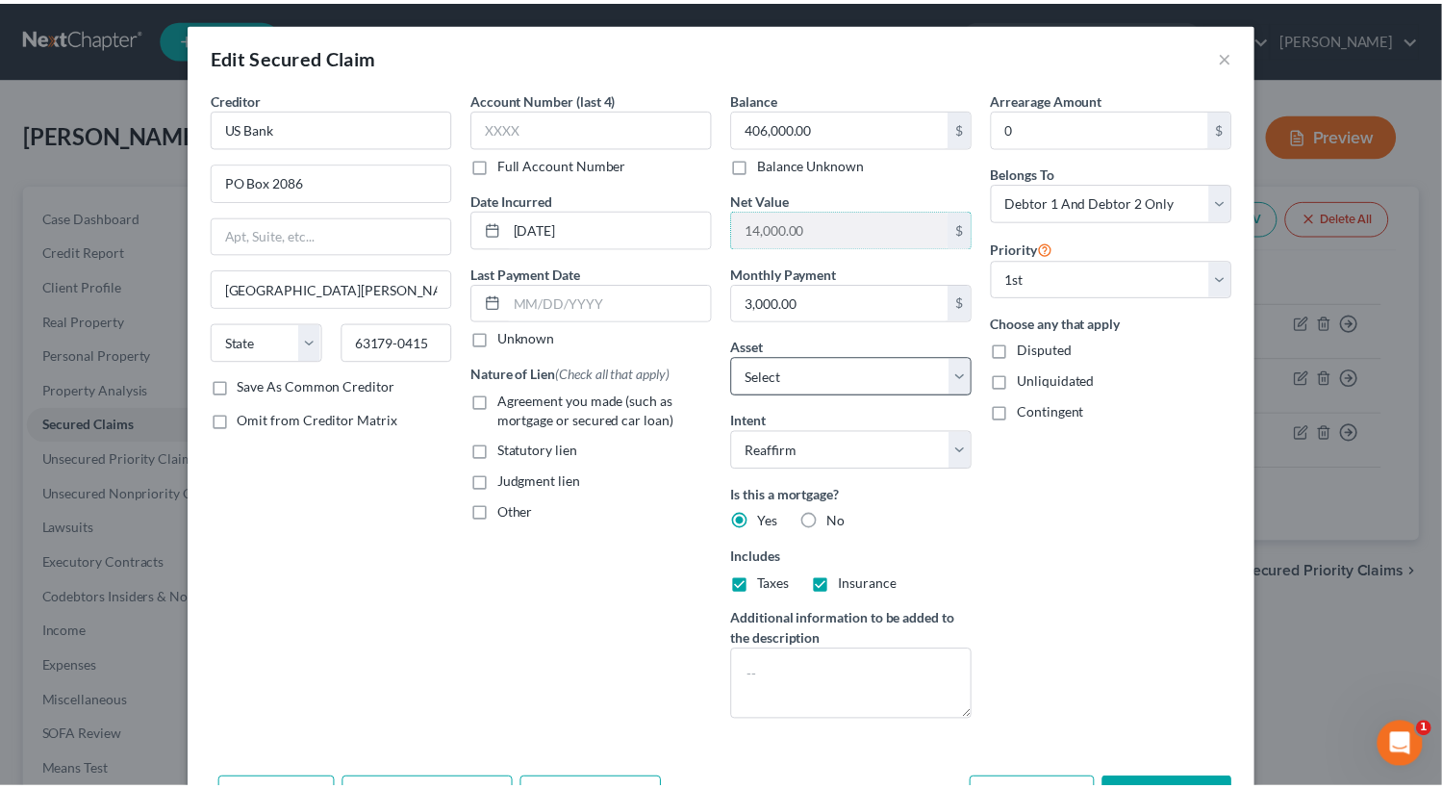
scroll to position [122, 0]
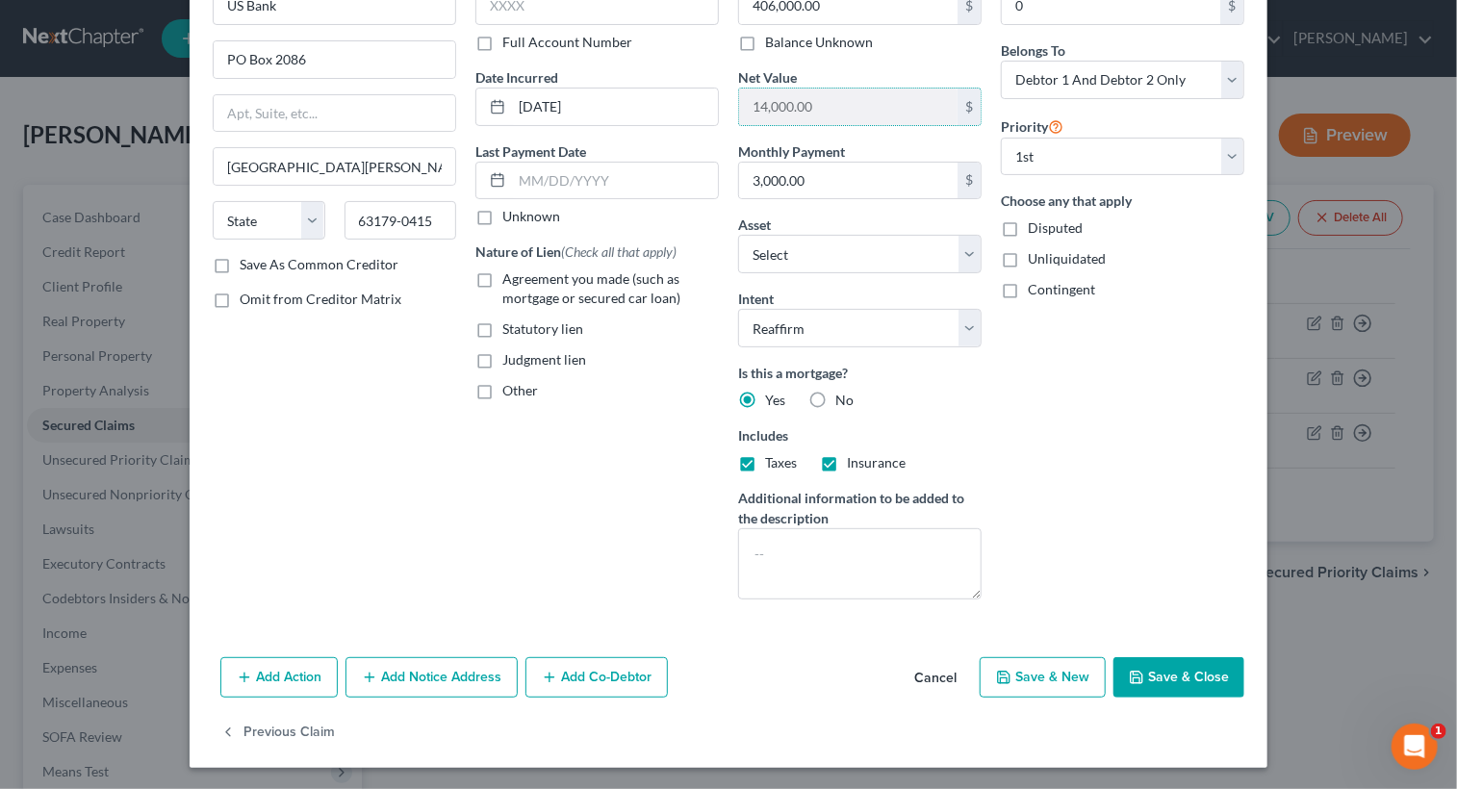
click at [1174, 676] on button "Save & Close" at bounding box center [1178, 677] width 131 height 40
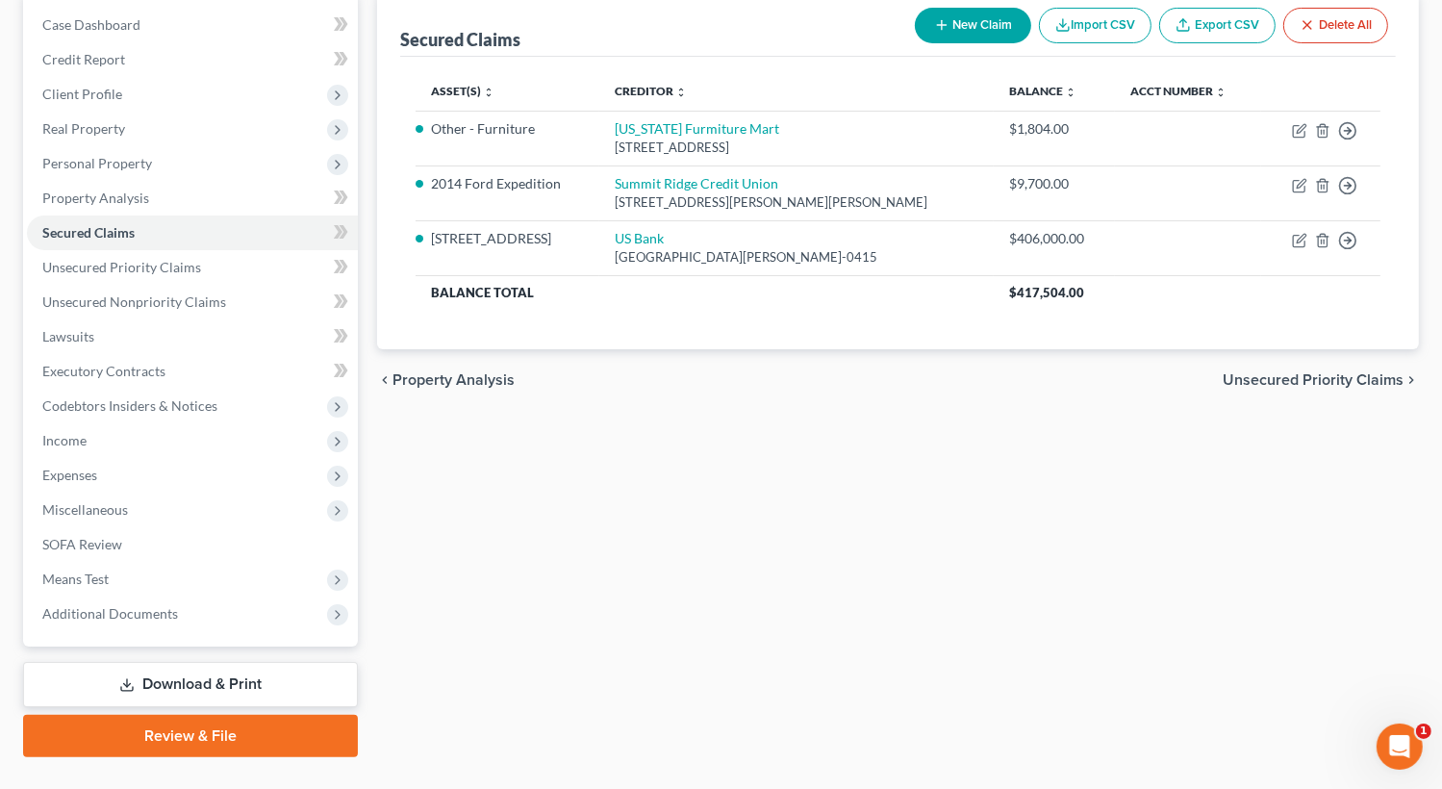
scroll to position [0, 0]
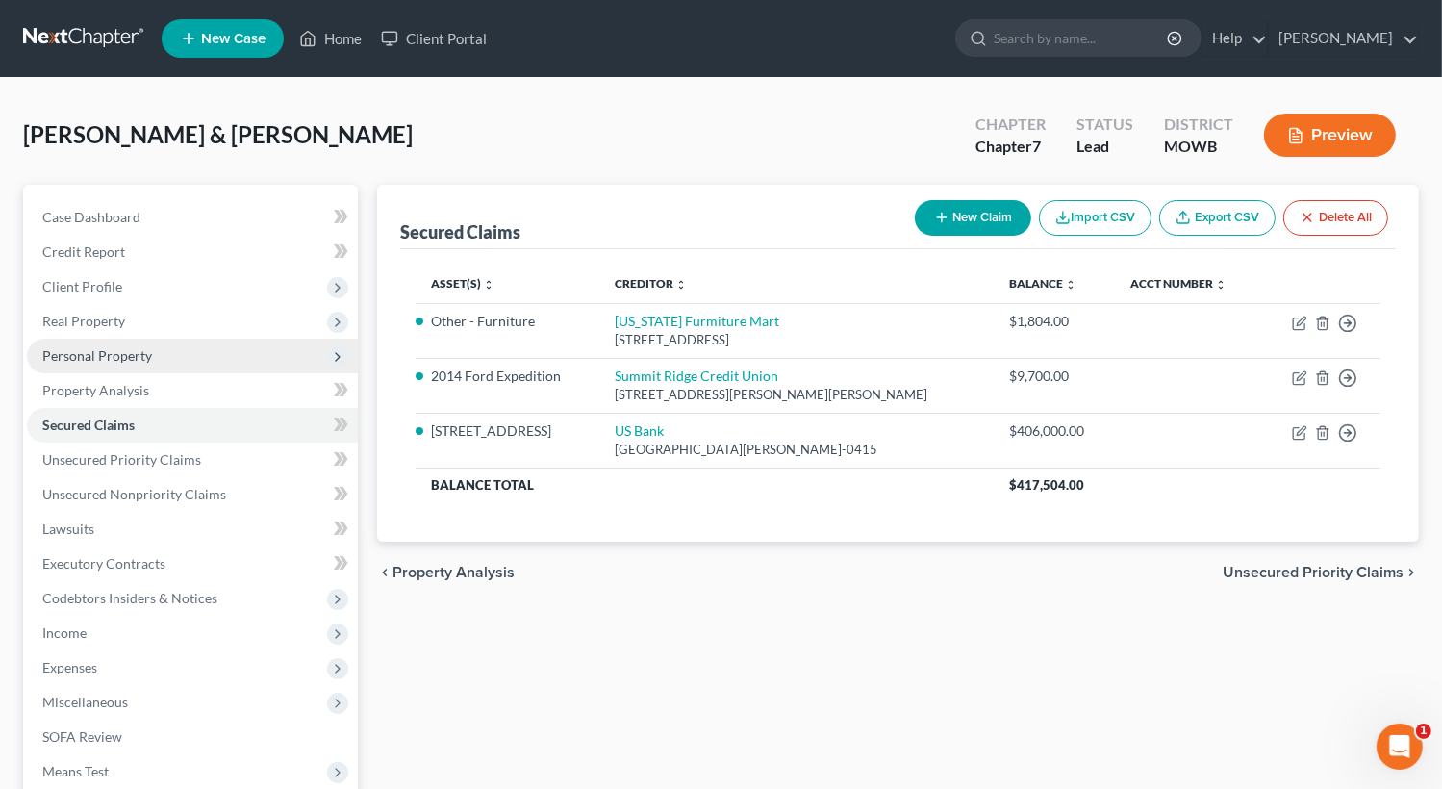
click at [117, 353] on span "Personal Property" at bounding box center [97, 355] width 110 height 16
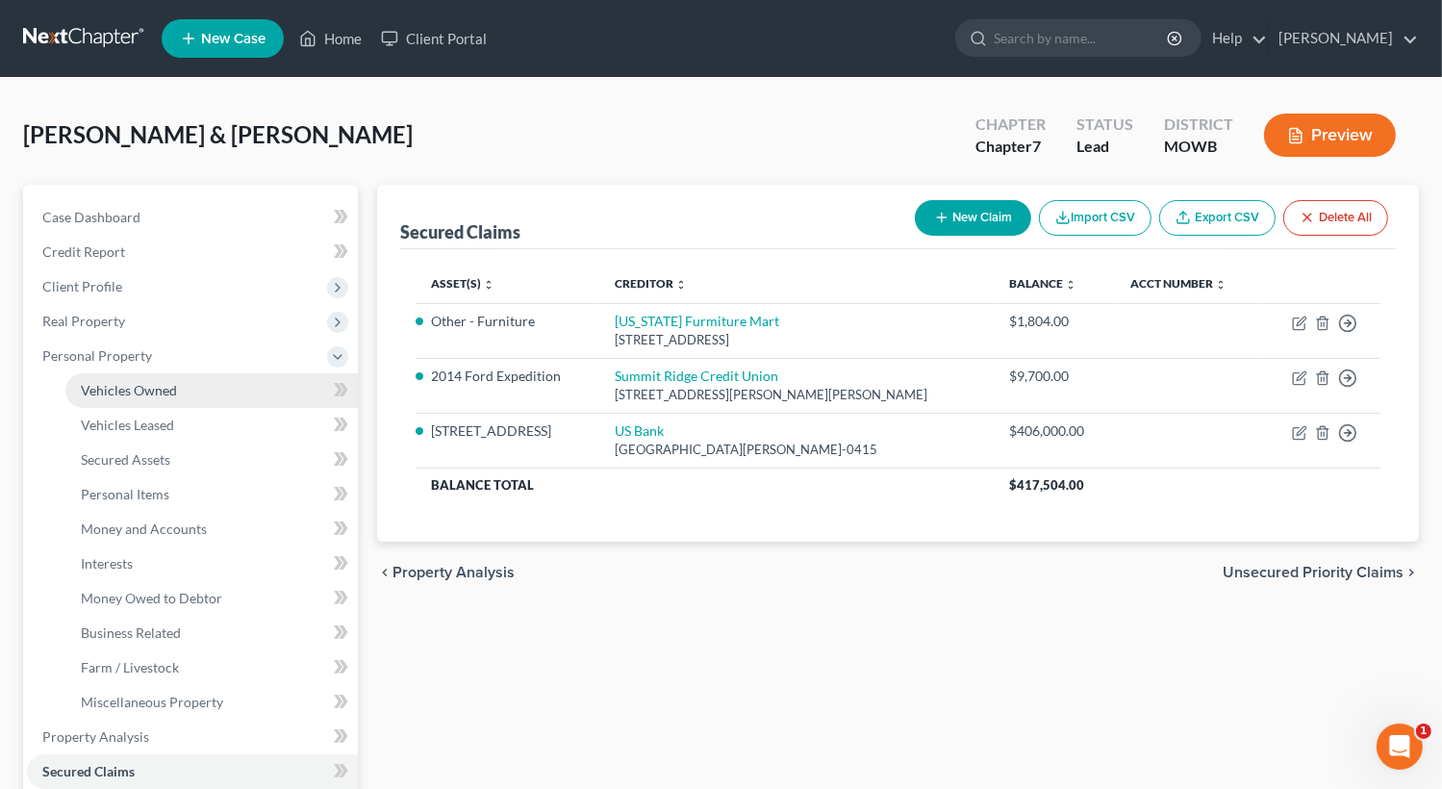
click at [183, 388] on link "Vehicles Owned" at bounding box center [211, 390] width 292 height 35
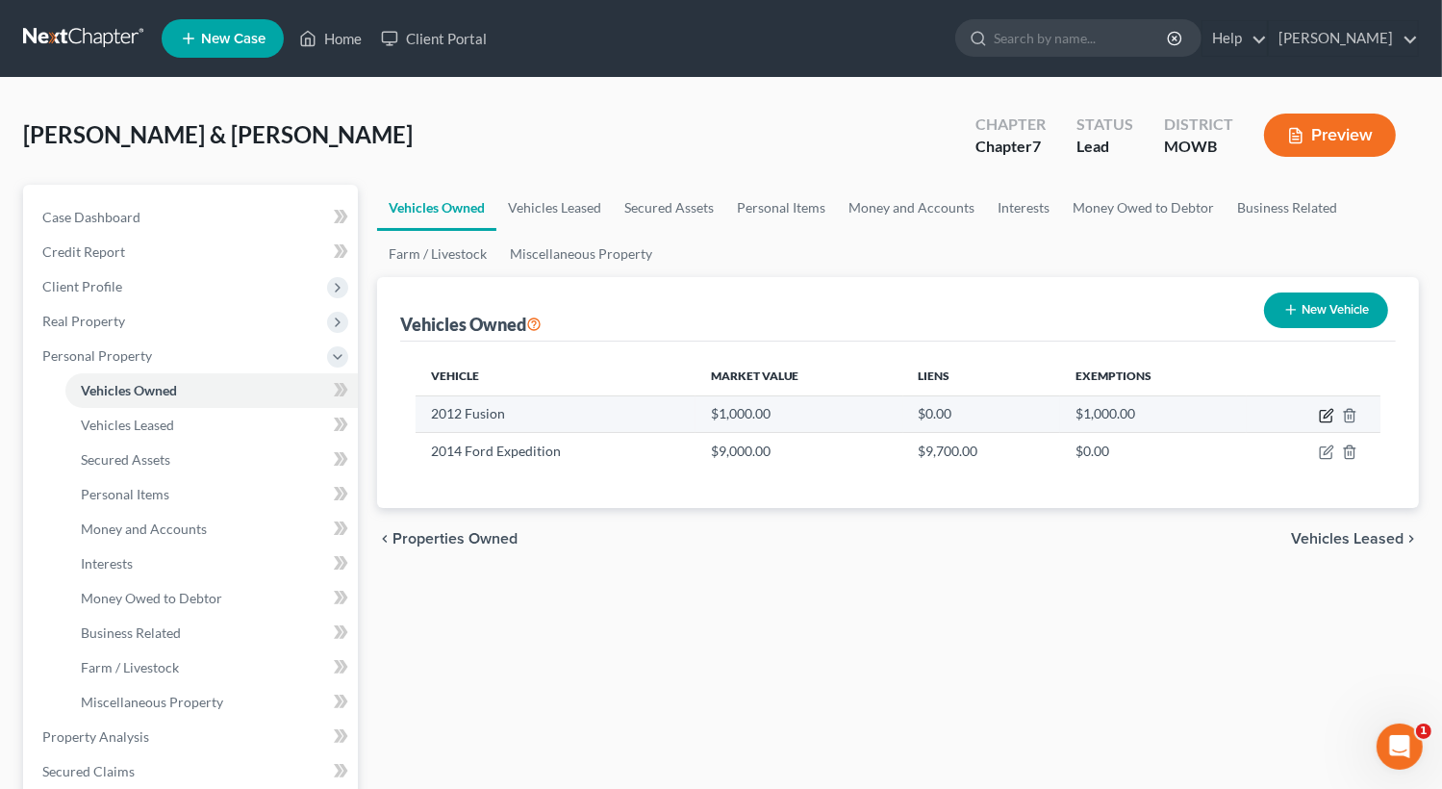
click at [1329, 419] on icon "button" at bounding box center [1326, 415] width 15 height 15
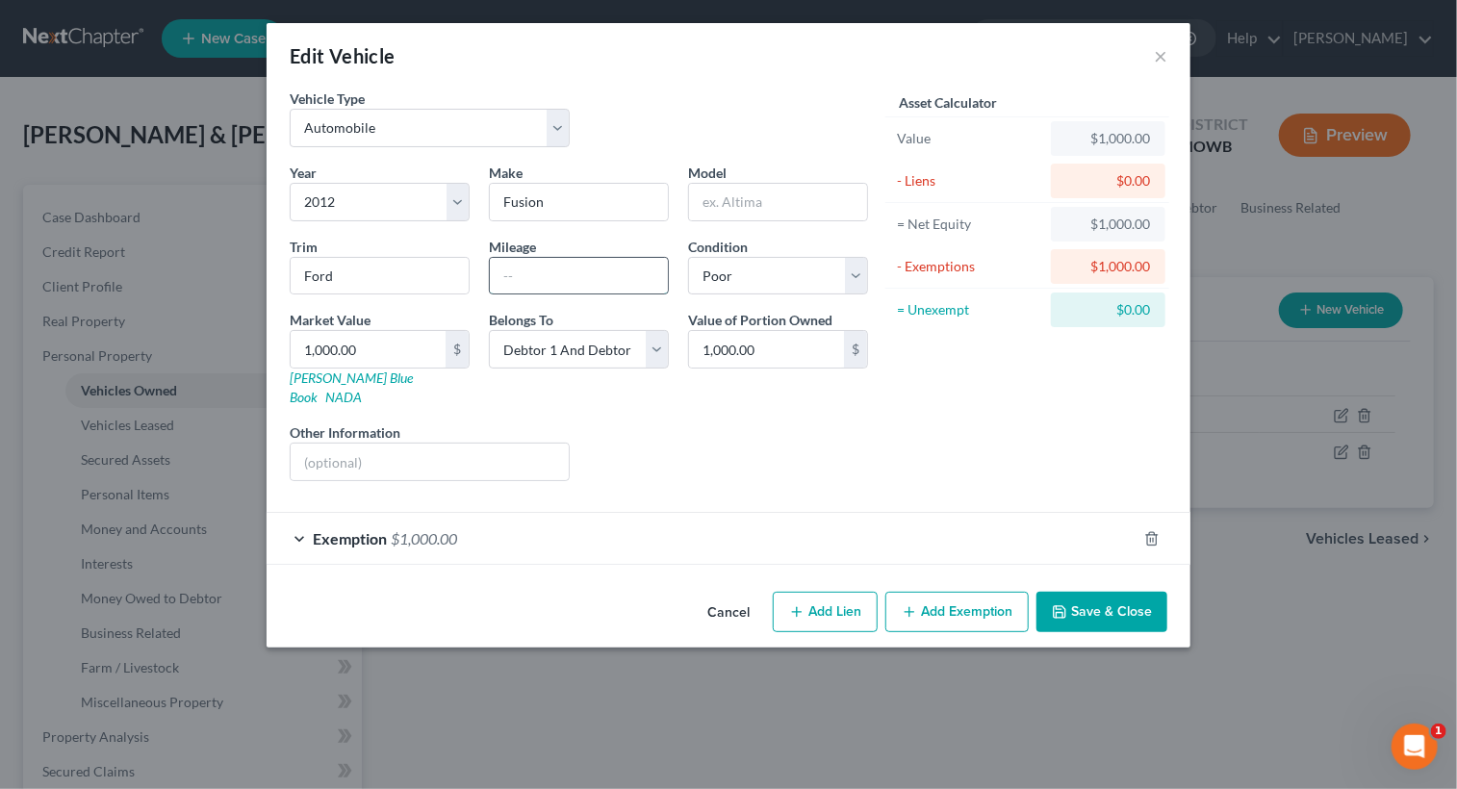
click at [567, 266] on input "text" at bounding box center [579, 276] width 178 height 37
drag, startPoint x: 1089, startPoint y: 593, endPoint x: 1082, endPoint y: 584, distance: 11.0
click at [1088, 592] on button "Save & Close" at bounding box center [1101, 612] width 131 height 40
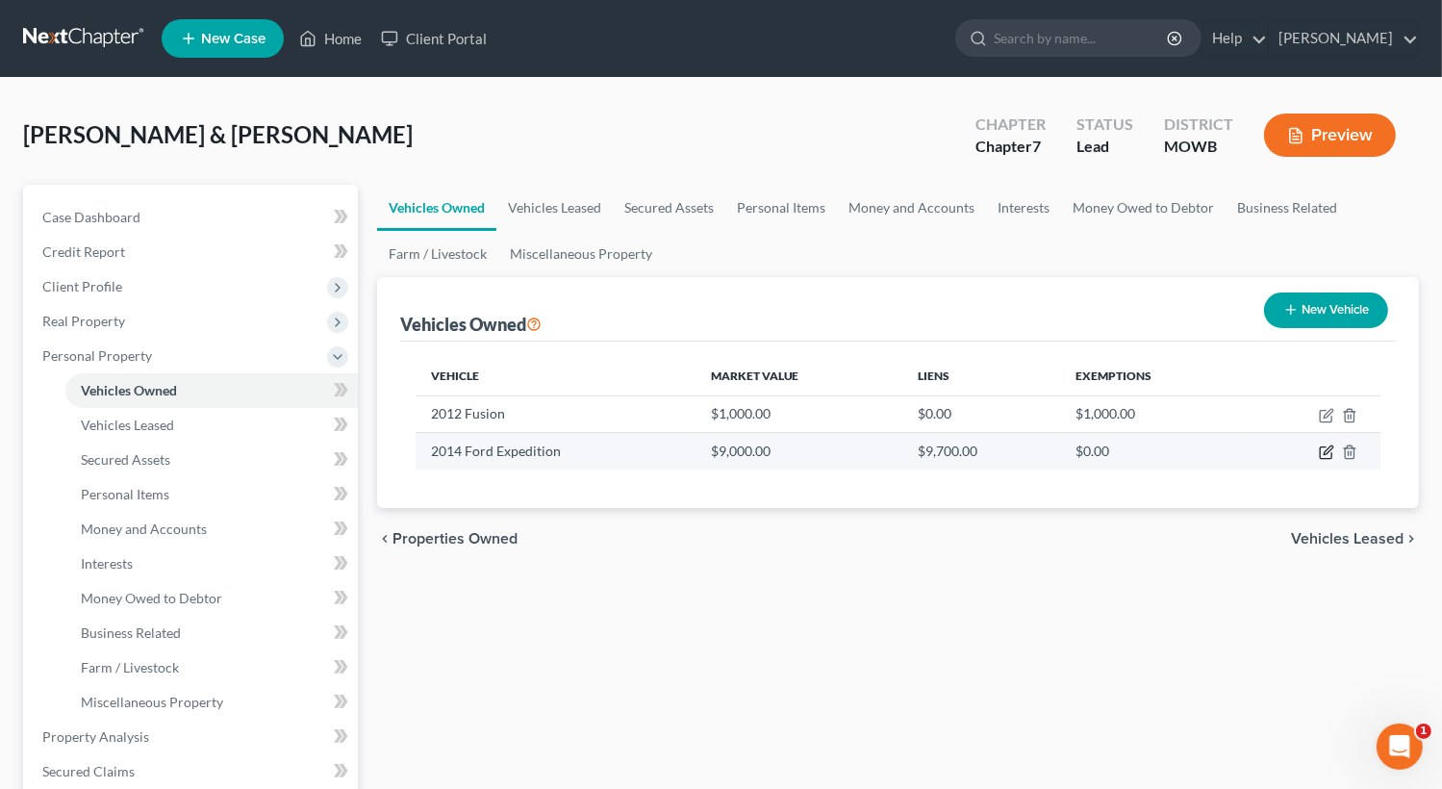
click at [1324, 452] on icon "button" at bounding box center [1326, 451] width 15 height 15
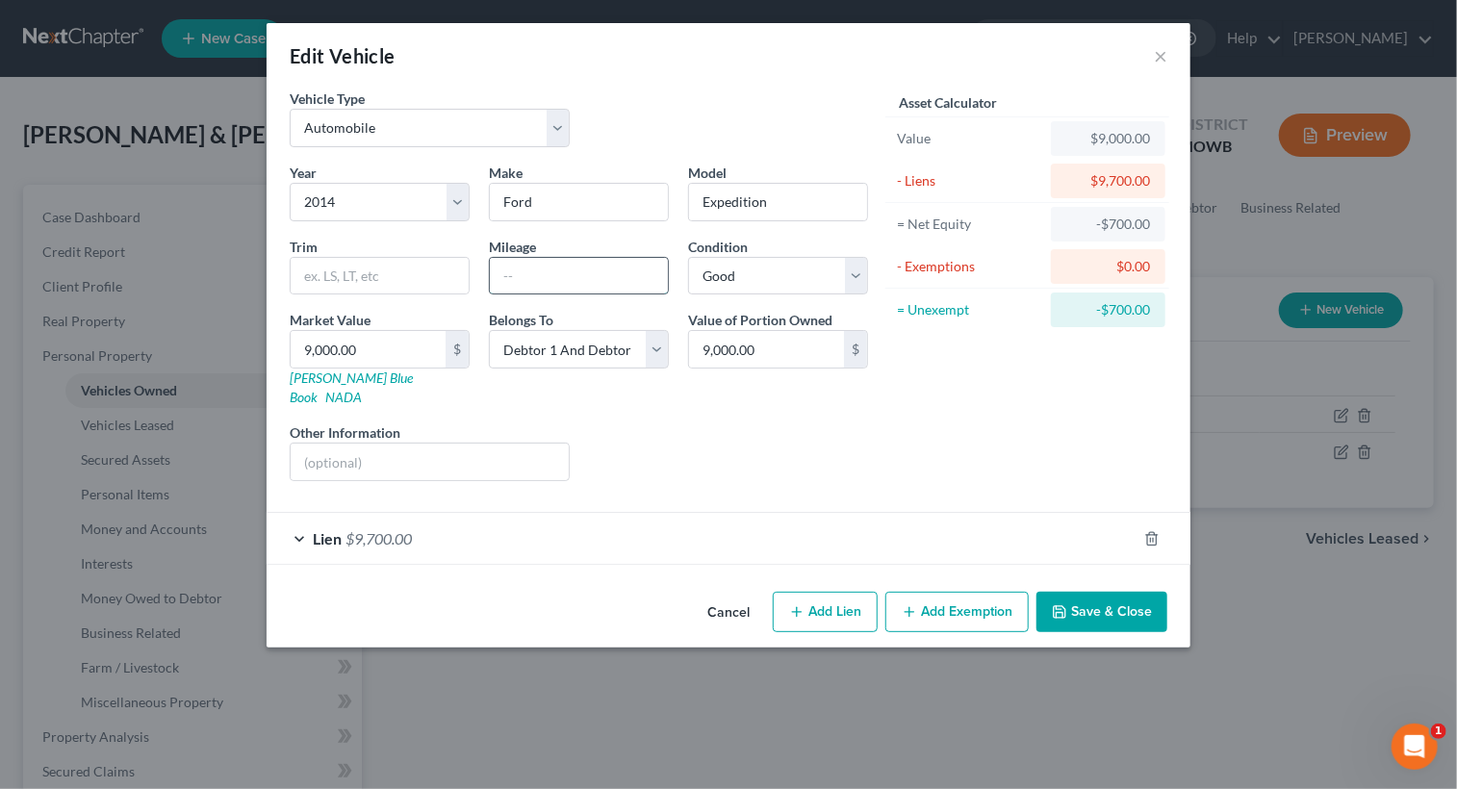
click at [557, 281] on input "text" at bounding box center [579, 276] width 178 height 37
click at [854, 273] on select "Select Excellent Very Good Good Fair Poor" at bounding box center [778, 276] width 180 height 38
click at [688, 257] on select "Select Excellent Very Good Good Fair Poor" at bounding box center [778, 276] width 180 height 38
drag, startPoint x: 1068, startPoint y: 592, endPoint x: 1058, endPoint y: 583, distance: 12.9
click at [1067, 604] on icon "button" at bounding box center [1059, 611] width 15 height 15
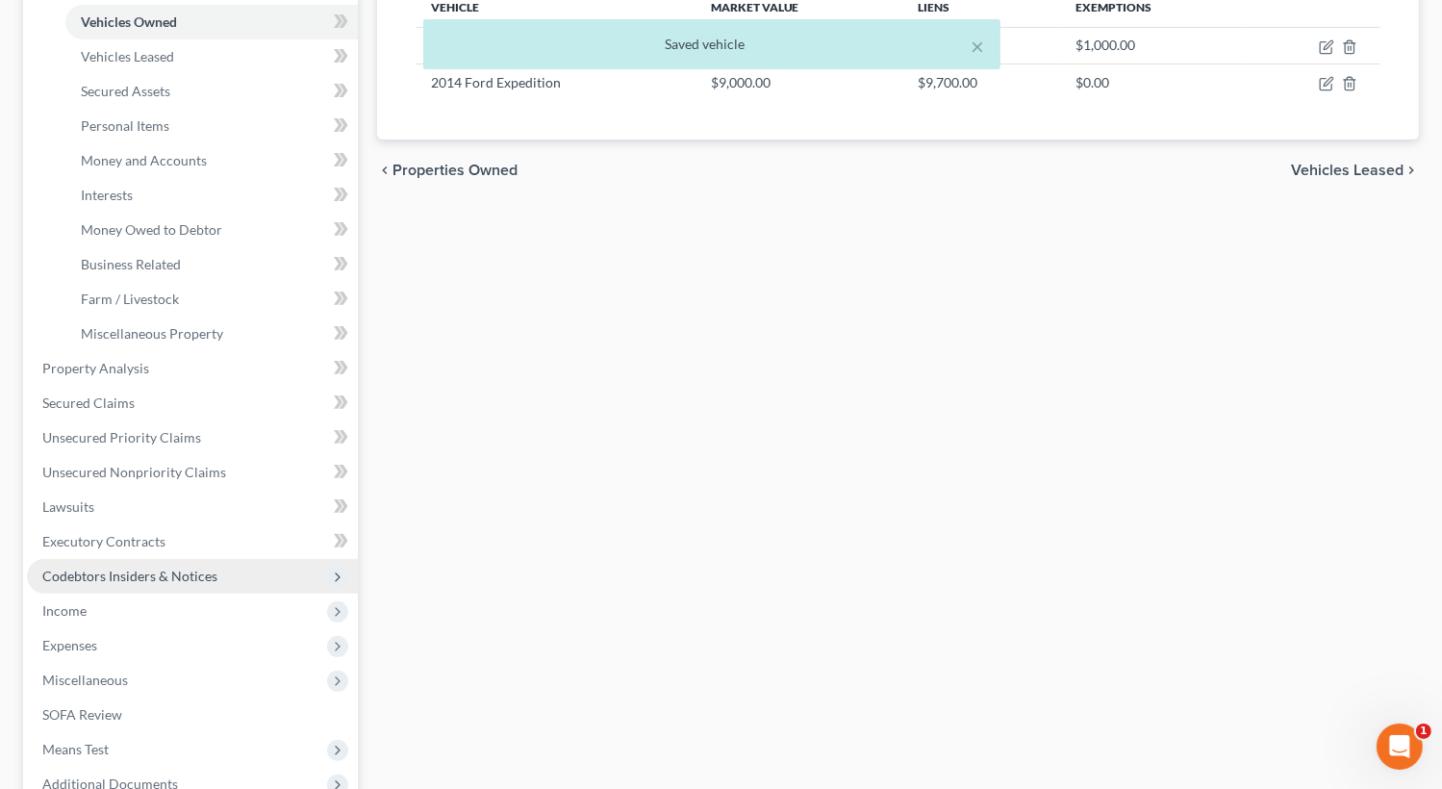
scroll to position [385, 0]
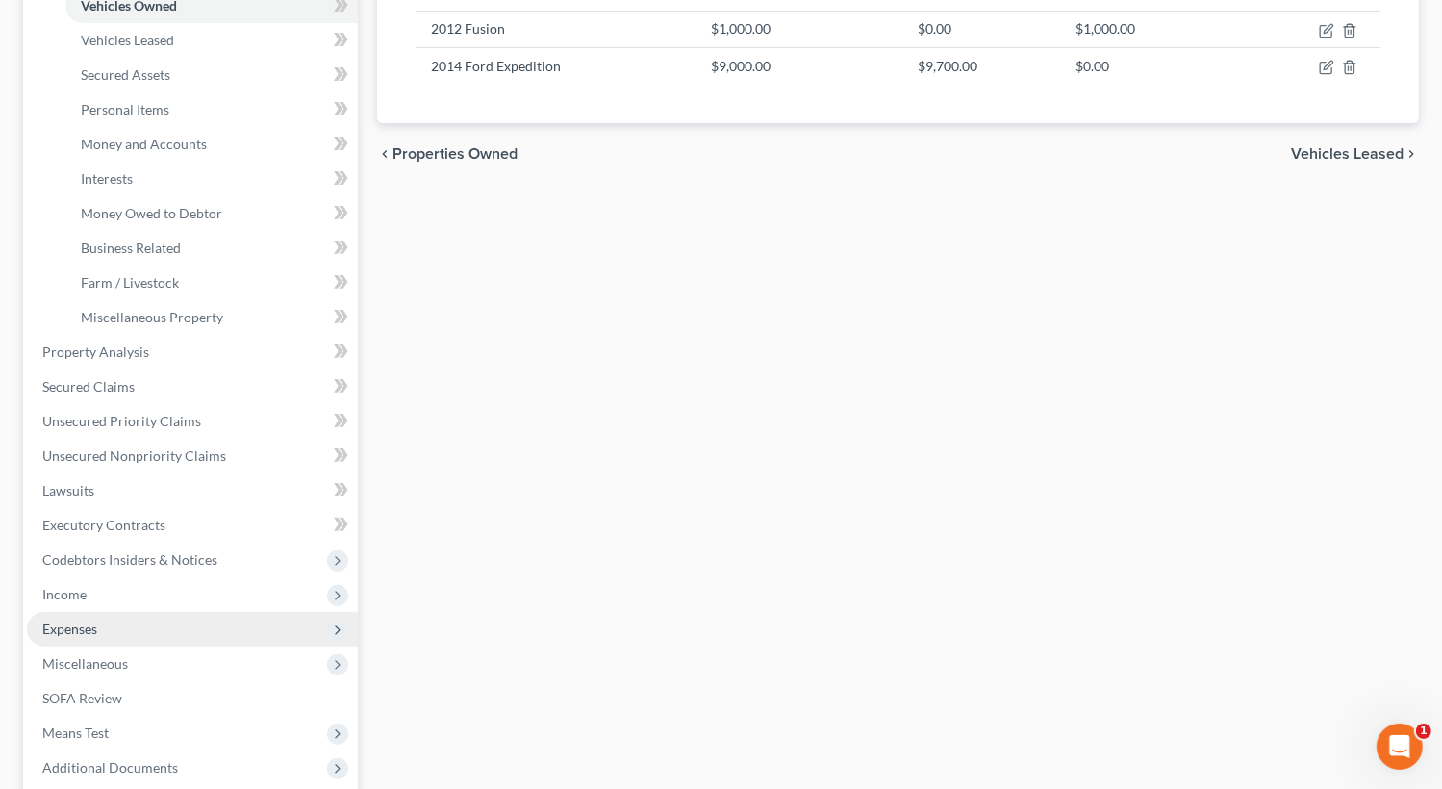
click at [85, 621] on span "Expenses" at bounding box center [69, 629] width 55 height 16
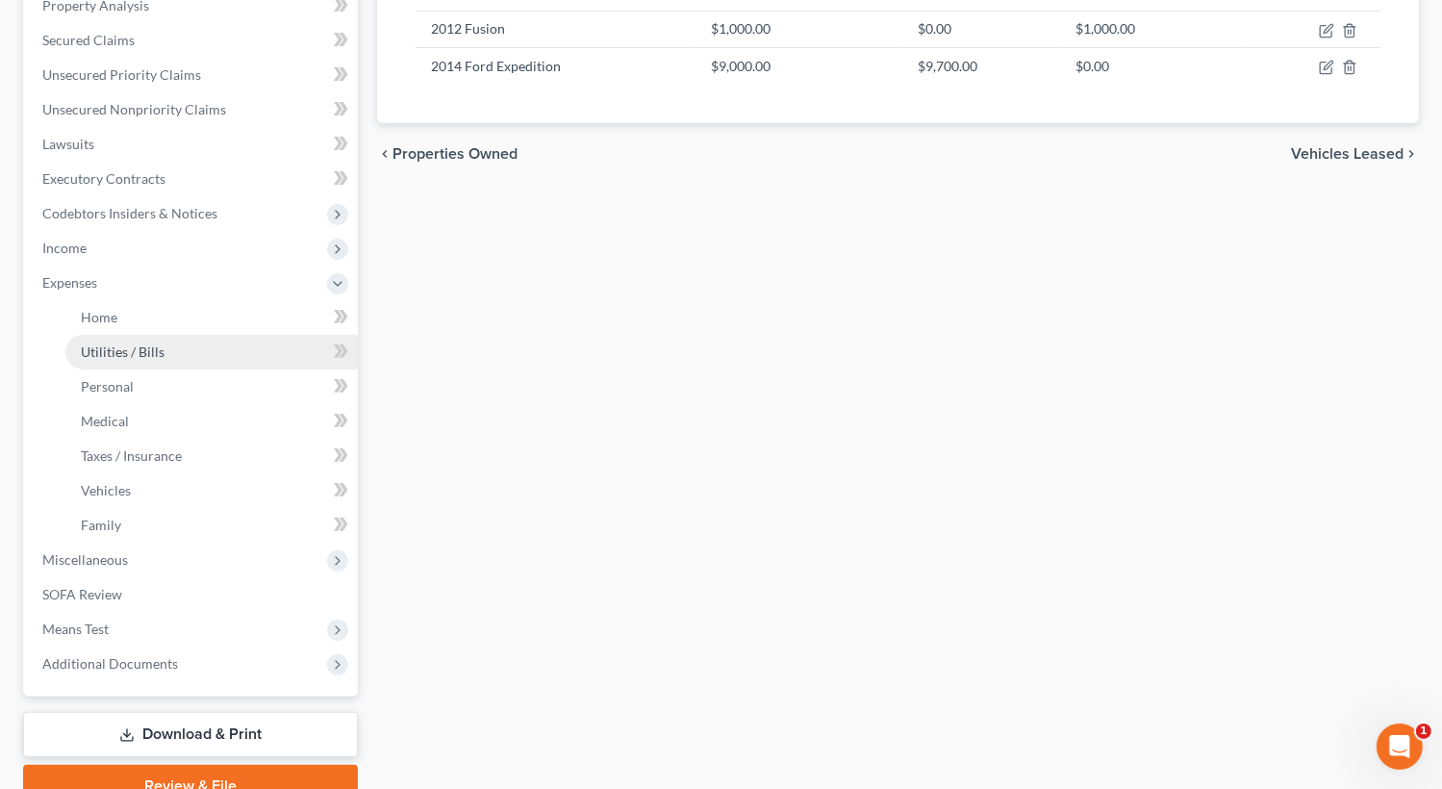
drag, startPoint x: 108, startPoint y: 357, endPoint x: 142, endPoint y: 371, distance: 37.5
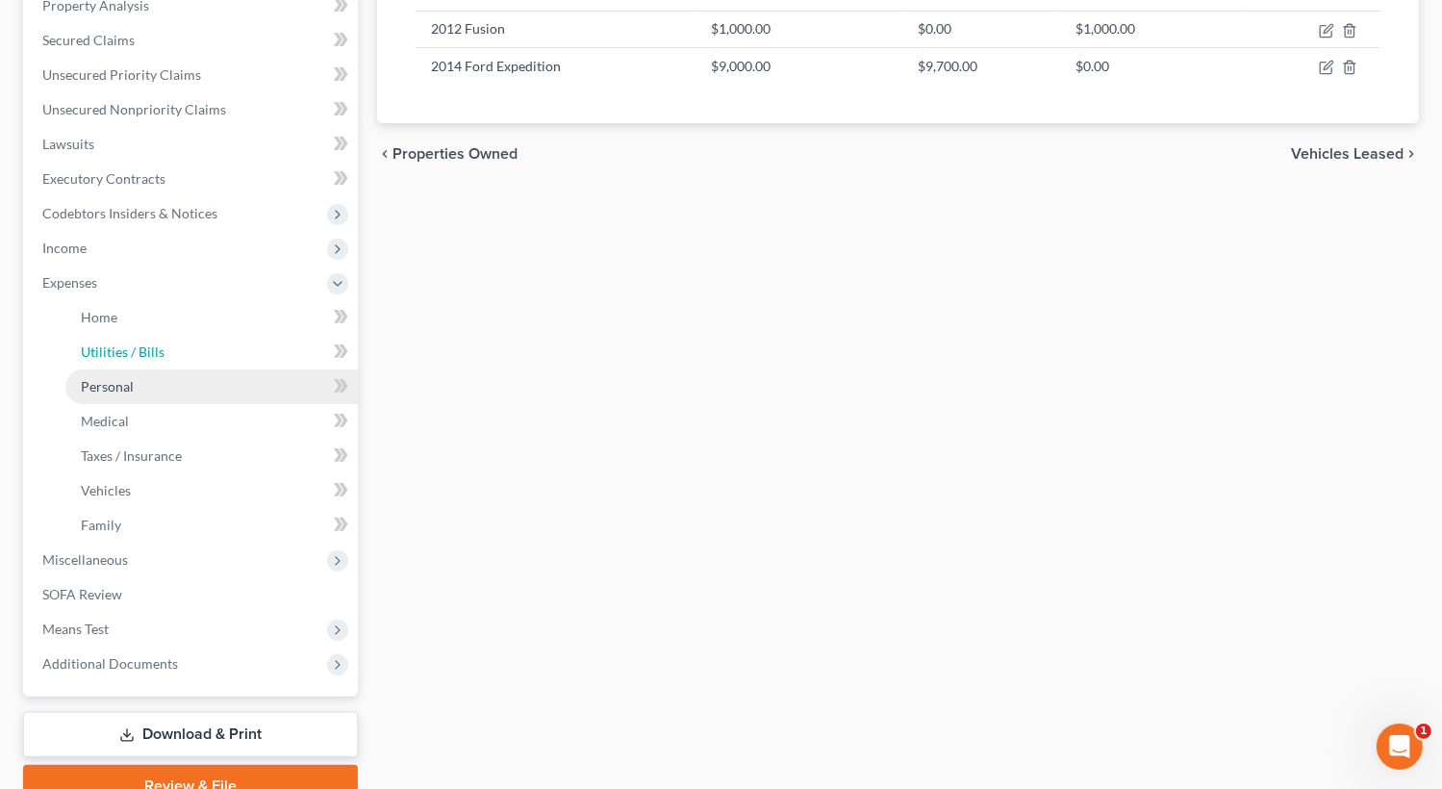
click at [109, 357] on span "Utilities / Bills" at bounding box center [123, 351] width 84 height 16
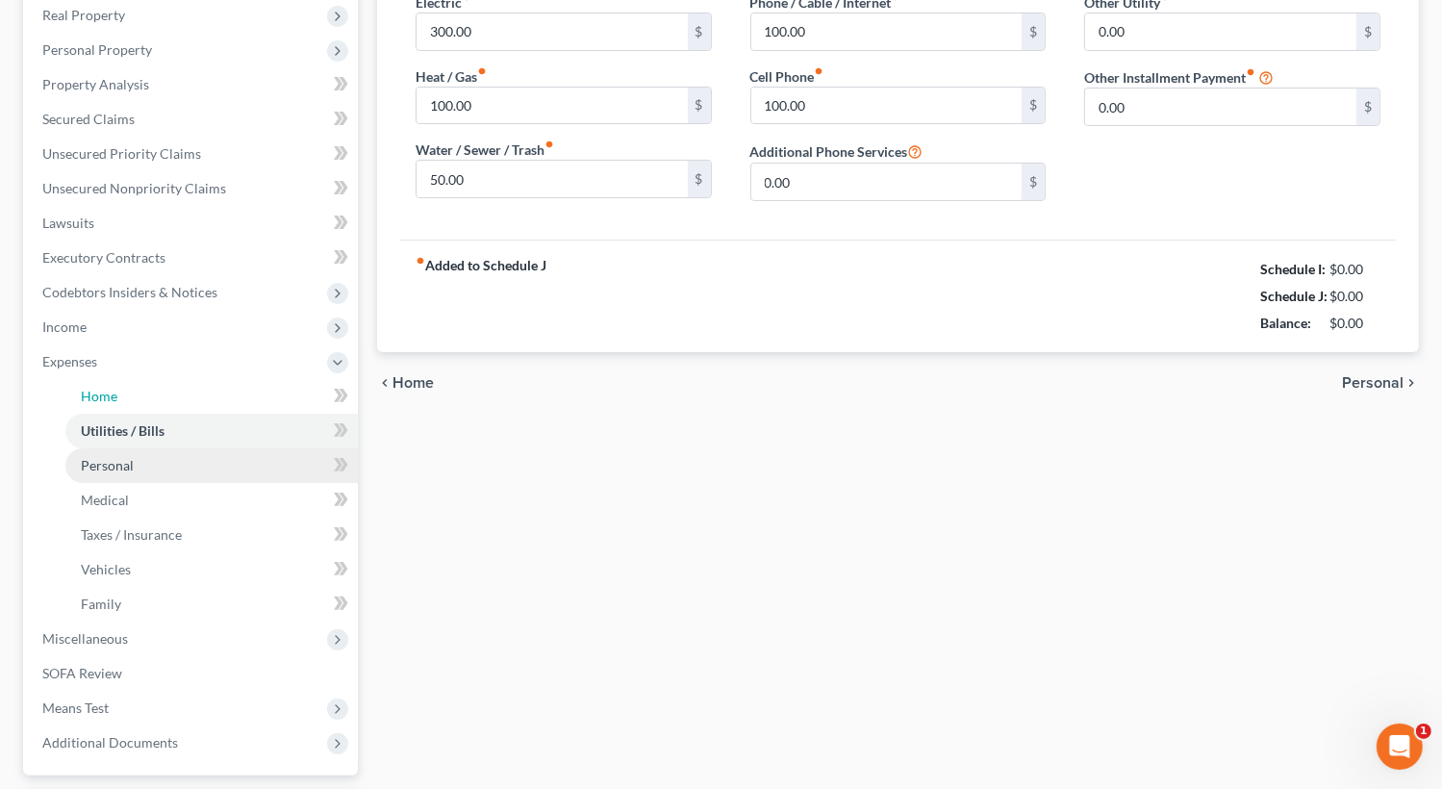
scroll to position [30, 0]
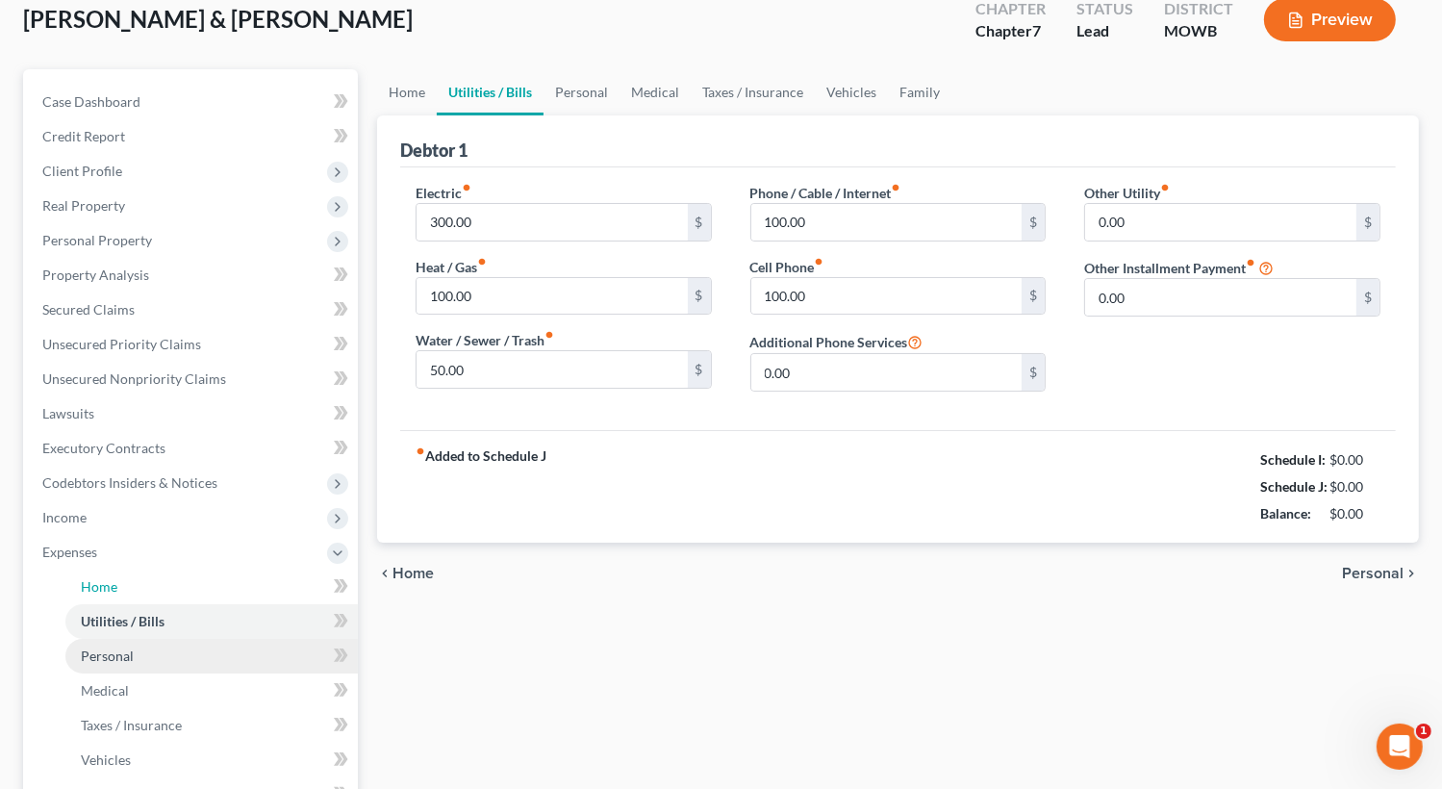
click at [167, 388] on ul "Case Dashboard Payments Invoices Payments Payments Credit Report Client Profile" at bounding box center [192, 518] width 331 height 866
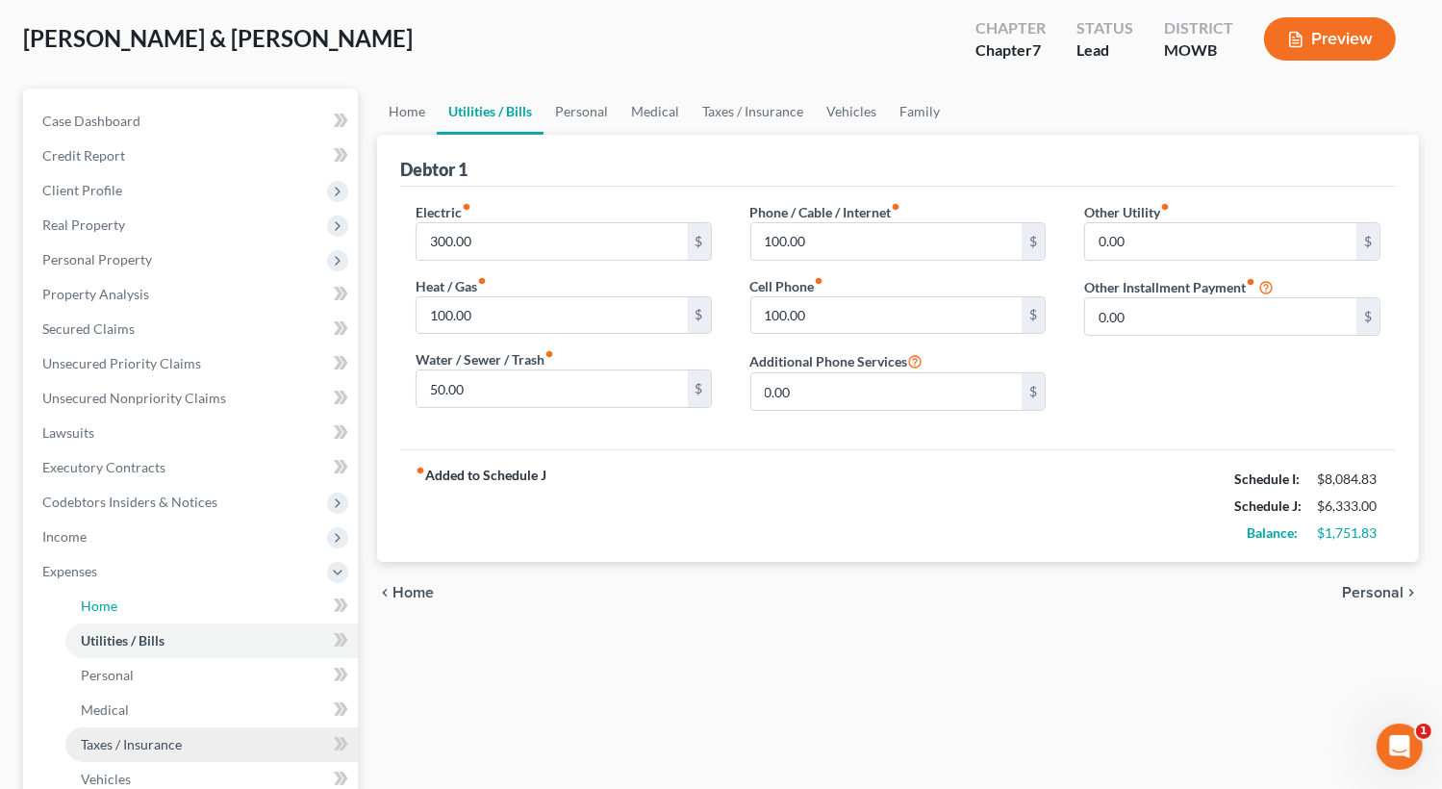
scroll to position [289, 0]
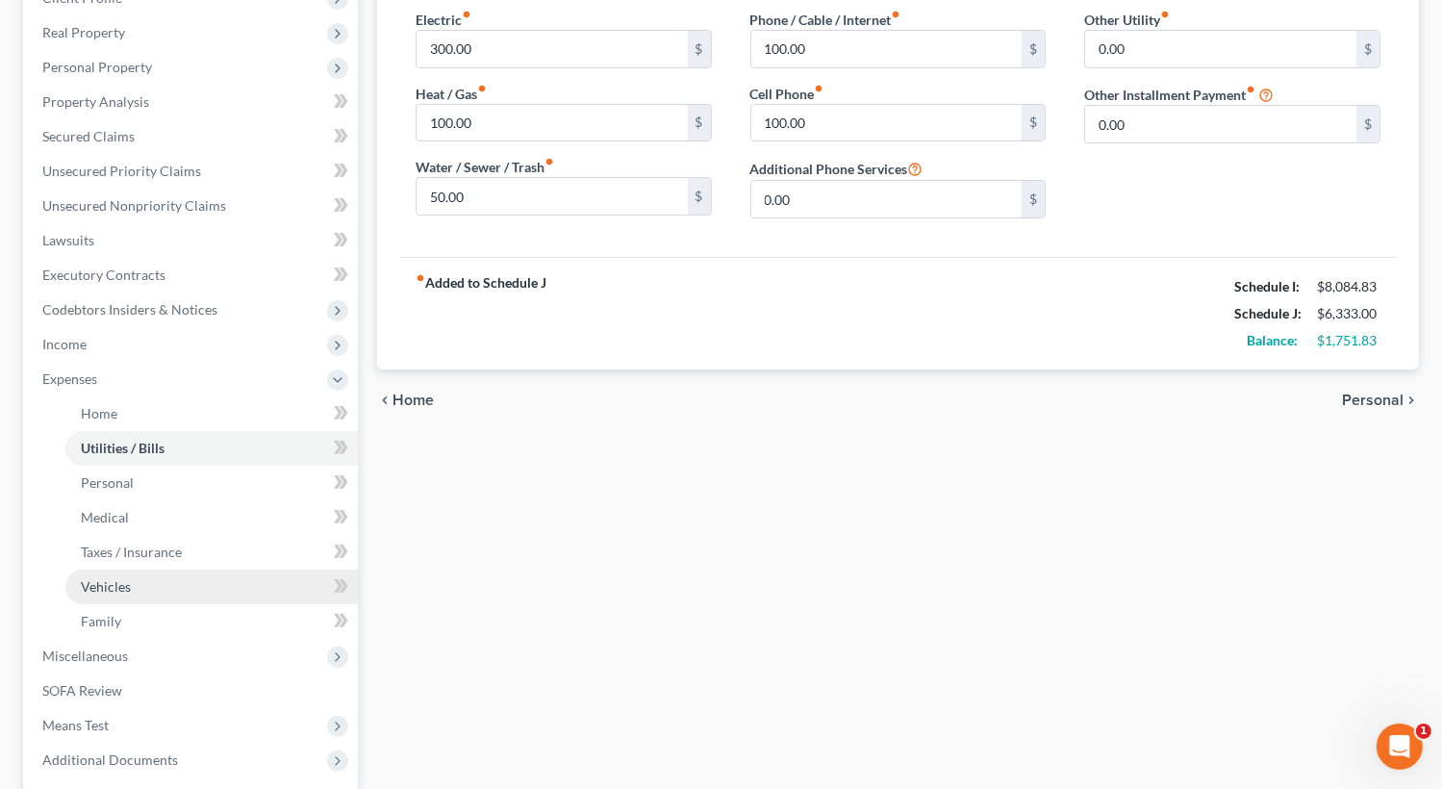
click at [118, 590] on span "Vehicles" at bounding box center [106, 586] width 50 height 16
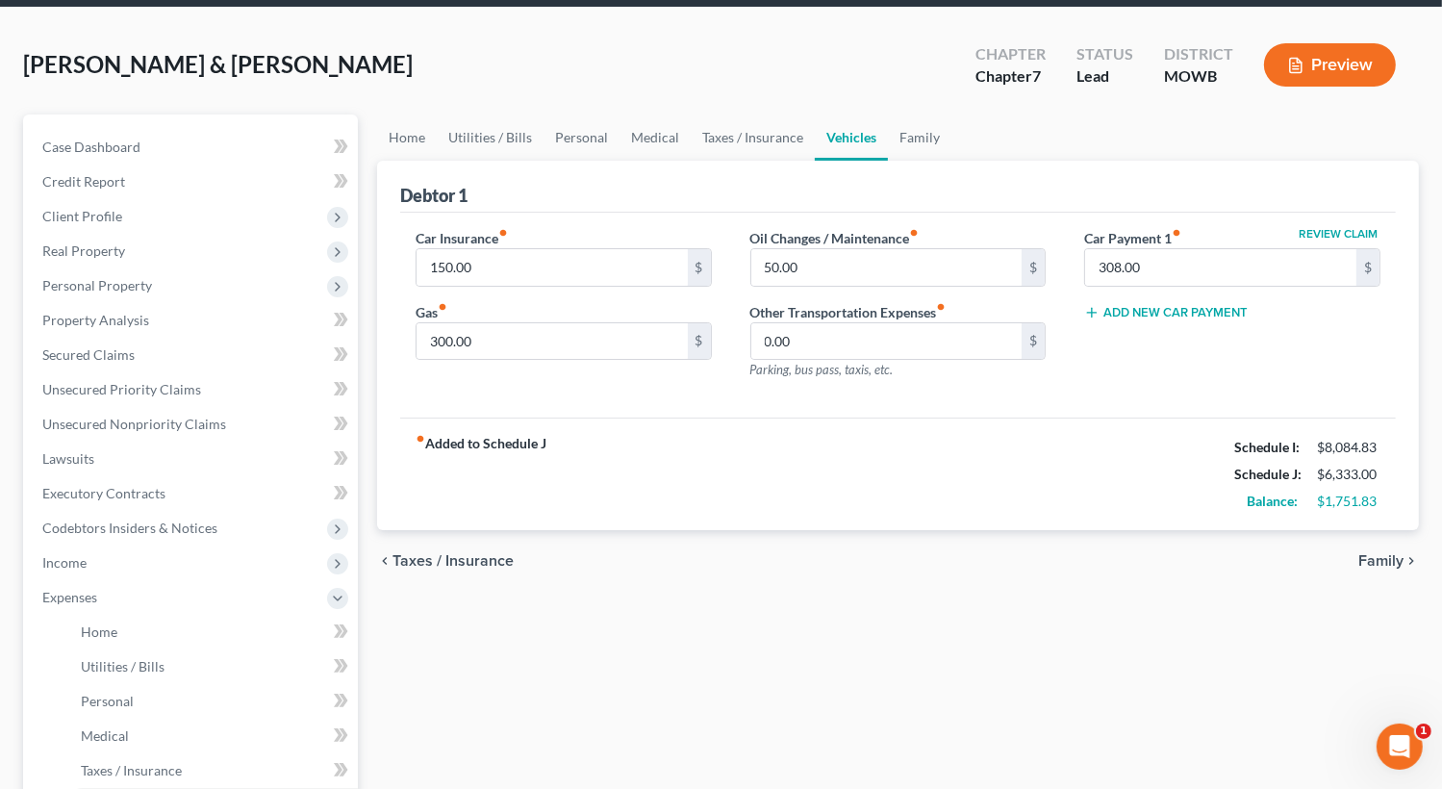
scroll to position [385, 0]
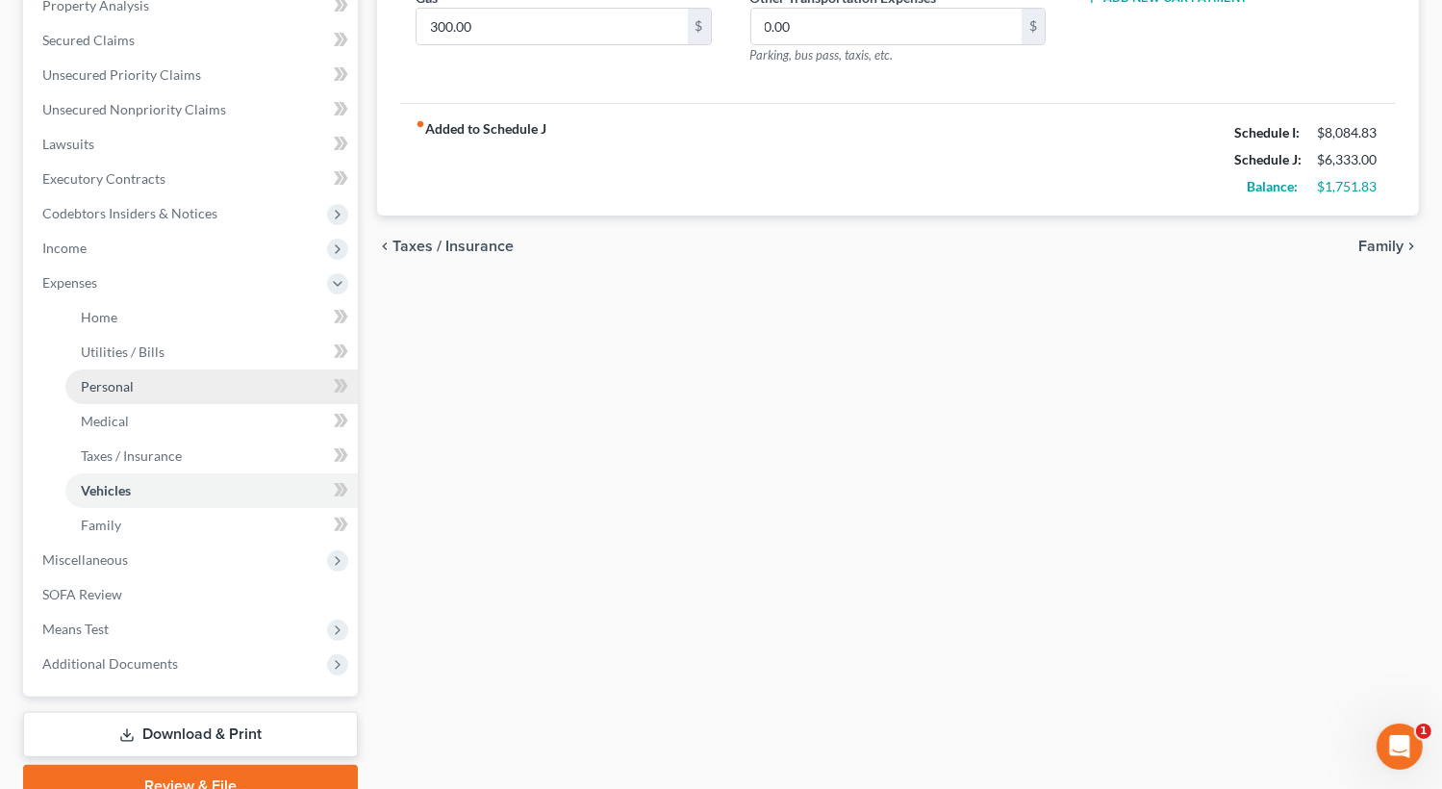
click at [133, 387] on link "Personal" at bounding box center [211, 386] width 292 height 35
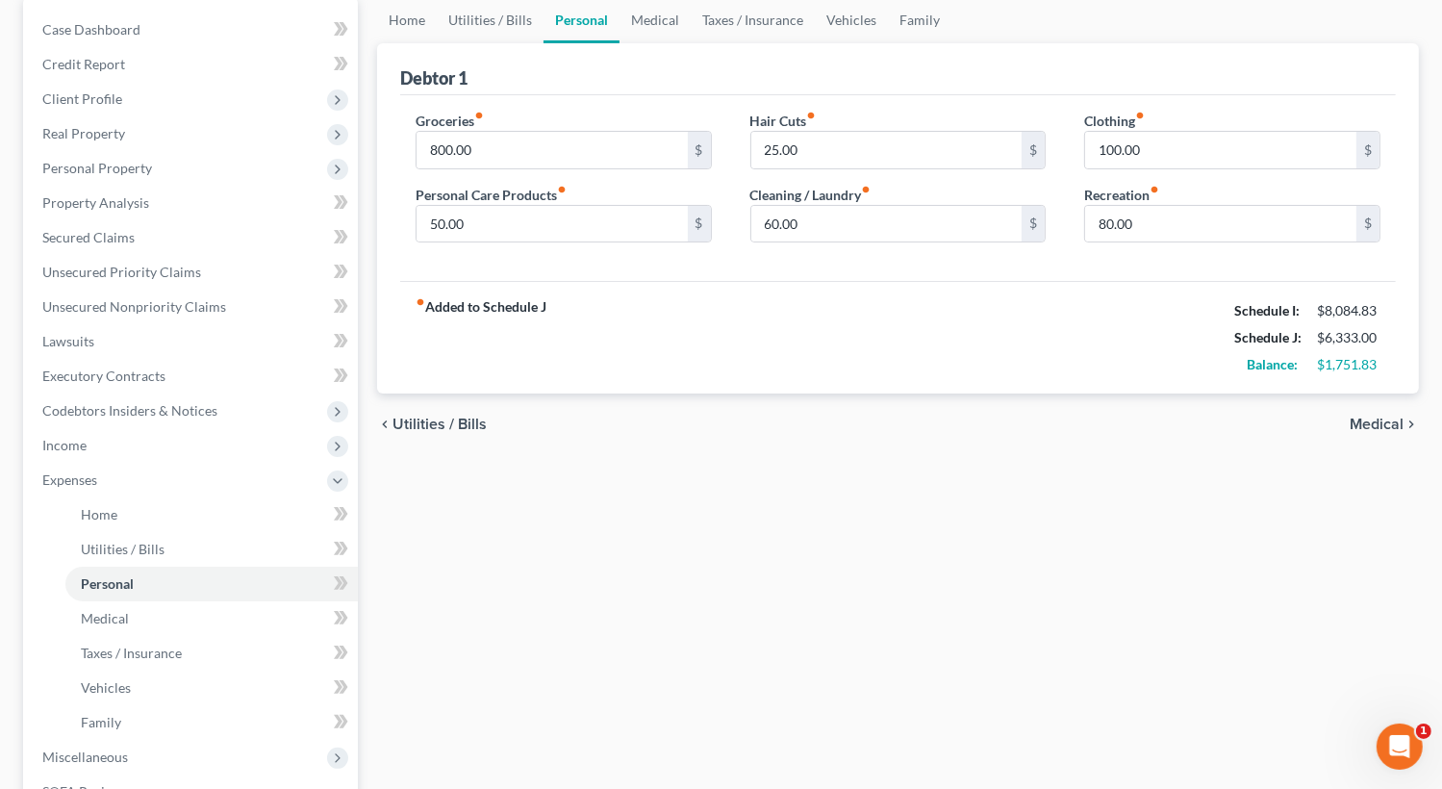
scroll to position [192, 0]
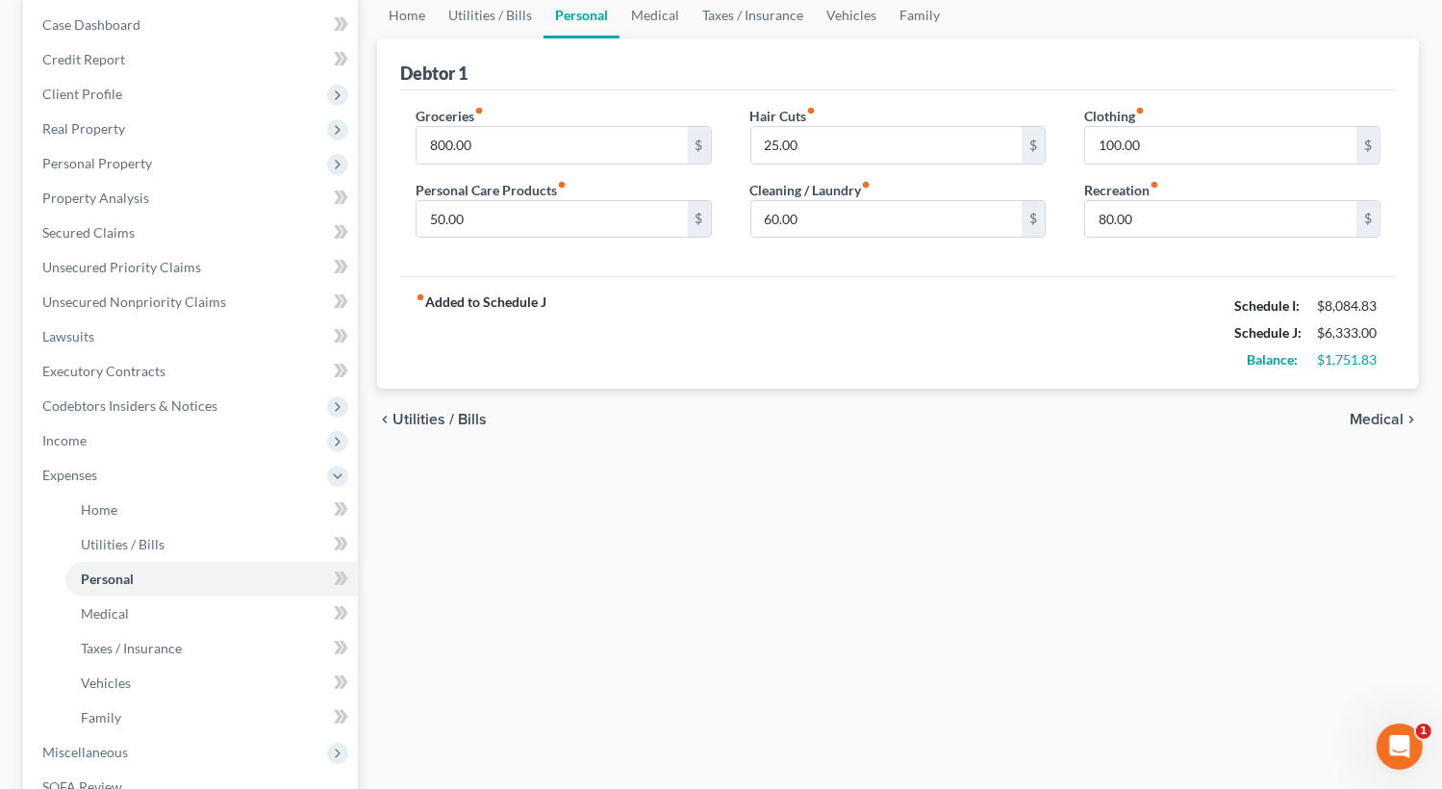
click at [1388, 423] on span "Medical" at bounding box center [1377, 419] width 54 height 15
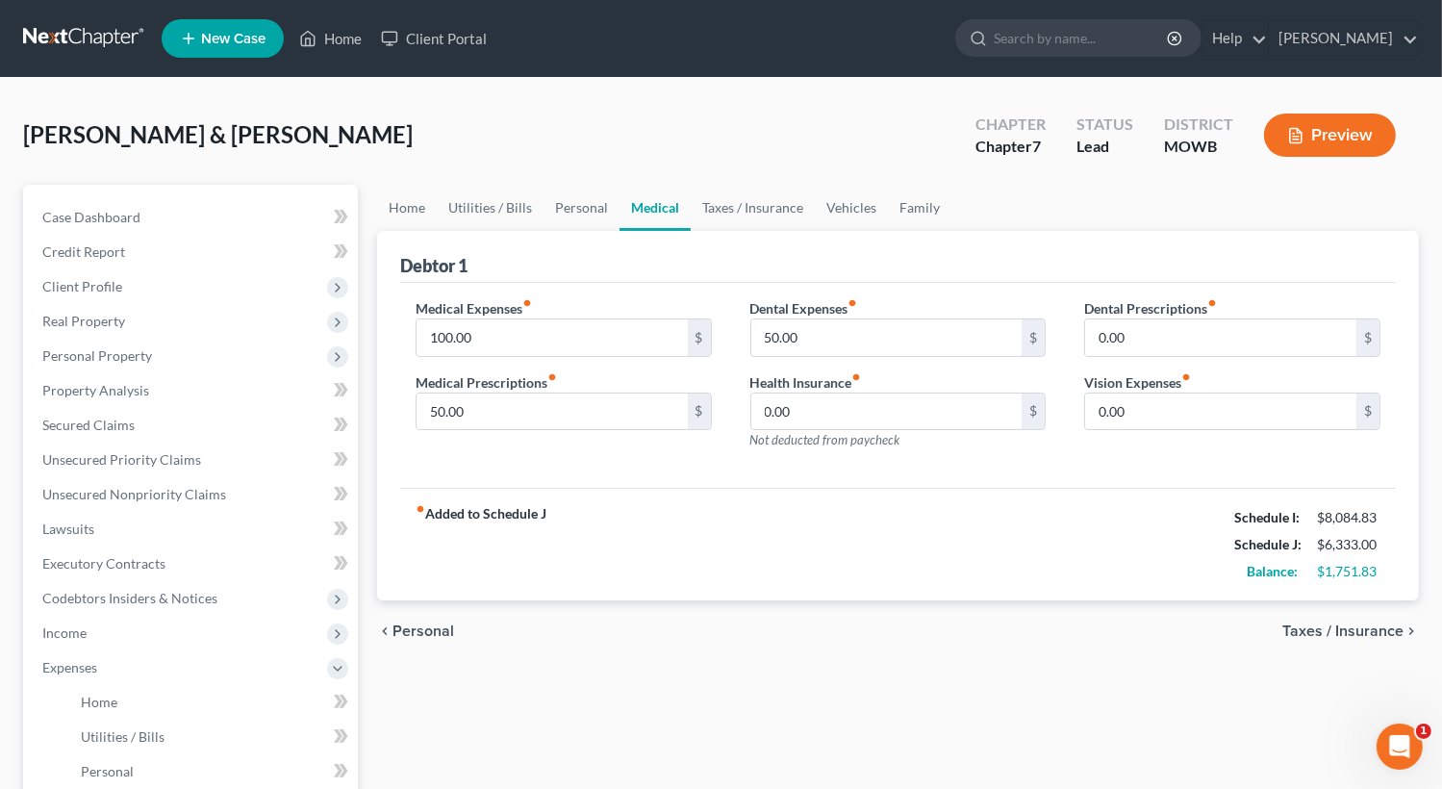
click at [1365, 626] on span "Taxes / Insurance" at bounding box center [1342, 630] width 121 height 15
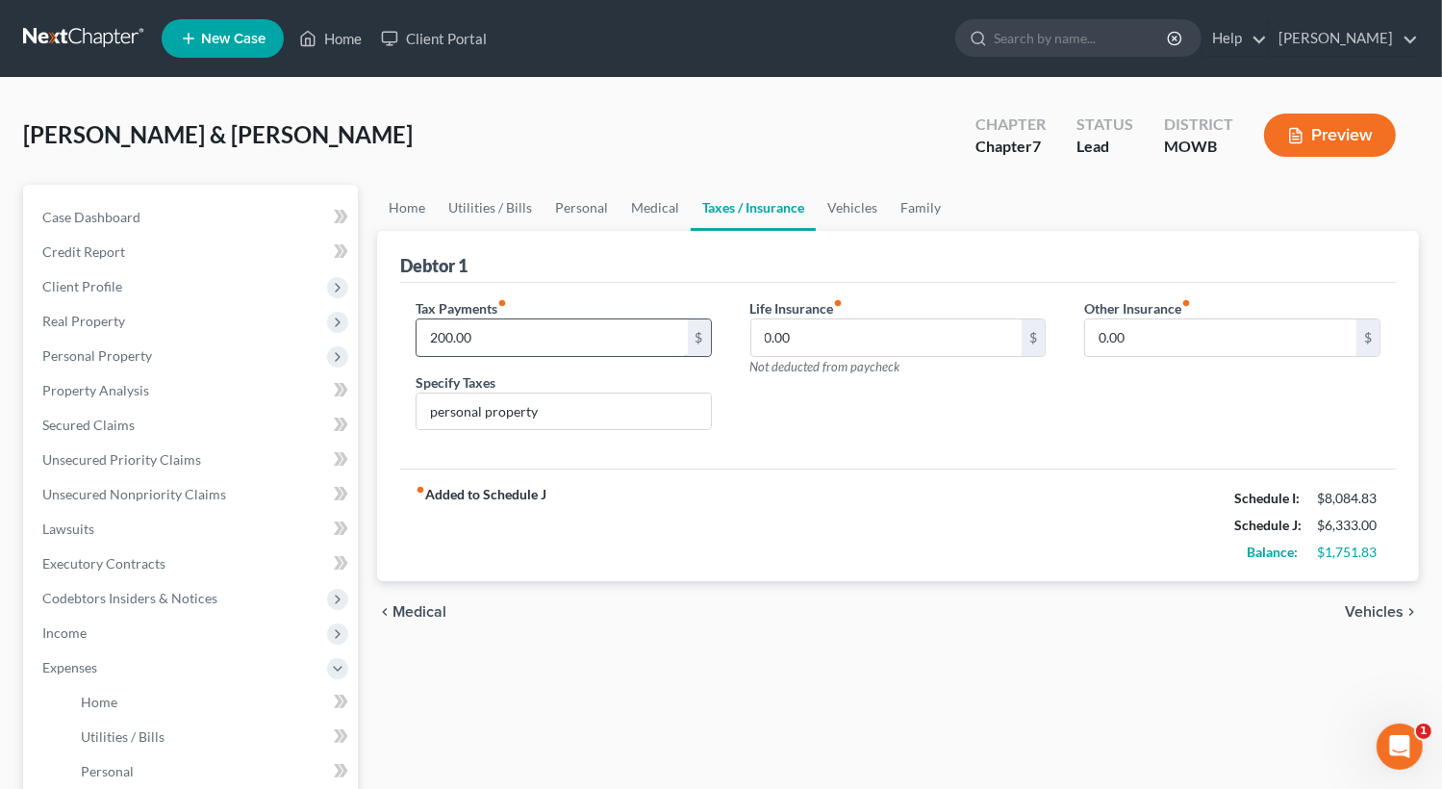
click at [512, 324] on input "200.00" at bounding box center [552, 337] width 271 height 37
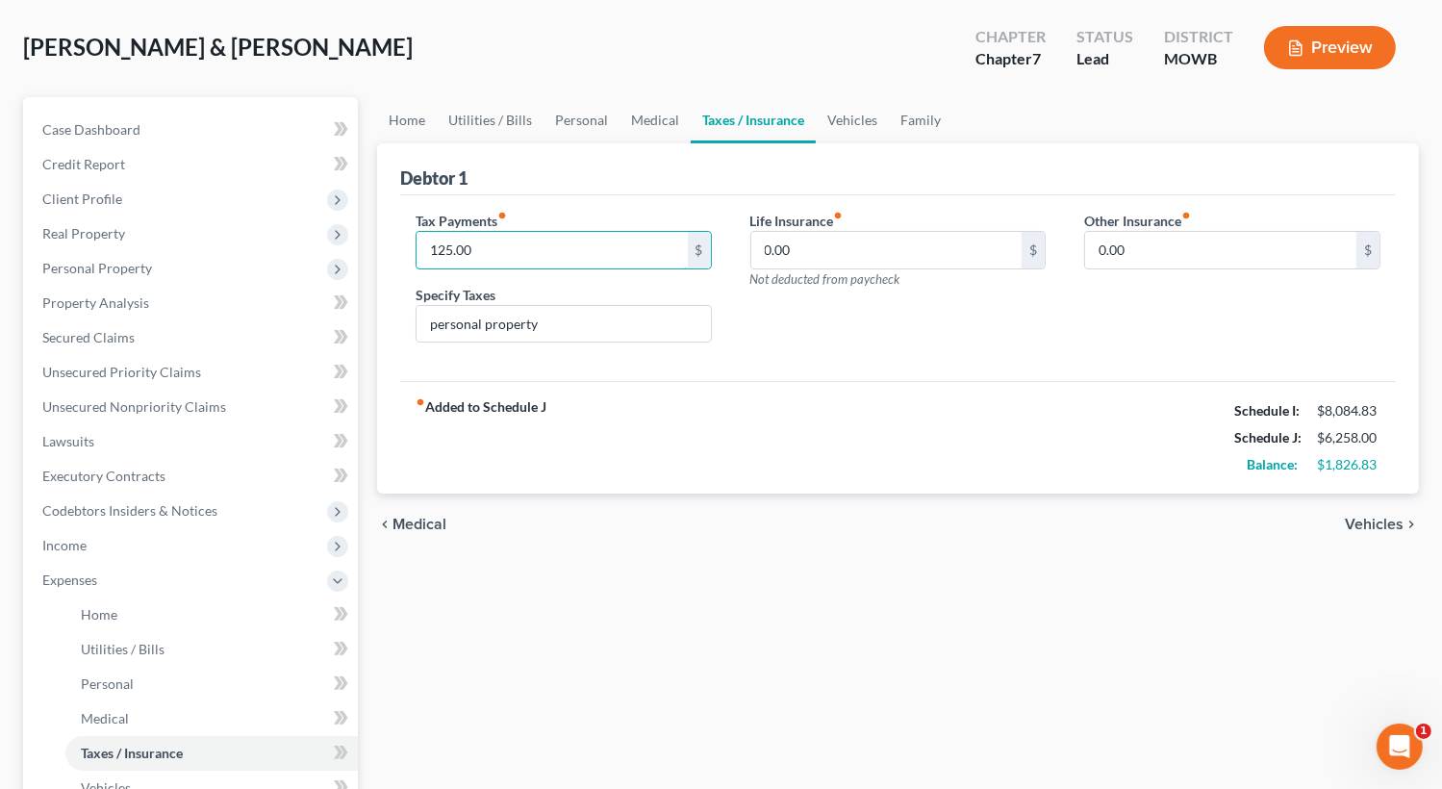
scroll to position [192, 0]
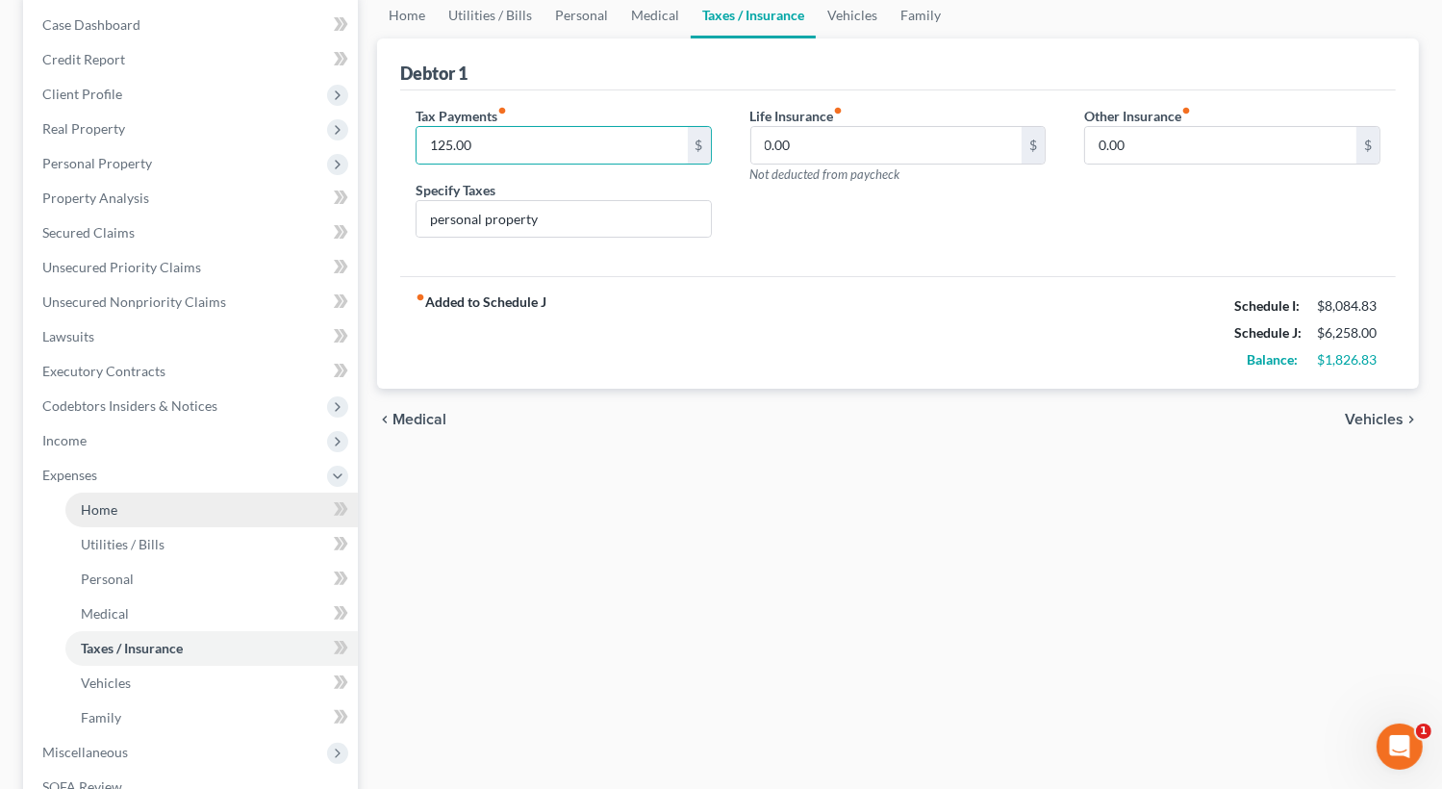
click at [115, 515] on span "Home" at bounding box center [99, 509] width 37 height 16
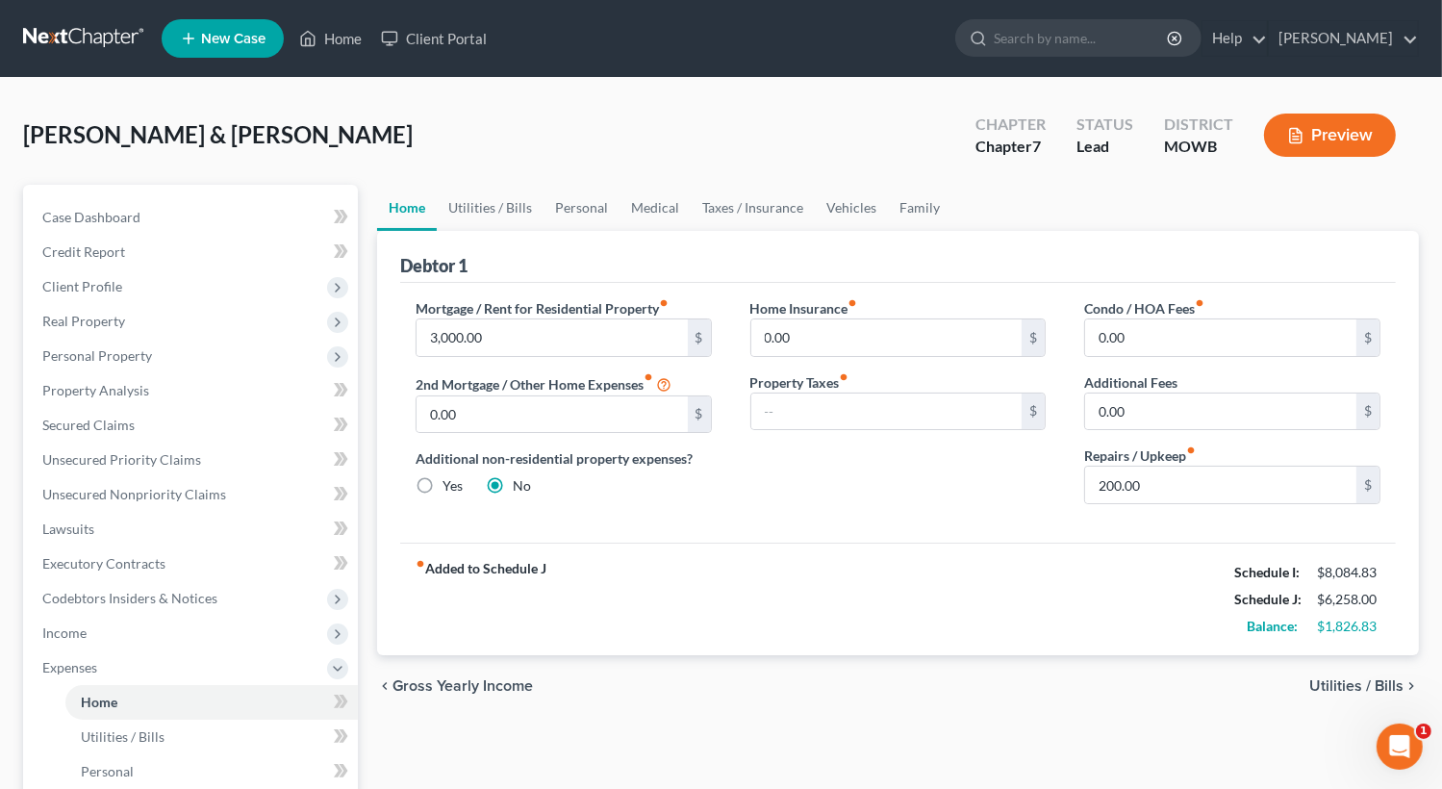
click at [1359, 681] on span "Utilities / Bills" at bounding box center [1356, 685] width 94 height 15
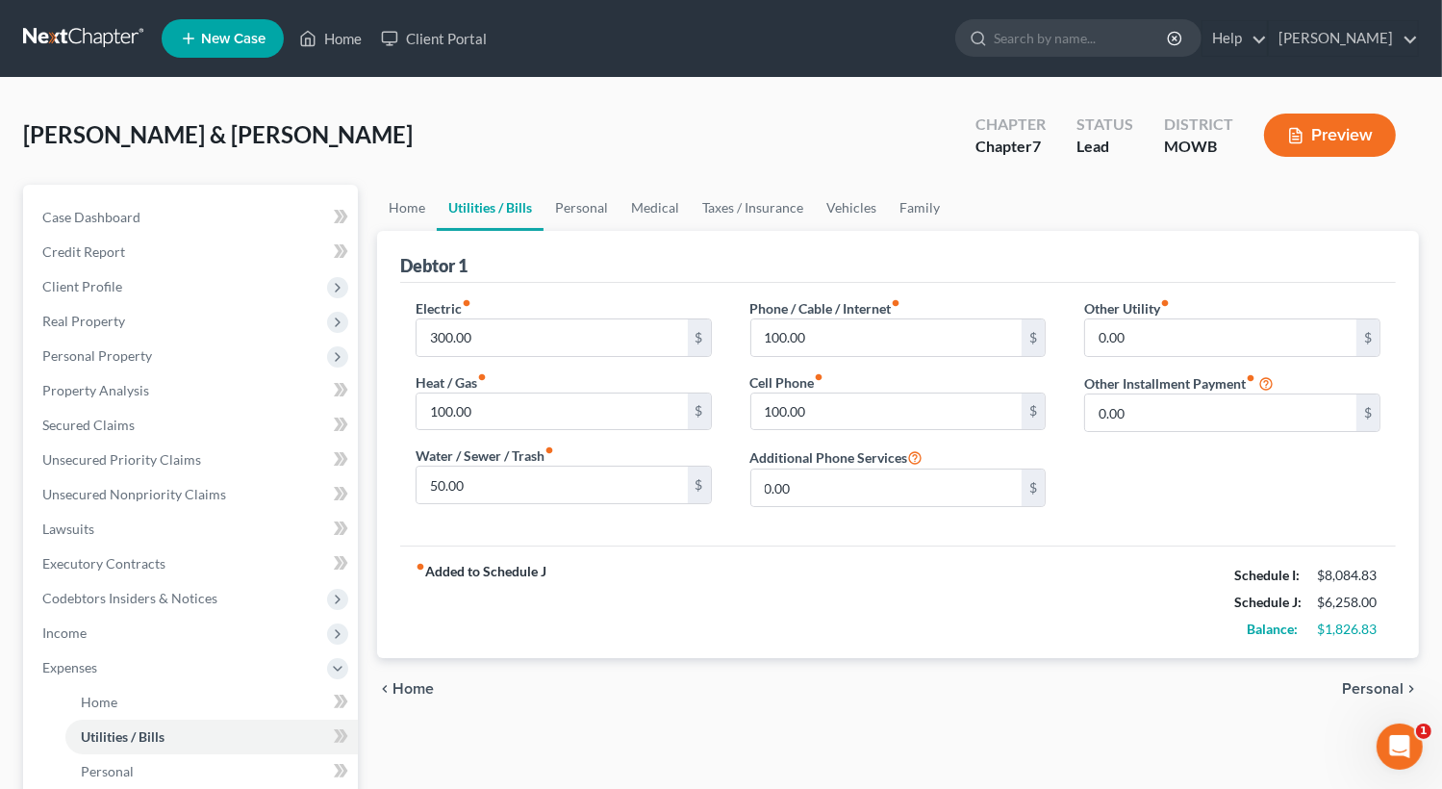
click at [1355, 681] on span "Personal" at bounding box center [1373, 688] width 62 height 15
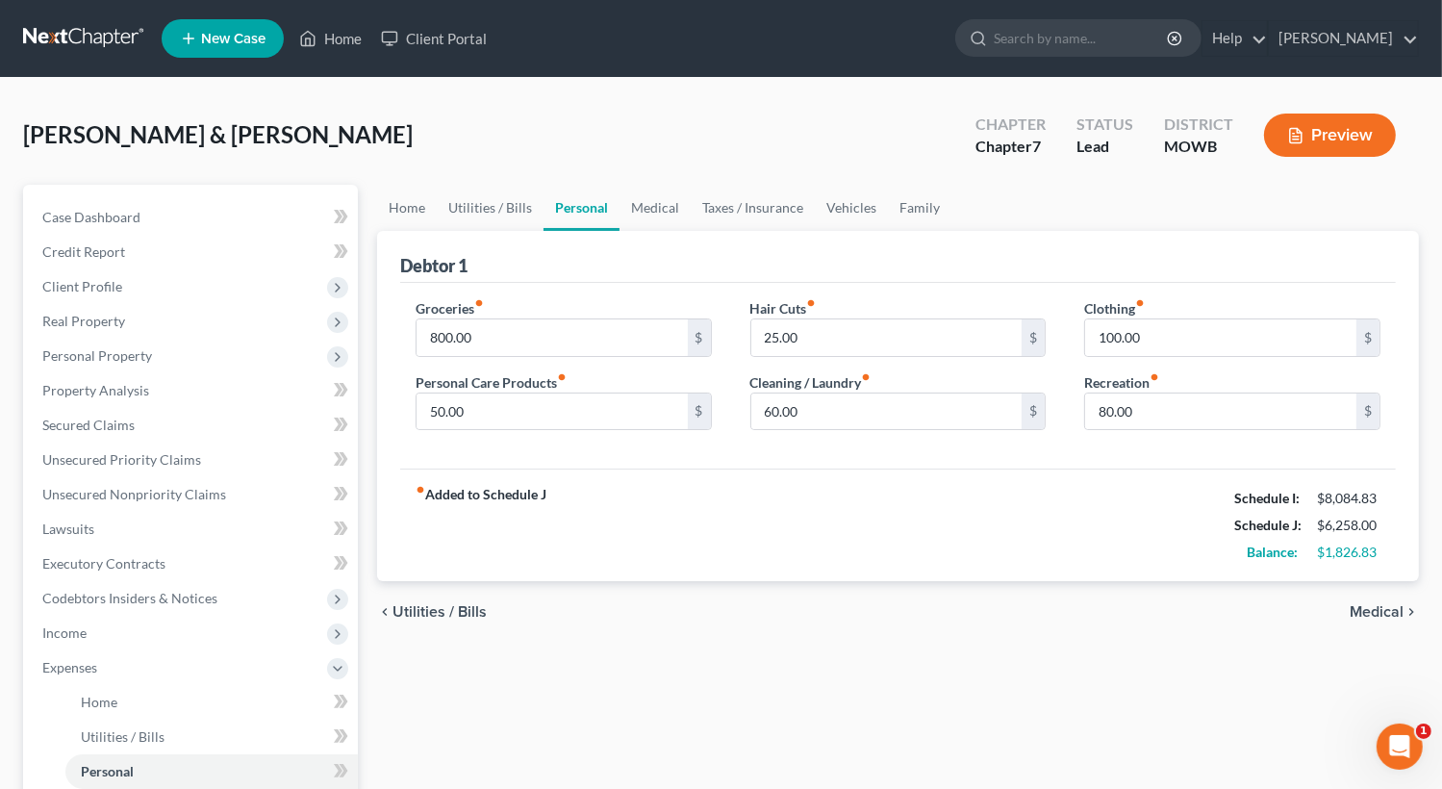
click at [1354, 676] on div "Home Utilities / Bills Personal Medical Taxes / Insurance Vehicles Family Debto…" at bounding box center [898, 688] width 1061 height 1007
click at [1366, 612] on span "Medical" at bounding box center [1377, 611] width 54 height 15
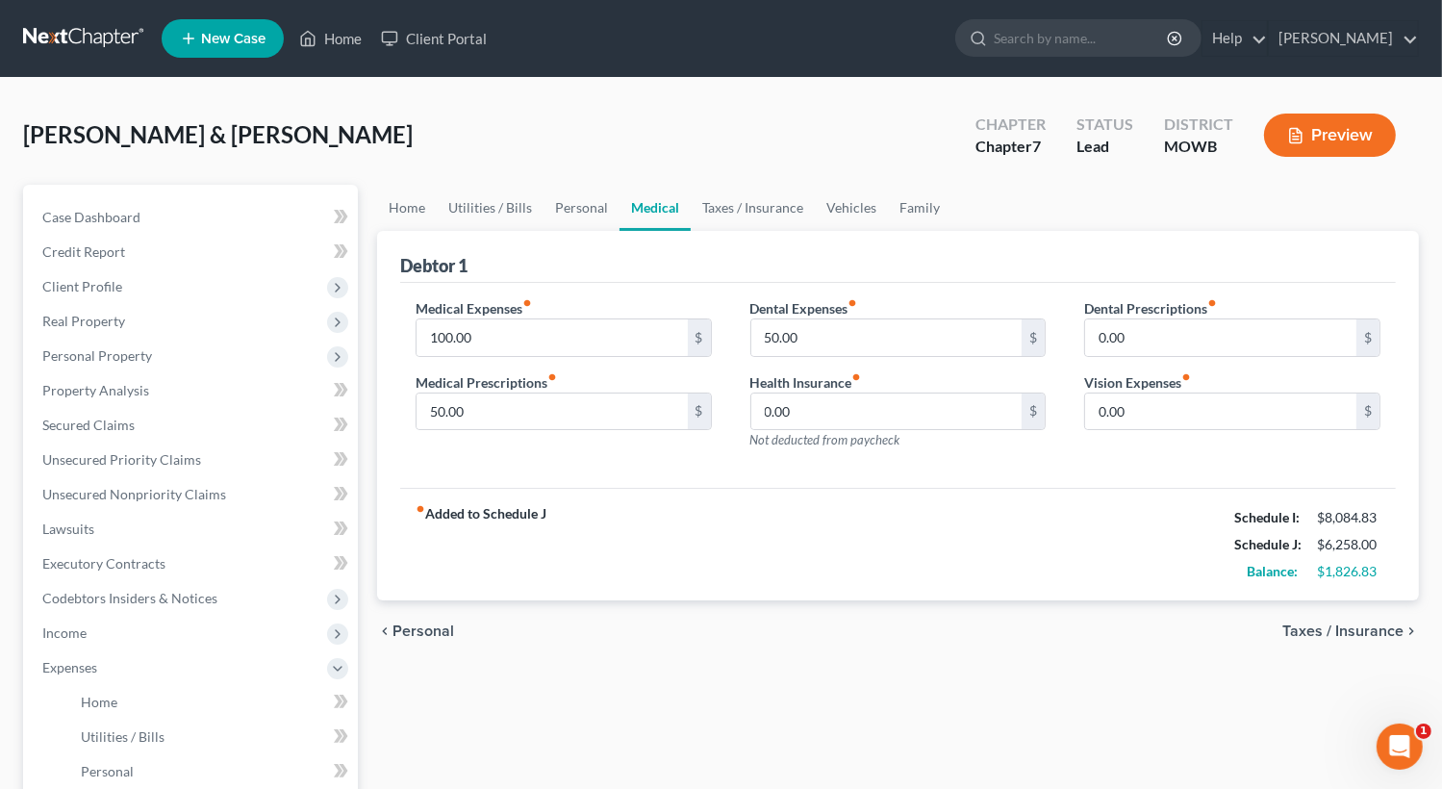
click at [1366, 638] on span "Taxes / Insurance" at bounding box center [1342, 630] width 121 height 15
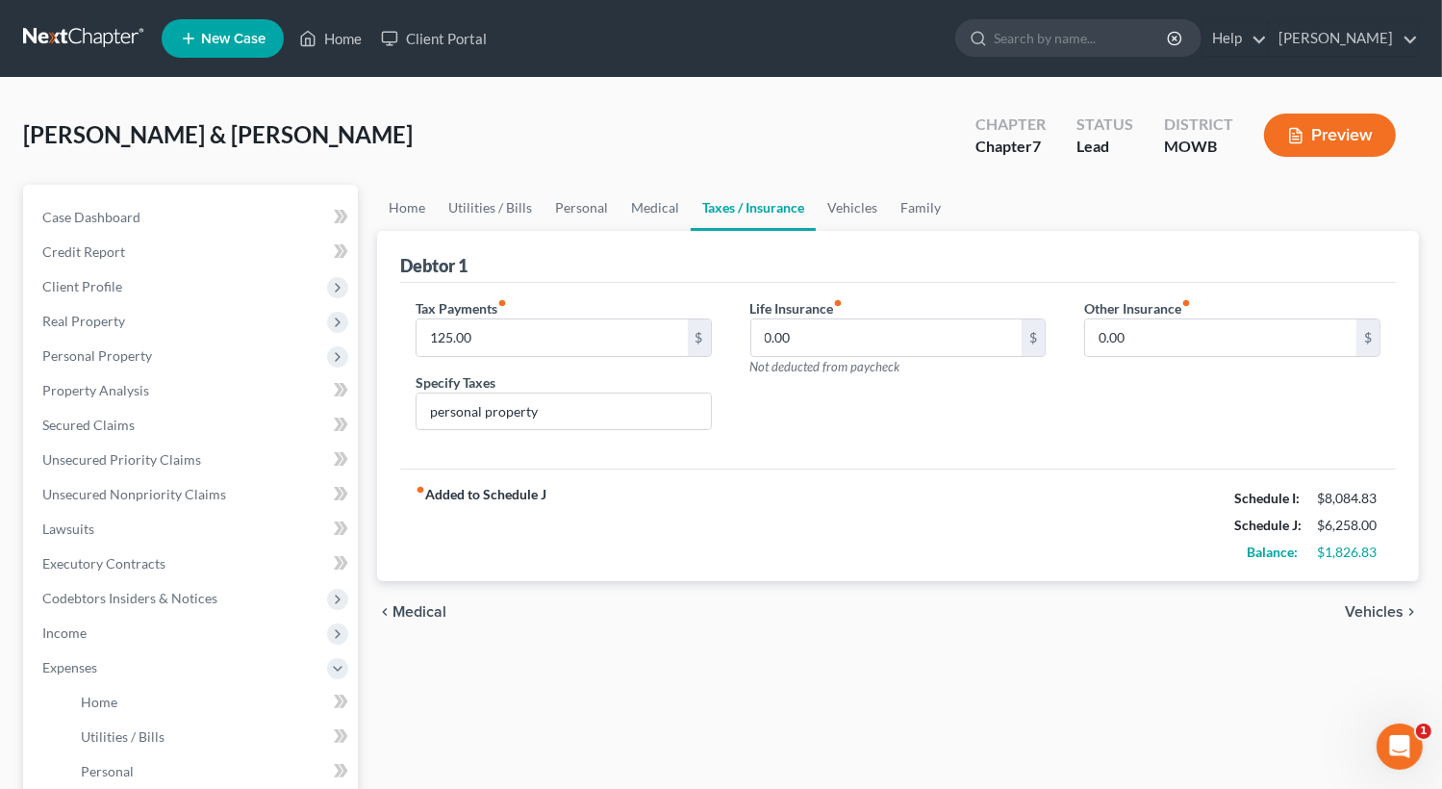
click at [1367, 619] on span "Vehicles" at bounding box center [1374, 611] width 59 height 15
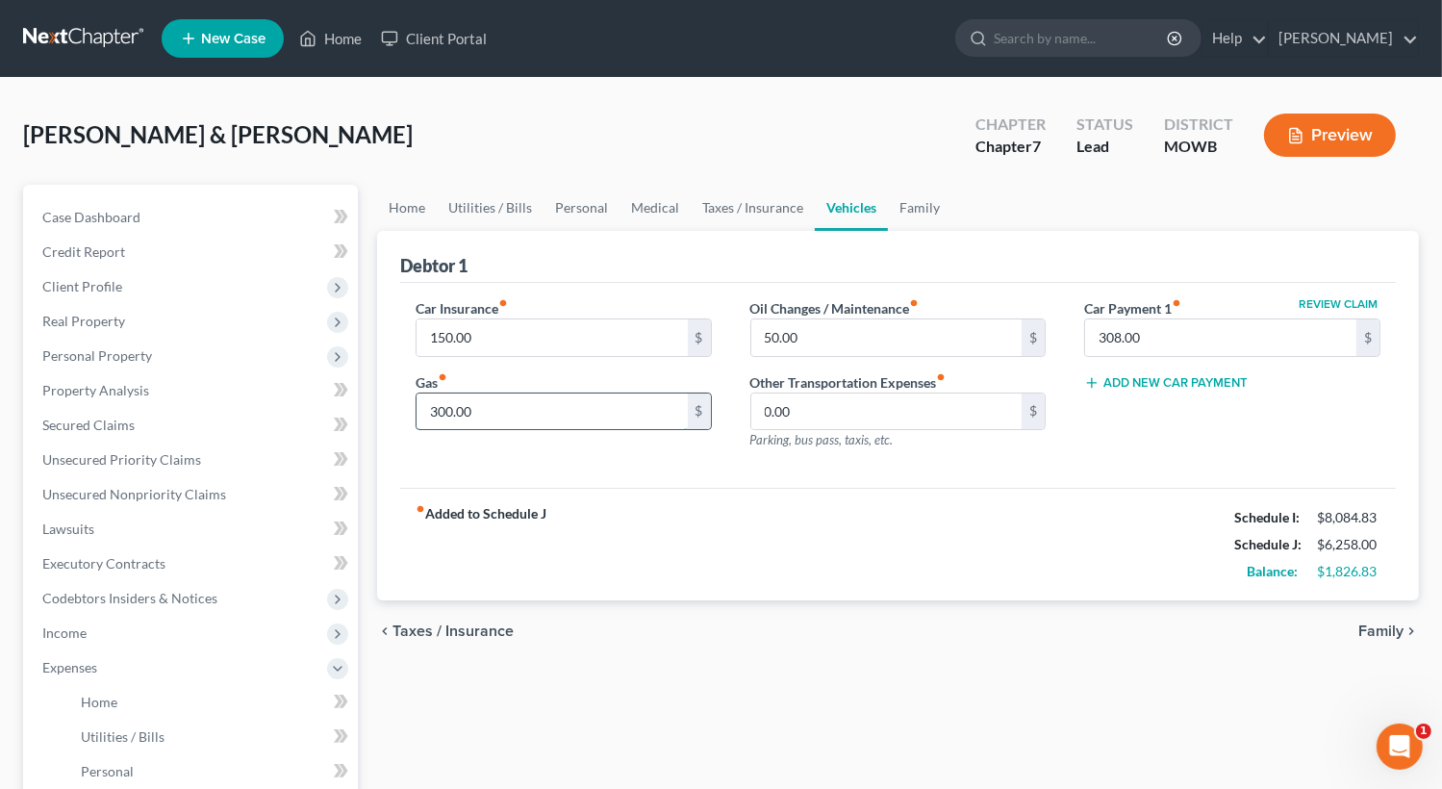
click at [519, 405] on input "300.00" at bounding box center [552, 411] width 271 height 37
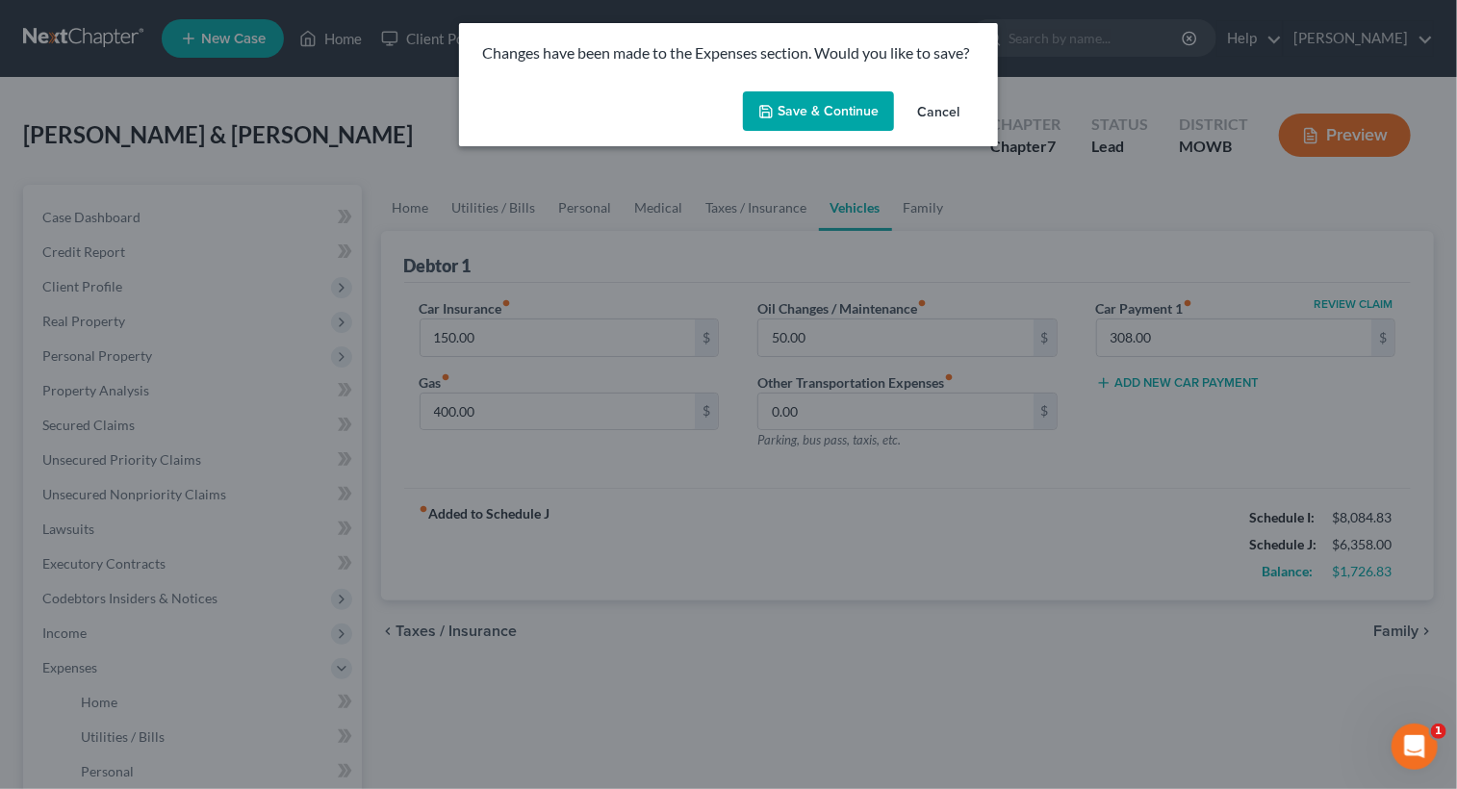
click at [843, 111] on button "Save & Continue" at bounding box center [818, 111] width 151 height 40
